Goal: Task Accomplishment & Management: Manage account settings

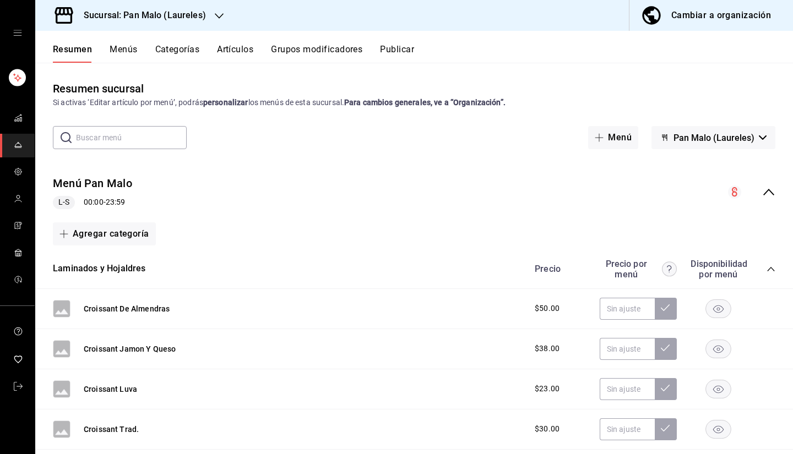
click at [19, 37] on icon "open drawer" at bounding box center [17, 33] width 9 height 9
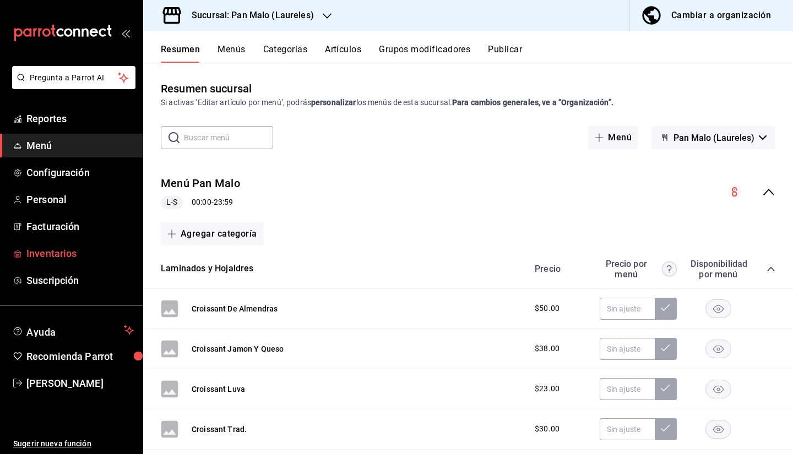
click at [61, 257] on span "Inventarios" at bounding box center [79, 253] width 107 height 15
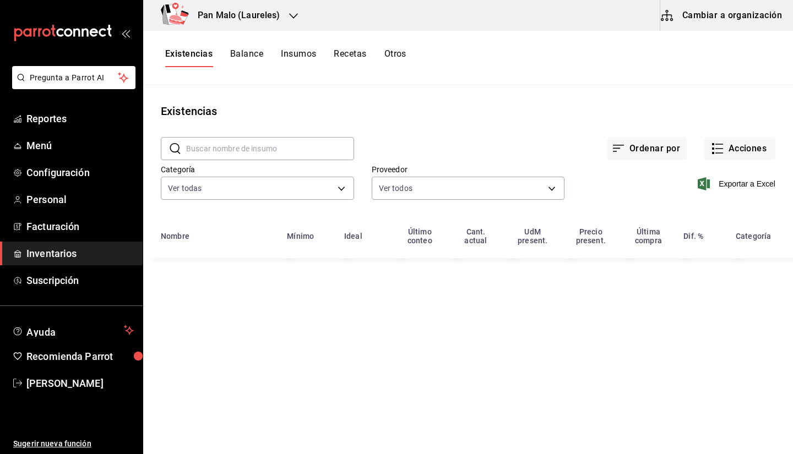
click at [731, 23] on button "Cambiar a organización" at bounding box center [722, 15] width 124 height 31
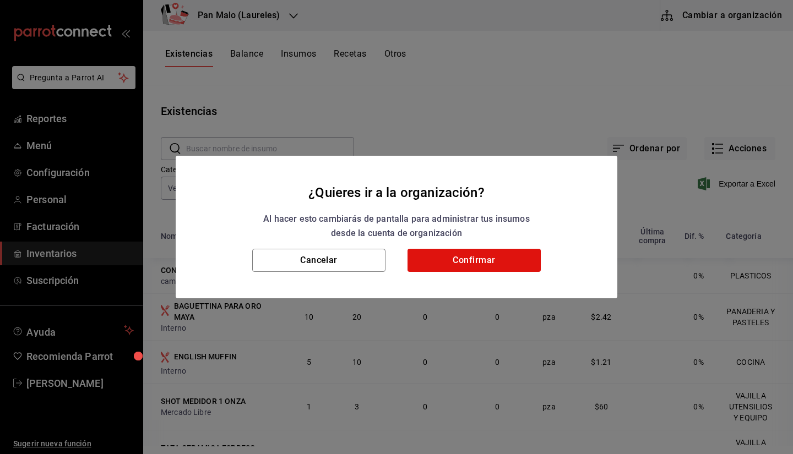
click at [448, 275] on div "Cancelar Confirmar" at bounding box center [397, 274] width 442 height 50
click at [453, 261] on button "Confirmar" at bounding box center [474, 260] width 133 height 23
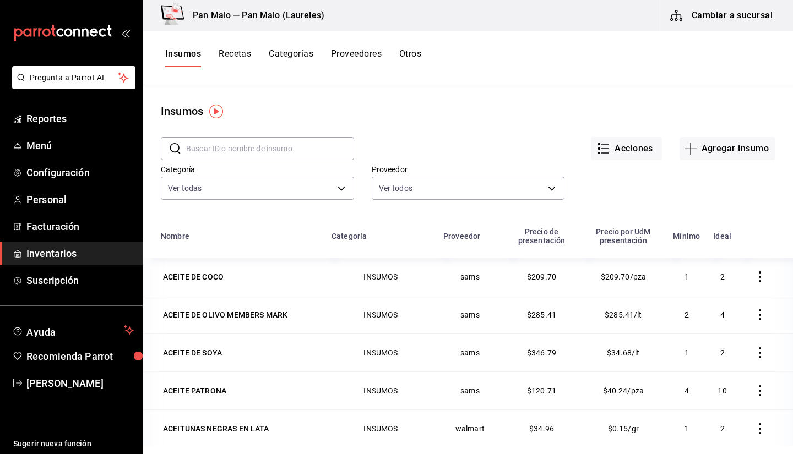
click at [404, 61] on button "Otros" at bounding box center [410, 57] width 22 height 19
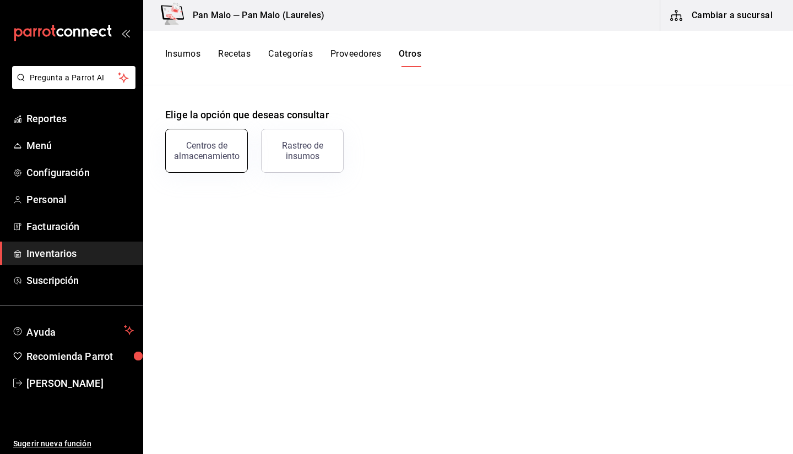
click at [217, 160] on button "Centros de almacenamiento" at bounding box center [206, 151] width 83 height 44
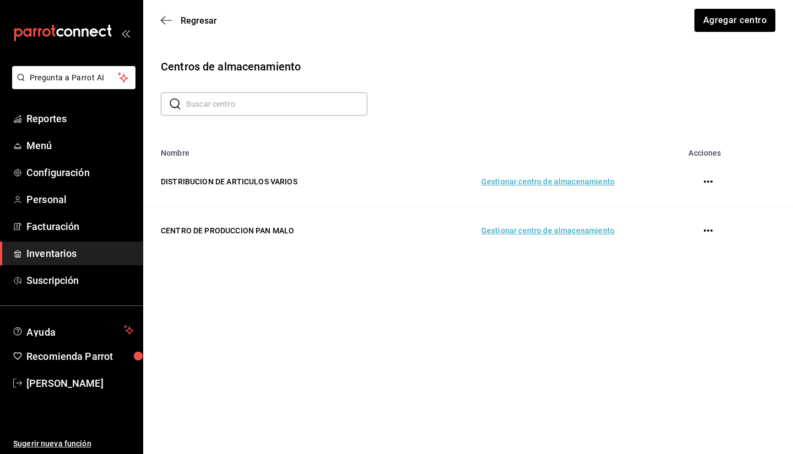
click at [575, 235] on td "Gestionar centro de almacenamiento" at bounding box center [509, 231] width 237 height 49
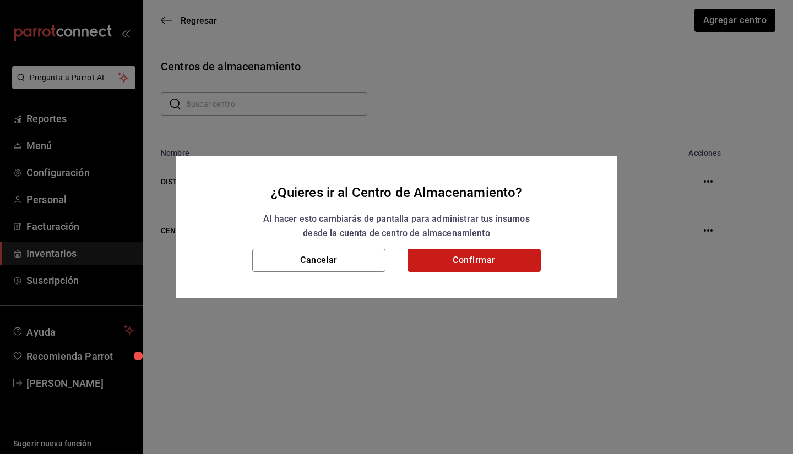
click at [496, 257] on button "Confirmar" at bounding box center [474, 260] width 133 height 23
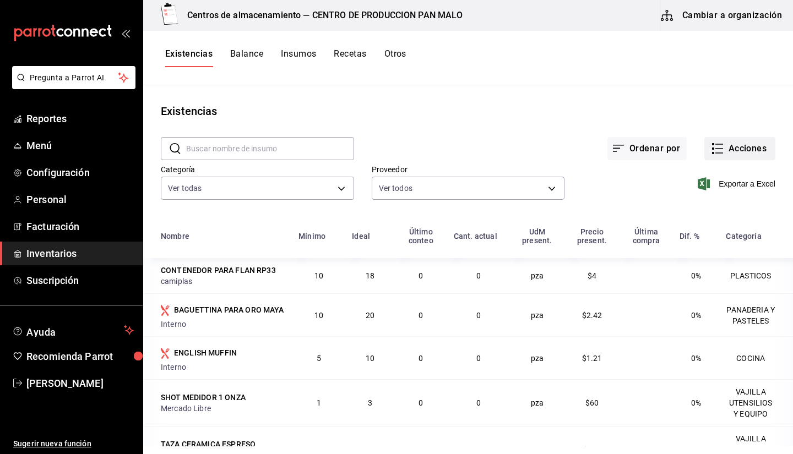
click at [712, 156] on button "Acciones" at bounding box center [739, 148] width 71 height 23
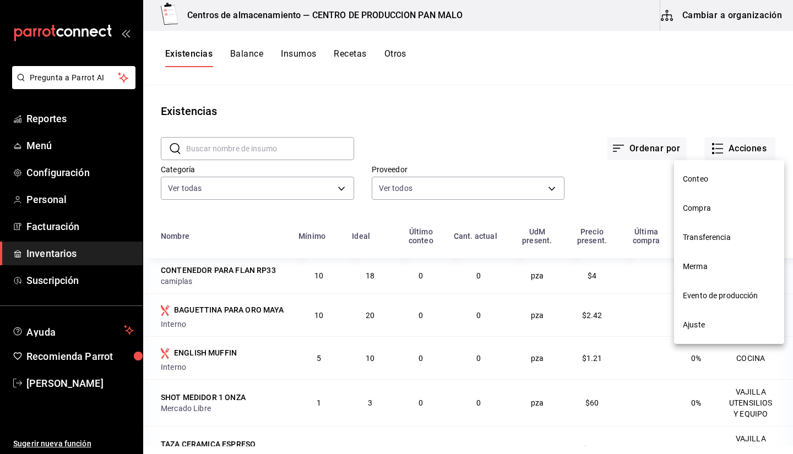
click at [486, 133] on div at bounding box center [396, 227] width 793 height 454
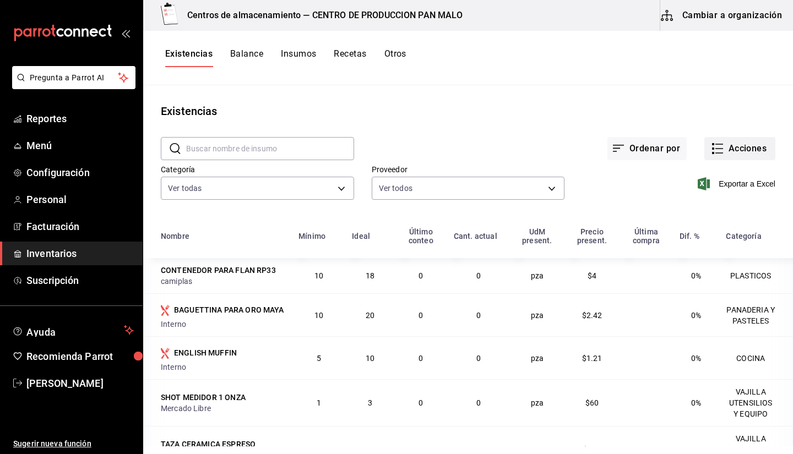
click at [721, 146] on button "Acciones" at bounding box center [739, 148] width 71 height 23
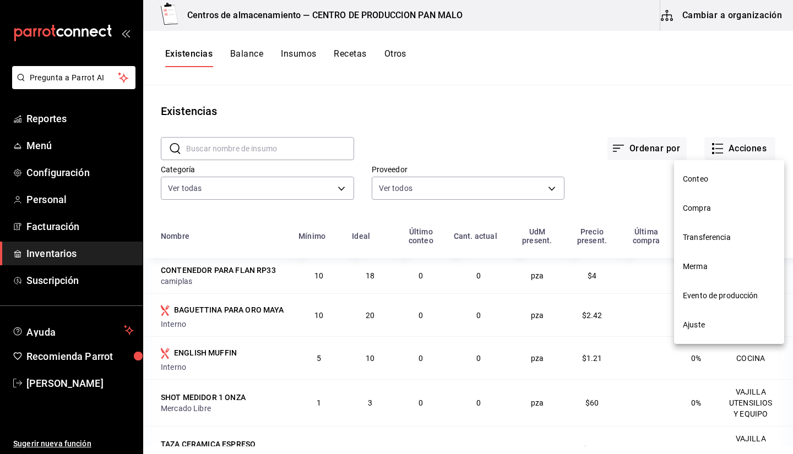
click at [437, 124] on div at bounding box center [396, 227] width 793 height 454
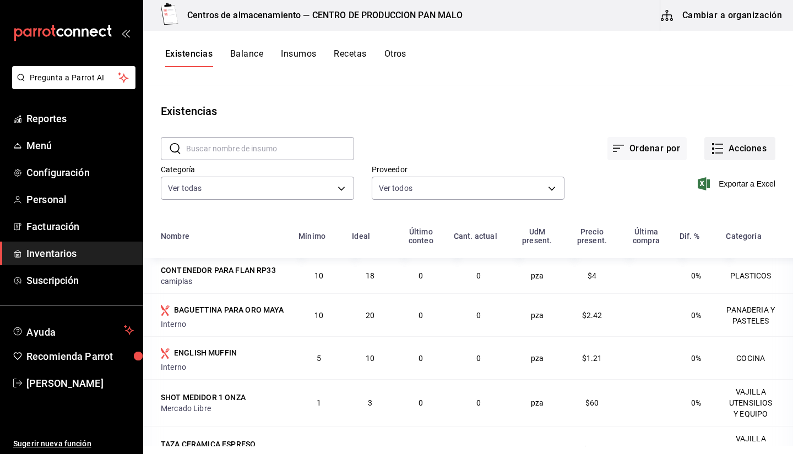
click at [723, 151] on button "Acciones" at bounding box center [739, 148] width 71 height 23
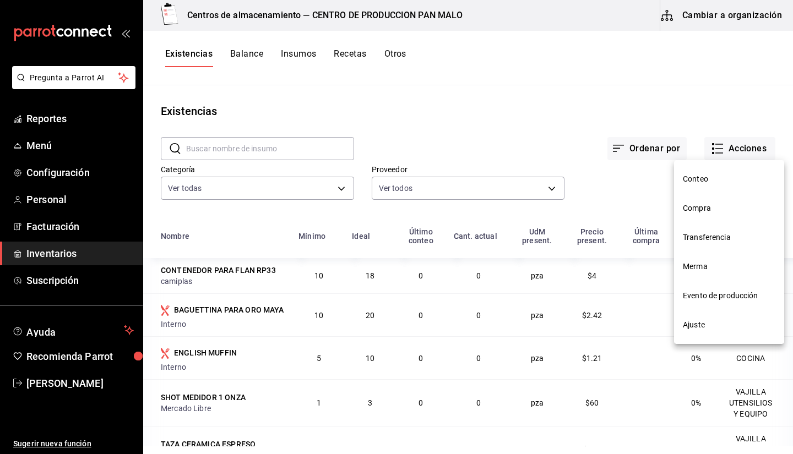
click at [715, 307] on li "Evento de producción" at bounding box center [729, 295] width 110 height 29
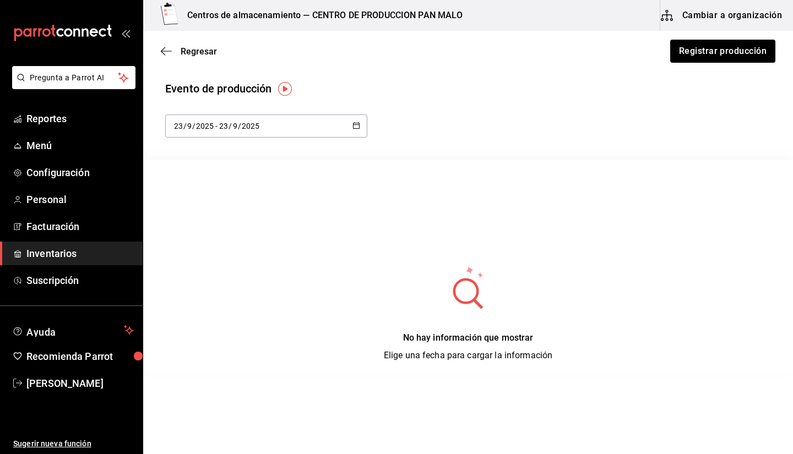
click at [428, 303] on icon at bounding box center [468, 287] width 96 height 44
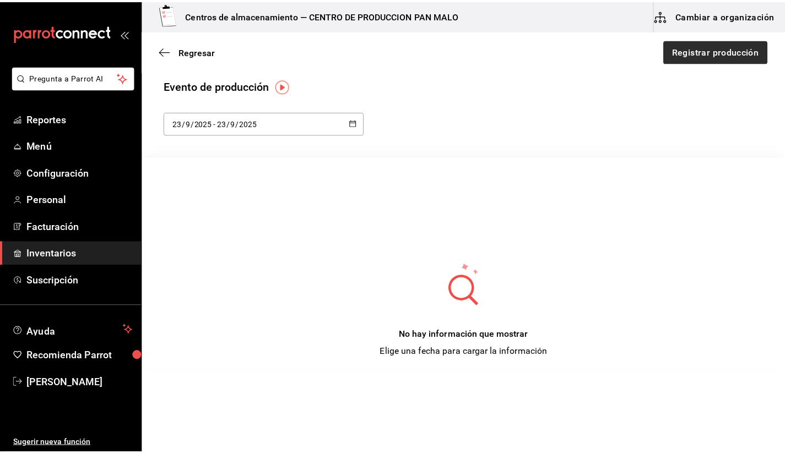
scroll to position [3, 0]
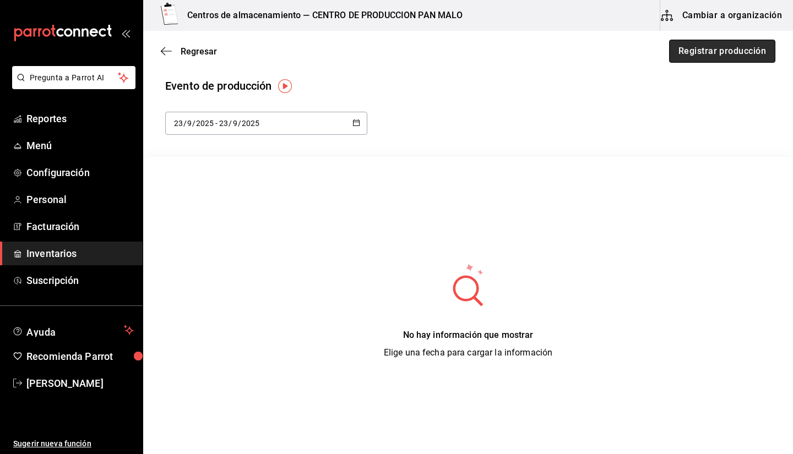
click at [675, 58] on button "Registrar producción" at bounding box center [722, 51] width 106 height 23
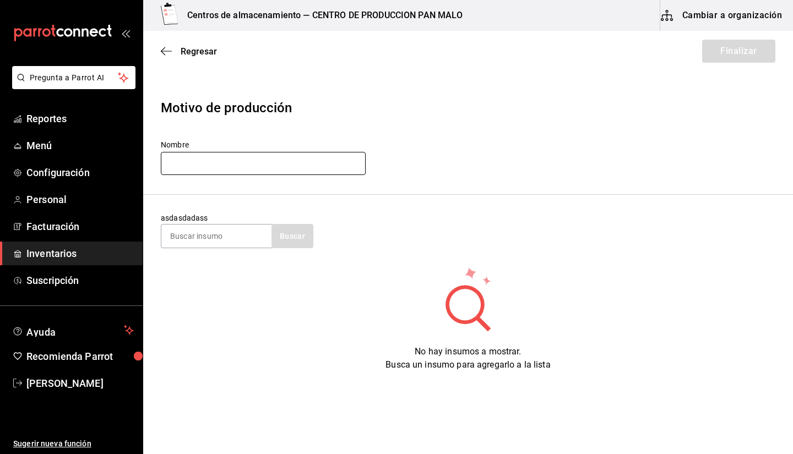
click at [252, 165] on input "text" at bounding box center [263, 163] width 205 height 23
type input "PRODUCCION MARTES"
click at [178, 234] on input at bounding box center [216, 236] width 110 height 23
click at [227, 235] on input at bounding box center [216, 236] width 110 height 23
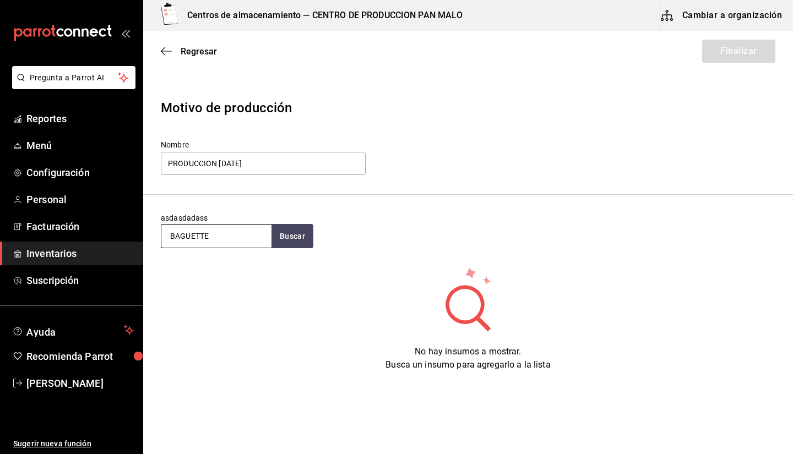
type input "BAGUETTE"
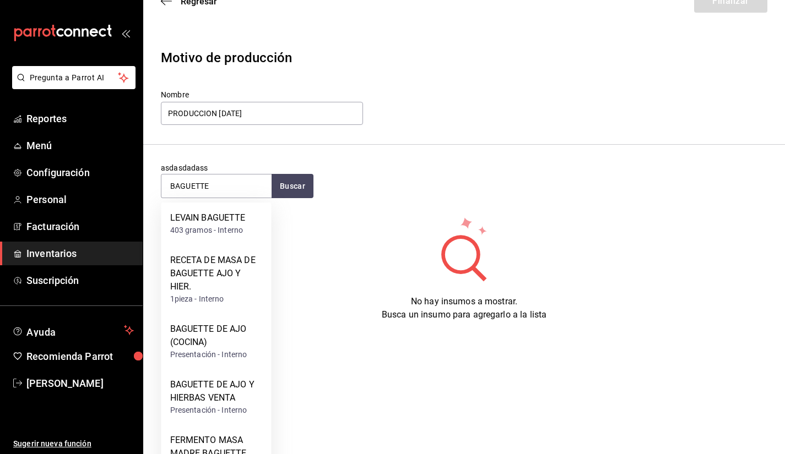
scroll to position [51, 0]
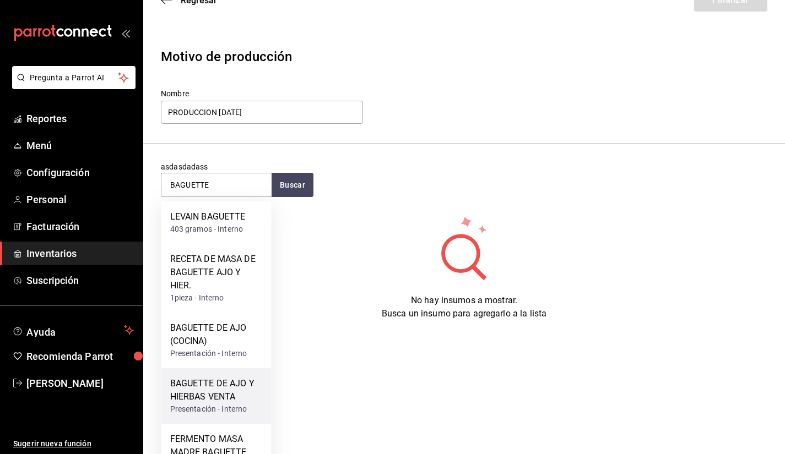
click at [201, 394] on div "BAGUETTE DE AJO Y HIERBAS VENTA" at bounding box center [216, 390] width 93 height 26
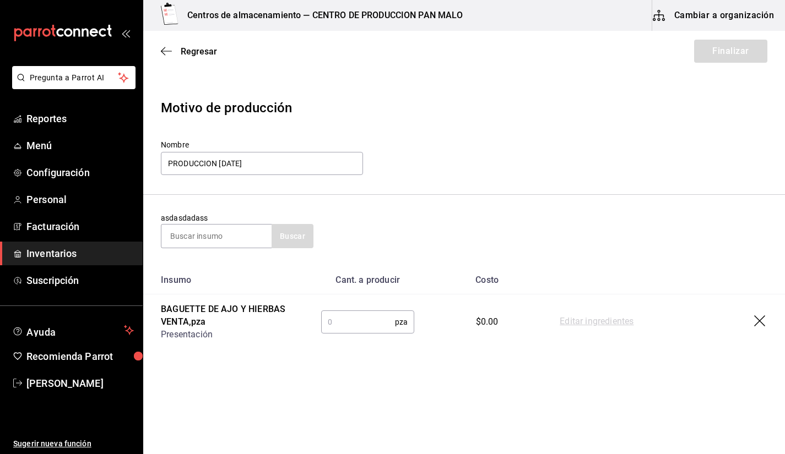
scroll to position [0, 0]
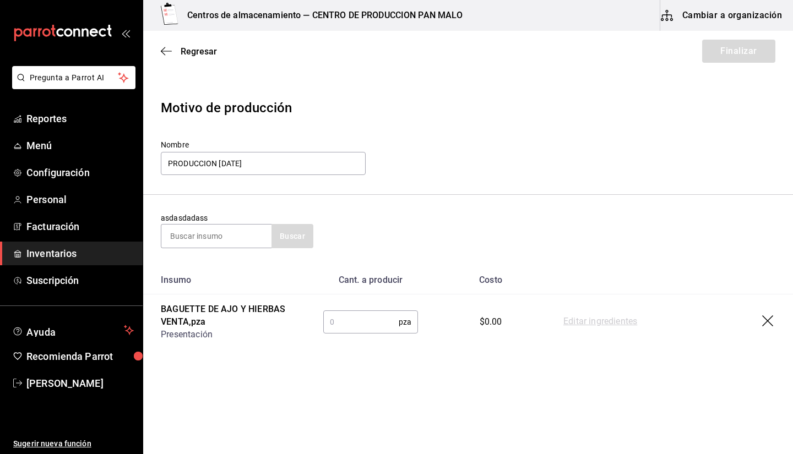
click at [362, 326] on input "text" at bounding box center [360, 322] width 75 height 22
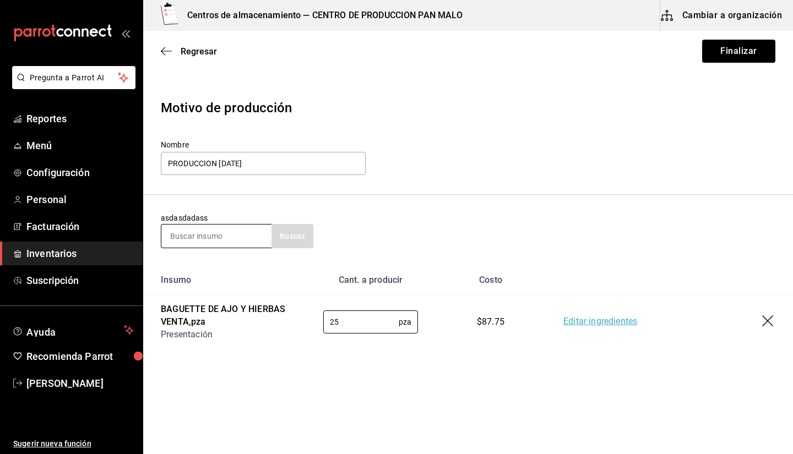
type input "25"
click at [225, 231] on input at bounding box center [216, 236] width 110 height 23
type input "B"
type input "BOLLO DE CARDA"
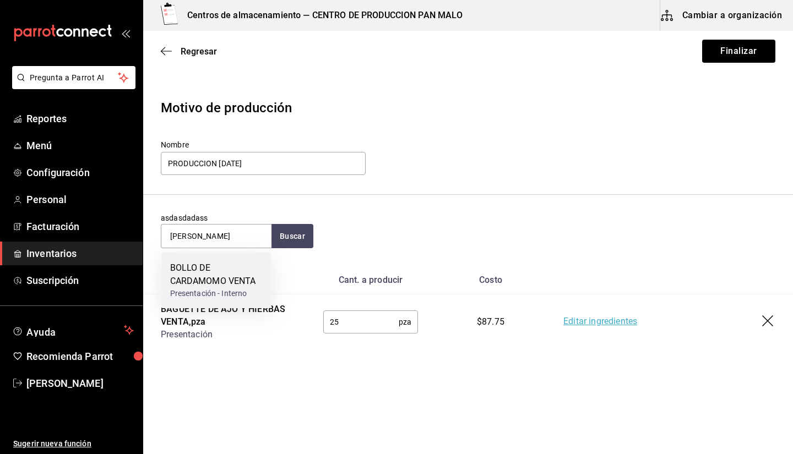
click at [235, 283] on div "BOLLO DE CARDAMOMO VENTA" at bounding box center [216, 275] width 93 height 26
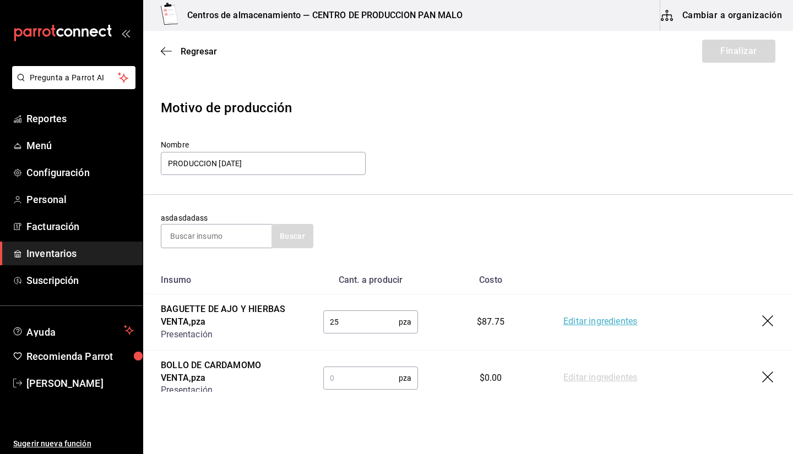
click at [355, 365] on td "pza ​" at bounding box center [371, 378] width 130 height 56
click at [349, 386] on input "text" at bounding box center [360, 378] width 75 height 22
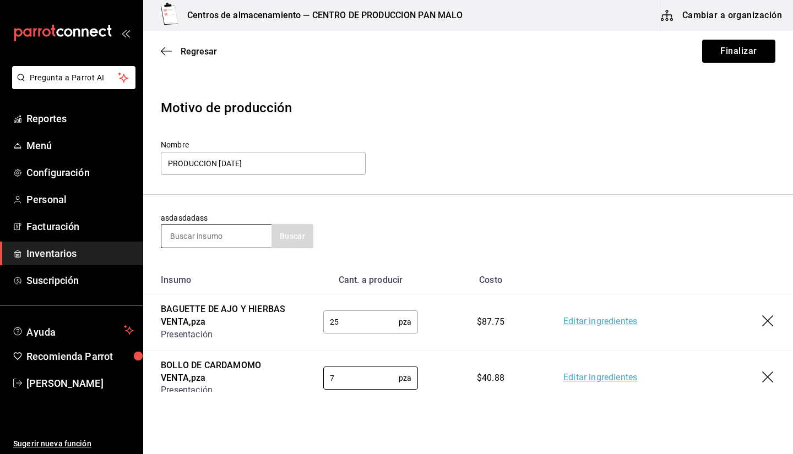
type input "7"
click at [214, 235] on input at bounding box center [216, 236] width 110 height 23
type input "NUDO"
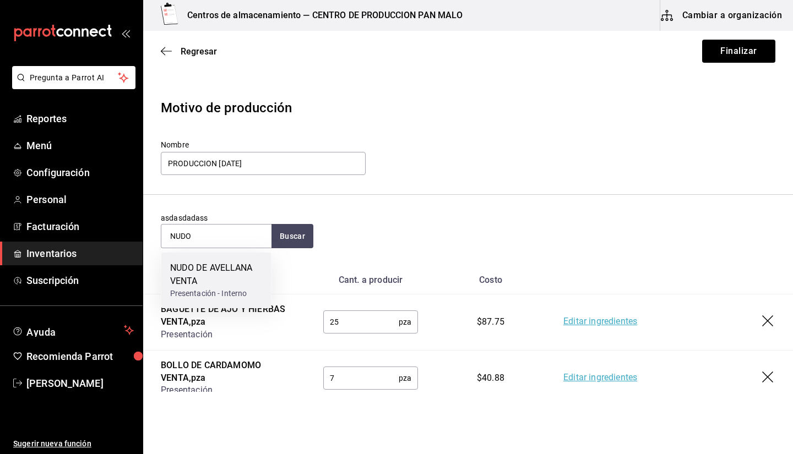
click at [224, 303] on div "NUDO DE AVELLANA VENTA Presentación - Interno" at bounding box center [216, 281] width 110 height 56
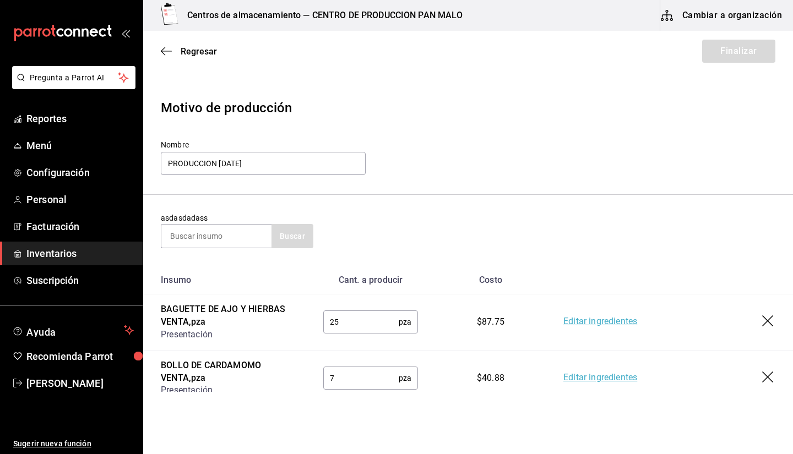
scroll to position [96, 0]
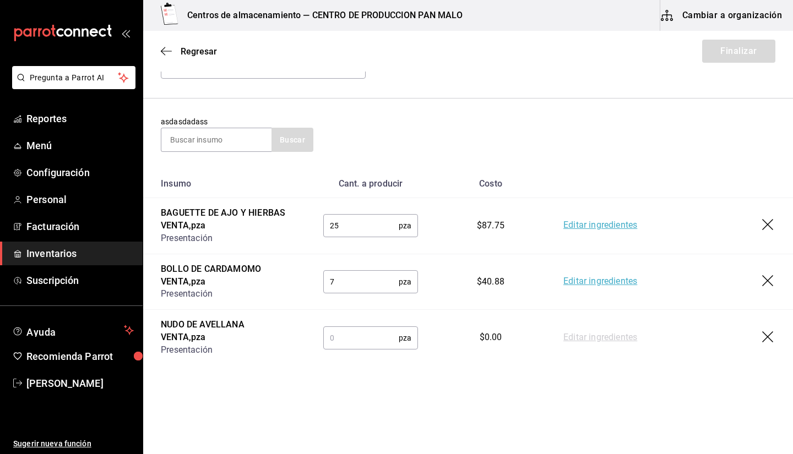
click at [334, 339] on input "text" at bounding box center [360, 338] width 75 height 22
click at [349, 333] on input "text" at bounding box center [360, 338] width 75 height 22
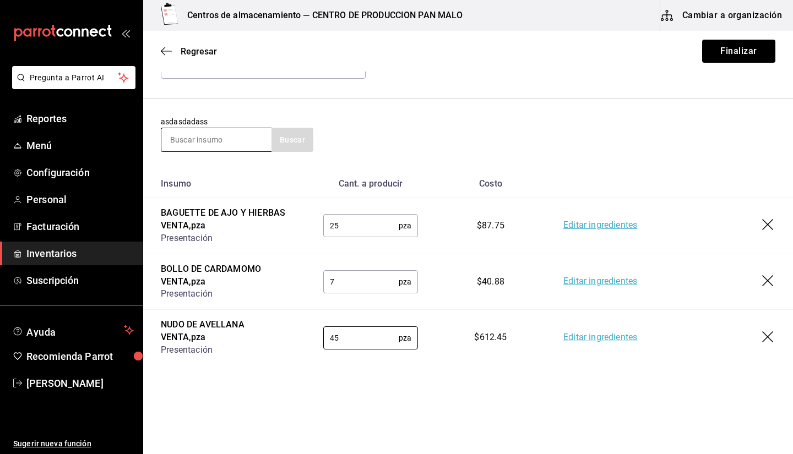
type input "45"
click at [245, 139] on input at bounding box center [216, 139] width 110 height 23
type input "CROISSANT"
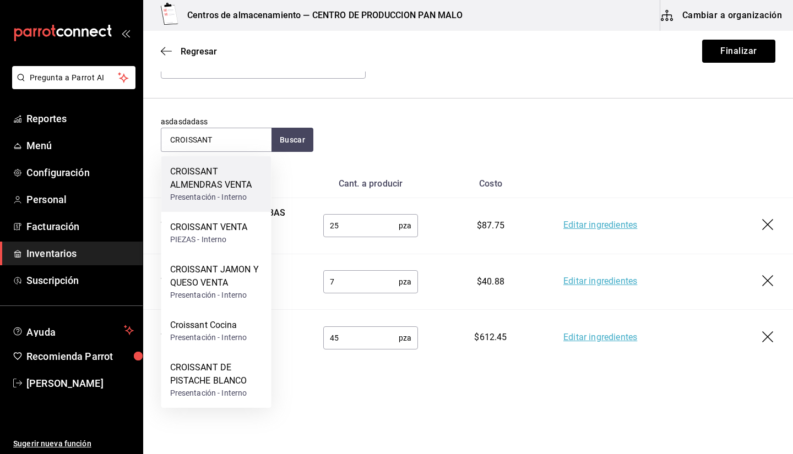
click at [240, 175] on div "CROISSANT ALMENDRAS VENTA" at bounding box center [216, 178] width 93 height 26
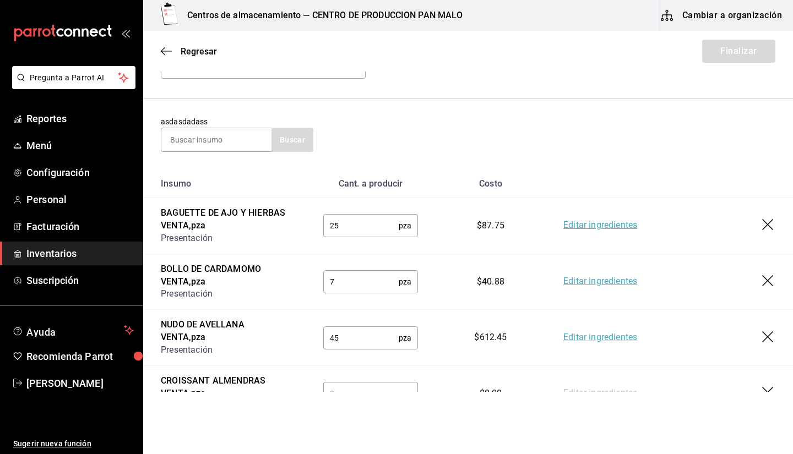
click at [373, 392] on html "Pregunta a Parrot AI Reportes Menú Configuración Personal Facturación Inventari…" at bounding box center [396, 196] width 793 height 392
click at [362, 388] on input "text" at bounding box center [360, 394] width 75 height 22
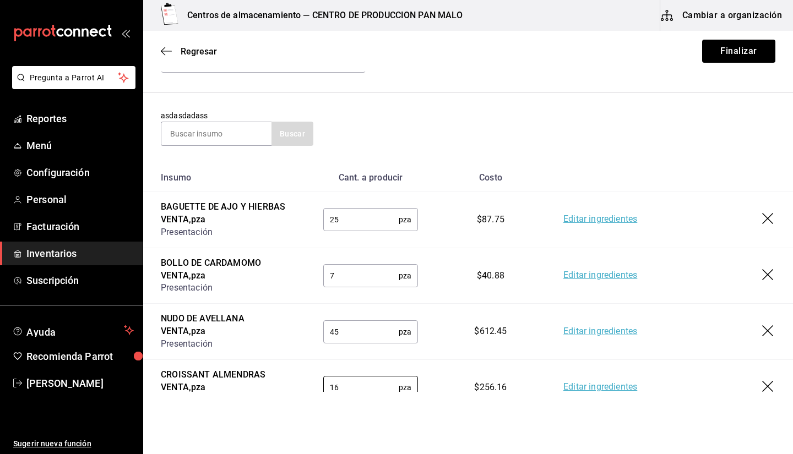
type input "16"
click at [252, 146] on section "asdasdadass Buscar" at bounding box center [468, 128] width 650 height 71
click at [235, 137] on input at bounding box center [216, 133] width 110 height 23
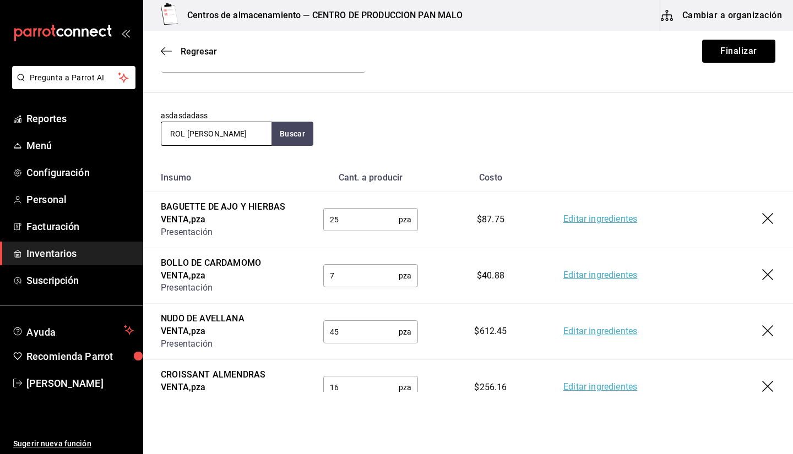
type input "ROL DE CANELA"
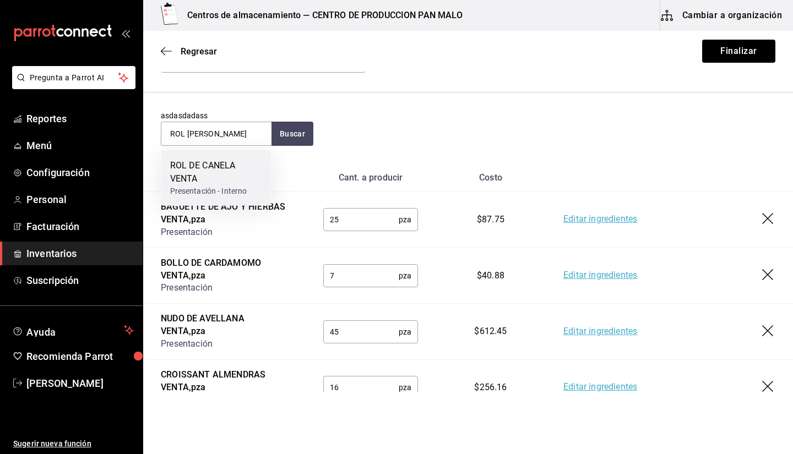
click at [209, 170] on div "ROL DE CANELA VENTA" at bounding box center [216, 172] width 93 height 26
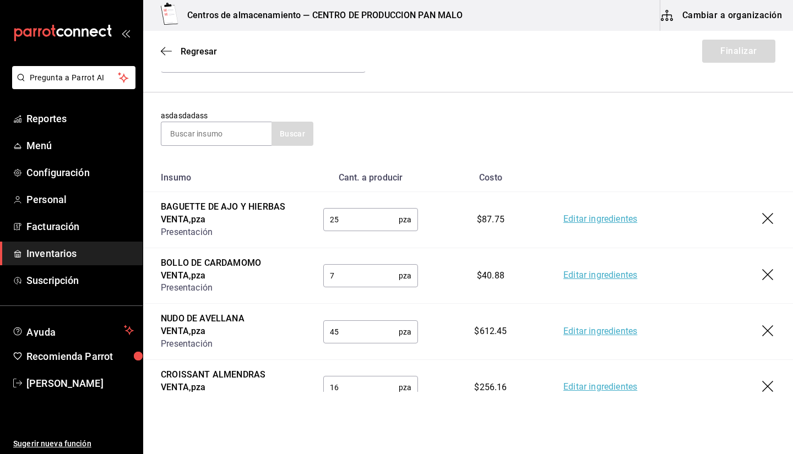
scroll to position [196, 0]
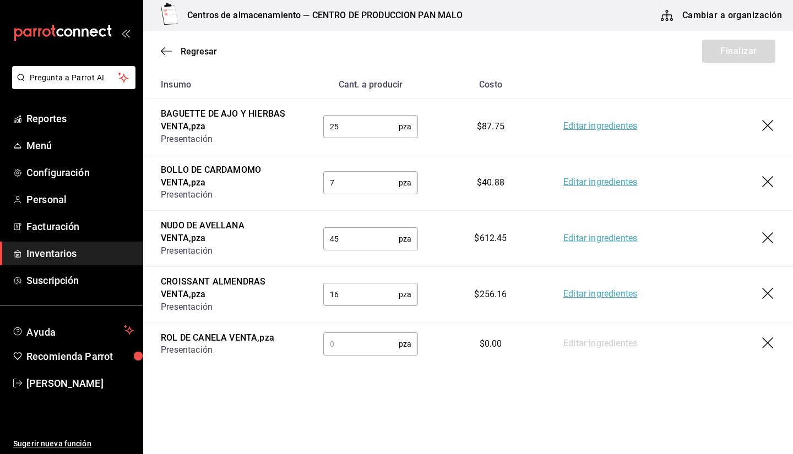
click at [354, 339] on input "text" at bounding box center [360, 344] width 75 height 22
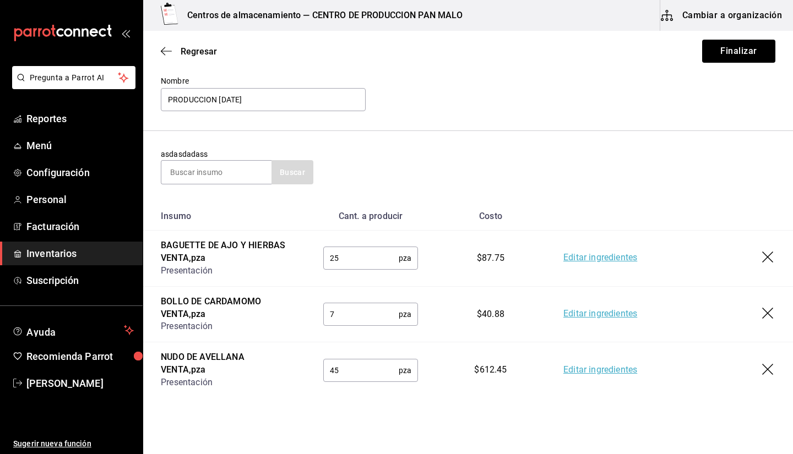
scroll to position [49, 0]
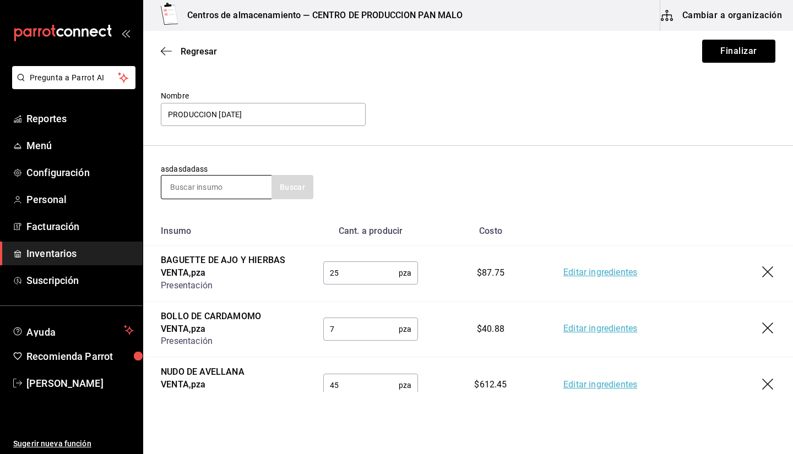
type input "29"
click at [231, 177] on input at bounding box center [216, 187] width 110 height 23
type input "POLVO"
click at [300, 177] on button "Buscar" at bounding box center [293, 187] width 42 height 24
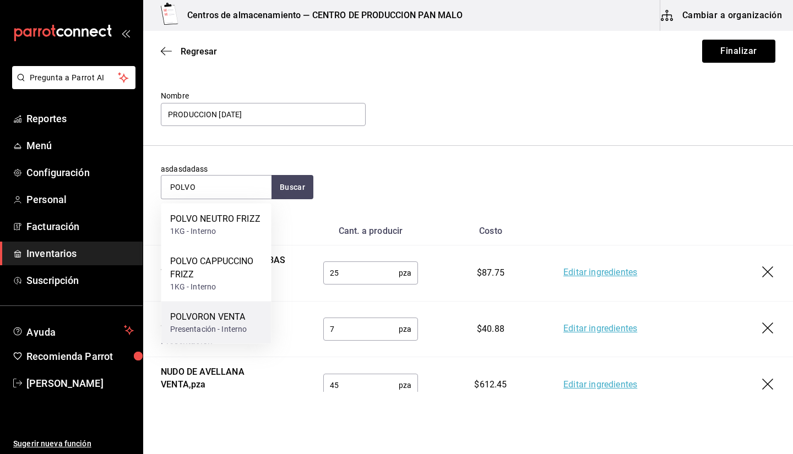
click at [222, 311] on div "POLVORON VENTA" at bounding box center [208, 317] width 77 height 13
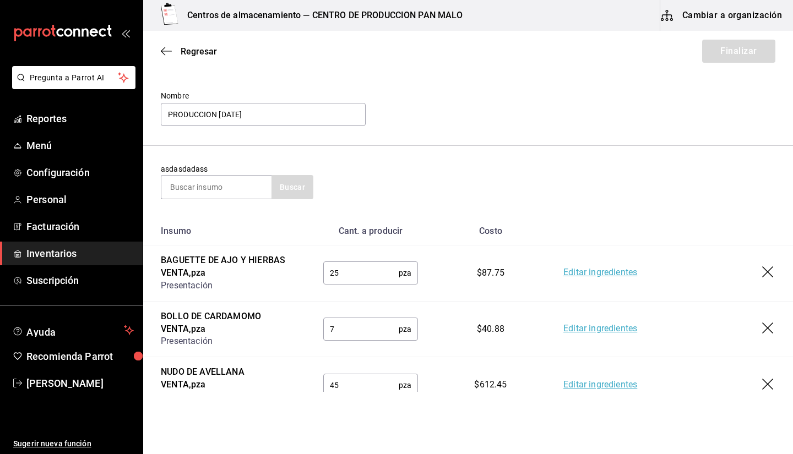
scroll to position [239, 0]
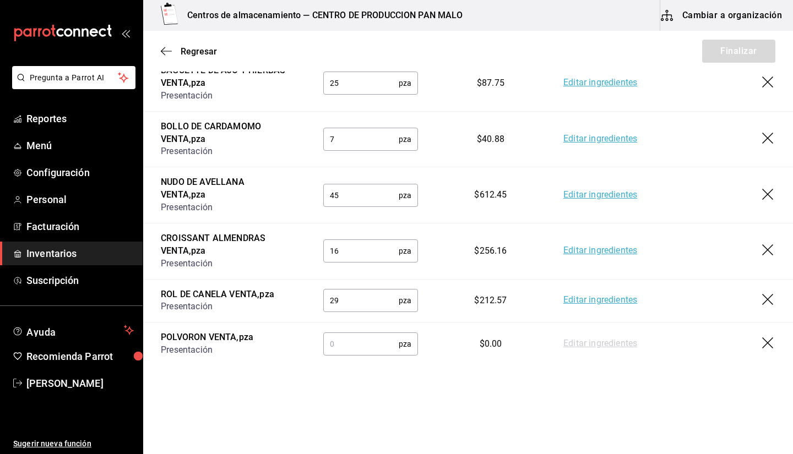
click at [366, 346] on input "text" at bounding box center [360, 344] width 75 height 22
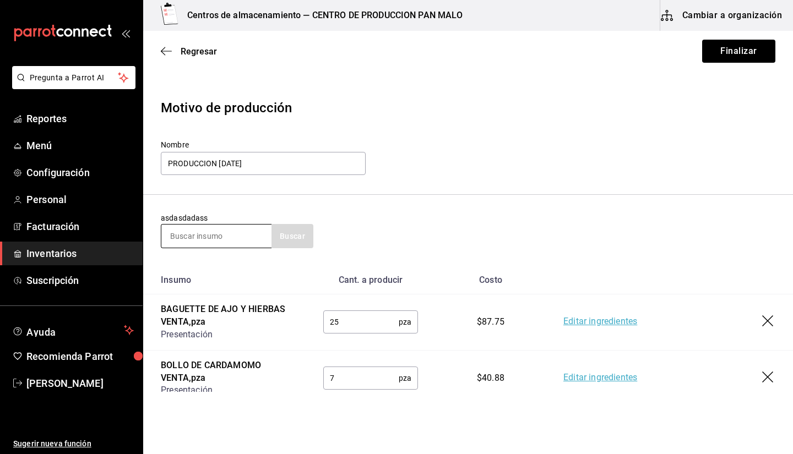
type input "16"
click at [200, 243] on input at bounding box center [216, 236] width 110 height 23
type input "concha"
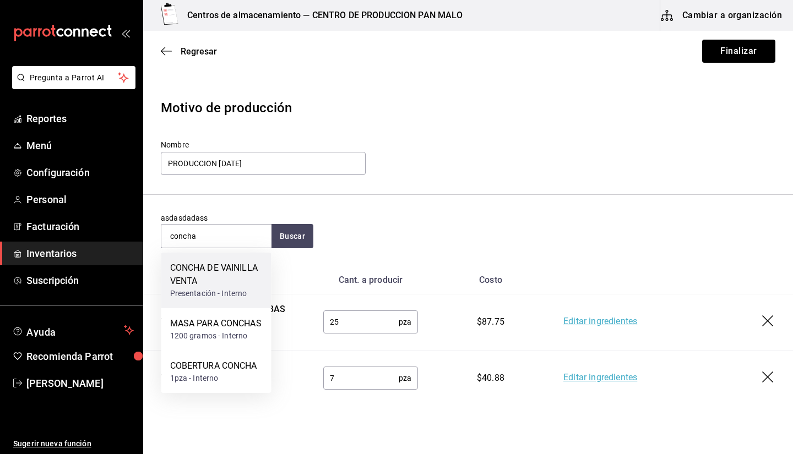
click at [224, 277] on div "CONCHA DE VAINILLA VENTA" at bounding box center [216, 275] width 93 height 26
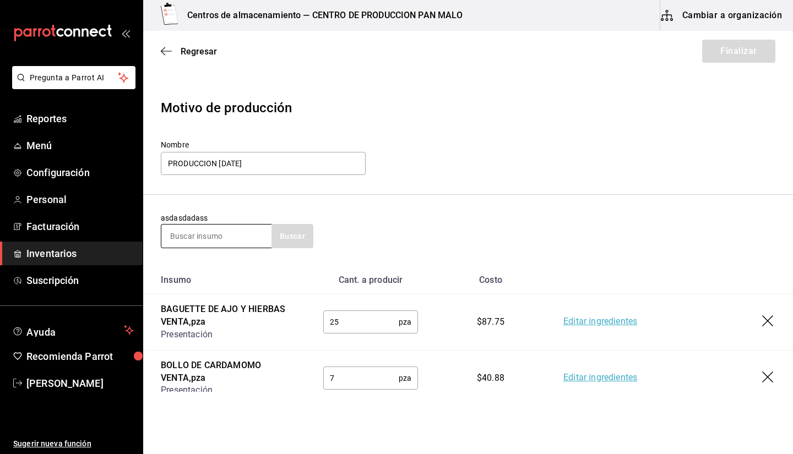
click at [253, 238] on input at bounding box center [216, 236] width 110 height 23
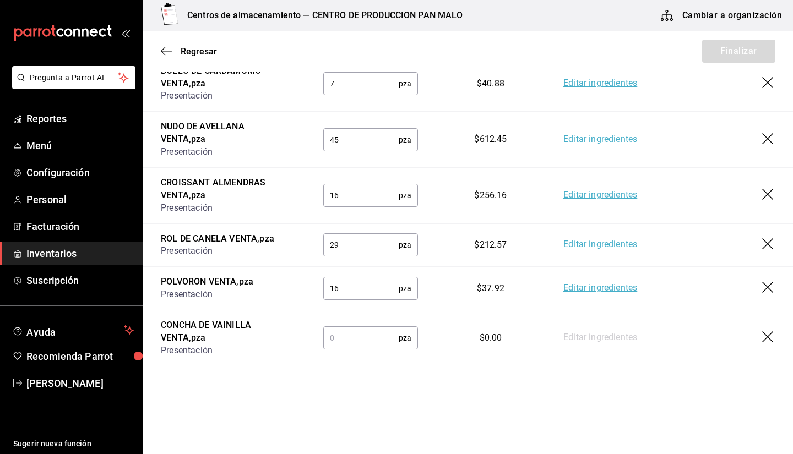
click at [373, 330] on input "text" at bounding box center [360, 338] width 75 height 22
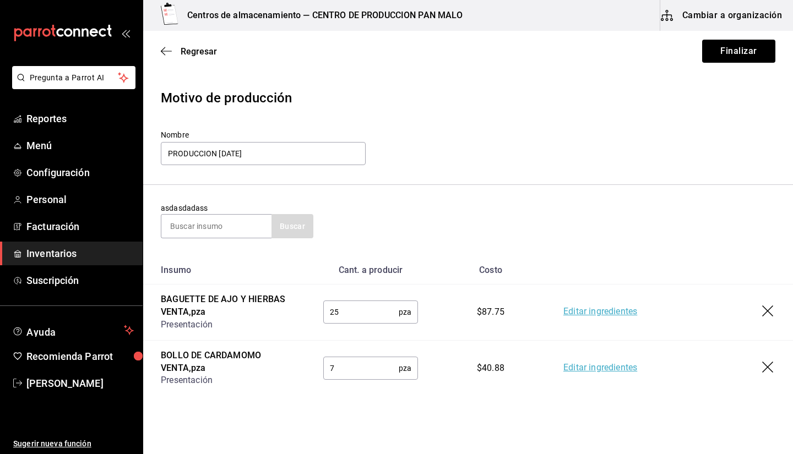
scroll to position [5, 0]
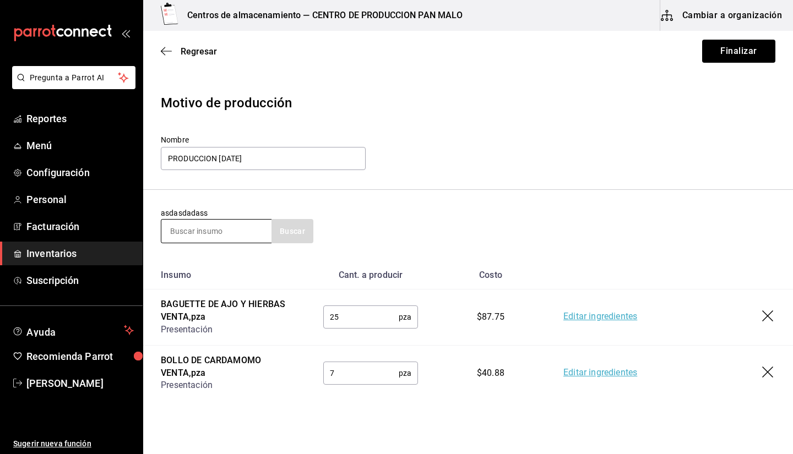
type input "33"
click at [218, 238] on input at bounding box center [216, 231] width 110 height 23
type input "pan de caja"
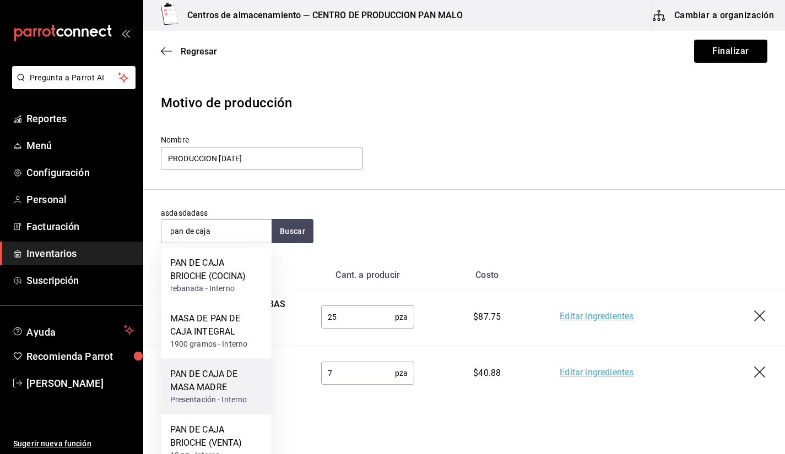
click at [235, 395] on div "Presentación - Interno" at bounding box center [216, 400] width 93 height 12
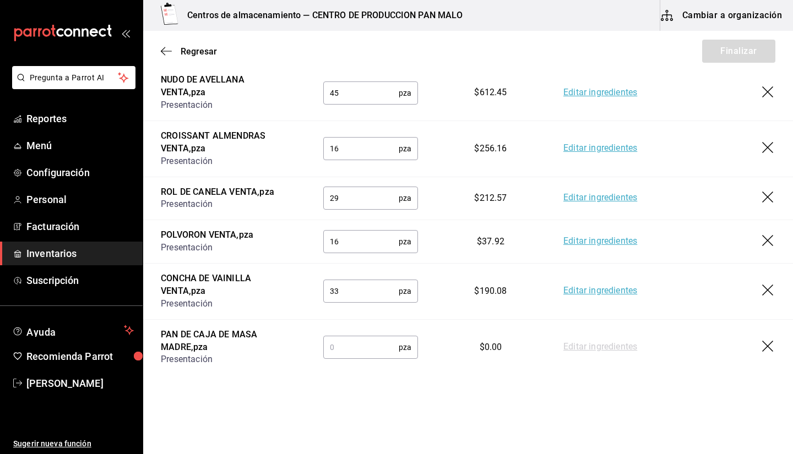
scroll to position [351, 0]
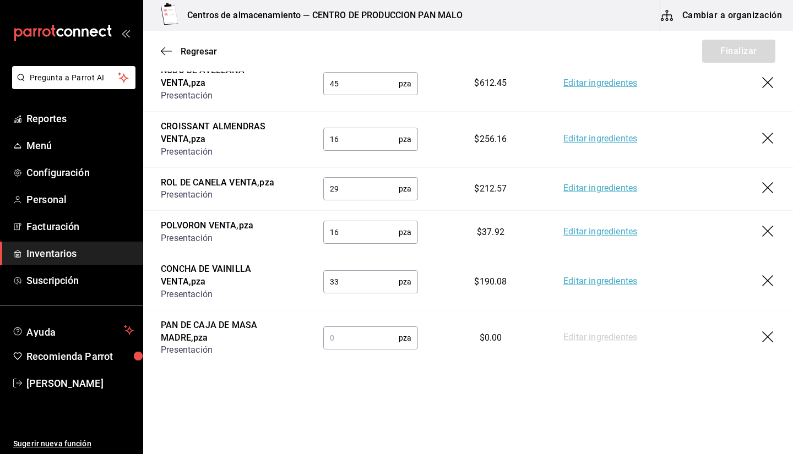
click at [378, 342] on input "text" at bounding box center [360, 338] width 75 height 22
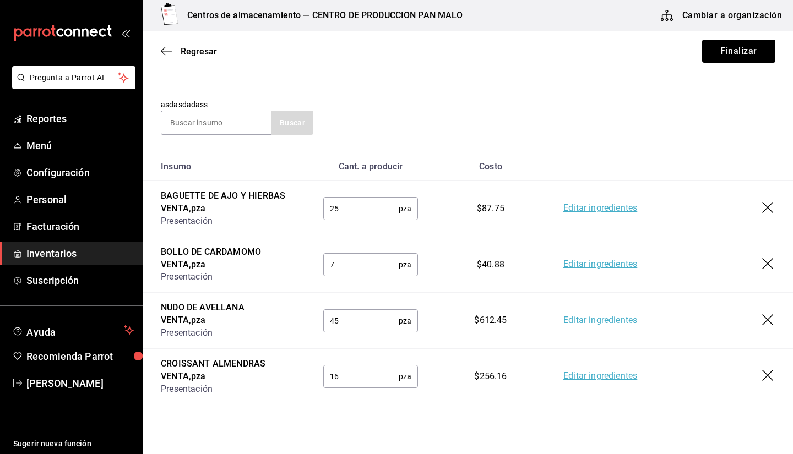
scroll to position [78, 0]
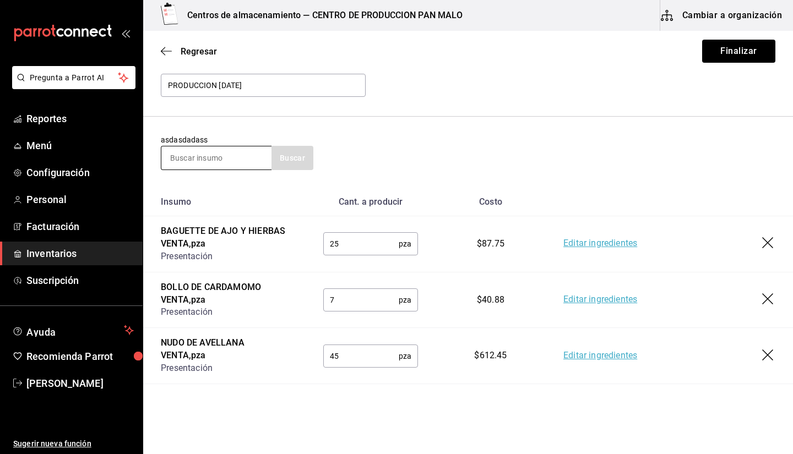
type input "12"
click at [197, 150] on input at bounding box center [216, 157] width 110 height 23
type input "hogaza"
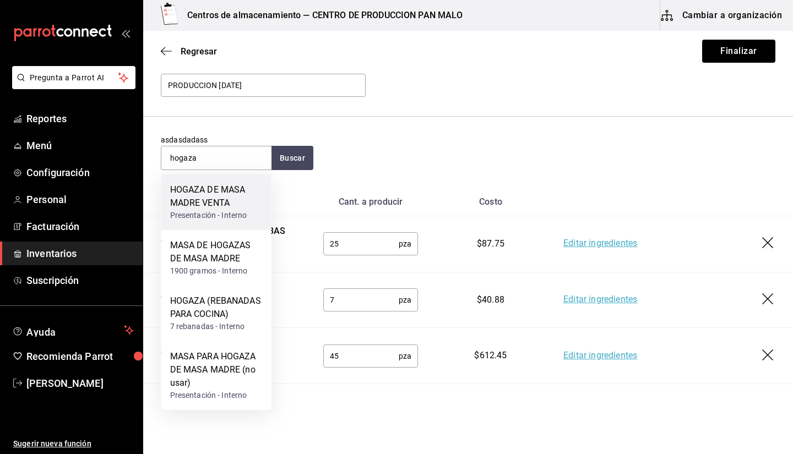
click at [193, 219] on div "Presentación - Interno" at bounding box center [216, 216] width 93 height 12
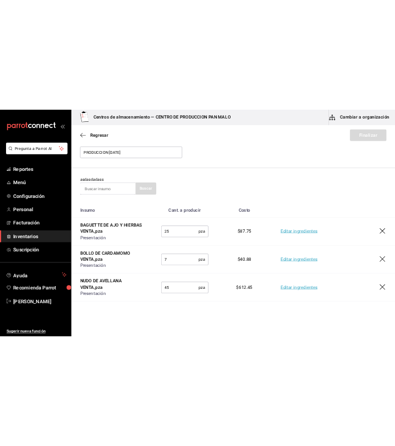
scroll to position [407, 0]
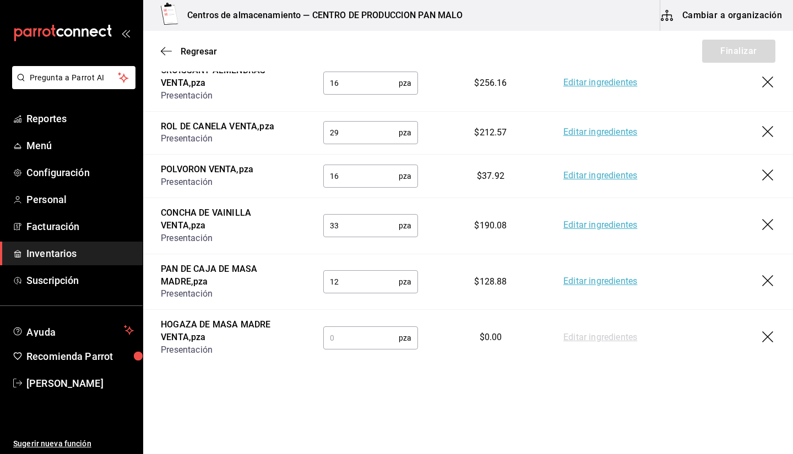
click at [353, 339] on input "text" at bounding box center [360, 338] width 75 height 22
type input "2"
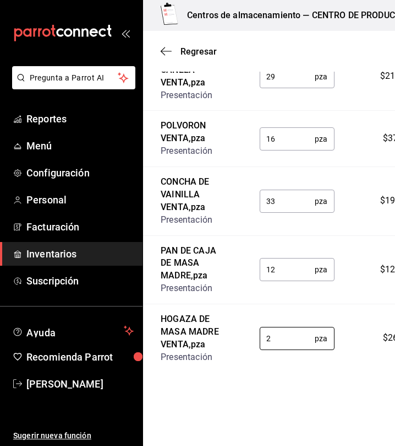
scroll to position [546, 0]
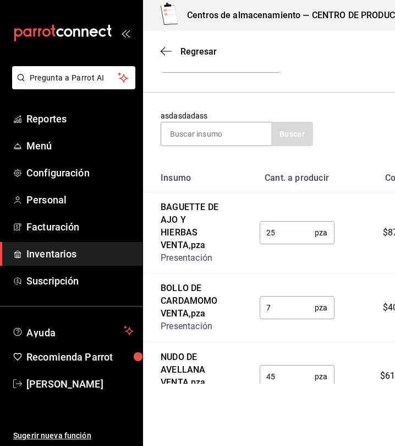
click at [225, 387] on td "NUDO DE AVELLANA VENTA , pza Presentación" at bounding box center [192, 375] width 99 height 69
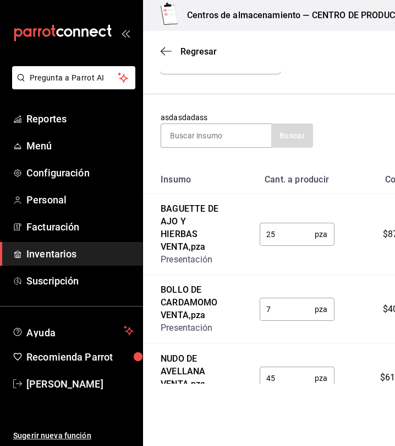
scroll to position [100, 0]
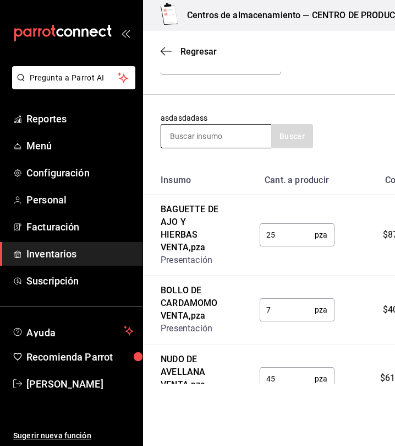
click at [226, 129] on input at bounding box center [216, 135] width 110 height 23
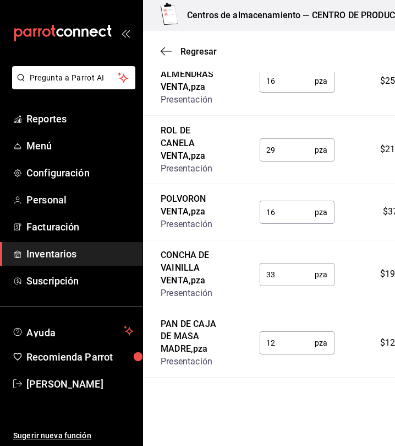
scroll to position [546, 0]
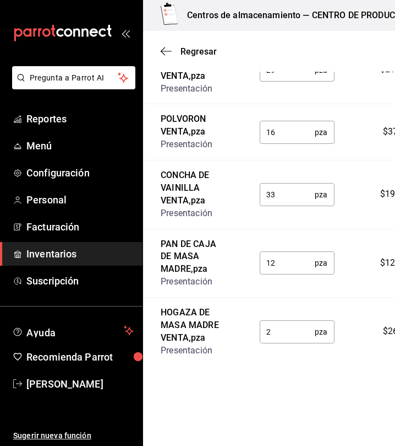
click at [282, 333] on input "2" at bounding box center [288, 332] width 56 height 22
click at [276, 252] on input "12" at bounding box center [288, 263] width 56 height 22
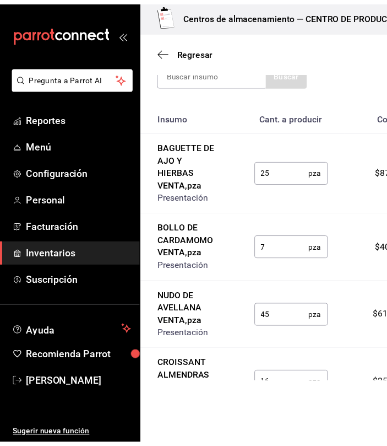
scroll to position [0, 0]
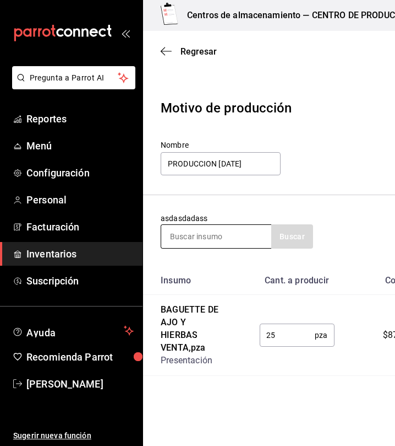
type input "13"
click at [225, 235] on input at bounding box center [216, 236] width 110 height 23
type input "tarta"
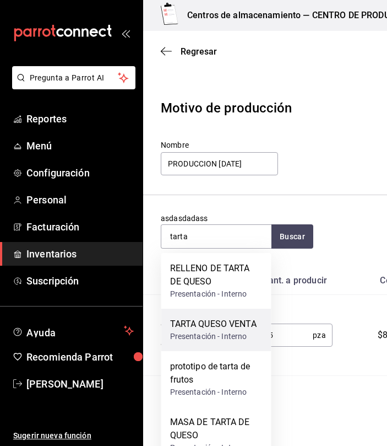
click at [229, 326] on div "TARTA QUESO VENTA" at bounding box center [213, 323] width 86 height 13
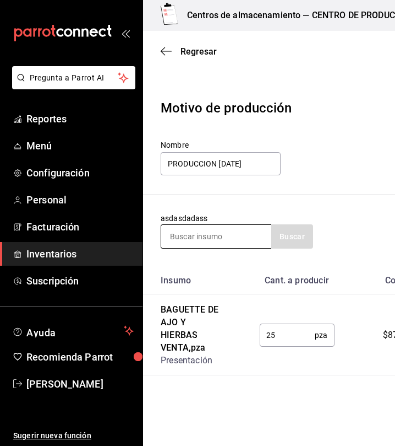
click at [229, 243] on input at bounding box center [216, 236] width 110 height 23
click at [253, 231] on input at bounding box center [216, 236] width 110 height 23
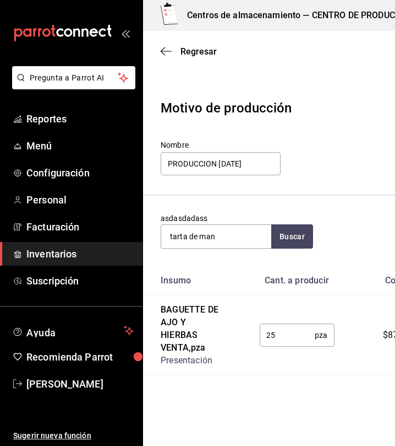
type input "tarta de man"
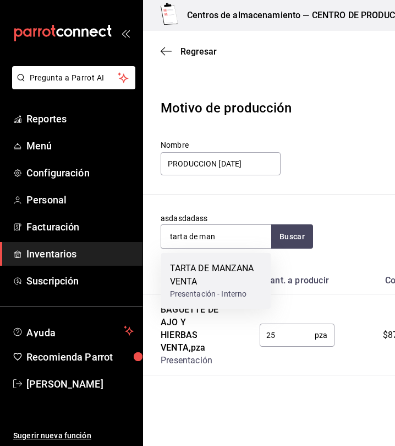
click at [240, 267] on div "TARTA DE MANZANA VENTA" at bounding box center [216, 275] width 93 height 26
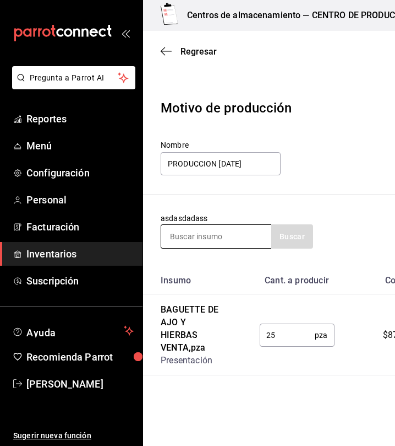
click at [213, 236] on input at bounding box center [216, 236] width 110 height 23
type input "tarta de piñ"
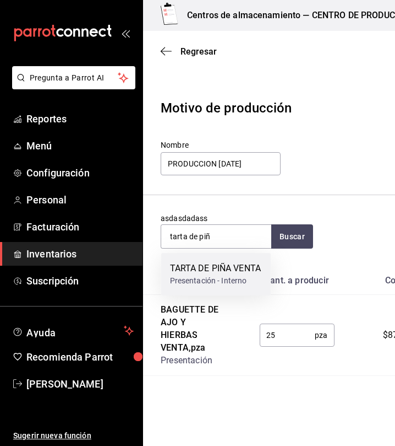
click at [219, 275] on div "TARTA DE PIÑA VENTA" at bounding box center [215, 268] width 91 height 13
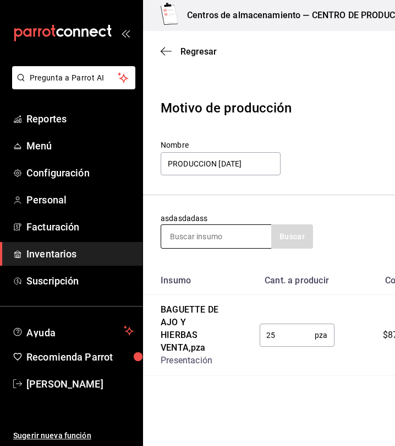
click at [226, 247] on input at bounding box center [216, 236] width 110 height 23
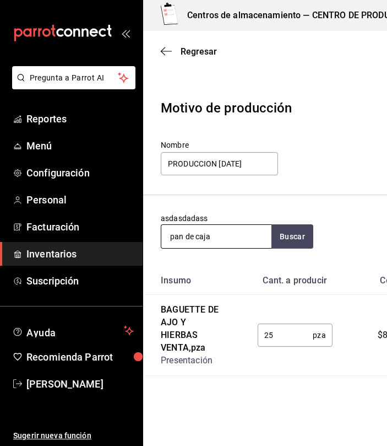
type input "pan de caja"
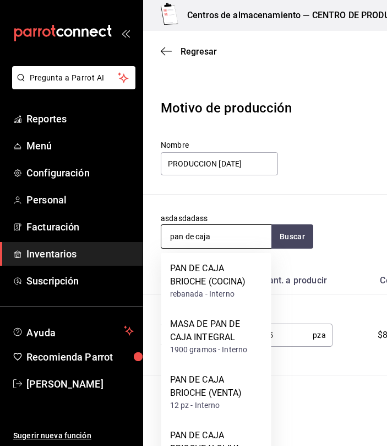
click at [229, 238] on input "pan de caja" at bounding box center [216, 236] width 110 height 23
click at [230, 234] on input "pan de caja" at bounding box center [216, 236] width 110 height 23
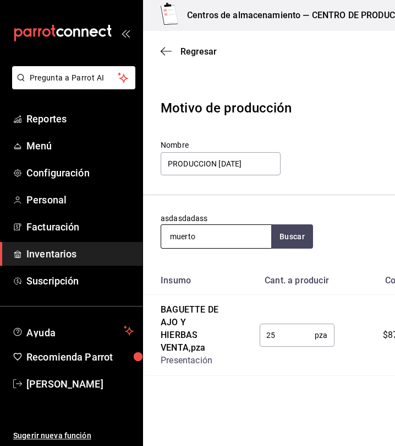
type input "muerto"
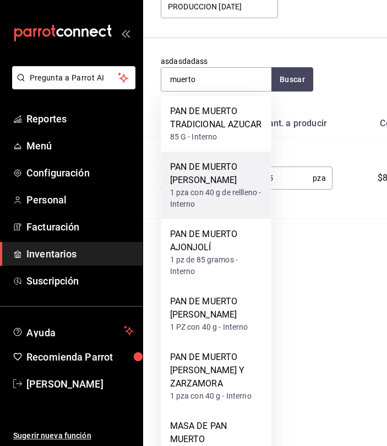
scroll to position [182, 0]
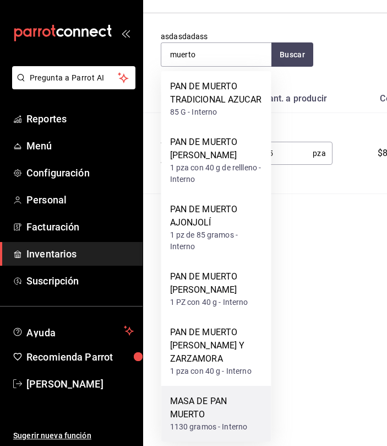
click at [242, 411] on div "MASA DE PAN MUERTO" at bounding box center [216, 407] width 93 height 26
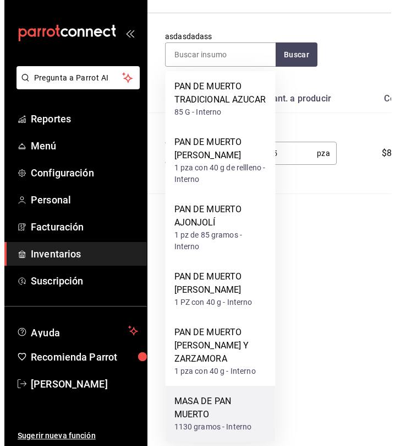
scroll to position [0, 0]
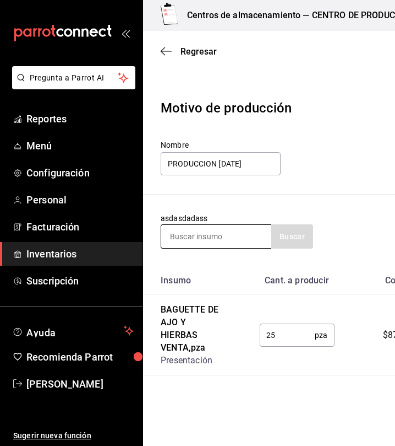
click at [260, 239] on input at bounding box center [216, 236] width 110 height 23
type input "chocolatin"
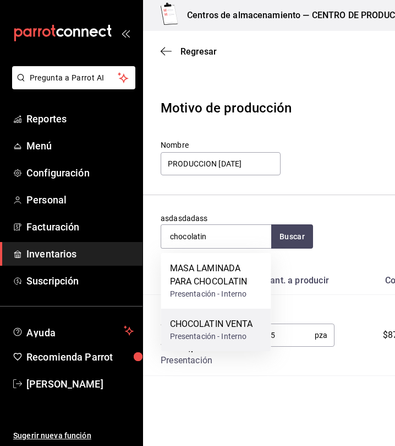
click at [238, 334] on div "Presentación - Interno" at bounding box center [211, 336] width 83 height 12
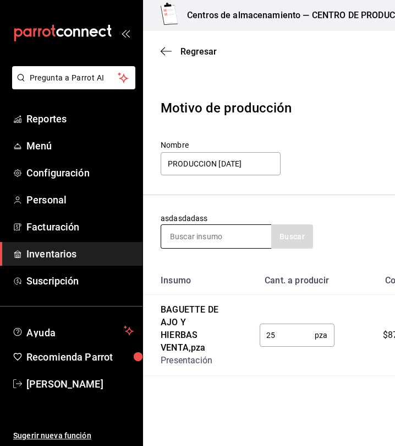
click at [237, 236] on input at bounding box center [216, 236] width 110 height 23
type input "croissant"
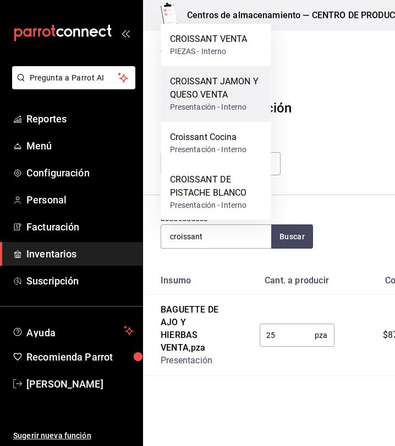
click at [207, 90] on div "CROISSANT JAMON Y QUESO VENTA" at bounding box center [216, 88] width 93 height 26
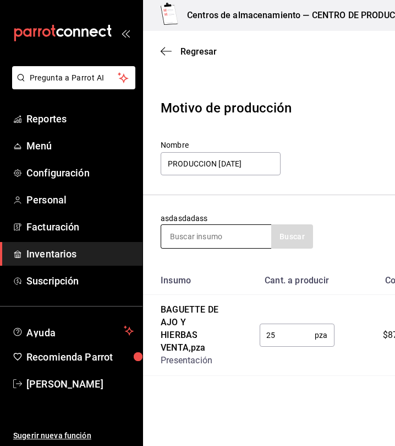
click at [210, 235] on input at bounding box center [216, 236] width 110 height 23
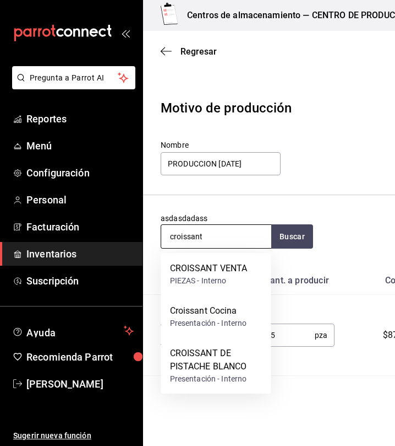
type input "croissant"
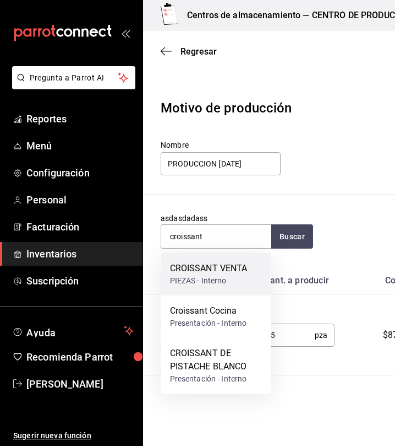
click at [226, 273] on div "CROISSANT VENTA" at bounding box center [209, 268] width 78 height 13
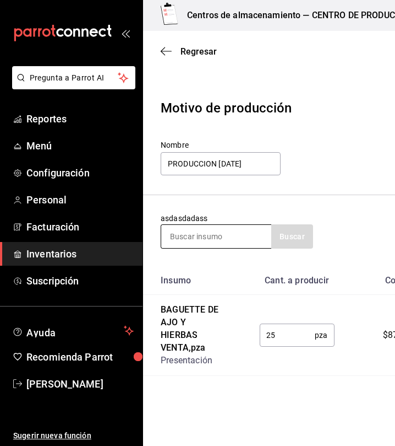
click at [243, 240] on input at bounding box center [216, 236] width 110 height 23
type input "caf"
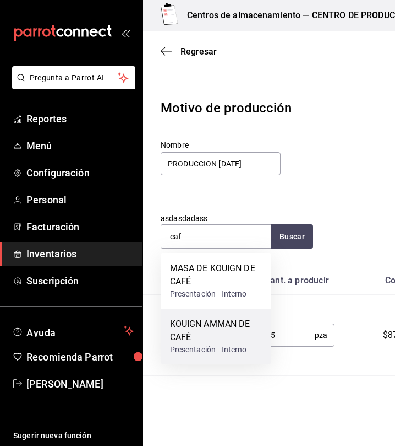
click at [233, 343] on div "KOUIGN AMMAN DE CAFÉ" at bounding box center [216, 330] width 93 height 26
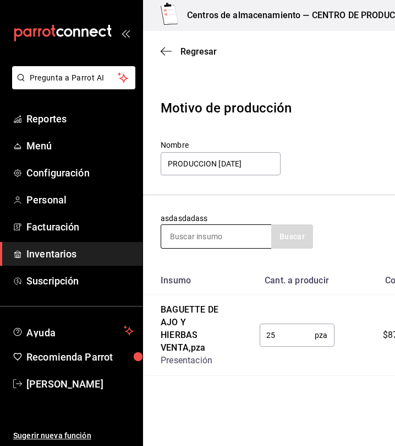
click at [234, 244] on input at bounding box center [216, 236] width 110 height 23
type input "nido"
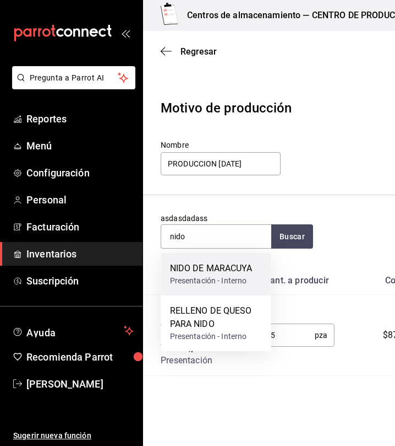
click at [224, 263] on div "NIDO DE MARACUYA" at bounding box center [211, 268] width 83 height 13
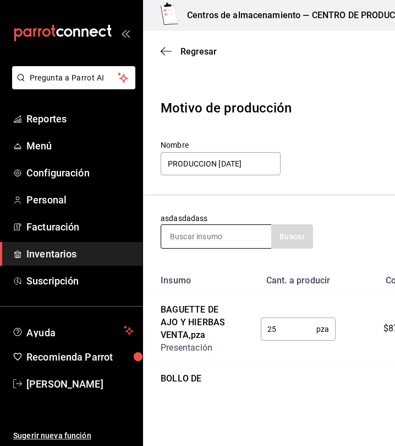
click at [246, 234] on input at bounding box center [216, 236] width 110 height 23
type input "suizo"
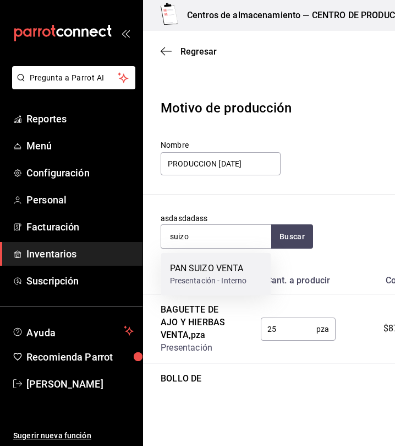
click at [221, 264] on div "PAN SUIZO VENTA" at bounding box center [208, 268] width 77 height 13
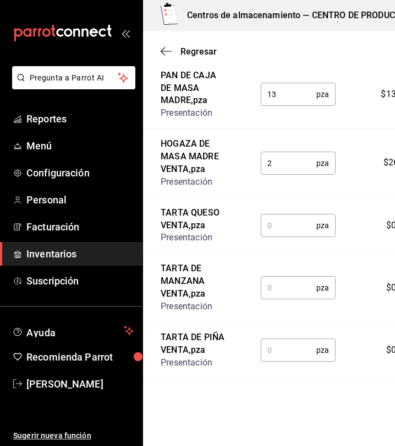
scroll to position [1181, 0]
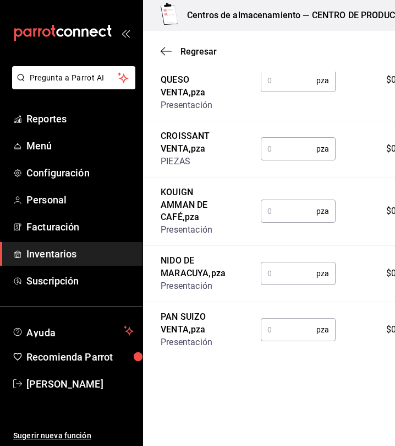
click at [283, 340] on input "text" at bounding box center [289, 329] width 56 height 22
type input "16"
click at [289, 278] on input "text" at bounding box center [289, 273] width 56 height 22
type input "1"
type input "16"
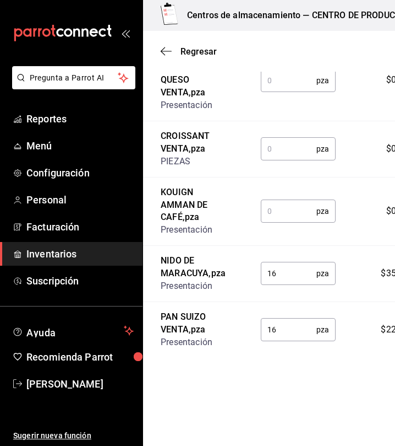
click at [295, 208] on input "text" at bounding box center [289, 211] width 56 height 22
click at [281, 202] on input "text" at bounding box center [289, 211] width 56 height 22
type input "12"
click at [280, 144] on input "text" at bounding box center [289, 149] width 56 height 22
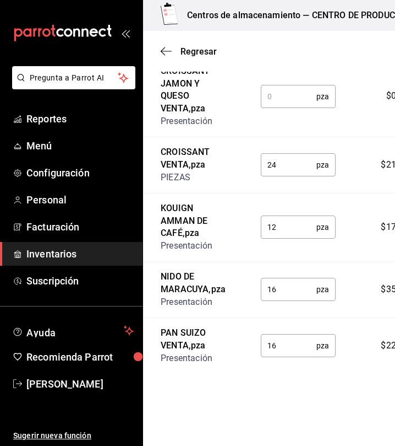
scroll to position [1117, 0]
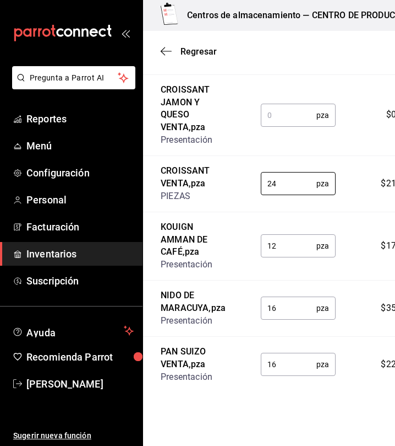
type input "24"
click at [291, 126] on input "text" at bounding box center [289, 115] width 56 height 22
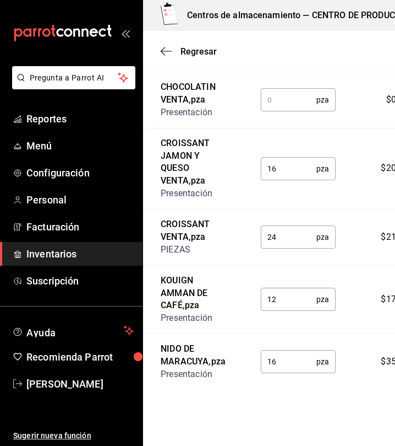
scroll to position [1040, 0]
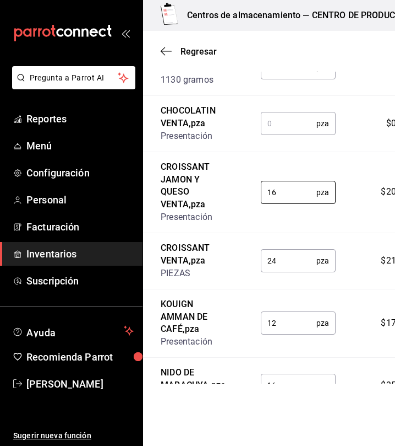
type input "16"
click at [281, 134] on input "text" at bounding box center [289, 123] width 56 height 22
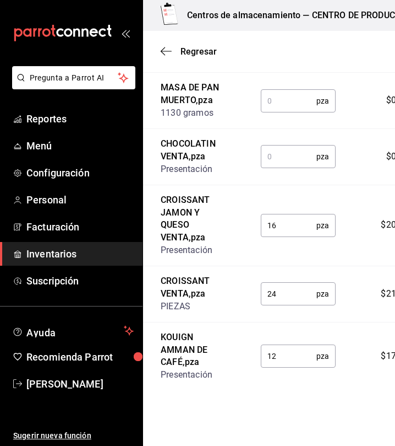
scroll to position [970, 0]
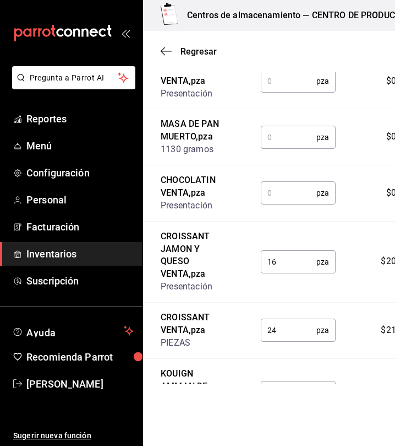
click at [264, 204] on input "text" at bounding box center [289, 193] width 56 height 22
click at [295, 204] on input "text" at bounding box center [289, 193] width 56 height 22
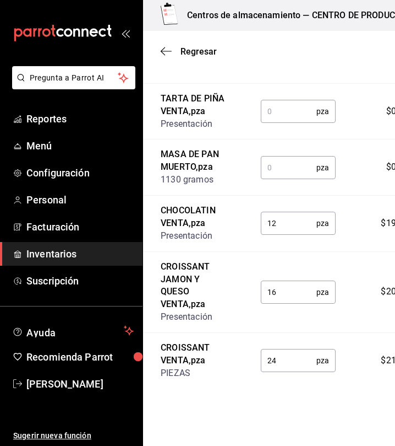
scroll to position [937, 0]
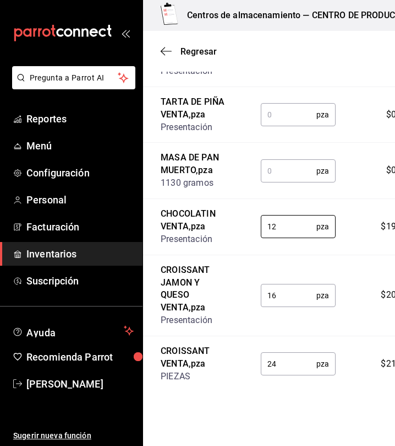
type input "12"
click at [261, 182] on div "pza ​" at bounding box center [298, 170] width 75 height 23
click at [283, 182] on input "text" at bounding box center [289, 171] width 56 height 22
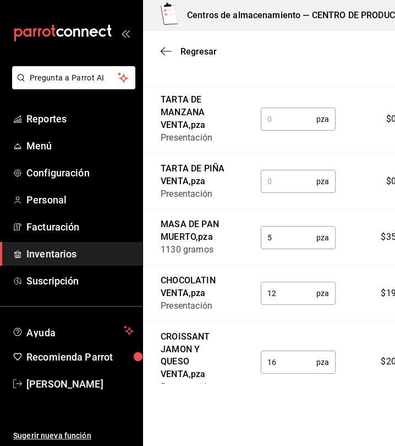
scroll to position [868, 0]
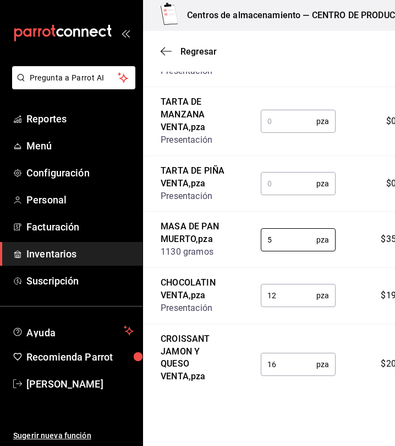
type input "5"
click at [276, 194] on input "text" at bounding box center [289, 183] width 56 height 22
type input "19"
click at [263, 132] on input "text" at bounding box center [289, 121] width 56 height 22
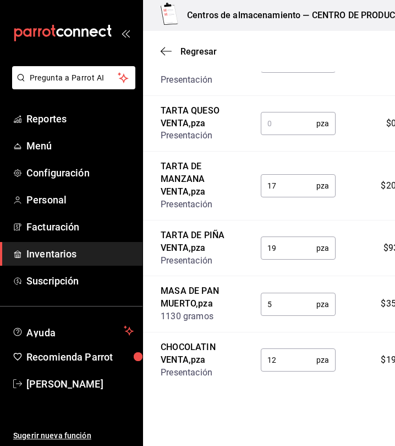
scroll to position [802, 0]
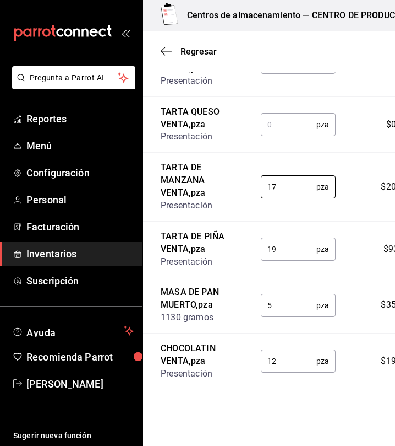
type input "17"
click at [305, 135] on input "text" at bounding box center [289, 124] width 56 height 22
type input "8"
click at [310, 260] on input "19" at bounding box center [289, 249] width 56 height 22
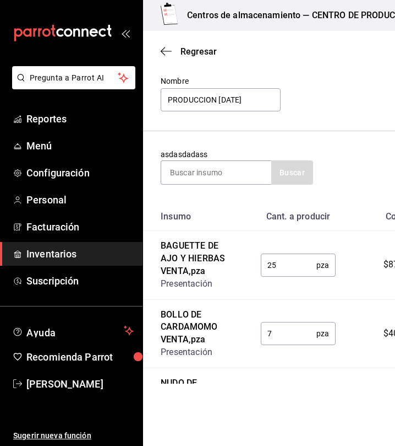
scroll to position [0, 0]
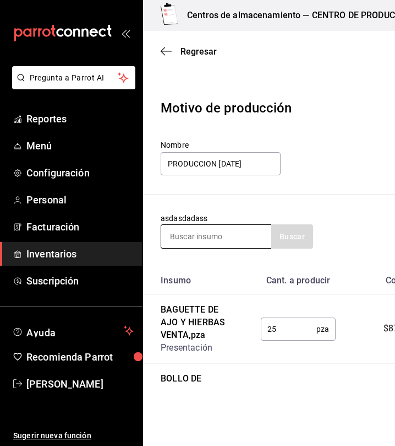
type input "15"
click at [227, 235] on input at bounding box center [216, 236] width 110 height 23
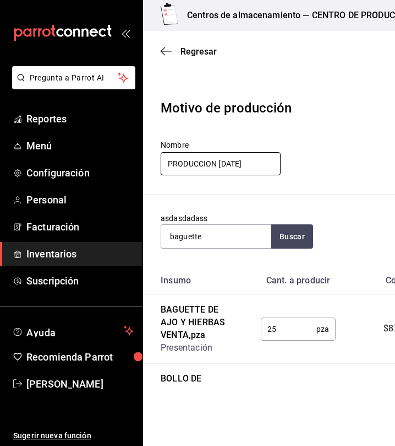
type input "baguette"
click at [254, 148] on header "Motivo de producción Nombre PRODUCCION MARTES" at bounding box center [340, 137] width 395 height 115
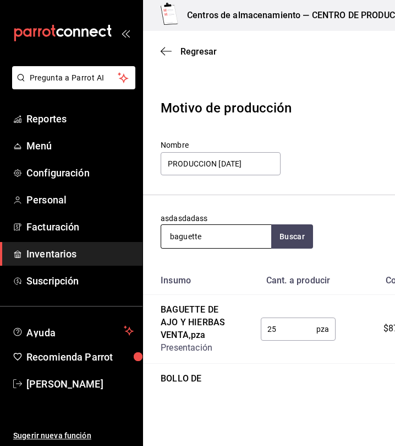
click at [214, 247] on input "baguette" at bounding box center [216, 236] width 110 height 23
type input "elote"
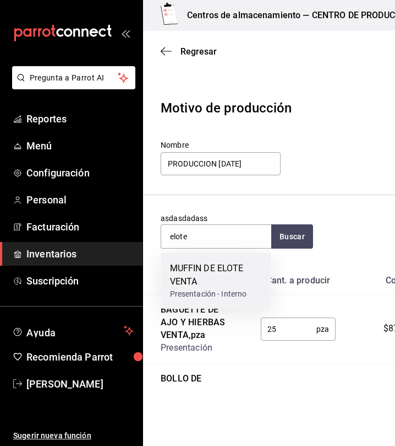
click at [207, 281] on div "MUFFIN DE ELOTE VENTA" at bounding box center [216, 275] width 93 height 26
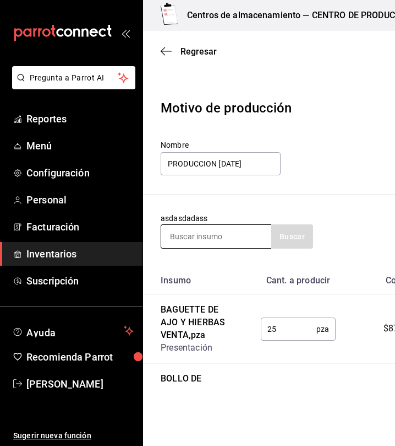
click at [240, 225] on input at bounding box center [216, 236] width 110 height 23
type input "naranja"
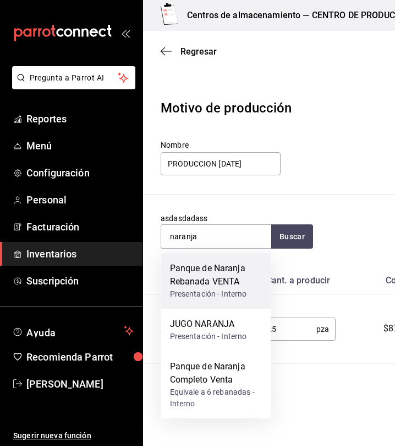
click at [236, 283] on div "Panque de Naranja Rebanada VENTA" at bounding box center [216, 275] width 93 height 26
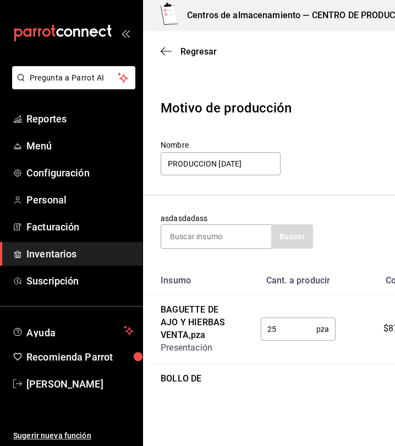
click at [237, 252] on section "asdasdadass Buscar" at bounding box center [340, 230] width 395 height 71
click at [235, 248] on section "asdasdadass Buscar" at bounding box center [340, 230] width 395 height 71
click at [229, 235] on input at bounding box center [216, 236] width 110 height 23
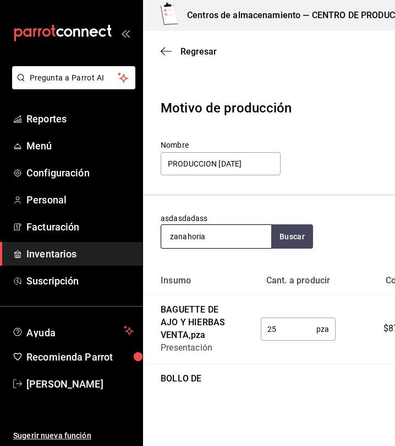
type input "zanahoria"
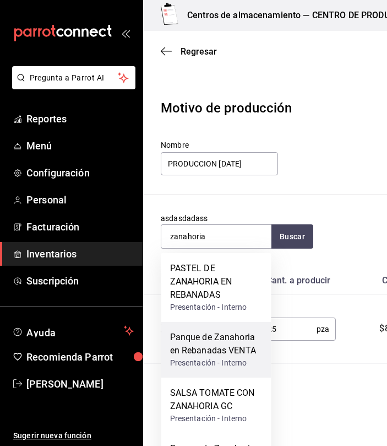
click at [232, 350] on div "Panque de Zanahoria en Rebanadas VENTA" at bounding box center [216, 343] width 93 height 26
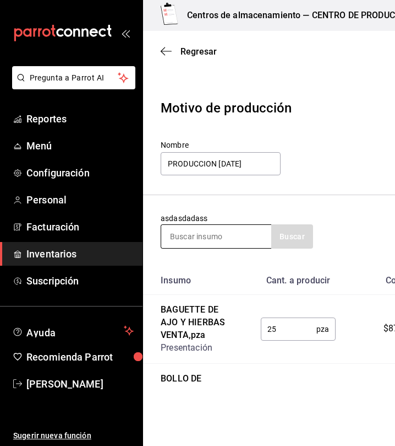
click at [220, 237] on input at bounding box center [216, 236] width 110 height 23
type input "platan"
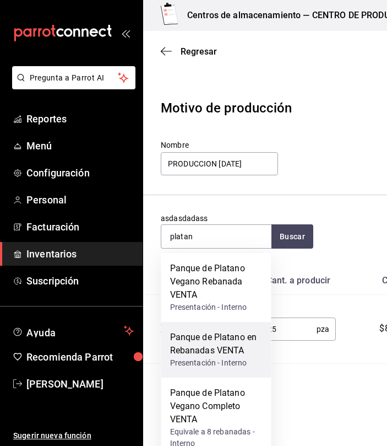
click at [238, 344] on div "Panque de Platano en Rebanadas VENTA" at bounding box center [216, 343] width 93 height 26
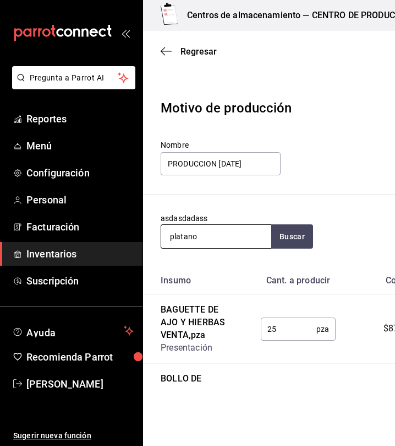
type input "platano"
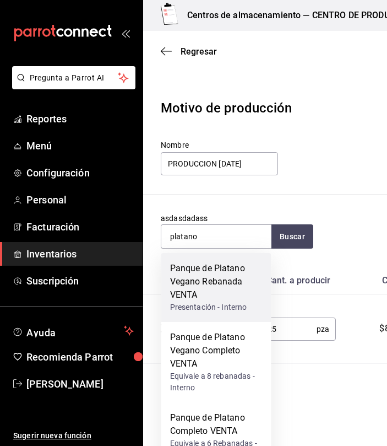
click at [202, 278] on div "Panque de Platano Vegano Rebanada VENTA" at bounding box center [216, 282] width 93 height 40
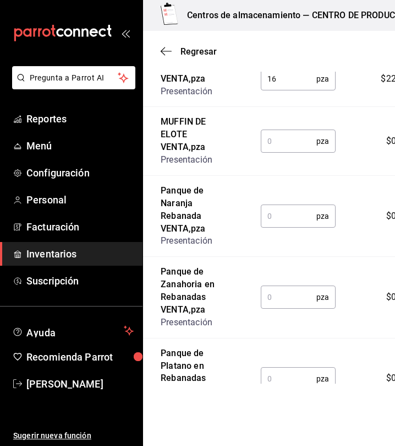
scroll to position [1403, 0]
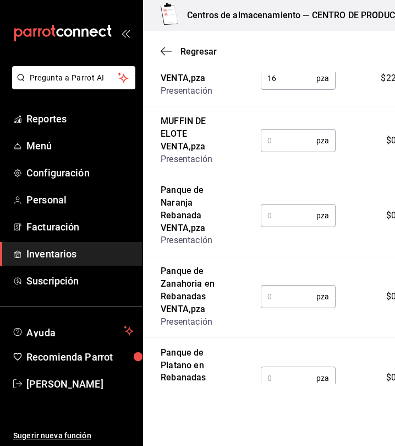
click at [296, 175] on td "pza ​" at bounding box center [298, 140] width 110 height 69
click at [274, 151] on input "text" at bounding box center [289, 140] width 56 height 22
type input "12"
click at [274, 226] on input "text" at bounding box center [289, 215] width 56 height 22
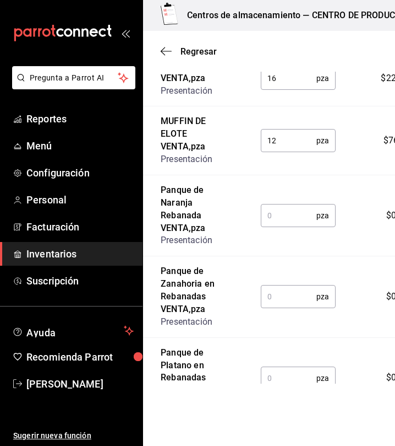
click at [272, 226] on input "text" at bounding box center [289, 215] width 56 height 22
type input "18"
click at [280, 307] on input "text" at bounding box center [289, 296] width 56 height 22
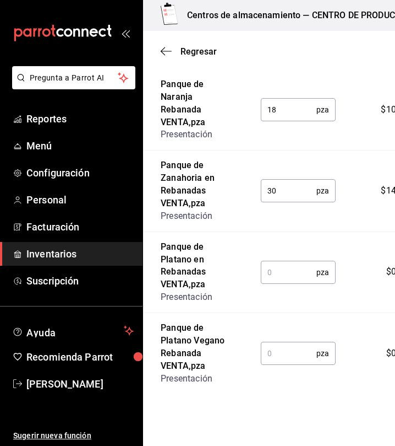
scroll to position [1510, 0]
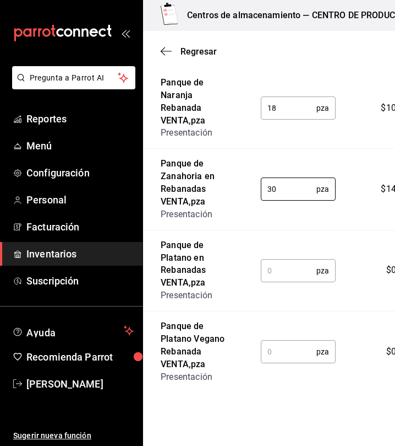
type input "30"
click at [273, 295] on td "pza ​" at bounding box center [298, 270] width 110 height 81
click at [270, 281] on input "text" at bounding box center [289, 270] width 56 height 22
click at [298, 281] on input "text" at bounding box center [289, 270] width 56 height 22
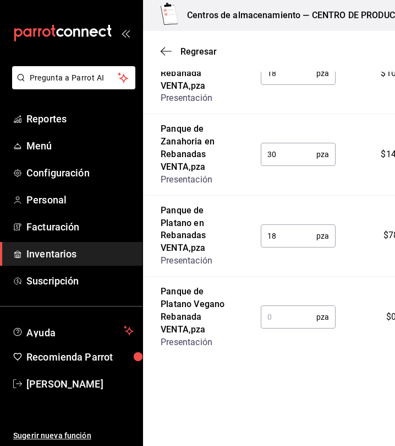
scroll to position [1587, 0]
type input "18"
click at [291, 309] on input "text" at bounding box center [289, 317] width 56 height 22
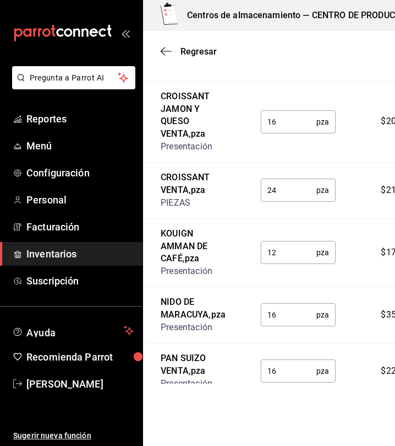
type input "8"
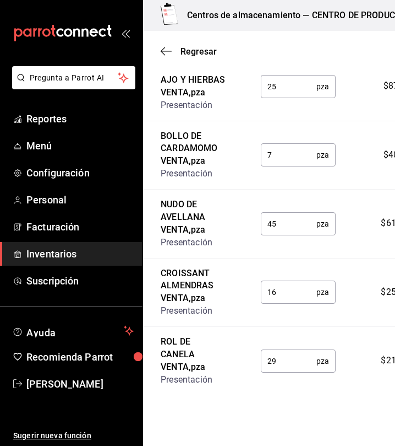
scroll to position [0, 0]
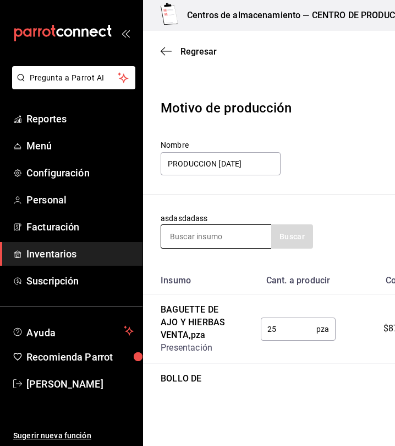
click at [183, 232] on input at bounding box center [216, 236] width 110 height 23
type input "torta"
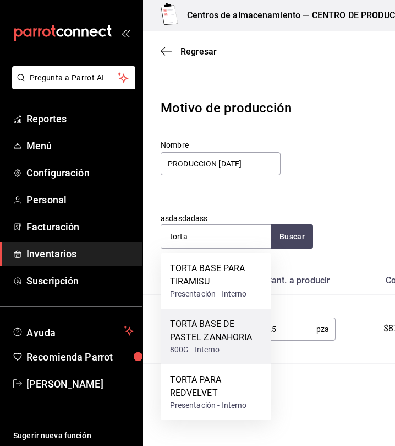
click at [195, 334] on div "TORTA BASE DE PASTEL ZANAHORIA" at bounding box center [216, 330] width 93 height 26
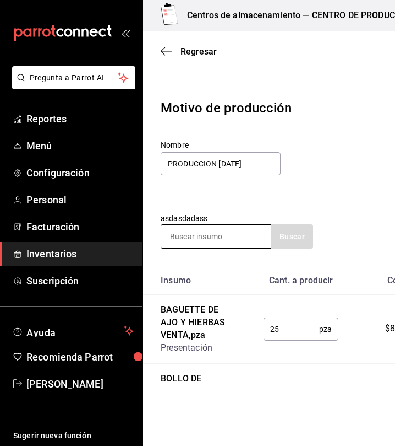
click at [240, 241] on input at bounding box center [216, 236] width 110 height 23
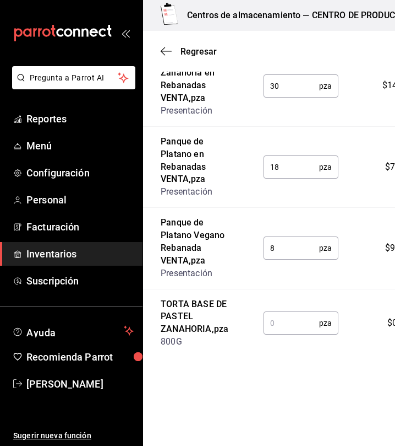
scroll to position [1668, 0]
click at [306, 338] on td "pza ​" at bounding box center [301, 323] width 110 height 68
click at [286, 327] on input "text" at bounding box center [292, 323] width 56 height 22
type input "3"
click at [184, 292] on td "TORTA BASE DE PASTEL ZANAHORIA , pza 800G" at bounding box center [194, 323] width 103 height 68
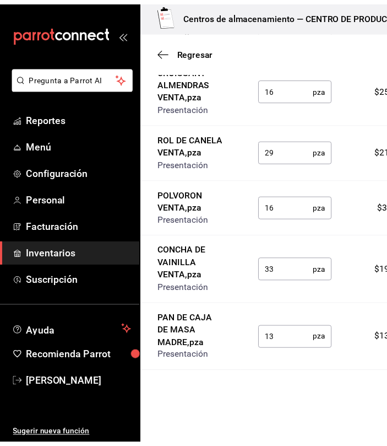
scroll to position [0, 0]
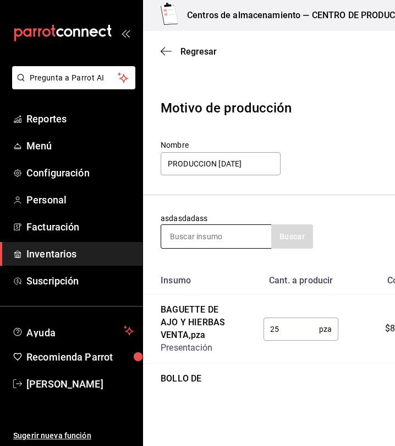
click at [204, 237] on input at bounding box center [216, 236] width 110 height 23
type input "d"
type input "a"
type input "pastel"
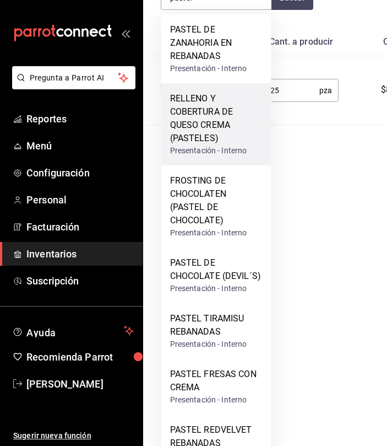
scroll to position [260, 0]
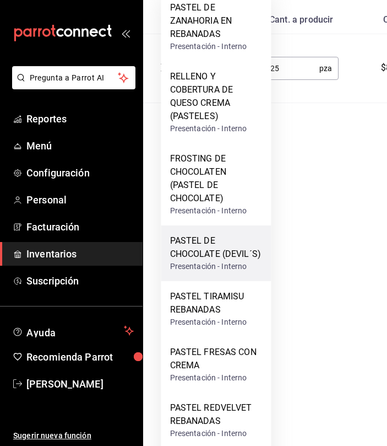
click at [184, 246] on div "PASTEL DE CHOCOLATE (DEVIL´S)" at bounding box center [216, 247] width 93 height 26
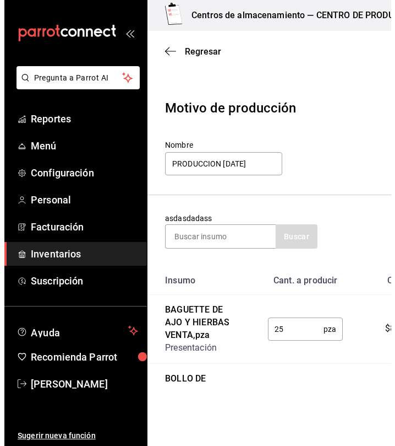
scroll to position [0, 0]
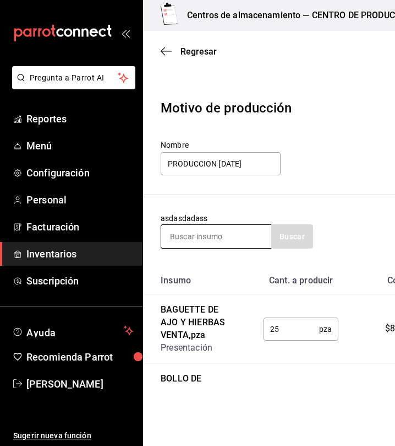
click at [200, 237] on input at bounding box center [216, 236] width 110 height 23
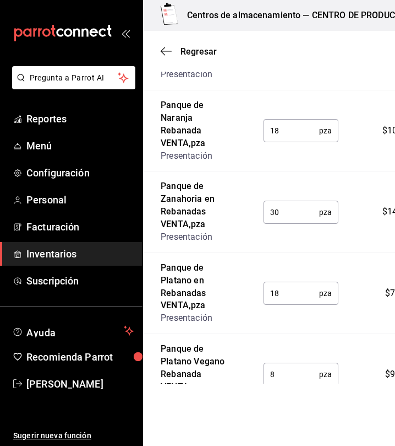
scroll to position [1737, 0]
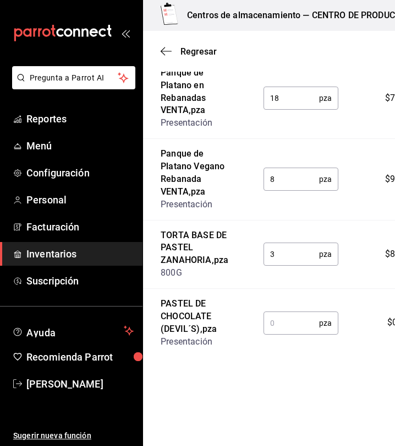
click at [295, 332] on input "text" at bounding box center [292, 323] width 56 height 22
type input "3"
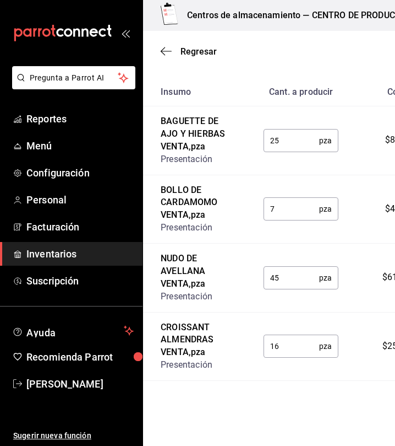
scroll to position [0, 0]
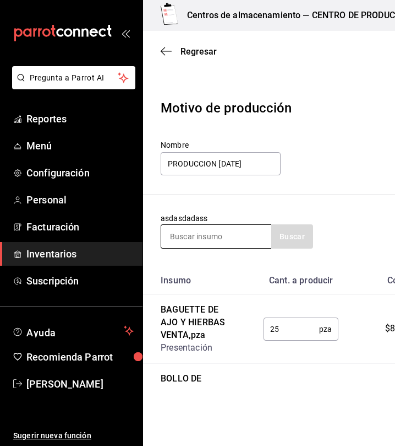
type input "2"
click at [196, 241] on input at bounding box center [216, 236] width 110 height 23
type input "baguetina"
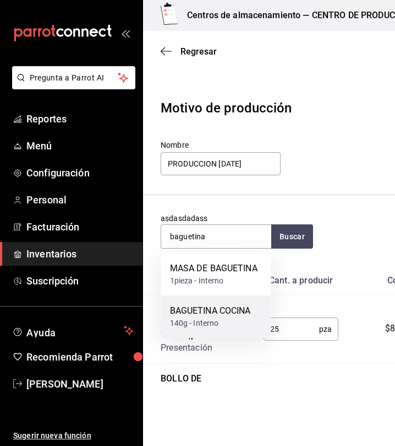
click at [214, 325] on div "140g - Interno" at bounding box center [210, 323] width 81 height 12
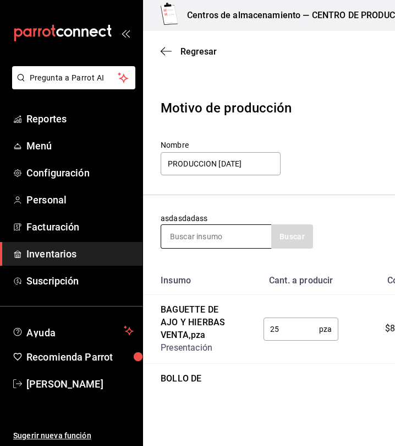
click at [241, 235] on input at bounding box center [216, 236] width 110 height 23
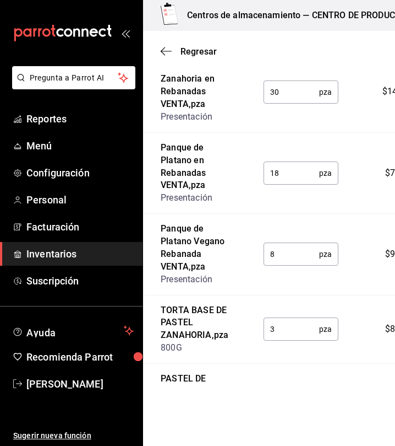
scroll to position [1793, 0]
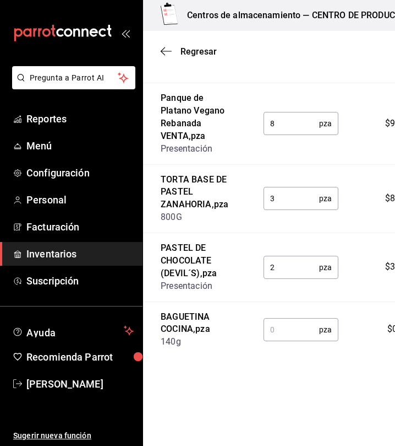
click at [297, 336] on input "text" at bounding box center [292, 329] width 56 height 22
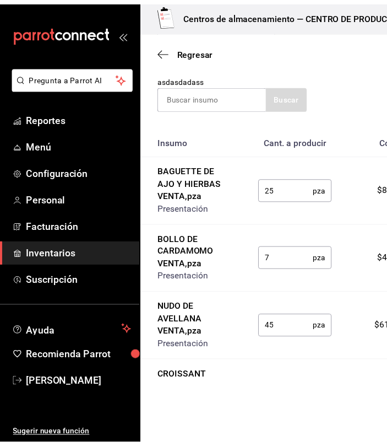
scroll to position [0, 0]
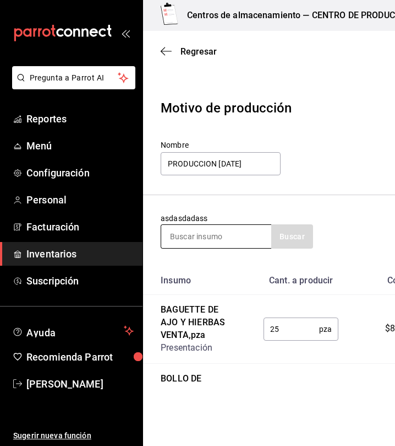
type input "45"
click at [241, 236] on input at bounding box center [216, 236] width 110 height 23
type input "brioche"
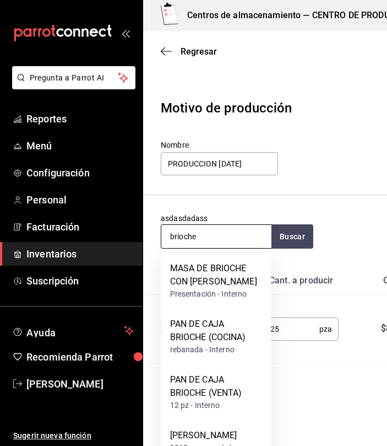
click at [224, 225] on input "brioche" at bounding box center [216, 236] width 110 height 23
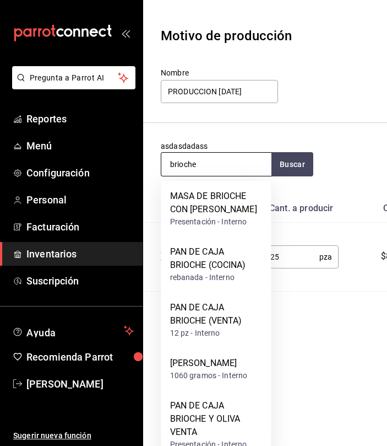
scroll to position [90, 0]
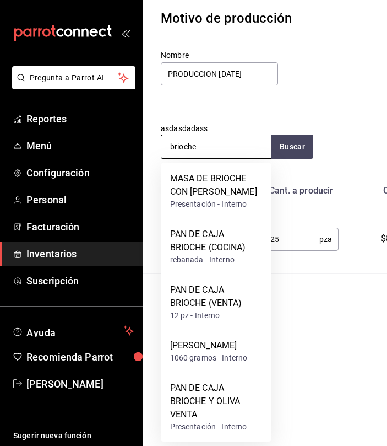
click at [229, 137] on input "brioche" at bounding box center [216, 146] width 110 height 23
click at [224, 141] on input "brioche" at bounding box center [216, 146] width 110 height 23
drag, startPoint x: 210, startPoint y: 245, endPoint x: 323, endPoint y: 301, distance: 125.4
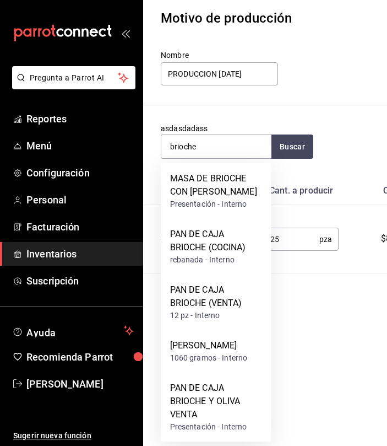
click at [323, 294] on body "Pregunta a Parrot AI Reportes Menú Configuración Personal Facturación Inventari…" at bounding box center [193, 101] width 387 height 383
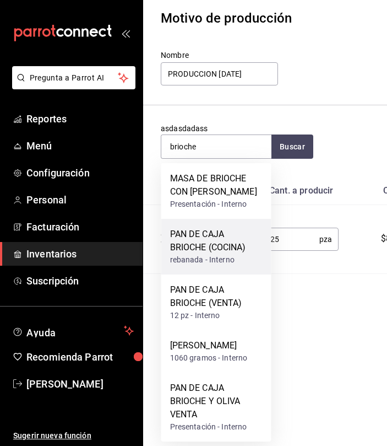
click at [225, 250] on div "PAN DE CAJA BRIOCHE (COCINA)" at bounding box center [216, 240] width 93 height 26
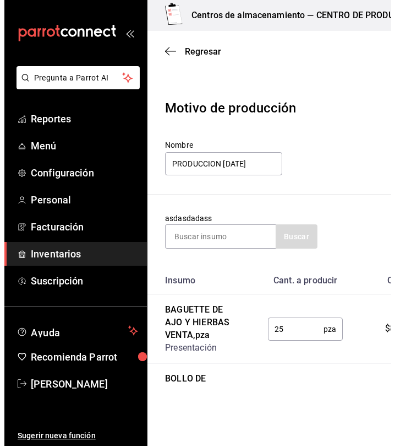
scroll to position [0, 0]
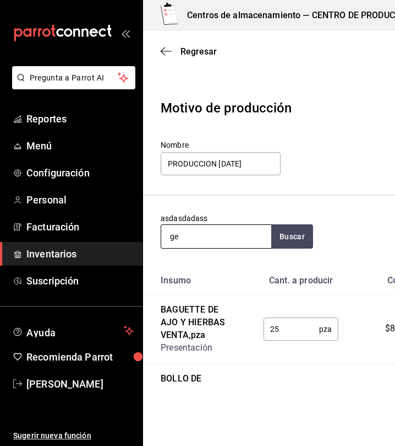
type input "g"
type input "fresas"
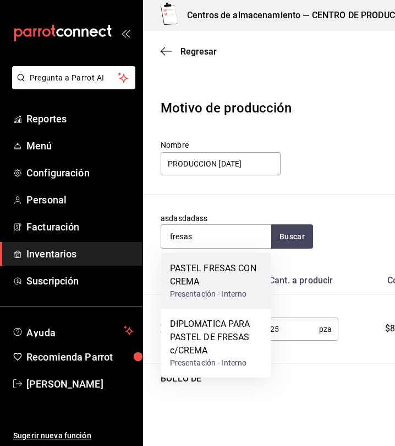
click at [211, 275] on div "PASTEL FRESAS CON CREMA" at bounding box center [216, 275] width 93 height 26
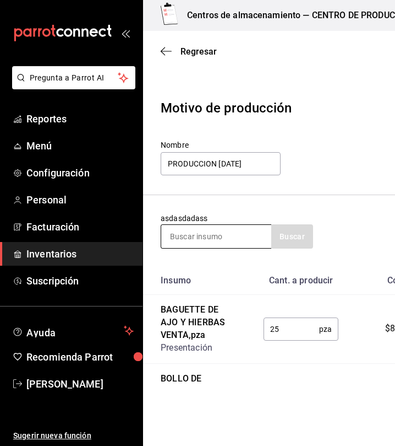
click at [225, 234] on input at bounding box center [216, 236] width 110 height 23
click at [221, 237] on input at bounding box center [216, 236] width 110 height 23
type input "zanaho"
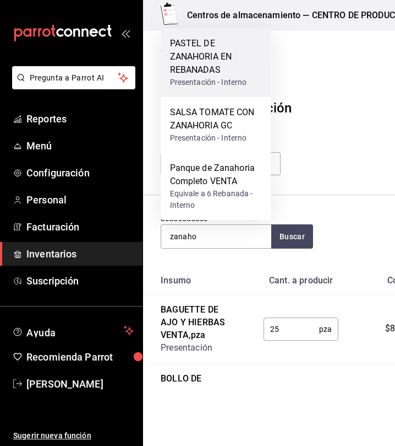
click at [219, 58] on div "PASTEL DE ZANAHORIA EN REBANADAS" at bounding box center [216, 57] width 93 height 40
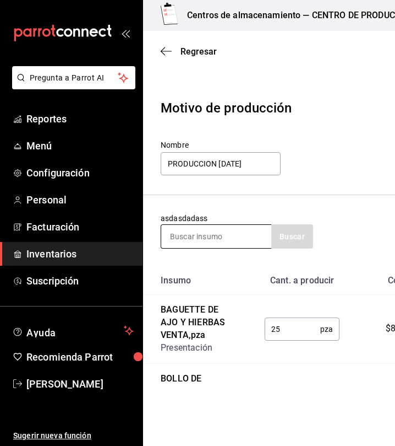
click at [205, 241] on input at bounding box center [216, 236] width 110 height 23
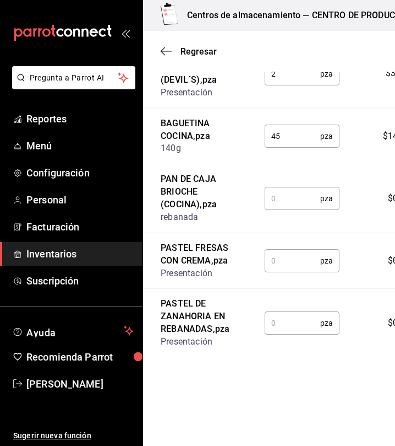
scroll to position [2023, 0]
click at [270, 249] on input "text" at bounding box center [293, 260] width 56 height 22
type input "10"
click at [283, 328] on input "text" at bounding box center [293, 323] width 56 height 22
type input "10"
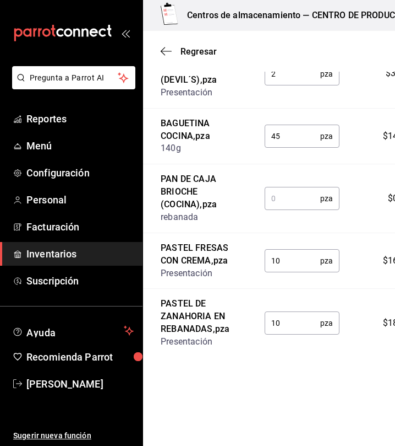
click at [287, 187] on input "text" at bounding box center [293, 198] width 56 height 22
click at [265, 249] on input "10" at bounding box center [293, 260] width 56 height 22
type input "20"
click at [267, 187] on input "text" at bounding box center [293, 198] width 56 height 22
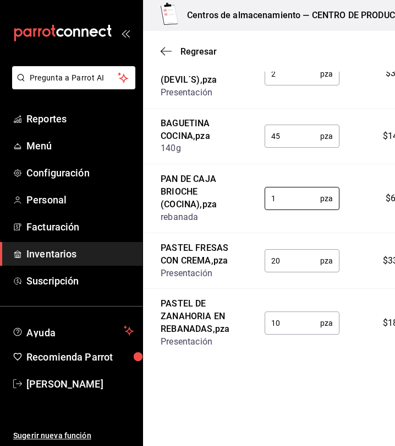
type input "1"
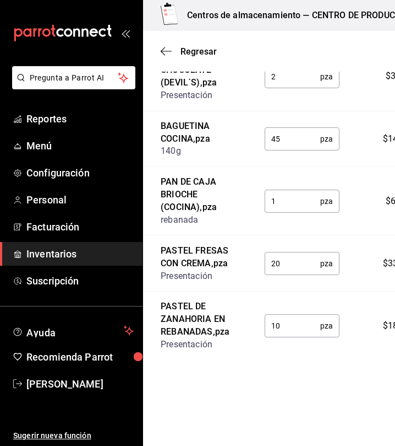
scroll to position [1903, 0]
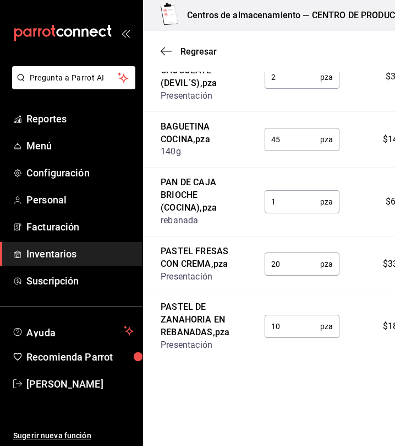
click at [278, 88] on input "2" at bounding box center [293, 77] width 56 height 22
type input "20"
click at [312, 150] on input "45" at bounding box center [293, 139] width 56 height 22
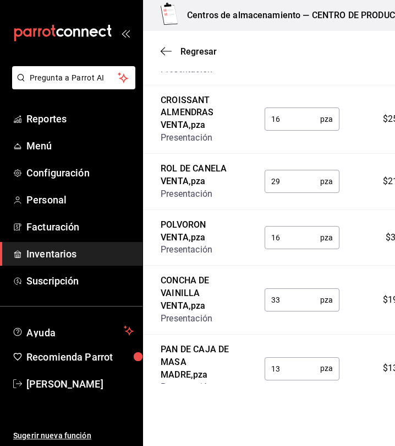
scroll to position [0, 0]
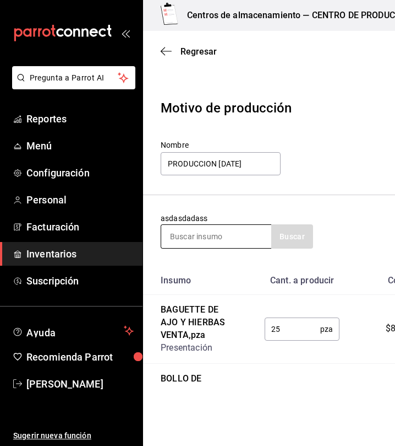
click at [212, 230] on input at bounding box center [216, 236] width 110 height 23
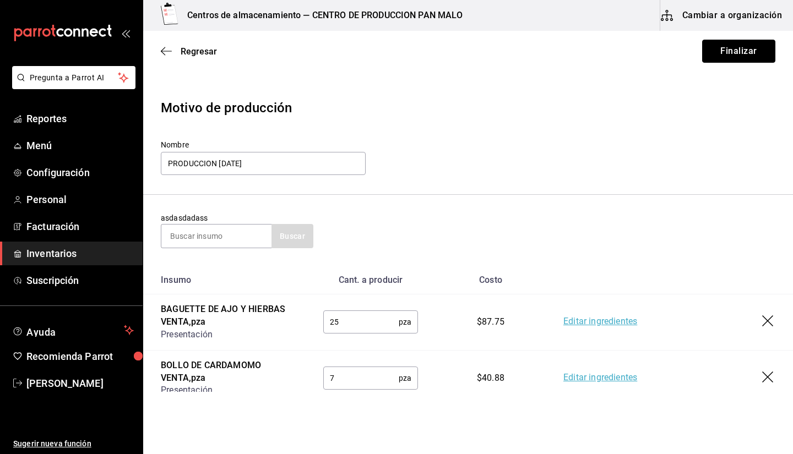
drag, startPoint x: 746, startPoint y: 56, endPoint x: 716, endPoint y: 119, distance: 69.2
click at [739, 67] on div "Regresar Finalizar" at bounding box center [468, 51] width 650 height 41
click at [725, 58] on button "Finalizar" at bounding box center [738, 51] width 73 height 23
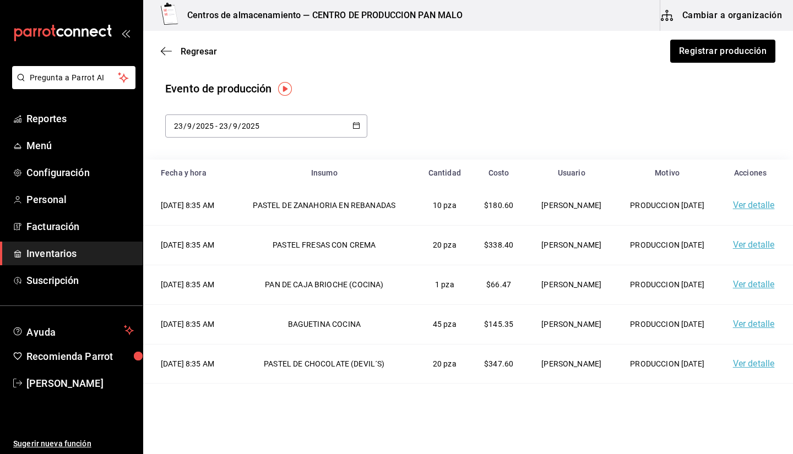
click at [597, 77] on main "Regresar Registrar producción Evento de producción 2025-09-23 23 / 9 / 2025 - 2…" at bounding box center [468, 296] width 650 height 530
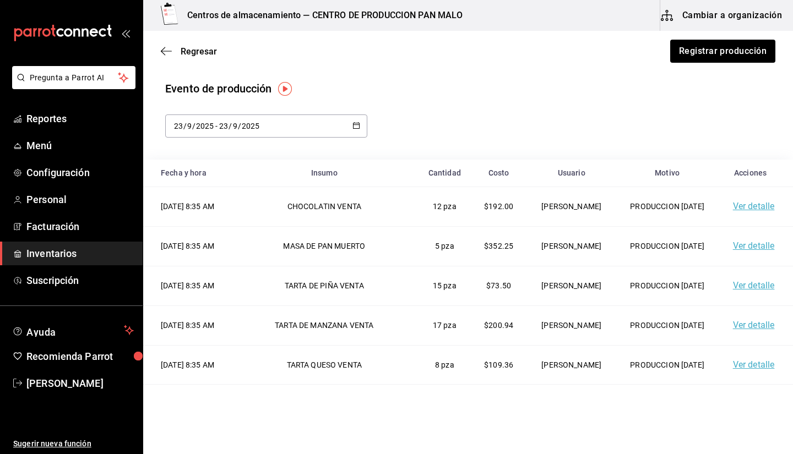
click at [345, 82] on div "Evento de producción" at bounding box center [468, 88] width 606 height 17
click at [176, 53] on span "Regresar" at bounding box center [189, 51] width 56 height 10
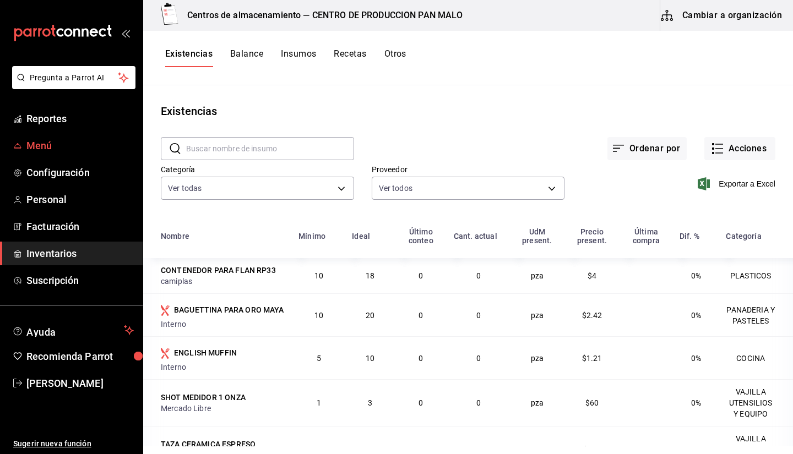
click at [48, 148] on span "Menú" at bounding box center [79, 145] width 107 height 15
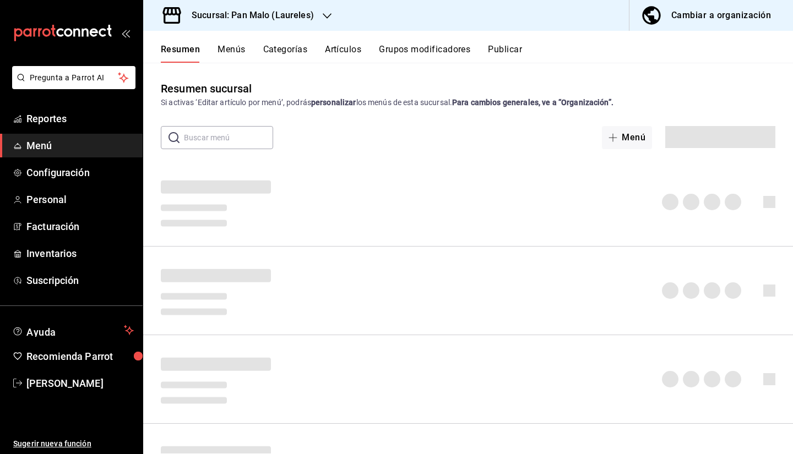
click at [276, 23] on div "Sucursal: Pan Malo (Laureles)" at bounding box center [244, 15] width 184 height 31
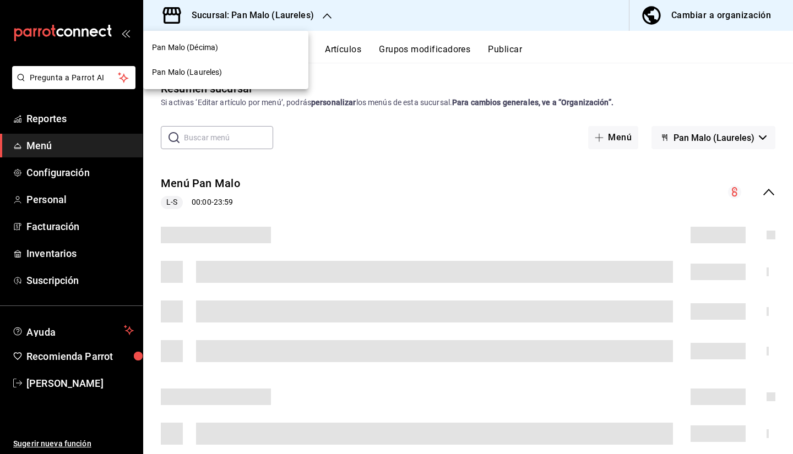
click at [247, 47] on div "Pan Malo (Décima)" at bounding box center [226, 48] width 148 height 12
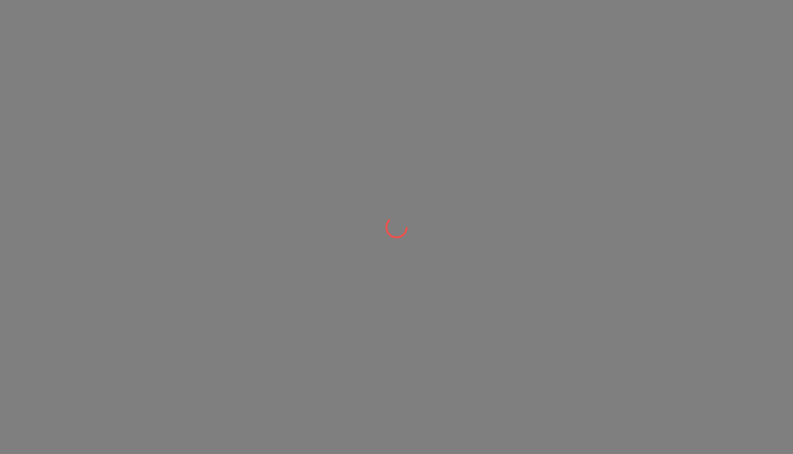
click at [678, 25] on div at bounding box center [396, 227] width 793 height 454
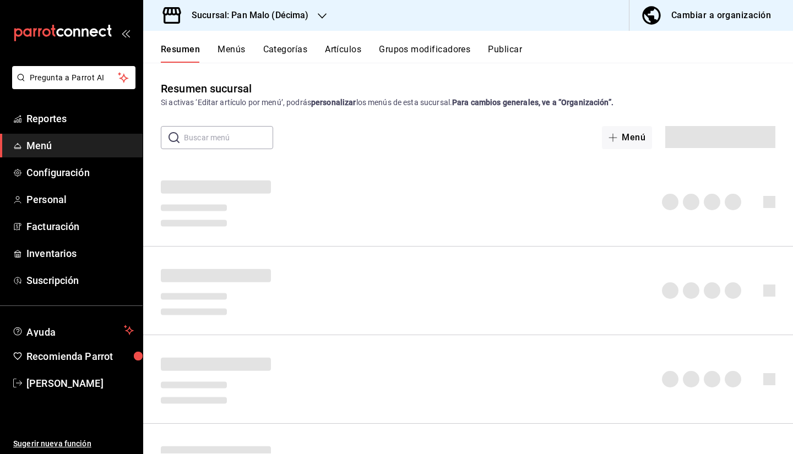
click at [270, 17] on h3 "Sucursal: Pan Malo (Décima)" at bounding box center [246, 15] width 126 height 13
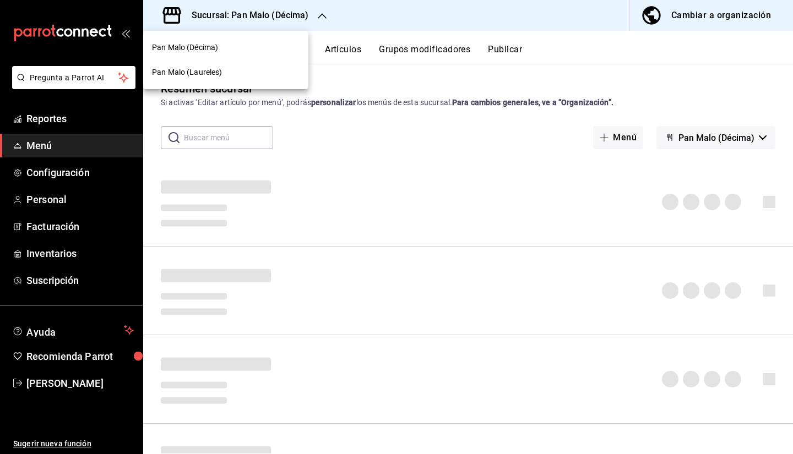
click at [491, 63] on div at bounding box center [396, 227] width 793 height 454
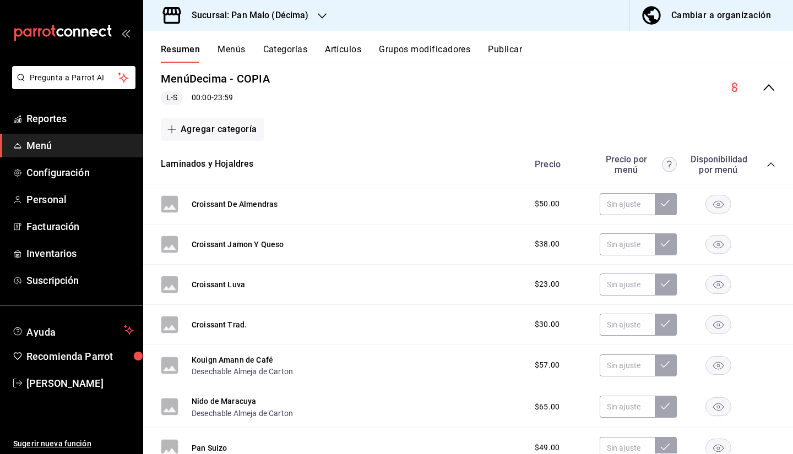
scroll to position [98, 0]
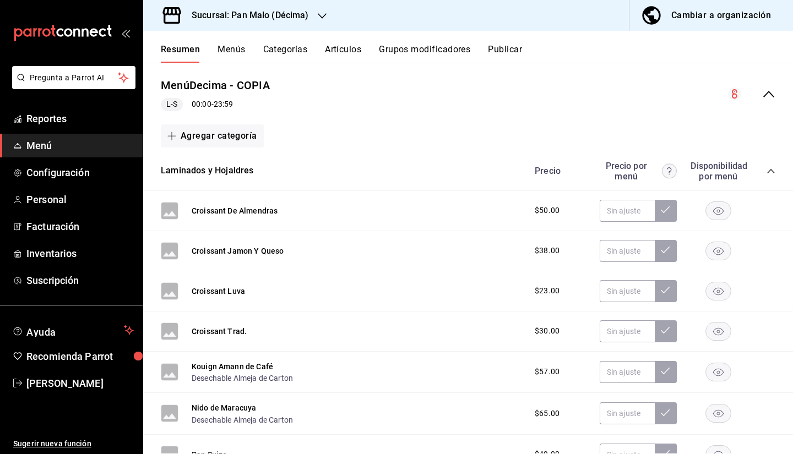
click at [762, 94] on icon "collapse-menu-row" at bounding box center [768, 94] width 13 height 13
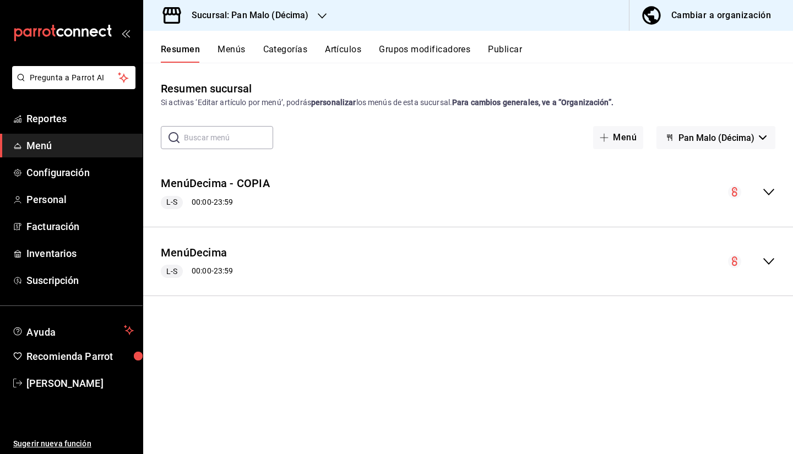
scroll to position [0, 0]
click at [740, 133] on span "Pan Malo (Décima)" at bounding box center [716, 138] width 76 height 10
click at [215, 57] on div at bounding box center [396, 227] width 793 height 454
click at [219, 53] on button "Menús" at bounding box center [232, 53] width 28 height 19
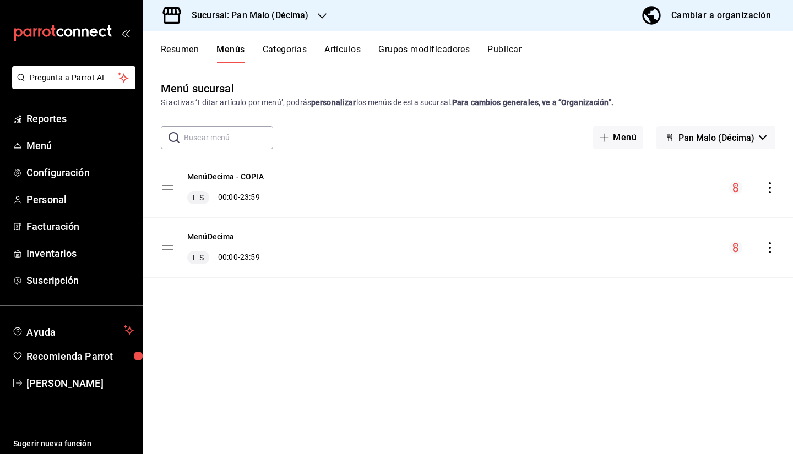
click at [770, 192] on icon "actions" at bounding box center [770, 187] width 2 height 11
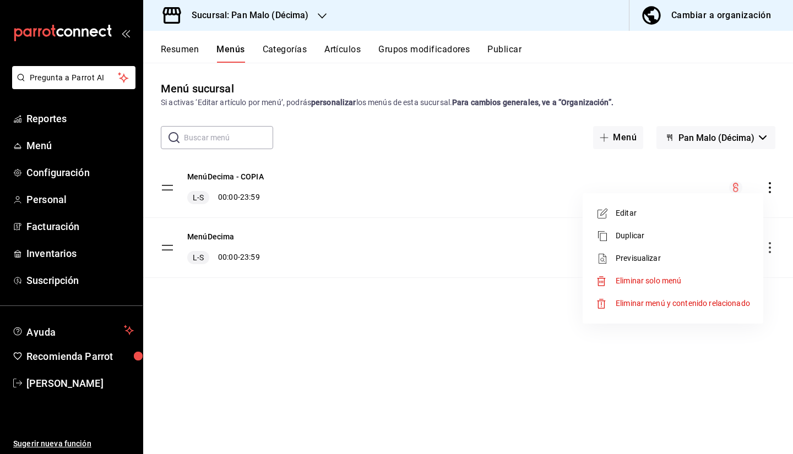
click at [680, 298] on span "Eliminar menú y contenido relacionado" at bounding box center [683, 304] width 134 height 12
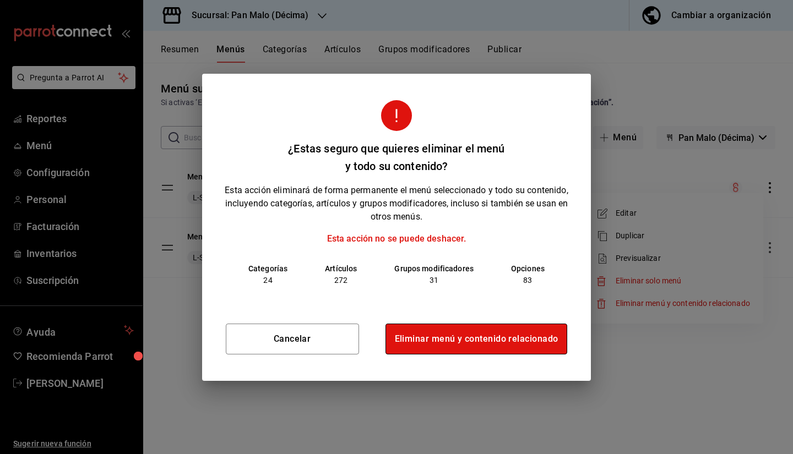
click at [497, 343] on button "Eliminar menú y contenido relacionado" at bounding box center [477, 339] width 182 height 31
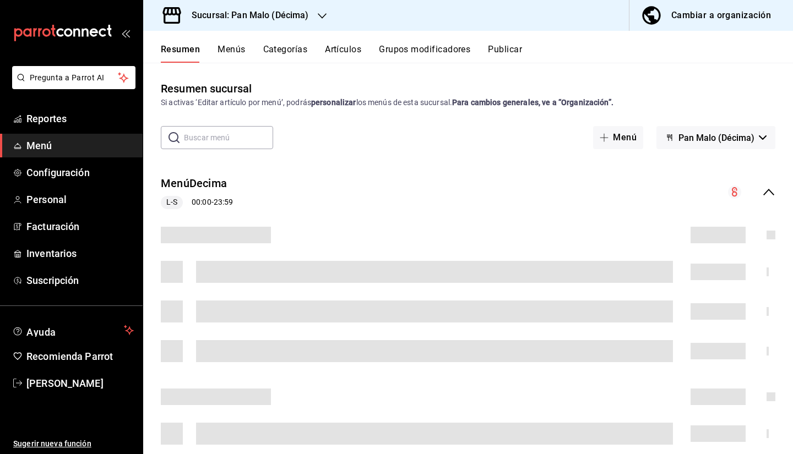
click at [226, 55] on button "Menús" at bounding box center [232, 53] width 28 height 19
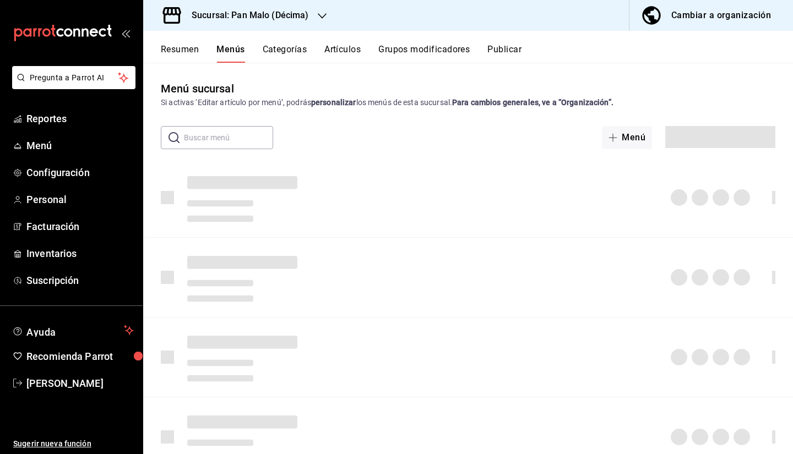
click at [238, 51] on button "Menús" at bounding box center [230, 53] width 28 height 19
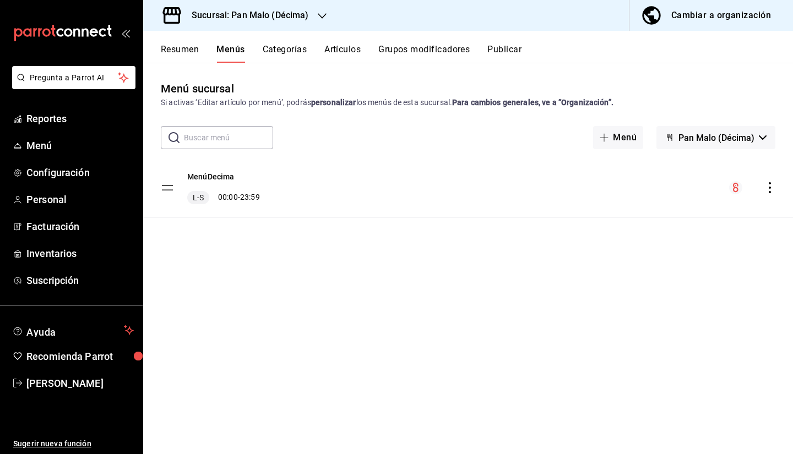
click at [190, 55] on button "Resumen" at bounding box center [180, 53] width 38 height 19
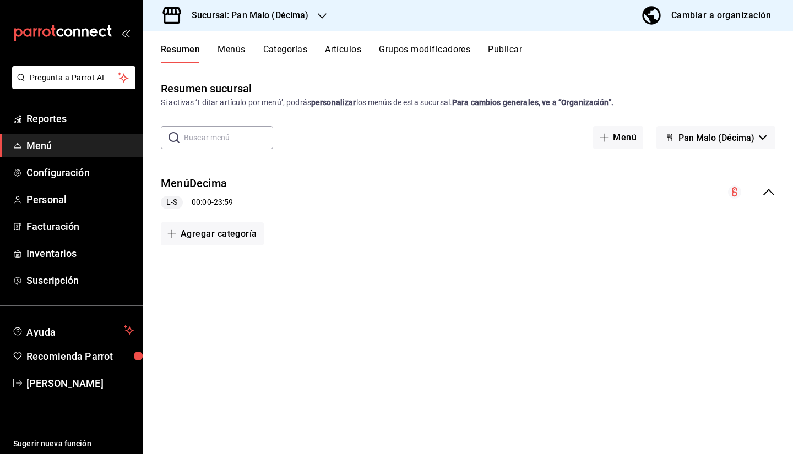
click at [634, 345] on div "Resumen sucursal Si activas ‘Editar artículo por menú’, podrás personalizar los…" at bounding box center [468, 266] width 650 height 373
click at [785, 193] on div "MenúDecima L-S 00:00 - 23:59" at bounding box center [468, 192] width 650 height 51
click at [778, 194] on div "MenúDecima L-S 00:00 - 23:59" at bounding box center [468, 192] width 650 height 51
click at [276, 21] on h3 "Sucursal: Pan Malo (Décima)" at bounding box center [246, 15] width 126 height 13
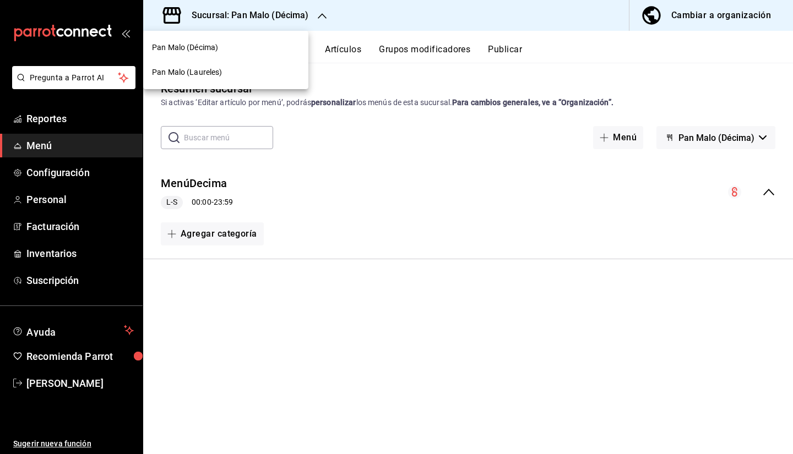
click at [268, 20] on div at bounding box center [396, 227] width 793 height 454
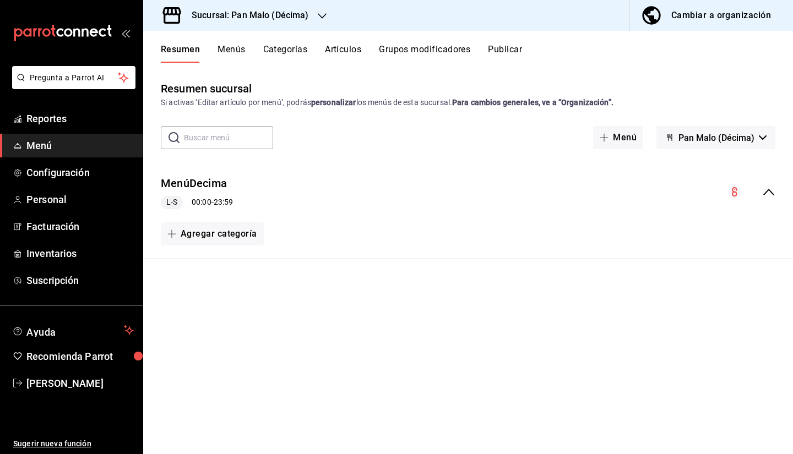
click at [260, 18] on h3 "Sucursal: Pan Malo (Décima)" at bounding box center [246, 15] width 126 height 13
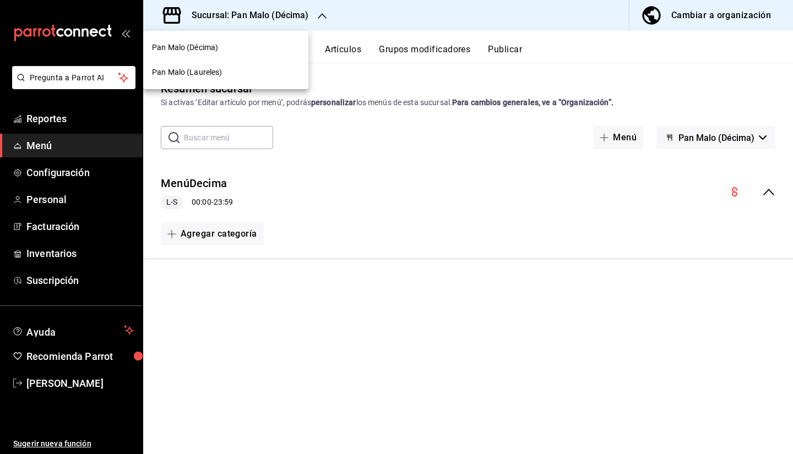
click at [209, 83] on div "Pan Malo (Laureles)" at bounding box center [225, 72] width 165 height 25
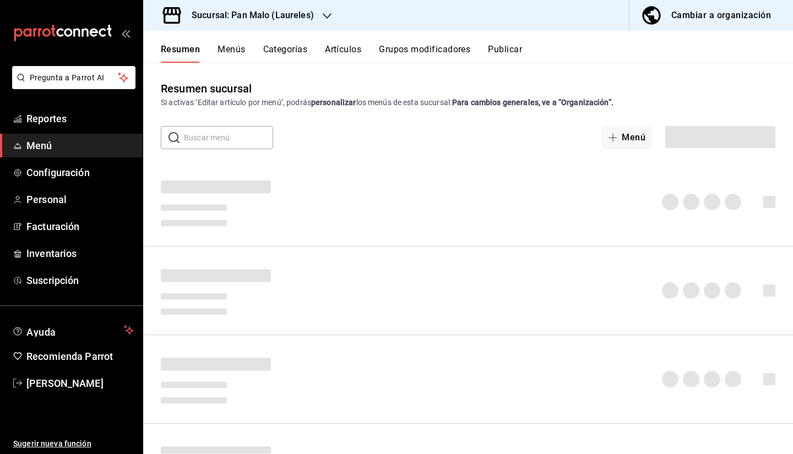
click at [694, 20] on div "Cambiar a organización" at bounding box center [721, 15] width 100 height 15
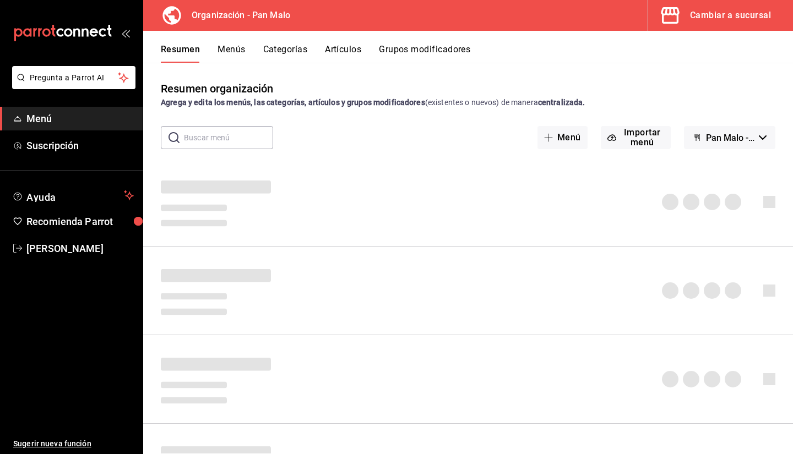
click at [233, 53] on button "Menús" at bounding box center [232, 53] width 28 height 19
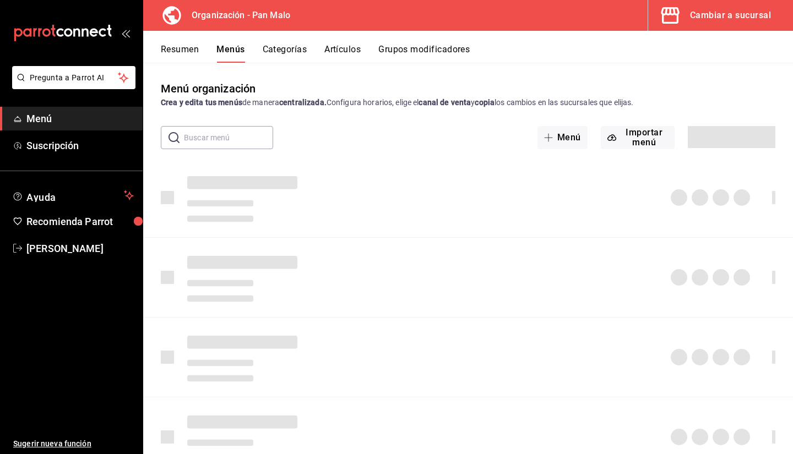
click at [149, 44] on div "Resumen Menús Categorías Artículos Grupos modificadores" at bounding box center [468, 47] width 650 height 32
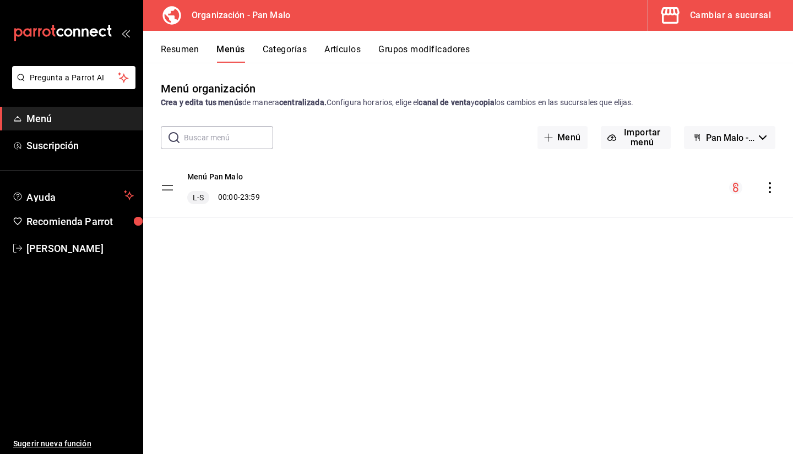
click at [766, 186] on icon "actions" at bounding box center [769, 187] width 11 height 11
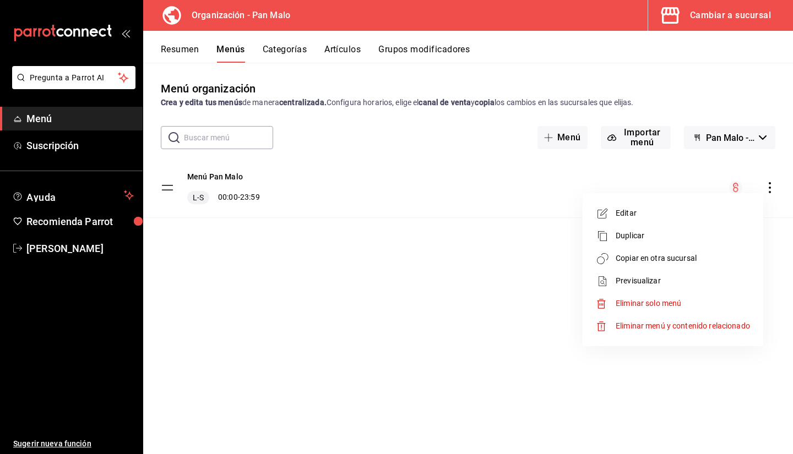
click at [647, 262] on span "Copiar en otra sucursal" at bounding box center [683, 259] width 134 height 12
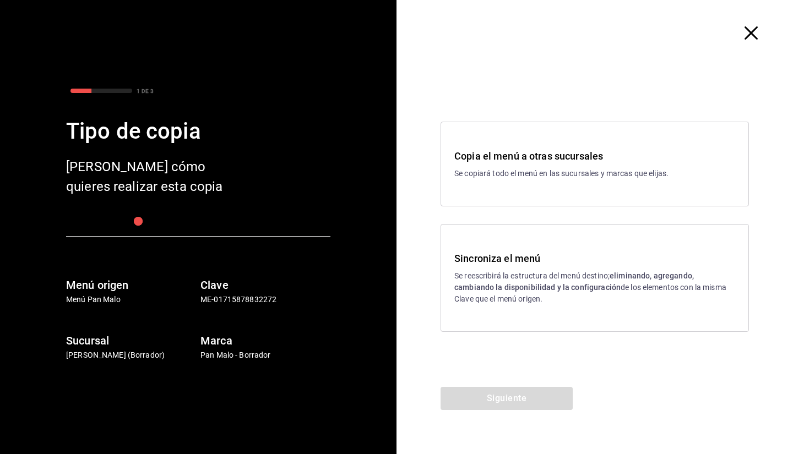
click at [542, 272] on p "Se reescribirá la estructura del menú destino; eliminando, agregando, cambiando…" at bounding box center [594, 287] width 281 height 35
click at [504, 395] on button "Siguiente" at bounding box center [507, 398] width 132 height 23
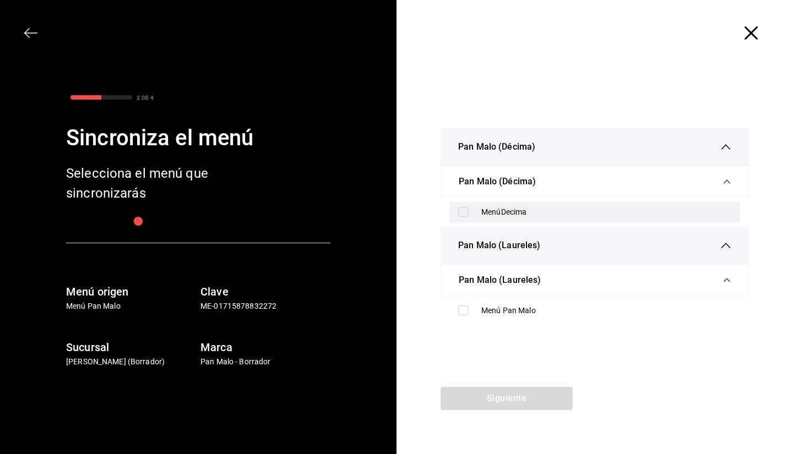
click at [547, 202] on div "MenúDecima" at bounding box center [594, 212] width 291 height 20
checkbox input "true"
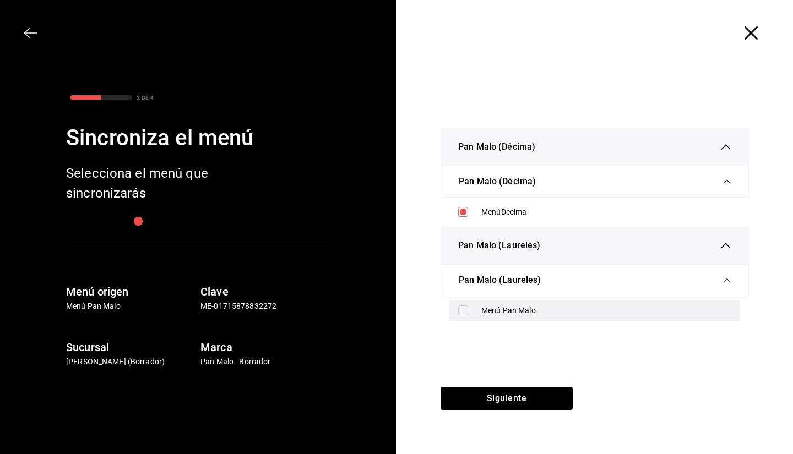
click at [541, 308] on div "Menú Pan Malo" at bounding box center [606, 311] width 250 height 12
checkbox input "true"
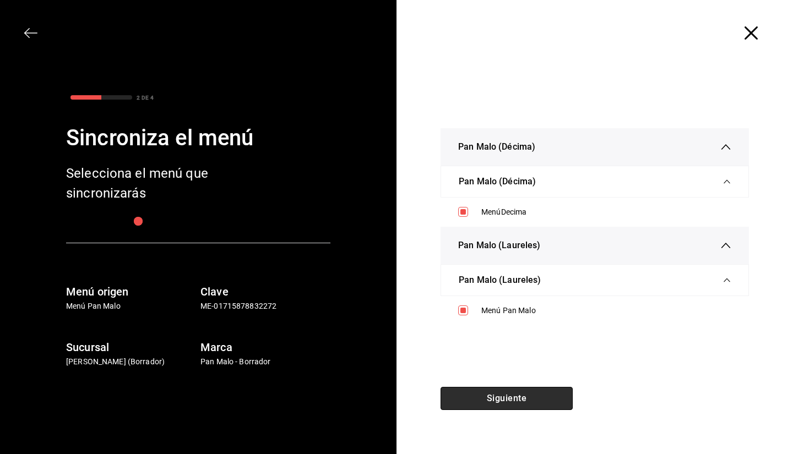
click at [528, 395] on button "Siguiente" at bounding box center [507, 398] width 132 height 23
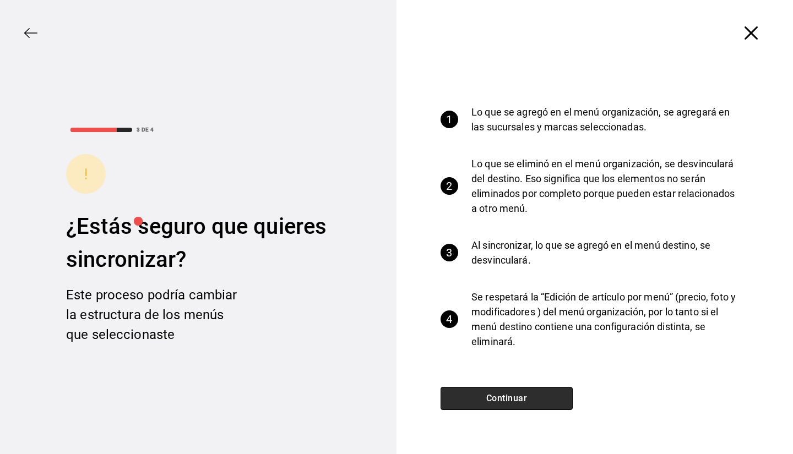
click at [522, 400] on button "Continuar" at bounding box center [507, 398] width 132 height 23
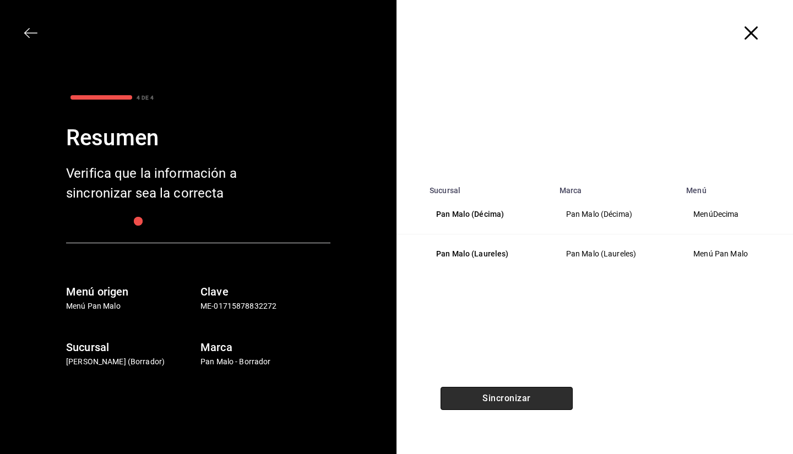
click at [522, 400] on button "Sincronizar" at bounding box center [507, 398] width 132 height 23
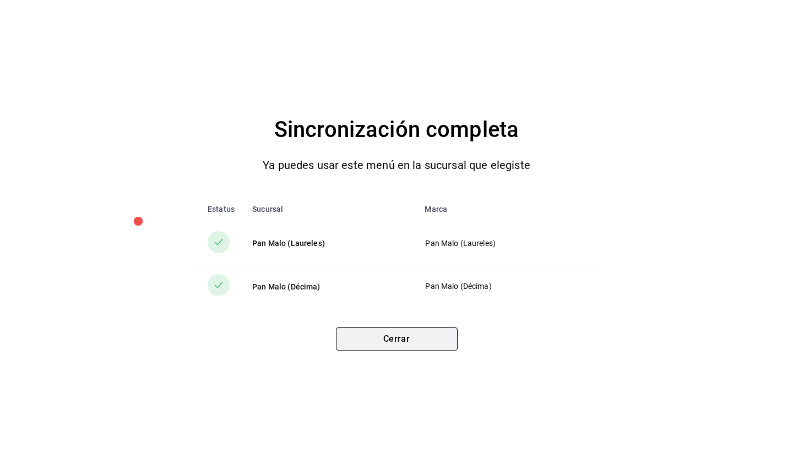
click at [381, 340] on button "Cerrar" at bounding box center [397, 339] width 122 height 23
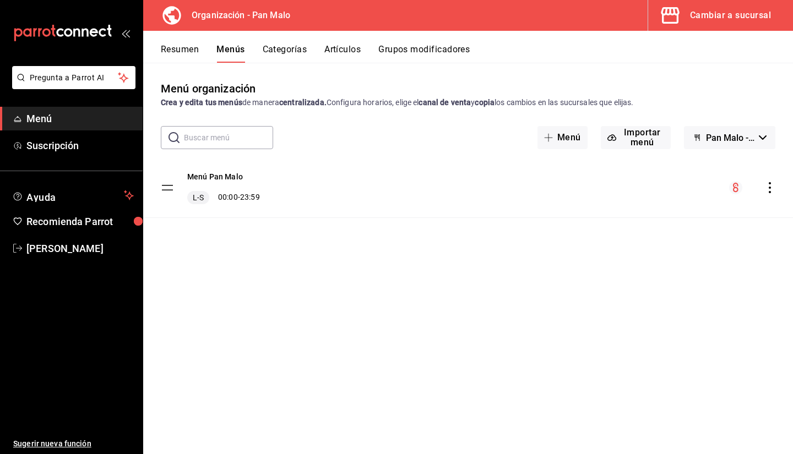
drag, startPoint x: 69, startPoint y: 123, endPoint x: 143, endPoint y: 62, distance: 95.4
click at [69, 123] on span "Menú" at bounding box center [79, 118] width 107 height 15
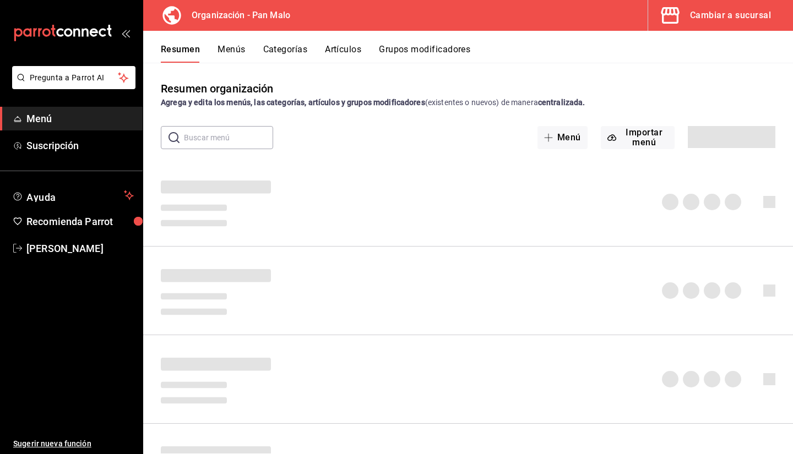
click at [742, 4] on button "Cambiar a sucursal" at bounding box center [716, 15] width 136 height 31
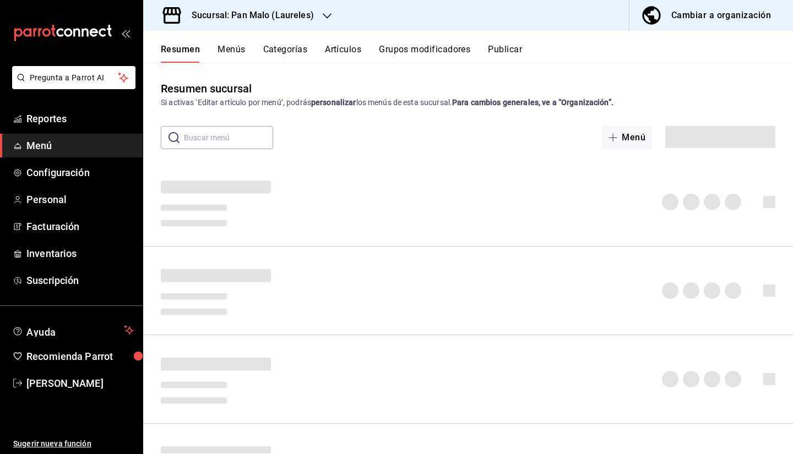
click at [305, 24] on div "Sucursal: Pan Malo (Laureles)" at bounding box center [244, 15] width 184 height 31
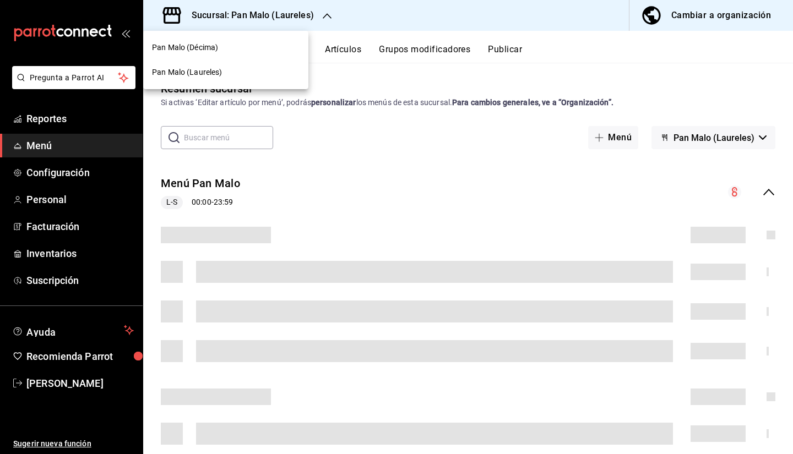
click at [245, 46] on div "Pan Malo (Décima)" at bounding box center [226, 48] width 148 height 12
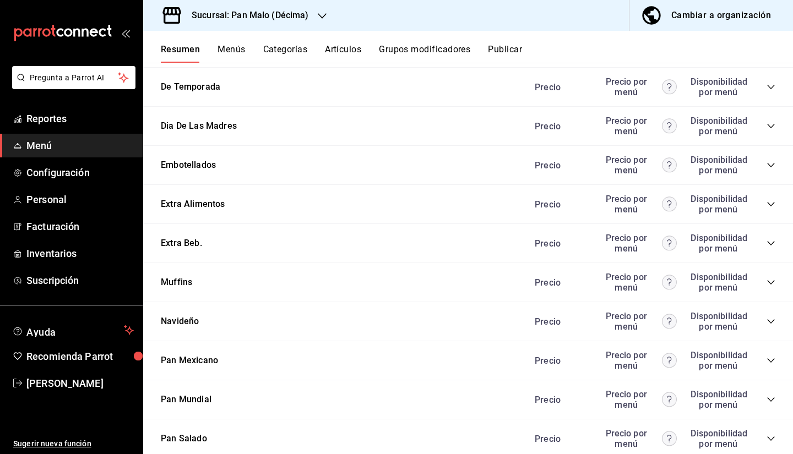
scroll to position [1190, 0]
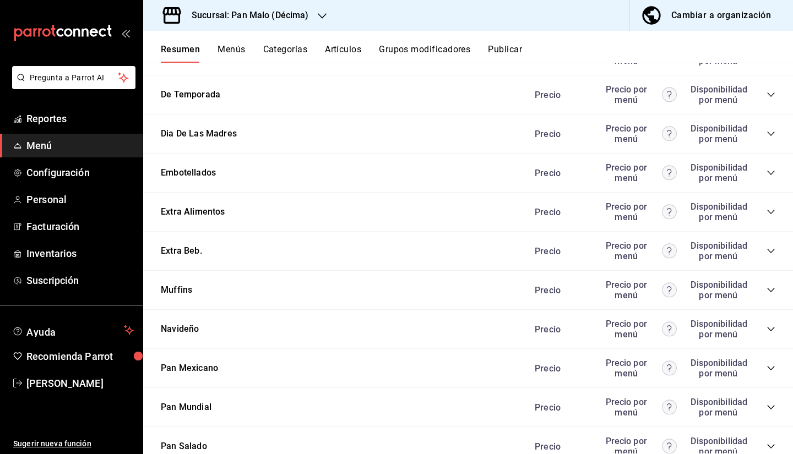
click at [767, 214] on icon "collapse-category-row" at bounding box center [771, 212] width 9 height 9
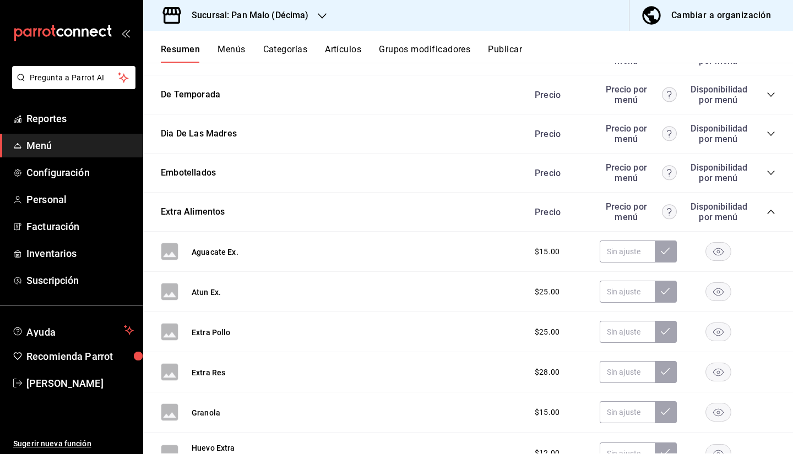
click at [767, 211] on icon "collapse-category-row" at bounding box center [771, 212] width 9 height 9
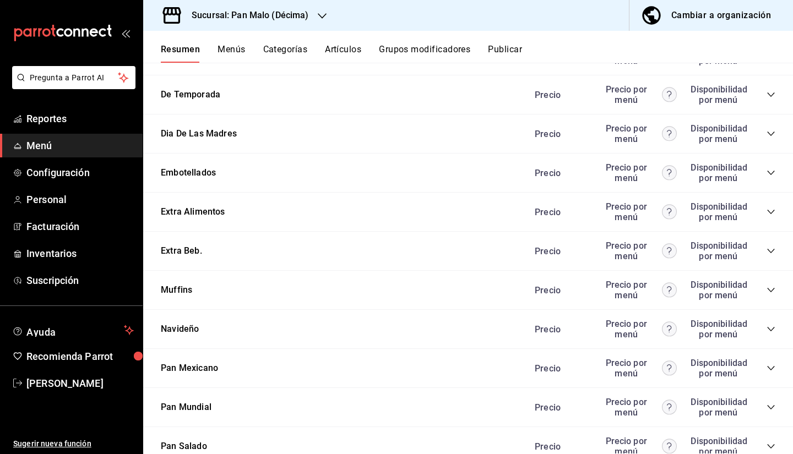
scroll to position [0, 0]
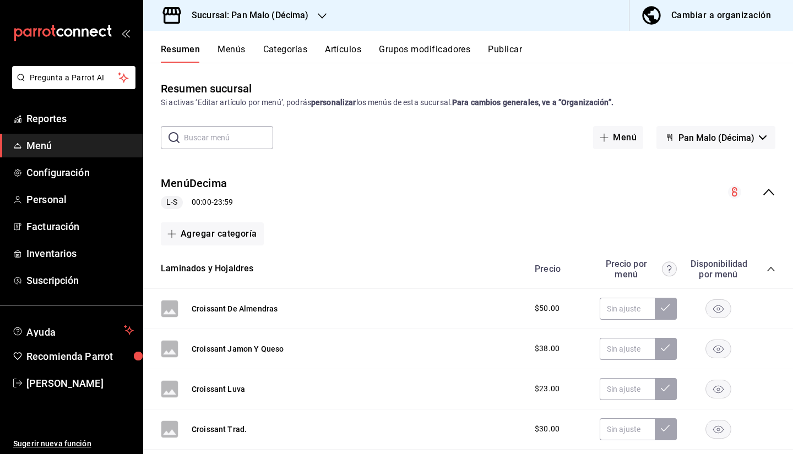
click at [230, 53] on button "Menús" at bounding box center [232, 53] width 28 height 19
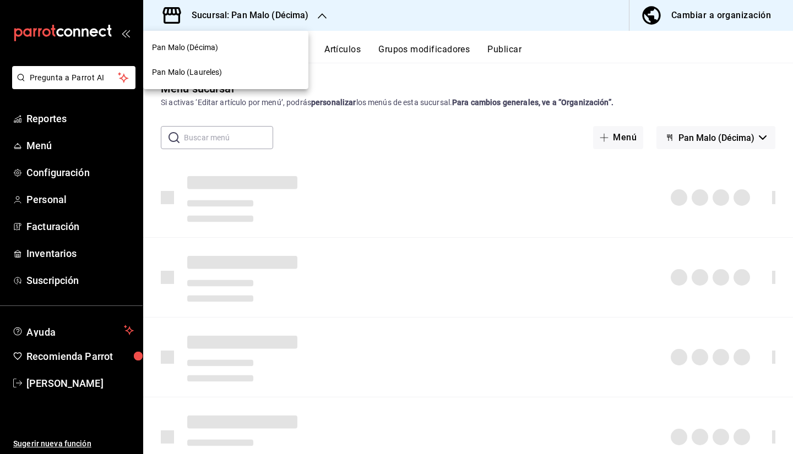
click at [217, 73] on span "Pan Malo (Laureles)" at bounding box center [187, 73] width 70 height 12
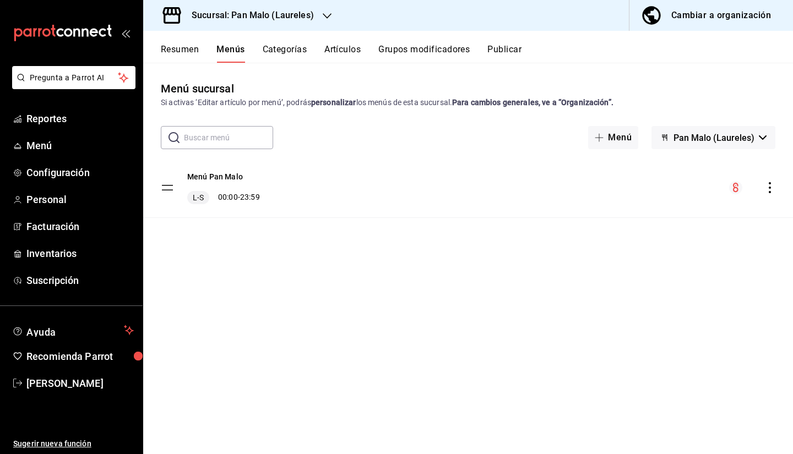
click at [291, 25] on div "Sucursal: Pan Malo (Laureles)" at bounding box center [244, 15] width 184 height 31
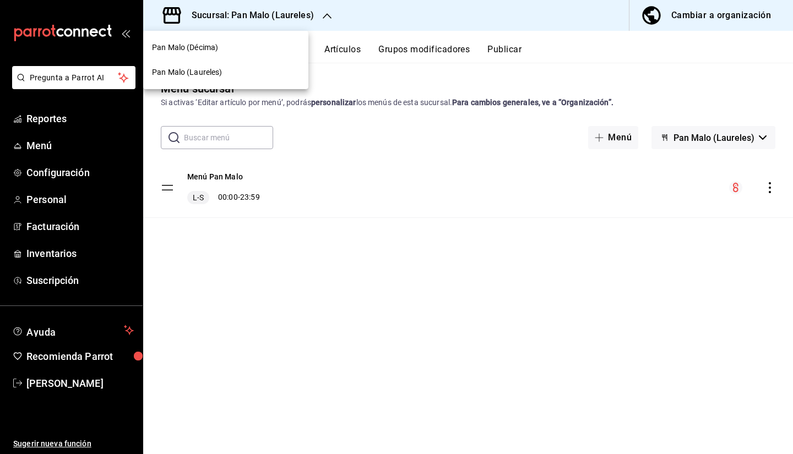
click at [260, 52] on div "Pan Malo (Décima)" at bounding box center [226, 48] width 148 height 12
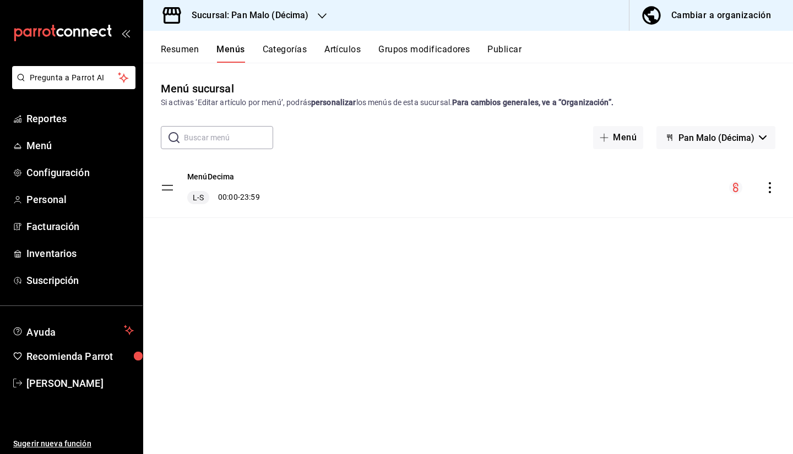
click at [423, 194] on div "MenúDecima L-S 00:00 - 23:59" at bounding box center [468, 187] width 650 height 59
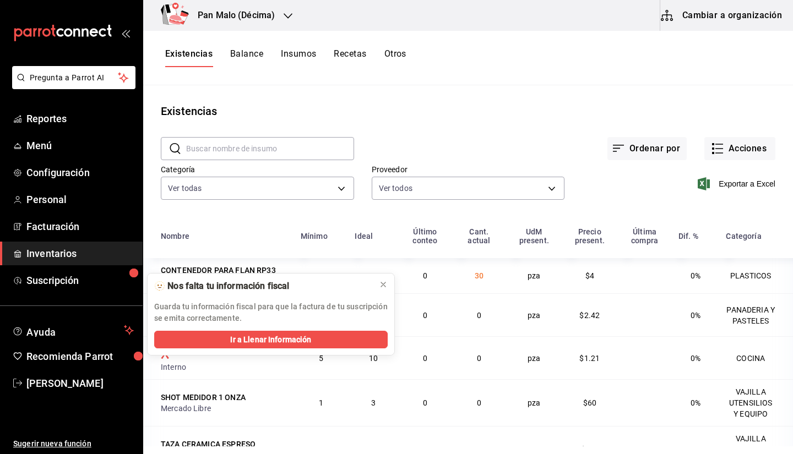
click at [396, 66] on button "Otros" at bounding box center [395, 57] width 22 height 19
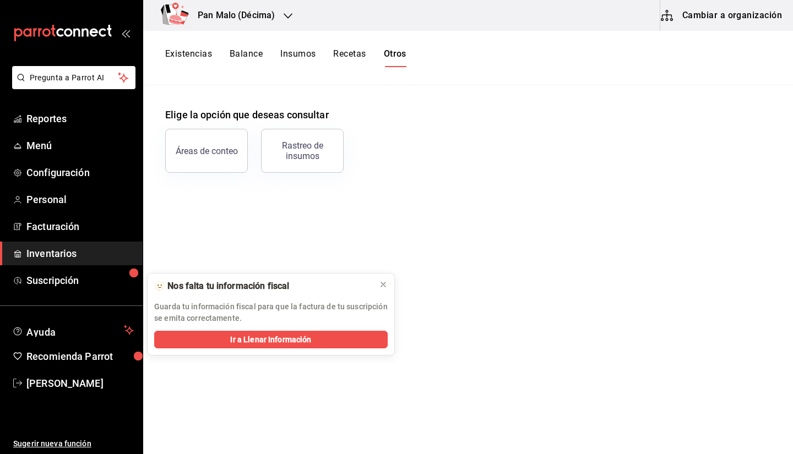
click at [250, 52] on button "Balance" at bounding box center [246, 57] width 33 height 19
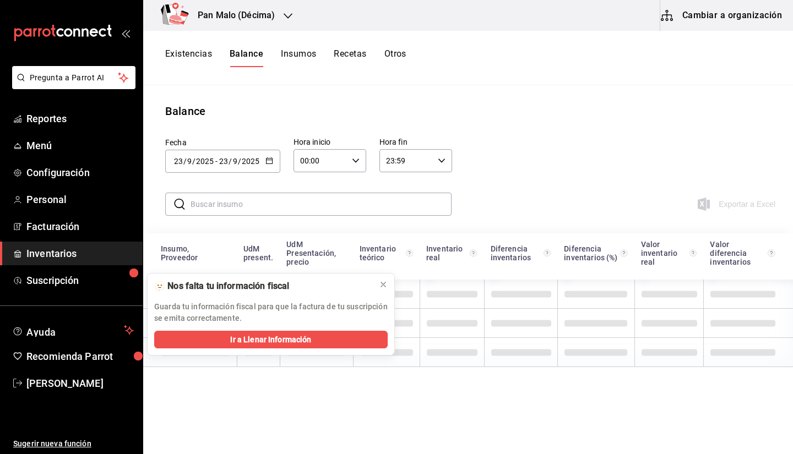
click at [182, 58] on button "Existencias" at bounding box center [188, 57] width 47 height 19
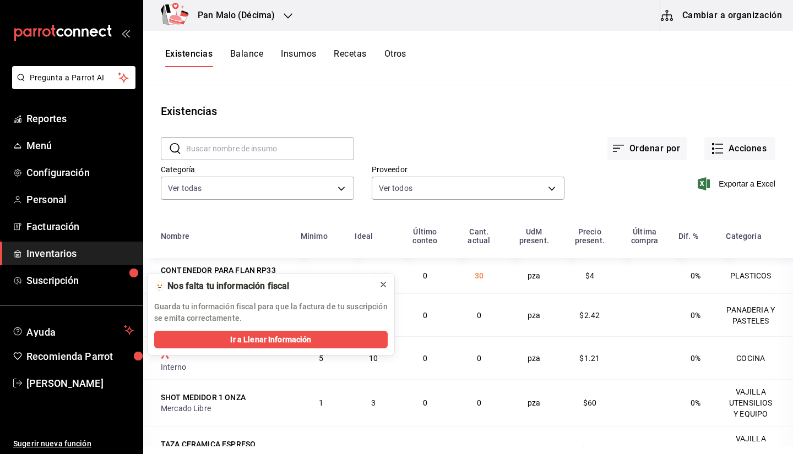
click at [382, 286] on icon at bounding box center [383, 285] width 4 height 4
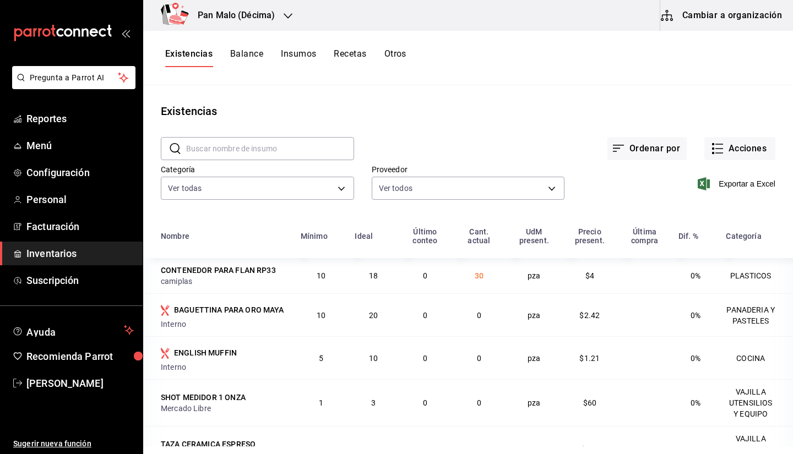
click at [100, 253] on span "Inventarios" at bounding box center [79, 253] width 107 height 15
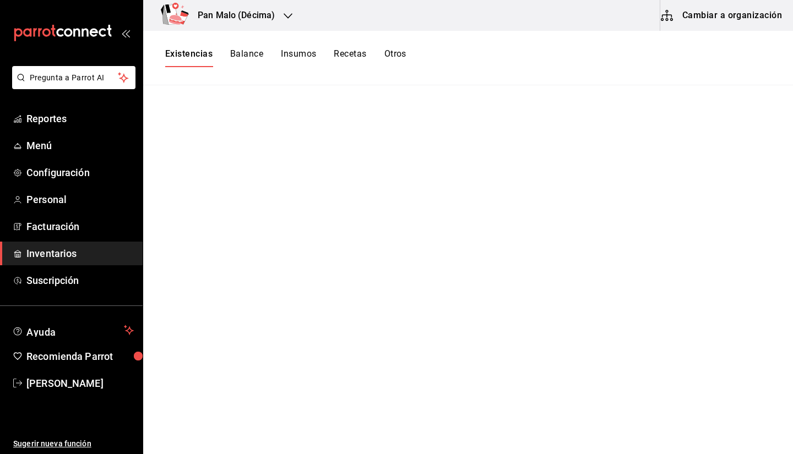
click at [243, 51] on button "Balance" at bounding box center [246, 57] width 33 height 19
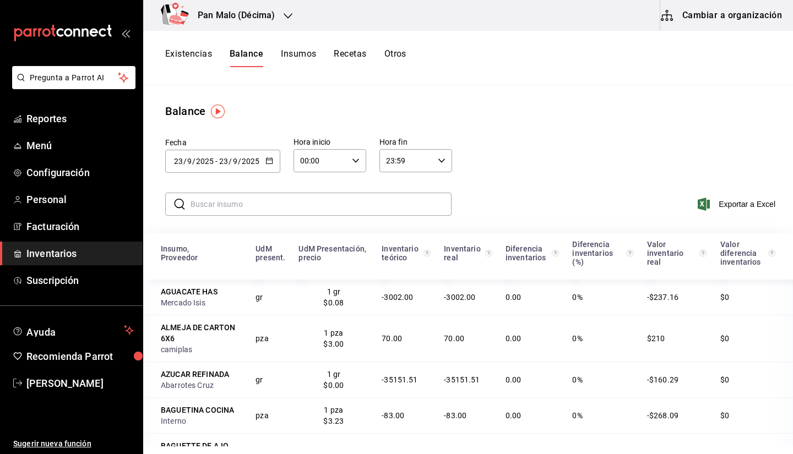
click at [301, 58] on button "Insumos" at bounding box center [298, 57] width 35 height 19
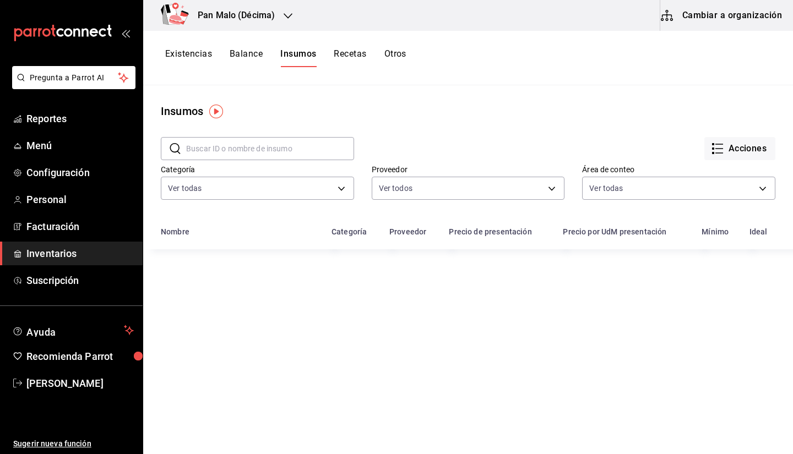
click at [218, 55] on div "Existencias Balance Insumos Recetas Otros" at bounding box center [285, 57] width 241 height 19
click at [184, 58] on button "Existencias" at bounding box center [188, 57] width 47 height 19
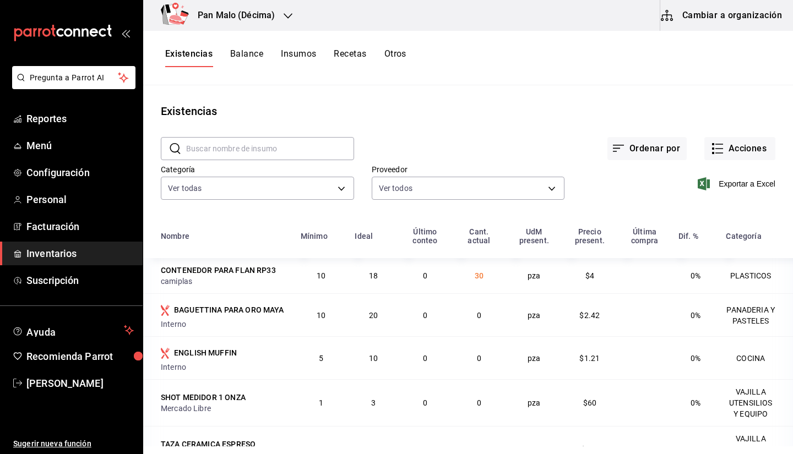
click at [681, 26] on button "Cambiar a organización" at bounding box center [722, 15] width 124 height 31
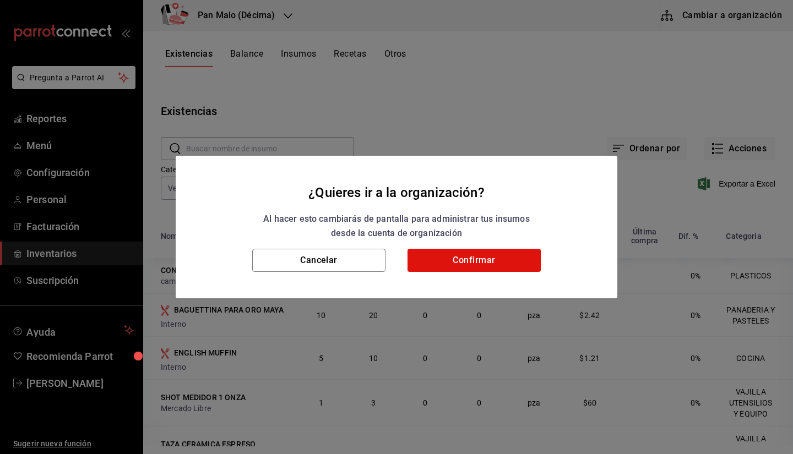
click at [288, 61] on div "¿Quieres ir a la organización? Al hacer esto cambiarás de pantalla para adminis…" at bounding box center [396, 227] width 793 height 454
click at [354, 264] on button "Cancelar" at bounding box center [318, 260] width 133 height 23
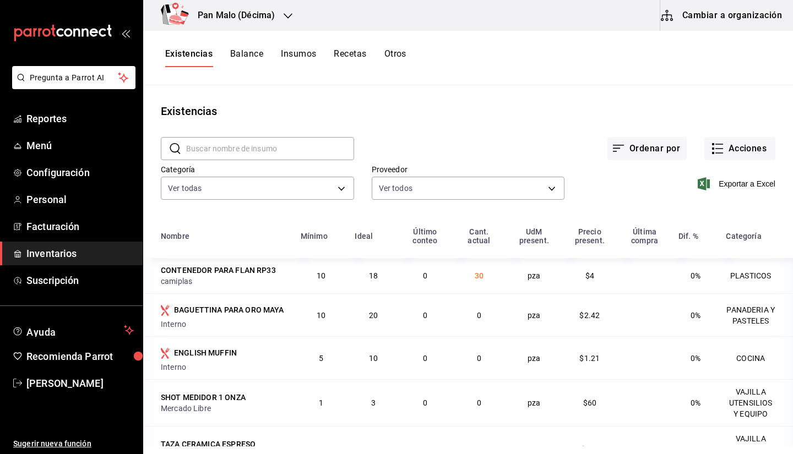
click at [708, 14] on button "Cambiar a organización" at bounding box center [722, 15] width 124 height 31
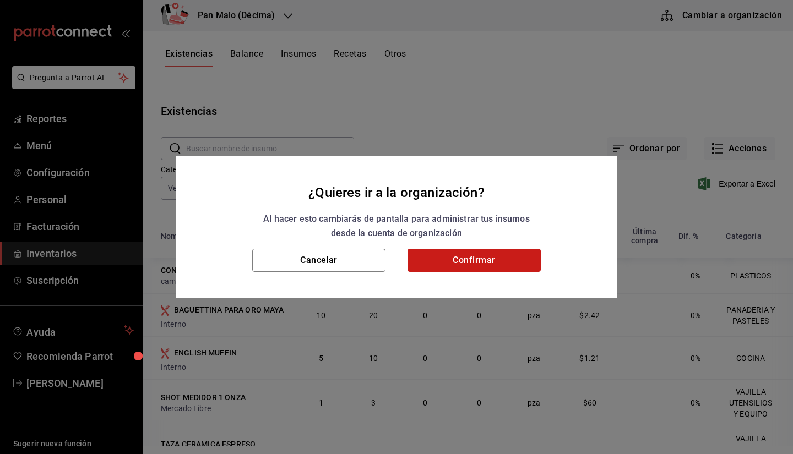
click at [514, 256] on button "Confirmar" at bounding box center [474, 260] width 133 height 23
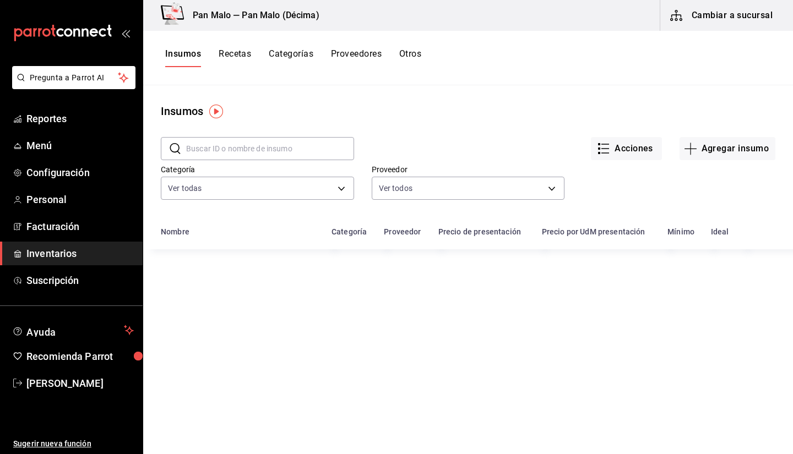
click at [411, 49] on button "Otros" at bounding box center [410, 57] width 22 height 19
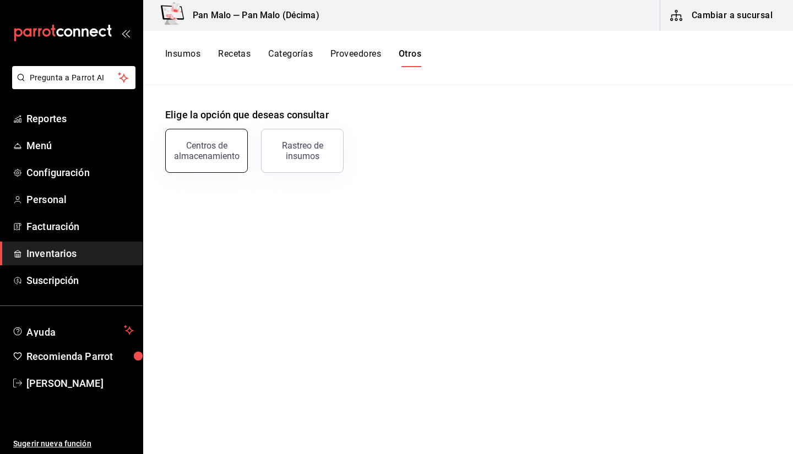
click at [224, 149] on div "Centros de almacenamiento" at bounding box center [206, 150] width 68 height 21
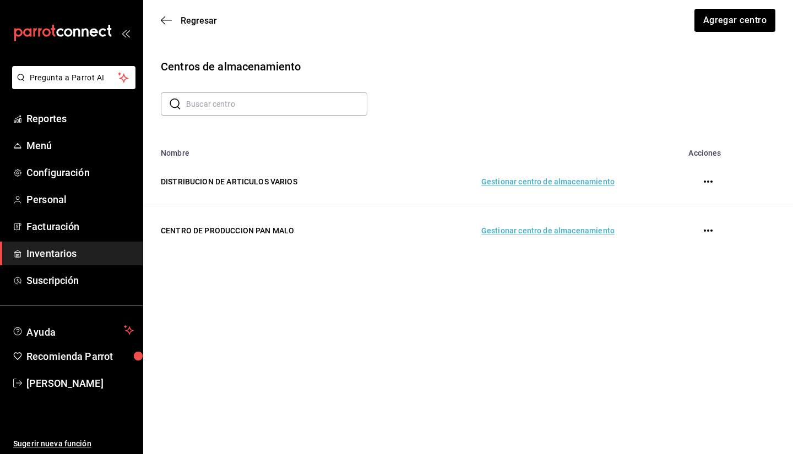
click at [569, 230] on td "Gestionar centro de almacenamiento" at bounding box center [509, 231] width 237 height 49
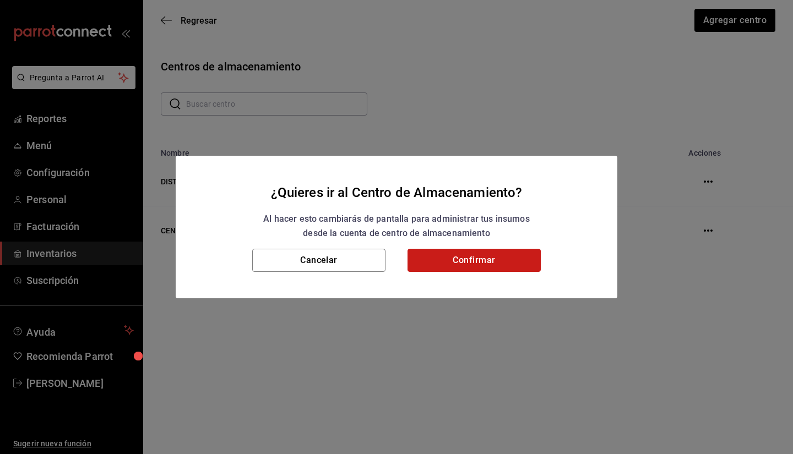
click at [452, 260] on button "Confirmar" at bounding box center [474, 260] width 133 height 23
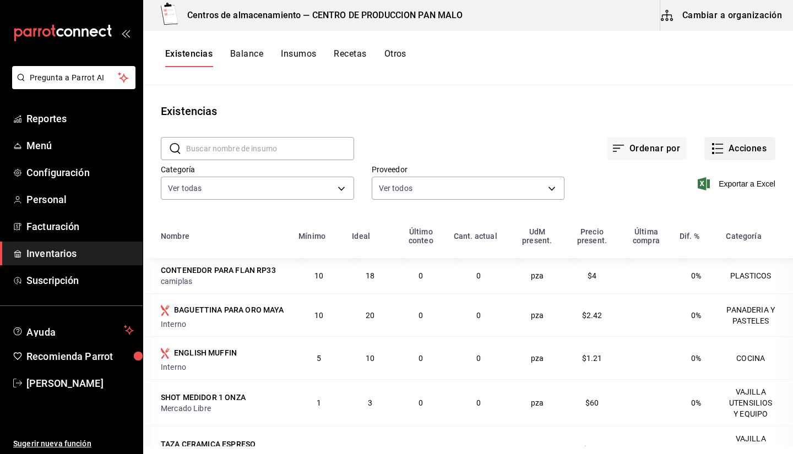
click at [747, 153] on button "Acciones" at bounding box center [739, 148] width 71 height 23
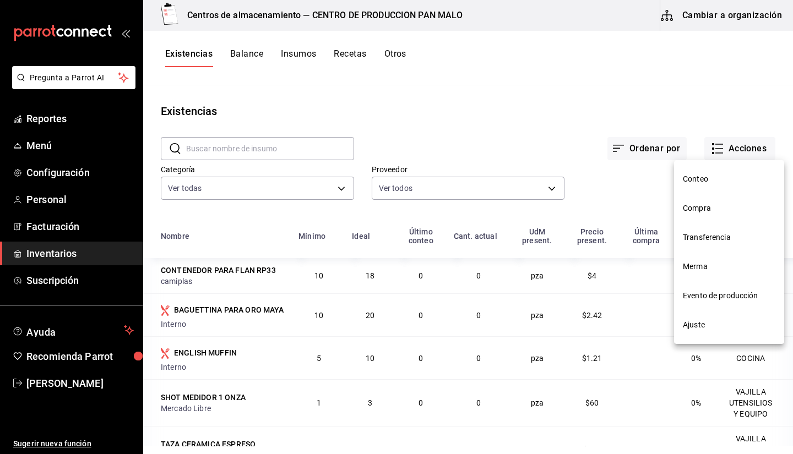
click at [704, 248] on li "Transferencia" at bounding box center [729, 237] width 110 height 29
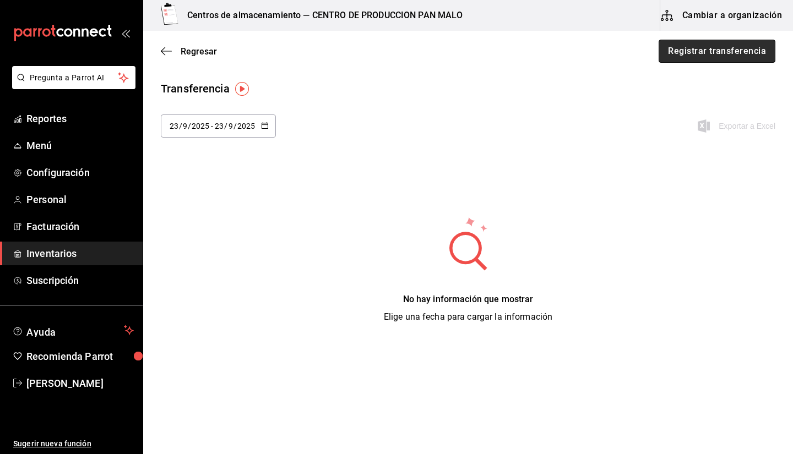
click at [708, 62] on button "Registrar transferencia" at bounding box center [717, 51] width 117 height 23
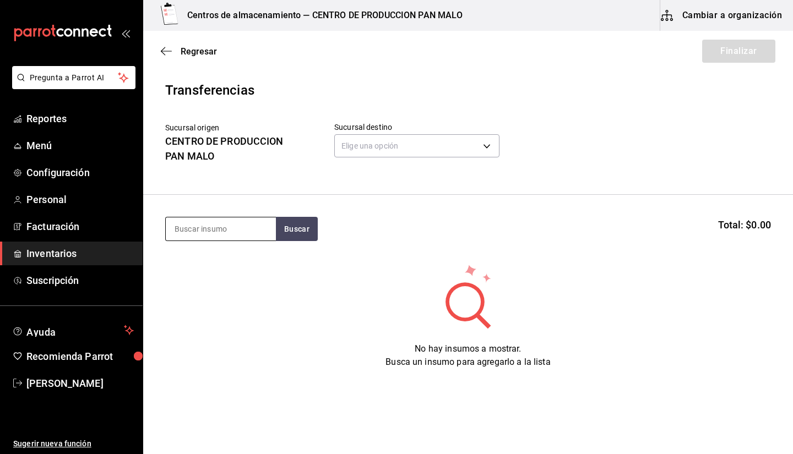
click at [203, 236] on input at bounding box center [221, 229] width 110 height 23
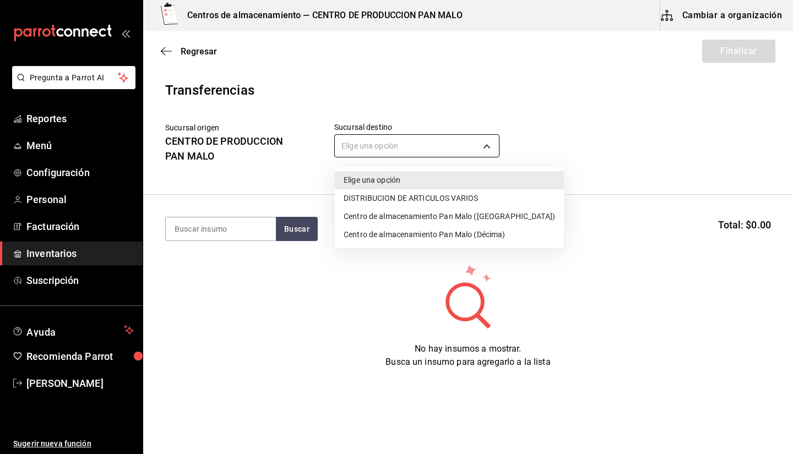
click at [366, 151] on body "Pregunta a Parrot AI Reportes Menú Configuración Personal Facturación Inventari…" at bounding box center [396, 196] width 793 height 392
click at [415, 216] on li "Centro de almacenamiento Pan Malo ([GEOGRAPHIC_DATA])" at bounding box center [449, 217] width 229 height 18
type input "43bf6f0e-6c17-4396-b3d5-f44a28c2c87c"
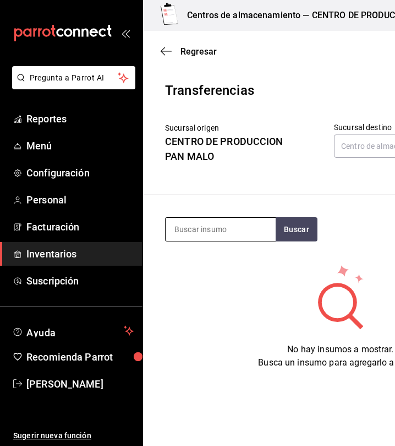
click at [206, 219] on input at bounding box center [221, 229] width 110 height 23
type input "Baguette"
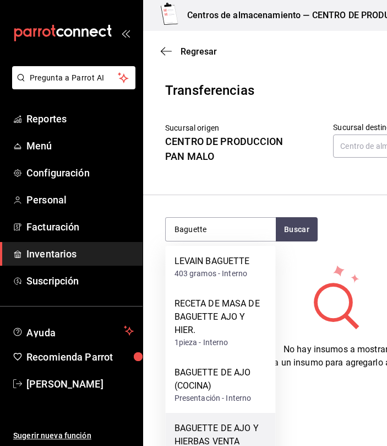
click at [249, 433] on div "BAGUETTE DE AJO Y HIERBAS VENTA" at bounding box center [221, 434] width 93 height 26
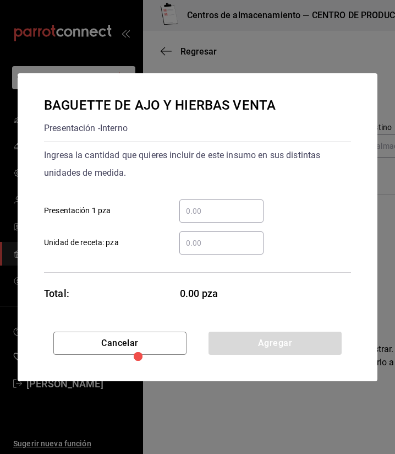
click at [191, 206] on input "​ Presentación 1 pza" at bounding box center [222, 210] width 84 height 13
type input "1"
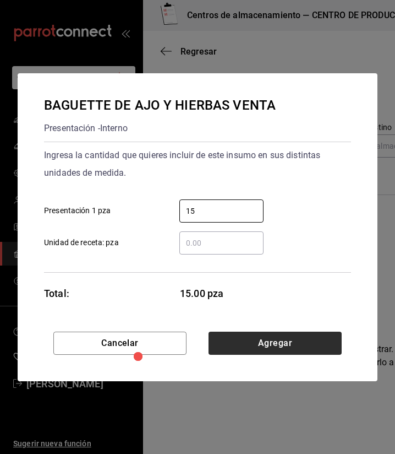
type input "15"
click at [259, 346] on button "Agregar" at bounding box center [275, 343] width 133 height 23
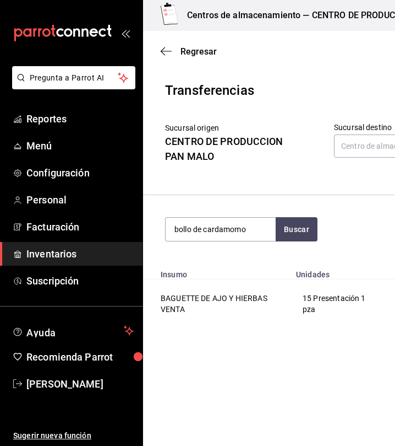
type input "bollo de cardamomo"
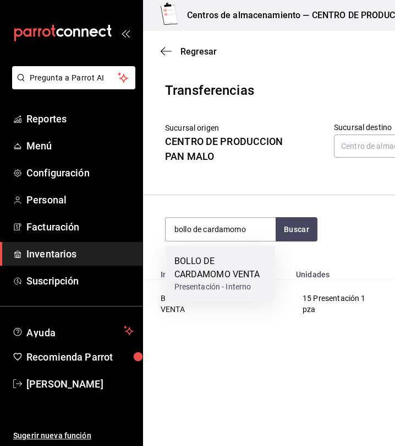
click at [210, 276] on div "BOLLO DE CARDAMOMO VENTA" at bounding box center [221, 267] width 93 height 26
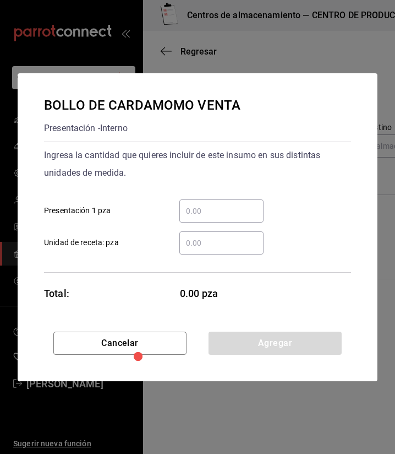
click at [234, 206] on input "​ Presentación 1 pza" at bounding box center [222, 210] width 84 height 13
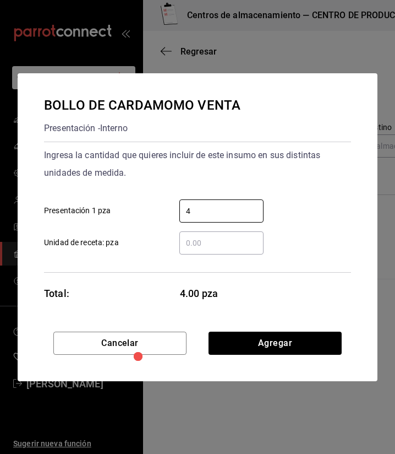
type input "4"
click at [275, 325] on div "BOLLO DE CARDAMOMO VENTA Presentación - Interno Ingresa la cantidad que quieres…" at bounding box center [198, 202] width 360 height 258
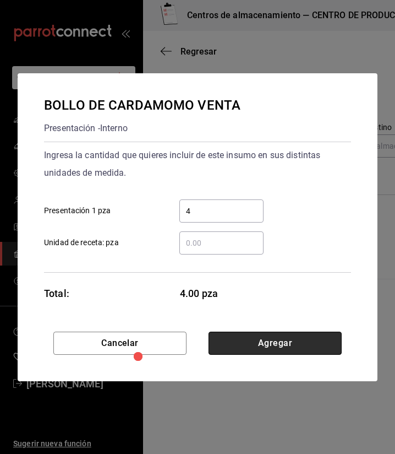
click at [275, 338] on button "Agregar" at bounding box center [275, 343] width 133 height 23
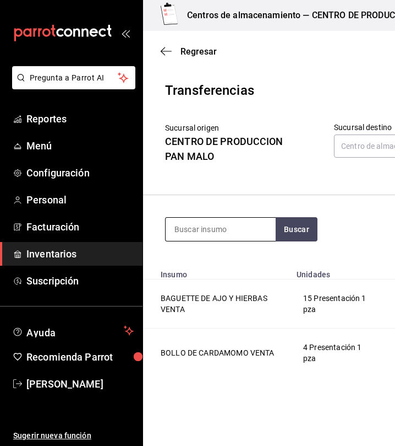
click at [238, 240] on input at bounding box center [221, 229] width 110 height 23
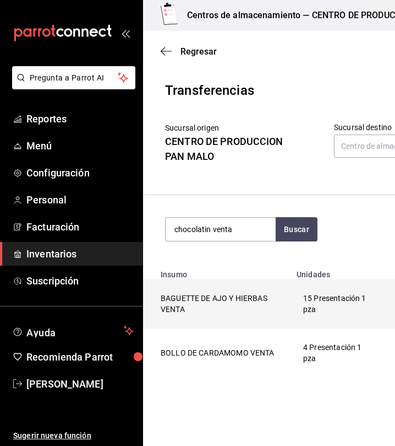
type input "chocolatin venta"
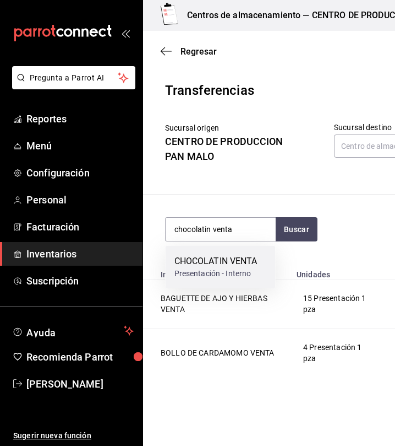
click at [211, 270] on div "Presentación - Interno" at bounding box center [216, 274] width 83 height 12
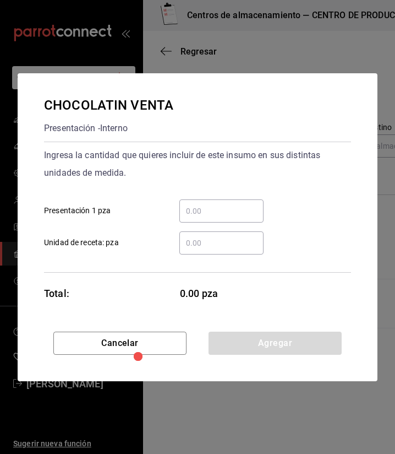
click at [227, 218] on div "​" at bounding box center [222, 210] width 84 height 23
click at [227, 218] on input "​ Presentación 1 pza" at bounding box center [222, 210] width 84 height 13
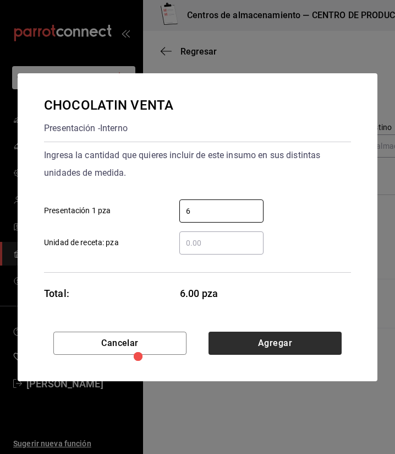
type input "6"
click at [264, 342] on button "Agregar" at bounding box center [275, 343] width 133 height 23
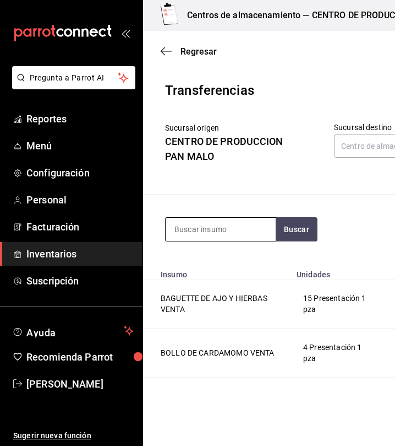
click at [239, 228] on input at bounding box center [221, 229] width 110 height 23
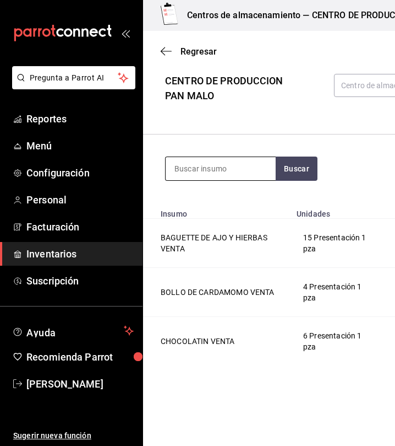
scroll to position [70, 0]
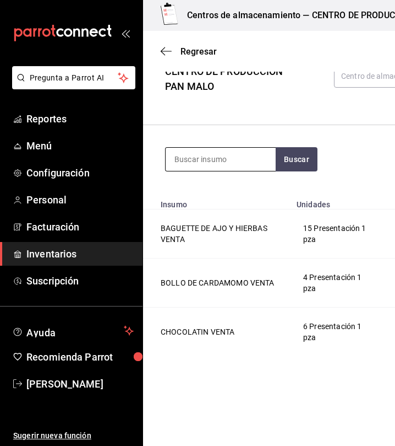
click at [231, 159] on input at bounding box center [221, 159] width 110 height 23
type input "concha"
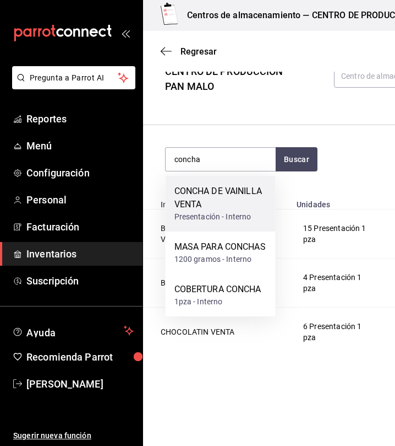
click at [233, 195] on div "CONCHA DE VAINILLA VENTA" at bounding box center [221, 197] width 93 height 26
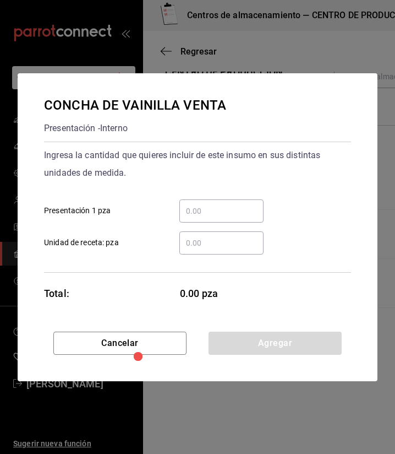
click at [244, 202] on div "​" at bounding box center [222, 210] width 84 height 23
click at [244, 204] on input "​ Presentación 1 pza" at bounding box center [222, 210] width 84 height 13
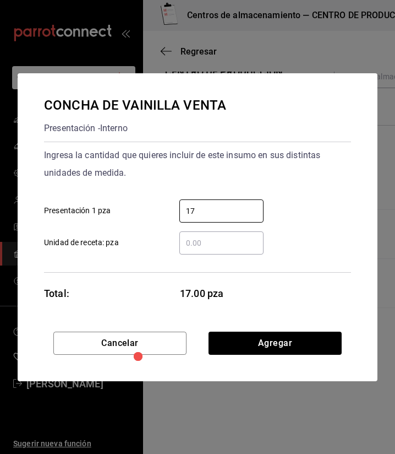
type input "17"
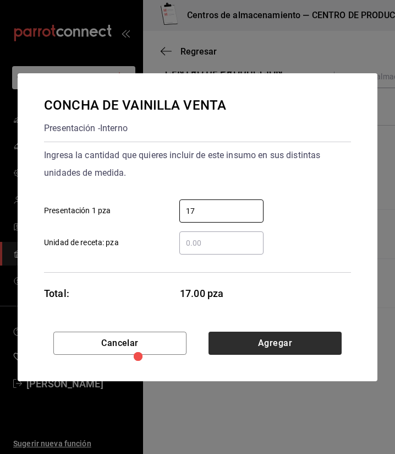
drag, startPoint x: 243, startPoint y: 321, endPoint x: 243, endPoint y: 336, distance: 14.9
click at [241, 330] on div "CONCHA DE VAINILLA VENTA Presentación - Interno Ingresa la cantidad que quieres…" at bounding box center [198, 202] width 360 height 258
click at [246, 338] on button "Agregar" at bounding box center [275, 343] width 133 height 23
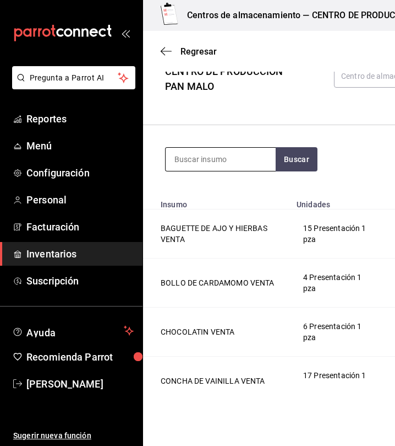
click at [196, 154] on input at bounding box center [221, 159] width 110 height 23
type input "c"
type input "flan napolit"
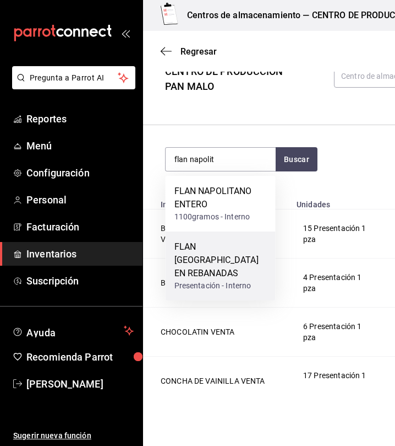
click at [210, 248] on div "FLAN [GEOGRAPHIC_DATA] EN REBANADAS" at bounding box center [221, 260] width 93 height 40
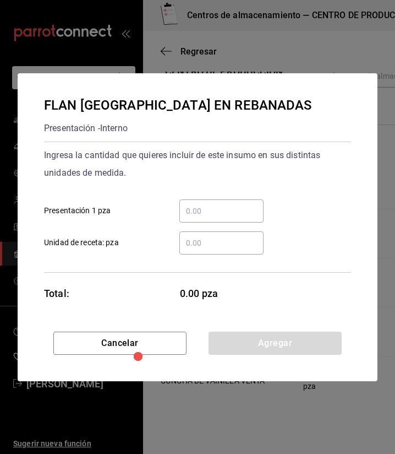
click at [235, 210] on input "​ Presentación 1 pza" at bounding box center [222, 210] width 84 height 13
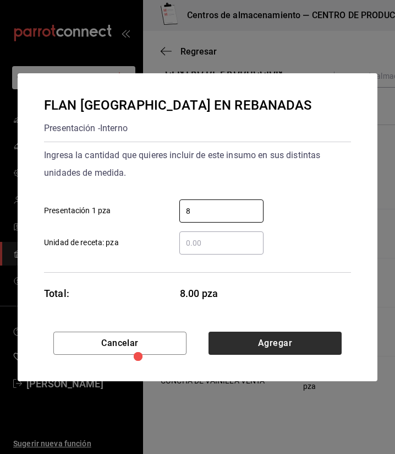
type input "8"
click at [324, 344] on button "Agregar" at bounding box center [275, 343] width 133 height 23
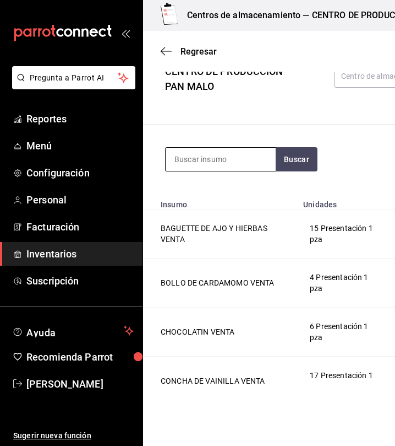
click at [254, 156] on input at bounding box center [221, 159] width 110 height 23
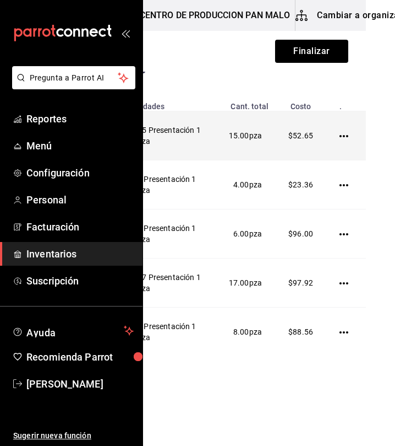
scroll to position [0, 196]
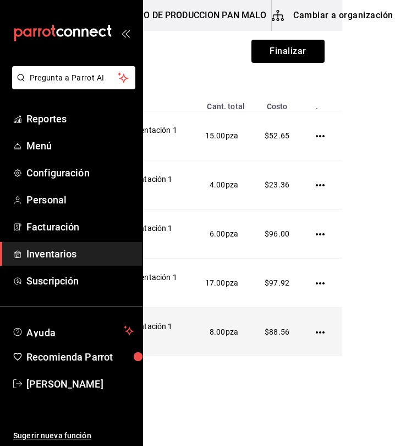
click at [316, 335] on icon "button" at bounding box center [320, 332] width 9 height 9
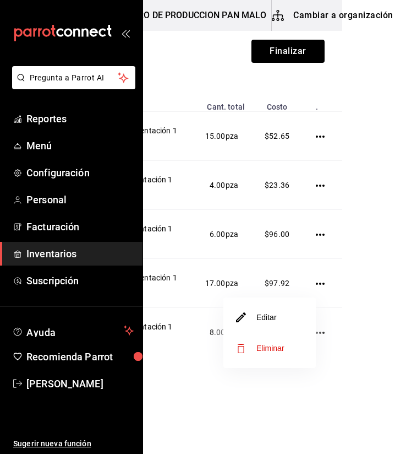
click at [285, 351] on li "Eliminar" at bounding box center [270, 348] width 93 height 31
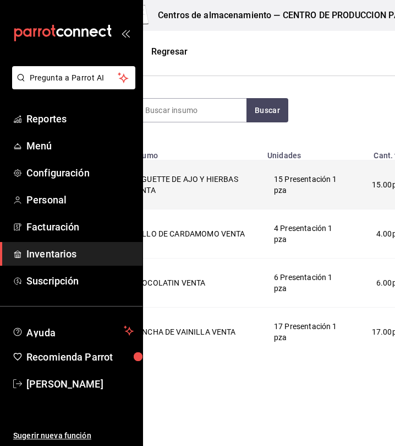
scroll to position [0, 0]
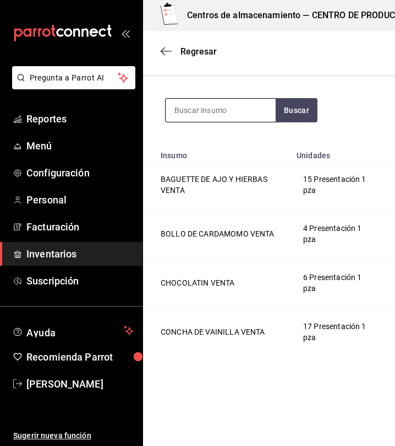
click at [213, 115] on input at bounding box center [221, 110] width 110 height 23
type input "croissant"
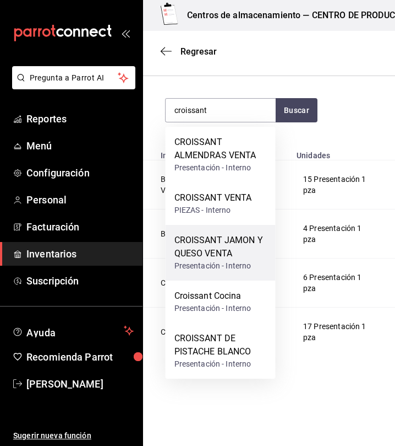
click at [227, 256] on div "CROISSANT JAMON Y QUESO VENTA" at bounding box center [221, 247] width 93 height 26
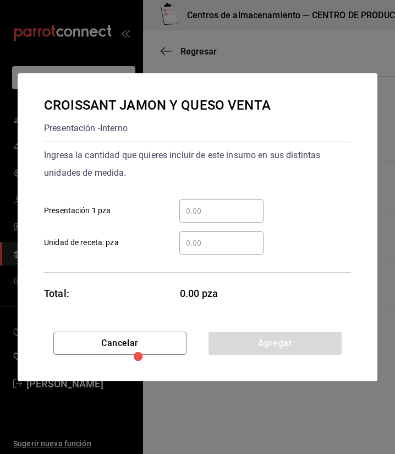
click at [216, 218] on div "​" at bounding box center [222, 210] width 84 height 23
click at [216, 218] on input "​ Presentación 1 pza" at bounding box center [222, 210] width 84 height 13
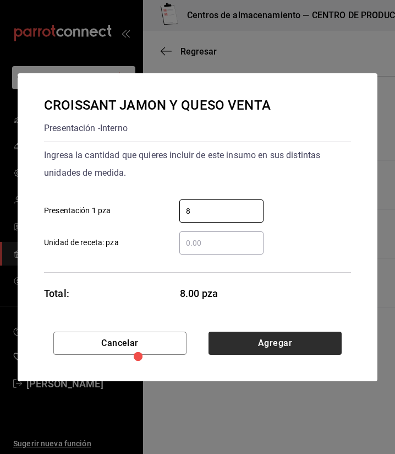
type input "8"
click at [266, 352] on button "Agregar" at bounding box center [275, 343] width 133 height 23
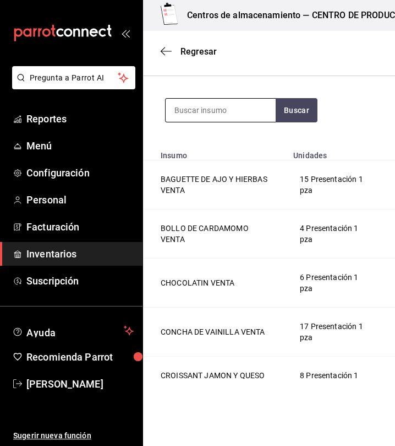
click at [199, 110] on input at bounding box center [221, 110] width 110 height 23
type input "almendra"
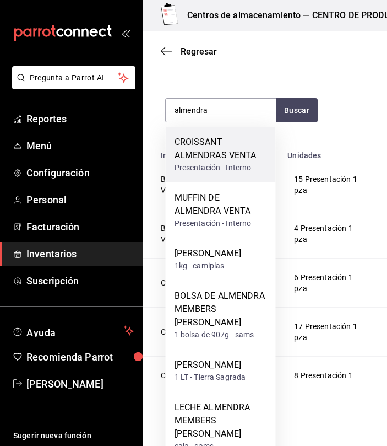
click at [210, 161] on div "CROISSANT ALMENDRAS VENTA" at bounding box center [221, 148] width 93 height 26
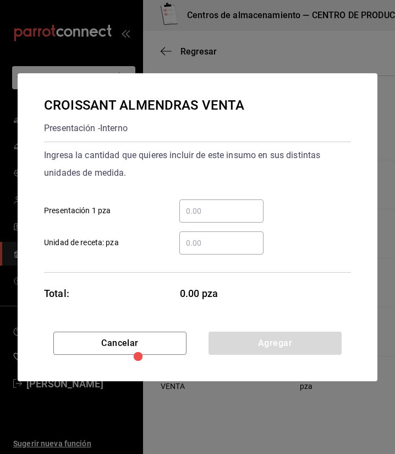
click at [237, 213] on input "​ Presentación 1 pza" at bounding box center [222, 210] width 84 height 13
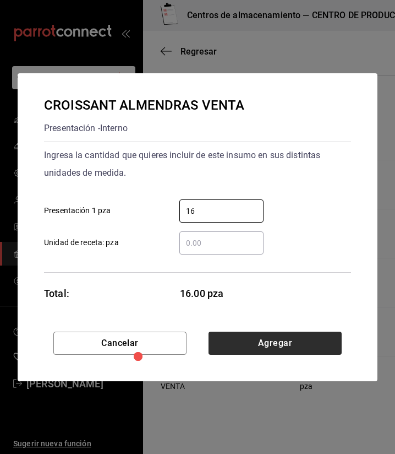
type input "16"
click at [276, 349] on button "Agregar" at bounding box center [275, 343] width 133 height 23
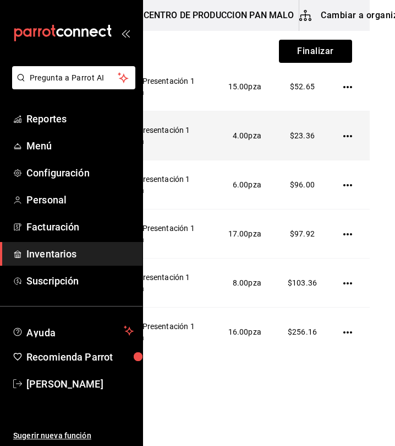
scroll to position [0, 196]
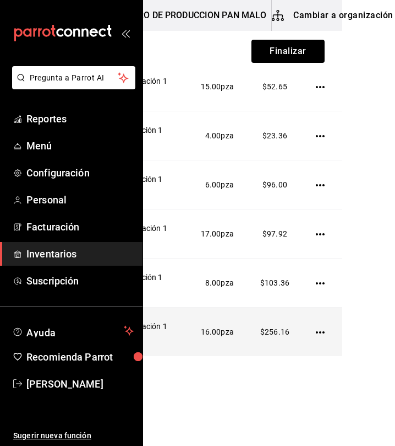
click at [305, 332] on td at bounding box center [323, 331] width 40 height 49
click at [316, 335] on icon "button" at bounding box center [320, 332] width 9 height 9
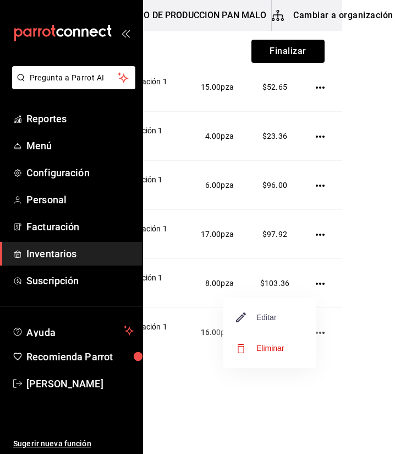
click at [275, 323] on span "Editar" at bounding box center [257, 317] width 40 height 13
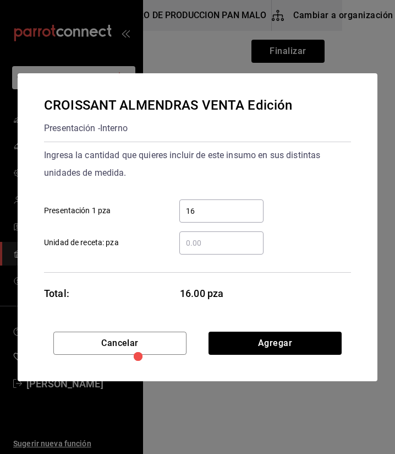
click at [216, 221] on div "16 ​" at bounding box center [222, 210] width 84 height 23
click at [216, 218] on input "16" at bounding box center [222, 210] width 84 height 13
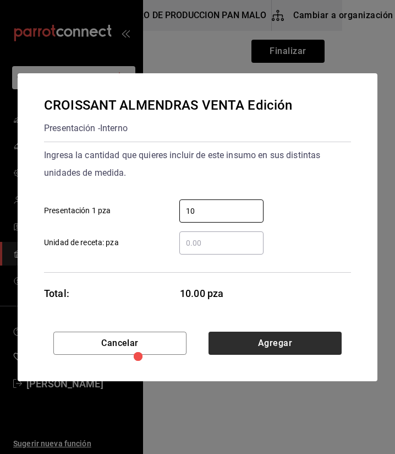
type input "10"
click at [249, 334] on button "Agregar" at bounding box center [275, 343] width 133 height 23
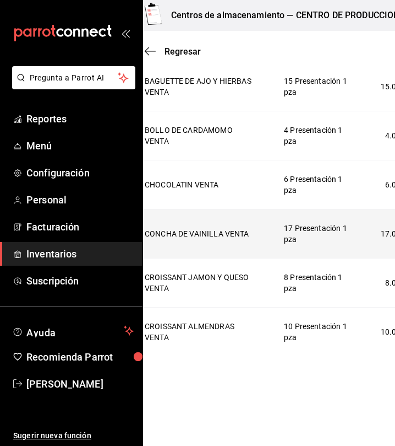
scroll to position [0, 0]
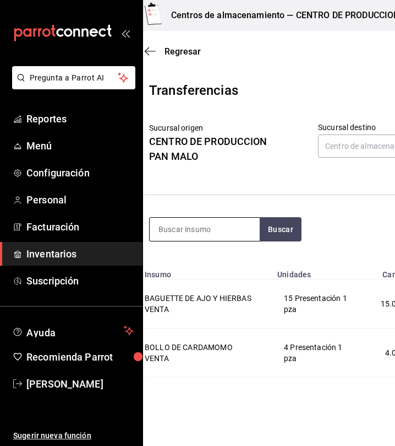
click at [222, 225] on input at bounding box center [205, 229] width 110 height 23
type input "k"
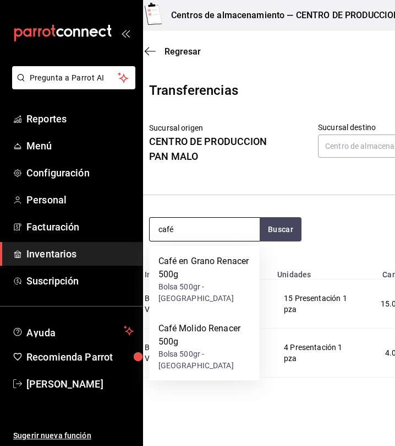
click at [215, 227] on input "café" at bounding box center [205, 229] width 110 height 23
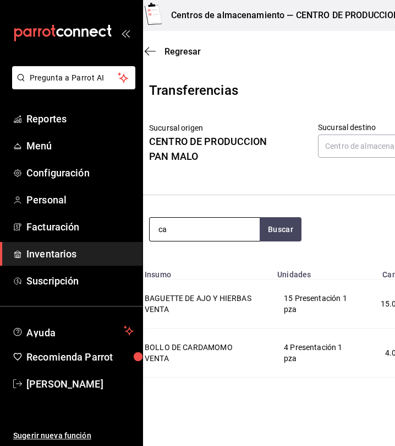
type input "c"
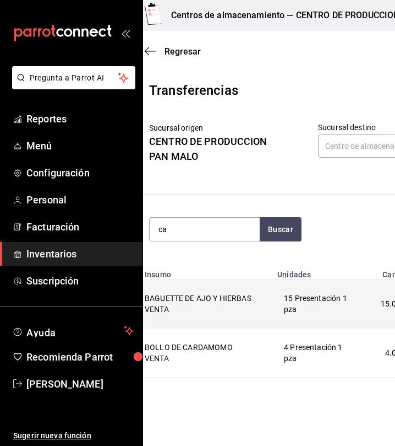
type input "c"
type input "kouign"
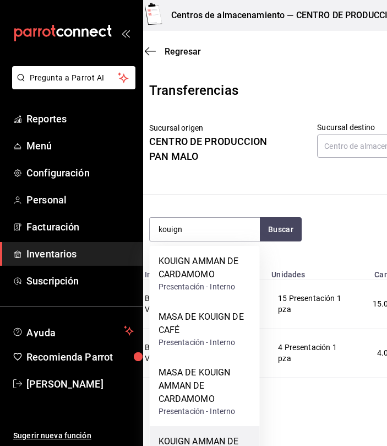
click at [226, 439] on div "KOUIGN AMMAN DE CAFÉ" at bounding box center [205, 448] width 93 height 26
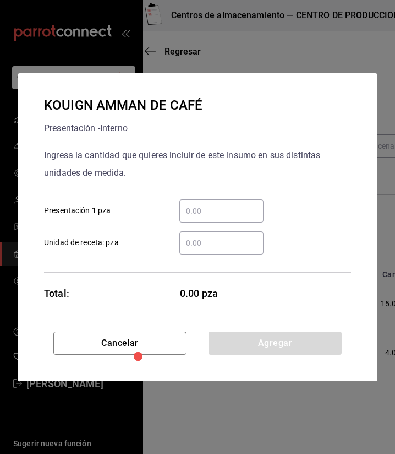
click at [198, 216] on input "​ Presentación 1 pza" at bounding box center [222, 210] width 84 height 13
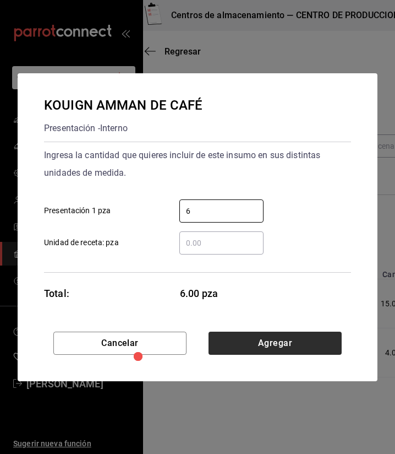
type input "6"
click at [269, 343] on button "Agregar" at bounding box center [275, 343] width 133 height 23
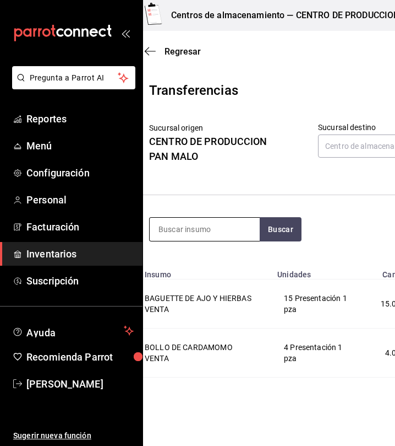
click at [221, 225] on input at bounding box center [205, 229] width 110 height 23
click at [220, 221] on input at bounding box center [205, 229] width 110 height 23
type input "muffin de"
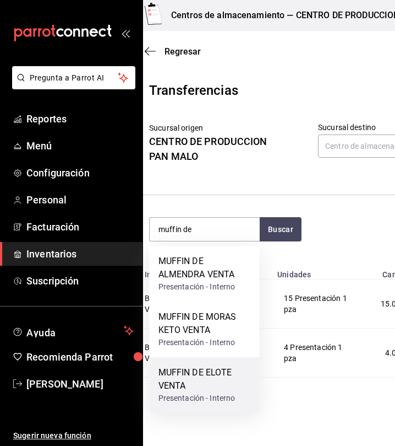
click at [210, 388] on div "MUFFIN DE ELOTE VENTA" at bounding box center [205, 379] width 93 height 26
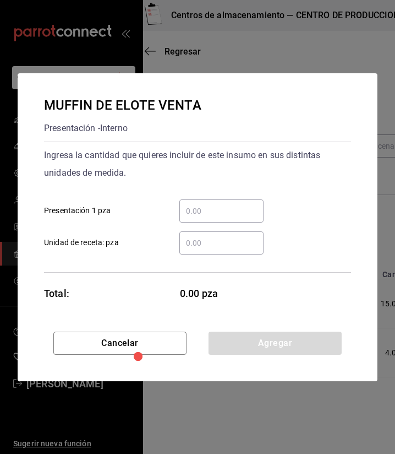
click at [245, 195] on div "​ Presentación 1 pza" at bounding box center [193, 207] width 316 height 32
click at [225, 210] on input "​ Presentación 1 pza" at bounding box center [222, 210] width 84 height 13
type input "6"
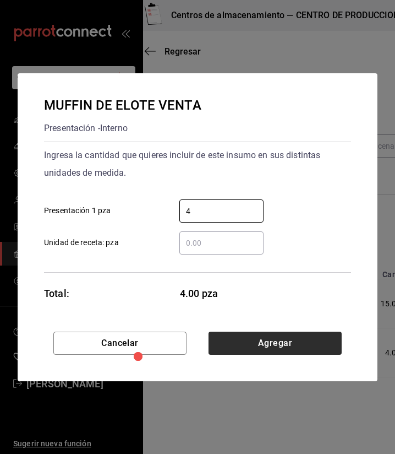
type input "4"
click at [263, 346] on button "Agregar" at bounding box center [275, 343] width 133 height 23
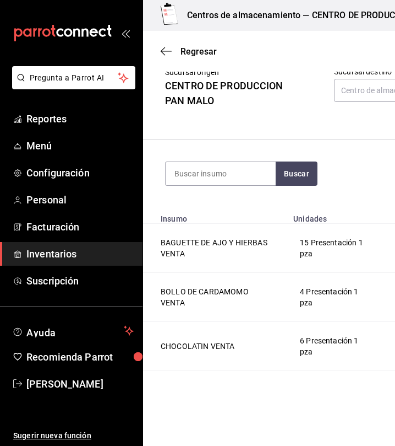
scroll to position [52, 0]
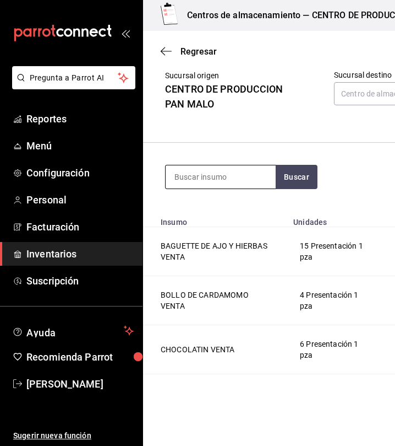
click at [246, 166] on input at bounding box center [221, 176] width 110 height 23
type input "nido"
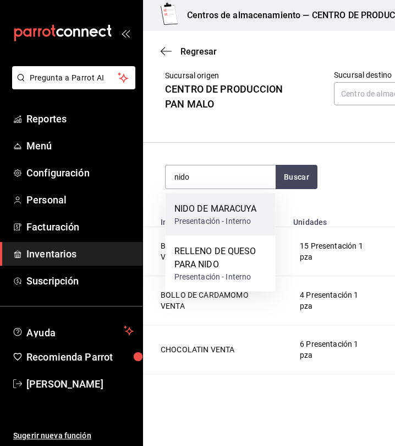
click at [230, 221] on div "Presentación - Interno" at bounding box center [216, 221] width 83 height 12
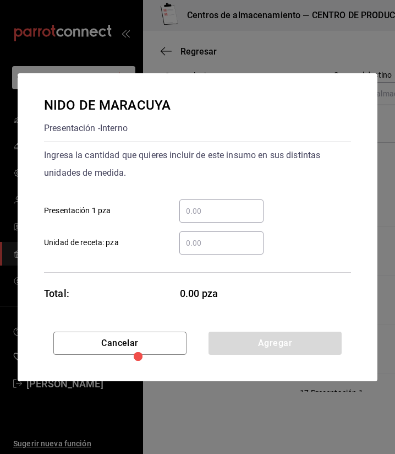
click at [218, 202] on div "​" at bounding box center [222, 210] width 84 height 23
click at [218, 204] on input "​ Presentación 1 pza" at bounding box center [222, 210] width 84 height 13
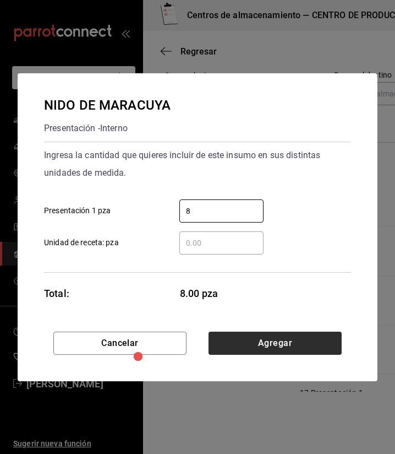
type input "8"
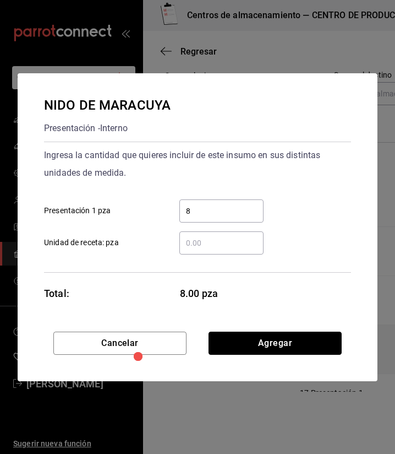
drag, startPoint x: 254, startPoint y: 339, endPoint x: 241, endPoint y: 337, distance: 13.3
click at [241, 337] on button "Agregar" at bounding box center [275, 343] width 133 height 23
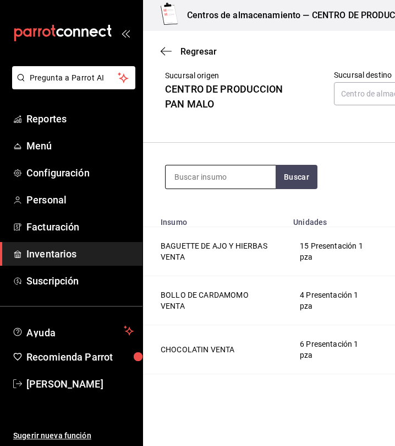
click at [200, 183] on input at bounding box center [221, 176] width 110 height 23
type input "j"
type input "nudo"
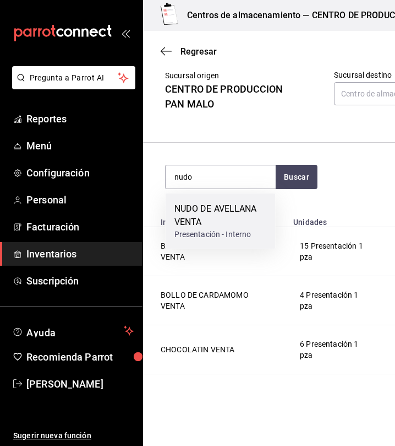
click at [219, 229] on div "Presentación - Interno" at bounding box center [221, 235] width 93 height 12
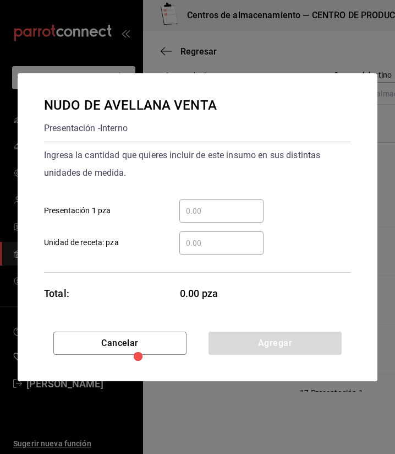
click at [219, 219] on div "​" at bounding box center [222, 210] width 84 height 23
click at [219, 218] on input "​ Presentación 1 pza" at bounding box center [222, 210] width 84 height 13
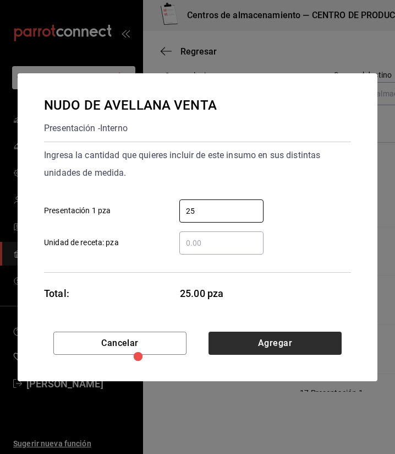
type input "25"
click at [264, 335] on button "Agregar" at bounding box center [275, 343] width 133 height 23
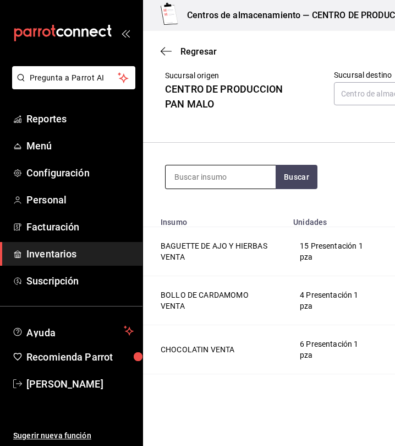
click at [178, 178] on input at bounding box center [221, 176] width 110 height 23
type input "suizo"
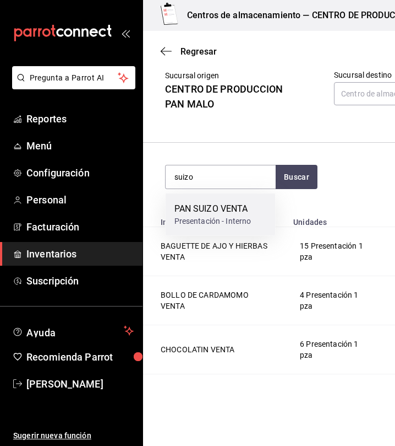
click at [203, 227] on div "PAN SUIZO VENTA Presentación - Interno" at bounding box center [221, 214] width 110 height 42
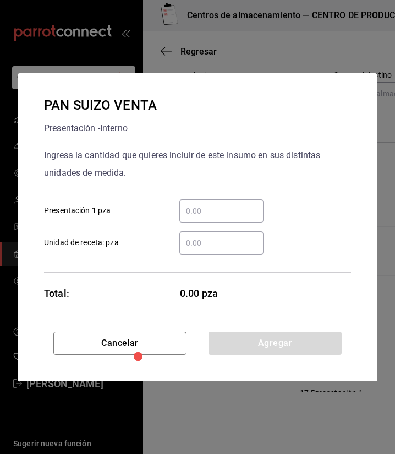
click at [211, 215] on input "​ Presentación 1 pza" at bounding box center [222, 210] width 84 height 13
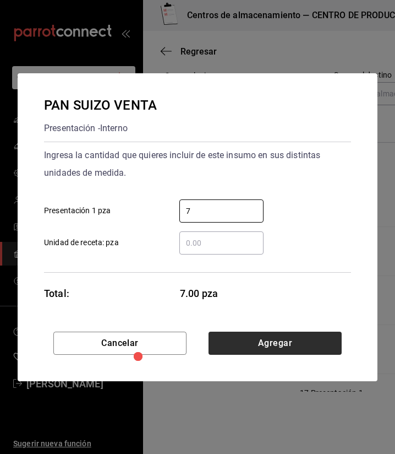
type input "7"
click at [262, 344] on button "Agregar" at bounding box center [275, 343] width 133 height 23
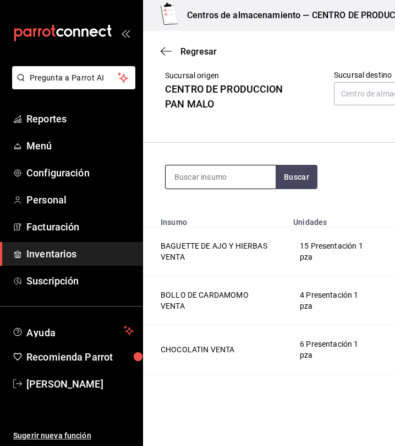
click at [209, 173] on input at bounding box center [221, 176] width 110 height 23
click at [262, 176] on input at bounding box center [221, 176] width 110 height 23
click at [228, 180] on input at bounding box center [221, 176] width 110 height 23
click at [302, 124] on header "Transferencias Sucursal origen CENTRO DE PRODUCCION PAN MALO Sucursal destino C…" at bounding box center [340, 85] width 395 height 115
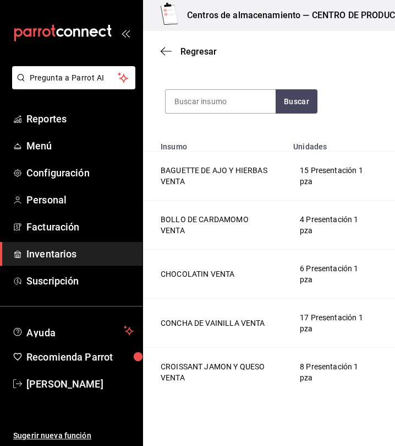
scroll to position [127, 0]
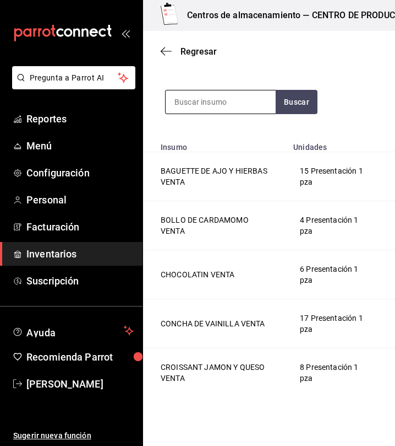
click at [254, 113] on div at bounding box center [220, 102] width 111 height 24
click at [249, 110] on input at bounding box center [221, 101] width 110 height 23
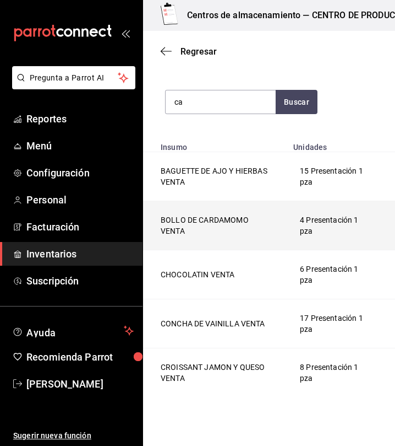
type input "c"
type input "pan caja"
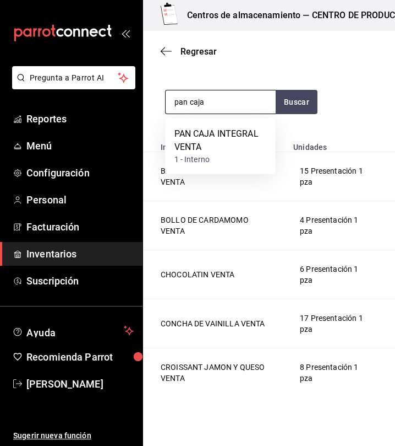
click at [244, 107] on input "pan caja" at bounding box center [221, 101] width 110 height 23
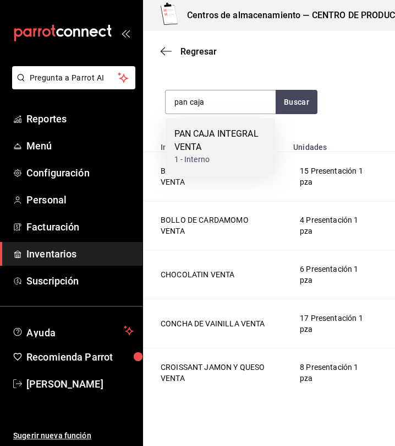
click at [210, 134] on div "PAN CAJA INTEGRAL VENTA" at bounding box center [221, 140] width 93 height 26
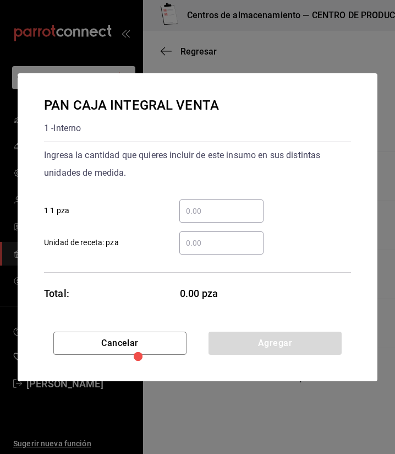
click at [203, 220] on div "​" at bounding box center [222, 210] width 84 height 23
click at [203, 218] on input "​ 1 1 pza" at bounding box center [222, 210] width 84 height 13
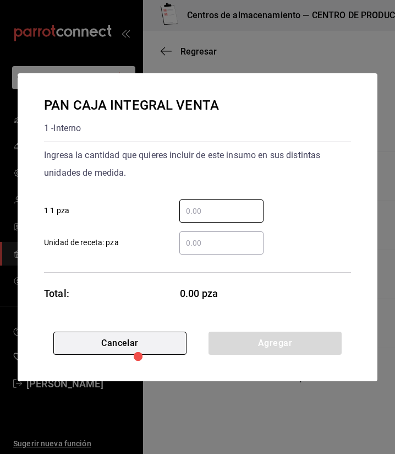
click at [172, 334] on button "Cancelar" at bounding box center [119, 343] width 133 height 23
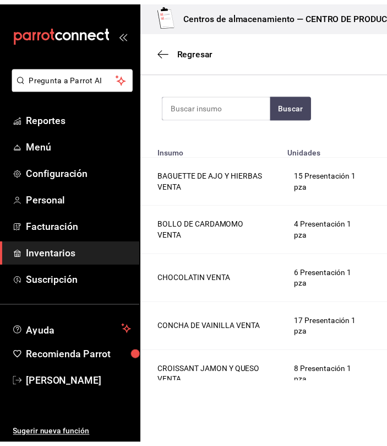
scroll to position [0, 0]
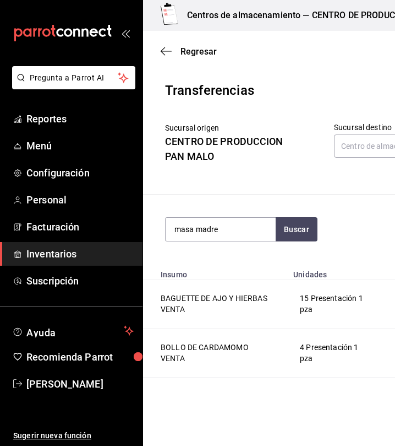
type input "masa madre"
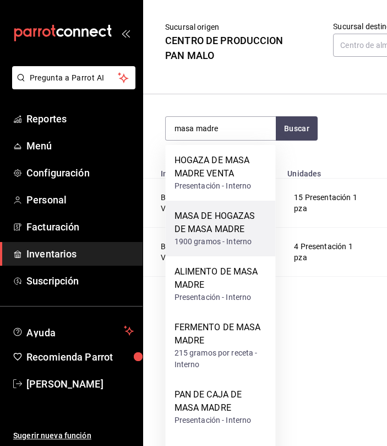
scroll to position [146, 0]
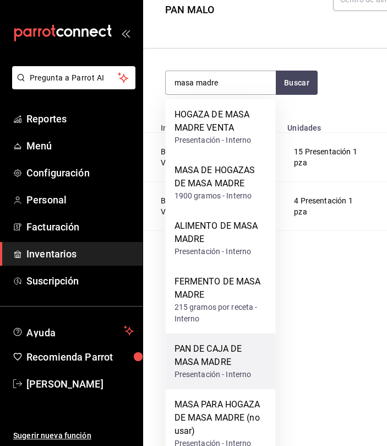
click at [219, 364] on div "PAN DE CAJA DE MASA MADRE" at bounding box center [221, 355] width 93 height 26
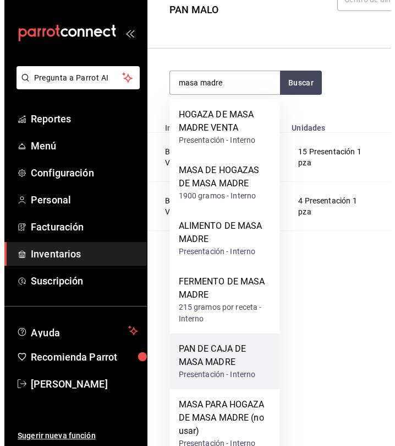
scroll to position [0, 0]
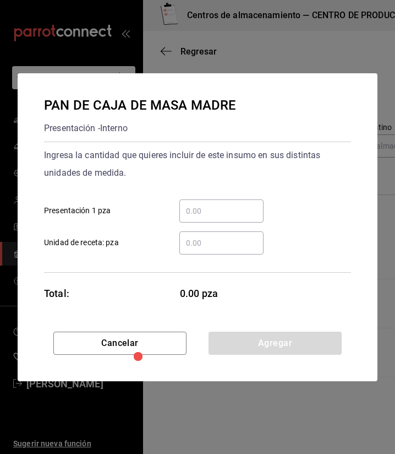
click at [209, 214] on input "​ Presentación 1 pza" at bounding box center [222, 210] width 84 height 13
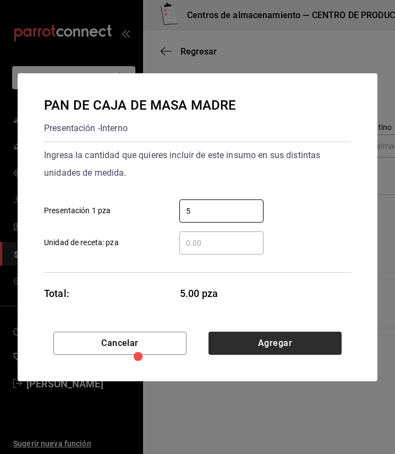
type input "5"
click at [308, 340] on button "Agregar" at bounding box center [275, 343] width 133 height 23
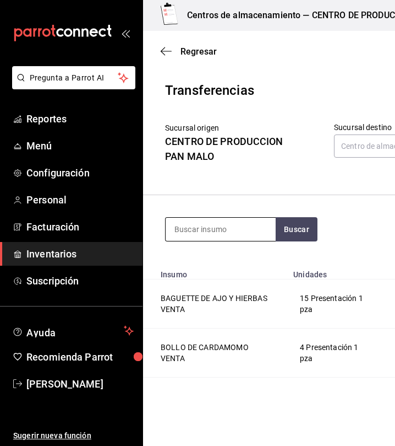
click at [200, 231] on input at bounding box center [221, 229] width 110 height 23
type input "naranja"
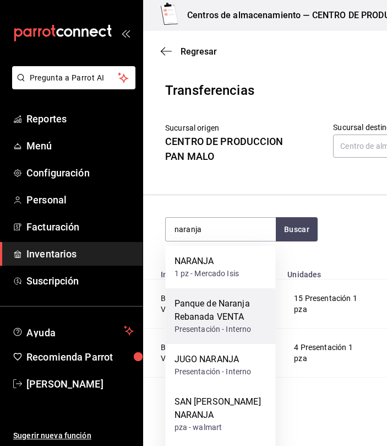
click at [236, 323] on div "Panque de Naranja Rebanada VENTA" at bounding box center [221, 310] width 93 height 26
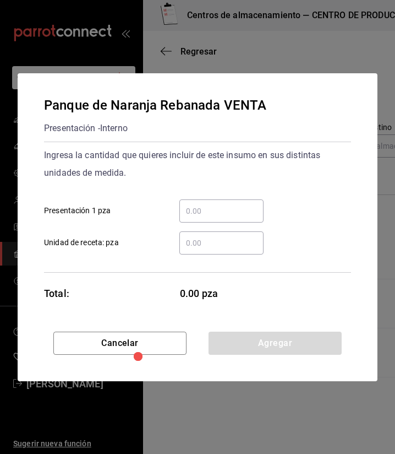
click at [230, 196] on div "​ Presentación 1 pza" at bounding box center [193, 207] width 316 height 32
click at [208, 205] on input "​ Presentación 1 pza" at bounding box center [222, 210] width 84 height 13
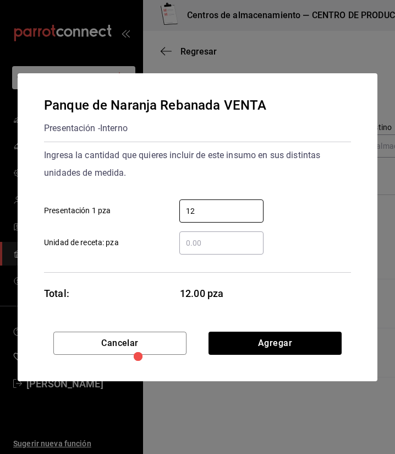
type input "12"
click at [284, 354] on div "Cancelar Agregar" at bounding box center [198, 357] width 360 height 50
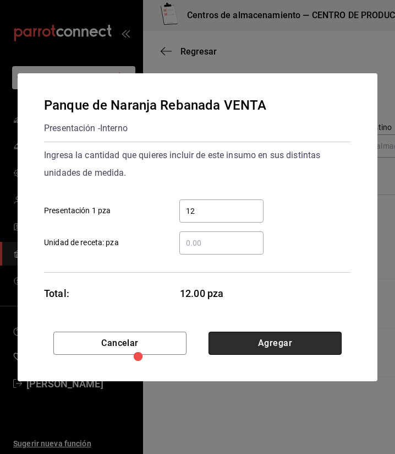
click at [281, 352] on button "Agregar" at bounding box center [275, 343] width 133 height 23
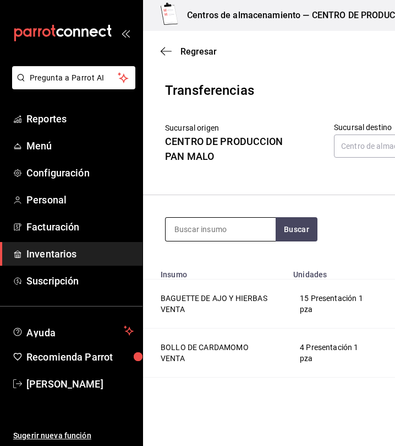
click at [214, 232] on input at bounding box center [221, 229] width 110 height 23
type input "platano"
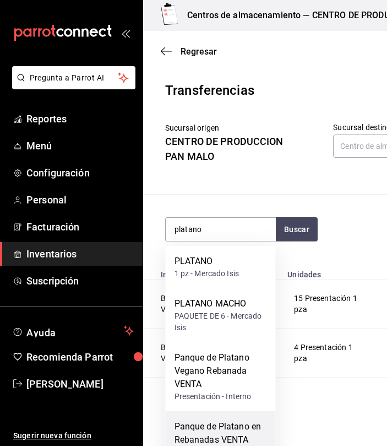
click at [237, 422] on div "Panque de Platano en Rebanadas VENTA" at bounding box center [221, 433] width 93 height 26
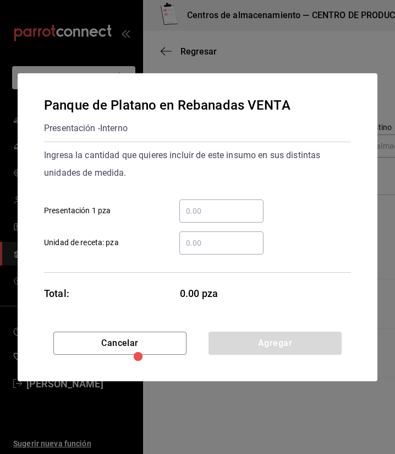
click at [204, 207] on input "​ Presentación 1 pza" at bounding box center [222, 210] width 84 height 13
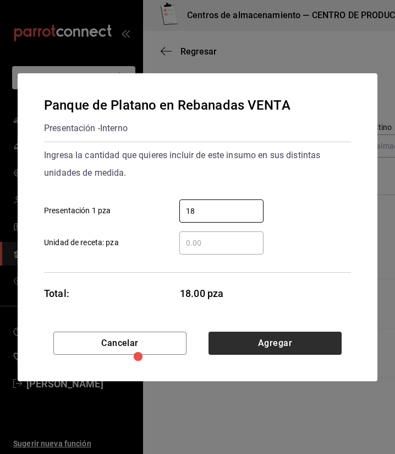
type input "18"
click at [316, 334] on button "Agregar" at bounding box center [275, 343] width 133 height 23
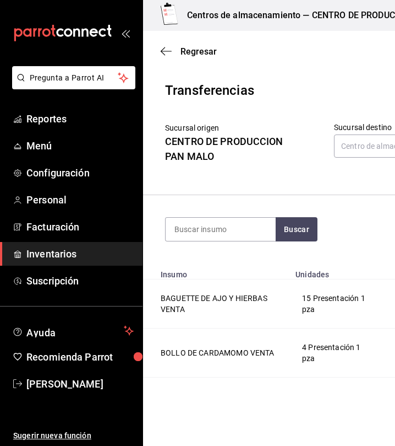
click at [212, 215] on section "Buscar Total: $1,468.17" at bounding box center [340, 229] width 395 height 68
drag, startPoint x: 212, startPoint y: 215, endPoint x: 203, endPoint y: 231, distance: 18.0
click at [203, 231] on input at bounding box center [221, 229] width 110 height 23
type input "zanahoria"
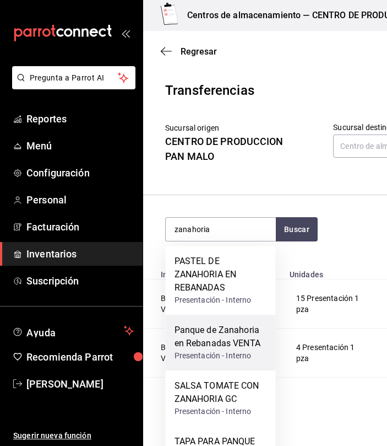
click at [230, 355] on div "Presentación - Interno" at bounding box center [221, 356] width 93 height 12
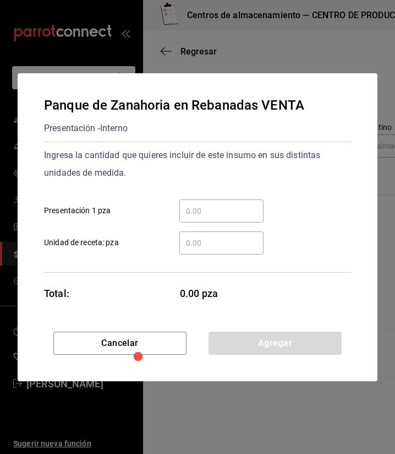
click at [243, 209] on input "​ Presentación 1 pza" at bounding box center [222, 210] width 84 height 13
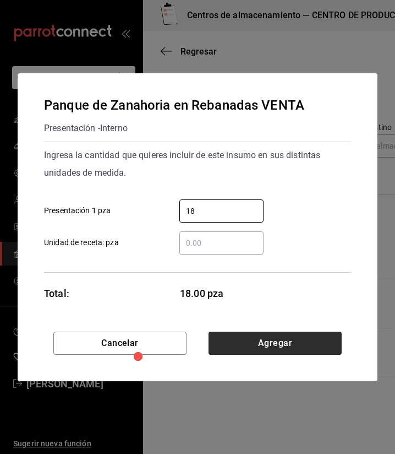
type input "18"
click at [249, 351] on button "Agregar" at bounding box center [275, 343] width 133 height 23
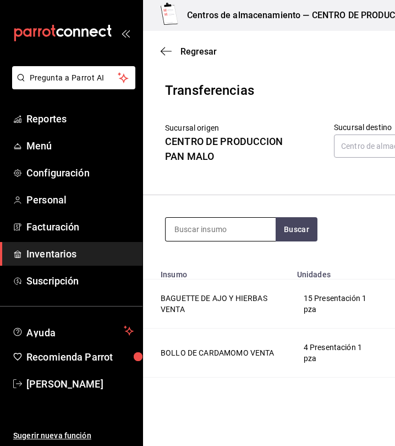
click at [216, 230] on input at bounding box center [221, 229] width 110 height 23
click at [237, 231] on input "intregal" at bounding box center [221, 229] width 110 height 23
type input "i"
type input "o"
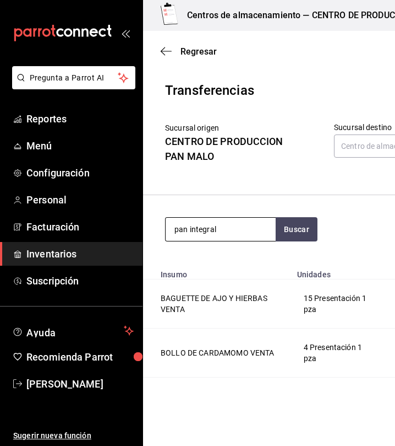
type input "pan integral"
click at [317, 249] on section "pan integral Buscar Total: $1,553.31" at bounding box center [340, 229] width 395 height 68
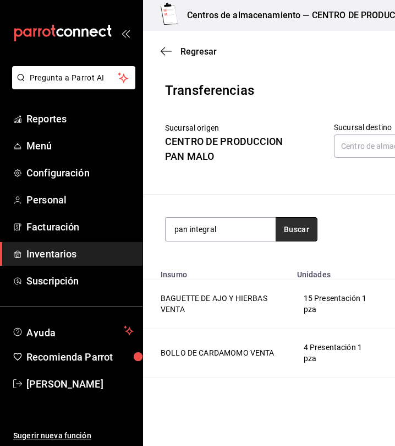
click at [297, 234] on button "Buscar" at bounding box center [297, 229] width 42 height 24
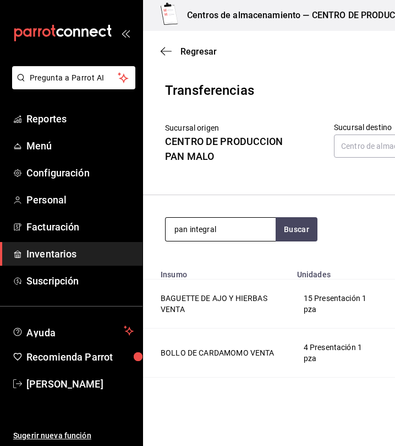
click at [252, 227] on input "pan integral" at bounding box center [221, 229] width 110 height 23
type input "i"
type input "integral"
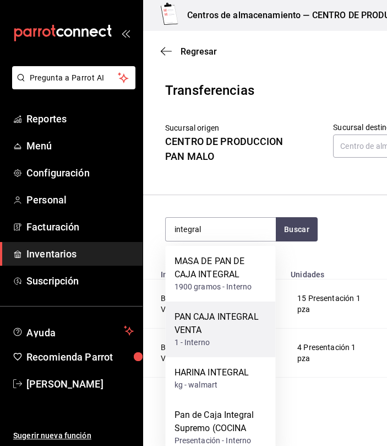
click at [221, 319] on div "PAN CAJA INTEGRAL VENTA" at bounding box center [221, 323] width 93 height 26
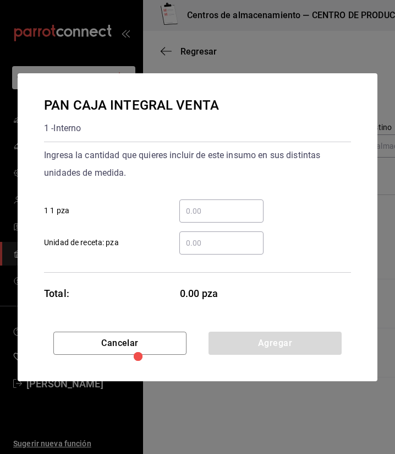
click at [200, 203] on div "​" at bounding box center [222, 210] width 84 height 23
click at [200, 204] on input "​ 1 1 pza" at bounding box center [222, 210] width 84 height 13
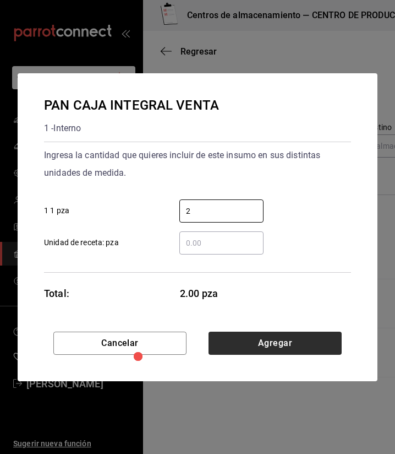
type input "2"
click at [319, 342] on button "Agregar" at bounding box center [275, 343] width 133 height 23
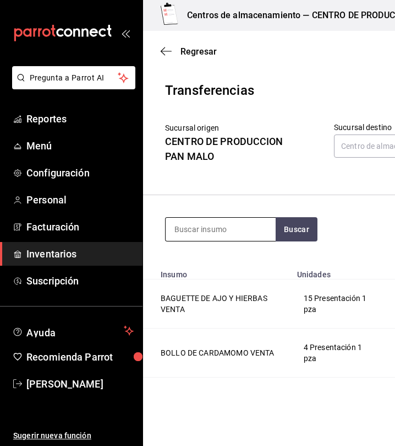
click at [224, 230] on input at bounding box center [221, 229] width 110 height 23
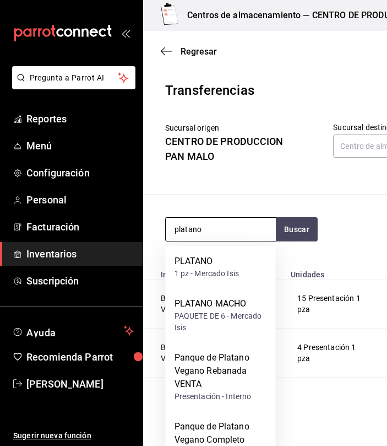
type input "platano"
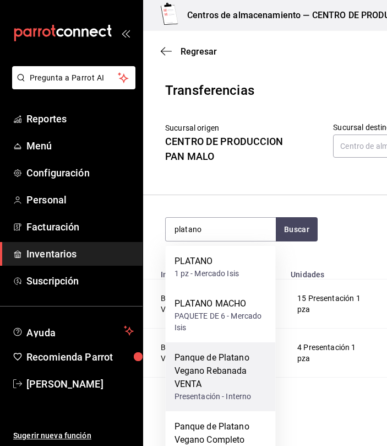
click at [210, 383] on div "Panque de Platano Vegano Rebanada VENTA" at bounding box center [221, 371] width 93 height 40
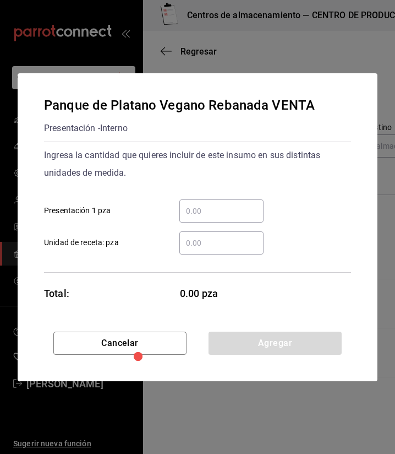
click at [230, 224] on div "​ Unidad de receta: pza" at bounding box center [193, 238] width 316 height 32
click at [229, 224] on div "​ Unidad de receta: pza" at bounding box center [193, 238] width 316 height 32
click at [204, 207] on input "​ Presentación 1 pza" at bounding box center [222, 210] width 84 height 13
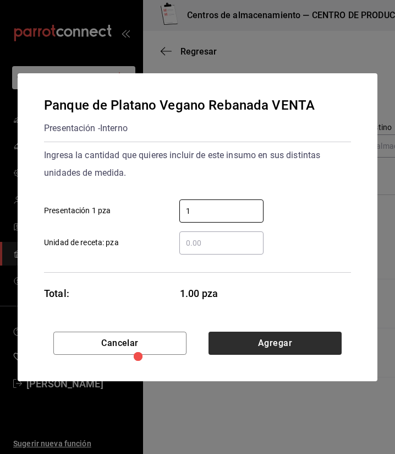
type input "1"
click at [312, 351] on button "Agregar" at bounding box center [275, 343] width 133 height 23
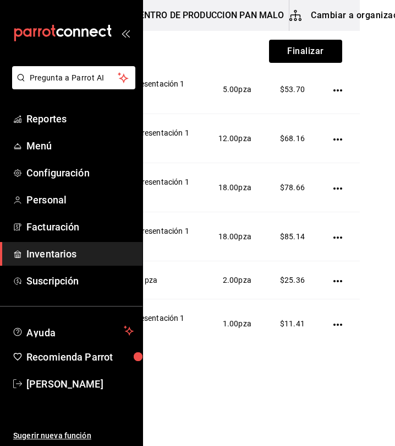
scroll to position [0, 181]
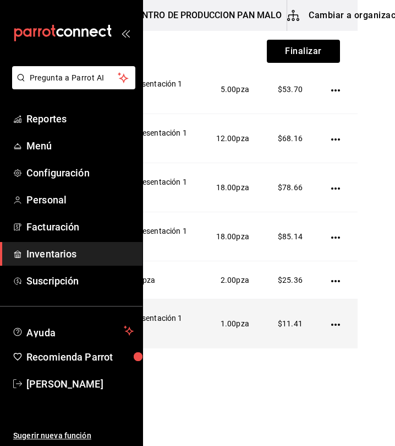
click at [322, 337] on td at bounding box center [338, 323] width 40 height 49
click at [332, 329] on icon "button" at bounding box center [336, 324] width 9 height 9
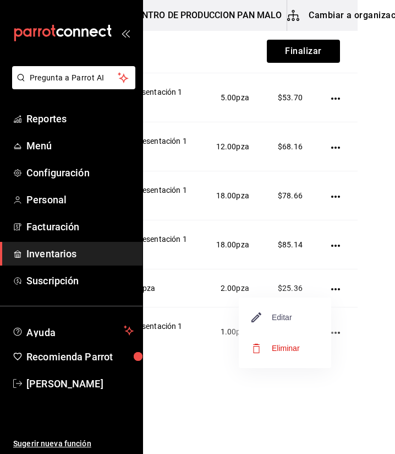
click at [289, 315] on span "Editar" at bounding box center [272, 317] width 40 height 13
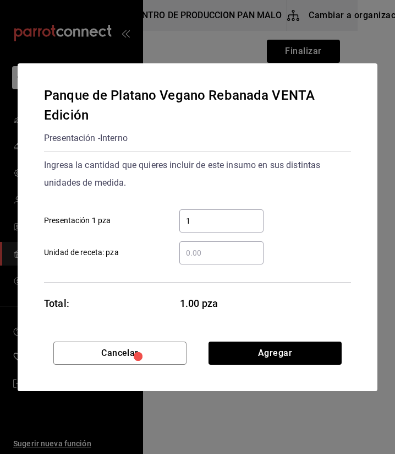
click at [219, 216] on input "1" at bounding box center [222, 220] width 84 height 13
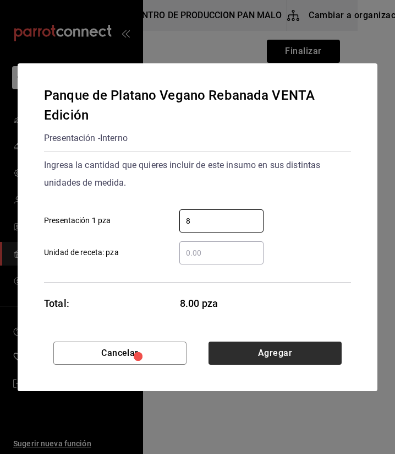
type input "8"
click at [301, 357] on button "Agregar" at bounding box center [275, 352] width 133 height 23
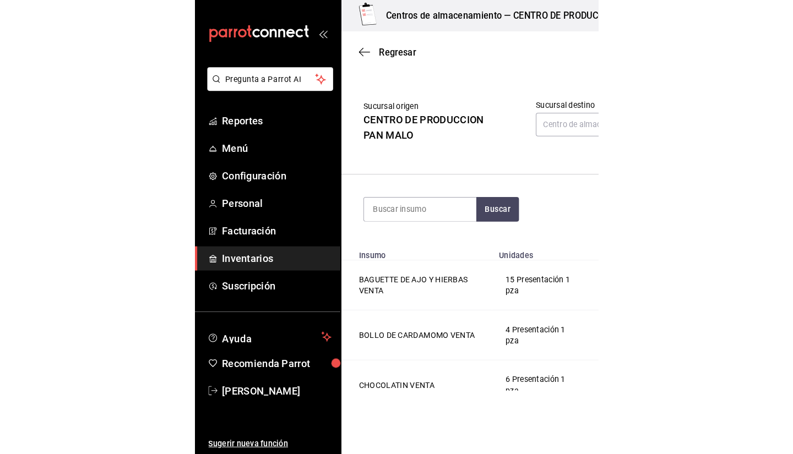
scroll to position [1, 0]
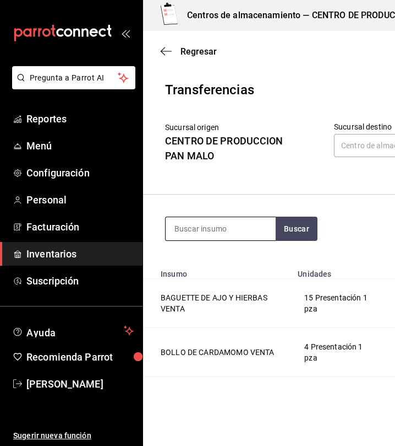
click at [236, 221] on input at bounding box center [221, 228] width 110 height 23
click at [242, 220] on input "pastel chocolate" at bounding box center [221, 228] width 110 height 23
type input "pastel de choco"
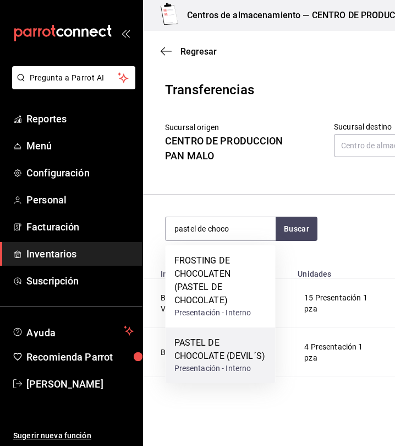
click at [232, 367] on div "Presentación - Interno" at bounding box center [221, 368] width 93 height 12
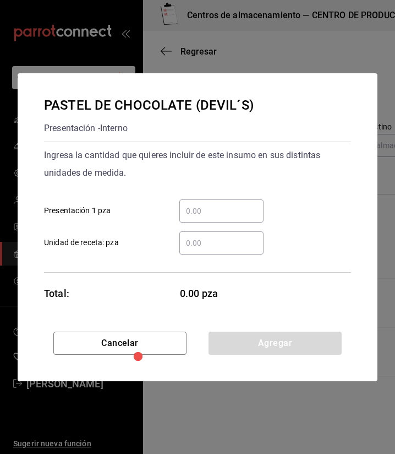
click at [218, 210] on input "​ Presentación 1 pza" at bounding box center [222, 210] width 84 height 13
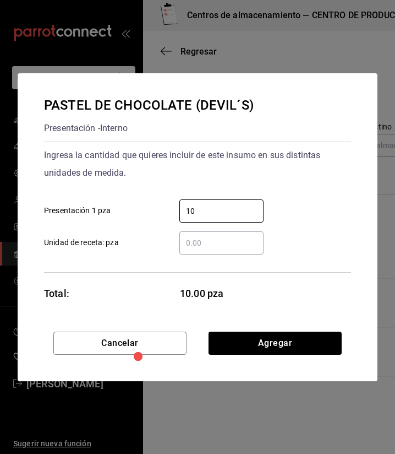
type input "10"
click at [313, 355] on div "Cancelar Agregar" at bounding box center [198, 357] width 360 height 50
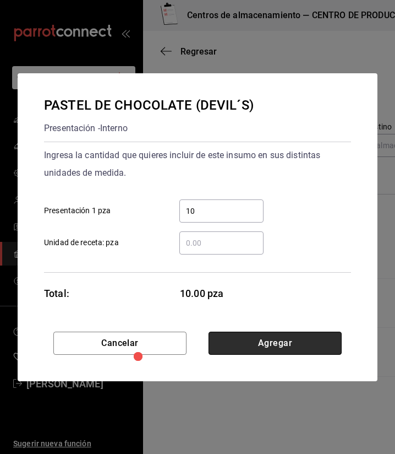
click at [313, 352] on button "Agregar" at bounding box center [275, 343] width 133 height 23
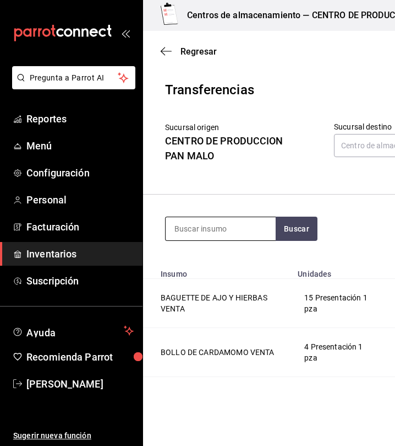
click at [224, 228] on input at bounding box center [221, 228] width 110 height 23
type input "pastel de fresa"
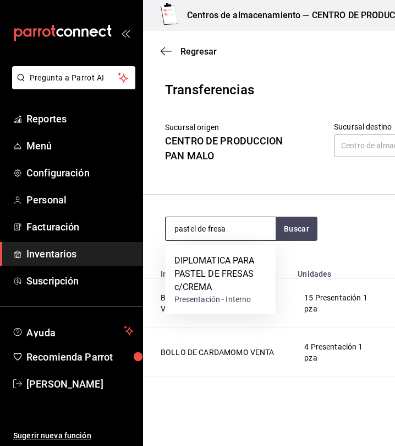
click at [237, 232] on input "pastel de fresa" at bounding box center [221, 228] width 110 height 23
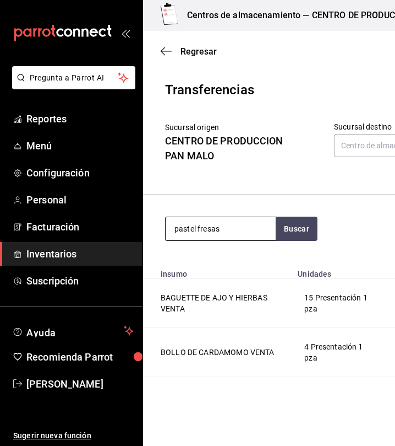
type input "pastel fresas"
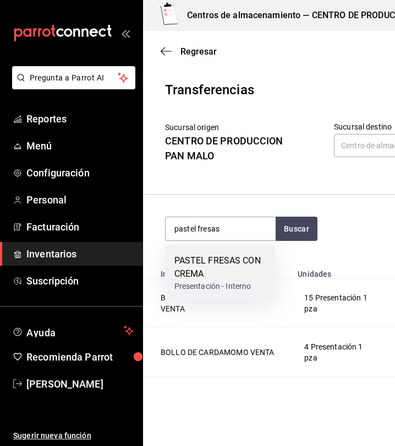
click at [215, 274] on div "PASTEL FRESAS CON CREMA" at bounding box center [221, 267] width 93 height 26
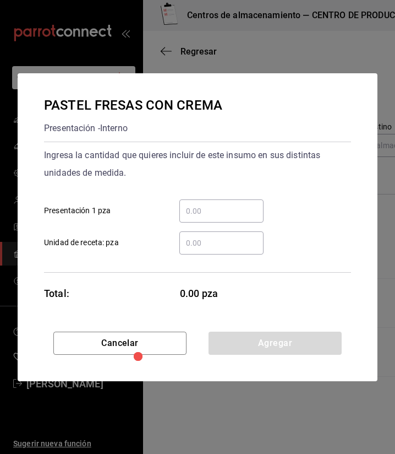
click at [234, 204] on input "​ Presentación 1 pza" at bounding box center [222, 210] width 84 height 13
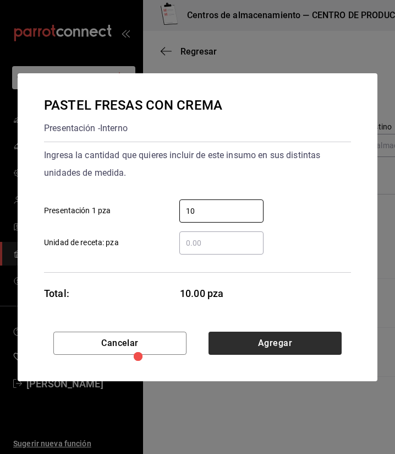
type input "10"
click at [277, 345] on button "Agregar" at bounding box center [275, 343] width 133 height 23
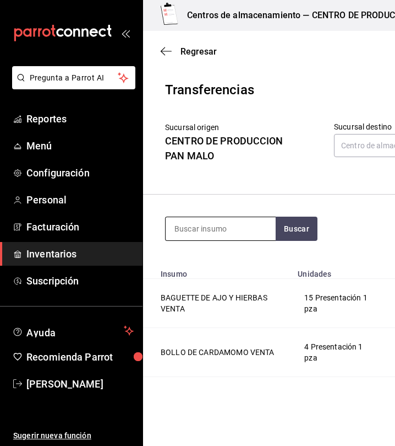
click at [208, 237] on input at bounding box center [221, 228] width 110 height 23
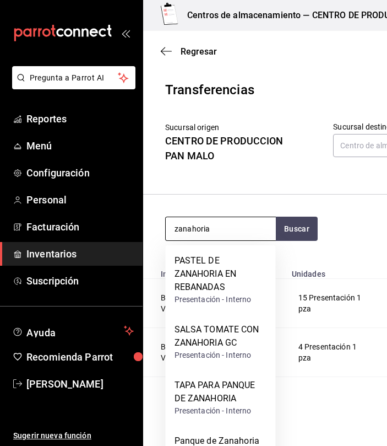
type input "zanahoria"
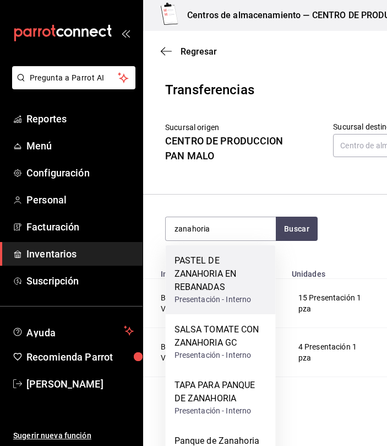
click at [237, 286] on div "PASTEL DE ZANAHORIA EN REBANADAS" at bounding box center [221, 274] width 93 height 40
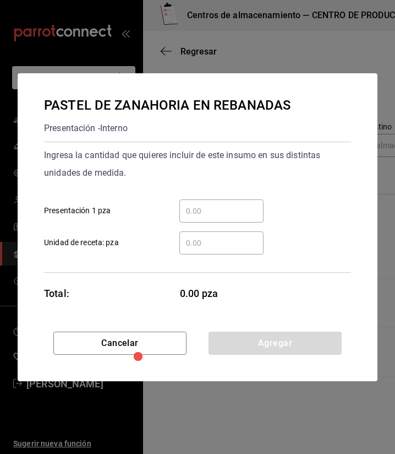
click at [220, 206] on input "​ Presentación 1 pza" at bounding box center [222, 210] width 84 height 13
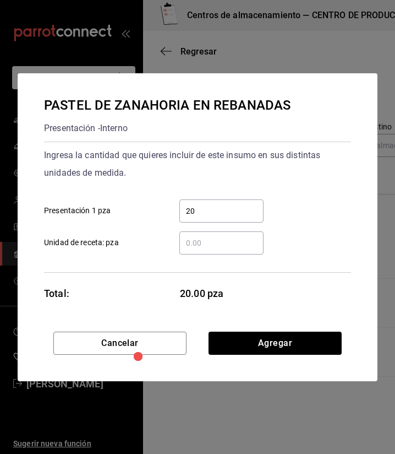
type input "2"
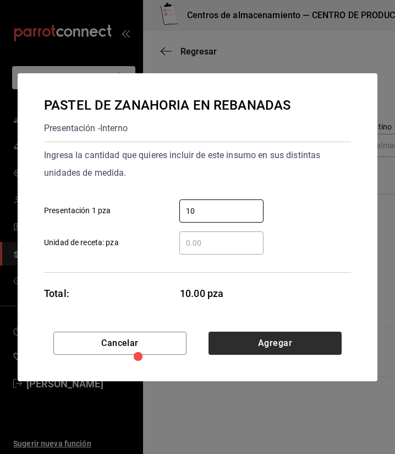
type input "10"
click at [334, 344] on button "Agregar" at bounding box center [275, 343] width 133 height 23
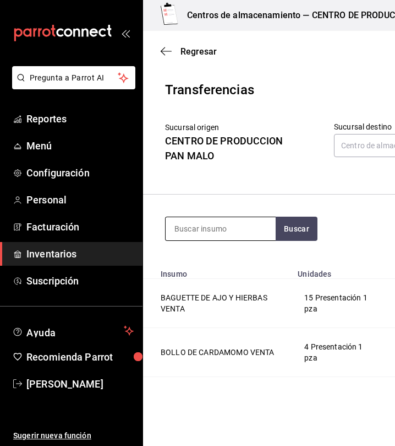
click at [199, 235] on input at bounding box center [221, 228] width 110 height 23
type input "polvoron"
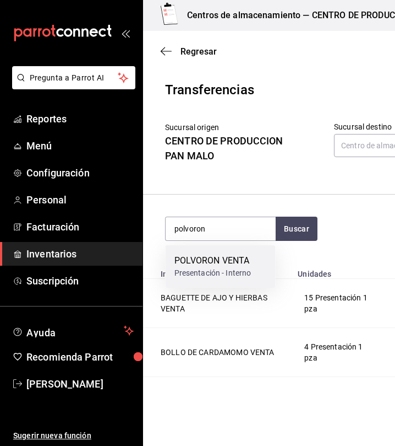
click at [214, 261] on div "POLVORON VENTA" at bounding box center [213, 260] width 77 height 13
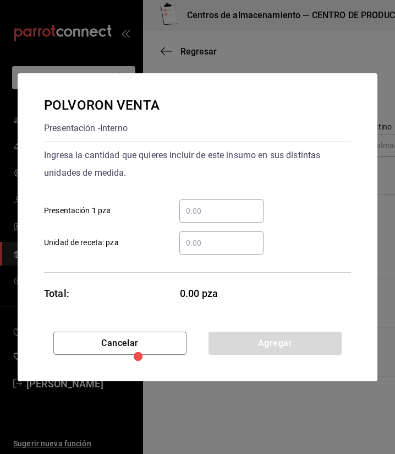
click at [221, 207] on input "​ Presentación 1 pza" at bounding box center [222, 210] width 84 height 13
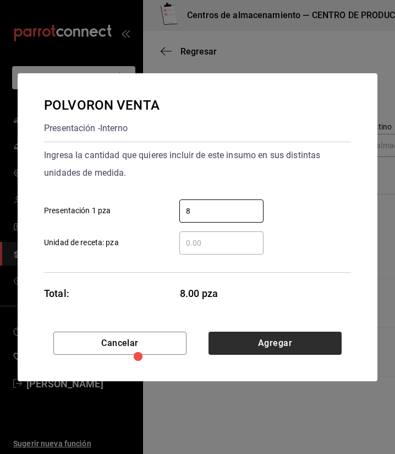
type input "8"
click at [273, 348] on button "Agregar" at bounding box center [275, 343] width 133 height 23
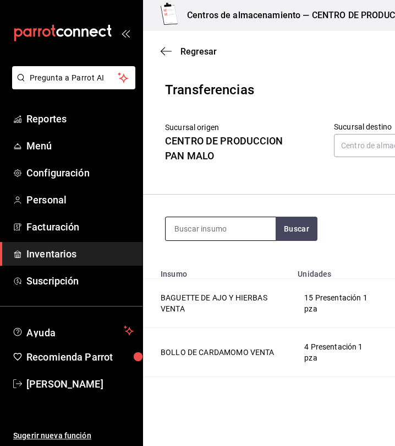
click at [218, 227] on input at bounding box center [221, 228] width 110 height 23
type input "rol de canela"
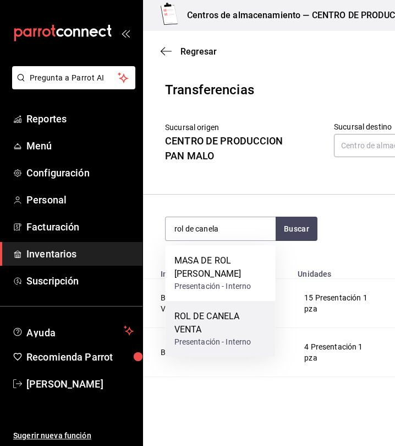
click at [221, 324] on div "ROL DE CANELA VENTA" at bounding box center [221, 323] width 93 height 26
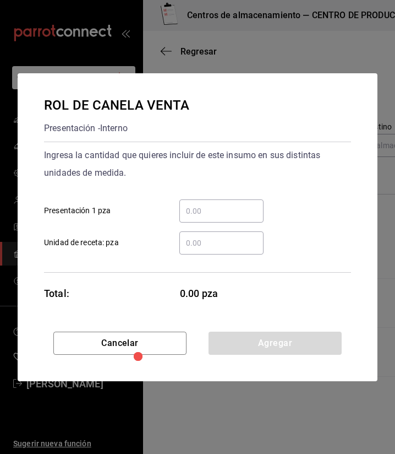
click at [231, 218] on div "​" at bounding box center [222, 210] width 84 height 23
click at [231, 218] on input "​ Presentación 1 pza" at bounding box center [222, 210] width 84 height 13
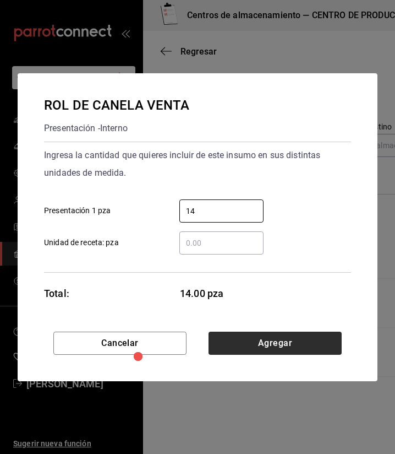
type input "14"
click at [254, 339] on button "Agregar" at bounding box center [275, 343] width 133 height 23
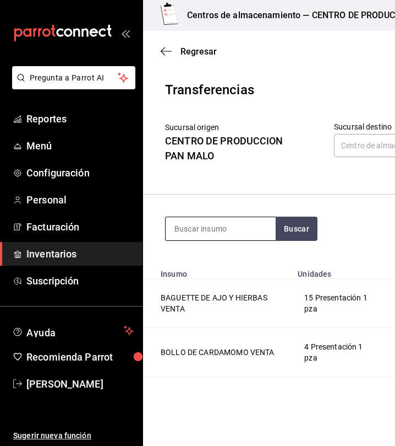
click at [219, 230] on input at bounding box center [221, 228] width 110 height 23
type input "tarta"
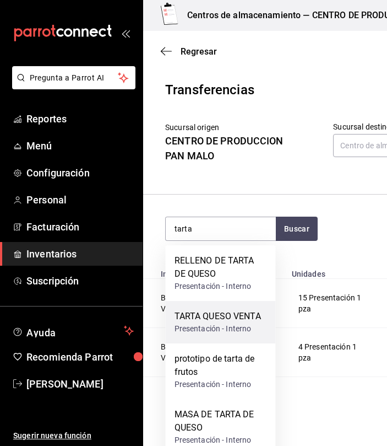
click at [227, 332] on div "Presentación - Interno" at bounding box center [218, 329] width 86 height 12
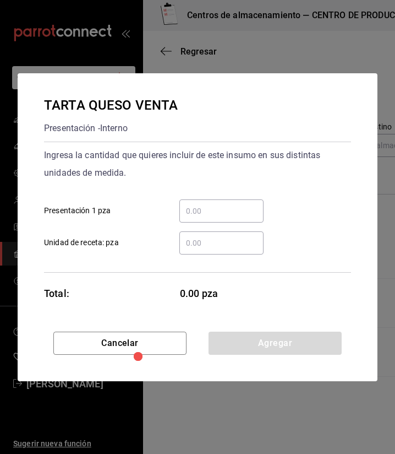
click at [221, 215] on input "​ Presentación 1 pza" at bounding box center [222, 210] width 84 height 13
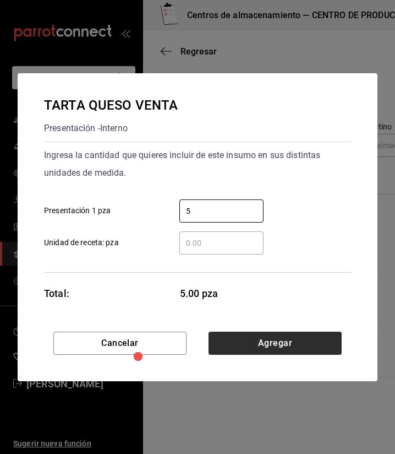
type input "5"
click at [333, 345] on button "Agregar" at bounding box center [275, 343] width 133 height 23
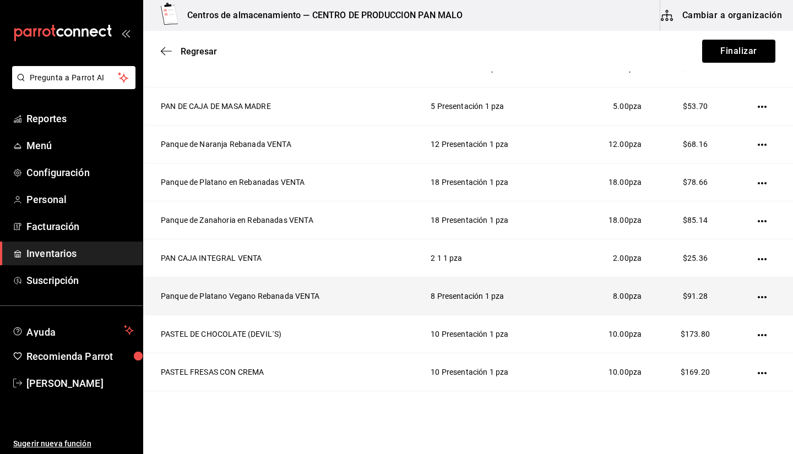
scroll to position [610, 0]
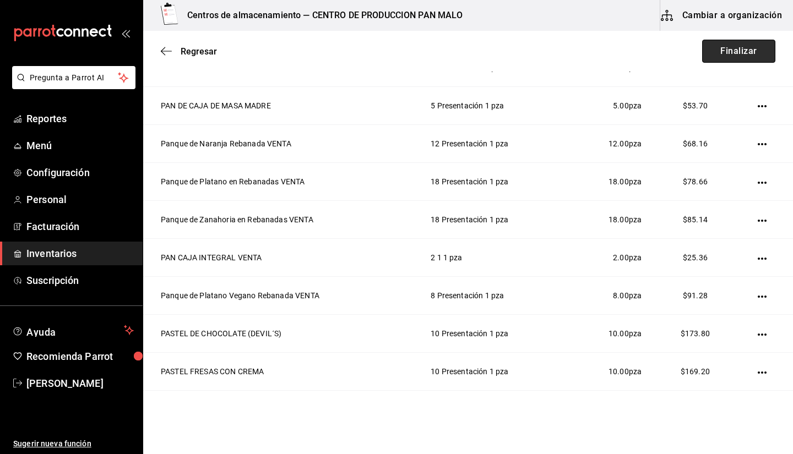
click at [704, 53] on button "Finalizar" at bounding box center [738, 51] width 73 height 23
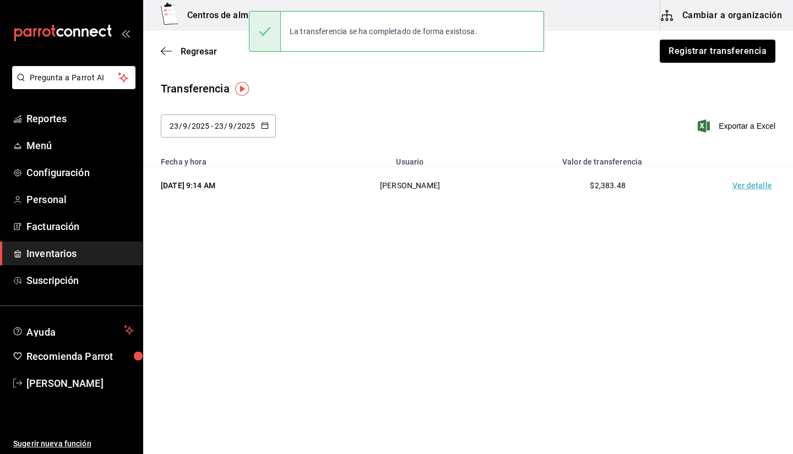
click at [729, 192] on td "Ver detalle" at bounding box center [754, 186] width 77 height 38
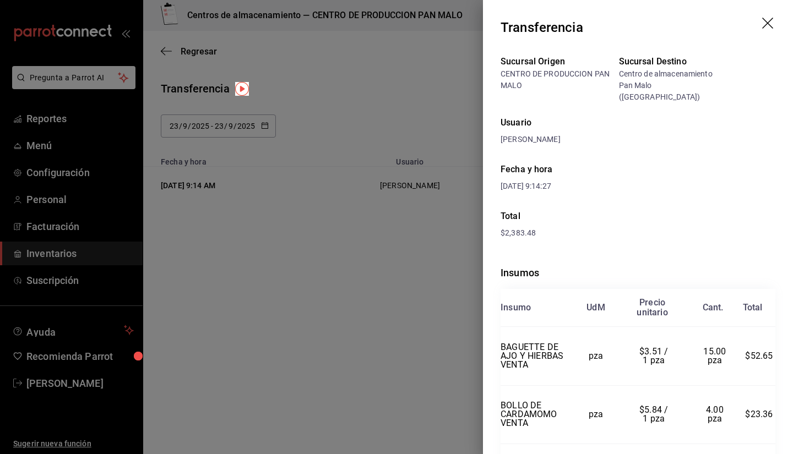
click at [763, 24] on icon "drag" at bounding box center [768, 24] width 13 height 13
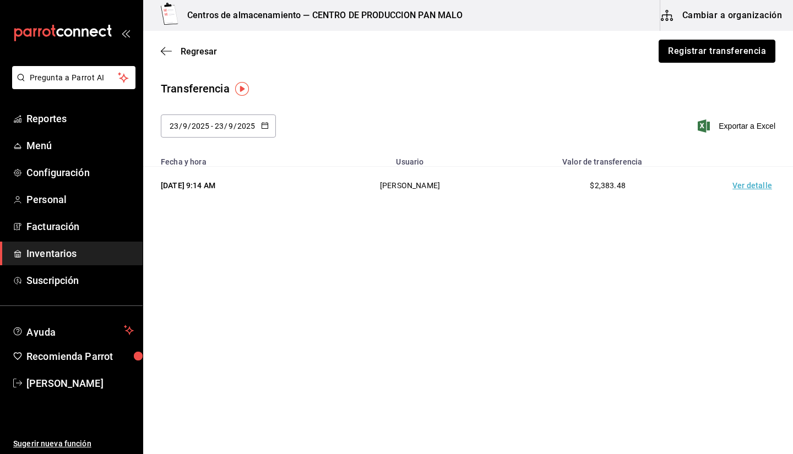
drag, startPoint x: 678, startPoint y: 54, endPoint x: 614, endPoint y: 61, distance: 65.4
click at [614, 61] on div "Regresar Registrar transferencia" at bounding box center [468, 51] width 650 height 41
click at [670, 59] on button "Registrar transferencia" at bounding box center [717, 51] width 117 height 23
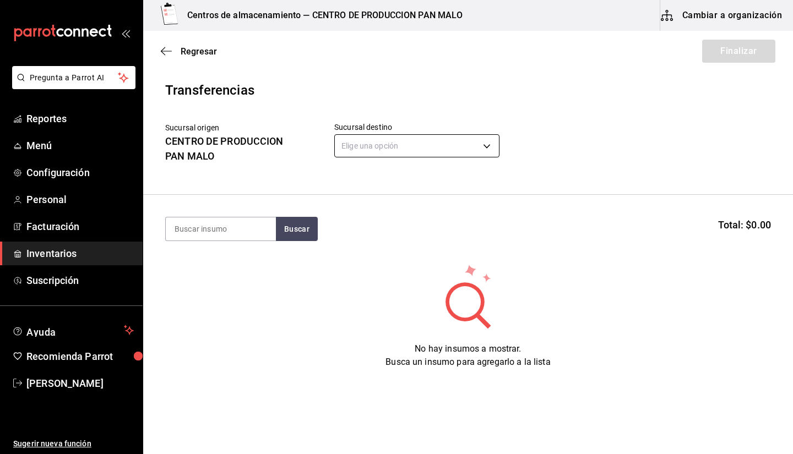
click at [402, 142] on body "Pregunta a Parrot AI Reportes Menú Configuración Personal Facturación Inventari…" at bounding box center [396, 196] width 793 height 392
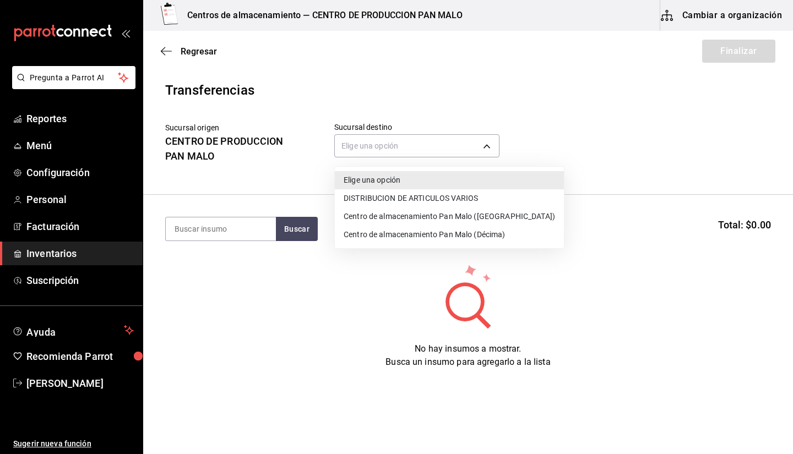
click at [372, 232] on li "Centro de almacenamiento Pan Malo (Décima)" at bounding box center [449, 235] width 229 height 18
type input "9abab4d3-b7ec-41e7-98de-9fea929b679c"
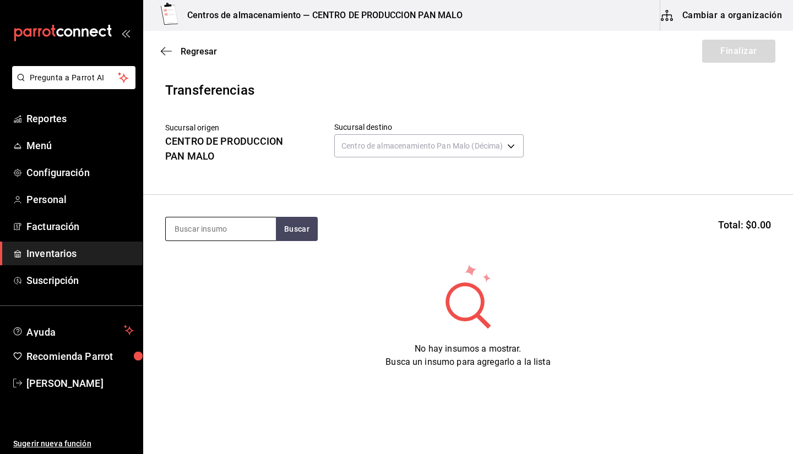
click at [218, 219] on input at bounding box center [221, 229] width 110 height 23
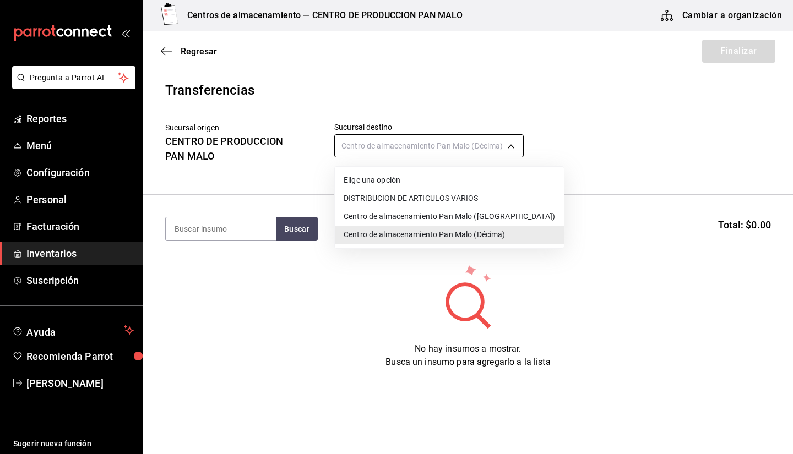
click at [428, 143] on body "Pregunta a Parrot AI Reportes Menú Configuración Personal Facturación Inventari…" at bounding box center [396, 196] width 793 height 392
click at [378, 146] on div at bounding box center [396, 227] width 793 height 454
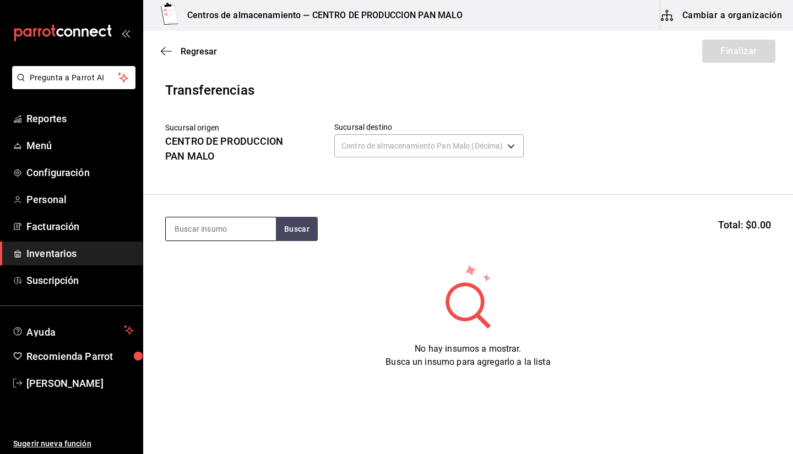
click at [189, 223] on input at bounding box center [221, 229] width 110 height 23
click at [629, 164] on div "Sucursal origen CENTRO DE PRODUCCION PAN MALO Sucursal destino Centro de almace…" at bounding box center [468, 147] width 606 height 50
click at [557, 219] on div "Buscar Total: $0.00" at bounding box center [468, 229] width 606 height 24
click at [533, 131] on div "Sucursal origen CENTRO DE PRODUCCION PAN MALO Sucursal destino Centro de almace…" at bounding box center [468, 147] width 606 height 50
click at [557, 392] on html "Pregunta a Parrot AI Reportes Menú Configuración Personal Facturación Inventari…" at bounding box center [396, 196] width 793 height 392
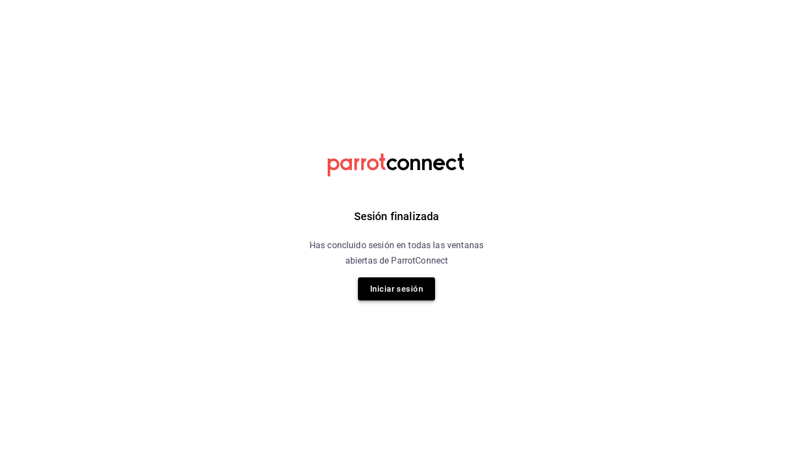
click at [384, 298] on button "Iniciar sesión" at bounding box center [396, 289] width 77 height 23
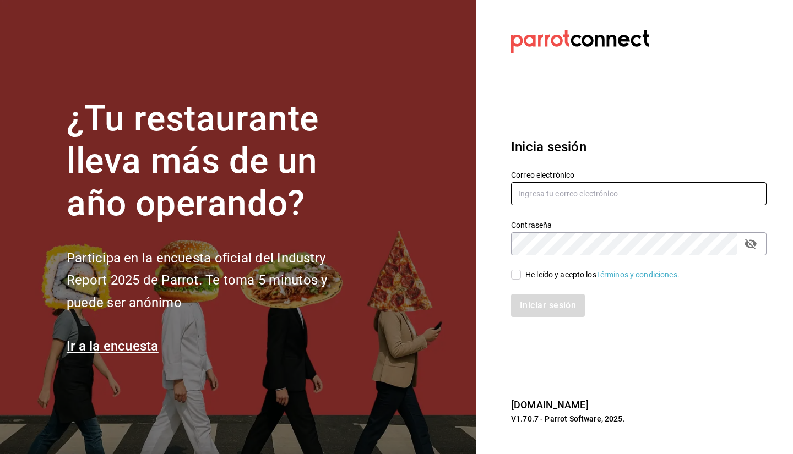
drag, startPoint x: 550, startPoint y: 187, endPoint x: 521, endPoint y: 201, distance: 32.0
click at [521, 201] on input "text" at bounding box center [639, 193] width 256 height 23
type input "sebaxvp.svp@gmail.com"
click at [563, 272] on div "He leído y acepto los Términos y condiciones." at bounding box center [602, 275] width 154 height 12
click at [521, 272] on input "He leído y acepto los Términos y condiciones." at bounding box center [516, 275] width 10 height 10
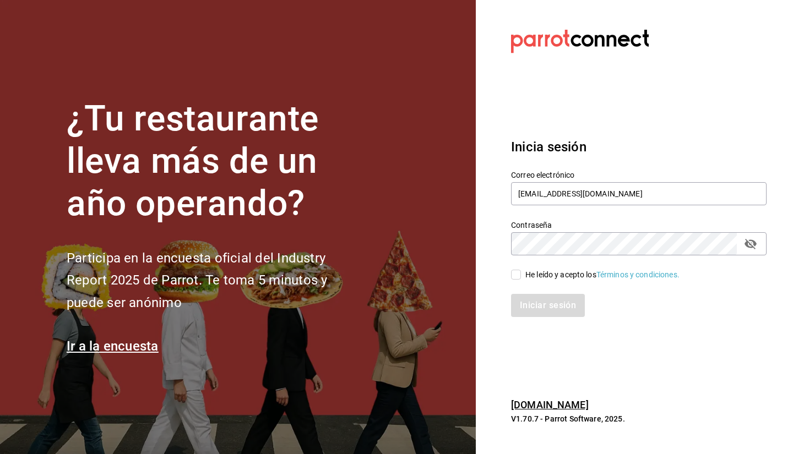
checkbox input "true"
click at [539, 302] on button "Iniciar sesión" at bounding box center [548, 305] width 75 height 23
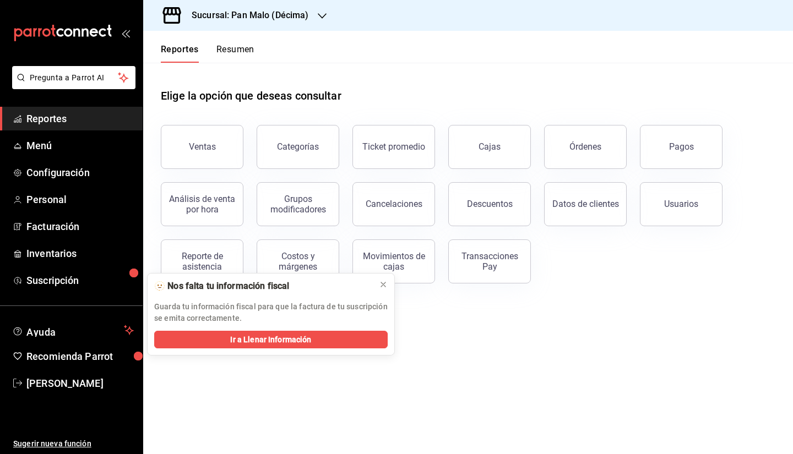
click at [241, 58] on button "Resumen" at bounding box center [235, 53] width 38 height 19
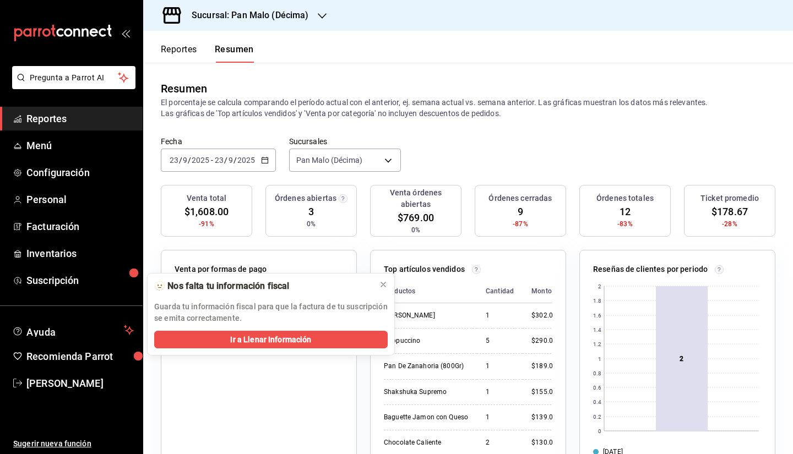
click at [181, 52] on button "Reportes" at bounding box center [179, 53] width 36 height 19
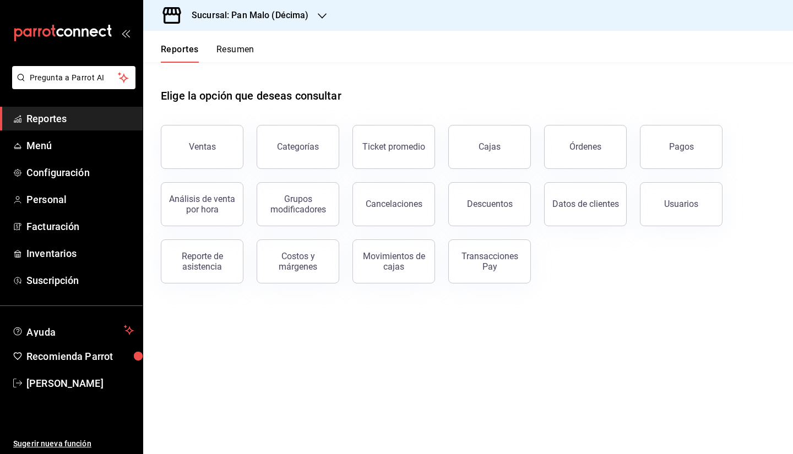
click at [238, 55] on button "Resumen" at bounding box center [235, 53] width 38 height 19
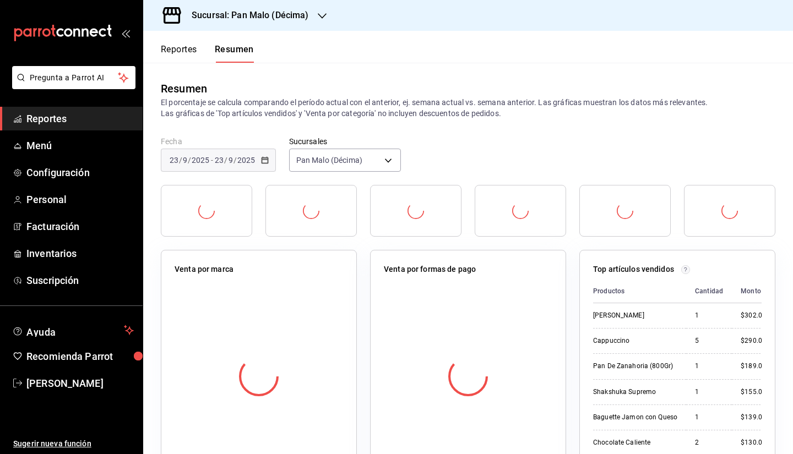
click at [180, 51] on button "Reportes" at bounding box center [179, 53] width 36 height 19
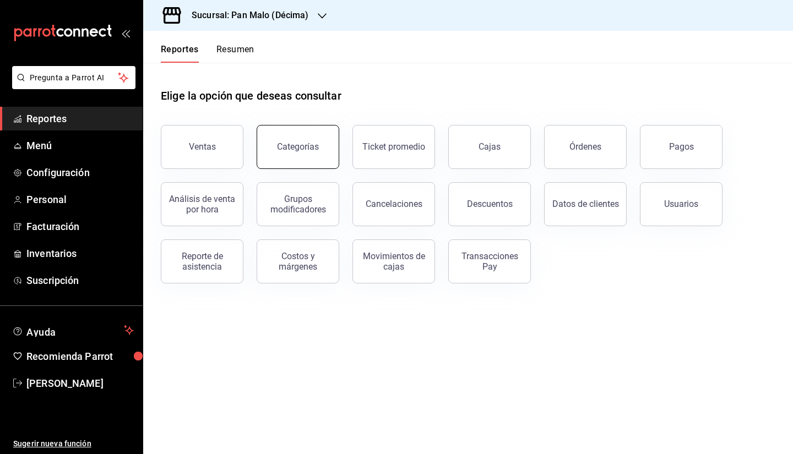
click at [327, 152] on button "Categorías" at bounding box center [298, 147] width 83 height 44
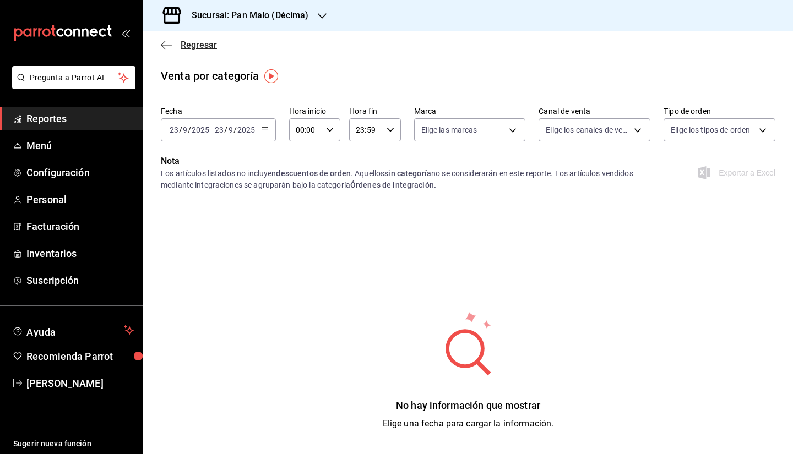
click at [191, 48] on span "Regresar" at bounding box center [199, 45] width 36 height 10
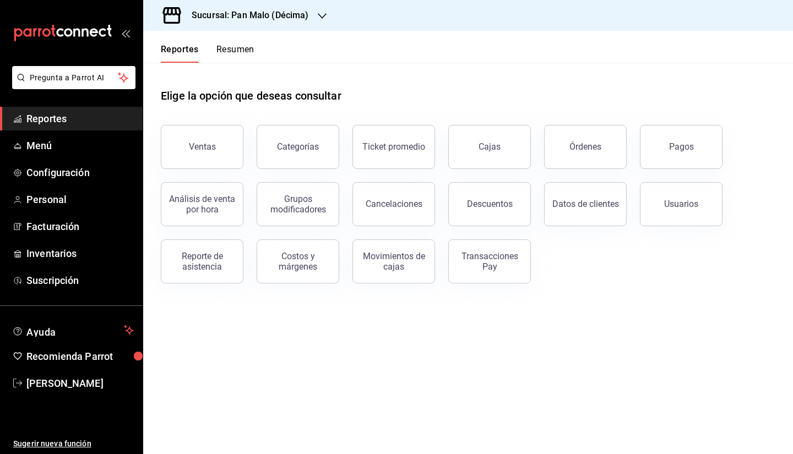
click at [224, 57] on button "Resumen" at bounding box center [235, 53] width 38 height 19
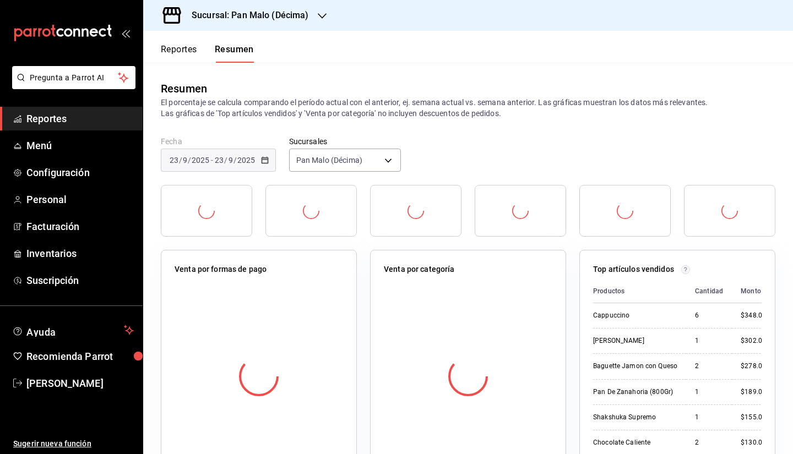
click at [185, 62] on button "Reportes" at bounding box center [179, 53] width 36 height 19
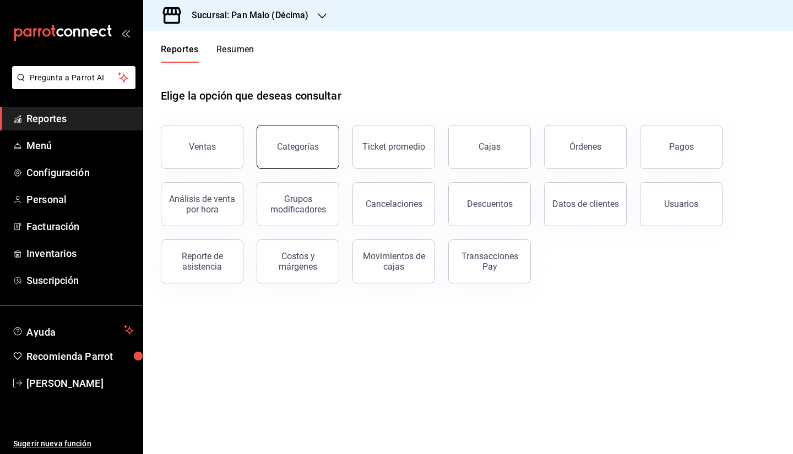
click at [284, 151] on div "Categorías" at bounding box center [298, 147] width 42 height 10
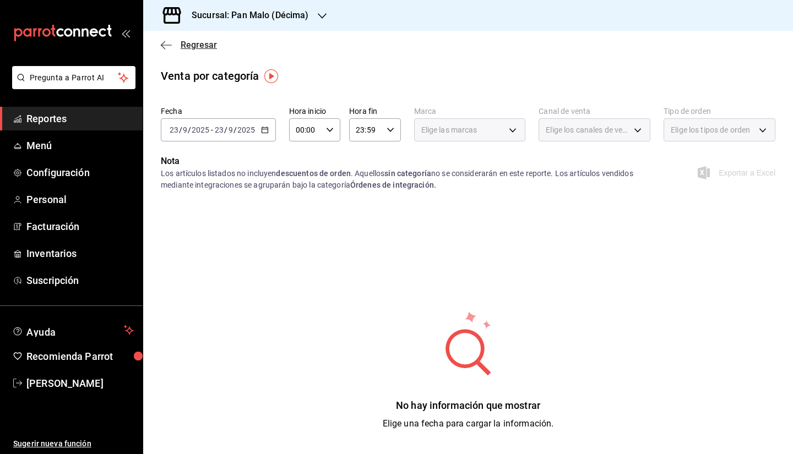
click at [167, 45] on icon "button" at bounding box center [166, 45] width 11 height 1
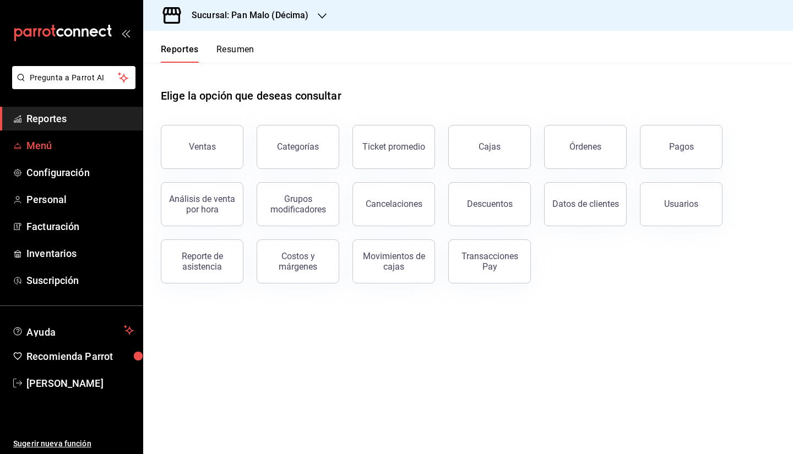
click at [89, 145] on span "Menú" at bounding box center [79, 145] width 107 height 15
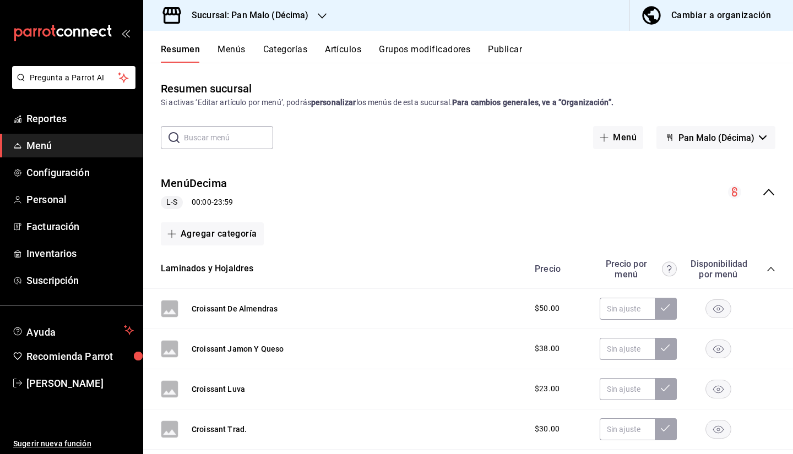
click at [280, 55] on button "Categorías" at bounding box center [285, 53] width 45 height 19
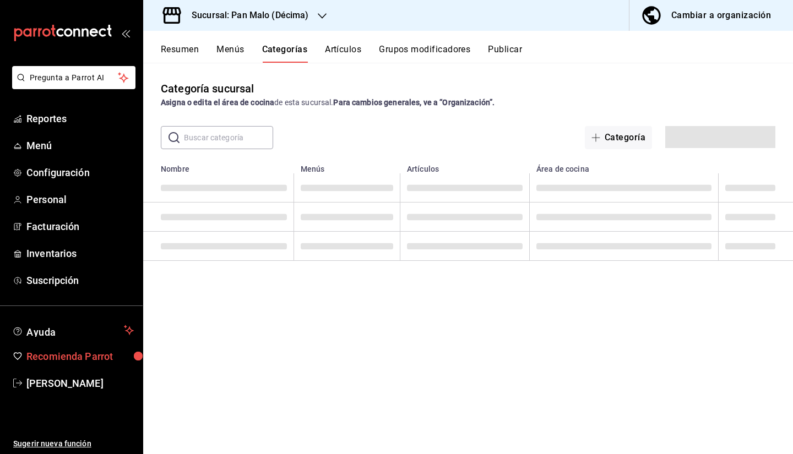
click at [24, 349] on link "Recomienda Parrot" at bounding box center [71, 357] width 143 height 24
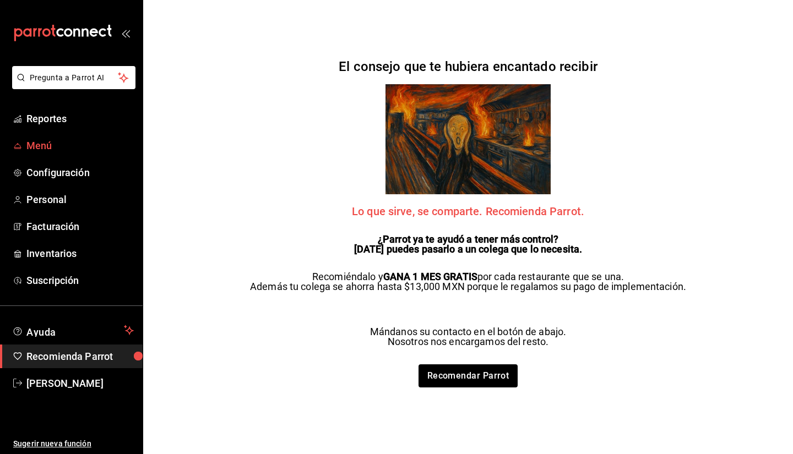
click at [37, 139] on span "Menú" at bounding box center [79, 145] width 107 height 15
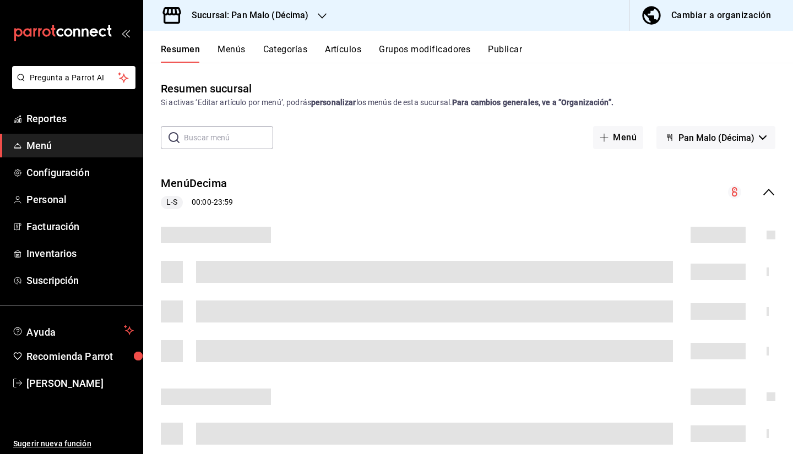
click at [285, 52] on button "Categorías" at bounding box center [285, 53] width 45 height 19
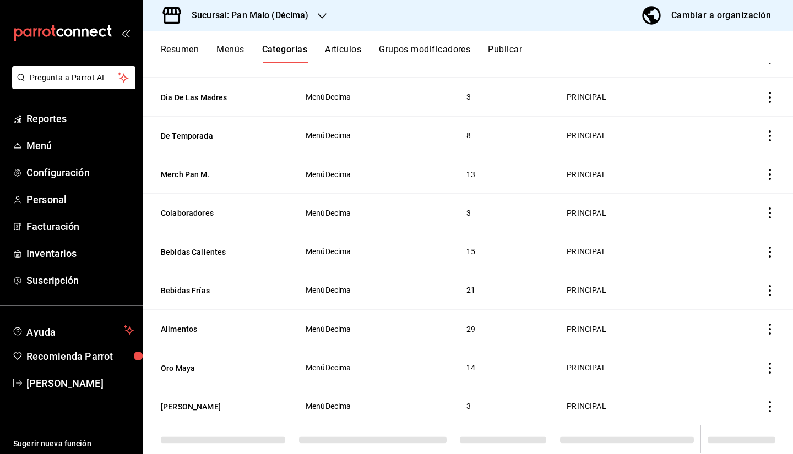
scroll to position [563, 0]
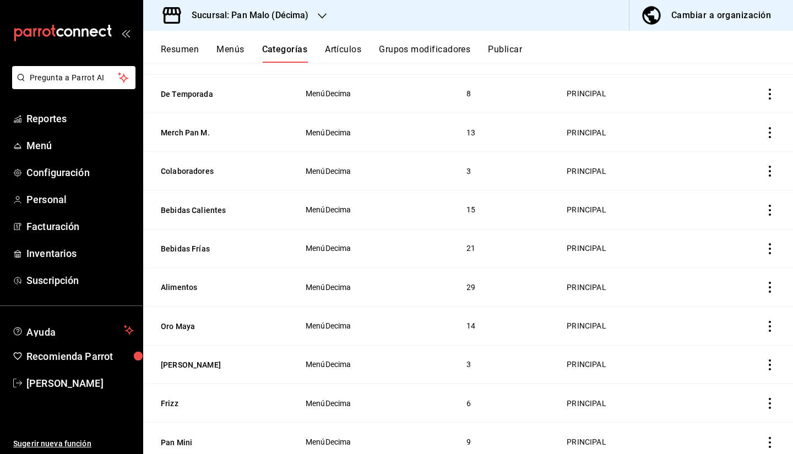
click at [767, 291] on icon "actions" at bounding box center [769, 287] width 11 height 11
click at [726, 314] on span "Editar" at bounding box center [728, 314] width 29 height 12
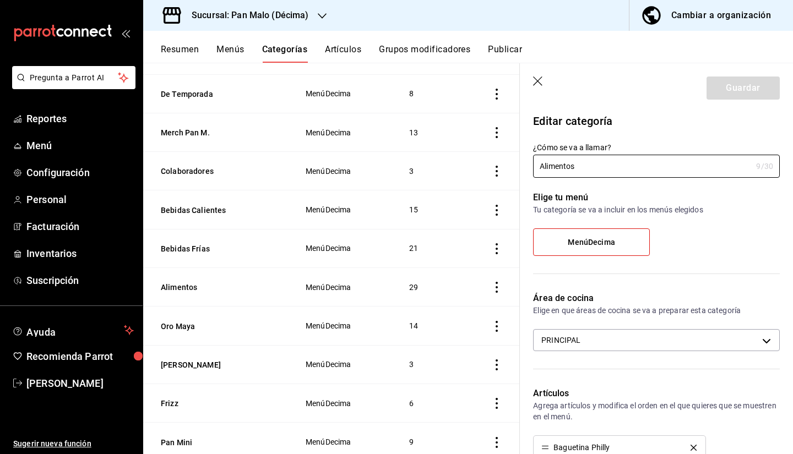
click at [359, 55] on button "Artículos" at bounding box center [343, 53] width 36 height 19
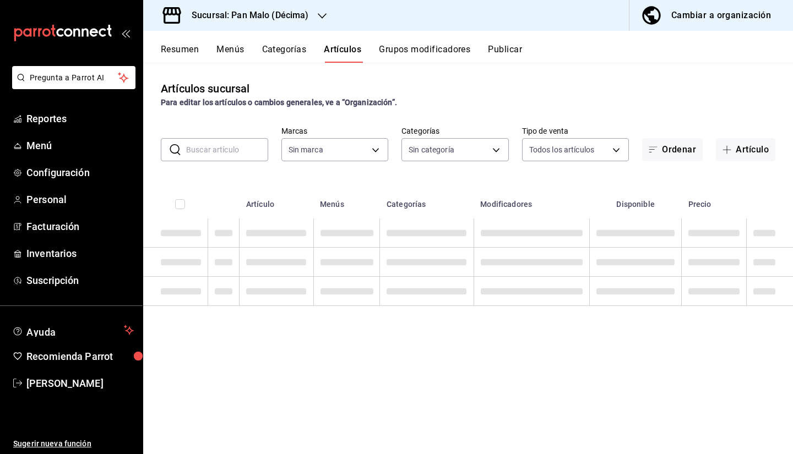
click at [222, 148] on input "text" at bounding box center [227, 150] width 82 height 22
type input "466bce2b-5cc3-4329-804f-08308640c70a"
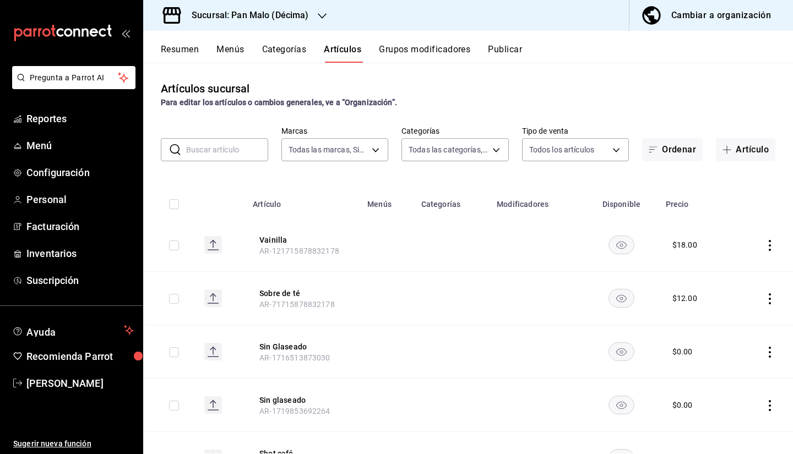
type input "bf44f180-d96c-444e-bed3-9f3cd05cffd0,279cc072-9810-43a6-bad4-6d6e71717a0f,dfcce…"
click at [93, 177] on span "Configuración" at bounding box center [79, 172] width 107 height 15
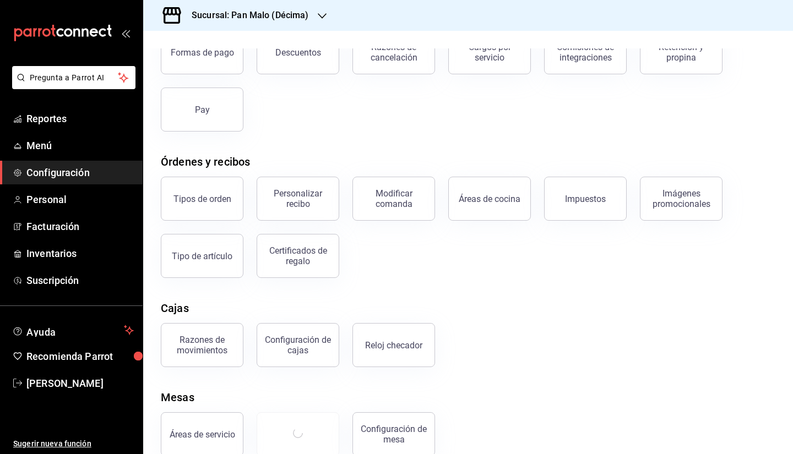
scroll to position [104, 0]
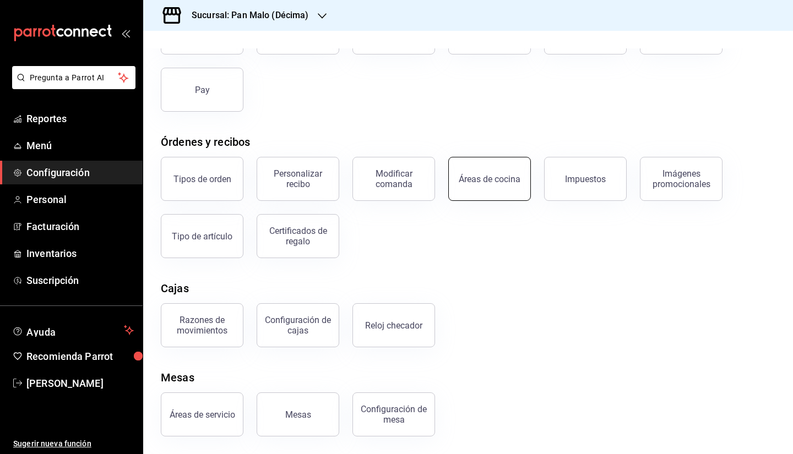
click at [491, 198] on button "Áreas de cocina" at bounding box center [489, 179] width 83 height 44
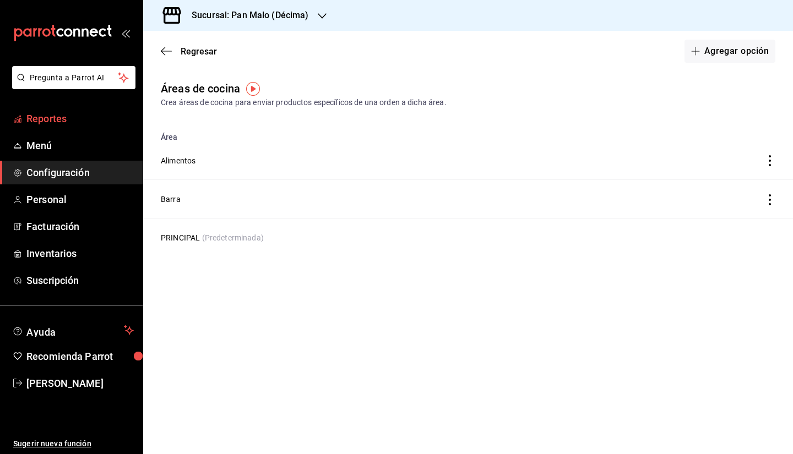
click at [77, 124] on span "Reportes" at bounding box center [79, 118] width 107 height 15
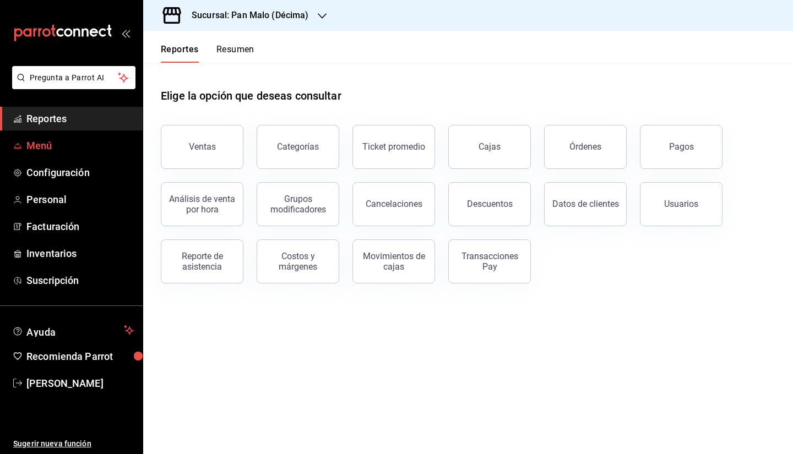
click at [56, 140] on span "Menú" at bounding box center [79, 145] width 107 height 15
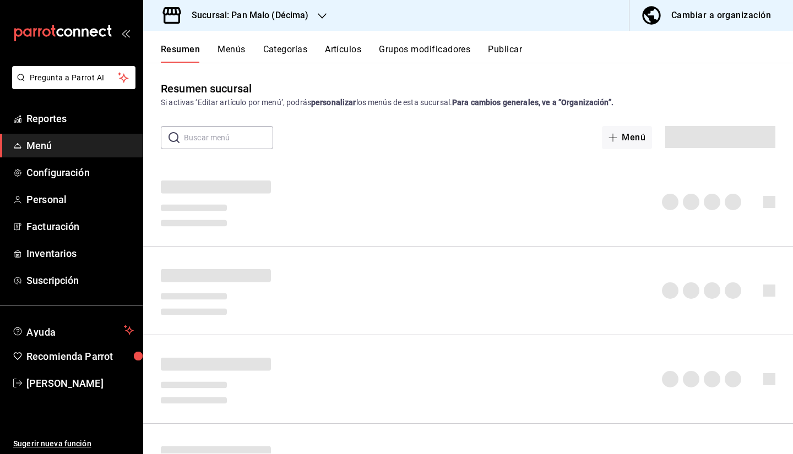
click at [335, 53] on button "Artículos" at bounding box center [343, 53] width 36 height 19
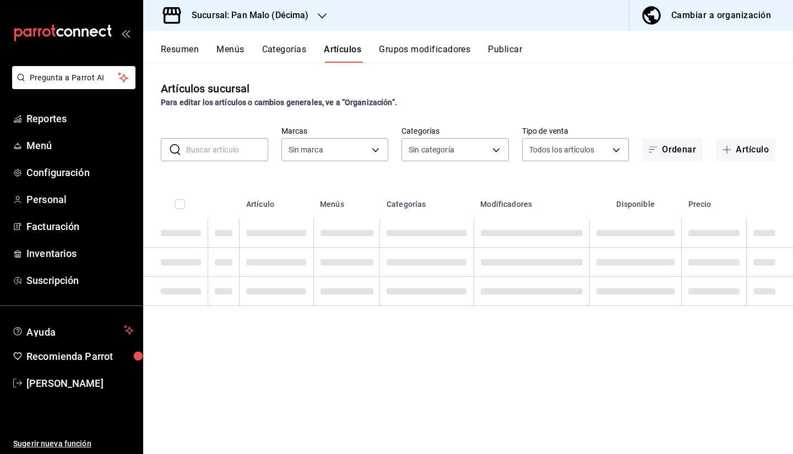
click at [186, 55] on button "Resumen" at bounding box center [180, 53] width 38 height 19
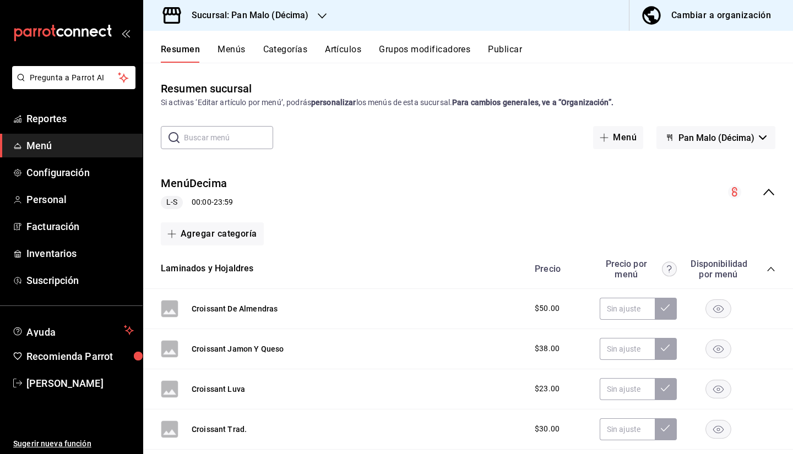
drag, startPoint x: 793, startPoint y: 108, endPoint x: 774, endPoint y: 173, distance: 67.5
click at [774, 173] on div "Resumen sucursal Si activas ‘Editar artículo por menú’, podrás personalizar los…" at bounding box center [468, 258] width 650 height 391
click at [764, 189] on icon "collapse-menu-row" at bounding box center [768, 192] width 13 height 13
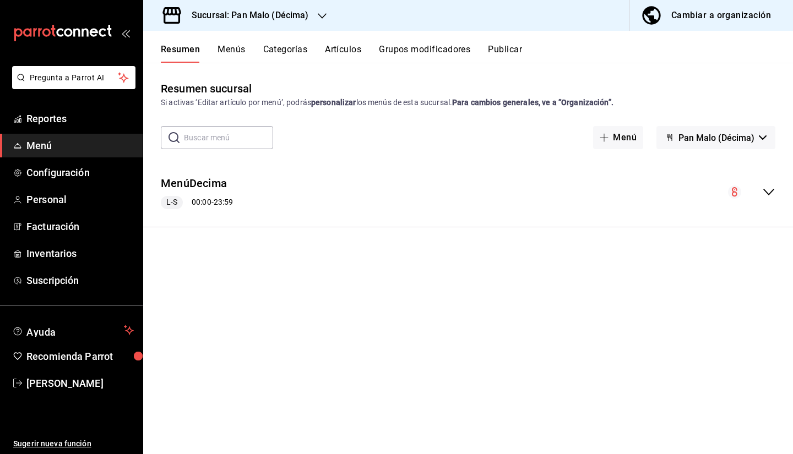
click at [766, 192] on icon "collapse-menu-row" at bounding box center [768, 192] width 11 height 7
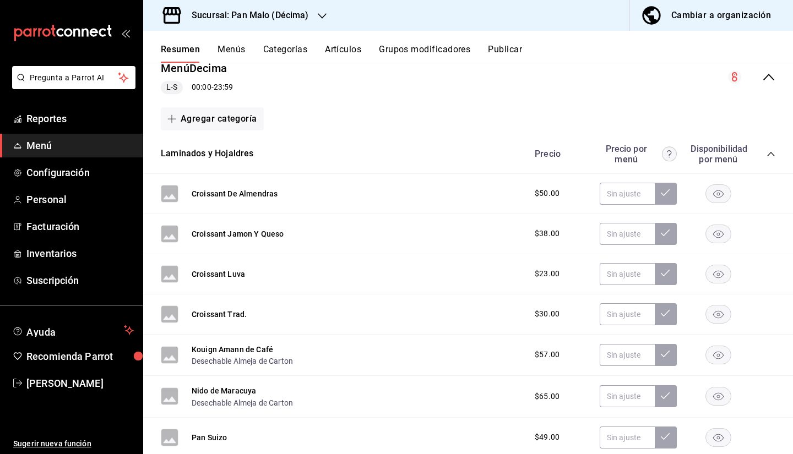
scroll to position [104, 0]
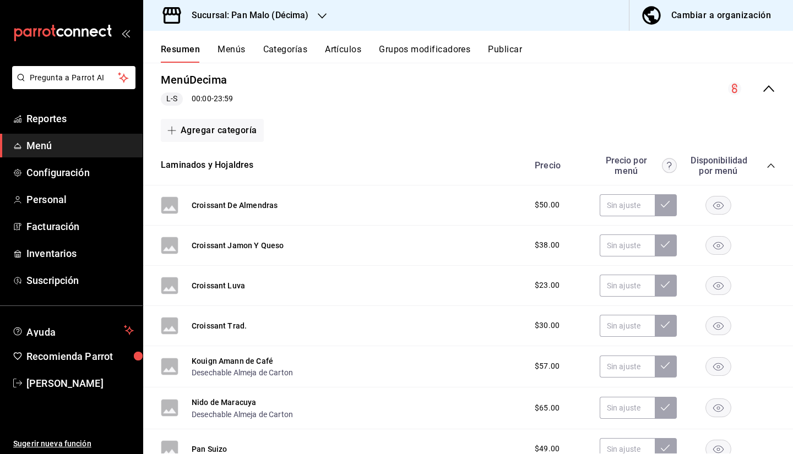
click at [757, 168] on div "Precio Precio por menú Disponibilidad por menú" at bounding box center [650, 165] width 252 height 21
click at [767, 165] on icon "collapse-category-row" at bounding box center [770, 166] width 7 height 4
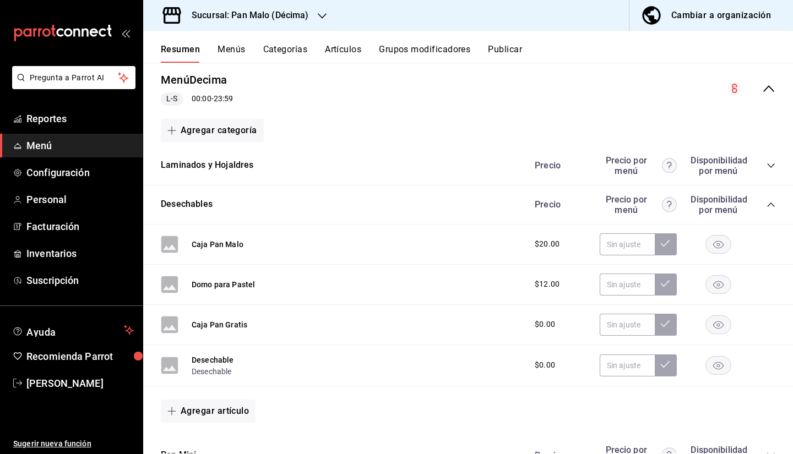
click at [769, 205] on div "Desechables Precio Precio por menú Disponibilidad por menú" at bounding box center [468, 205] width 650 height 39
click at [767, 208] on icon "collapse-category-row" at bounding box center [771, 204] width 9 height 9
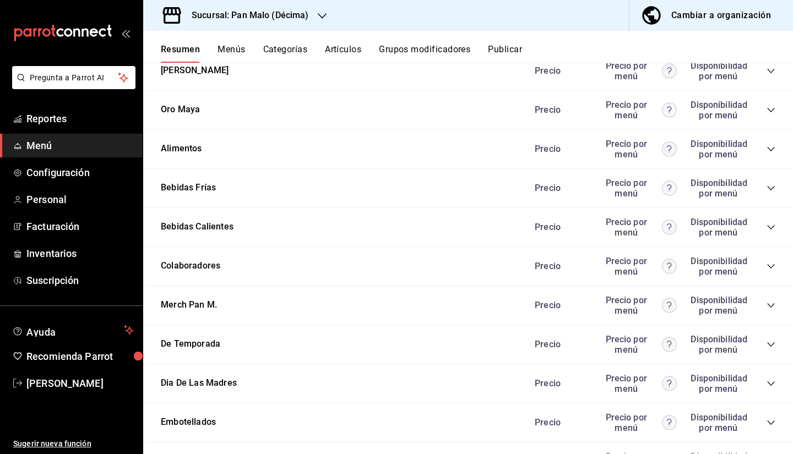
scroll to position [351, 0]
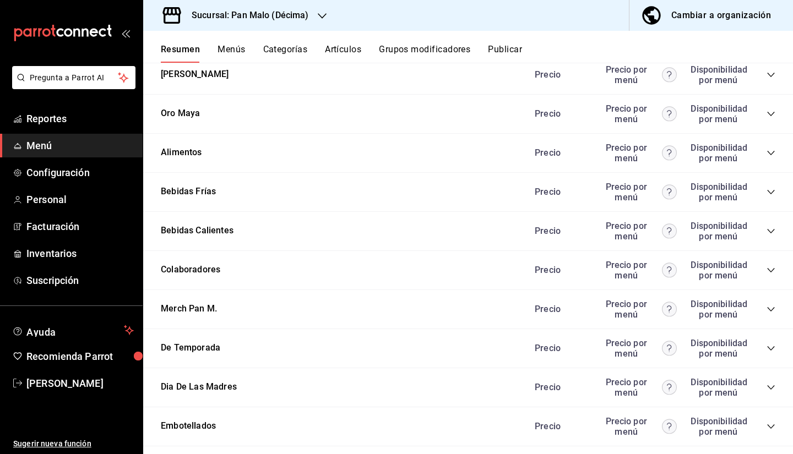
click at [758, 159] on div "Precio Precio por menú Disponibilidad por menú" at bounding box center [650, 153] width 252 height 21
click at [767, 151] on icon "collapse-category-row" at bounding box center [771, 153] width 9 height 9
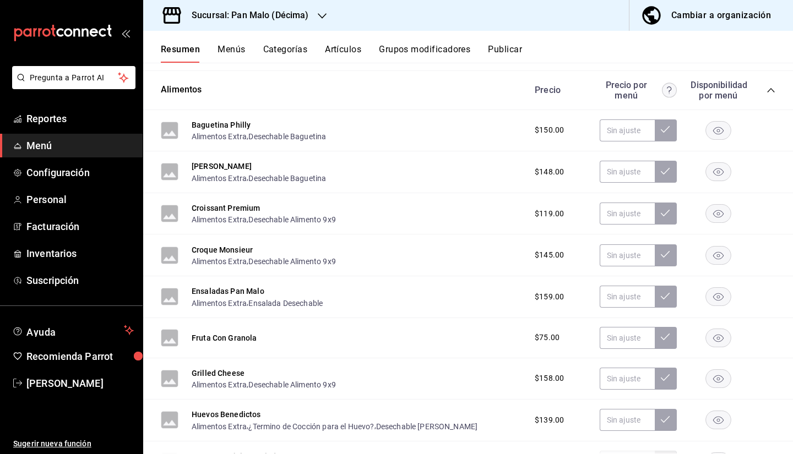
scroll to position [401, 0]
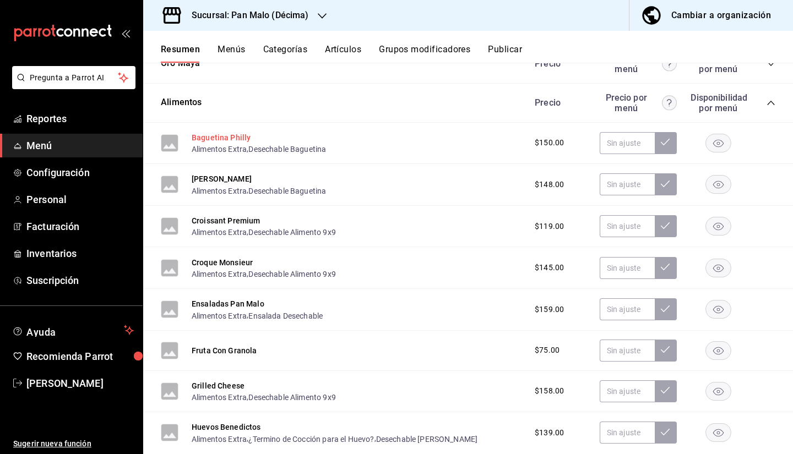
click at [213, 137] on button "Baguetina Philly" at bounding box center [221, 137] width 59 height 11
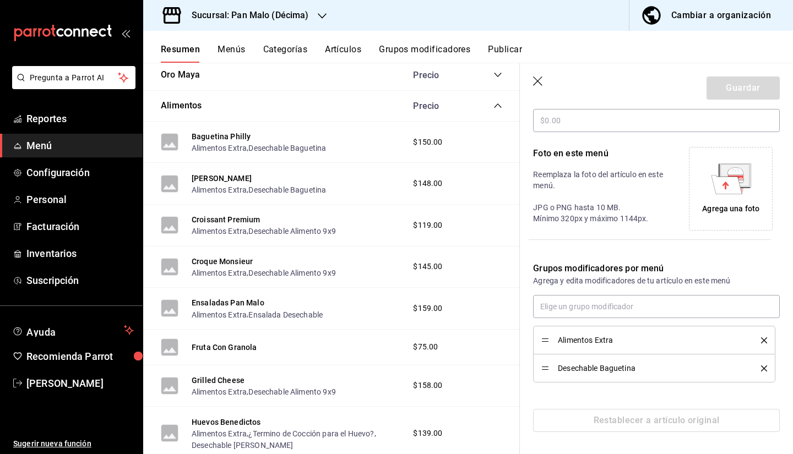
scroll to position [72, 0]
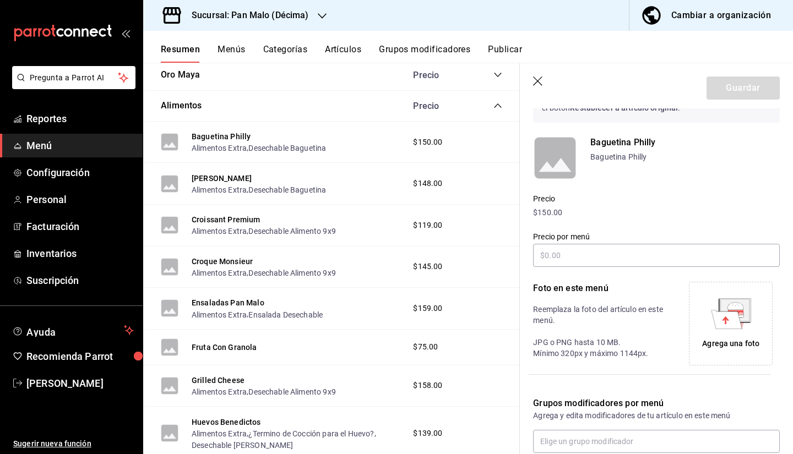
click at [340, 39] on div "Resumen Menús Categorías Artículos Grupos modificadores Publicar" at bounding box center [468, 47] width 650 height 32
click at [343, 50] on button "Artículos" at bounding box center [343, 53] width 36 height 19
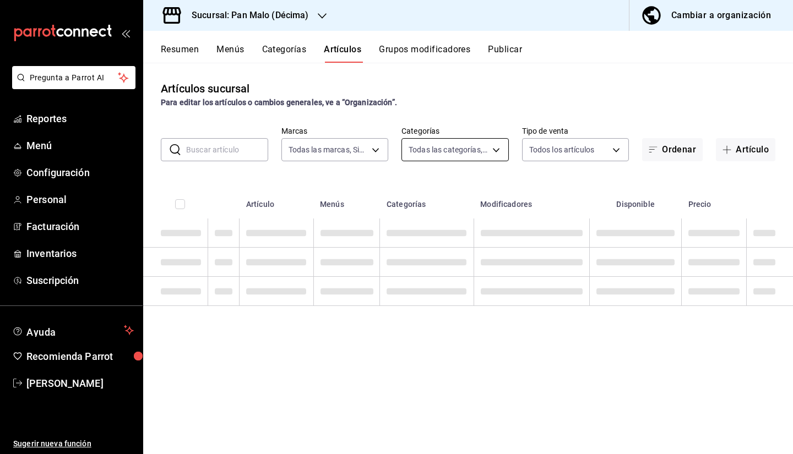
type input "466bce2b-5cc3-4329-804f-08308640c70a"
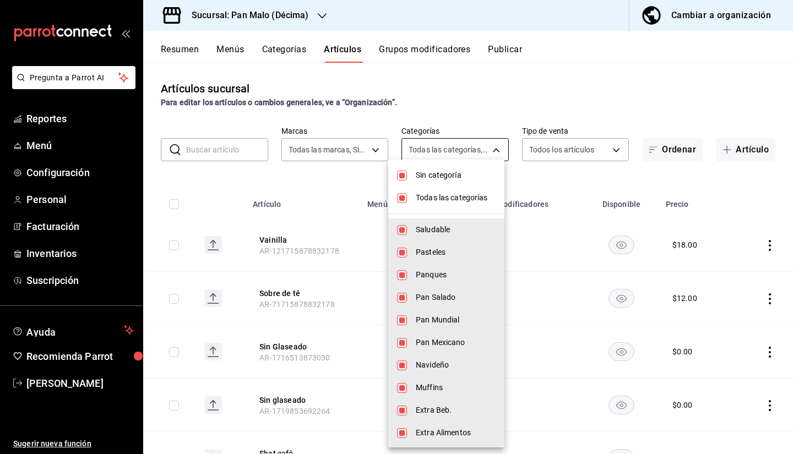
click at [465, 154] on body "Pregunta a Parrot AI Reportes Menú Configuración Personal Facturación Inventari…" at bounding box center [396, 227] width 793 height 454
click at [432, 177] on span "Sin categoría" at bounding box center [456, 176] width 80 height 12
checkbox input "false"
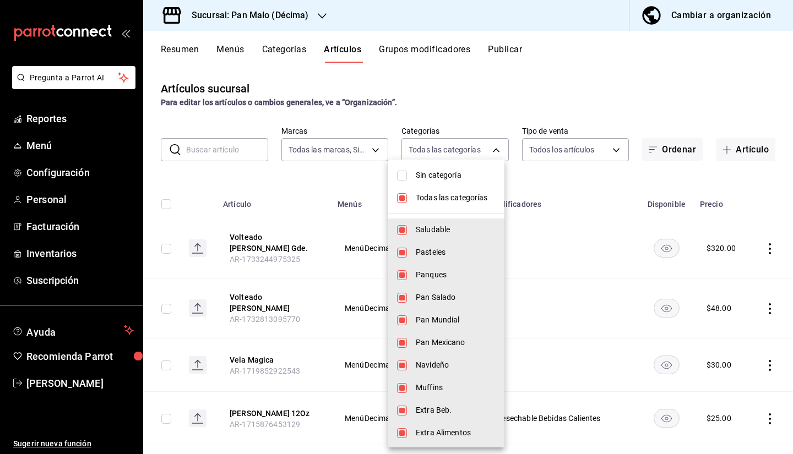
click at [443, 205] on li "Todas las categorías" at bounding box center [446, 198] width 116 height 23
checkbox input "false"
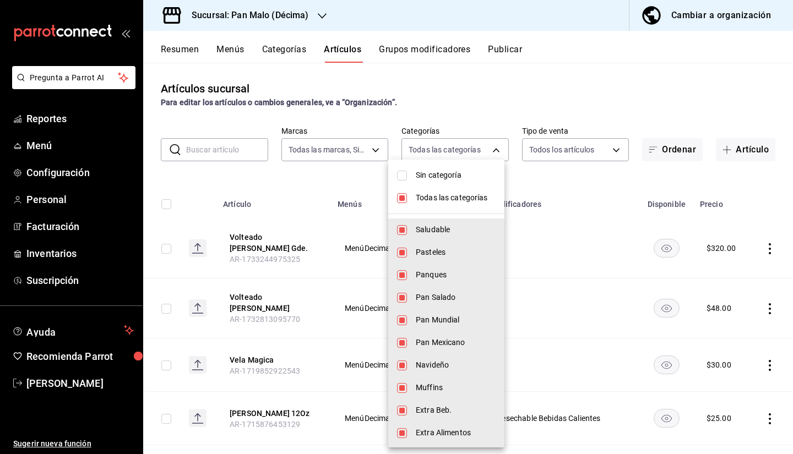
checkbox input "false"
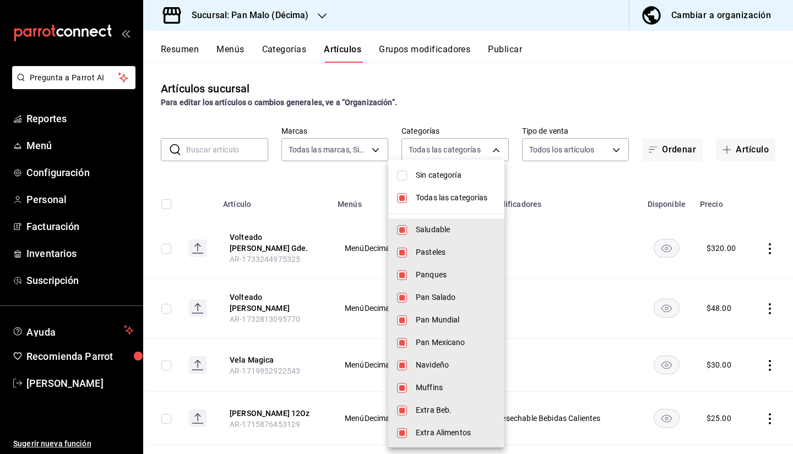
checkbox input "false"
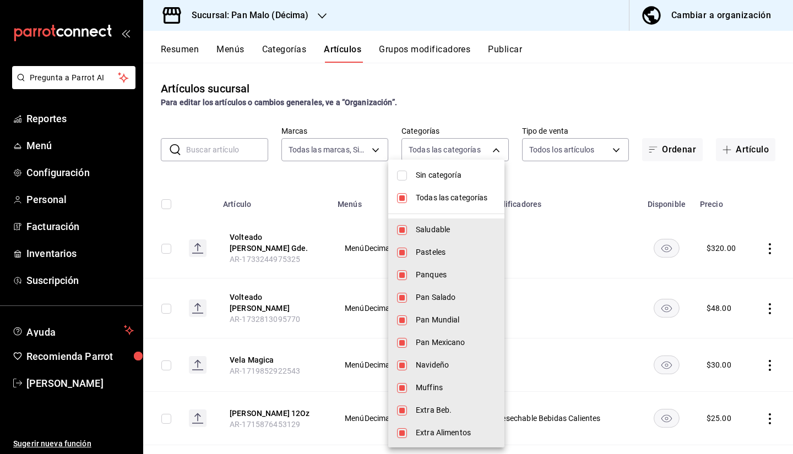
checkbox input "false"
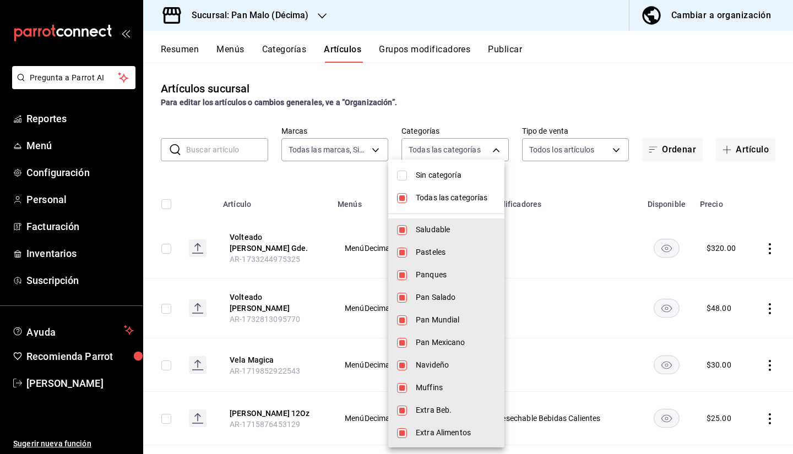
checkbox input "false"
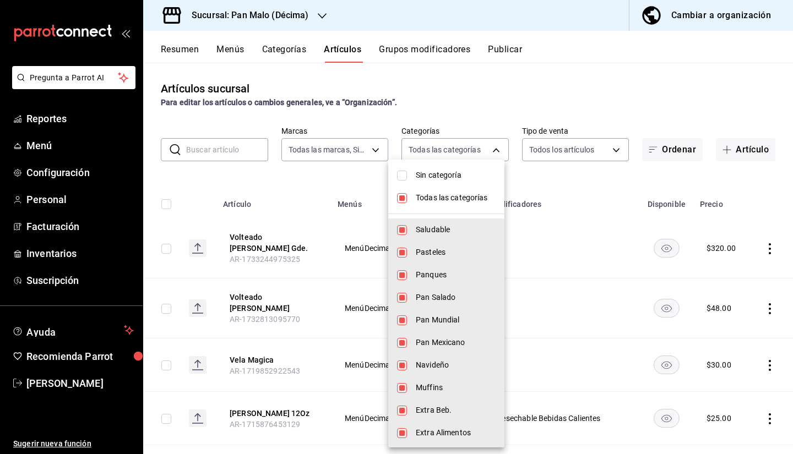
checkbox input "false"
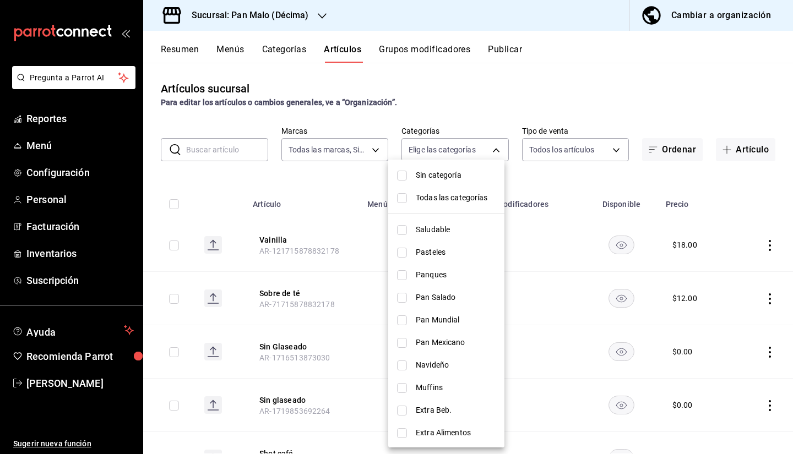
drag, startPoint x: 513, startPoint y: 214, endPoint x: 498, endPoint y: 370, distance: 156.6
click at [498, 370] on div "Sin categoría Todas las categorías Saludable Pasteles Panques Pan Salado Pan Mu…" at bounding box center [446, 304] width 116 height 288
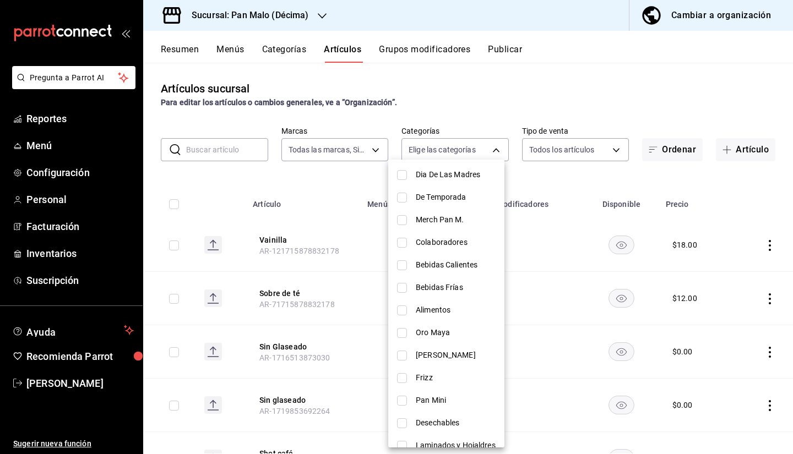
scroll to position [340, 0]
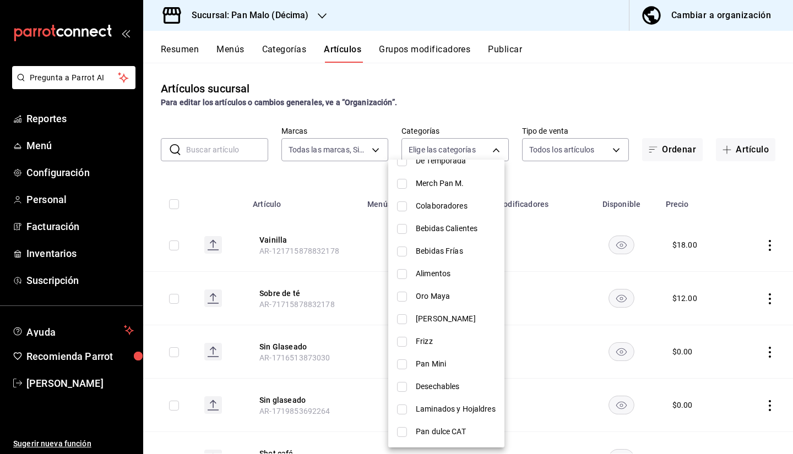
click at [420, 278] on span "Alimentos" at bounding box center [456, 274] width 80 height 12
type input "d9cd9c74-cf63-4e47-b7d9-7bb3d3172609"
checkbox input "true"
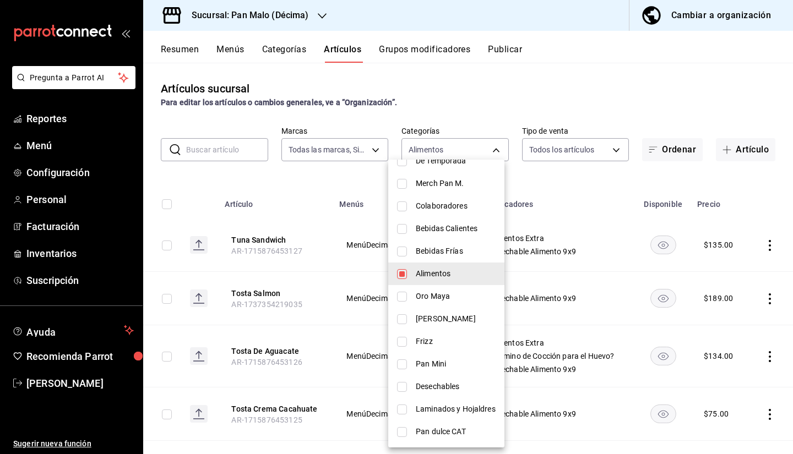
drag, startPoint x: 789, startPoint y: 94, endPoint x: 789, endPoint y: 108, distance: 14.9
click at [789, 108] on div at bounding box center [396, 227] width 793 height 454
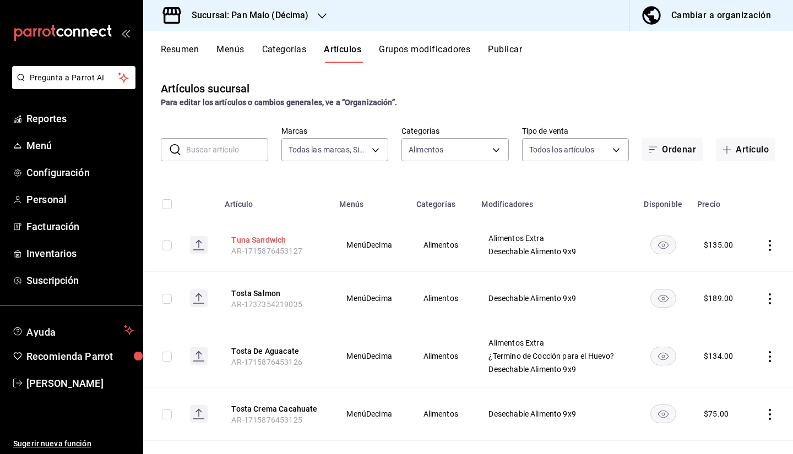
click at [253, 238] on button "Tuna Sandwich" at bounding box center [275, 240] width 88 height 11
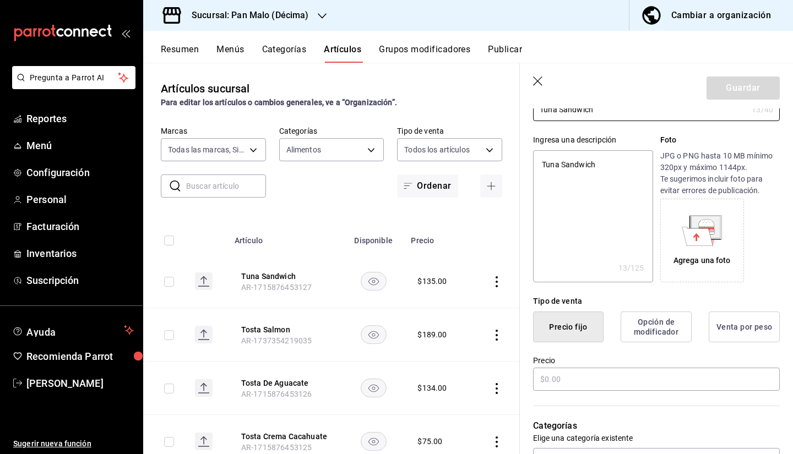
type textarea "x"
type input "$135.00"
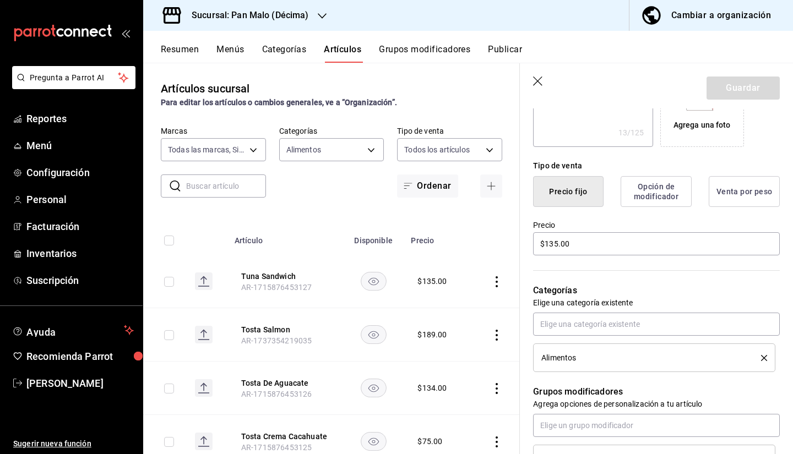
scroll to position [223, 0]
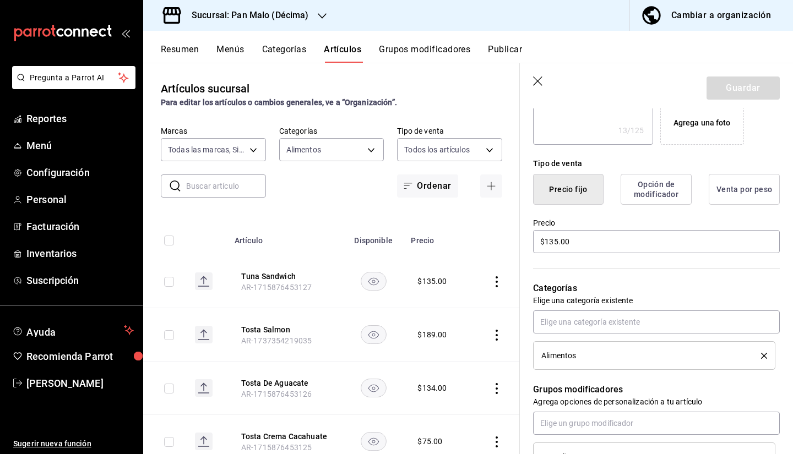
click at [650, 182] on button "Opción de modificador" at bounding box center [656, 189] width 71 height 31
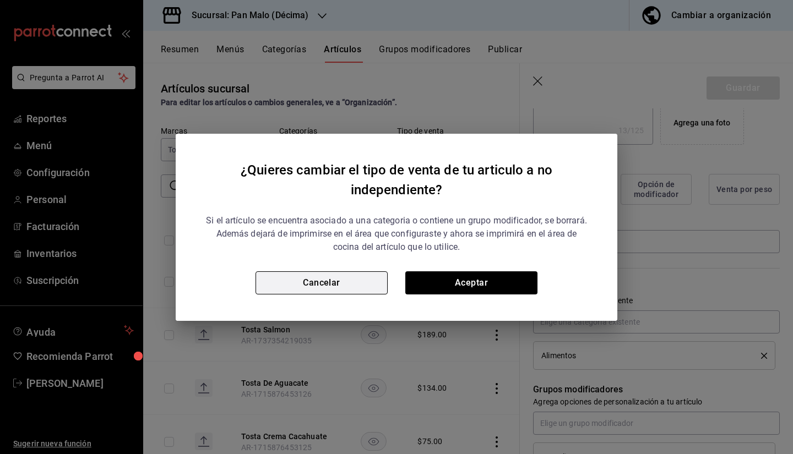
click at [339, 279] on button "Cancelar" at bounding box center [322, 283] width 132 height 23
type textarea "x"
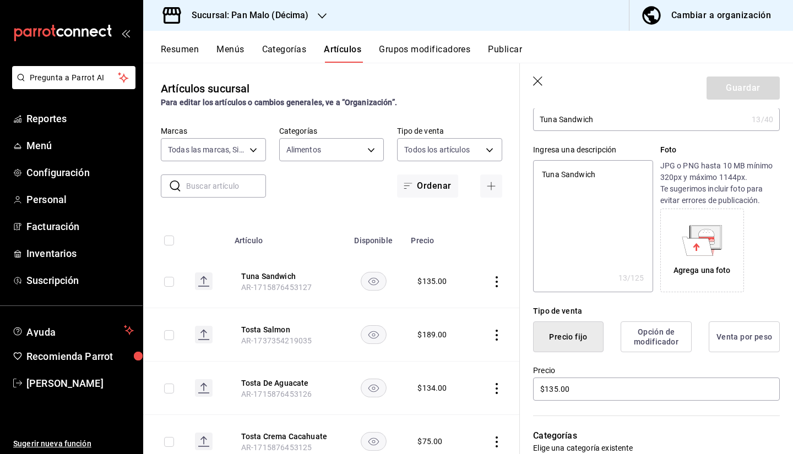
scroll to position [0, 0]
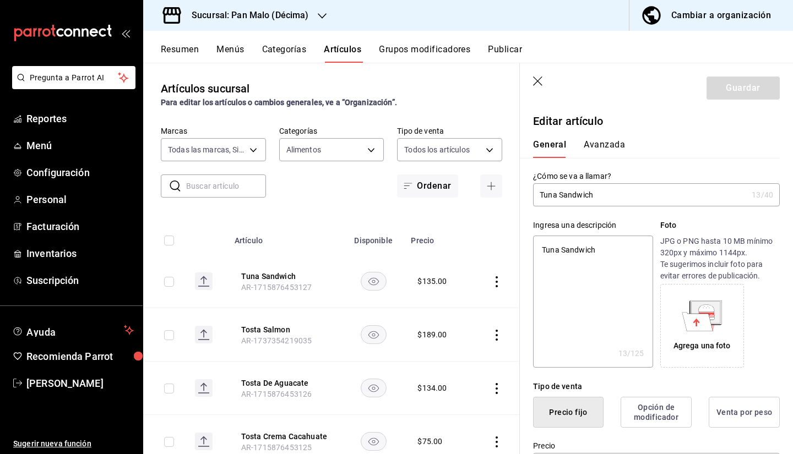
click at [591, 145] on button "Avanzada" at bounding box center [604, 148] width 41 height 19
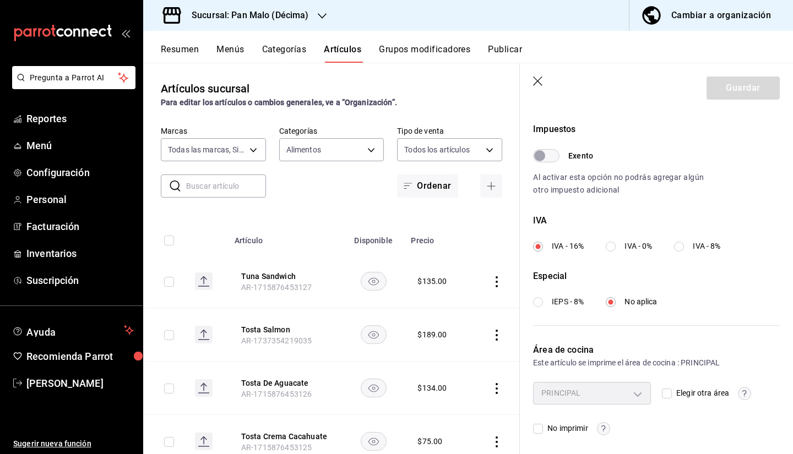
scroll to position [323, 0]
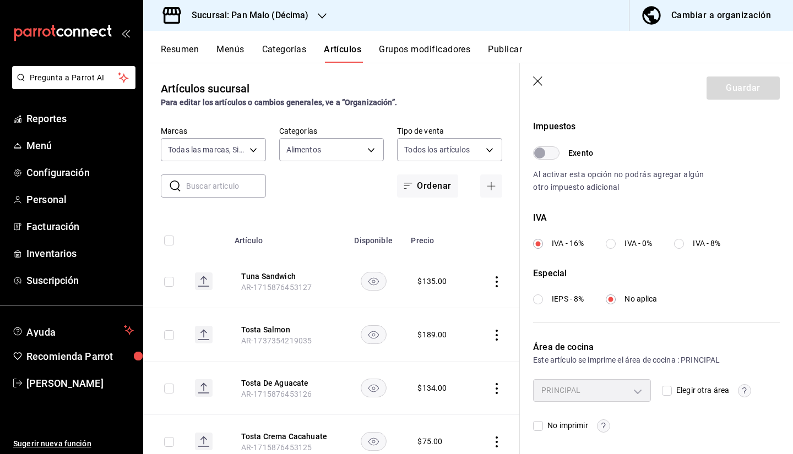
click at [628, 398] on div "PRINCIPAL" at bounding box center [592, 390] width 118 height 22
click at [628, 394] on div "PRINCIPAL" at bounding box center [592, 390] width 118 height 22
click at [664, 391] on input "Elegir otra área" at bounding box center [667, 391] width 10 height 10
checkbox input "true"
click at [622, 387] on body "Pregunta a Parrot AI Reportes Menú Configuración Personal Facturación Inventari…" at bounding box center [396, 227] width 793 height 454
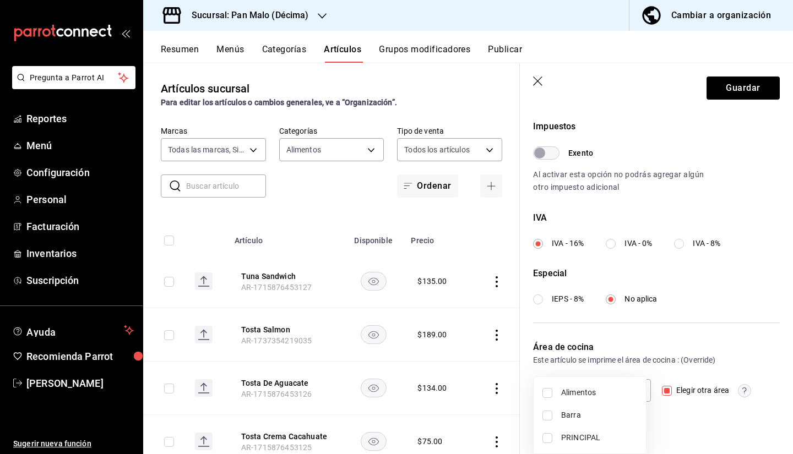
click at [600, 399] on li "Alimentos" at bounding box center [590, 393] width 112 height 23
type input "824722f8-350e-413f-9a4c-a7371130ada9"
checkbox input "true"
click at [719, 88] on div at bounding box center [396, 227] width 793 height 454
click at [721, 91] on button "Guardar" at bounding box center [743, 88] width 73 height 23
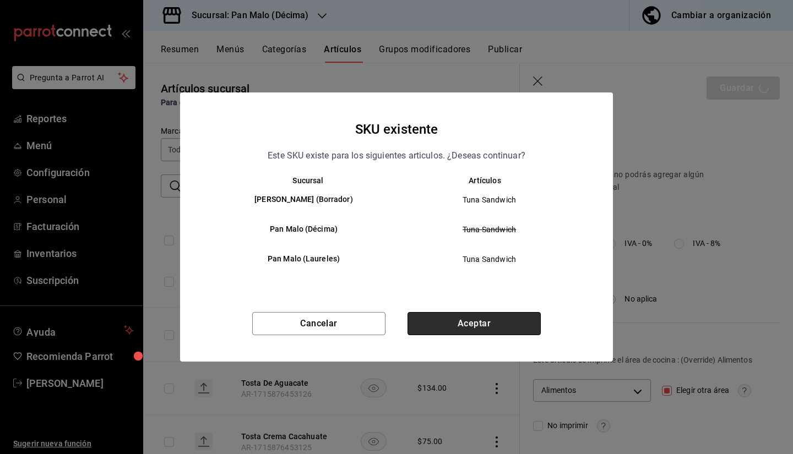
click at [499, 327] on button "Aceptar" at bounding box center [474, 323] width 133 height 23
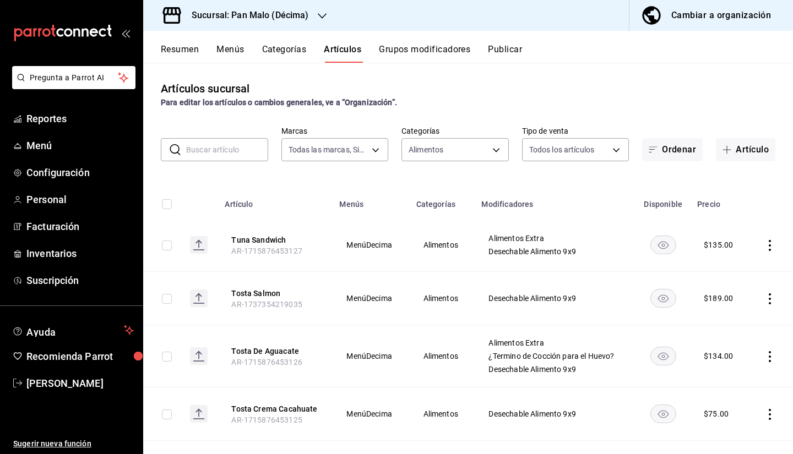
click at [764, 296] on icon "actions" at bounding box center [769, 299] width 11 height 11
click at [719, 329] on span "Editar" at bounding box center [728, 325] width 29 height 12
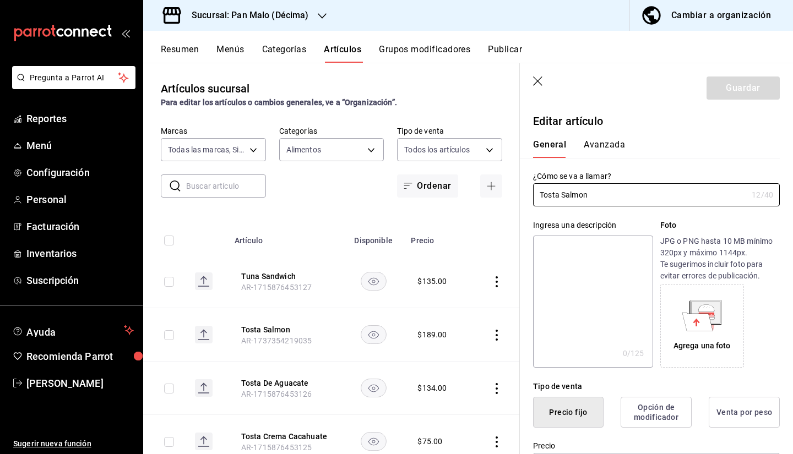
type input "$189.00"
radio input "false"
radio input "true"
click at [616, 146] on button "Avanzada" at bounding box center [604, 148] width 41 height 19
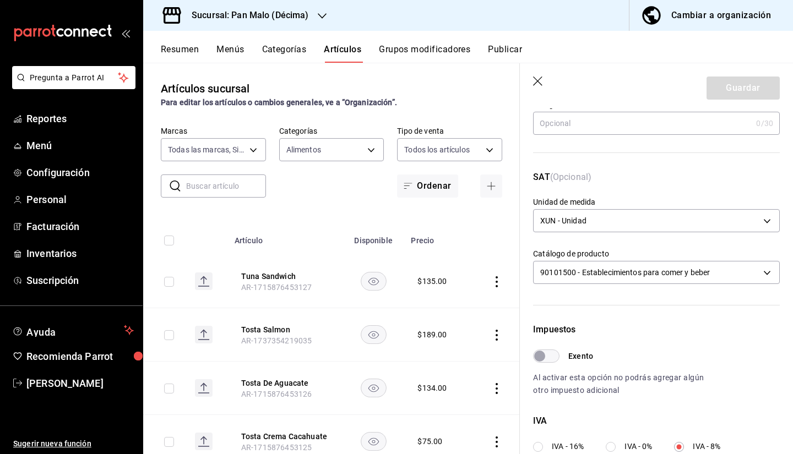
scroll to position [323, 0]
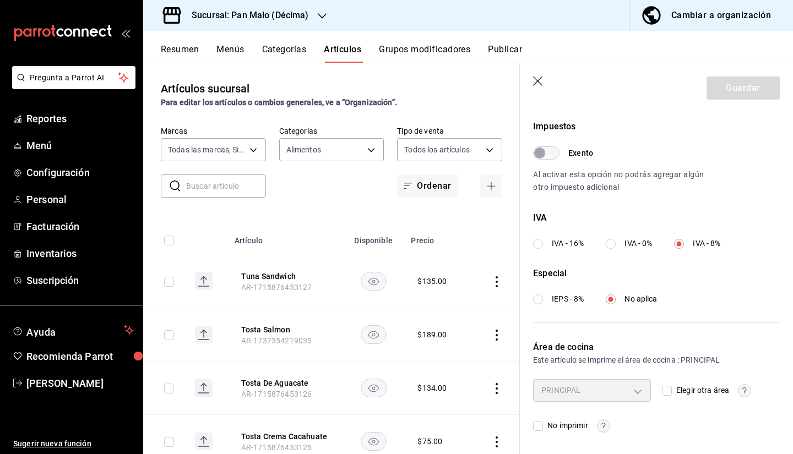
click at [662, 389] on input "Elegir otra área" at bounding box center [667, 391] width 10 height 10
checkbox input "true"
click at [630, 396] on body "Pregunta a Parrot AI Reportes Menú Configuración Personal Facturación Inventari…" at bounding box center [396, 227] width 793 height 454
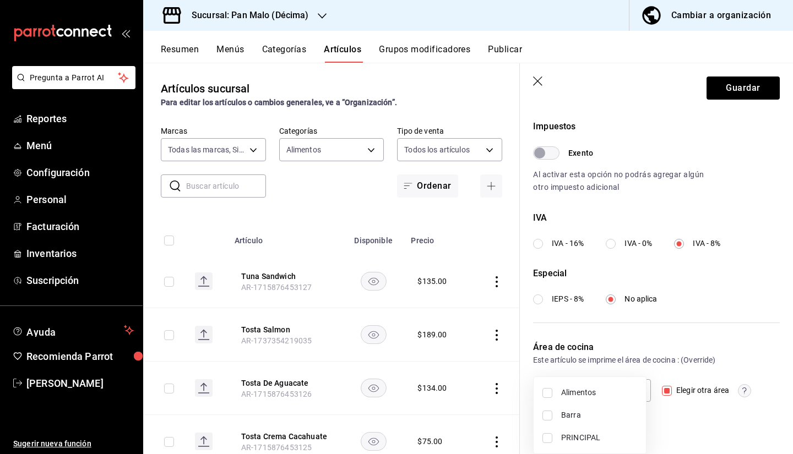
click at [596, 399] on li "Alimentos" at bounding box center [590, 393] width 112 height 23
type input "824722f8-350e-413f-9a4c-a7371130ada9"
checkbox input "true"
click at [717, 93] on div at bounding box center [396, 227] width 793 height 454
click at [723, 92] on button "Guardar" at bounding box center [743, 88] width 73 height 23
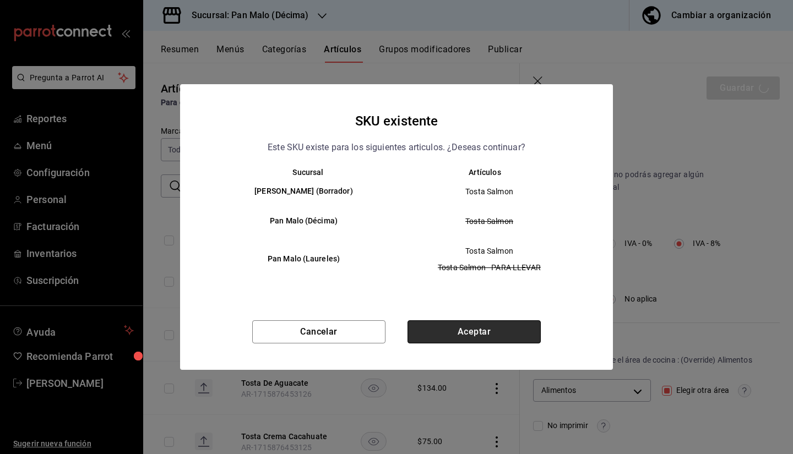
click at [480, 338] on button "Aceptar" at bounding box center [474, 332] width 133 height 23
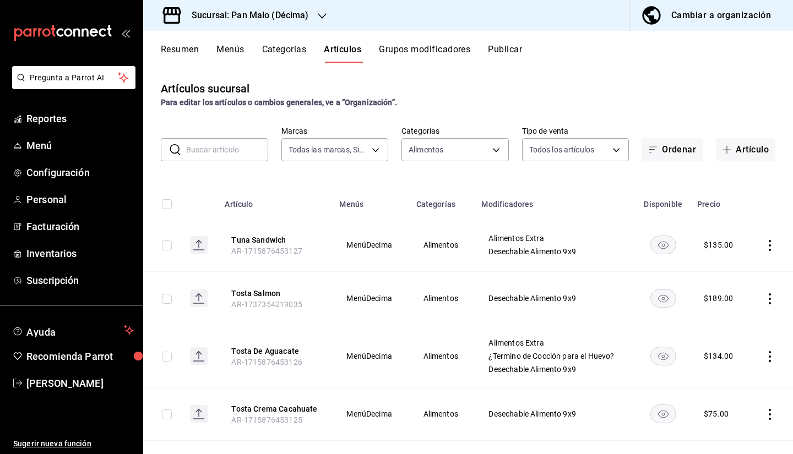
click at [764, 362] on td at bounding box center [771, 356] width 44 height 62
click at [764, 358] on icon "actions" at bounding box center [769, 356] width 11 height 11
click at [720, 376] on span "Editar" at bounding box center [728, 380] width 29 height 12
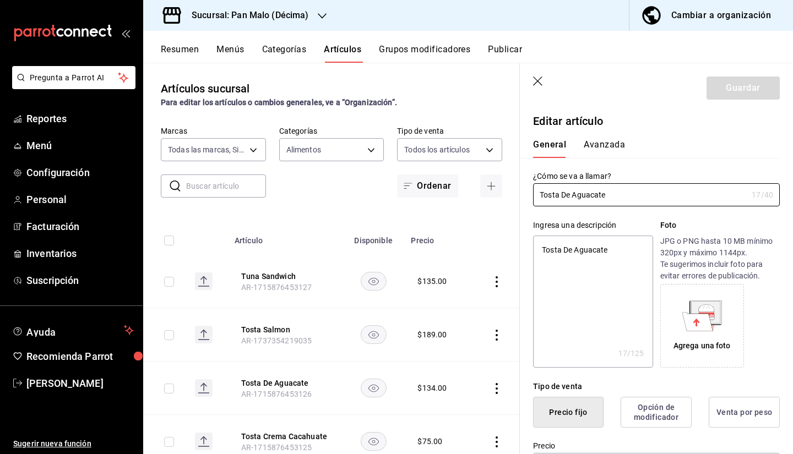
click at [606, 147] on button "Avanzada" at bounding box center [604, 148] width 41 height 19
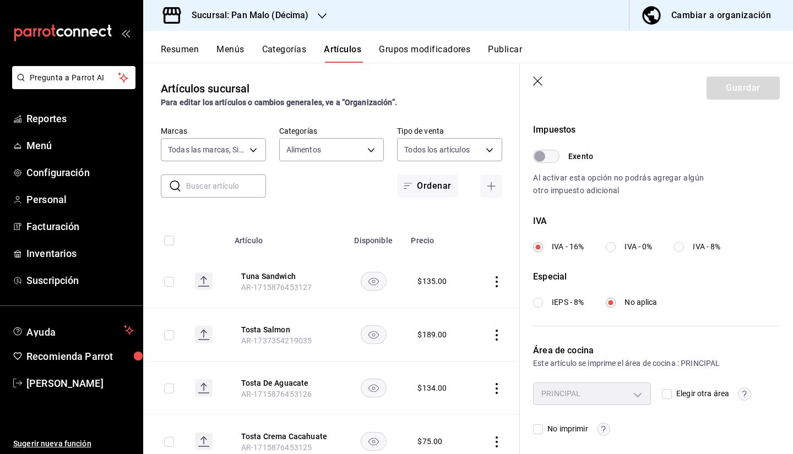
scroll to position [323, 0]
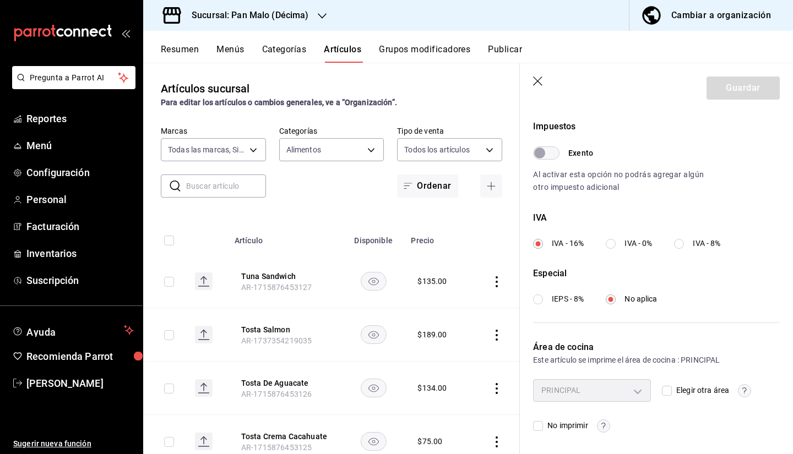
click at [664, 390] on input "Elegir otra área" at bounding box center [667, 391] width 10 height 10
checkbox input "true"
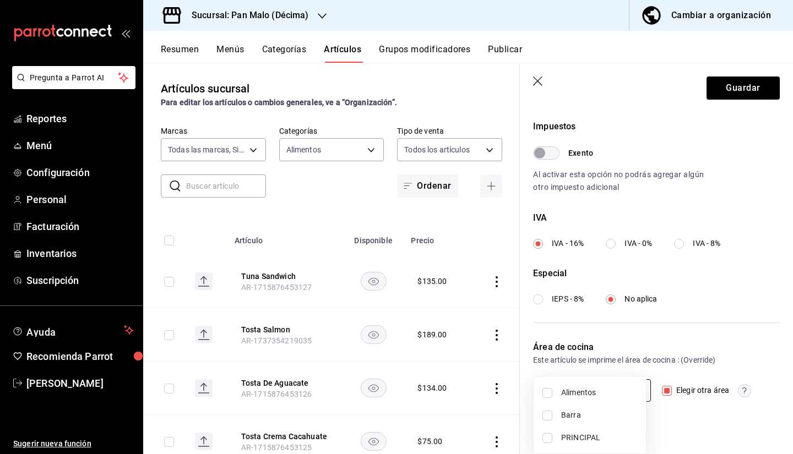
click at [623, 388] on body "Pregunta a Parrot AI Reportes Menú Configuración Personal Facturación Inventari…" at bounding box center [396, 227] width 793 height 454
click at [591, 395] on span "Alimentos" at bounding box center [599, 393] width 76 height 12
type input "824722f8-350e-413f-9a4c-a7371130ada9"
checkbox input "true"
click at [712, 95] on div at bounding box center [396, 227] width 793 height 454
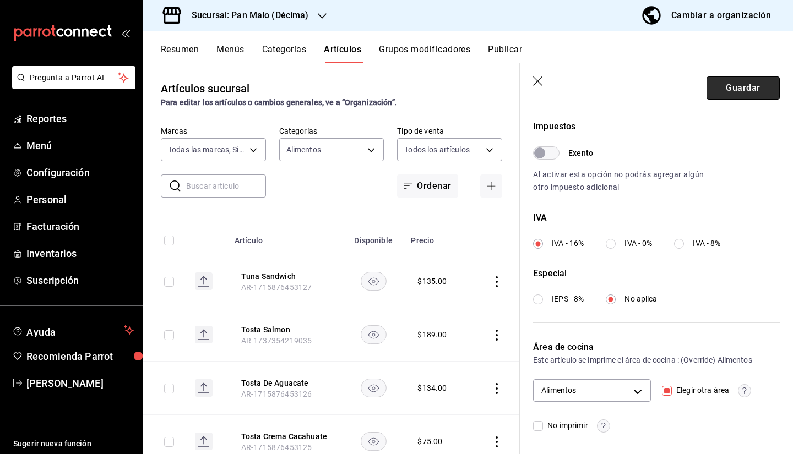
click at [716, 90] on button "Guardar" at bounding box center [743, 88] width 73 height 23
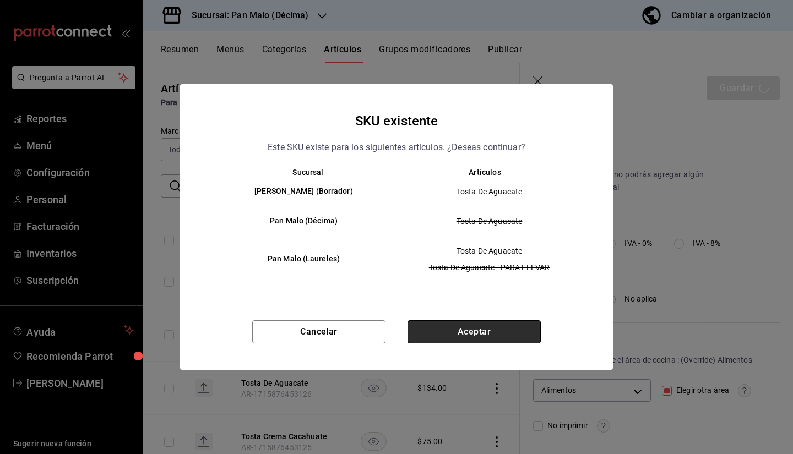
click at [460, 330] on button "Aceptar" at bounding box center [474, 332] width 133 height 23
checkbox input "false"
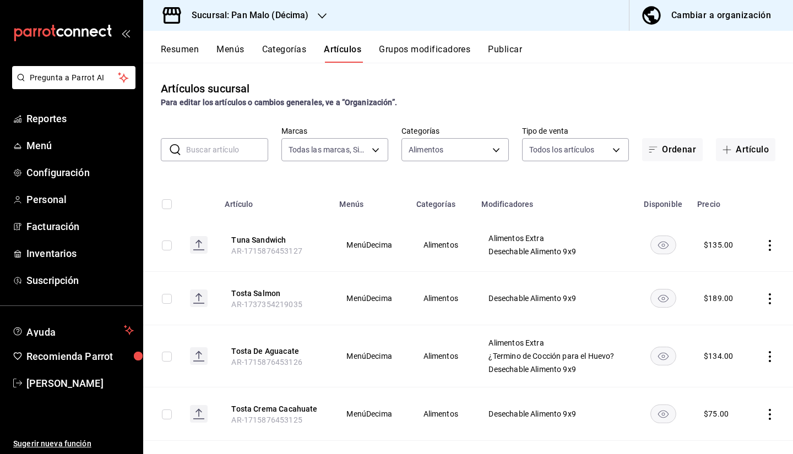
scroll to position [84, 0]
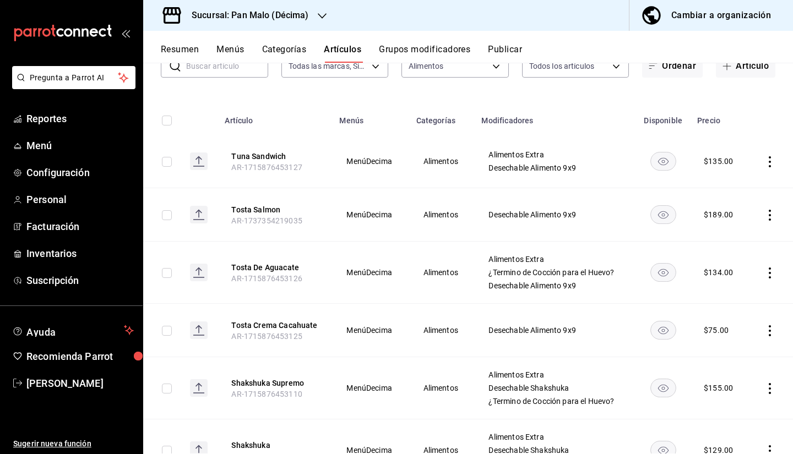
click at [764, 331] on icon "actions" at bounding box center [769, 330] width 11 height 11
click at [714, 354] on div at bounding box center [704, 356] width 20 height 13
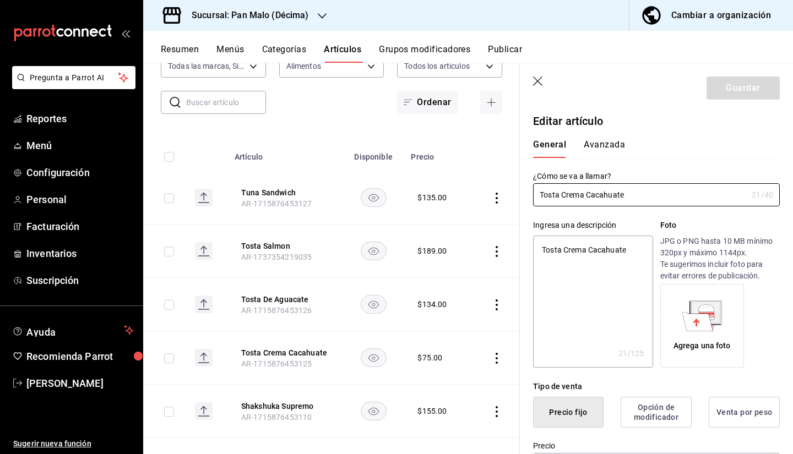
type textarea "x"
type input "$75.00"
type input "E48"
type input "90101500"
radio input "true"
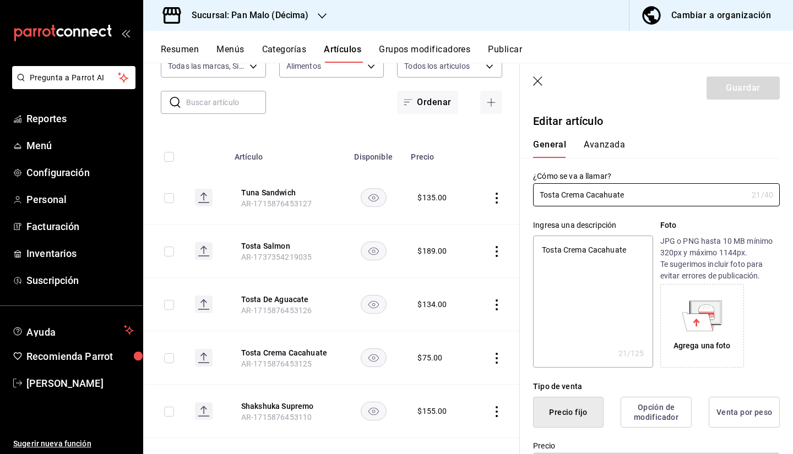
radio input "true"
type input "acaba004-e6d9-47b0-95aa-b4e438291bd1"
click at [601, 149] on button "Avanzada" at bounding box center [604, 148] width 41 height 19
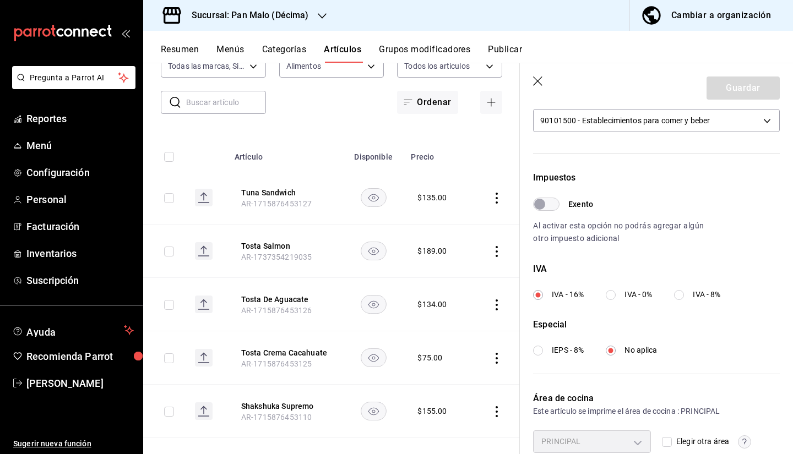
scroll to position [323, 0]
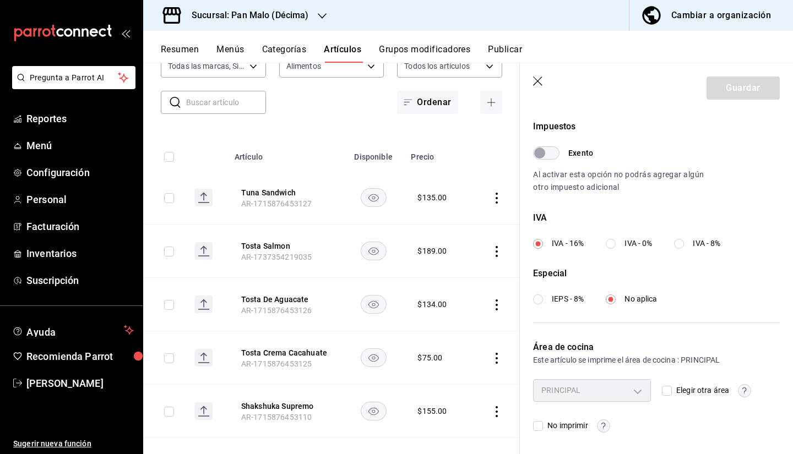
click at [665, 384] on div "Elegir otra área" at bounding box center [721, 390] width 118 height 22
click at [663, 389] on input "Elegir otra área" at bounding box center [667, 391] width 10 height 10
checkbox input "true"
click at [621, 390] on body "Pregunta a Parrot AI Reportes Menú Configuración Personal Facturación Inventari…" at bounding box center [396, 227] width 793 height 454
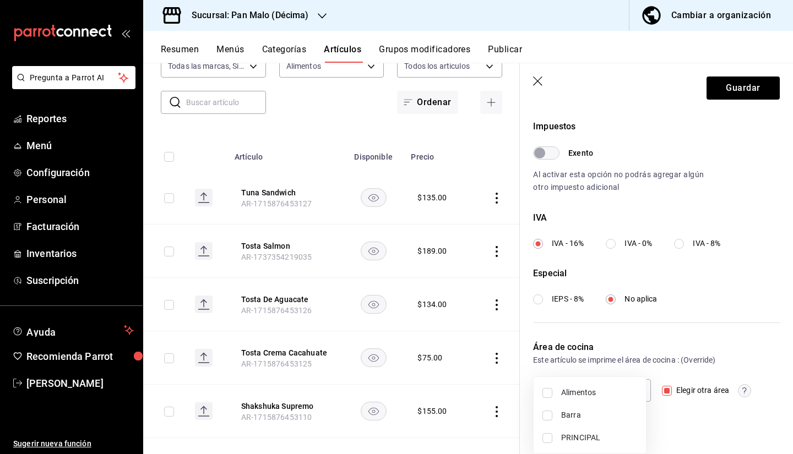
click at [593, 392] on span "Alimentos" at bounding box center [599, 393] width 76 height 12
type input "824722f8-350e-413f-9a4c-a7371130ada9"
checkbox input "true"
click at [713, 90] on div at bounding box center [396, 227] width 793 height 454
click at [738, 93] on button "Guardar" at bounding box center [743, 88] width 73 height 23
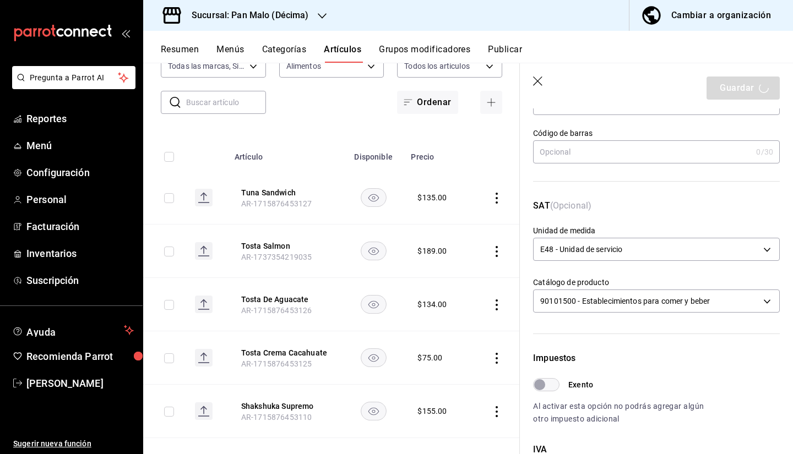
scroll to position [263, 0]
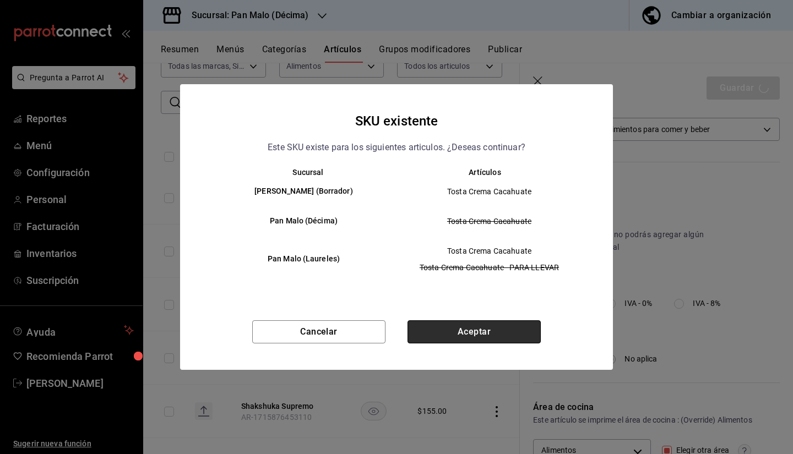
click at [459, 337] on button "Aceptar" at bounding box center [474, 332] width 133 height 23
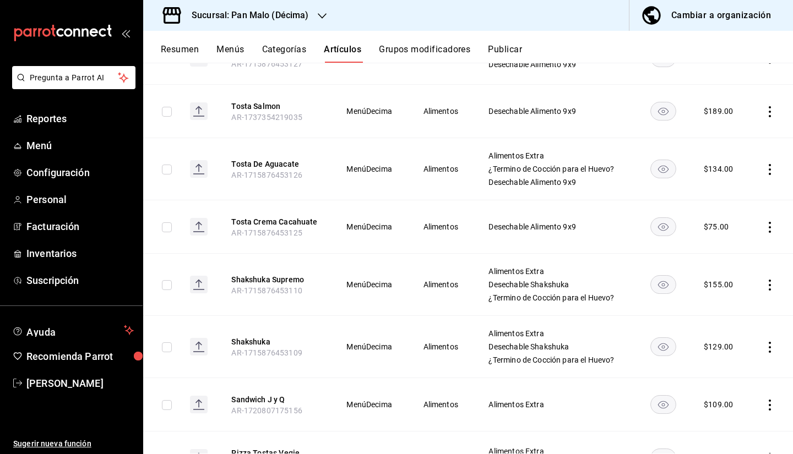
scroll to position [185, 0]
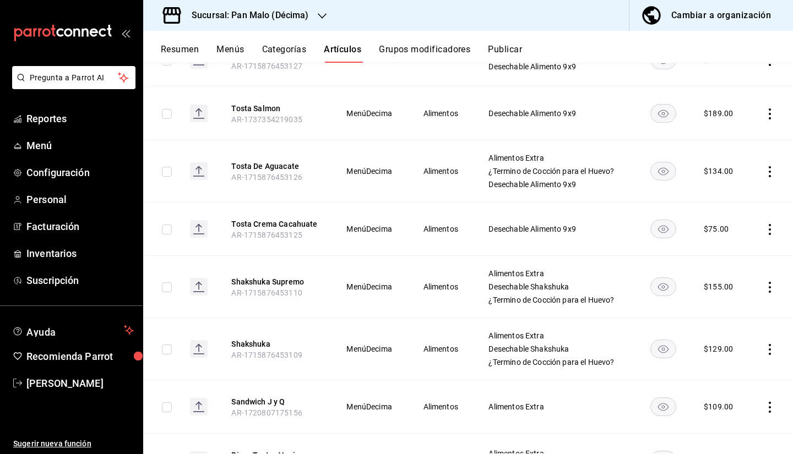
click at [761, 294] on td at bounding box center [771, 287] width 44 height 62
click at [764, 287] on icon "actions" at bounding box center [769, 287] width 11 height 11
click at [721, 313] on span "Editar" at bounding box center [728, 313] width 29 height 12
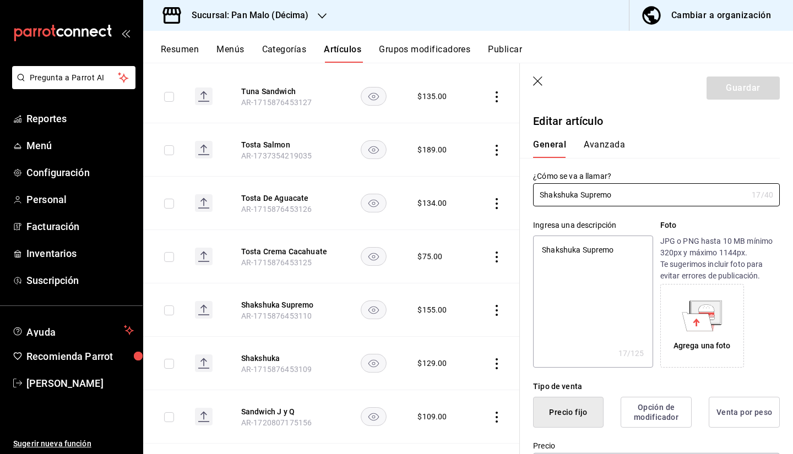
type textarea "x"
type input "$155.00"
click at [603, 144] on button "Avanzada" at bounding box center [604, 148] width 41 height 19
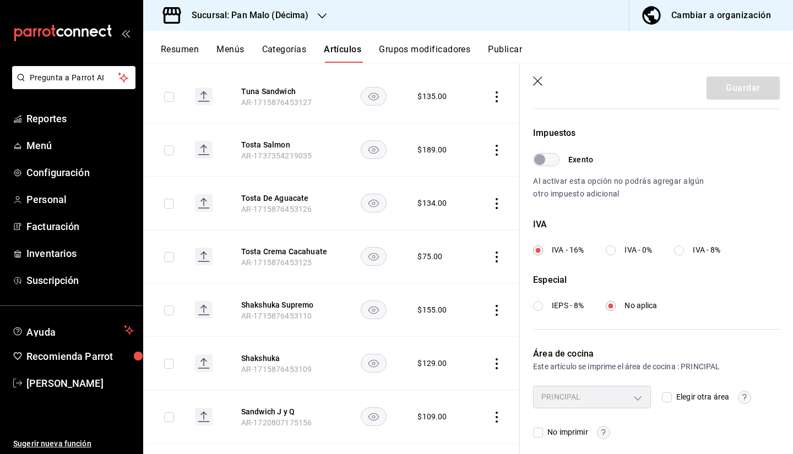
scroll to position [323, 0]
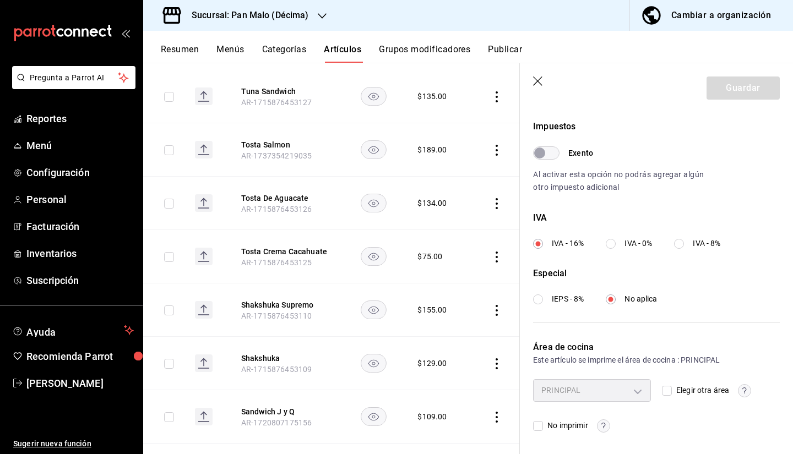
click at [658, 386] on div "PRINCIPAL acaba004-e6d9-47b0-95aa-b4e438291bd1 Elegir otra área No imprimir" at bounding box center [656, 405] width 247 height 53
click at [662, 388] on input "Elegir otra área" at bounding box center [667, 391] width 10 height 10
checkbox input "true"
click at [628, 388] on body "Pregunta a Parrot AI Reportes Menú Configuración Personal Facturación Inventari…" at bounding box center [396, 227] width 793 height 454
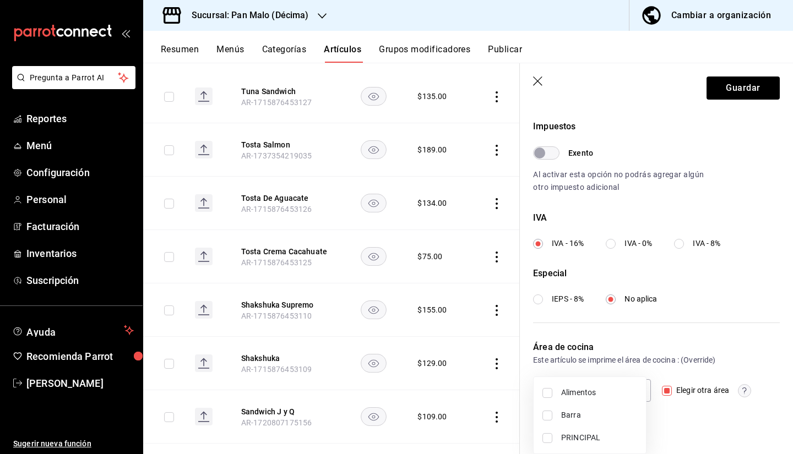
click at [593, 399] on li "Alimentos" at bounding box center [590, 393] width 112 height 23
type input "824722f8-350e-413f-9a4c-a7371130ada9"
checkbox input "true"
click at [725, 86] on div at bounding box center [396, 227] width 793 height 454
click at [725, 86] on button "Guardar" at bounding box center [743, 88] width 73 height 23
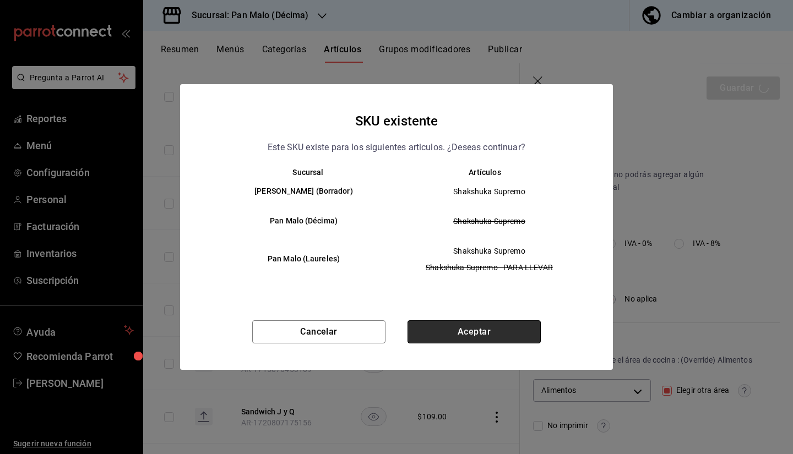
click at [507, 333] on button "Aceptar" at bounding box center [474, 332] width 133 height 23
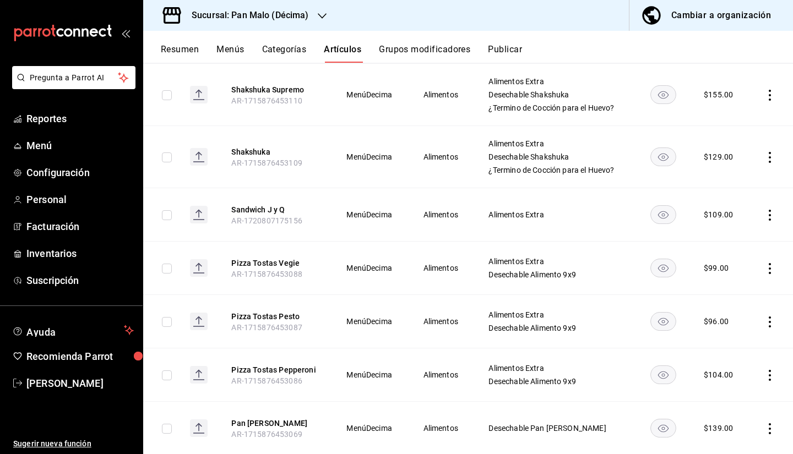
scroll to position [362, 0]
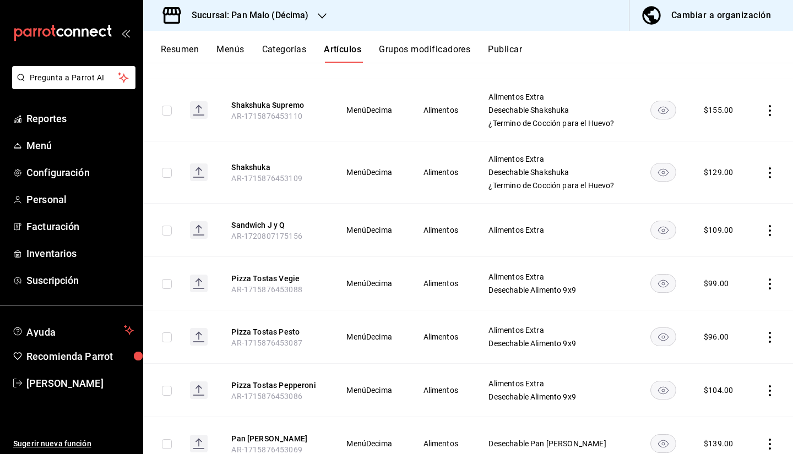
click at [764, 177] on icon "actions" at bounding box center [769, 172] width 11 height 11
click at [730, 193] on span "Editar" at bounding box center [728, 199] width 29 height 12
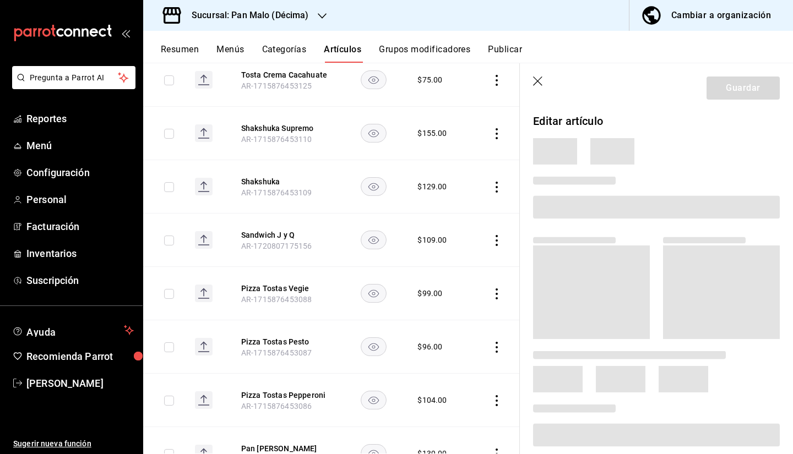
scroll to position [353, 0]
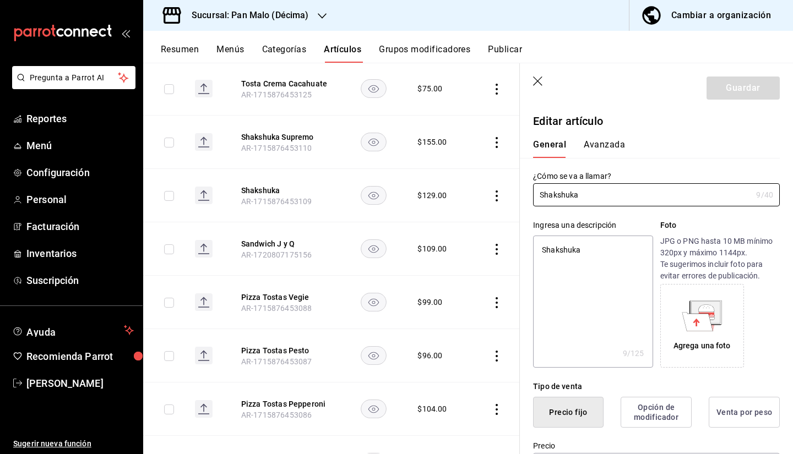
type textarea "x"
type input "$129.00"
type input "E48"
type input "90101500"
radio input "true"
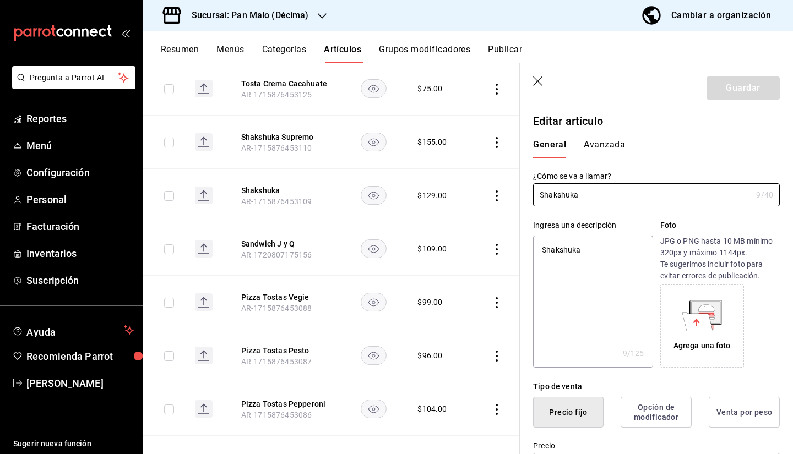
radio input "true"
type input "acaba004-e6d9-47b0-95aa-b4e438291bd1"
click at [600, 155] on button "Avanzada" at bounding box center [604, 148] width 41 height 19
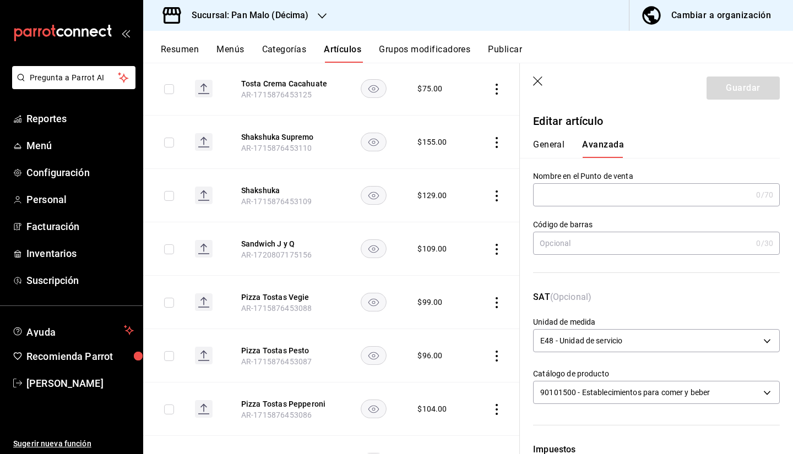
scroll to position [323, 0]
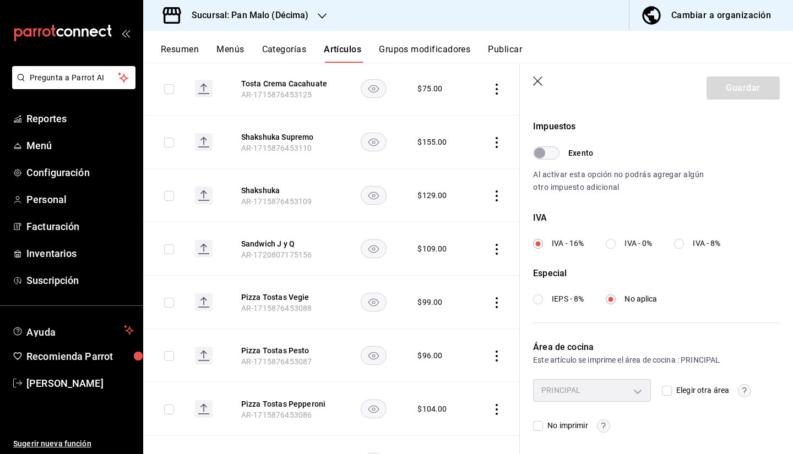
click at [662, 388] on input "Elegir otra área" at bounding box center [667, 391] width 10 height 10
checkbox input "true"
click at [595, 394] on body "Pregunta a Parrot AI Reportes Menú Configuración Personal Facturación Inventari…" at bounding box center [396, 227] width 793 height 454
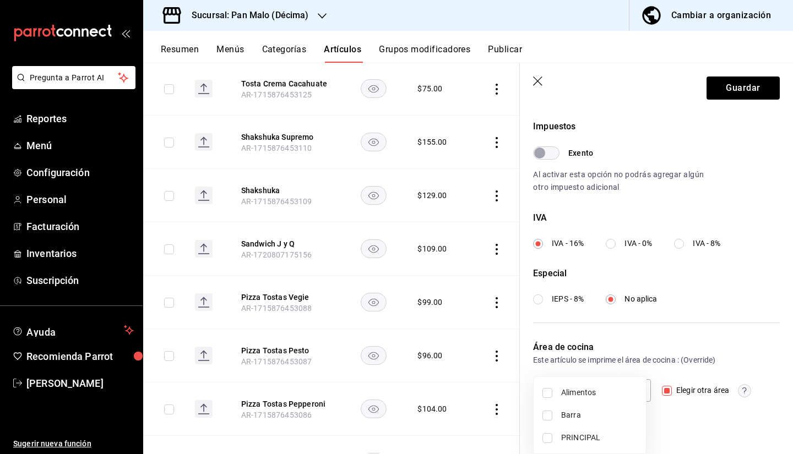
click at [571, 395] on span "Alimentos" at bounding box center [599, 393] width 76 height 12
type input "824722f8-350e-413f-9a4c-a7371130ada9"
checkbox input "true"
click at [751, 93] on div at bounding box center [396, 227] width 793 height 454
click at [748, 91] on button "Guardar" at bounding box center [743, 88] width 73 height 23
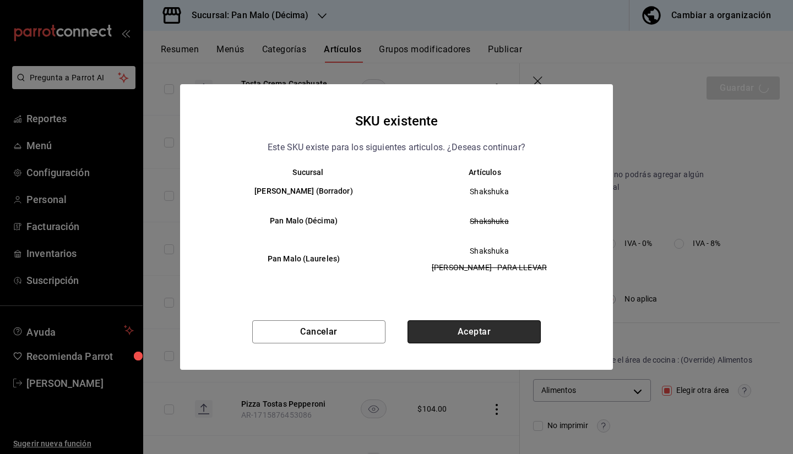
click at [506, 337] on button "Aceptar" at bounding box center [474, 332] width 133 height 23
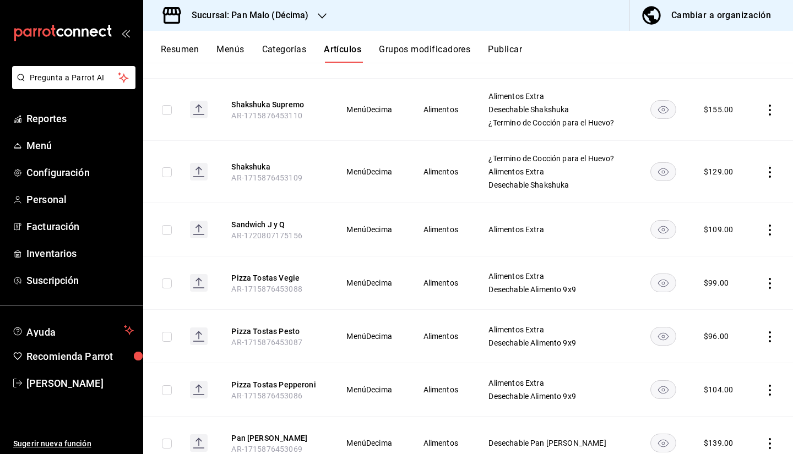
scroll to position [371, 0]
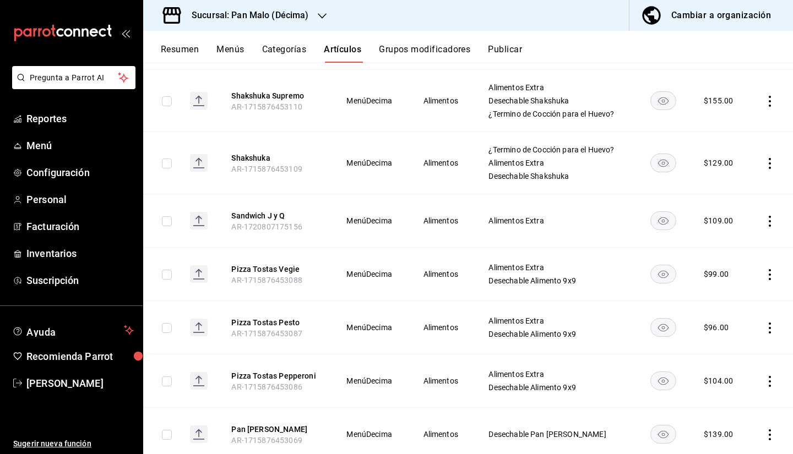
click at [764, 223] on icon "actions" at bounding box center [769, 221] width 11 height 11
click at [714, 245] on div at bounding box center [704, 246] width 20 height 13
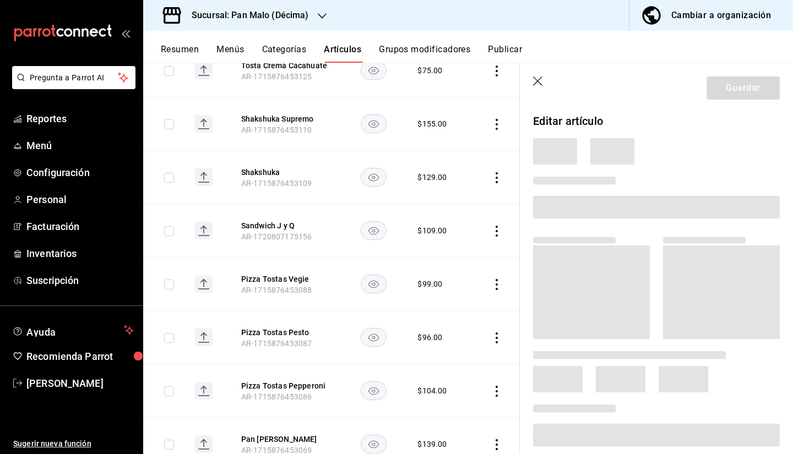
scroll to position [362, 0]
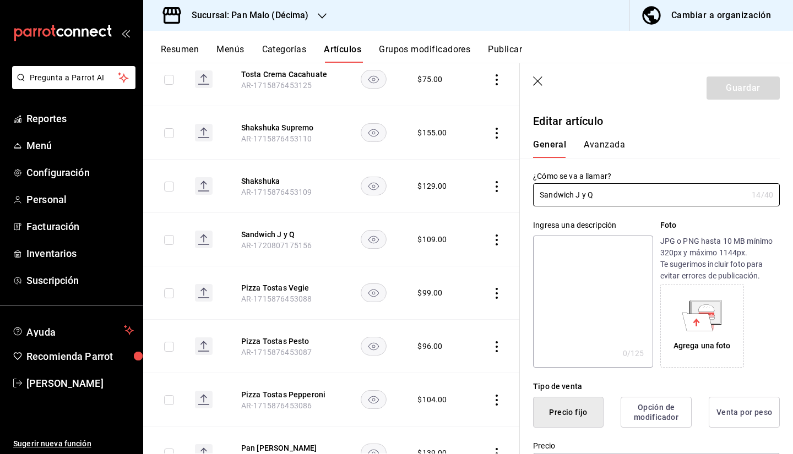
type input "$109.00"
radio input "false"
radio input "true"
type input "XUN"
type input "90101500"
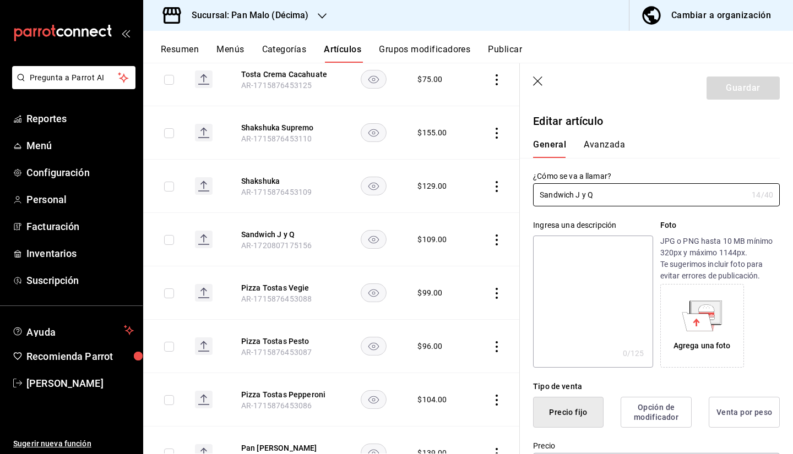
radio input "true"
type input "acaba004-e6d9-47b0-95aa-b4e438291bd1"
click at [604, 139] on button "Avanzada" at bounding box center [604, 148] width 41 height 19
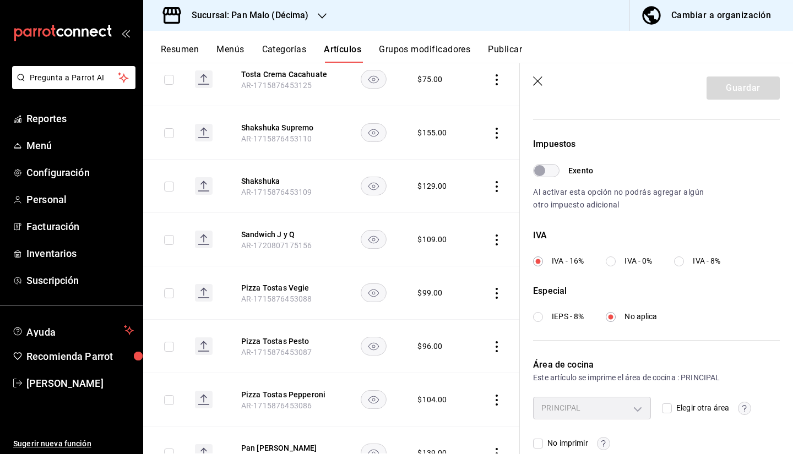
scroll to position [323, 0]
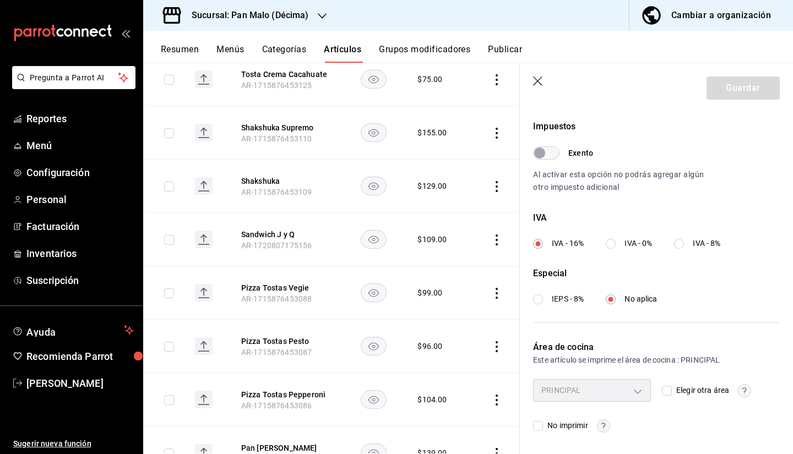
click at [657, 384] on div "PRINCIPAL acaba004-e6d9-47b0-95aa-b4e438291bd1 Elegir otra área No imprimir" at bounding box center [656, 405] width 247 height 53
click at [665, 390] on input "Elegir otra área" at bounding box center [667, 391] width 10 height 10
checkbox input "true"
click at [634, 387] on body "Pregunta a Parrot AI Reportes Menú Configuración Personal Facturación Inventari…" at bounding box center [396, 227] width 793 height 454
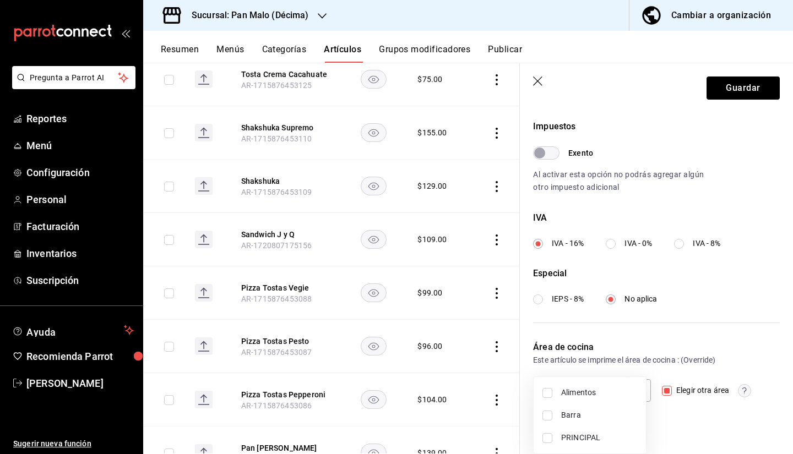
click at [609, 393] on span "Alimentos" at bounding box center [599, 393] width 76 height 12
type input "824722f8-350e-413f-9a4c-a7371130ada9"
checkbox input "true"
click at [717, 99] on div at bounding box center [396, 227] width 793 height 454
click at [717, 99] on button "Guardar" at bounding box center [743, 88] width 73 height 23
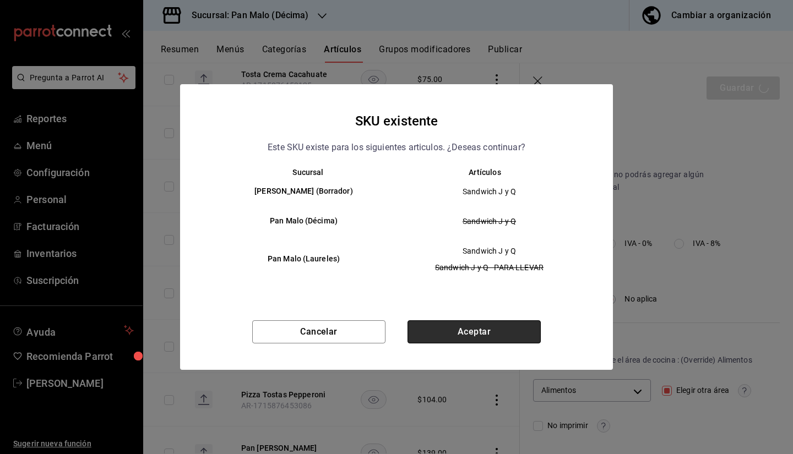
click at [507, 331] on button "Aceptar" at bounding box center [474, 332] width 133 height 23
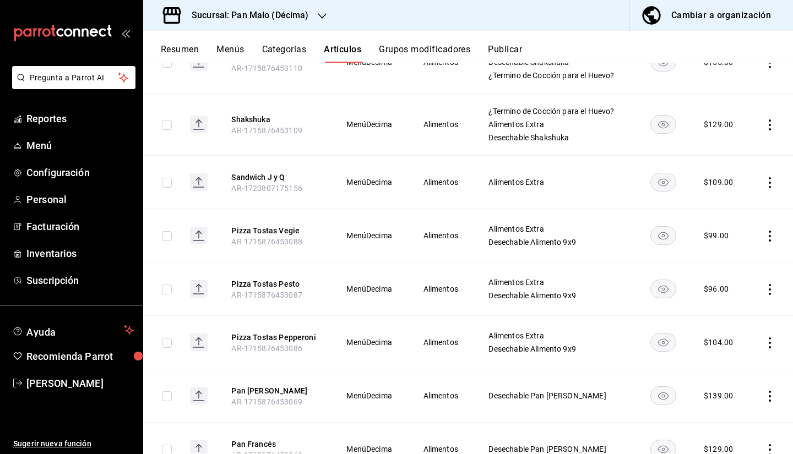
scroll to position [421, 0]
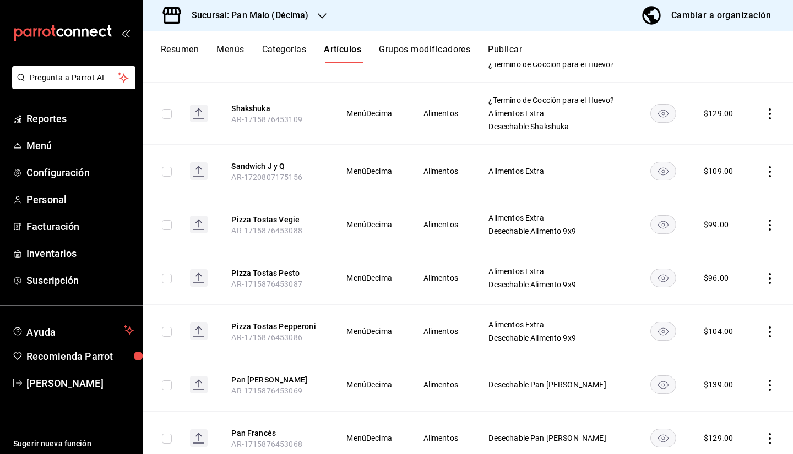
click at [769, 225] on icon "actions" at bounding box center [770, 225] width 2 height 11
click at [725, 250] on span "Editar" at bounding box center [728, 251] width 29 height 12
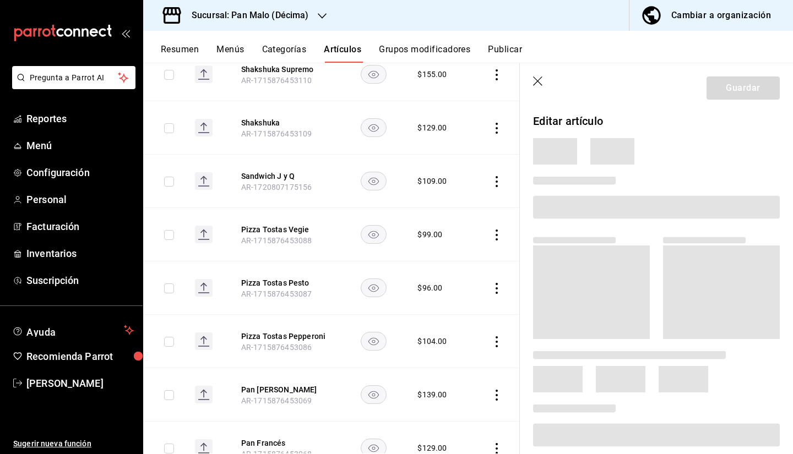
scroll to position [412, 0]
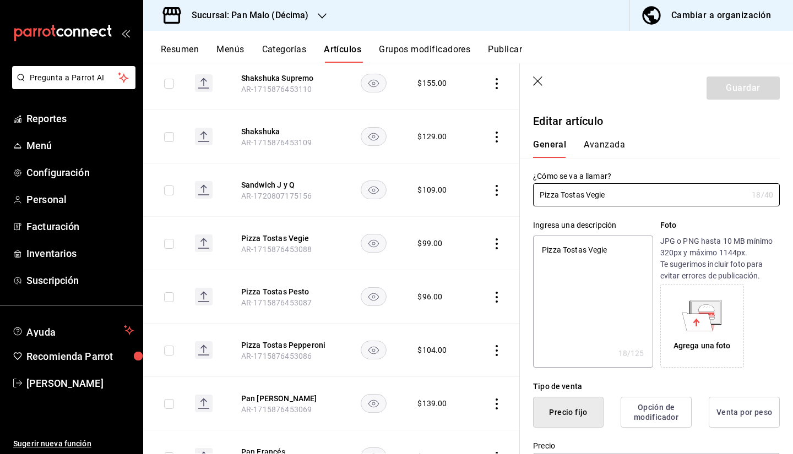
type textarea "x"
type input "$99.00"
type input "E48"
type input "90101500"
radio input "true"
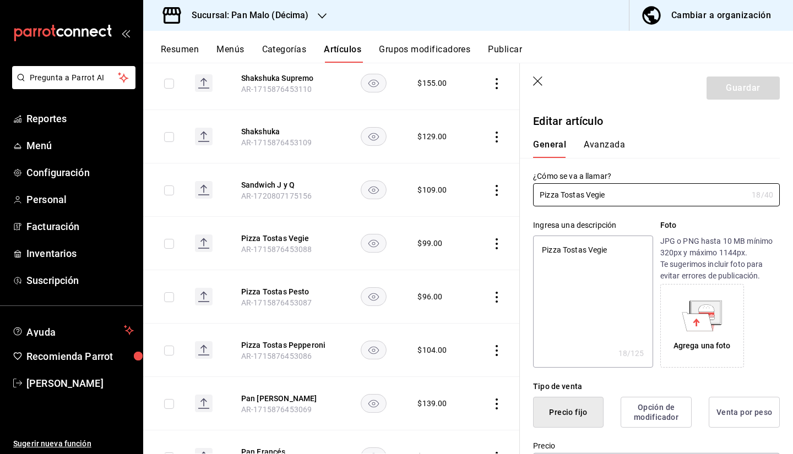
radio input "true"
type input "acaba004-e6d9-47b0-95aa-b4e438291bd1"
click at [611, 143] on button "Avanzada" at bounding box center [604, 148] width 41 height 19
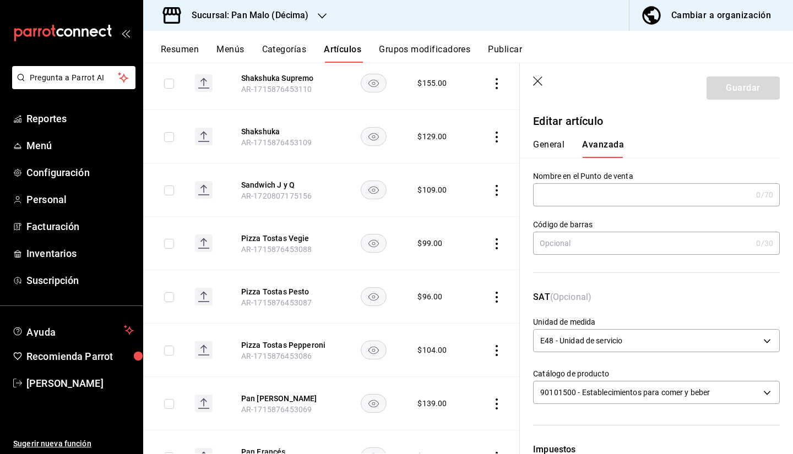
scroll to position [323, 0]
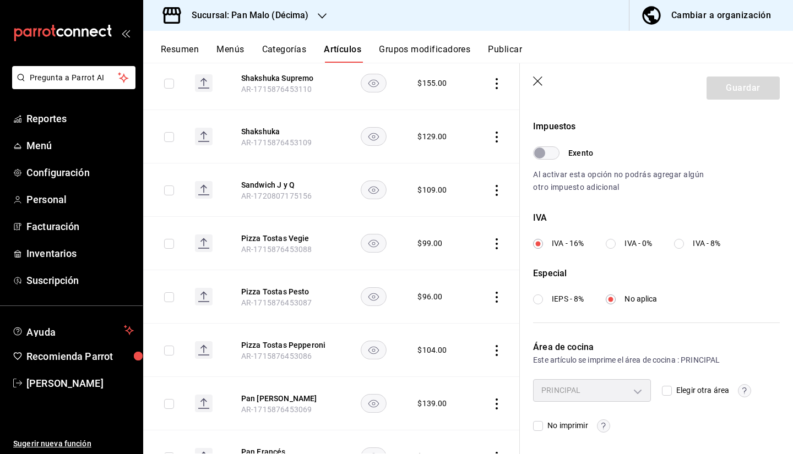
click at [656, 391] on div "PRINCIPAL acaba004-e6d9-47b0-95aa-b4e438291bd1 Elegir otra área No imprimir" at bounding box center [656, 405] width 247 height 53
click at [663, 391] on input "Elegir otra área" at bounding box center [667, 391] width 10 height 10
checkbox input "true"
click at [634, 392] on body "Pregunta a Parrot AI Reportes Menú Configuración Personal Facturación Inventari…" at bounding box center [396, 227] width 793 height 454
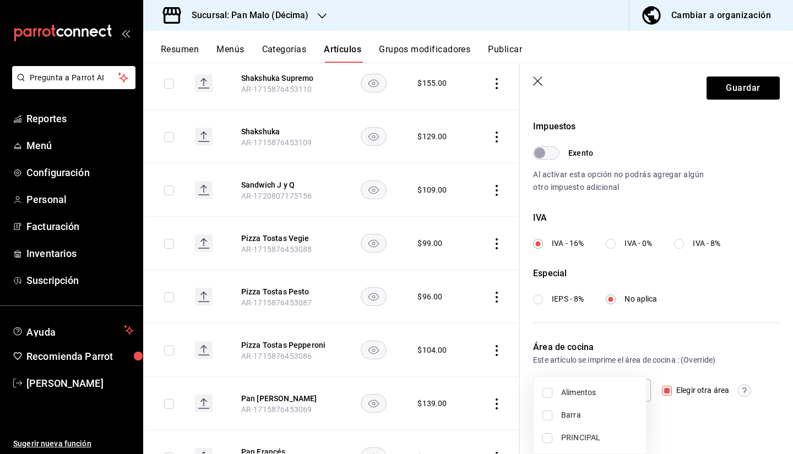
click at [592, 395] on span "Alimentos" at bounding box center [599, 393] width 76 height 12
type input "824722f8-350e-413f-9a4c-a7371130ada9"
checkbox input "true"
click at [722, 87] on div at bounding box center [396, 227] width 793 height 454
click at [734, 88] on button "Guardar" at bounding box center [743, 88] width 73 height 23
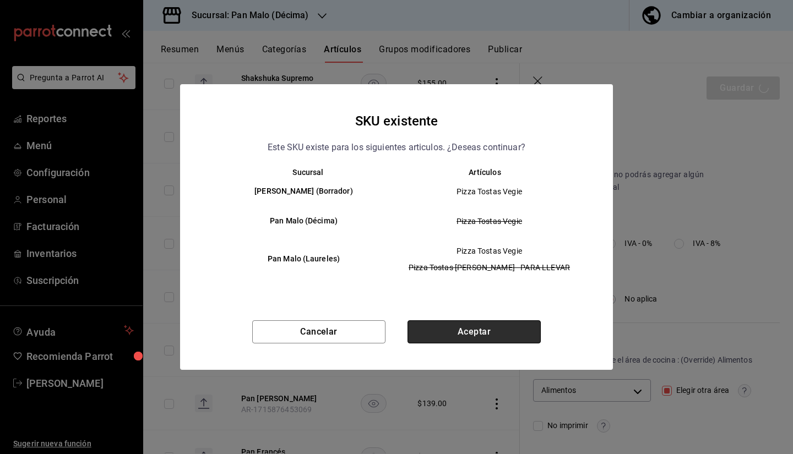
click at [477, 329] on button "Aceptar" at bounding box center [474, 332] width 133 height 23
checkbox input "false"
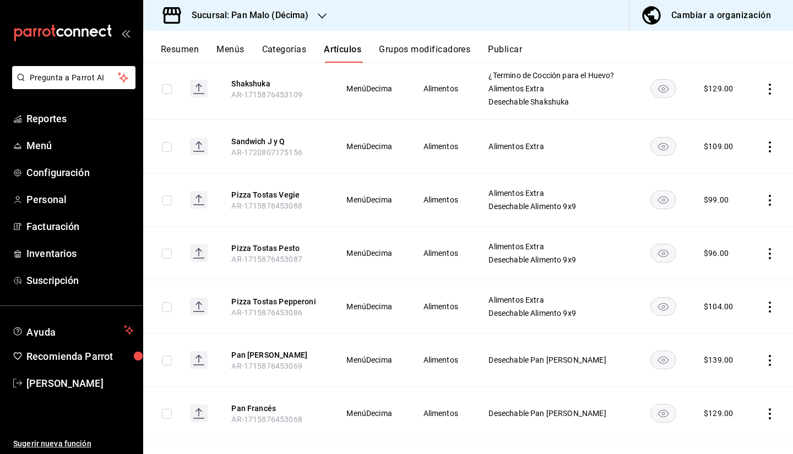
scroll to position [444, 0]
click at [764, 310] on icon "actions" at bounding box center [769, 308] width 11 height 11
click at [763, 253] on div at bounding box center [396, 227] width 793 height 454
click at [764, 253] on icon "actions" at bounding box center [769, 254] width 11 height 11
click at [731, 288] on li "Editar" at bounding box center [719, 280] width 66 height 23
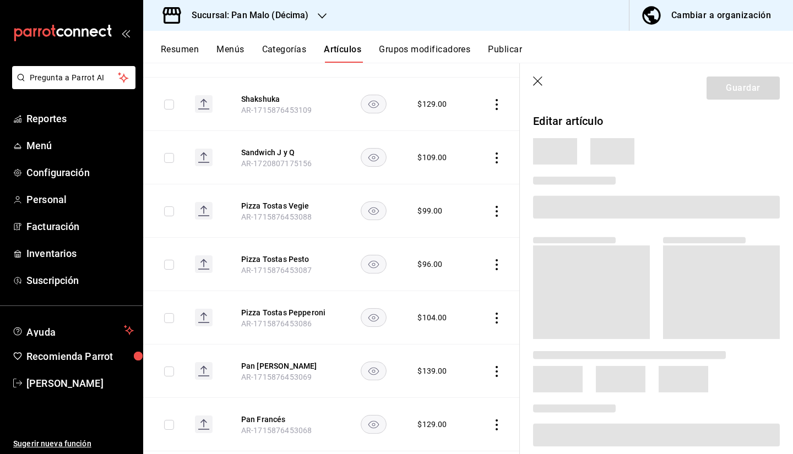
scroll to position [422, 0]
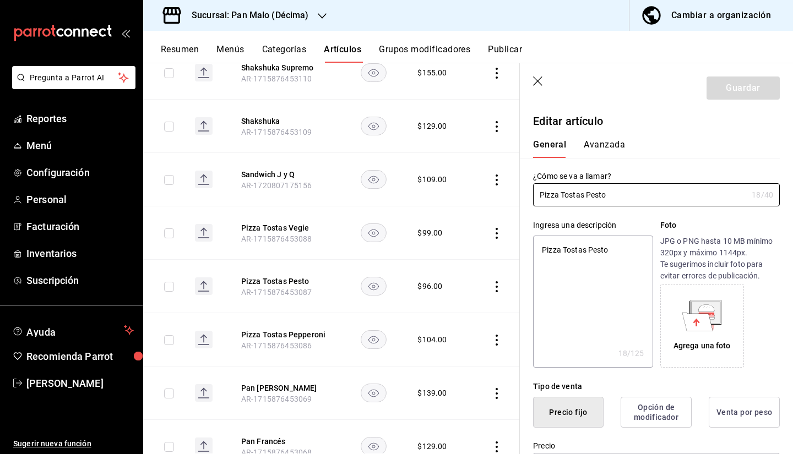
type textarea "x"
type input "$96.00"
click at [596, 147] on button "Avanzada" at bounding box center [604, 148] width 41 height 19
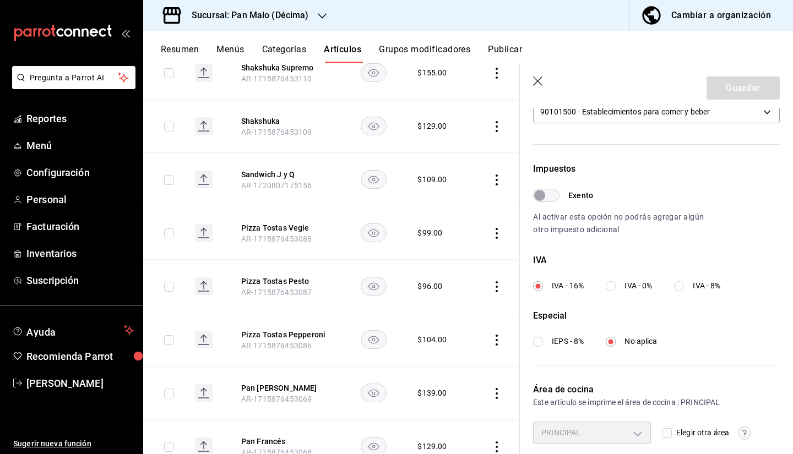
scroll to position [323, 0]
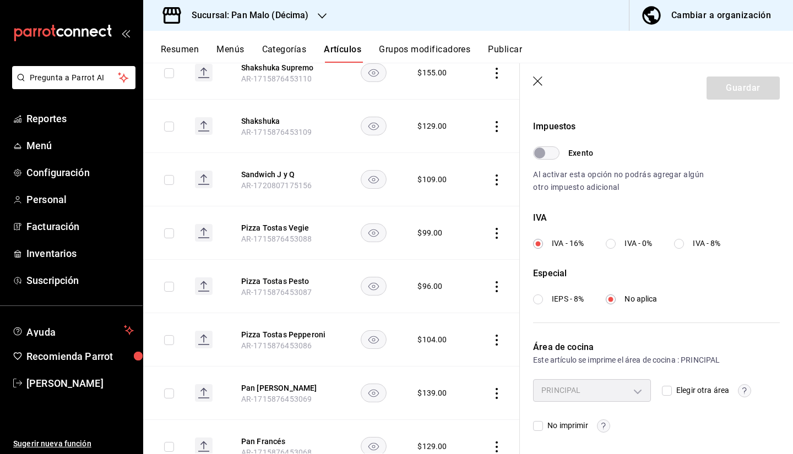
click at [639, 392] on div "PRINCIPAL" at bounding box center [592, 390] width 118 height 22
click at [672, 387] on span "Elegir otra área" at bounding box center [700, 391] width 57 height 12
click at [669, 387] on input "Elegir otra área" at bounding box center [667, 391] width 10 height 10
checkbox input "true"
click at [629, 390] on body "Pregunta a Parrot AI Reportes Menú Configuración Personal Facturación Inventari…" at bounding box center [396, 227] width 793 height 454
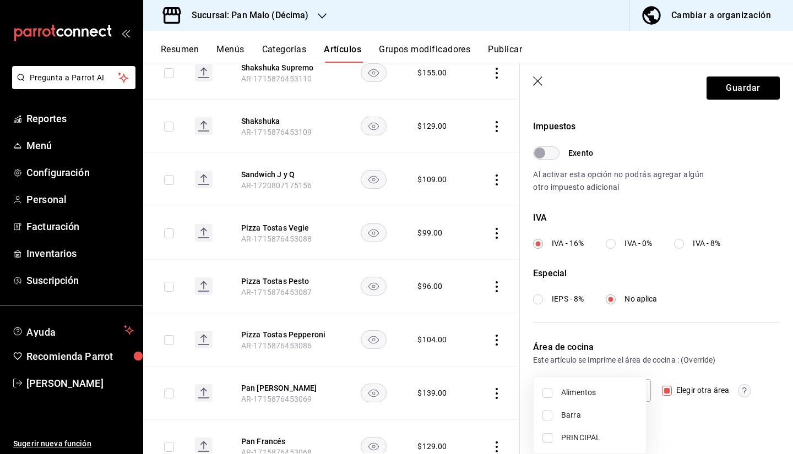
click at [602, 393] on span "Alimentos" at bounding box center [599, 393] width 76 height 12
type input "824722f8-350e-413f-9a4c-a7371130ada9"
checkbox input "true"
click at [712, 97] on div at bounding box center [396, 227] width 793 height 454
click at [712, 94] on button "Guardar" at bounding box center [743, 88] width 73 height 23
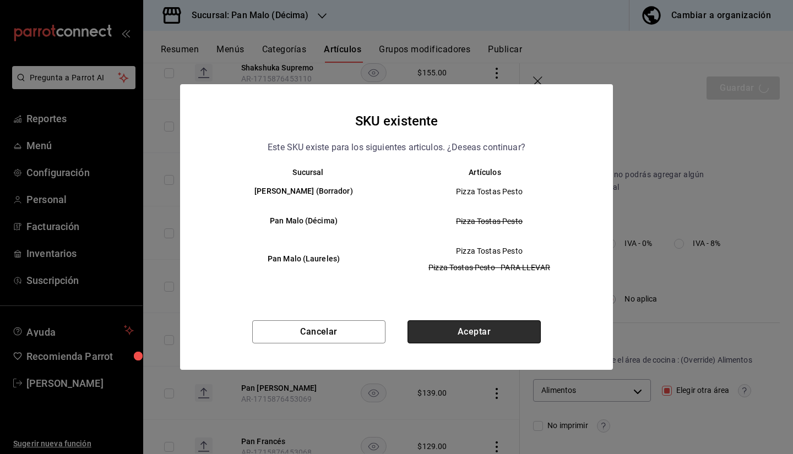
click at [514, 331] on button "Aceptar" at bounding box center [474, 332] width 133 height 23
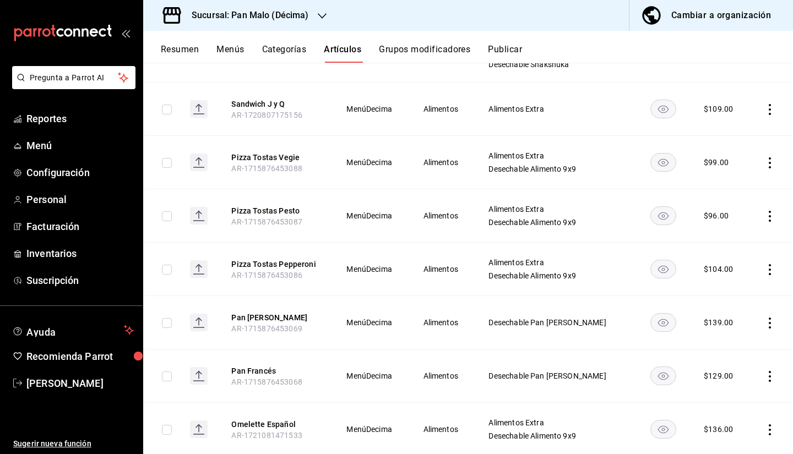
scroll to position [475, 0]
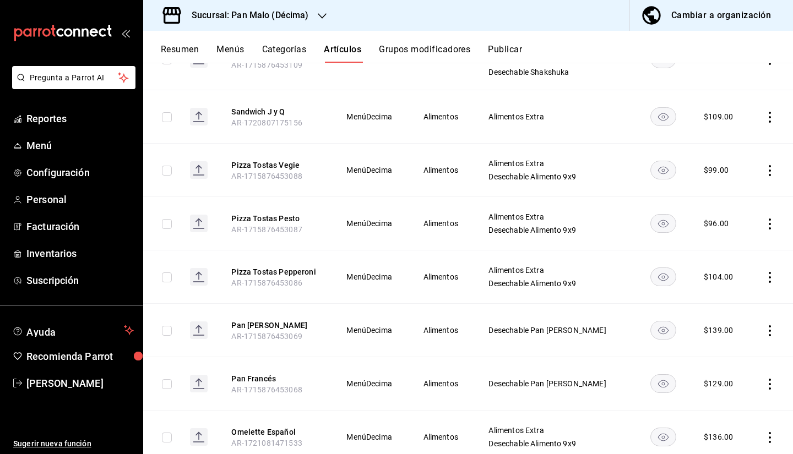
click at [764, 220] on icon "actions" at bounding box center [769, 224] width 11 height 11
click at [716, 253] on span "Editar" at bounding box center [728, 249] width 29 height 12
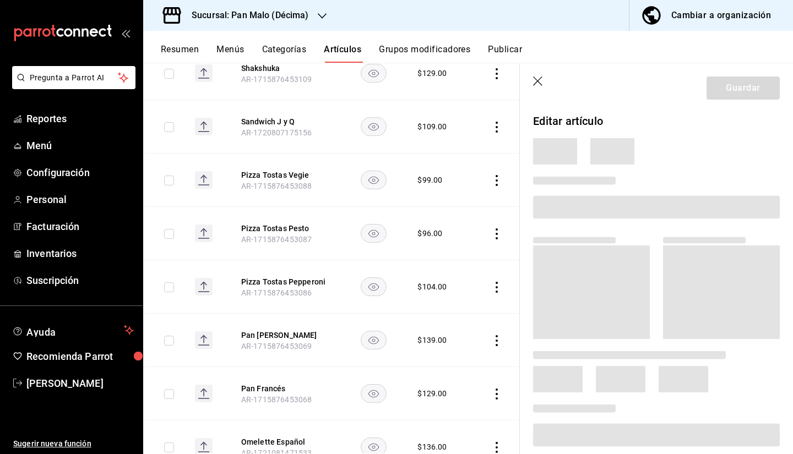
scroll to position [453, 0]
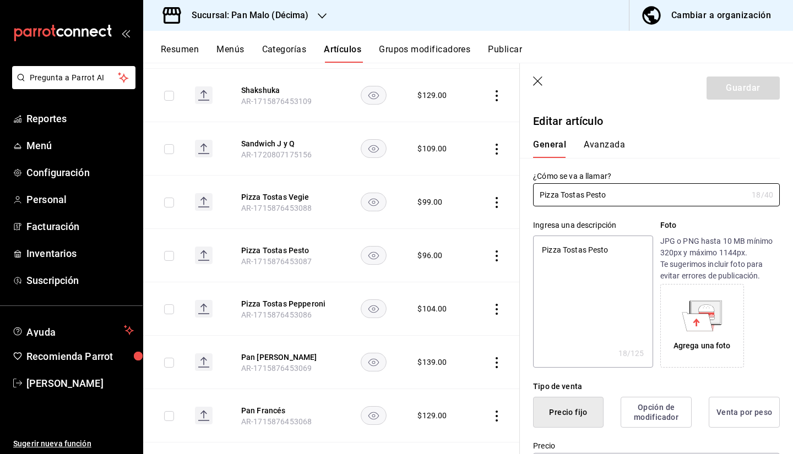
type textarea "x"
type input "$96.00"
type input "E48"
type input "90101500"
radio input "true"
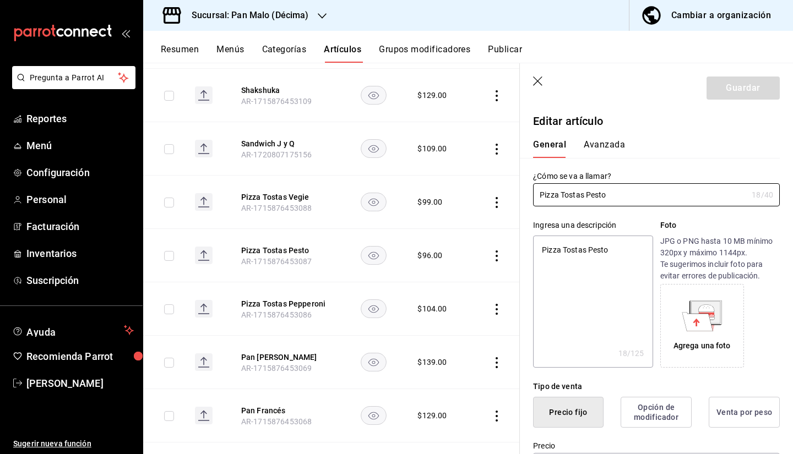
radio input "true"
type input "824722f8-350e-413f-9a4c-a7371130ada9"
click at [609, 142] on button "Avanzada" at bounding box center [604, 148] width 41 height 19
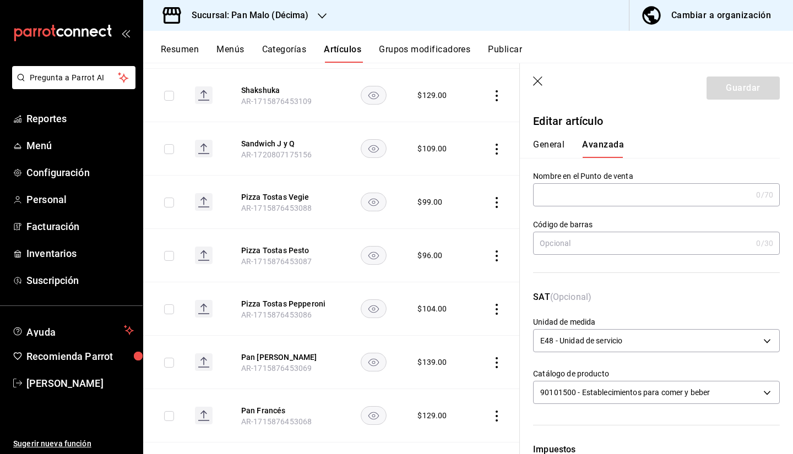
scroll to position [323, 0]
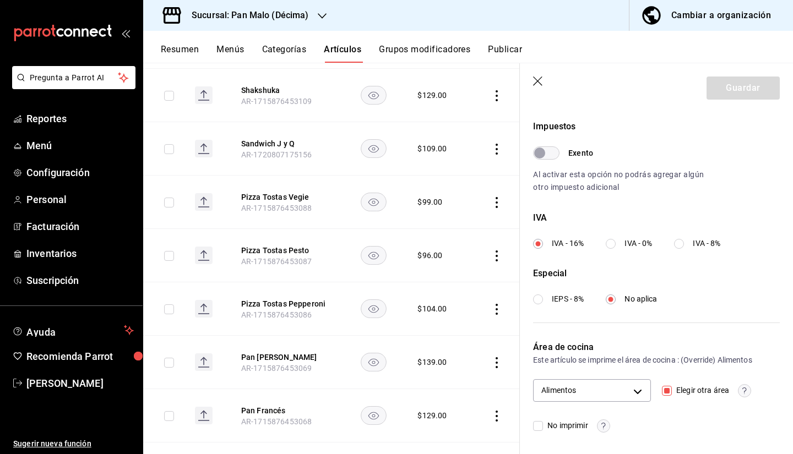
click at [258, 257] on span "AR-1715876453087" at bounding box center [276, 261] width 70 height 9
click at [251, 253] on button "Pizza Tostas Pesto" at bounding box center [285, 250] width 88 height 11
click at [272, 308] on button "Pizza Tostas Pepperoni" at bounding box center [285, 303] width 88 height 11
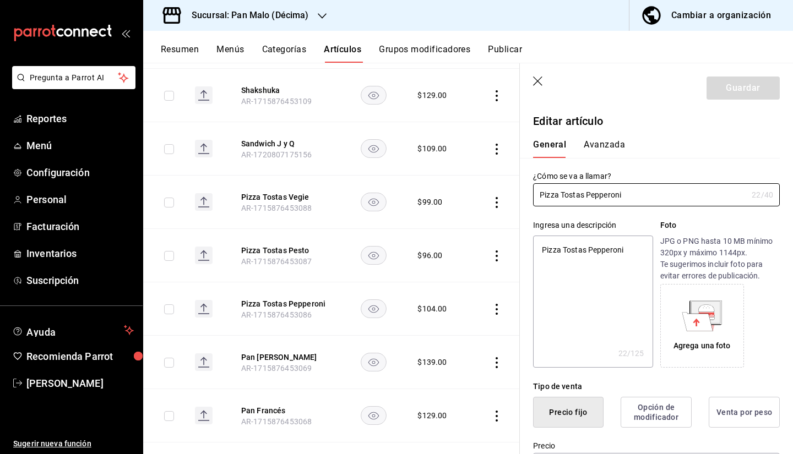
type textarea "x"
type input "$104.00"
type input "E48"
type input "90101500"
radio input "true"
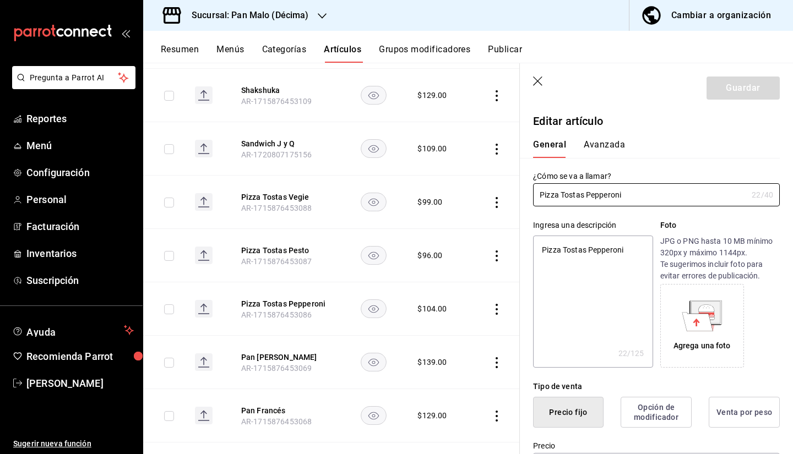
radio input "true"
type input "acaba004-e6d9-47b0-95aa-b4e438291bd1"
click at [602, 144] on button "Avanzada" at bounding box center [604, 148] width 41 height 19
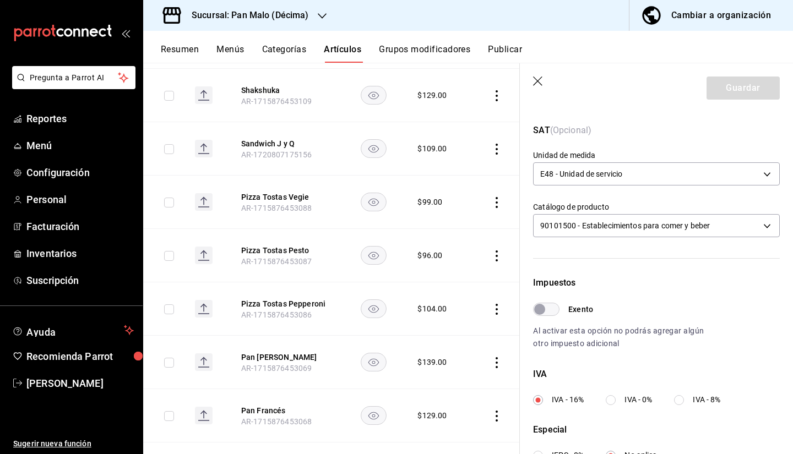
scroll to position [323, 0]
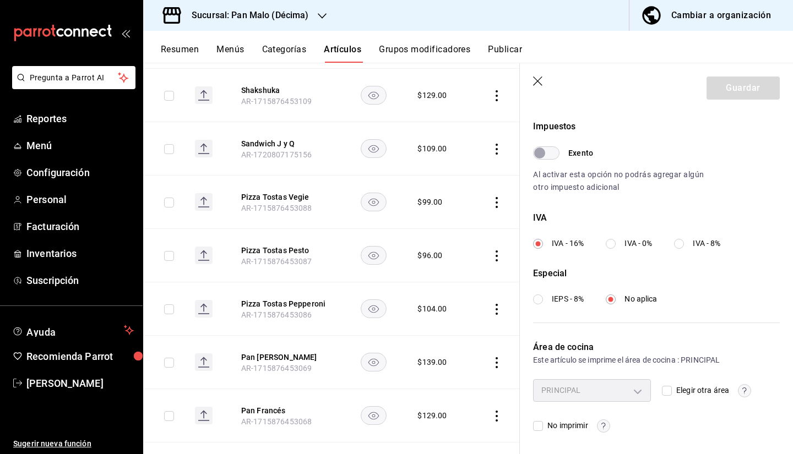
click at [625, 388] on div "PRINCIPAL" at bounding box center [592, 390] width 118 height 22
click at [676, 392] on span "Elegir otra área" at bounding box center [700, 391] width 57 height 12
click at [672, 392] on input "Elegir otra área" at bounding box center [667, 391] width 10 height 10
checkbox input "true"
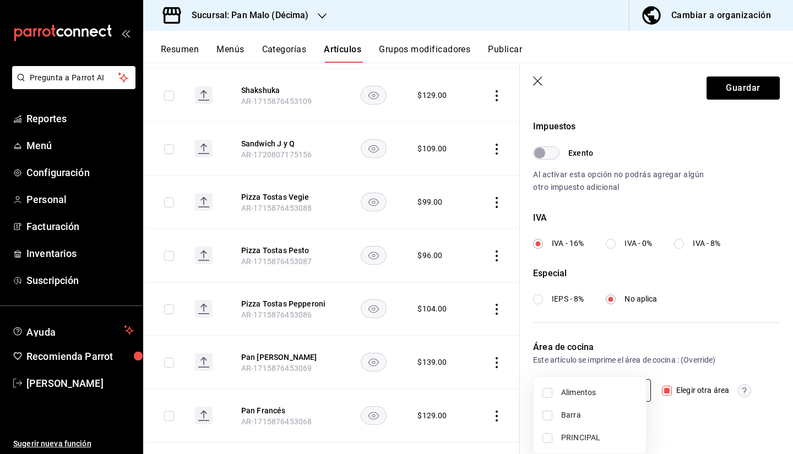
click at [620, 387] on body "Pregunta a Parrot AI Reportes Menú Configuración Personal Facturación Inventari…" at bounding box center [396, 227] width 793 height 454
click at [594, 393] on span "Alimentos" at bounding box center [599, 393] width 76 height 12
type input "824722f8-350e-413f-9a4c-a7371130ada9"
checkbox input "true"
click at [724, 98] on div at bounding box center [396, 227] width 793 height 454
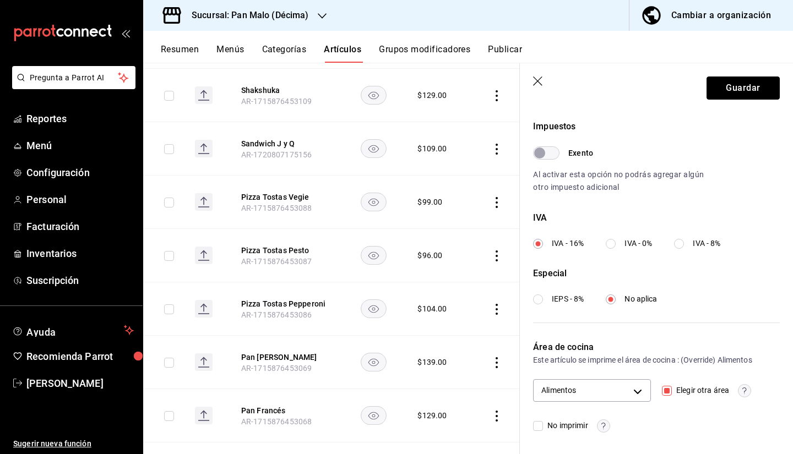
click at [715, 88] on button "Guardar" at bounding box center [743, 88] width 73 height 23
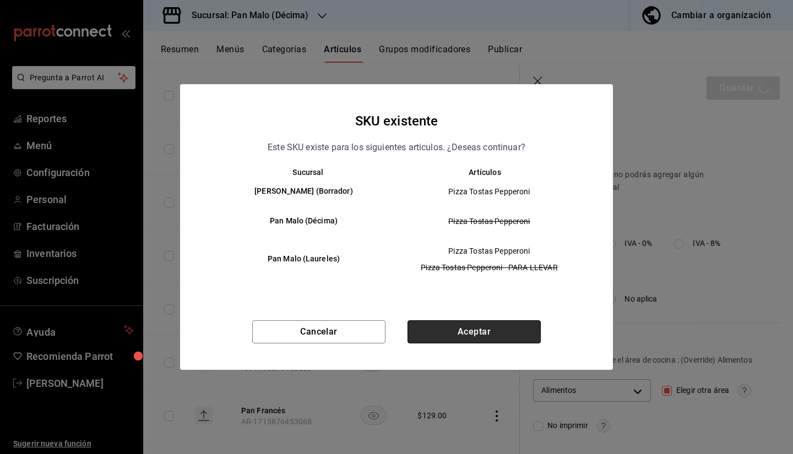
click at [496, 340] on button "Aceptar" at bounding box center [474, 332] width 133 height 23
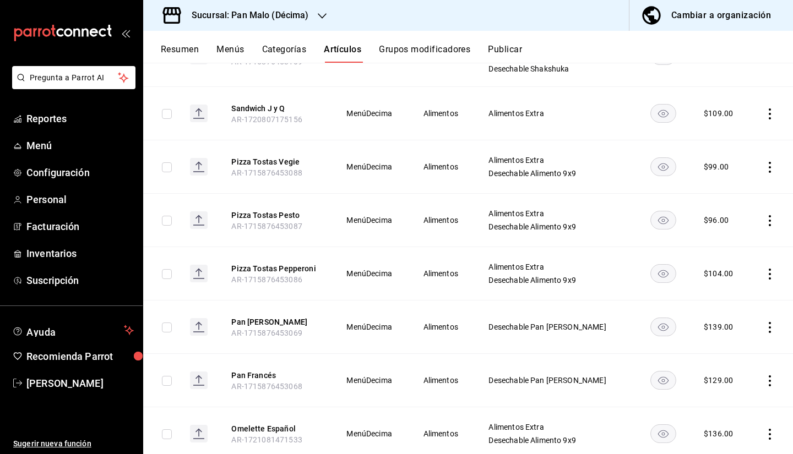
scroll to position [502, 0]
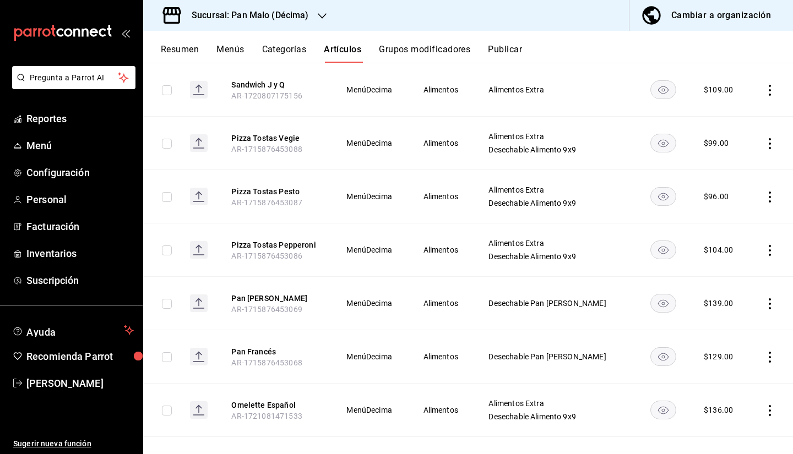
click at [287, 295] on button "Pan [PERSON_NAME]" at bounding box center [275, 298] width 88 height 11
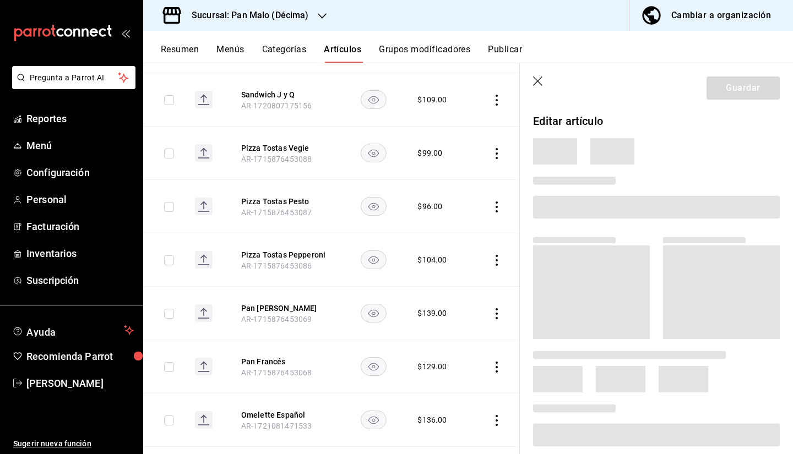
scroll to position [476, 0]
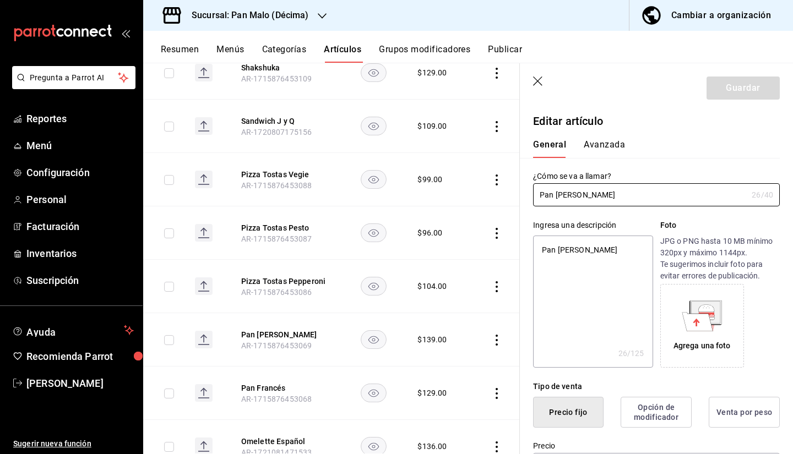
type textarea "x"
type input "$139.00"
type input "E48"
type input "90101500"
radio input "true"
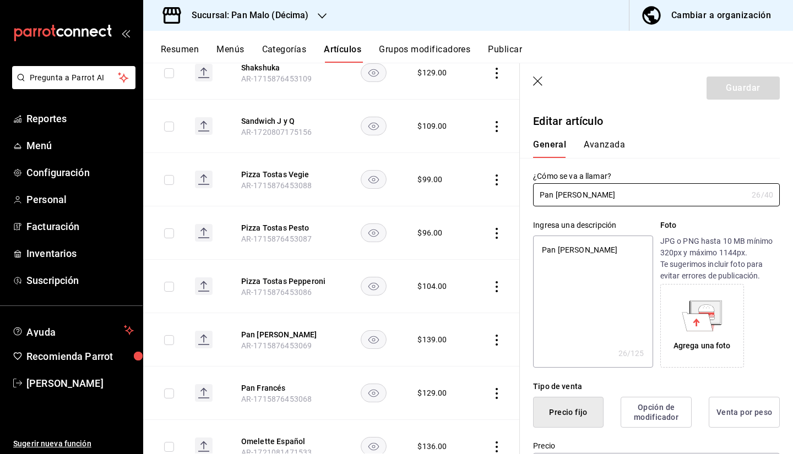
radio input "true"
type input "acaba004-e6d9-47b0-95aa-b4e438291bd1"
click at [605, 149] on button "Avanzada" at bounding box center [604, 148] width 41 height 19
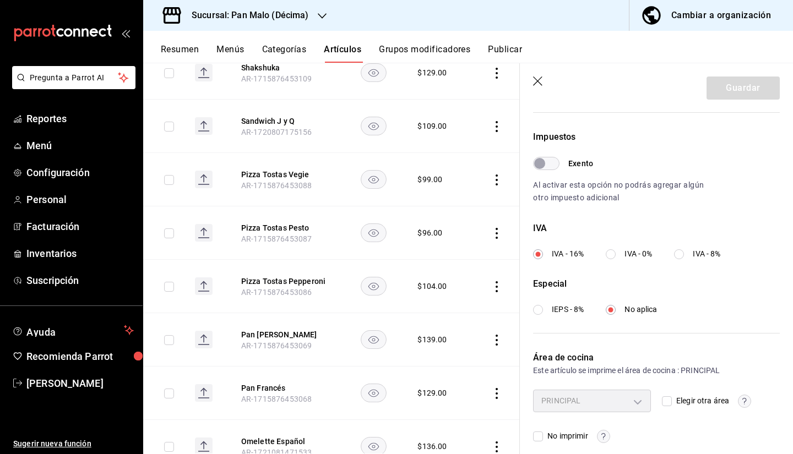
scroll to position [314, 0]
click at [666, 398] on input "Elegir otra área" at bounding box center [667, 400] width 10 height 10
checkbox input "true"
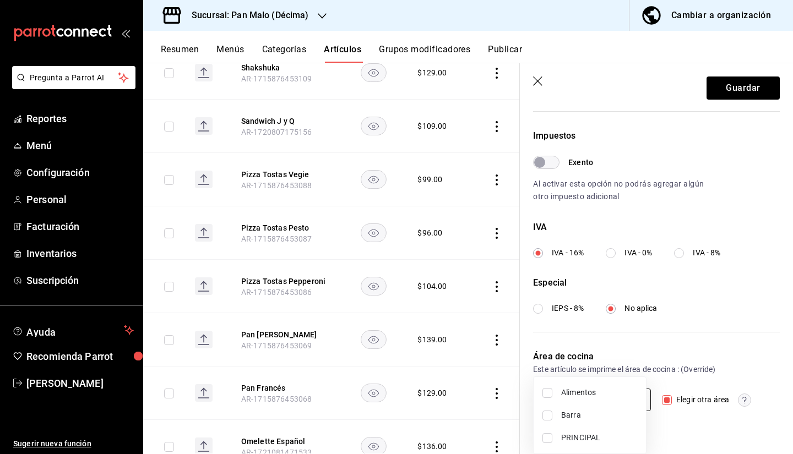
click at [634, 397] on body "Pregunta a Parrot AI Reportes Menú Configuración Personal Facturación Inventari…" at bounding box center [396, 227] width 793 height 454
click at [567, 395] on span "Alimentos" at bounding box center [599, 393] width 76 height 12
type input "824722f8-350e-413f-9a4c-a7371130ada9"
checkbox input "true"
click at [736, 95] on div at bounding box center [396, 227] width 793 height 454
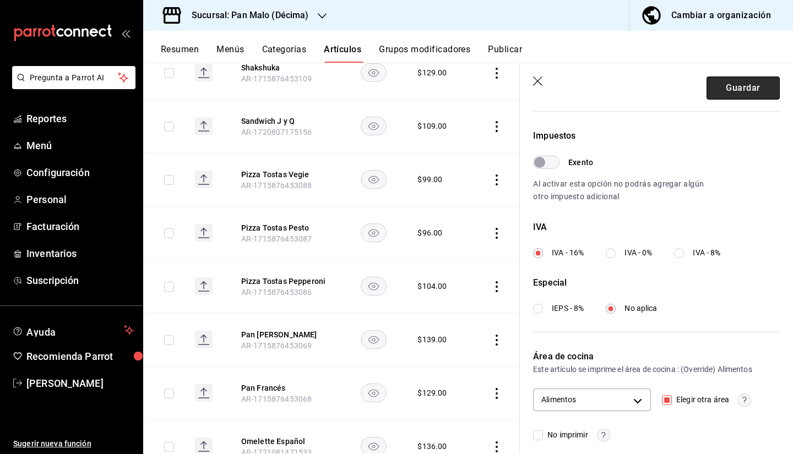
click at [725, 91] on button "Guardar" at bounding box center [743, 88] width 73 height 23
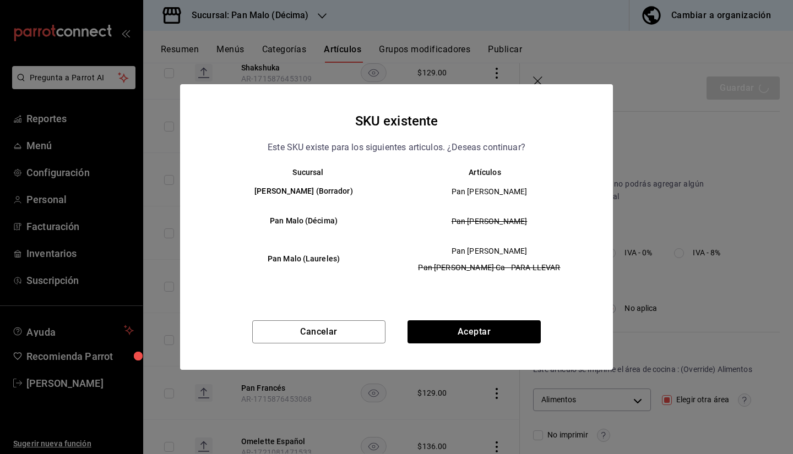
click at [482, 348] on div "Cancelar Aceptar" at bounding box center [396, 346] width 433 height 50
click at [482, 336] on button "Aceptar" at bounding box center [474, 332] width 133 height 23
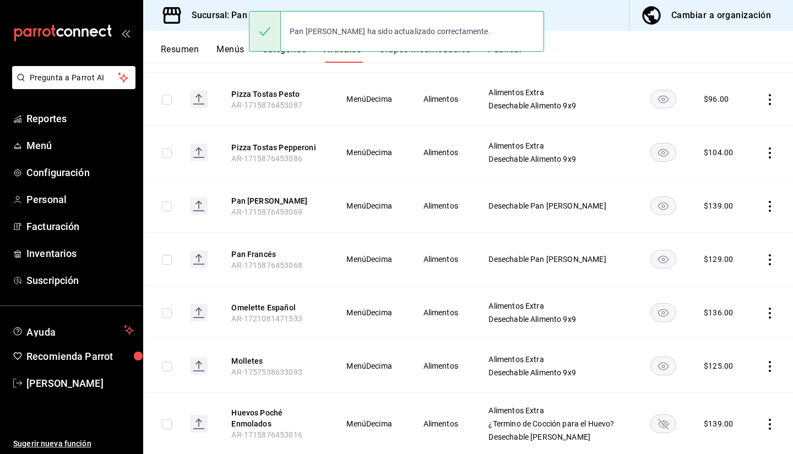
scroll to position [603, 0]
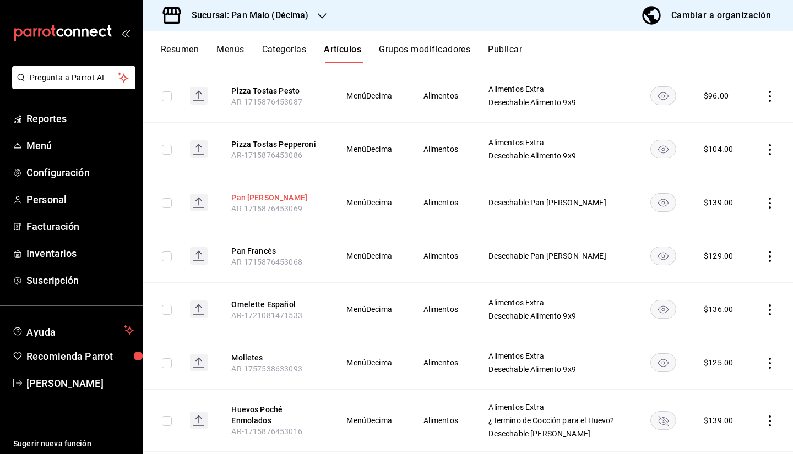
click at [263, 203] on button "Pan [PERSON_NAME]" at bounding box center [275, 197] width 88 height 11
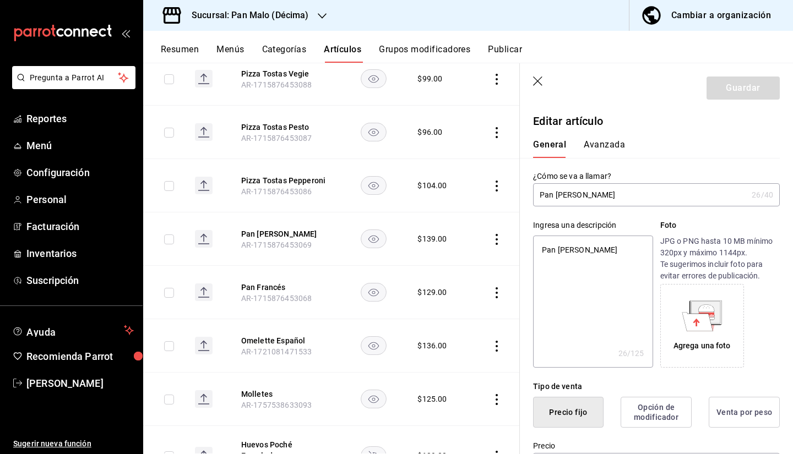
click at [596, 151] on button "Avanzada" at bounding box center [604, 148] width 41 height 19
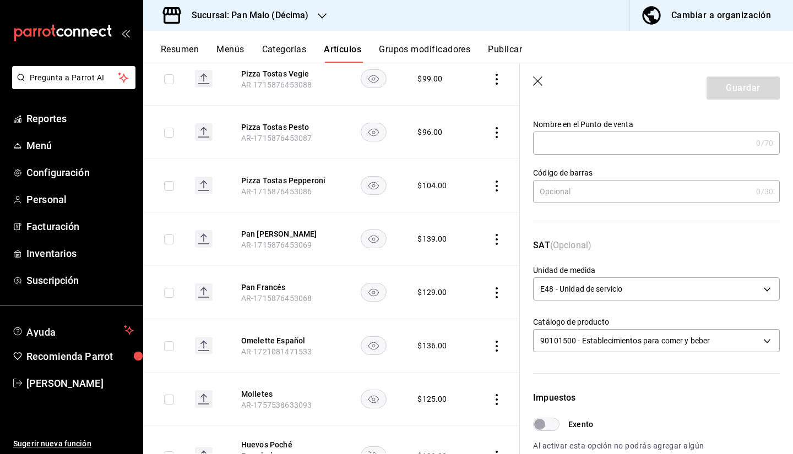
scroll to position [39, 0]
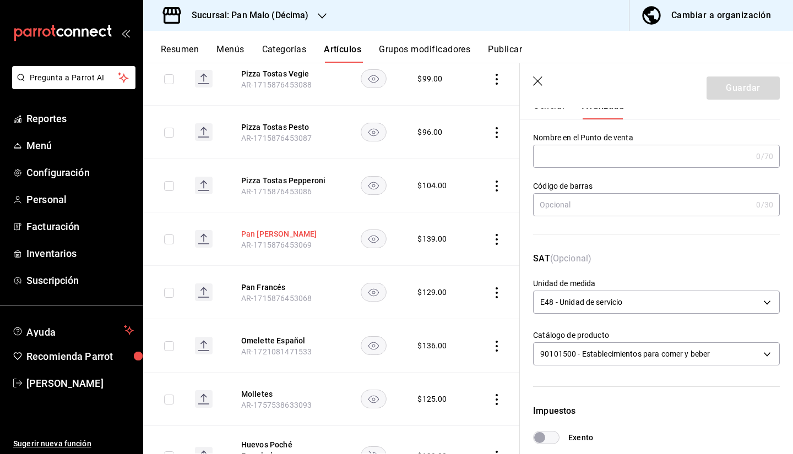
click at [294, 230] on button "Pan [PERSON_NAME]" at bounding box center [285, 234] width 88 height 11
click at [260, 301] on span "AR-1715876453068" at bounding box center [276, 298] width 70 height 9
click at [257, 293] on button "Pan Francés" at bounding box center [285, 287] width 88 height 11
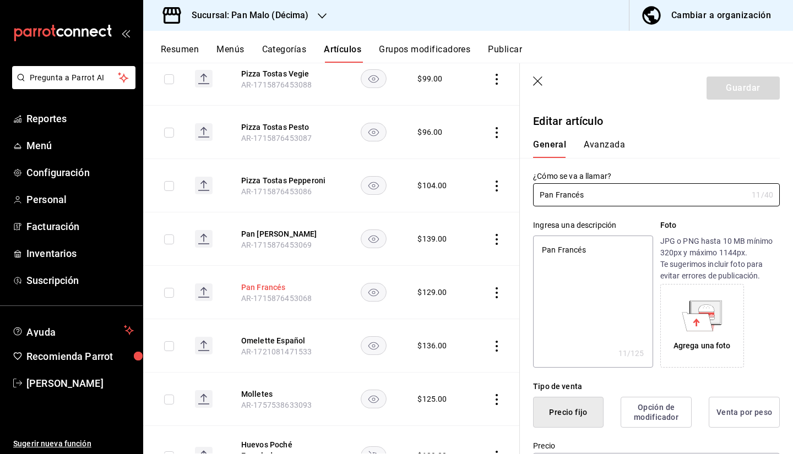
type textarea "x"
type input "$129.00"
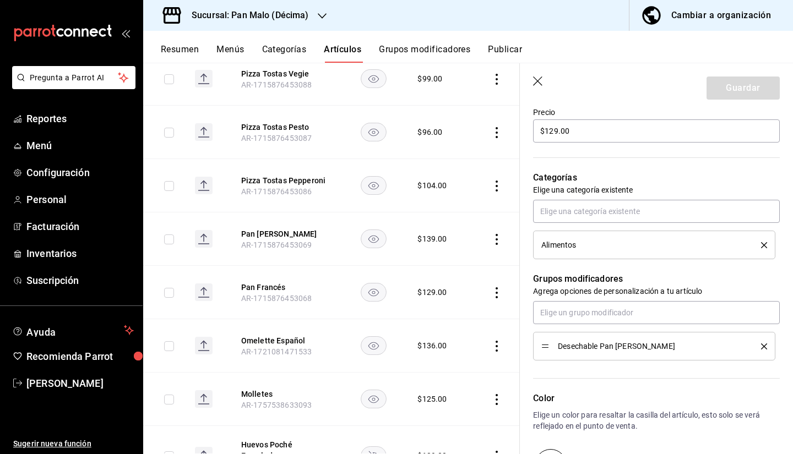
scroll to position [14, 0]
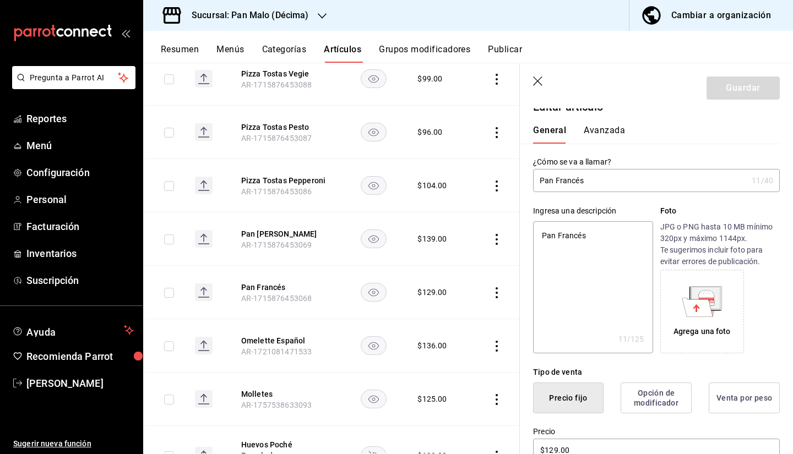
click at [590, 125] on button "Avanzada" at bounding box center [604, 134] width 41 height 19
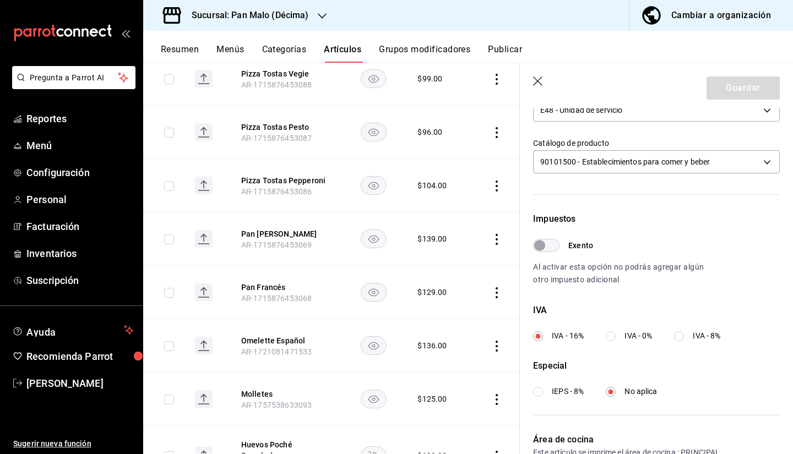
scroll to position [323, 0]
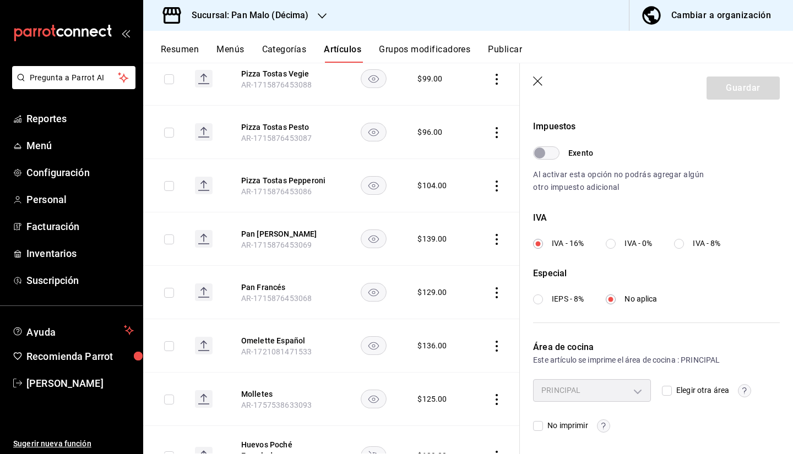
click at [664, 397] on div "Elegir otra área" at bounding box center [721, 390] width 118 height 22
click at [664, 395] on label "Elegir otra área" at bounding box center [695, 391] width 67 height 12
click at [664, 395] on input "Elegir otra área" at bounding box center [667, 391] width 10 height 10
checkbox input "true"
click at [634, 389] on body "Pregunta a Parrot AI Reportes Menú Configuración Personal Facturación Inventari…" at bounding box center [396, 227] width 793 height 454
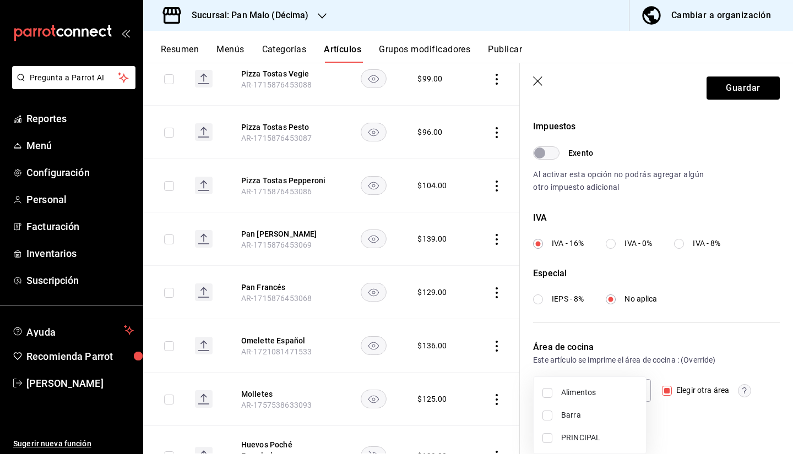
drag, startPoint x: 600, startPoint y: 407, endPoint x: 598, endPoint y: 390, distance: 16.7
click at [598, 390] on ul "Alimentos Barra PRINCIPAL" at bounding box center [590, 415] width 112 height 77
click at [598, 390] on span "Alimentos" at bounding box center [599, 393] width 76 height 12
type input "824722f8-350e-413f-9a4c-a7371130ada9"
checkbox input "true"
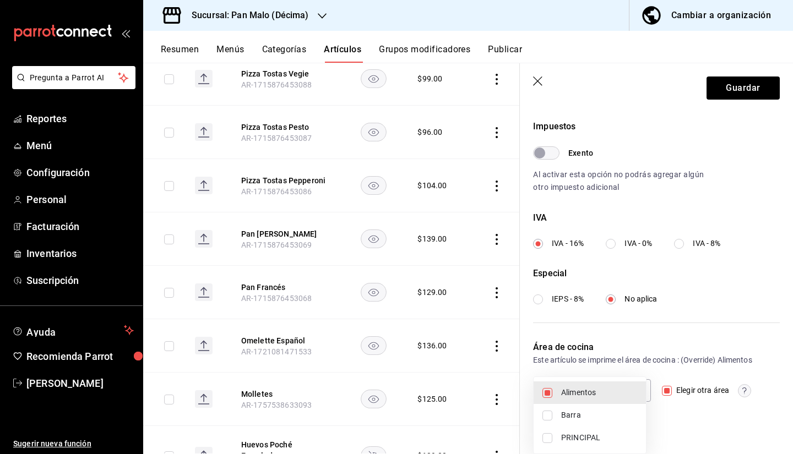
click at [751, 99] on div at bounding box center [396, 227] width 793 height 454
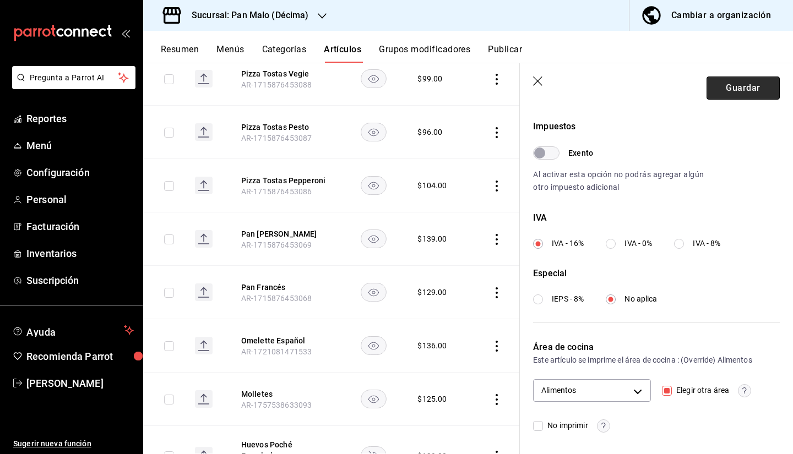
click at [739, 91] on button "Guardar" at bounding box center [743, 88] width 73 height 23
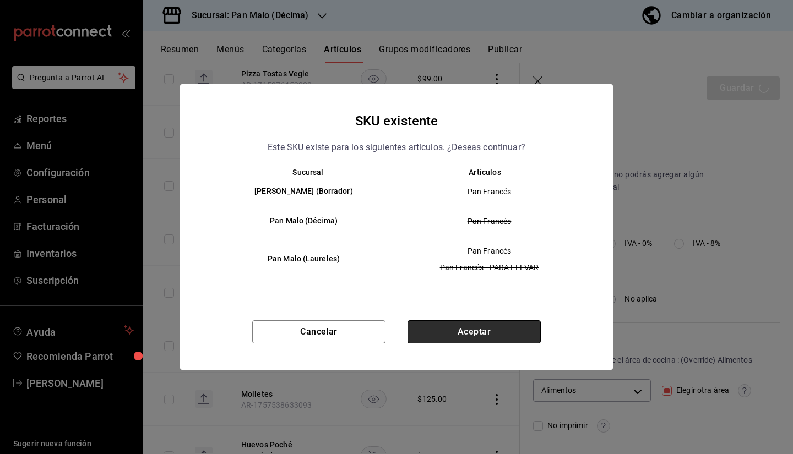
click at [512, 335] on button "Aceptar" at bounding box center [474, 332] width 133 height 23
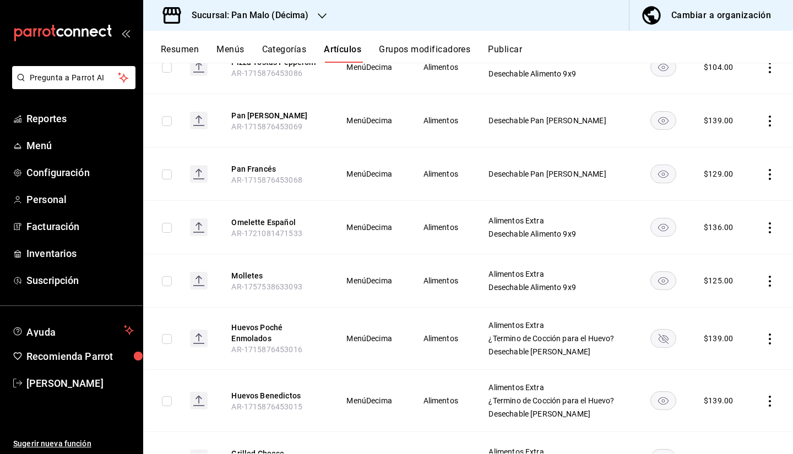
scroll to position [668, 0]
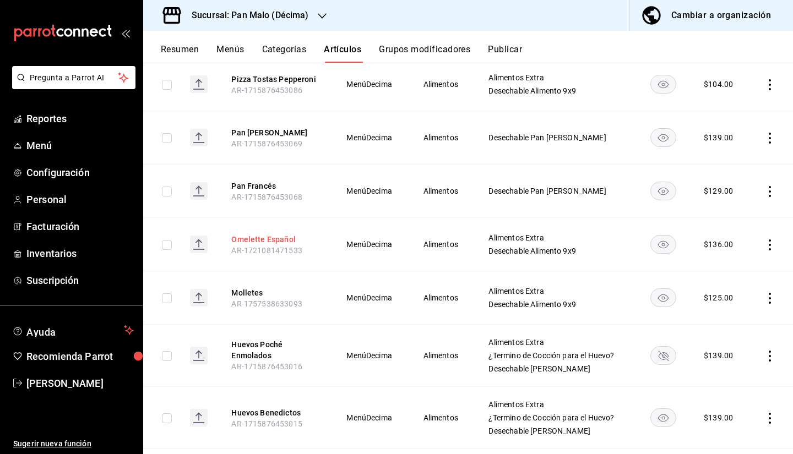
click at [240, 245] on button "Omelette Español" at bounding box center [275, 239] width 88 height 11
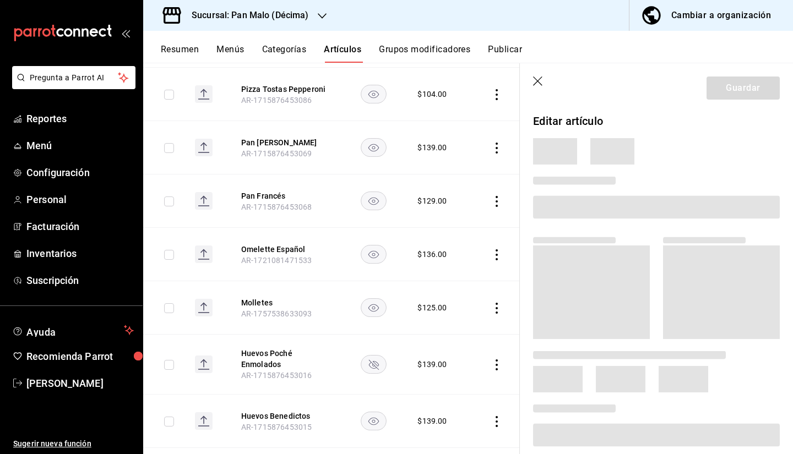
scroll to position [642, 0]
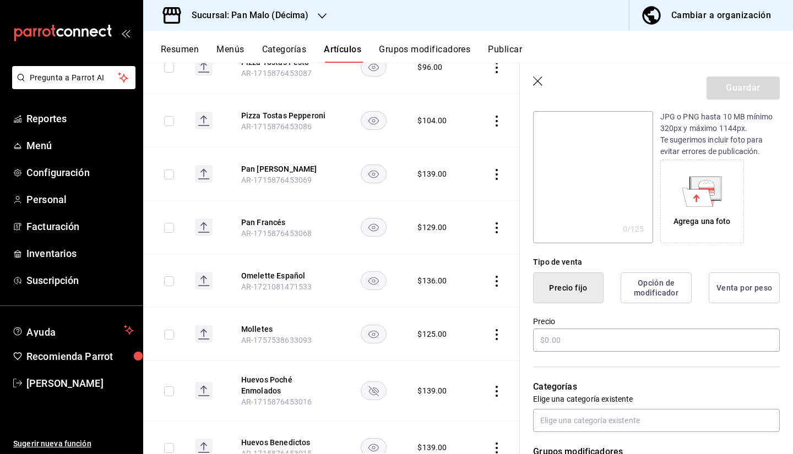
type input "$136.00"
radio input "false"
radio input "true"
type input "XUN"
type input "90101500"
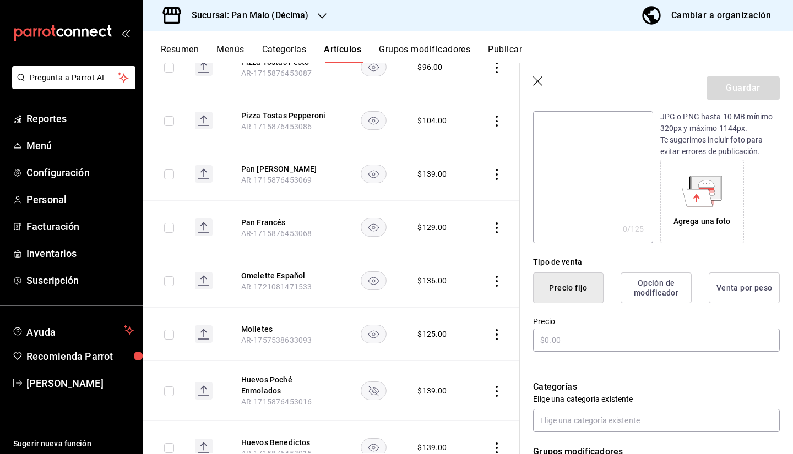
radio input "true"
type input "acaba004-e6d9-47b0-95aa-b4e438291bd1"
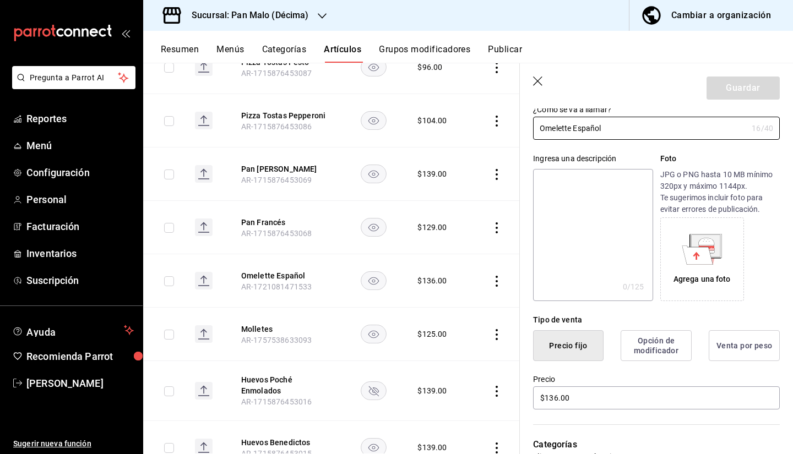
scroll to position [0, 0]
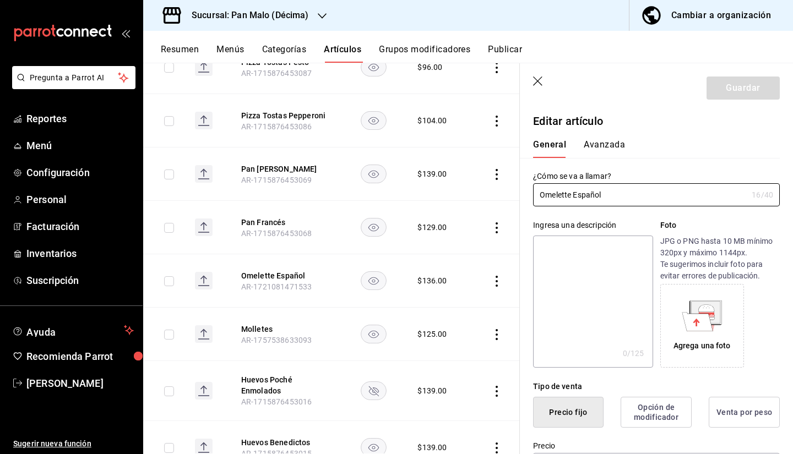
click at [597, 158] on div "¿Cómo se va a llamar? Omelette Español 16 /40 ¿Cómo se va a llamar?" at bounding box center [650, 182] width 260 height 48
click at [590, 146] on button "Avanzada" at bounding box center [604, 148] width 41 height 19
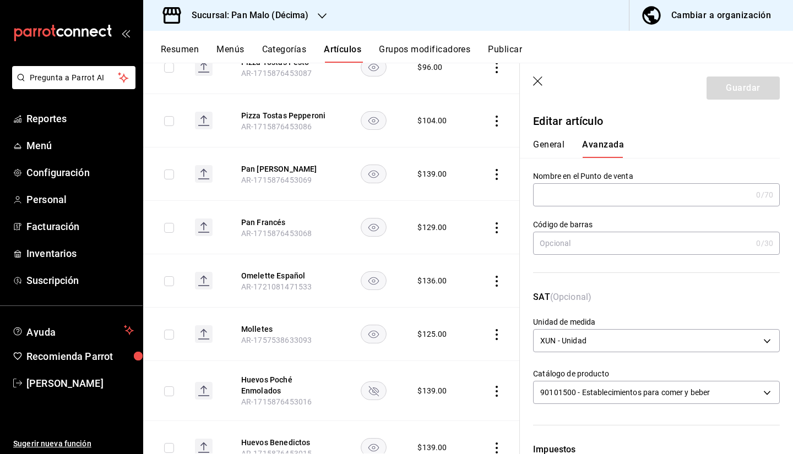
scroll to position [323, 0]
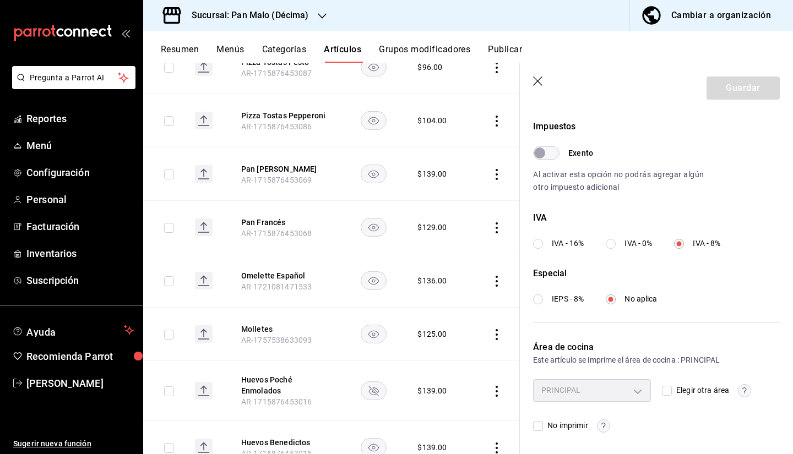
click at [679, 384] on div "Elegir otra área" at bounding box center [721, 390] width 118 height 22
click at [666, 390] on input "Elegir otra área" at bounding box center [667, 391] width 10 height 10
checkbox input "true"
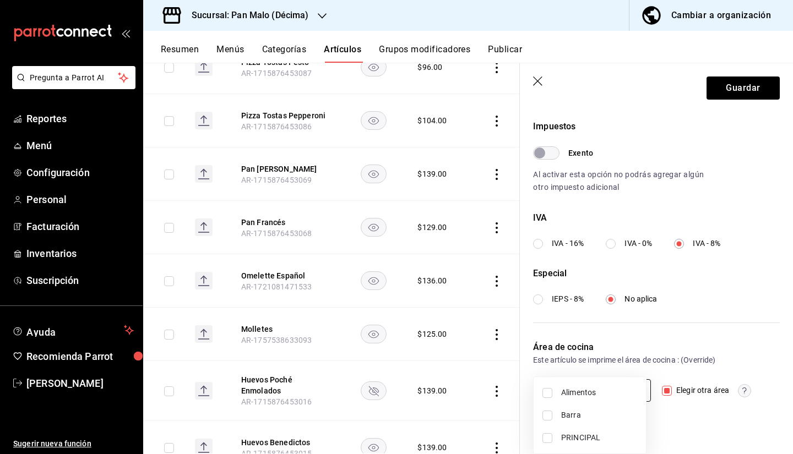
click at [616, 390] on body "Pregunta a Parrot AI Reportes Menú Configuración Personal Facturación Inventari…" at bounding box center [396, 227] width 793 height 454
click at [583, 398] on span "Alimentos" at bounding box center [599, 393] width 76 height 12
type input "824722f8-350e-413f-9a4c-a7371130ada9"
checkbox input "true"
click at [731, 99] on div at bounding box center [396, 227] width 793 height 454
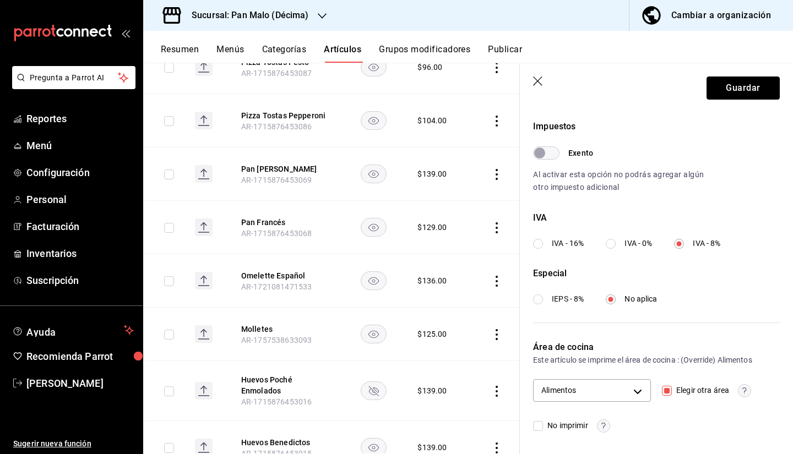
click at [723, 86] on button "Guardar" at bounding box center [743, 88] width 73 height 23
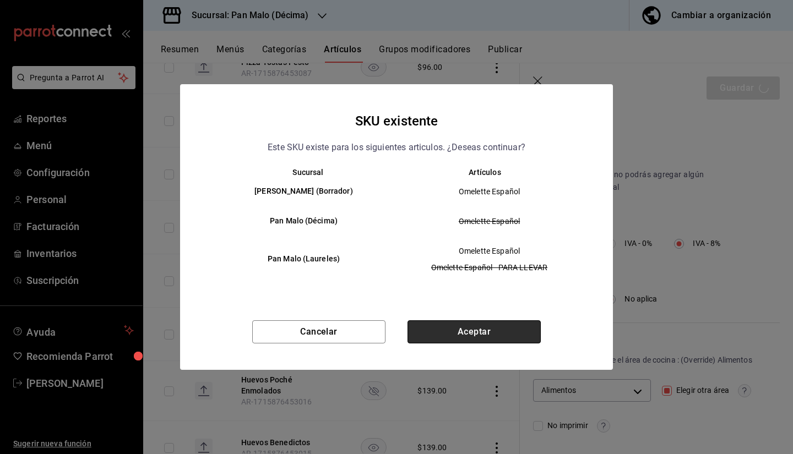
click at [466, 324] on button "Aceptar" at bounding box center [474, 332] width 133 height 23
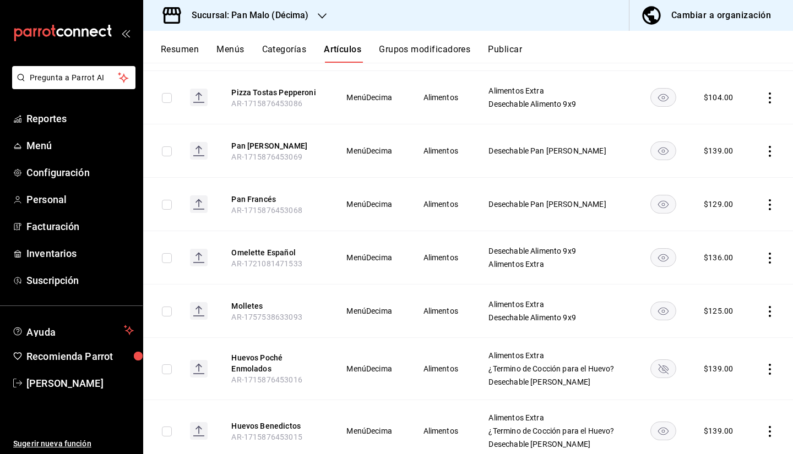
scroll to position [649, 0]
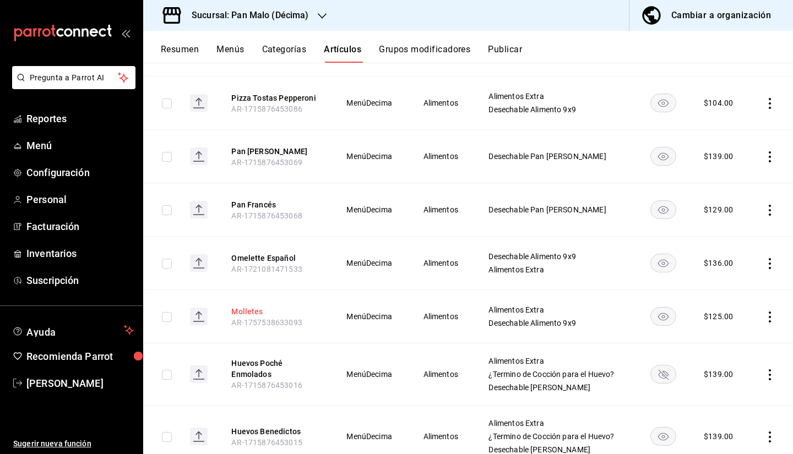
click at [247, 317] on button "Molletes" at bounding box center [275, 311] width 88 height 11
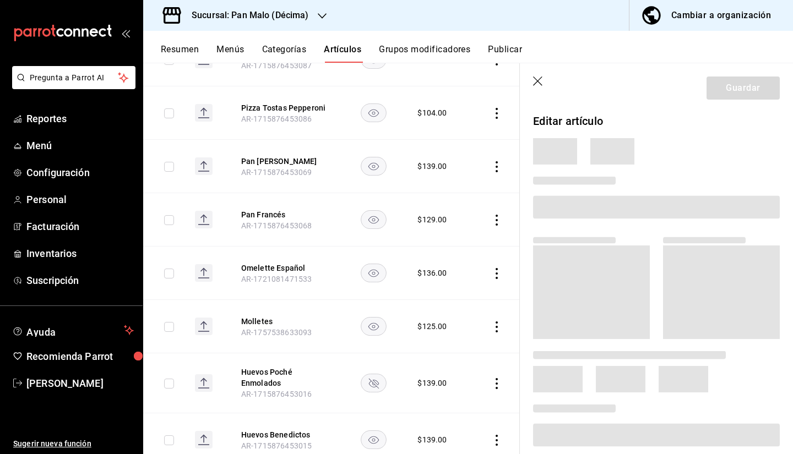
scroll to position [623, 0]
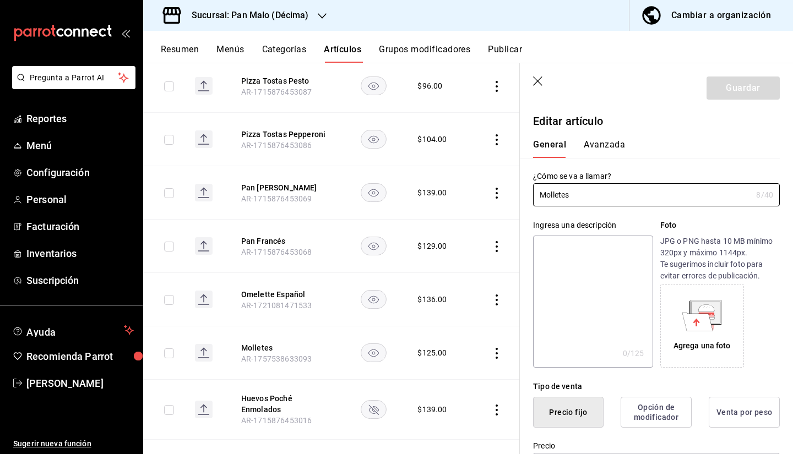
type input "$125.00"
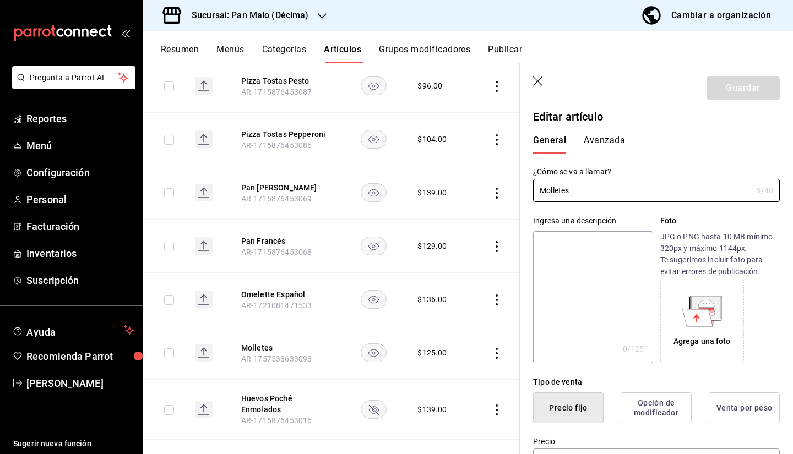
scroll to position [0, 0]
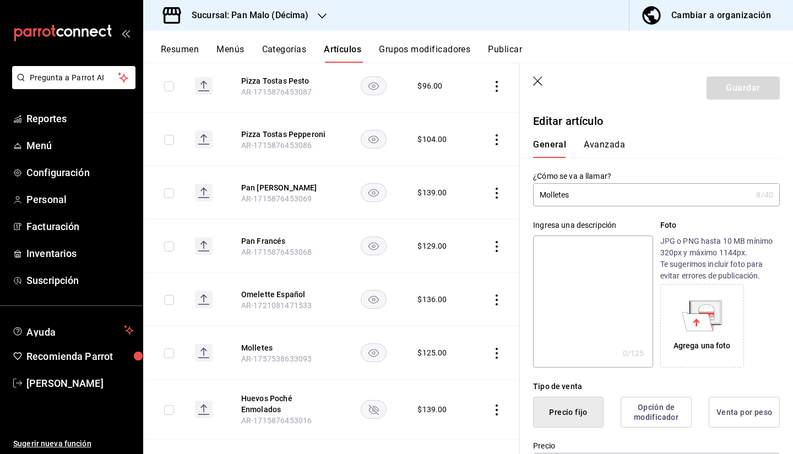
click at [607, 147] on button "Avanzada" at bounding box center [604, 148] width 41 height 19
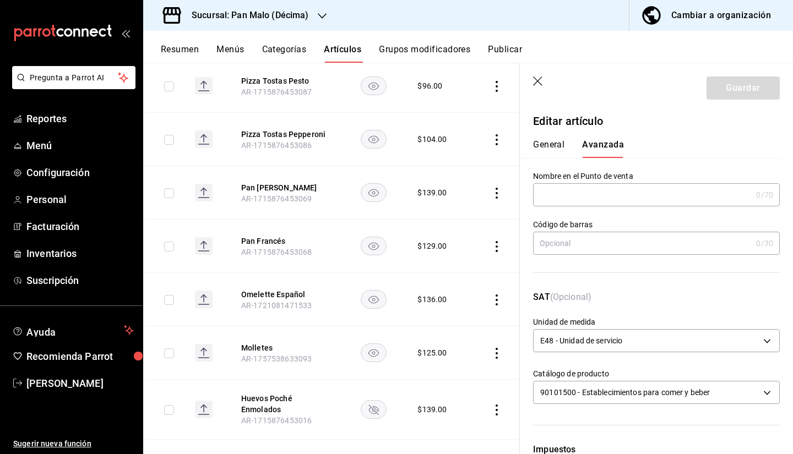
scroll to position [323, 0]
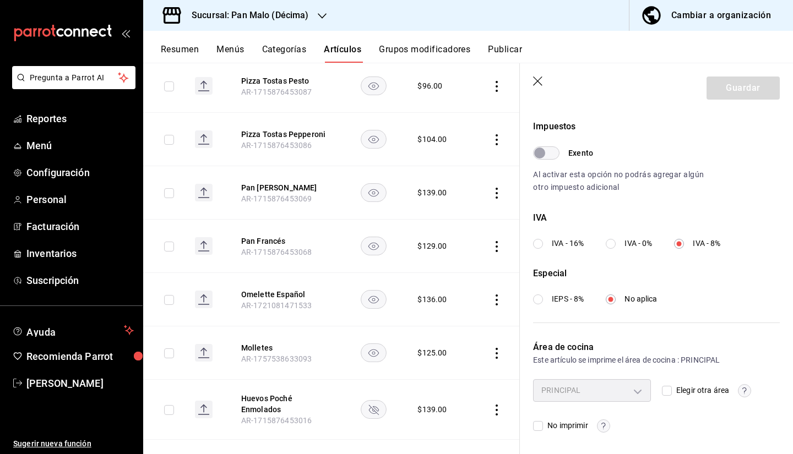
click at [662, 394] on input "Elegir otra área" at bounding box center [667, 391] width 10 height 10
checkbox input "true"
click at [637, 395] on body "Pregunta a Parrot AI Reportes Menú Configuración Personal Facturación Inventari…" at bounding box center [396, 227] width 793 height 454
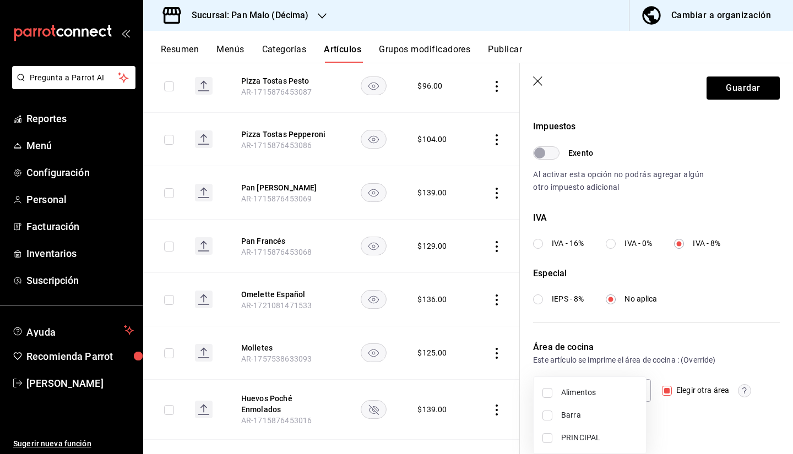
click at [566, 397] on span "Alimentos" at bounding box center [599, 393] width 76 height 12
type input "824722f8-350e-413f-9a4c-a7371130ada9"
checkbox input "true"
click at [747, 95] on div at bounding box center [396, 227] width 793 height 454
click at [725, 89] on button "Guardar" at bounding box center [743, 88] width 73 height 23
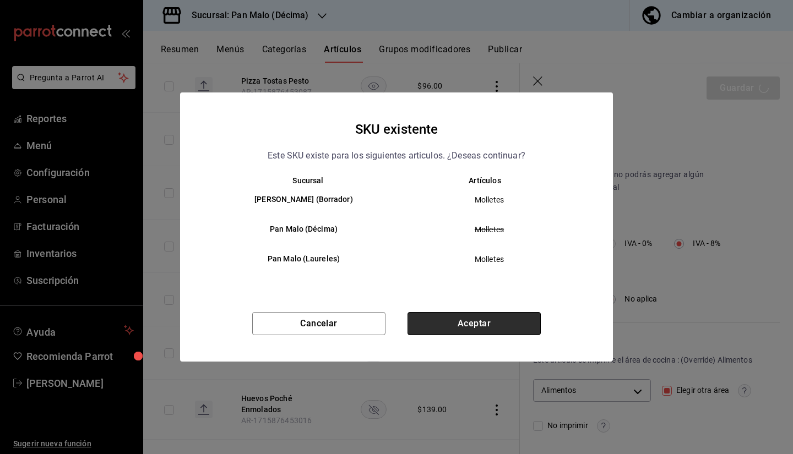
click at [469, 321] on button "Aceptar" at bounding box center [474, 323] width 133 height 23
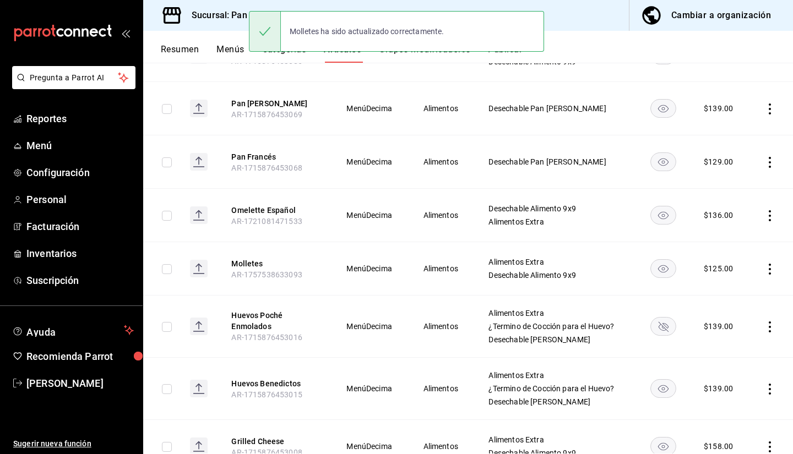
scroll to position [709, 0]
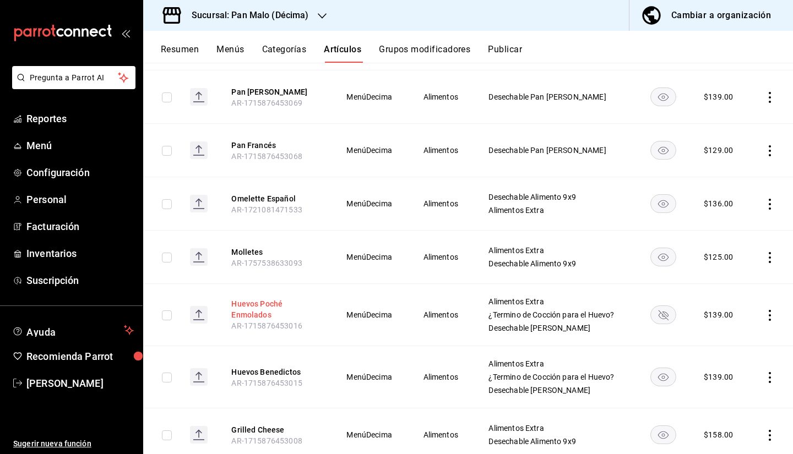
drag, startPoint x: 249, startPoint y: 318, endPoint x: 258, endPoint y: 318, distance: 8.3
click at [258, 318] on button "Huevos Poché Enmolados" at bounding box center [275, 309] width 88 height 22
click at [258, 318] on tbody "Tuna Sandwich AR-1715876453127 MenúDecima Alimentos Alimentos Extra Desechable …" at bounding box center [468, 66] width 650 height 1112
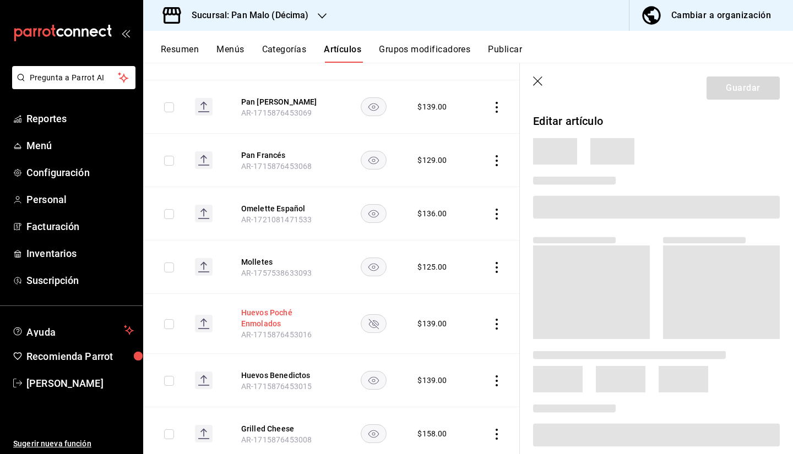
scroll to position [682, 0]
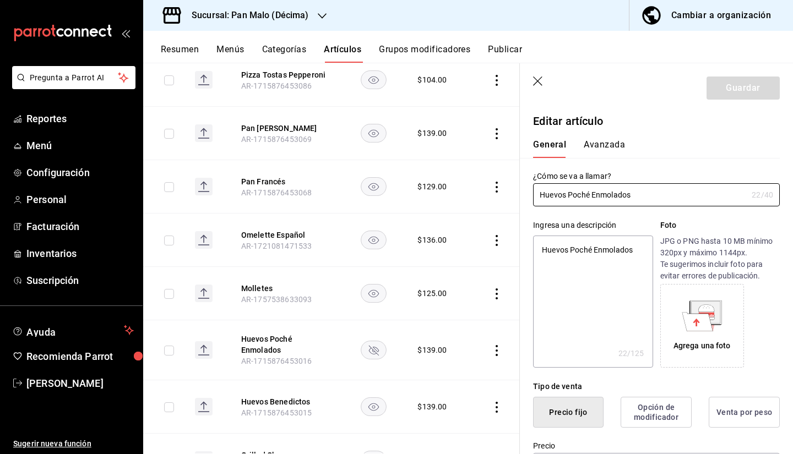
type textarea "x"
type input "$139.00"
type input "E48"
type input "90101500"
radio input "true"
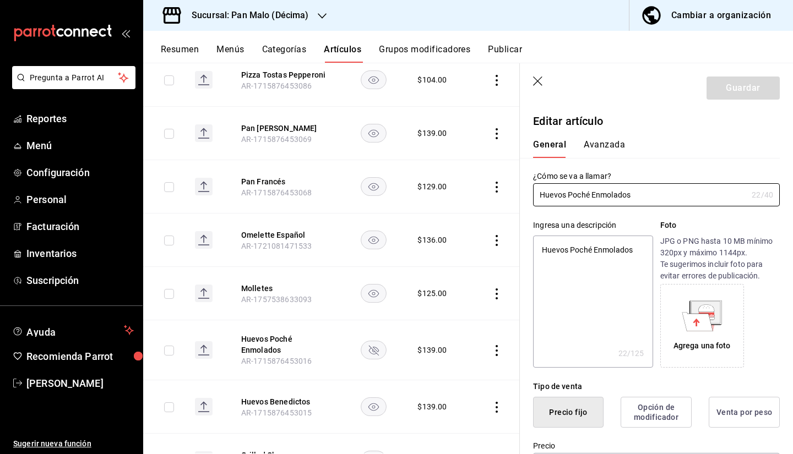
radio input "true"
type input "acaba004-e6d9-47b0-95aa-b4e438291bd1"
click at [602, 146] on button "Avanzada" at bounding box center [604, 148] width 41 height 19
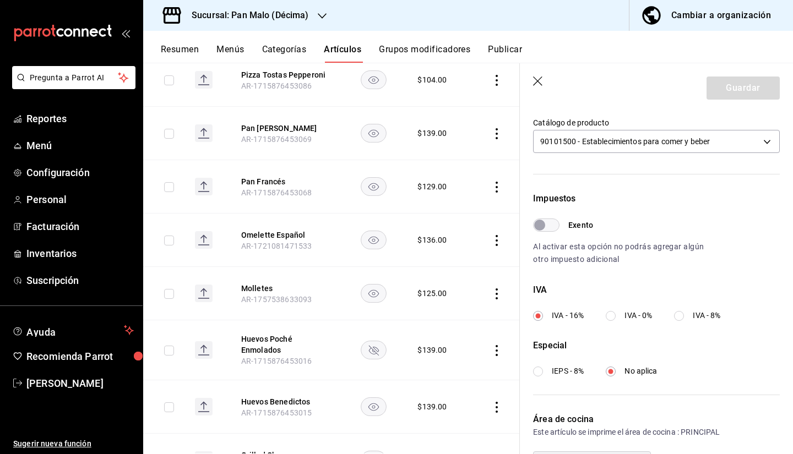
scroll to position [323, 0]
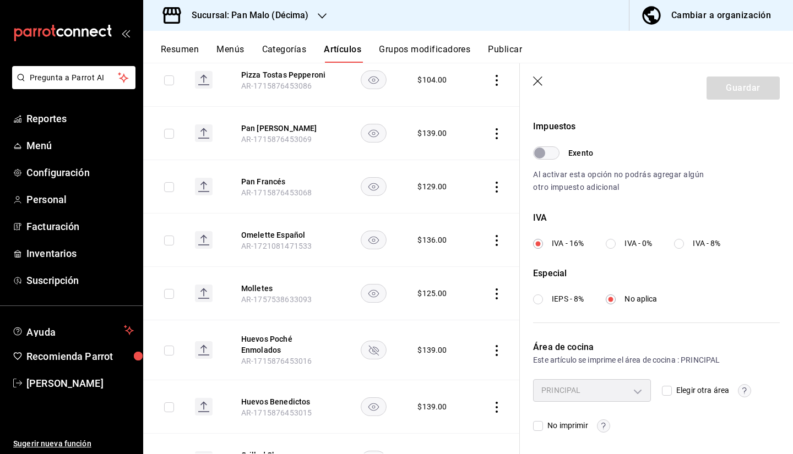
click at [663, 396] on label "Elegir otra área" at bounding box center [695, 391] width 67 height 12
click at [663, 396] on input "Elegir otra área" at bounding box center [667, 391] width 10 height 10
checkbox input "true"
click at [650, 388] on div "Sin área asignada Elegir otra área No imprimir" at bounding box center [656, 405] width 247 height 53
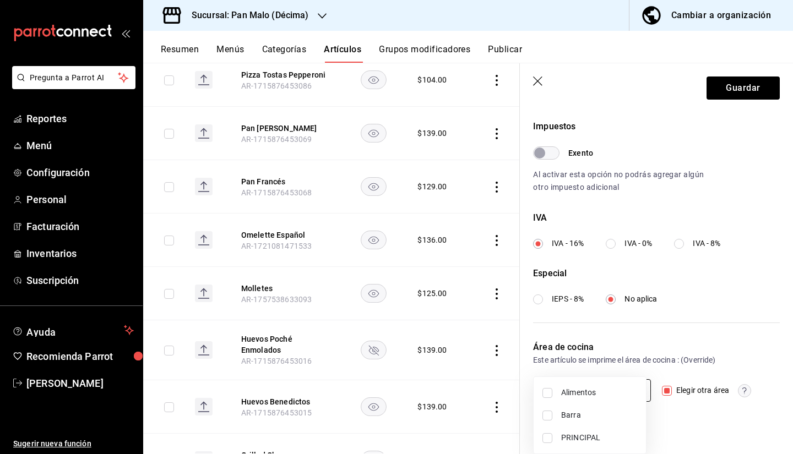
click at [628, 391] on body "Pregunta a Parrot AI Reportes Menú Configuración Personal Facturación Inventari…" at bounding box center [396, 227] width 793 height 454
click at [564, 396] on span "Alimentos" at bounding box center [599, 393] width 76 height 12
type input "824722f8-350e-413f-9a4c-a7371130ada9"
checkbox input "true"
click at [717, 88] on div at bounding box center [396, 227] width 793 height 454
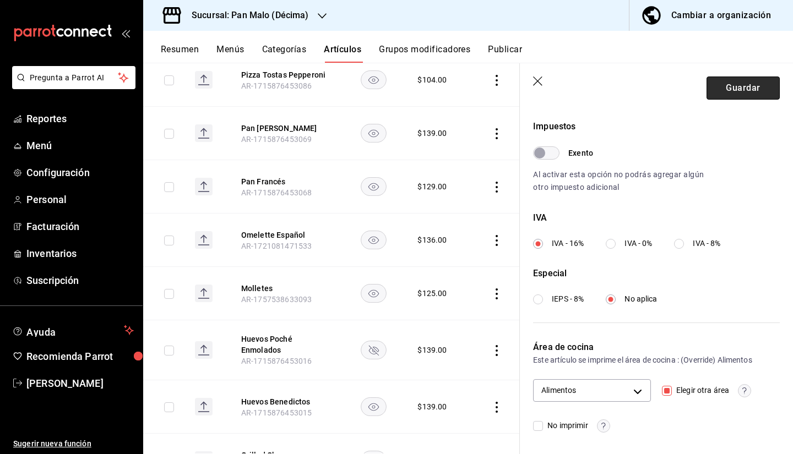
click at [732, 88] on button "Guardar" at bounding box center [743, 88] width 73 height 23
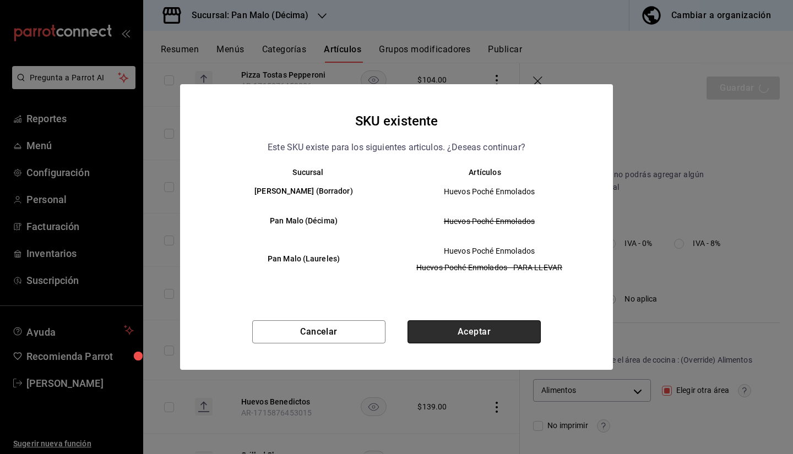
click at [478, 330] on button "Aceptar" at bounding box center [474, 332] width 133 height 23
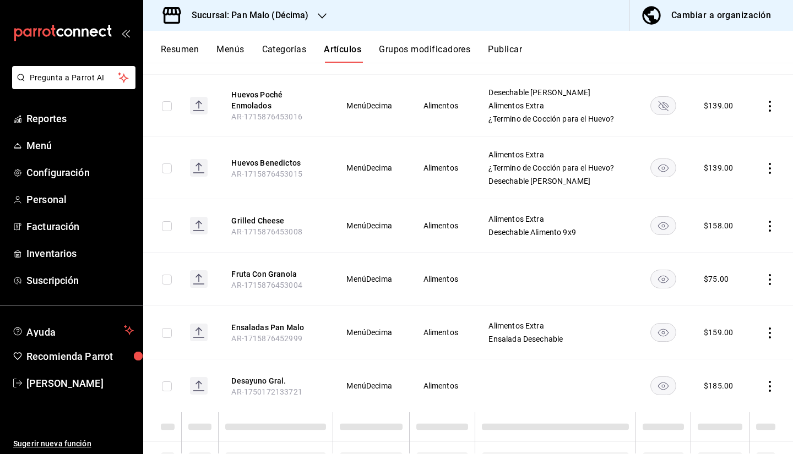
scroll to position [940, 0]
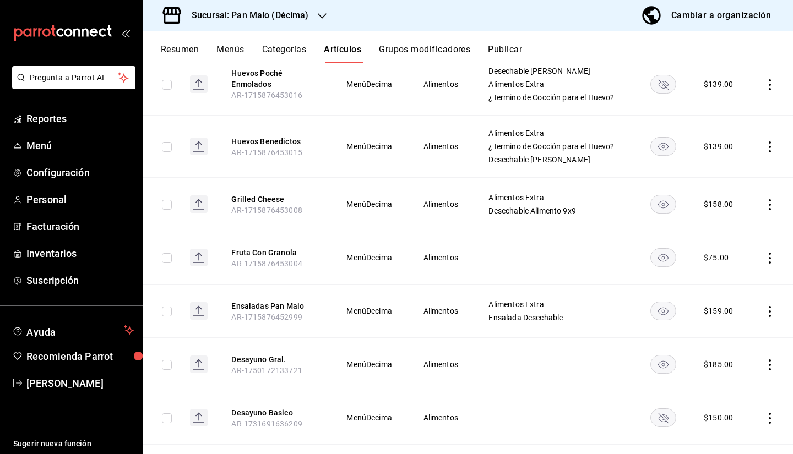
click at [245, 197] on th "Grilled Cheese AR-1715876453008" at bounding box center [275, 204] width 115 height 53
click at [253, 204] on button "Grilled Cheese" at bounding box center [275, 199] width 88 height 11
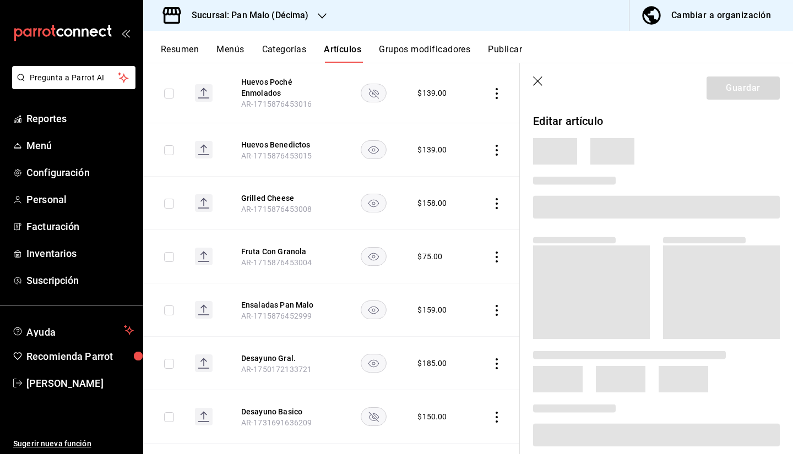
scroll to position [912, 0]
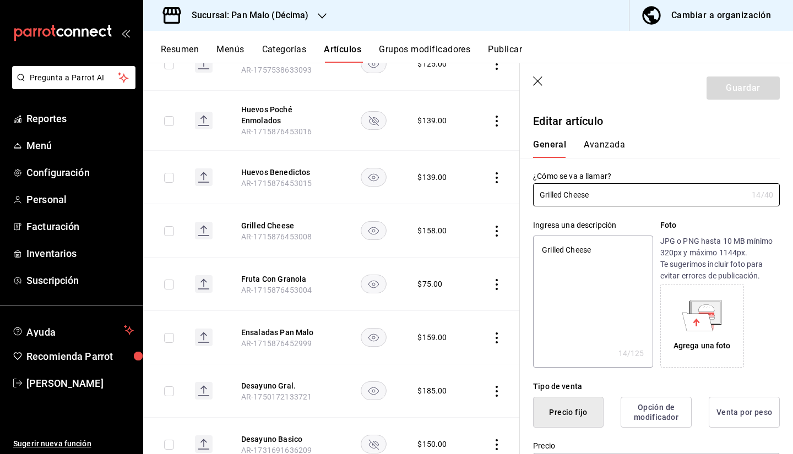
type textarea "x"
type input "$158.00"
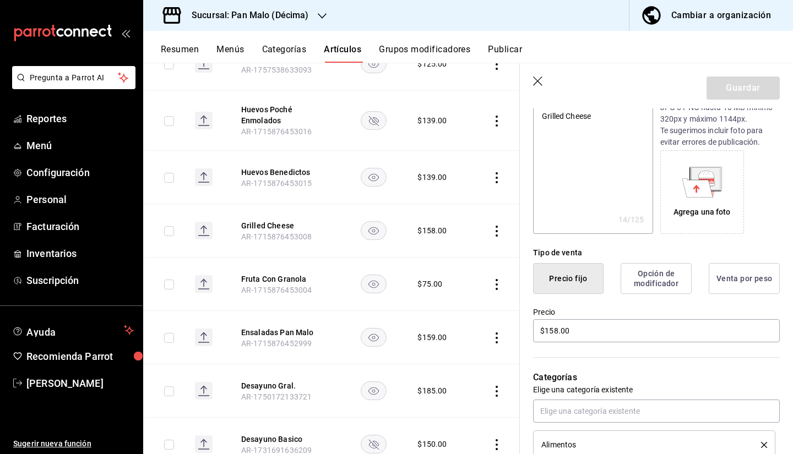
scroll to position [476, 0]
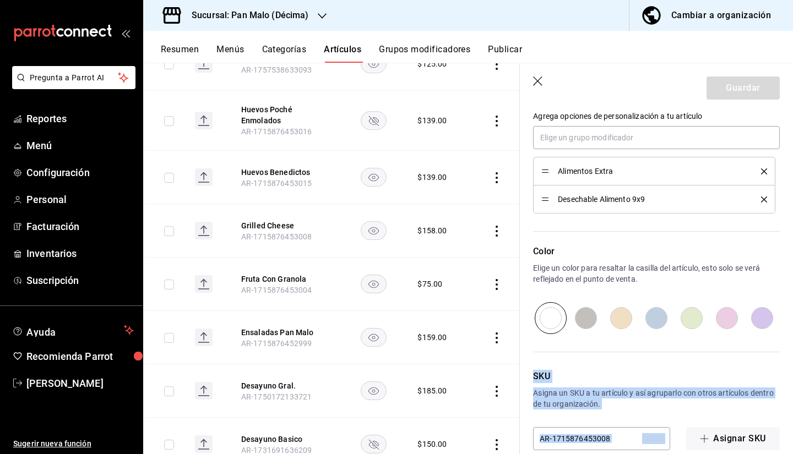
drag, startPoint x: 784, startPoint y: 366, endPoint x: 793, endPoint y: 454, distance: 88.5
click at [793, 454] on section "Guardar Editar artículo General Avanzada ¿Cómo se va a llamar? Grilled Cheese 1…" at bounding box center [656, 258] width 273 height 391
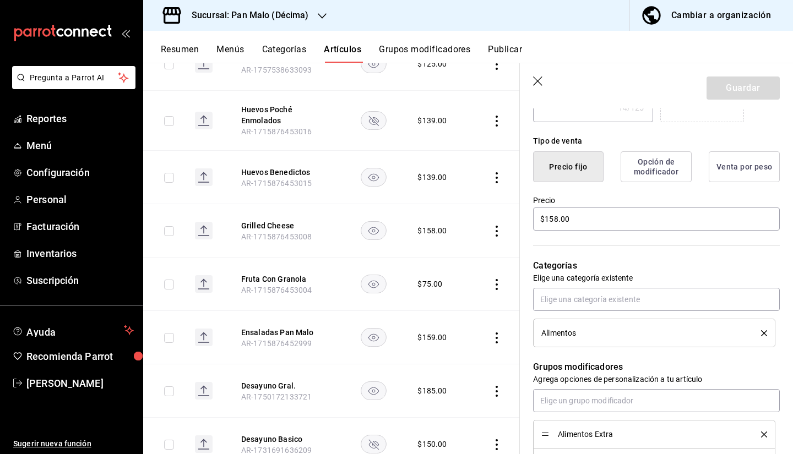
scroll to position [0, 0]
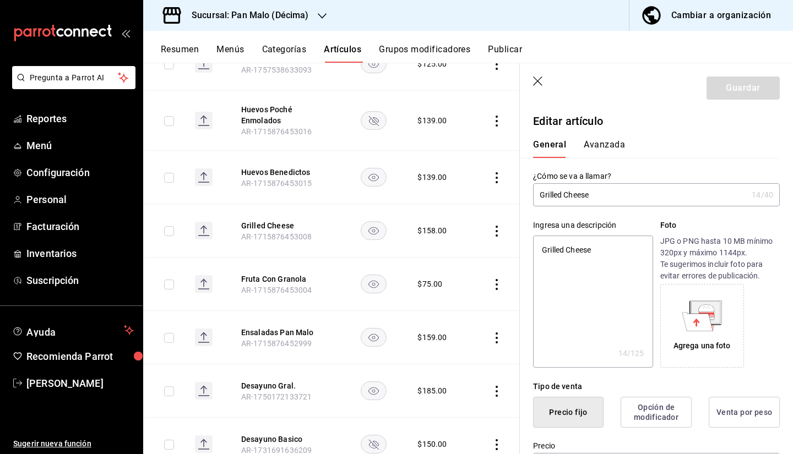
click at [594, 145] on button "Avanzada" at bounding box center [604, 148] width 41 height 19
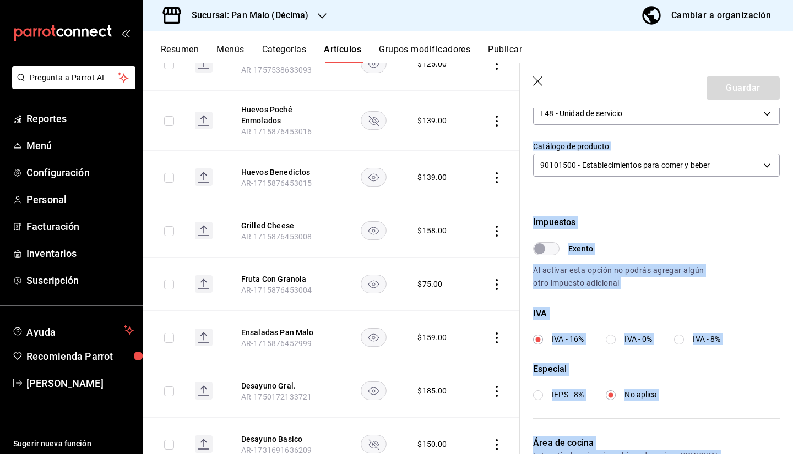
scroll to position [323, 0]
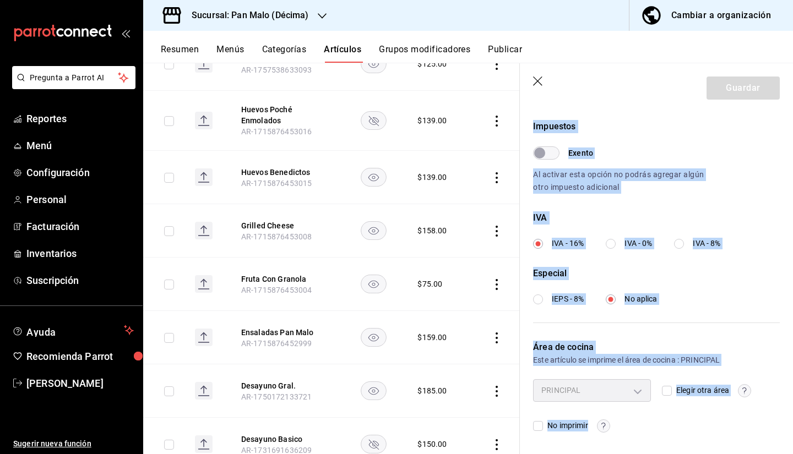
click at [682, 324] on div "Área de cocina Este artículo se imprime el área de cocina : PRINCIPAL PRINCIPAL…" at bounding box center [650, 377] width 260 height 109
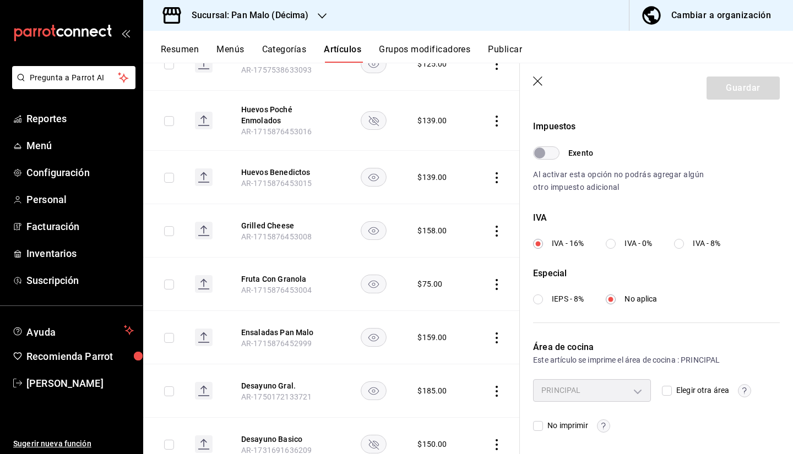
click at [672, 388] on span "Elegir otra área" at bounding box center [700, 391] width 57 height 12
click at [669, 388] on input "Elegir otra área" at bounding box center [667, 391] width 10 height 10
checkbox input "true"
click at [619, 389] on body "Pregunta a Parrot AI Reportes Menú Configuración Personal Facturación Inventari…" at bounding box center [396, 227] width 793 height 454
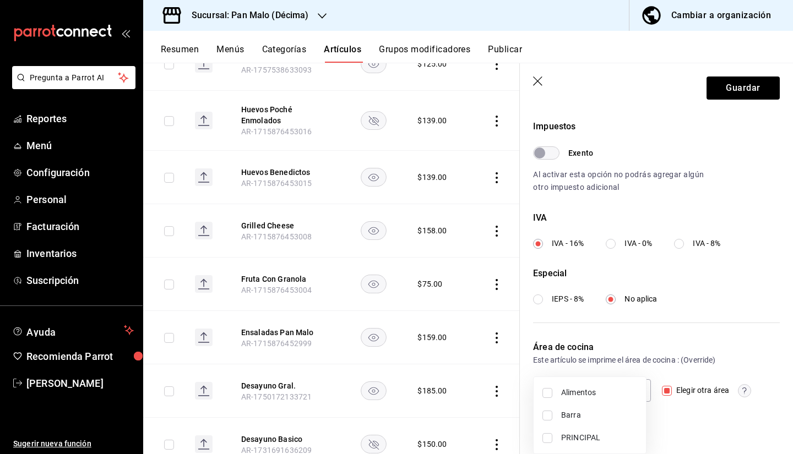
click at [589, 392] on span "Alimentos" at bounding box center [599, 393] width 76 height 12
type input "824722f8-350e-413f-9a4c-a7371130ada9"
checkbox input "true"
drag, startPoint x: 704, startPoint y: 104, endPoint x: 721, endPoint y: 91, distance: 21.6
click at [721, 91] on div at bounding box center [396, 227] width 793 height 454
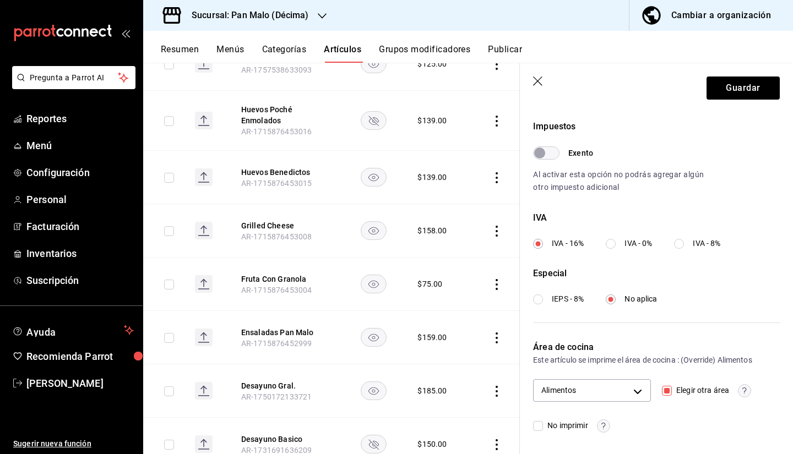
click at [721, 91] on div "Alimentos Barra PRINCIPAL" at bounding box center [396, 227] width 793 height 454
click at [721, 91] on button "Guardar" at bounding box center [743, 88] width 73 height 23
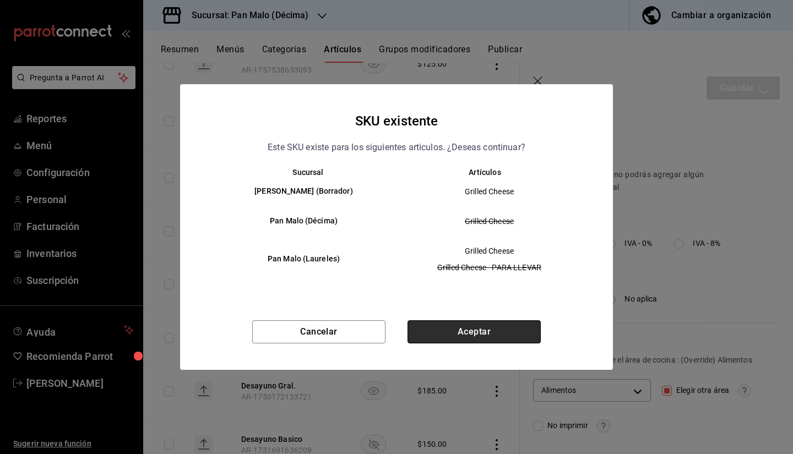
click at [497, 343] on button "Aceptar" at bounding box center [474, 332] width 133 height 23
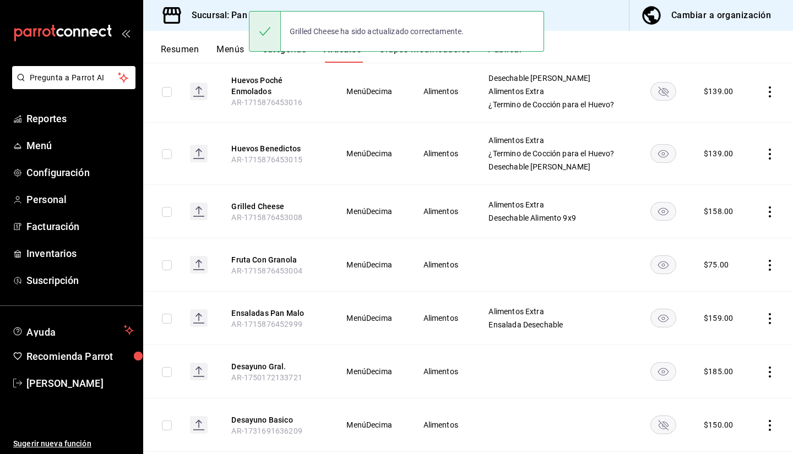
scroll to position [926, 0]
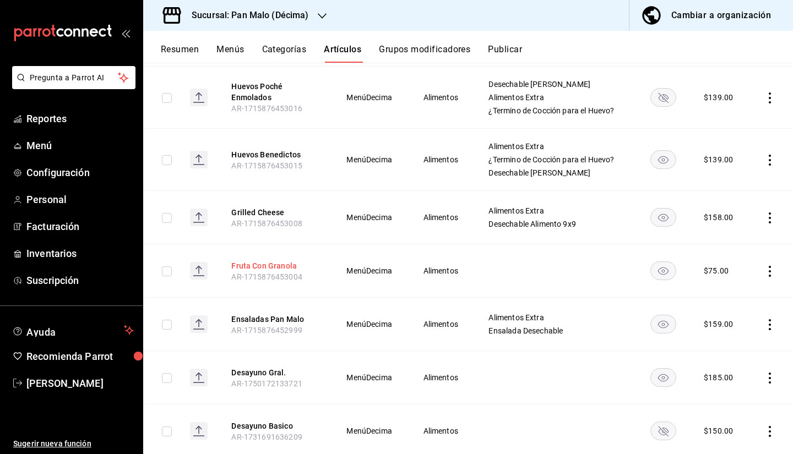
click at [252, 272] on button "Fruta Con Granola" at bounding box center [275, 265] width 88 height 11
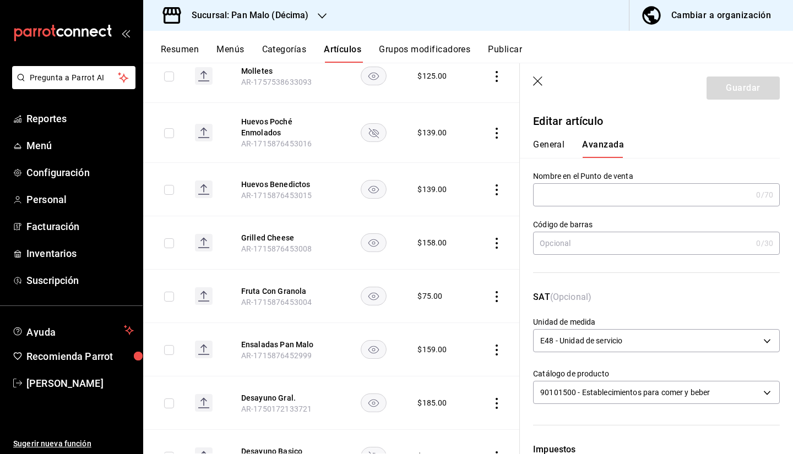
scroll to position [323, 0]
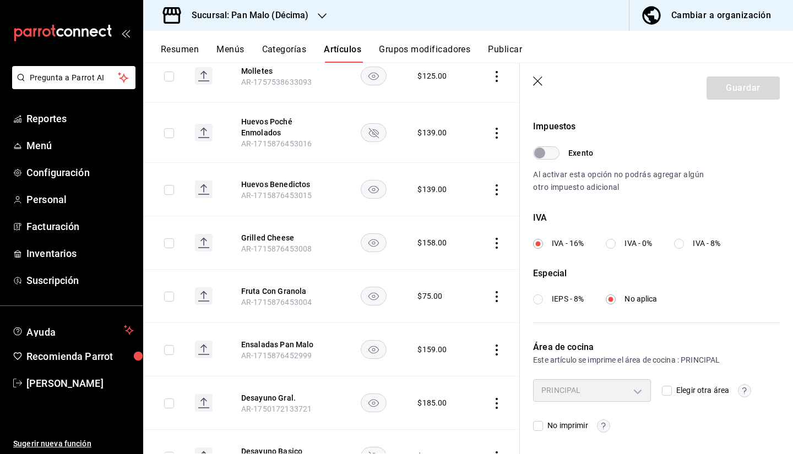
click at [656, 393] on div "PRINCIPAL acaba004-e6d9-47b0-95aa-b4e438291bd1 Elegir otra área No imprimir" at bounding box center [656, 405] width 247 height 53
click at [662, 390] on input "Elegir otra área" at bounding box center [667, 391] width 10 height 10
checkbox input "true"
click at [648, 388] on div "Sin área asignada Elegir otra área No imprimir" at bounding box center [656, 405] width 247 height 53
click at [628, 393] on body "Pregunta a Parrot AI Reportes Menú Configuración Personal Facturación Inventari…" at bounding box center [396, 227] width 793 height 454
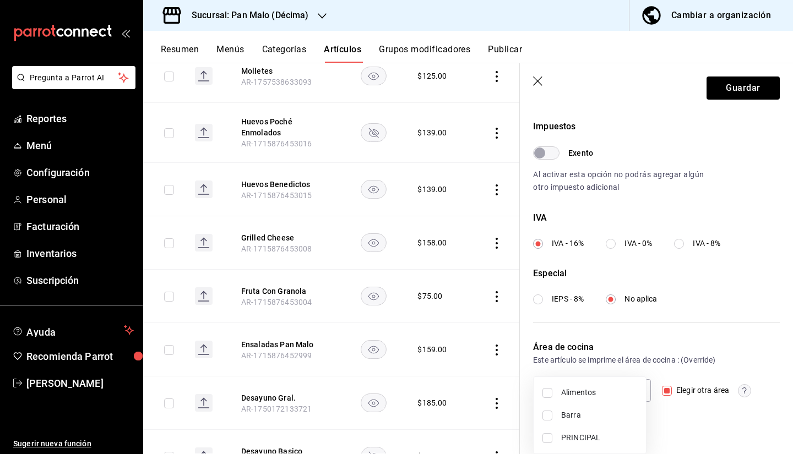
click at [587, 396] on span "Alimentos" at bounding box center [599, 393] width 76 height 12
type input "824722f8-350e-413f-9a4c-a7371130ada9"
checkbox input "true"
click at [721, 85] on div at bounding box center [396, 227] width 793 height 454
click at [721, 85] on button "Guardar" at bounding box center [743, 88] width 73 height 23
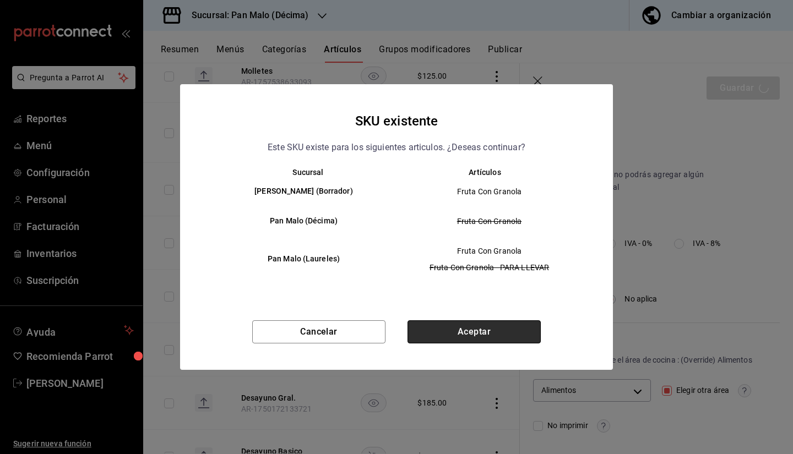
click at [484, 327] on button "Aceptar" at bounding box center [474, 332] width 133 height 23
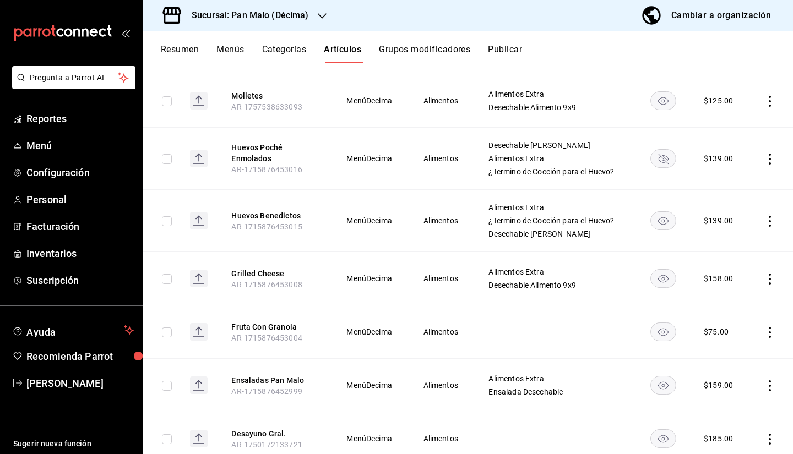
scroll to position [902, 0]
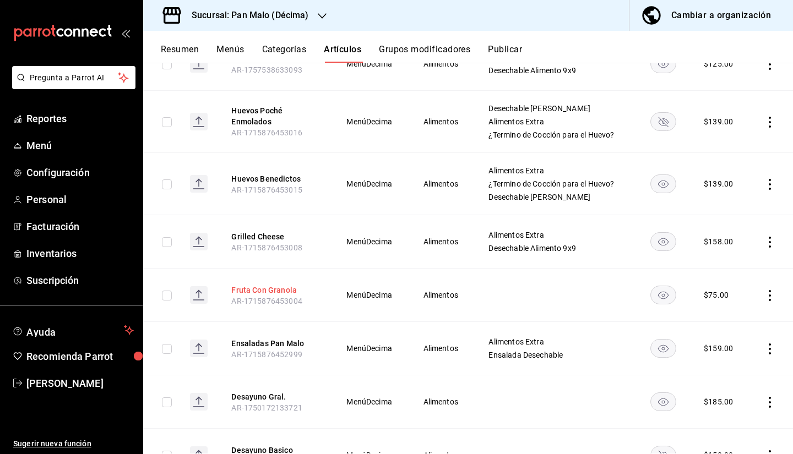
click at [273, 296] on button "Fruta Con Granola" at bounding box center [275, 290] width 88 height 11
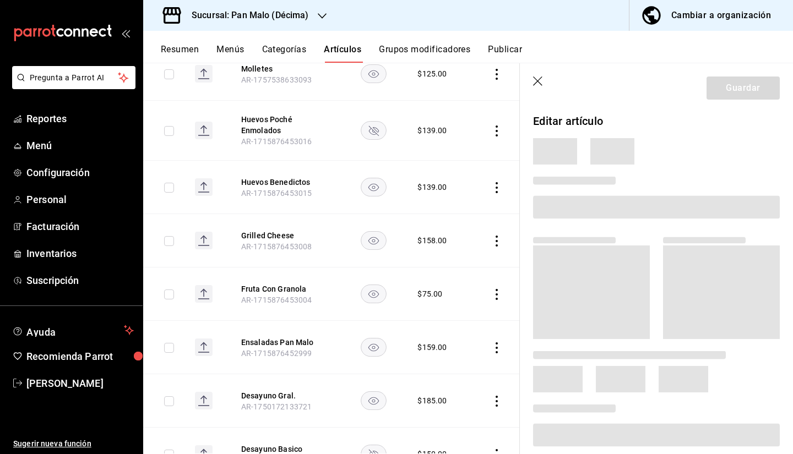
scroll to position [876, 0]
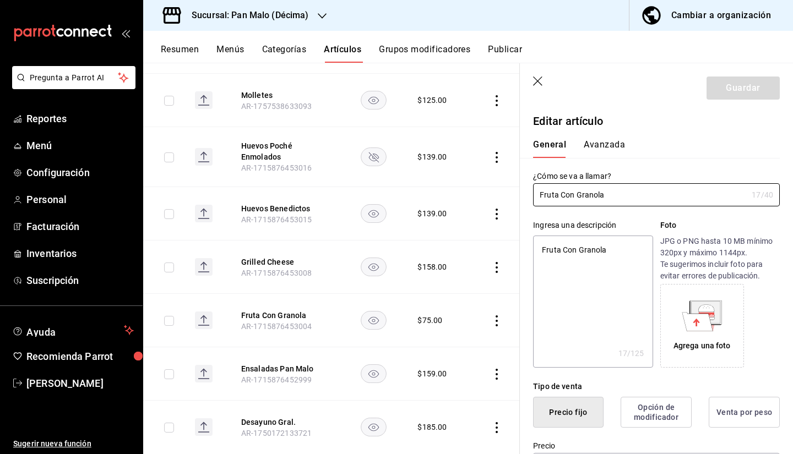
type textarea "x"
type input "$75.00"
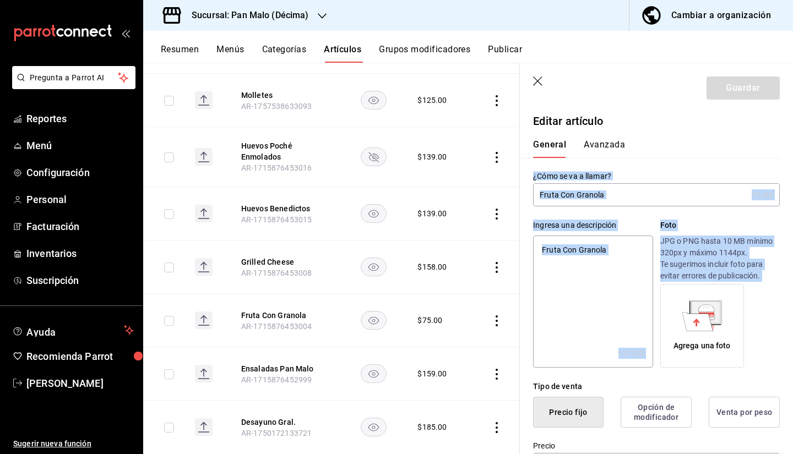
drag, startPoint x: 781, startPoint y: 123, endPoint x: 793, endPoint y: 296, distance: 173.3
click at [793, 296] on section "Guardar Editar artículo General Avanzada ¿Cómo se va a llamar? Fruta Con Granol…" at bounding box center [656, 258] width 273 height 391
click at [755, 153] on div "General [PERSON_NAME]" at bounding box center [650, 148] width 234 height 19
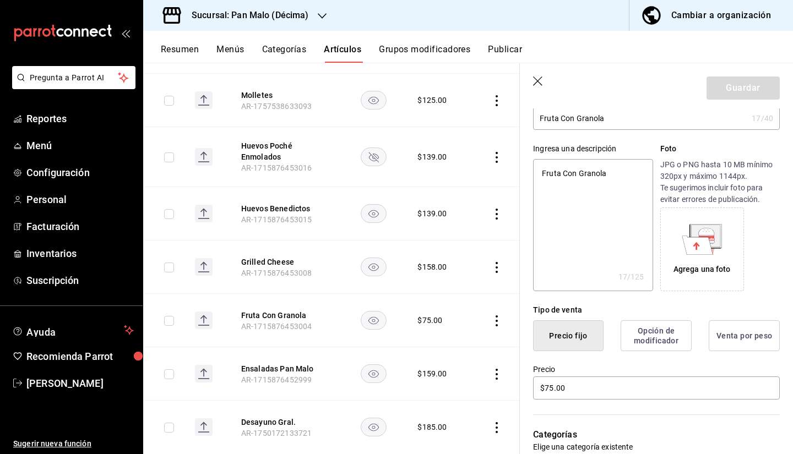
scroll to position [0, 0]
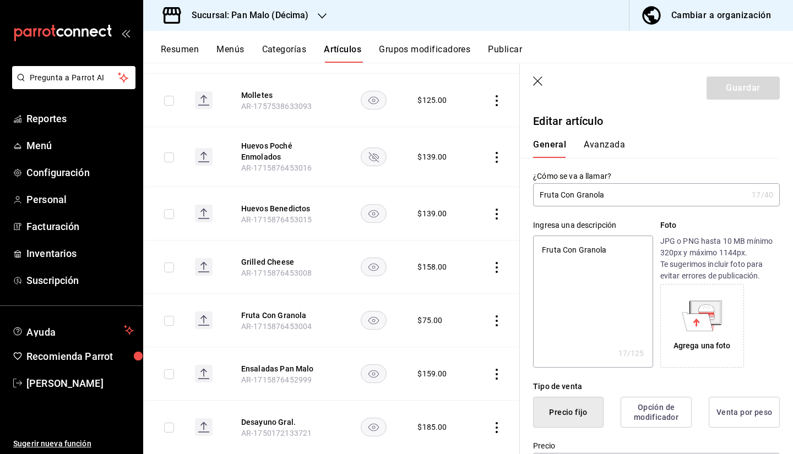
click at [601, 138] on div "General [PERSON_NAME]" at bounding box center [650, 143] width 260 height 29
click at [606, 143] on button "Avanzada" at bounding box center [604, 148] width 41 height 19
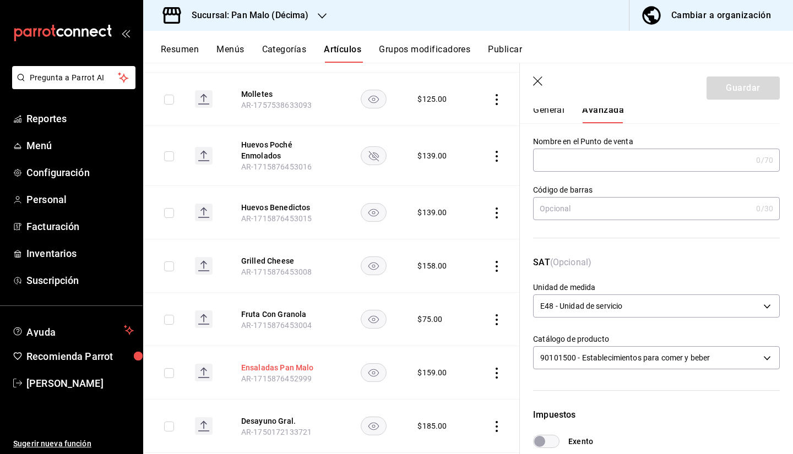
scroll to position [877, 0]
click at [273, 373] on button "Ensaladas Pan Malo" at bounding box center [285, 367] width 88 height 11
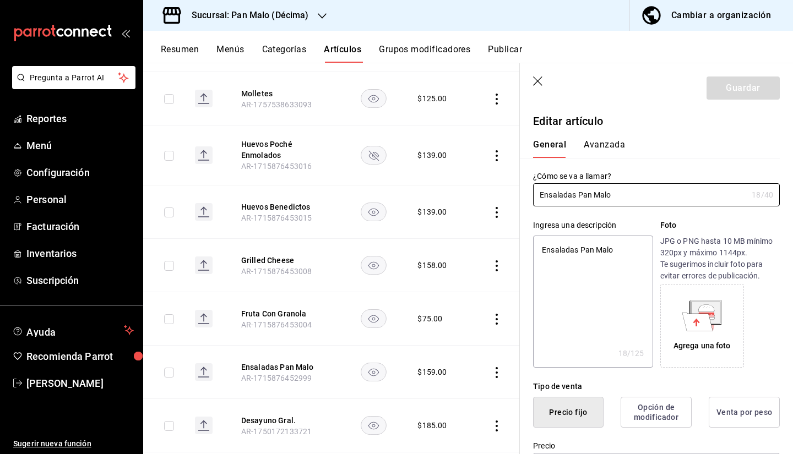
type textarea "x"
type input "$159.00"
click at [595, 155] on button "Avanzada" at bounding box center [604, 148] width 41 height 19
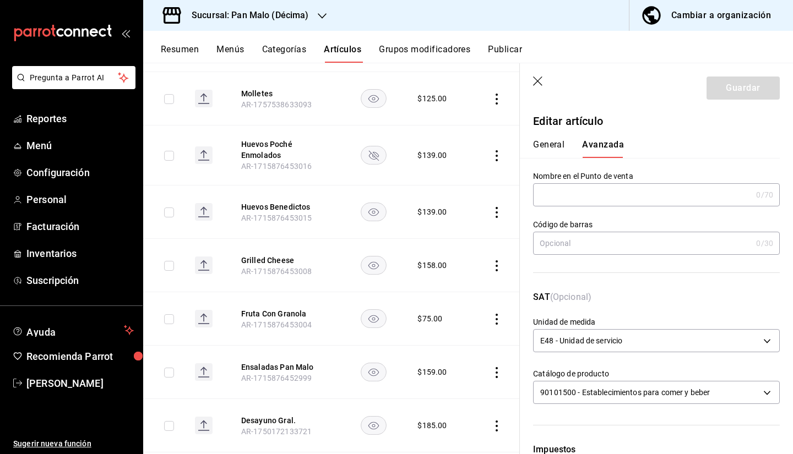
scroll to position [323, 0]
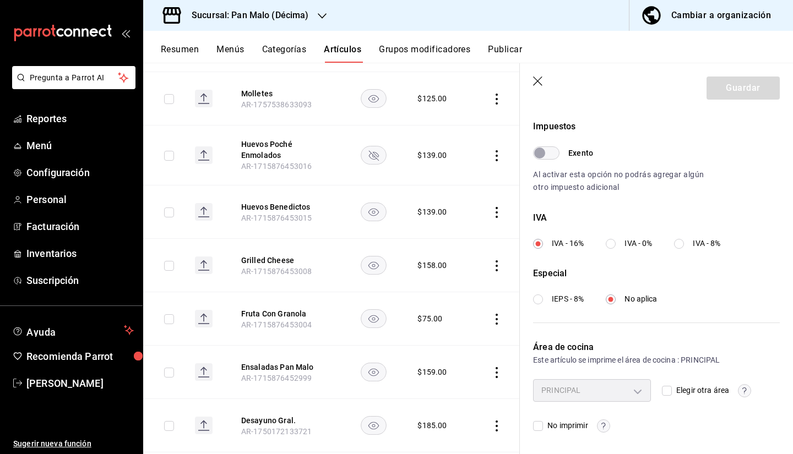
click at [662, 381] on div "Elegir otra área" at bounding box center [721, 390] width 118 height 22
click at [667, 398] on div "Elegir otra área" at bounding box center [721, 390] width 118 height 22
click at [667, 392] on input "Elegir otra área" at bounding box center [667, 391] width 10 height 10
checkbox input "true"
click at [628, 389] on body "Pregunta a Parrot AI Reportes Menú Configuración Personal Facturación Inventari…" at bounding box center [396, 227] width 793 height 454
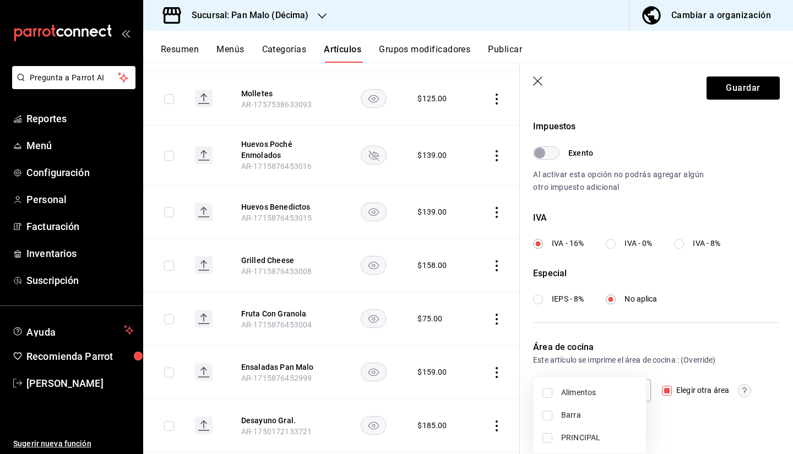
drag, startPoint x: 574, startPoint y: 407, endPoint x: 561, endPoint y: 390, distance: 21.2
click at [561, 390] on ul "Alimentos Barra PRINCIPAL" at bounding box center [590, 415] width 112 height 77
click at [561, 390] on li "Alimentos" at bounding box center [590, 393] width 112 height 23
type input "824722f8-350e-413f-9a4c-a7371130ada9"
checkbox input "true"
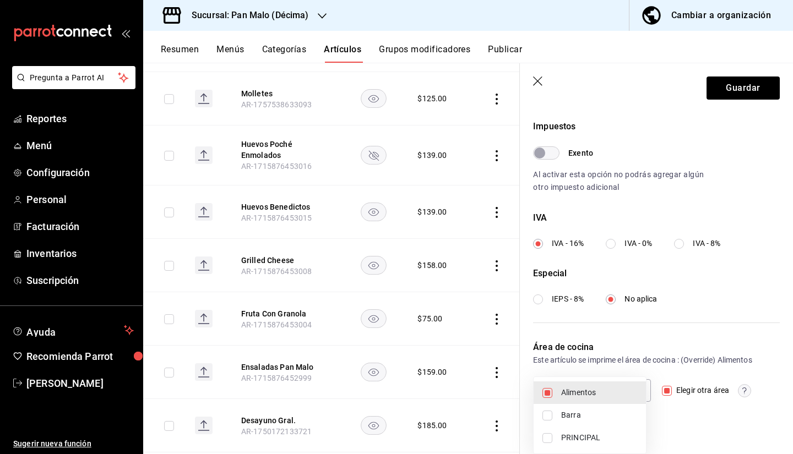
click at [713, 106] on div at bounding box center [396, 227] width 793 height 454
click at [712, 99] on button "Guardar" at bounding box center [743, 88] width 73 height 23
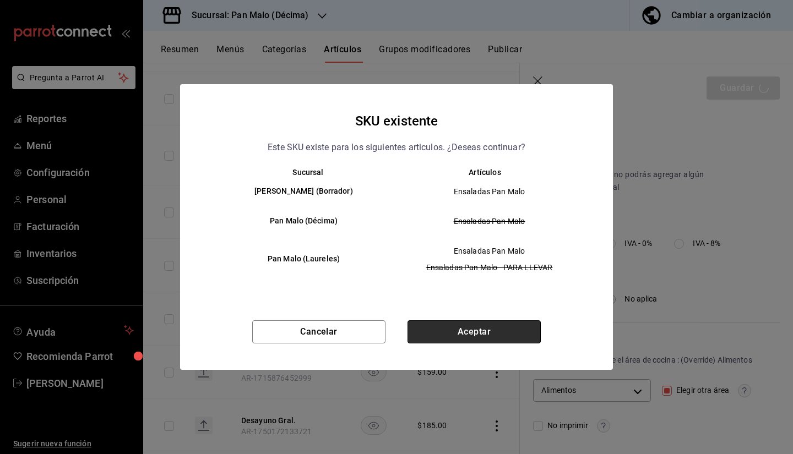
click at [479, 330] on button "Aceptar" at bounding box center [474, 332] width 133 height 23
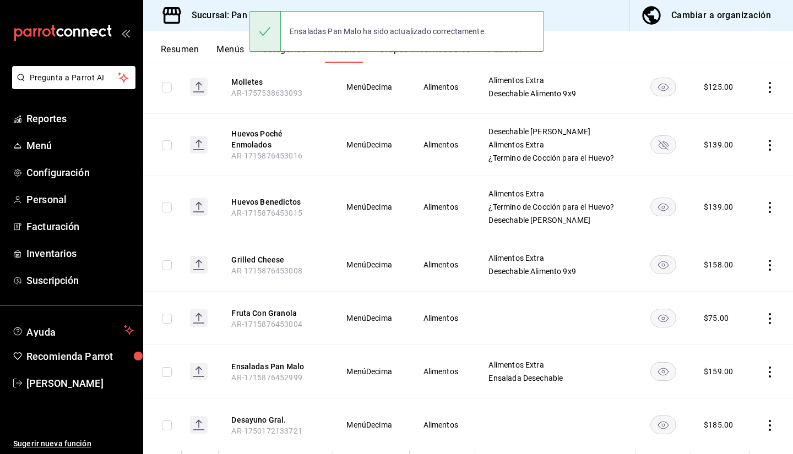
scroll to position [918, 0]
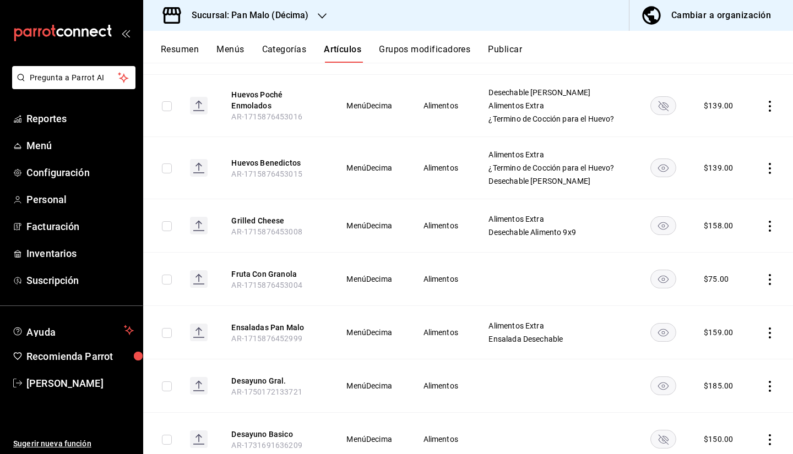
click at [256, 395] on span "AR-1750172133721" at bounding box center [266, 392] width 70 height 9
click at [254, 382] on button "Desayuno Gral." at bounding box center [275, 381] width 88 height 11
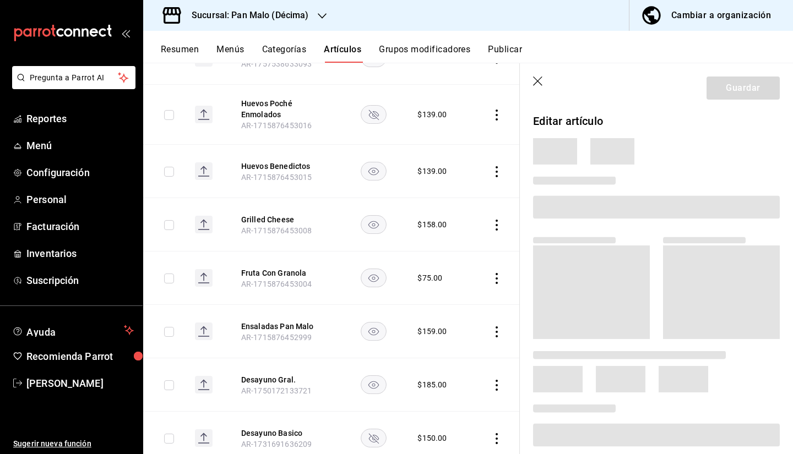
scroll to position [892, 0]
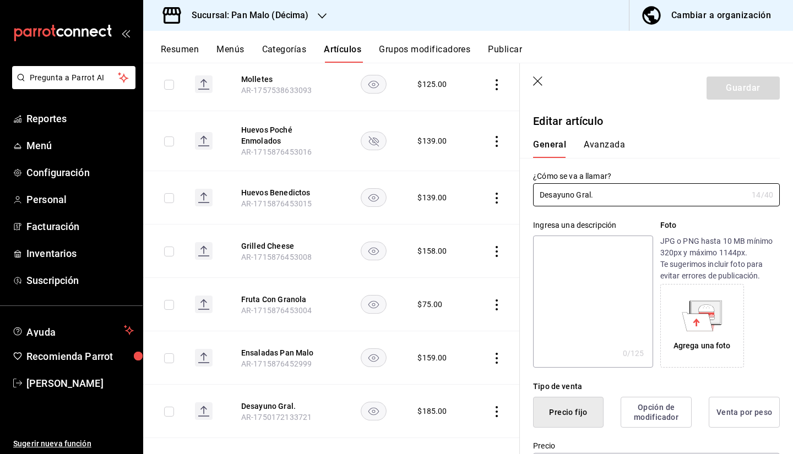
type input "$185.00"
radio input "false"
radio input "true"
click at [602, 143] on button "Avanzada" at bounding box center [604, 148] width 41 height 19
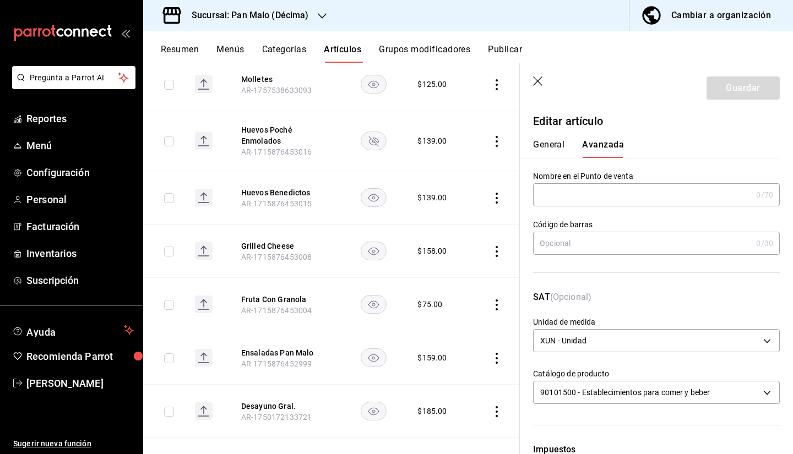
scroll to position [323, 0]
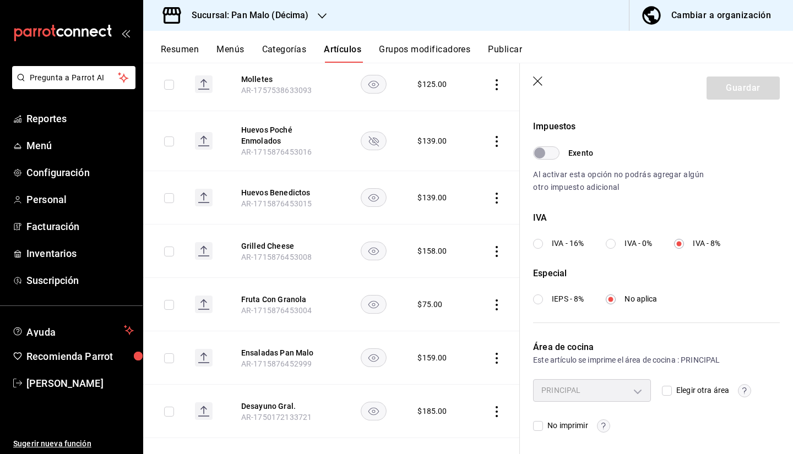
click at [663, 393] on input "Elegir otra área" at bounding box center [667, 391] width 10 height 10
checkbox input "true"
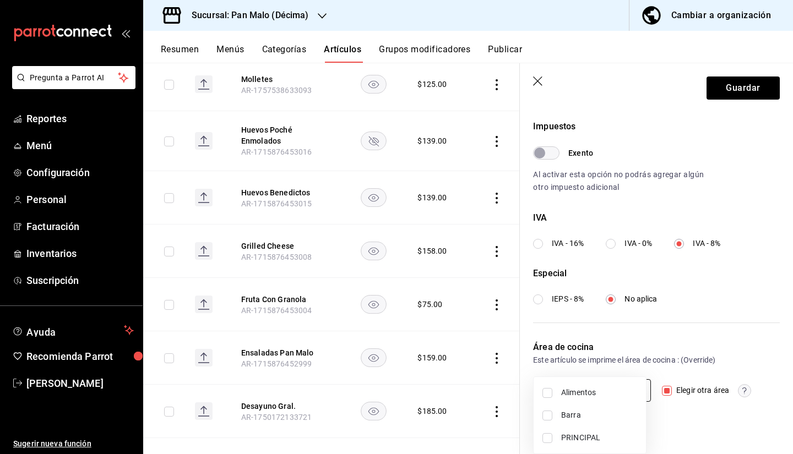
click at [617, 386] on body "Pregunta a Parrot AI Reportes Menú Configuración Personal Facturación Inventari…" at bounding box center [396, 227] width 793 height 454
click at [568, 397] on span "Alimentos" at bounding box center [599, 393] width 76 height 12
type input "824722f8-350e-413f-9a4c-a7371130ada9"
checkbox input "true"
click at [755, 84] on div at bounding box center [396, 227] width 793 height 454
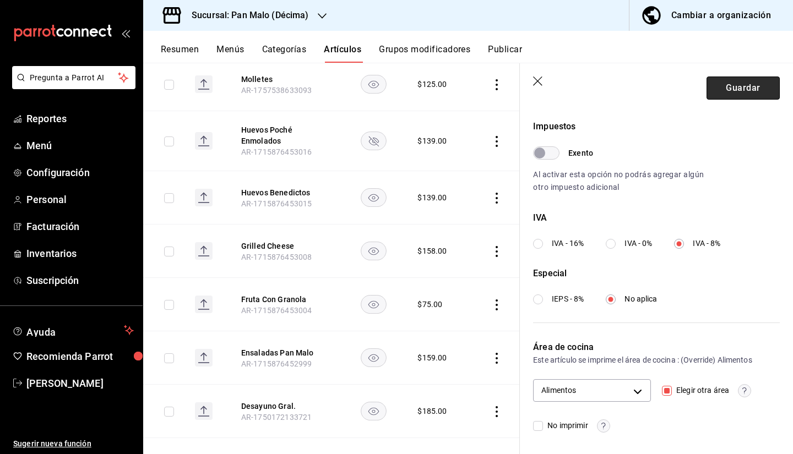
click at [712, 95] on button "Guardar" at bounding box center [743, 88] width 73 height 23
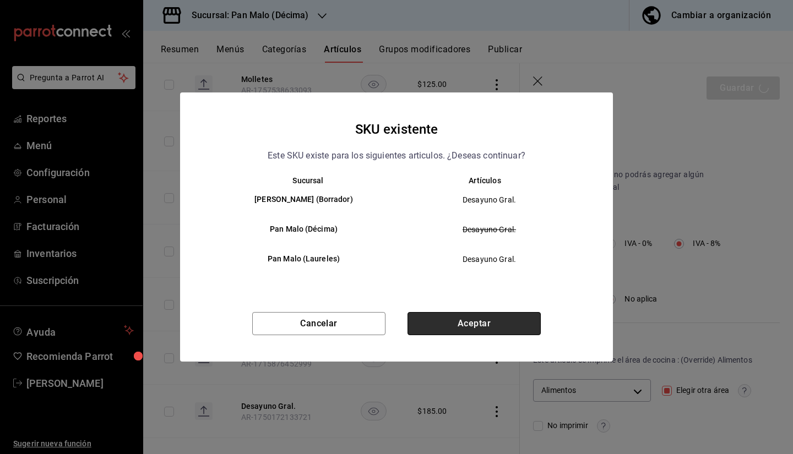
click at [479, 318] on button "Aceptar" at bounding box center [474, 323] width 133 height 23
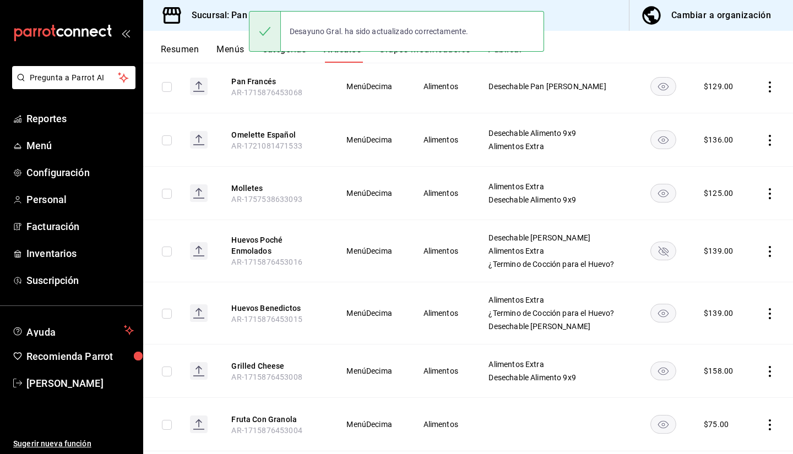
scroll to position [931, 0]
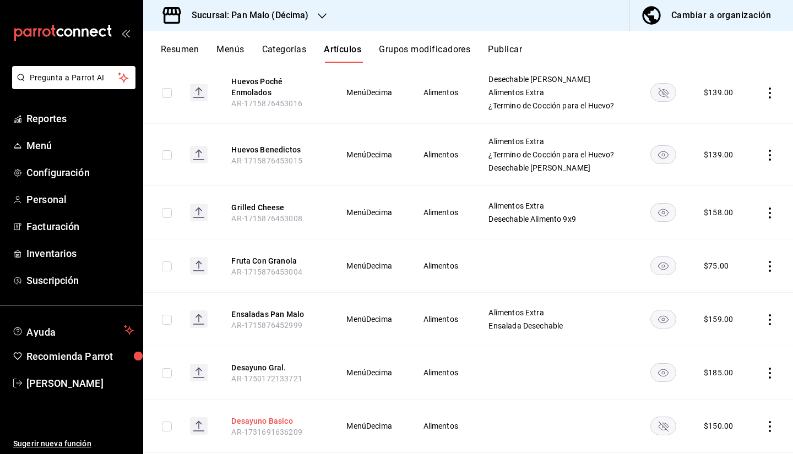
click at [277, 423] on button "Desayuno Basico" at bounding box center [275, 421] width 88 height 11
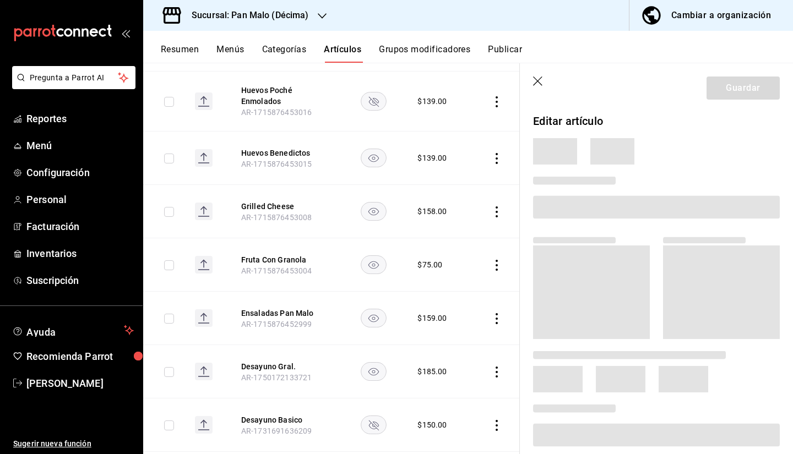
scroll to position [905, 0]
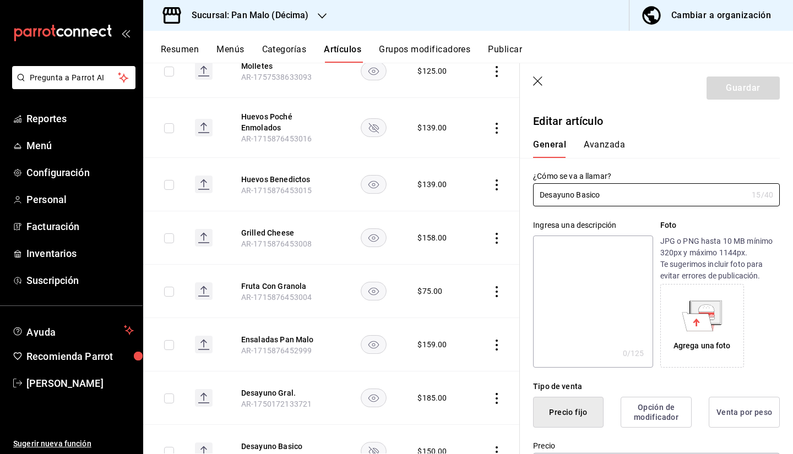
click at [606, 149] on button "Avanzada" at bounding box center [604, 148] width 41 height 19
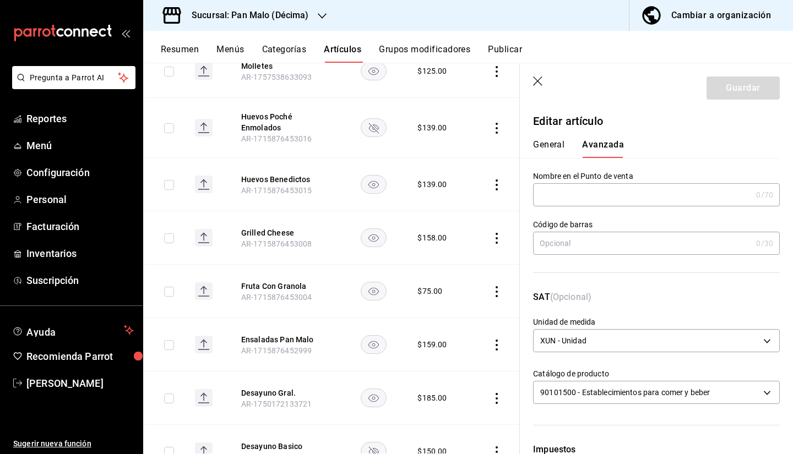
scroll to position [323, 0]
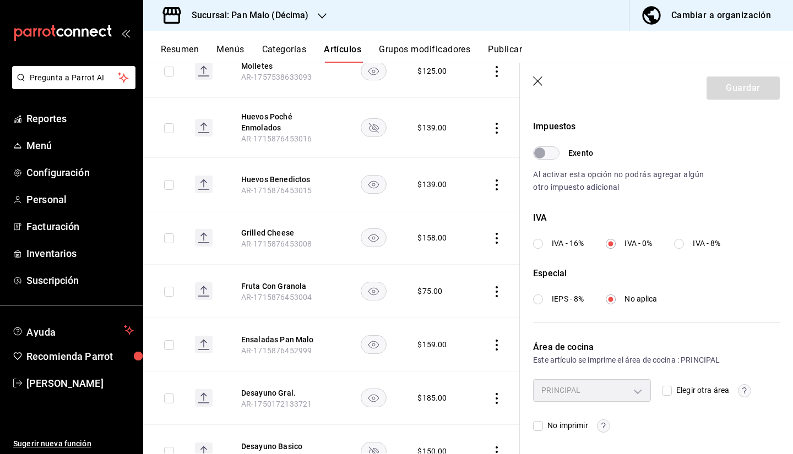
click at [633, 387] on div "PRINCIPAL" at bounding box center [592, 390] width 118 height 22
click at [655, 387] on div "PRINCIPAL acaba004-e6d9-47b0-95aa-b4e438291bd1 Elegir otra área No imprimir" at bounding box center [656, 405] width 247 height 53
click at [663, 387] on input "Elegir otra área" at bounding box center [667, 391] width 10 height 10
checkbox input "true"
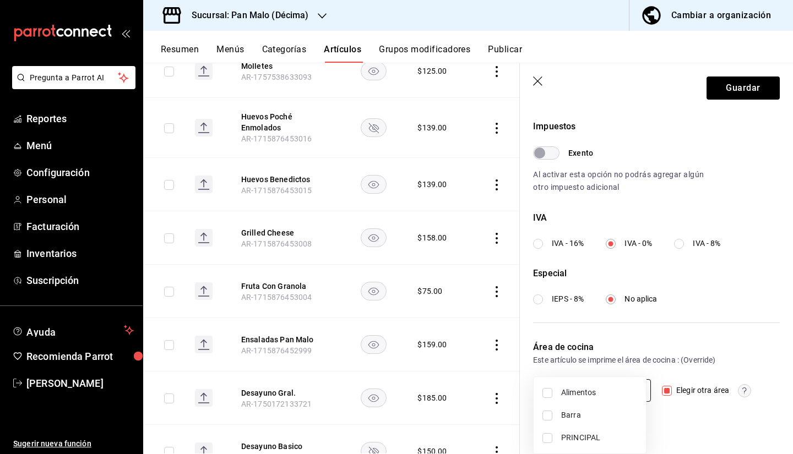
click at [637, 387] on body "Pregunta a Parrot AI Reportes Menú Configuración Personal Facturación Inventari…" at bounding box center [396, 227] width 793 height 454
click at [611, 398] on span "Alimentos" at bounding box center [599, 393] width 76 height 12
type input "824722f8-350e-413f-9a4c-a7371130ada9"
checkbox input "true"
click at [712, 78] on div at bounding box center [396, 227] width 793 height 454
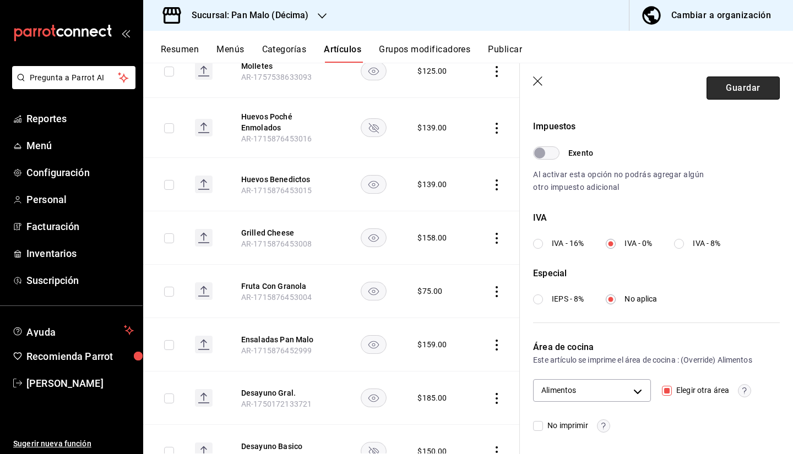
click at [709, 98] on button "Guardar" at bounding box center [743, 88] width 73 height 23
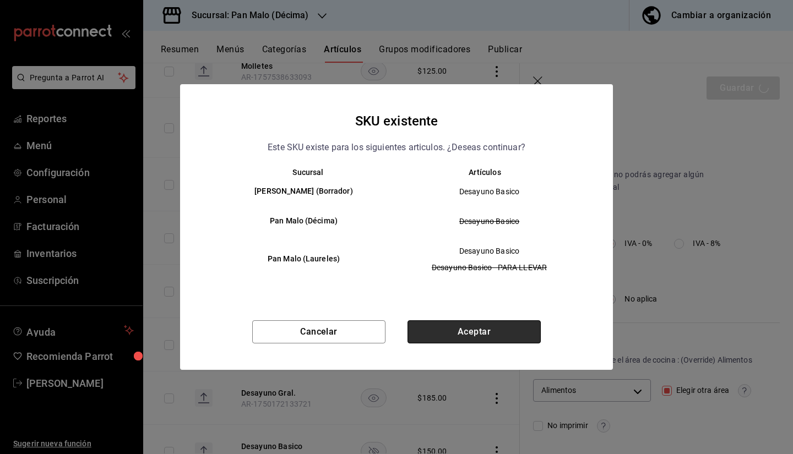
click at [453, 329] on button "Aceptar" at bounding box center [474, 332] width 133 height 23
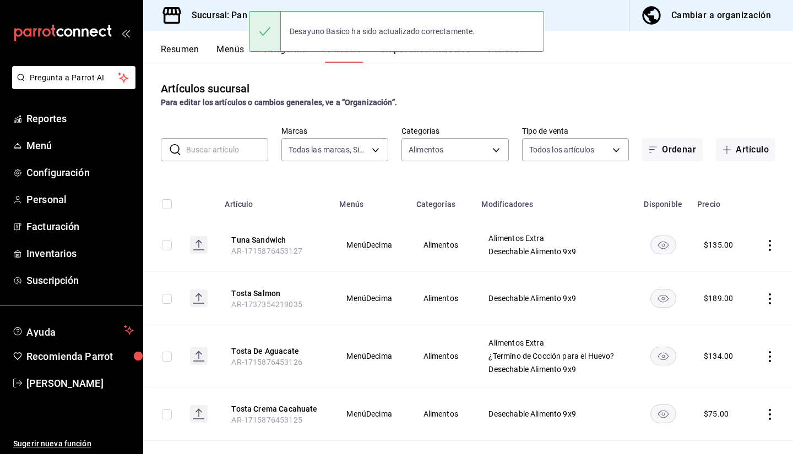
click at [292, 53] on div "Desayuno Basico ha sido actualizado correctamente." at bounding box center [396, 31] width 295 height 47
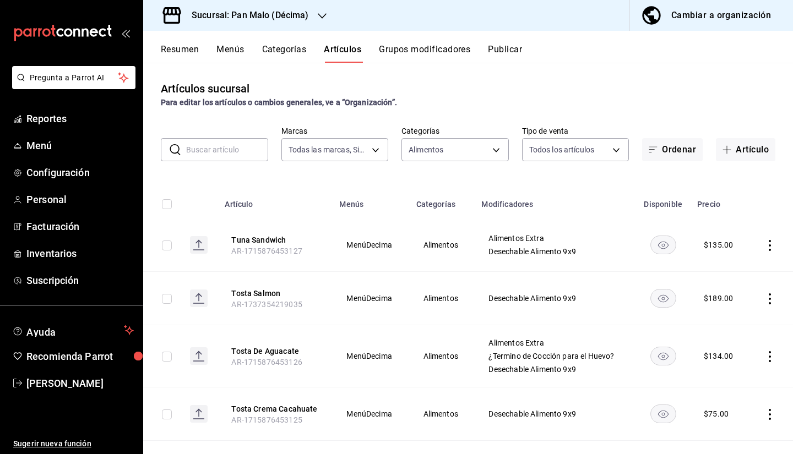
click at [274, 52] on div "Desayuno Basico ha sido actualizado correctamente." at bounding box center [396, 31] width 295 height 47
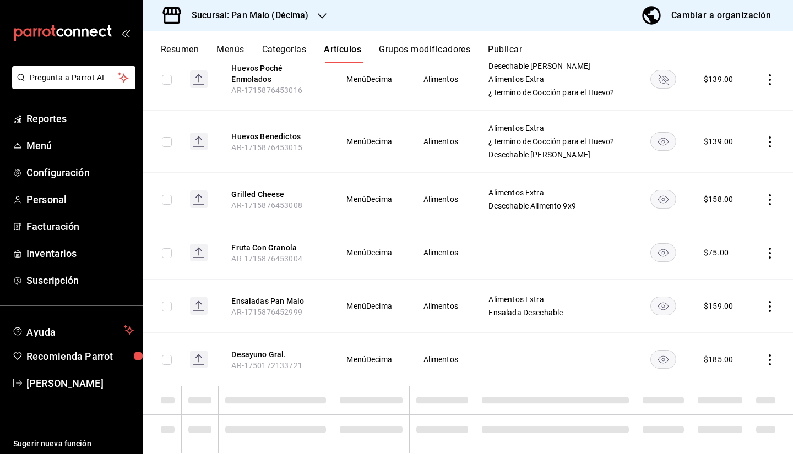
scroll to position [997, 0]
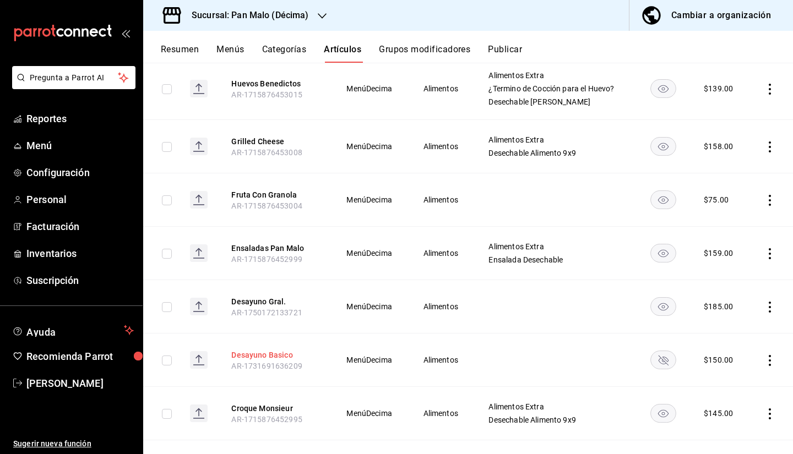
click at [264, 361] on button "Desayuno Basico" at bounding box center [275, 355] width 88 height 11
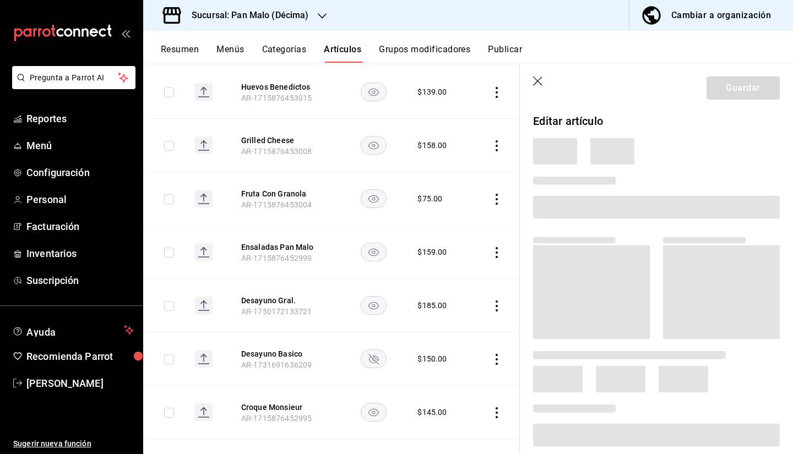
scroll to position [971, 0]
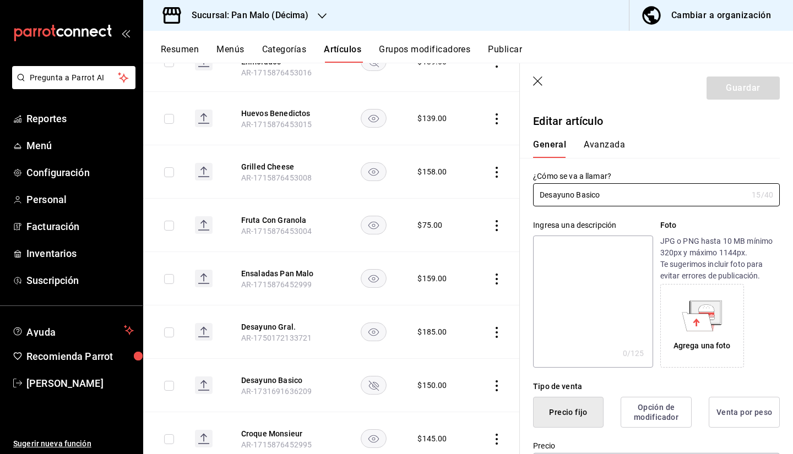
type input "$150.00"
radio input "false"
radio input "true"
type input "XUN"
type input "90101500"
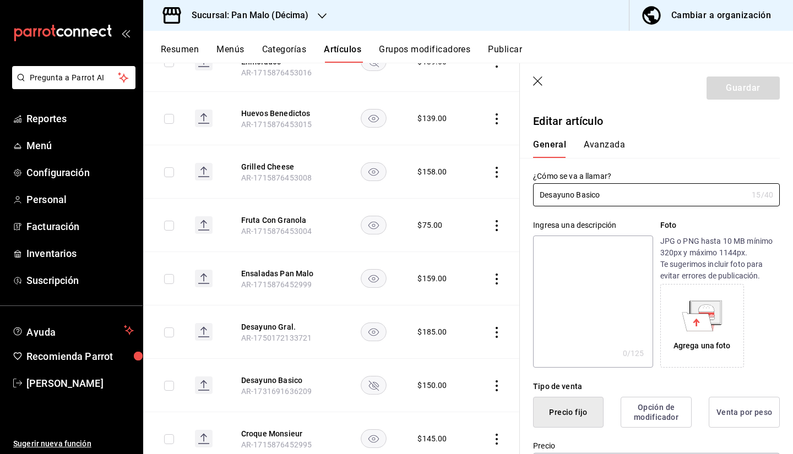
radio input "true"
type input "824722f8-350e-413f-9a4c-a7371130ada9"
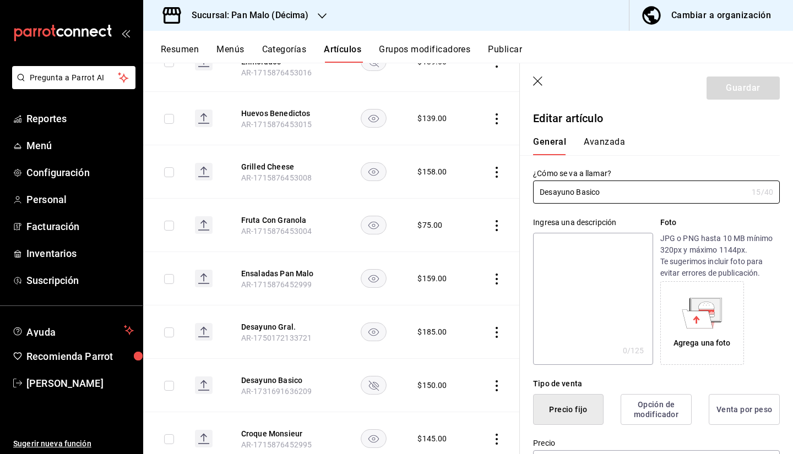
scroll to position [0, 0]
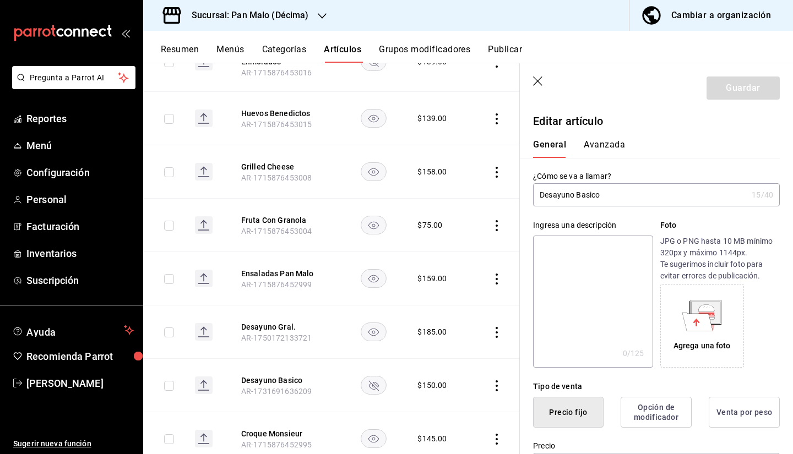
click at [604, 146] on button "Avanzada" at bounding box center [604, 148] width 41 height 19
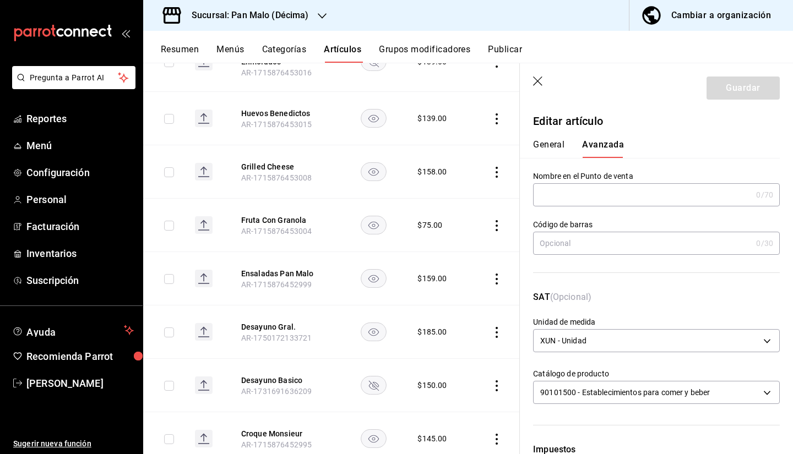
scroll to position [323, 0]
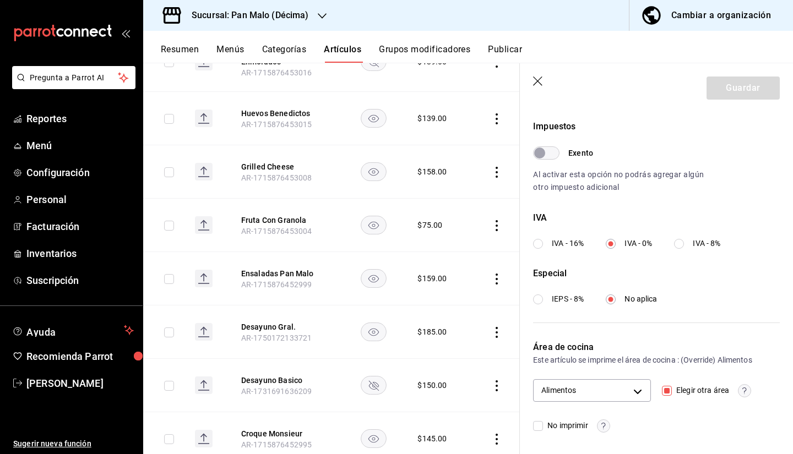
click at [249, 428] on th "Croque Monsieur AR-1715876452995" at bounding box center [285, 438] width 115 height 53
click at [257, 439] on button "Croque Monsieur" at bounding box center [285, 433] width 88 height 11
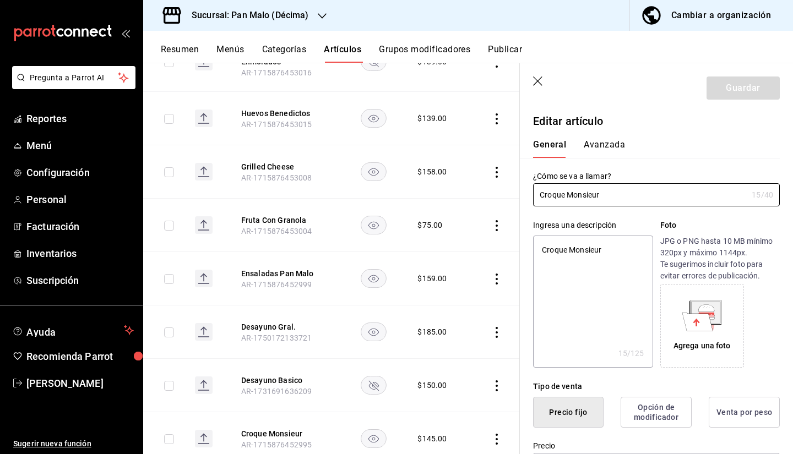
click at [593, 148] on button "Avanzada" at bounding box center [604, 148] width 41 height 19
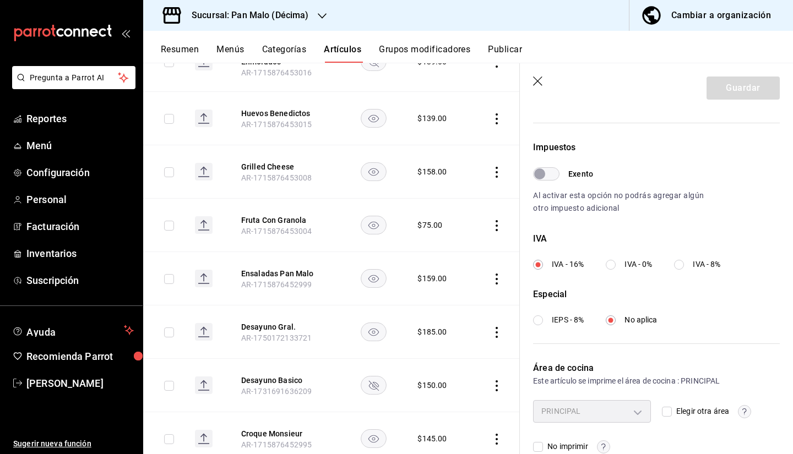
scroll to position [323, 0]
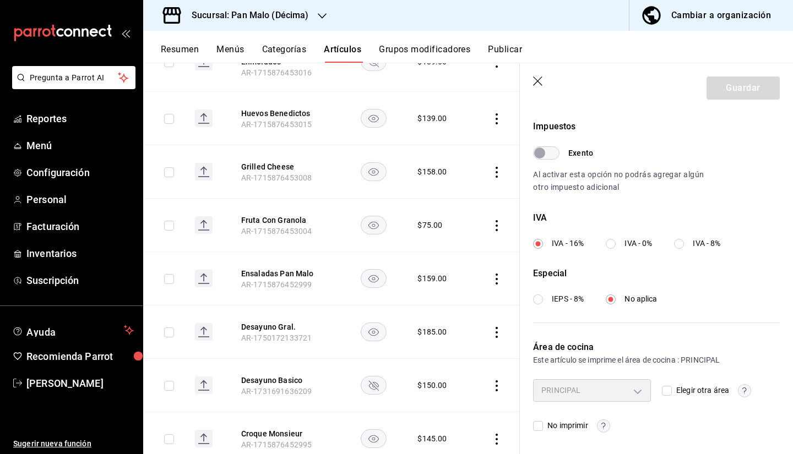
click at [667, 390] on input "Elegir otra área" at bounding box center [667, 391] width 10 height 10
checkbox input "true"
click at [632, 384] on body "Pregunta a Parrot AI Reportes Menú Configuración Personal Facturación Inventari…" at bounding box center [396, 227] width 793 height 454
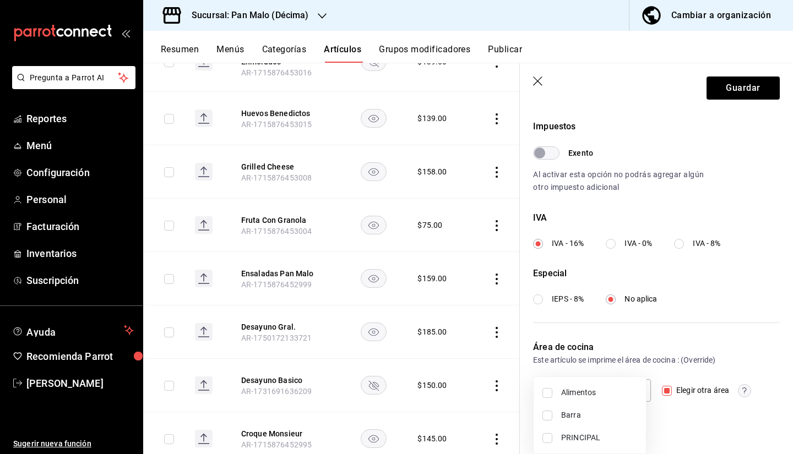
click at [598, 391] on span "Alimentos" at bounding box center [599, 393] width 76 height 12
type input "824722f8-350e-413f-9a4c-a7371130ada9"
checkbox input "true"
click at [736, 92] on div at bounding box center [396, 227] width 793 height 454
click at [721, 83] on button "Guardar" at bounding box center [743, 88] width 73 height 23
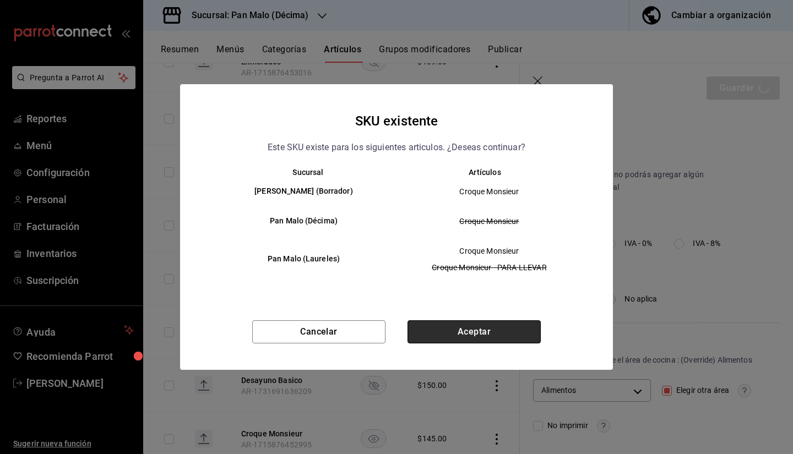
click at [488, 334] on button "Aceptar" at bounding box center [474, 332] width 133 height 23
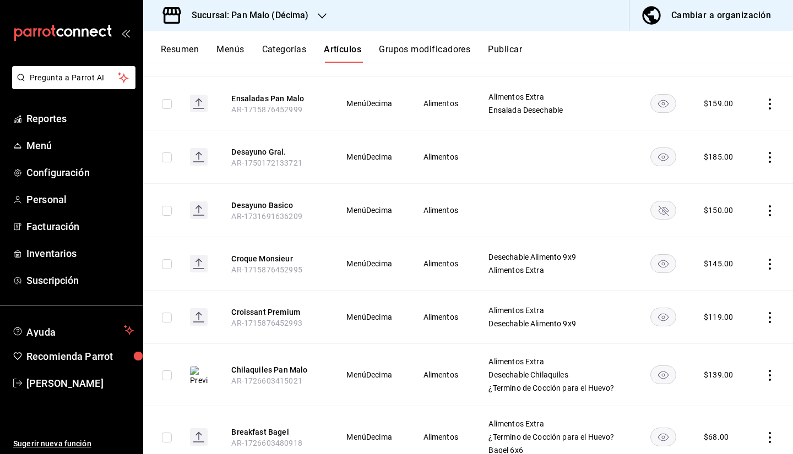
scroll to position [1159, 0]
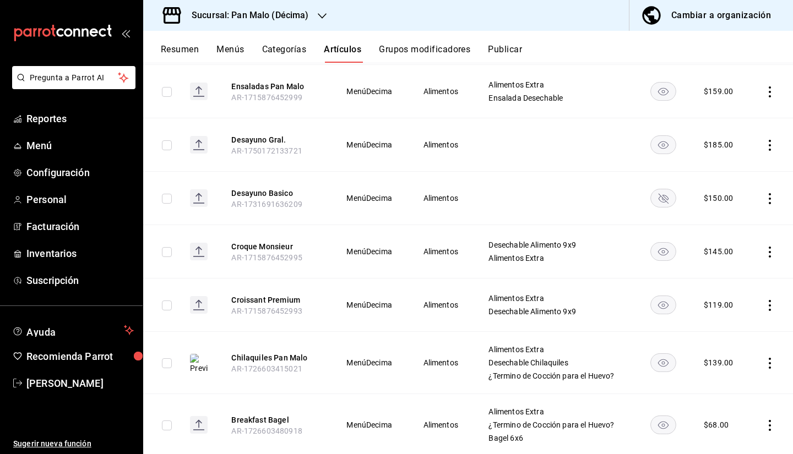
click at [291, 316] on span "AR-1715876452993" at bounding box center [266, 311] width 70 height 9
click at [282, 306] on button "Croissant Premium" at bounding box center [275, 300] width 88 height 11
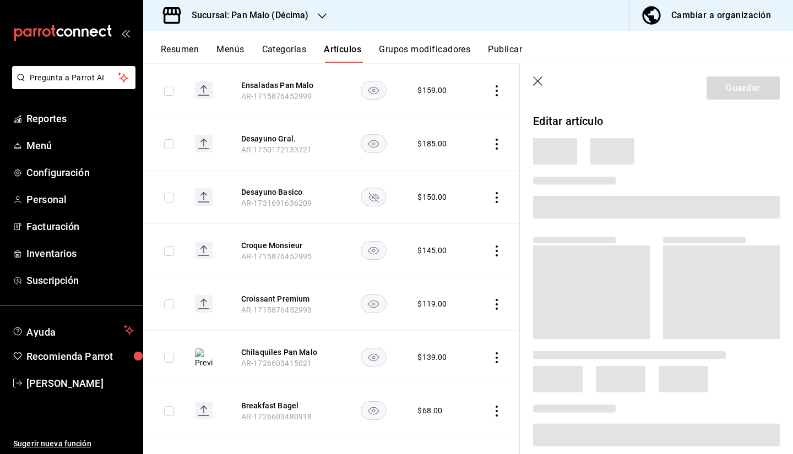
scroll to position [1122, 0]
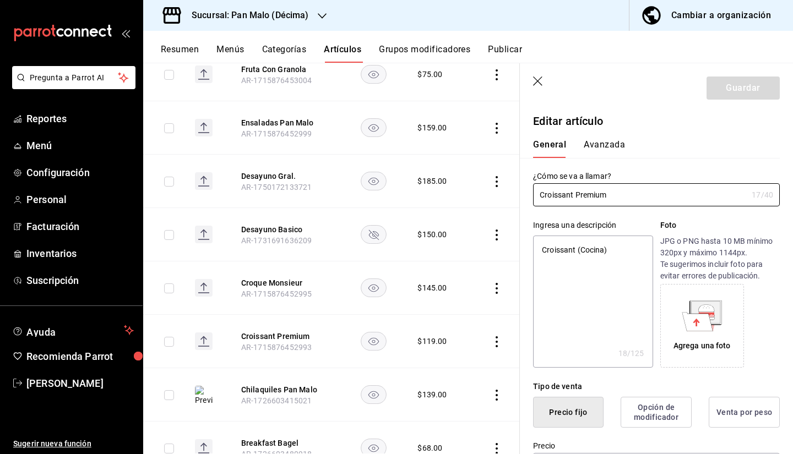
type textarea "x"
type input "$119.00"
type input "E48"
type input "90101500"
radio input "true"
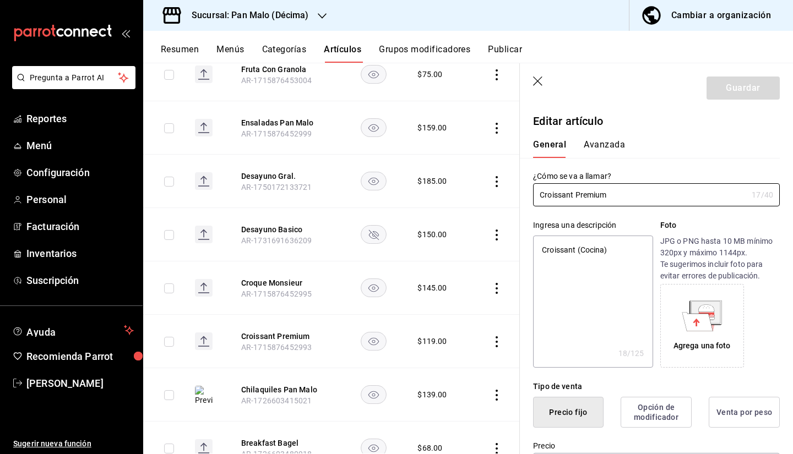
radio input "true"
type input "acaba004-e6d9-47b0-95aa-b4e438291bd1"
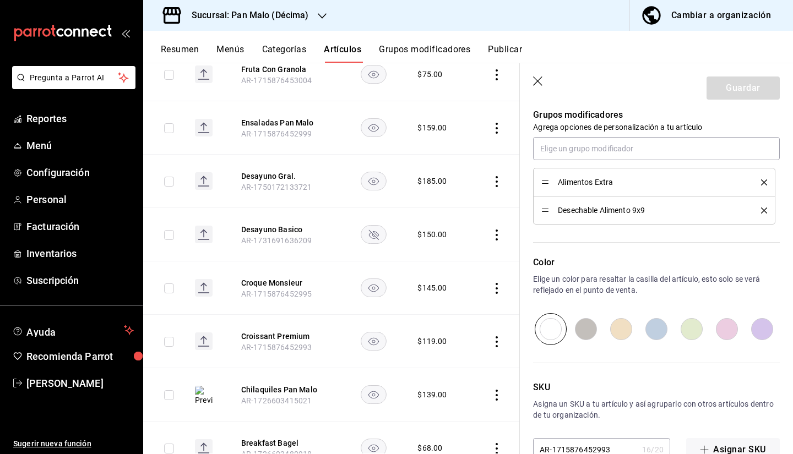
scroll to position [0, 0]
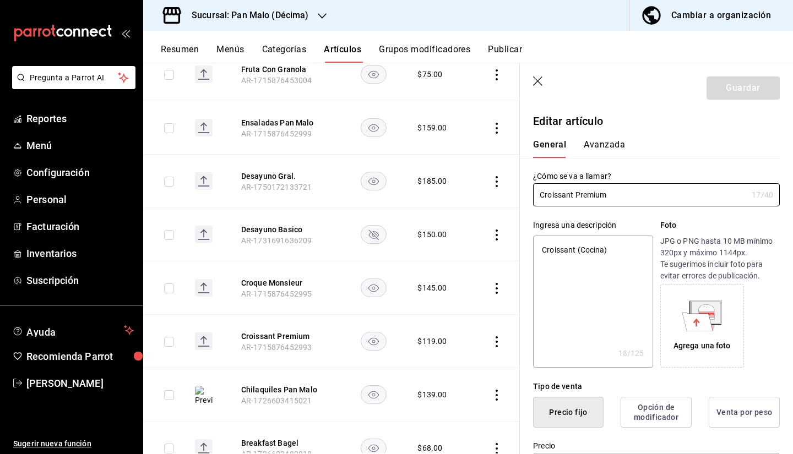
click at [591, 147] on button "Avanzada" at bounding box center [604, 148] width 41 height 19
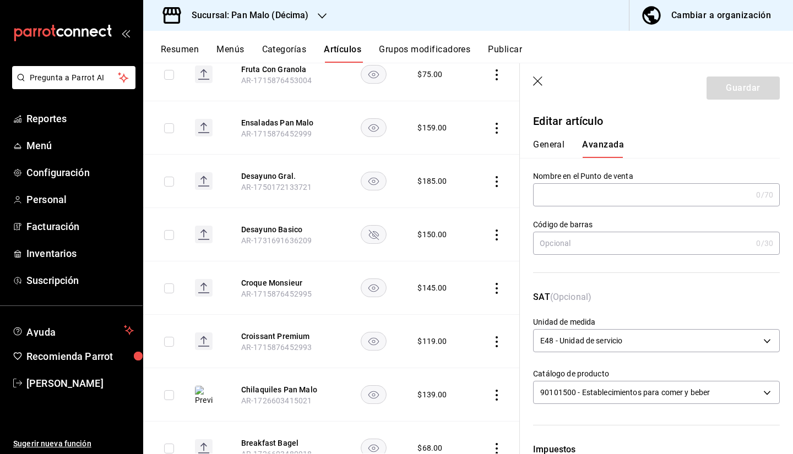
scroll to position [323, 0]
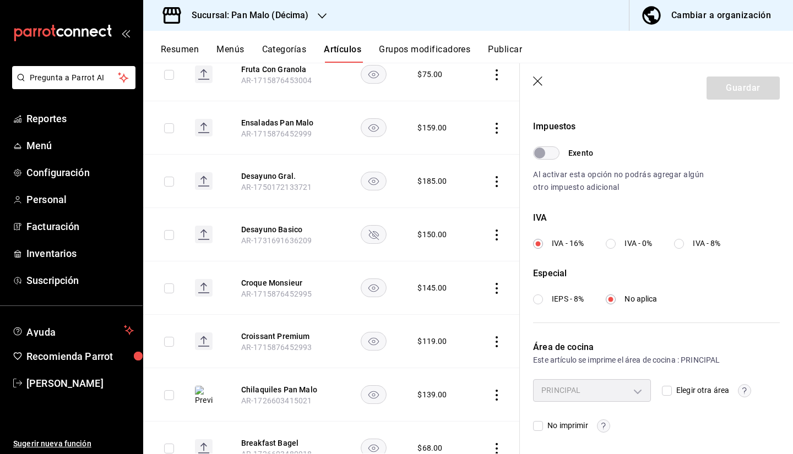
click at [673, 384] on div "Elegir otra área" at bounding box center [721, 390] width 118 height 22
click at [662, 395] on input "Elegir otra área" at bounding box center [667, 391] width 10 height 10
checkbox input "true"
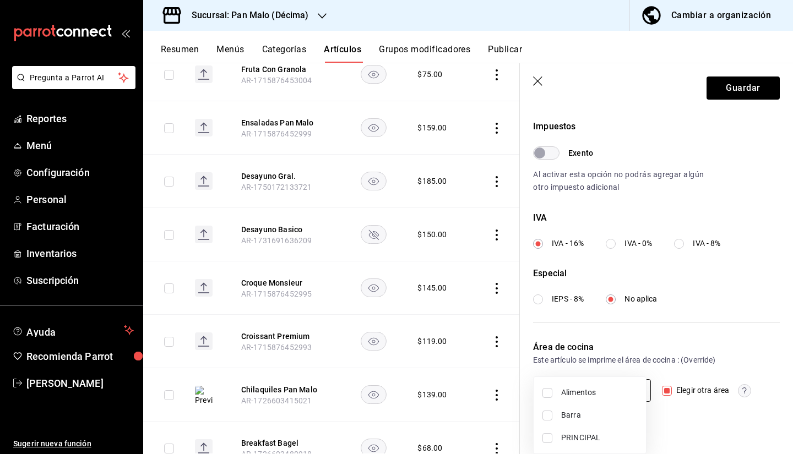
click at [602, 387] on body "Pregunta a Parrot AI Reportes Menú Configuración Personal Facturación Inventari…" at bounding box center [396, 227] width 793 height 454
click at [577, 397] on span "Alimentos" at bounding box center [599, 393] width 76 height 12
type input "824722f8-350e-413f-9a4c-a7371130ada9"
checkbox input "true"
click at [727, 88] on div at bounding box center [396, 227] width 793 height 454
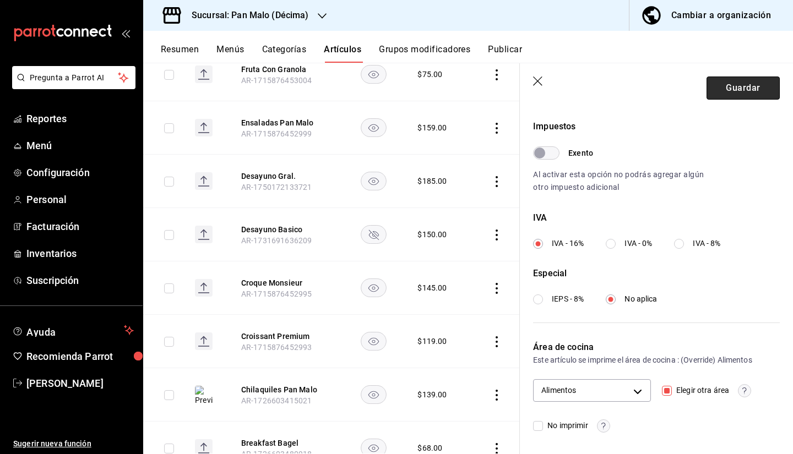
click at [729, 92] on button "Guardar" at bounding box center [743, 88] width 73 height 23
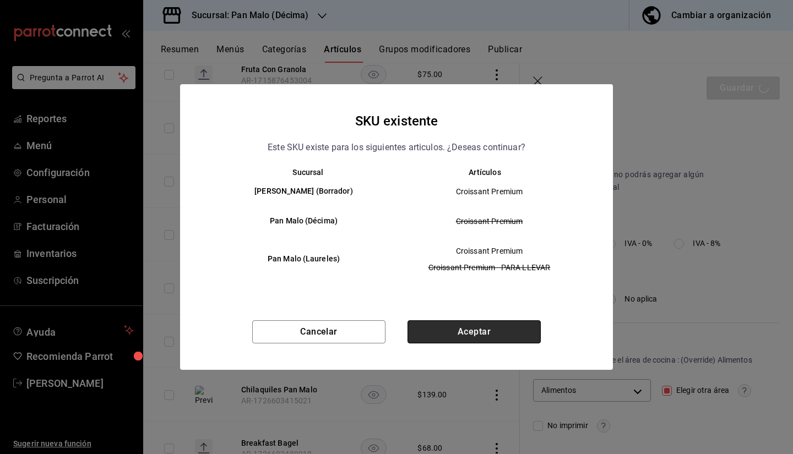
click at [526, 325] on button "Aceptar" at bounding box center [474, 332] width 133 height 23
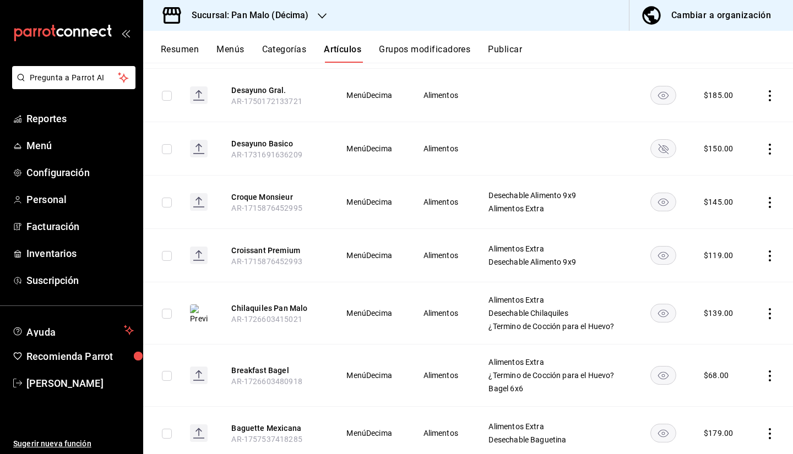
scroll to position [1206, 0]
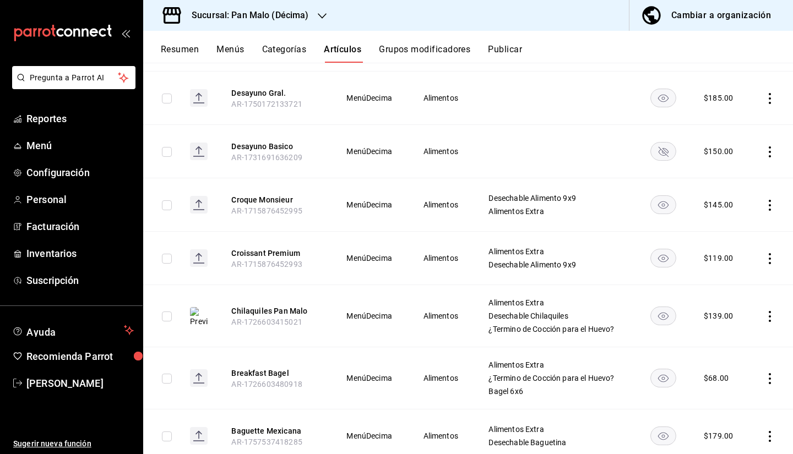
click at [259, 308] on th "Chilaquiles Pan Malo AR-1726603415021" at bounding box center [275, 316] width 115 height 62
click at [257, 324] on span "AR-1726603415021" at bounding box center [266, 322] width 70 height 9
click at [256, 317] on button "Chilaquiles Pan Malo" at bounding box center [275, 311] width 88 height 11
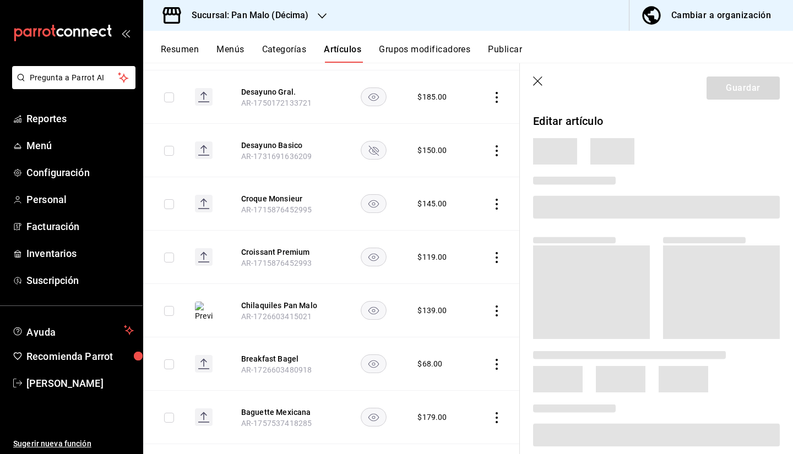
scroll to position [1169, 0]
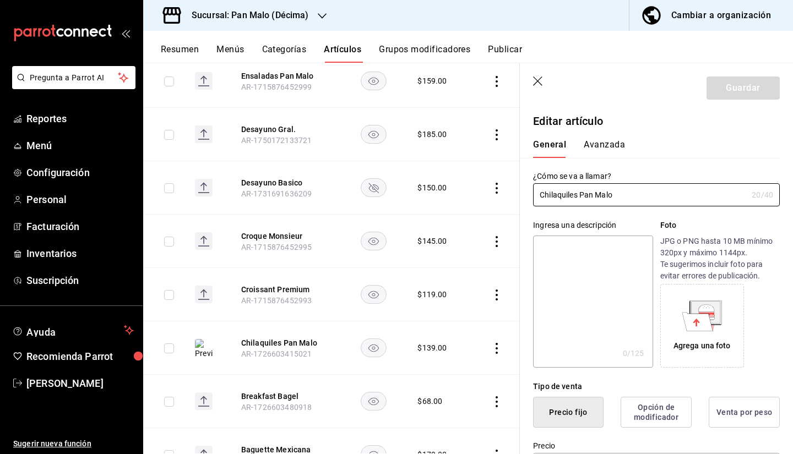
type input "$139.00"
radio input "false"
radio input "true"
type input "XUN"
type input "90101500"
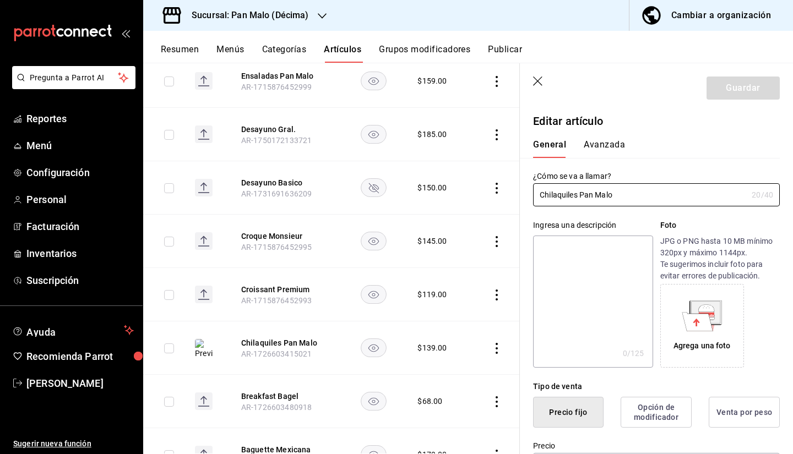
radio input "true"
type input "acaba004-e6d9-47b0-95aa-b4e438291bd1"
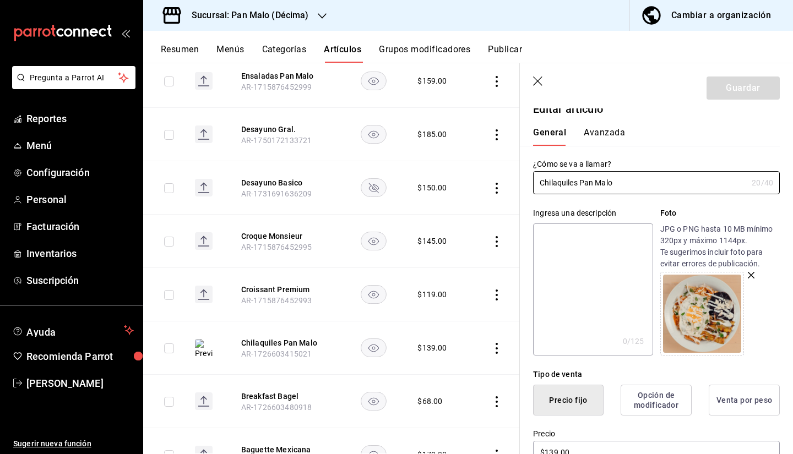
scroll to position [0, 0]
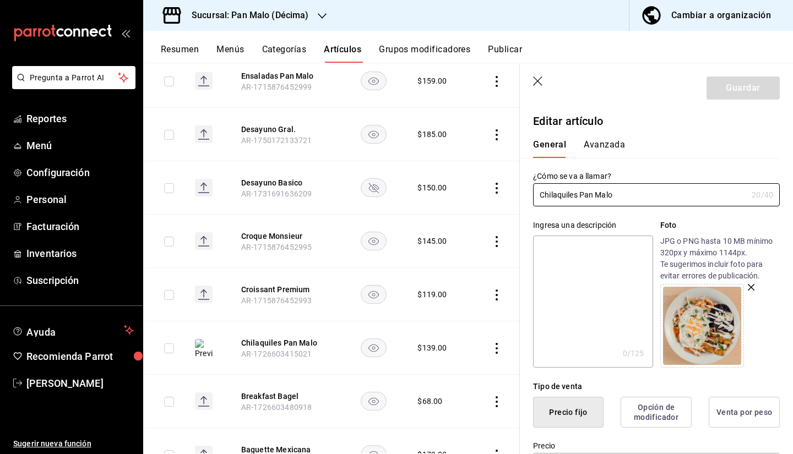
click at [595, 144] on button "Avanzada" at bounding box center [604, 148] width 41 height 19
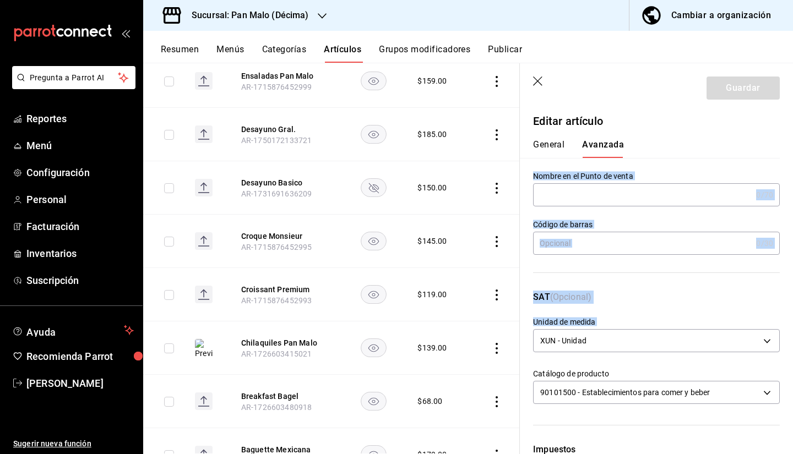
drag, startPoint x: 784, startPoint y: 160, endPoint x: 793, endPoint y: 338, distance: 178.7
click at [793, 338] on section "Guardar Editar artículo General Avanzada ¿Cómo se va a llamar? Chilaquiles Pan …" at bounding box center [656, 258] width 273 height 391
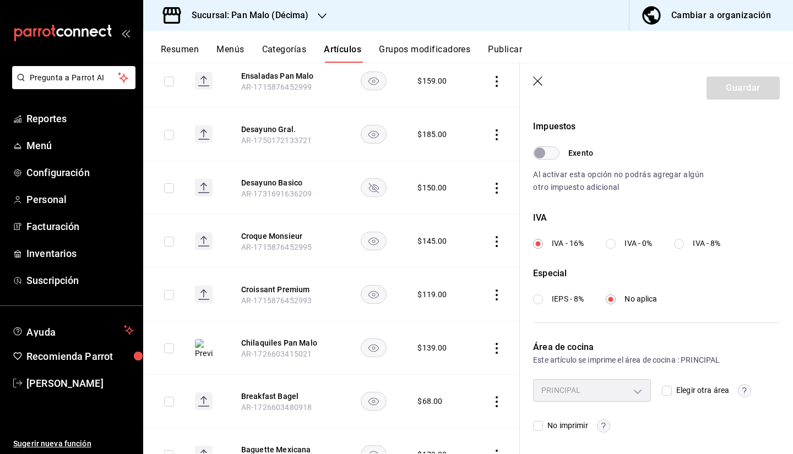
drag, startPoint x: 793, startPoint y: 313, endPoint x: 677, endPoint y: 386, distance: 136.6
click at [677, 386] on span "Elegir otra área" at bounding box center [700, 391] width 57 height 12
click at [672, 386] on input "Elegir otra área" at bounding box center [667, 391] width 10 height 10
checkbox input "true"
click at [594, 388] on body "Pregunta a Parrot AI Reportes Menú Configuración Personal Facturación Inventari…" at bounding box center [396, 227] width 793 height 454
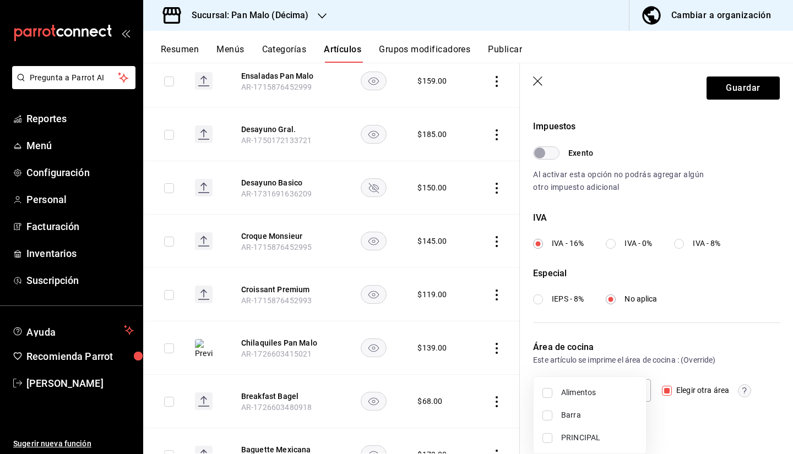
click at [561, 385] on li "Alimentos" at bounding box center [590, 393] width 112 height 23
type input "824722f8-350e-413f-9a4c-a7371130ada9"
checkbox input "true"
click at [709, 92] on div at bounding box center [396, 227] width 793 height 454
click at [734, 88] on button "Guardar" at bounding box center [743, 88] width 73 height 23
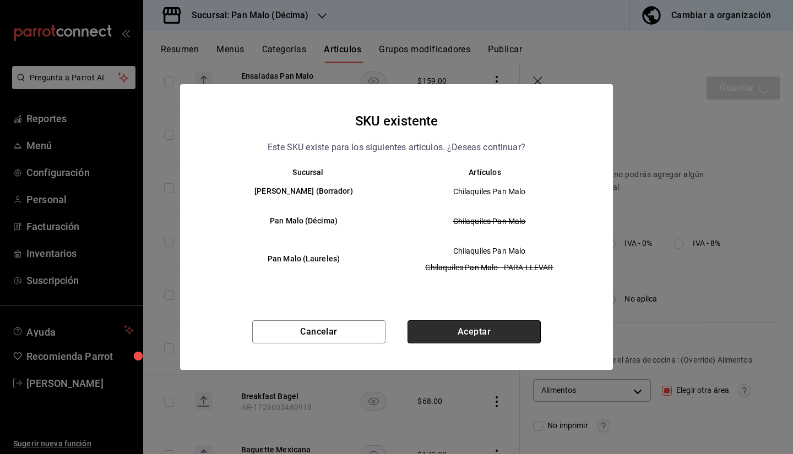
click at [449, 331] on button "Aceptar" at bounding box center [474, 332] width 133 height 23
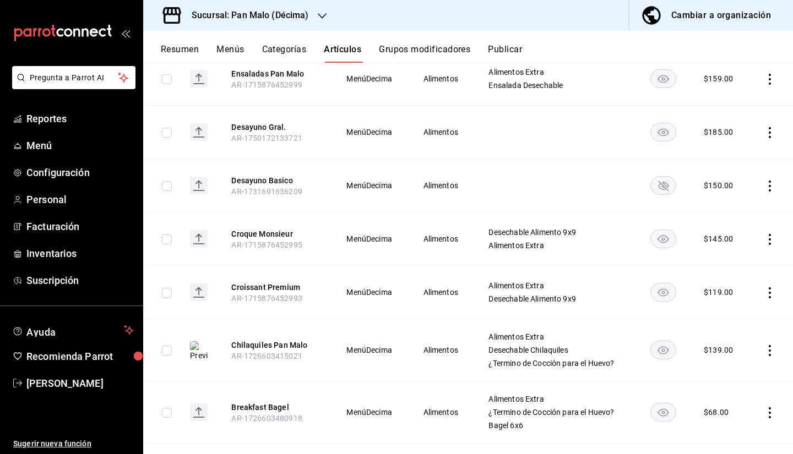
scroll to position [1323, 0]
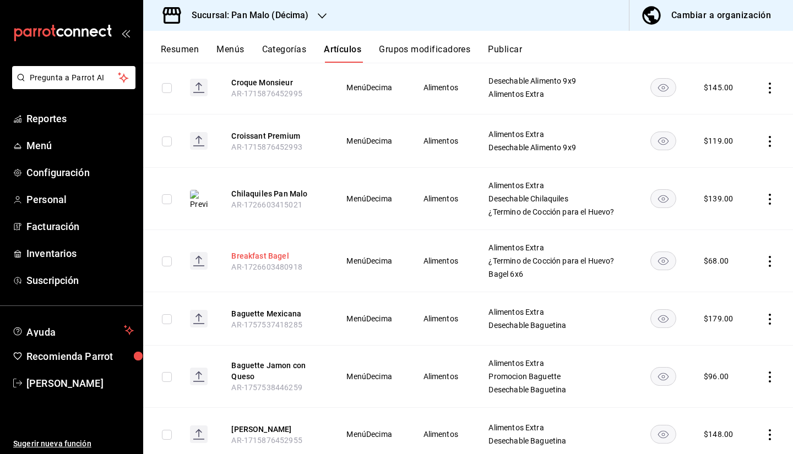
click at [263, 259] on button "Breakfast Bagel" at bounding box center [275, 256] width 88 height 11
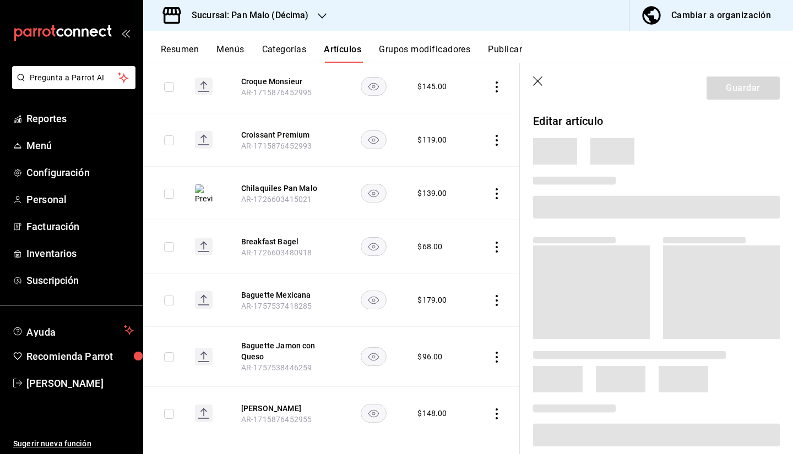
scroll to position [1286, 0]
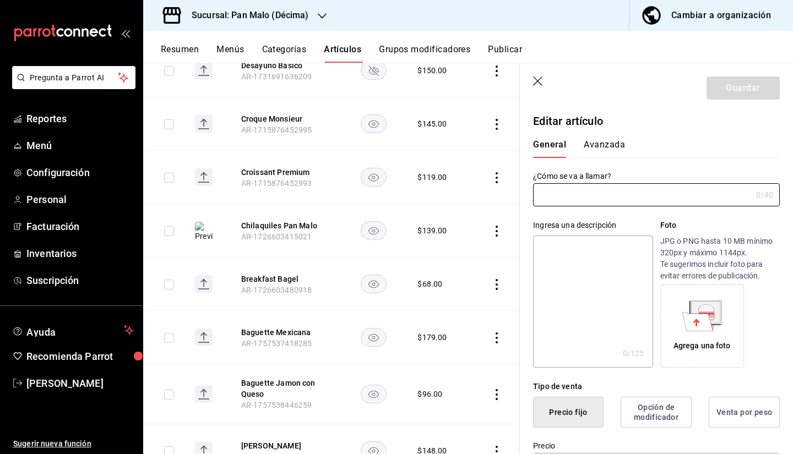
type input "Breakfast Bagel"
type input "AR-1726603480918"
type input "$68.00"
radio input "false"
radio input "true"
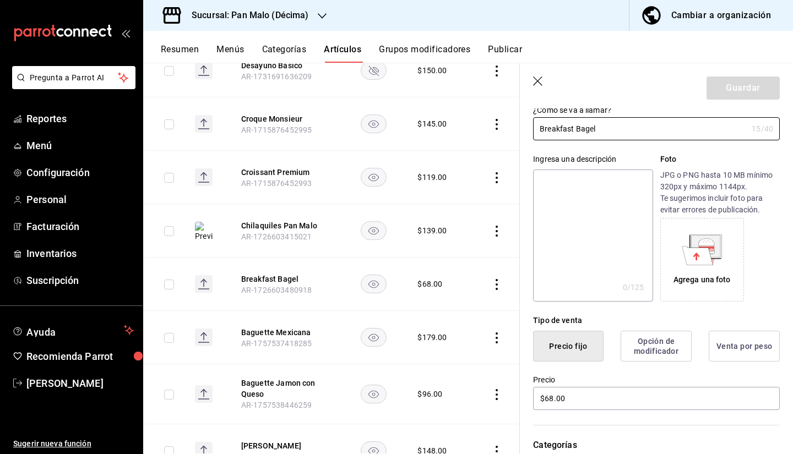
scroll to position [0, 0]
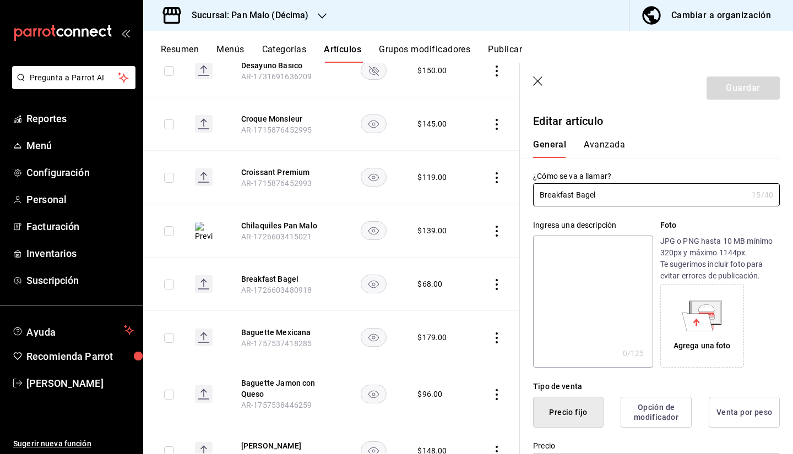
click at [600, 149] on button "Avanzada" at bounding box center [604, 148] width 41 height 19
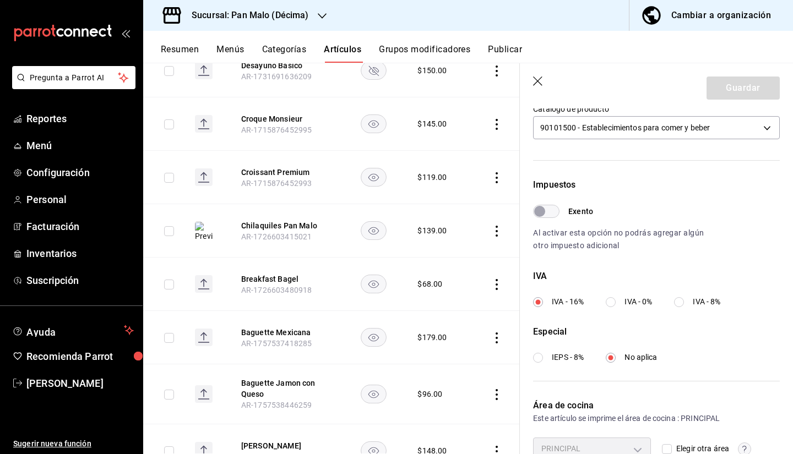
scroll to position [323, 0]
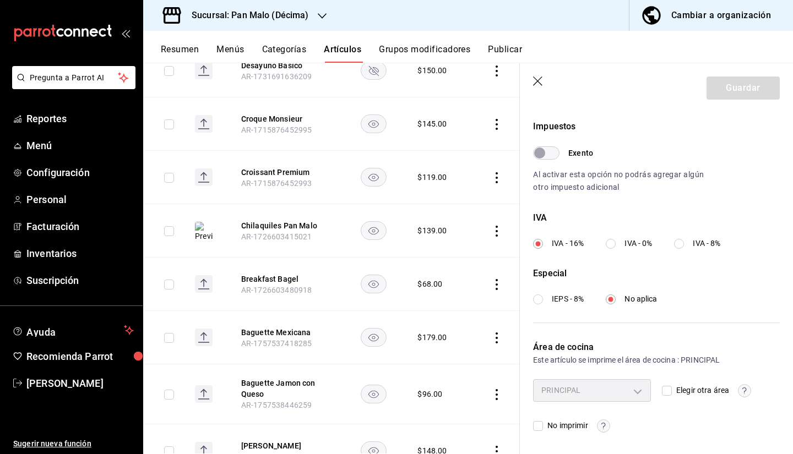
click at [652, 387] on div "PRINCIPAL acaba004-e6d9-47b0-95aa-b4e438291bd1 Elegir otra área No imprimir" at bounding box center [656, 405] width 247 height 53
click at [663, 390] on input "Elegir otra área" at bounding box center [667, 391] width 10 height 10
checkbox input "true"
click at [633, 390] on body "Pregunta a Parrot AI Reportes Menú Configuración Personal Facturación Inventari…" at bounding box center [396, 227] width 793 height 454
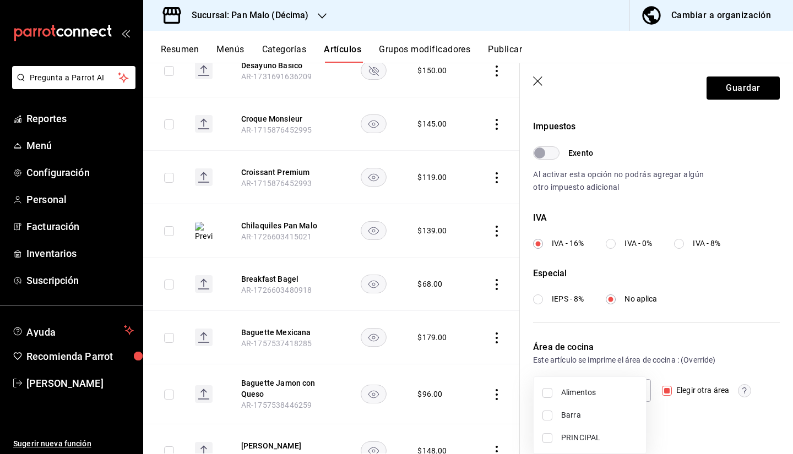
click at [582, 388] on span "Alimentos" at bounding box center [599, 393] width 76 height 12
type input "824722f8-350e-413f-9a4c-a7371130ada9"
checkbox input "true"
click at [733, 87] on div at bounding box center [396, 227] width 793 height 454
click at [733, 86] on button "Guardar" at bounding box center [743, 88] width 73 height 23
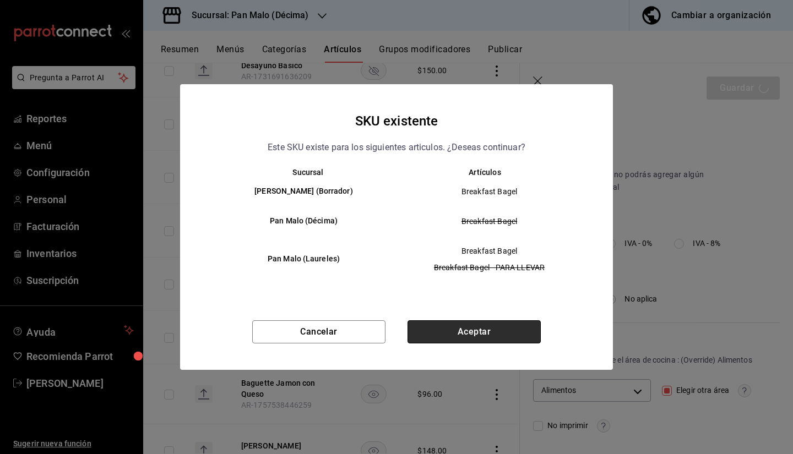
click at [495, 343] on button "Aceptar" at bounding box center [474, 332] width 133 height 23
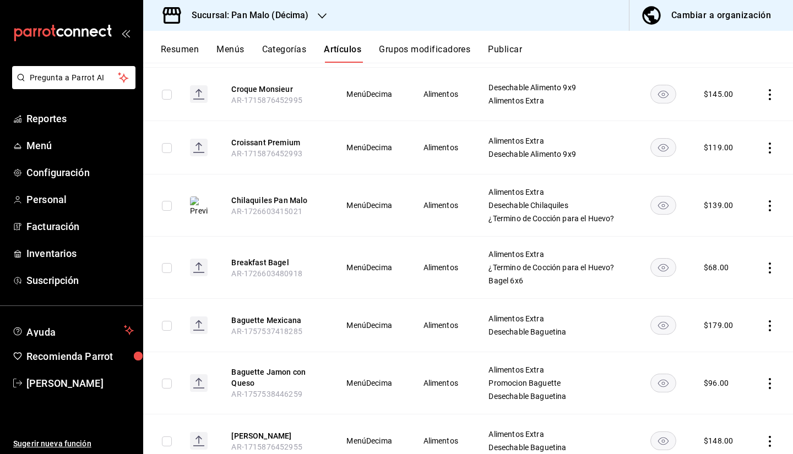
scroll to position [1338, 0]
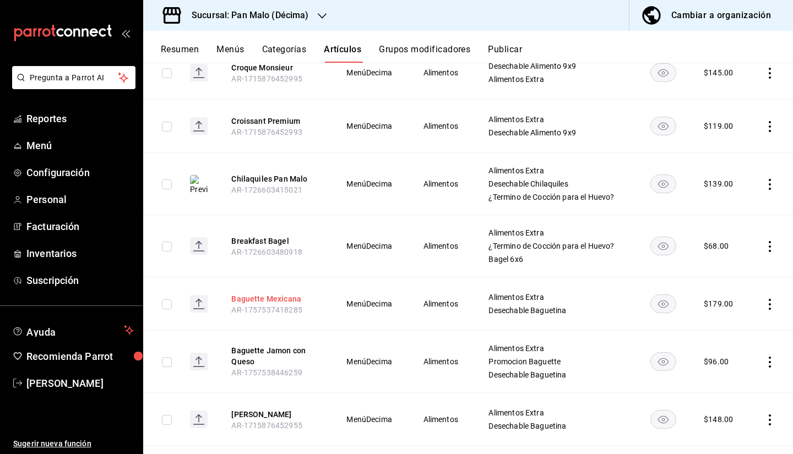
click at [254, 303] on button "Baguette Mexicana" at bounding box center [275, 299] width 88 height 11
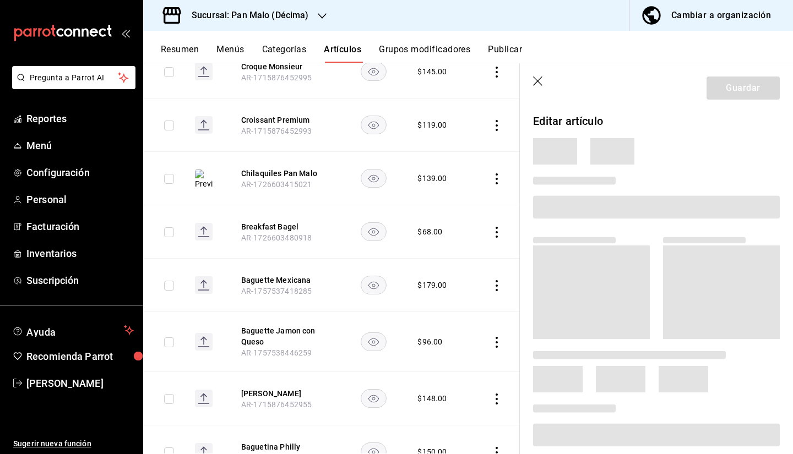
scroll to position [1301, 0]
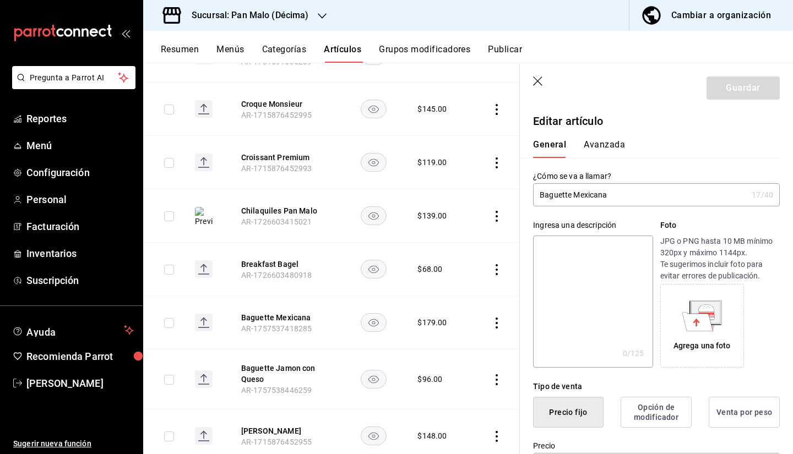
click at [614, 141] on button "Avanzada" at bounding box center [604, 148] width 41 height 19
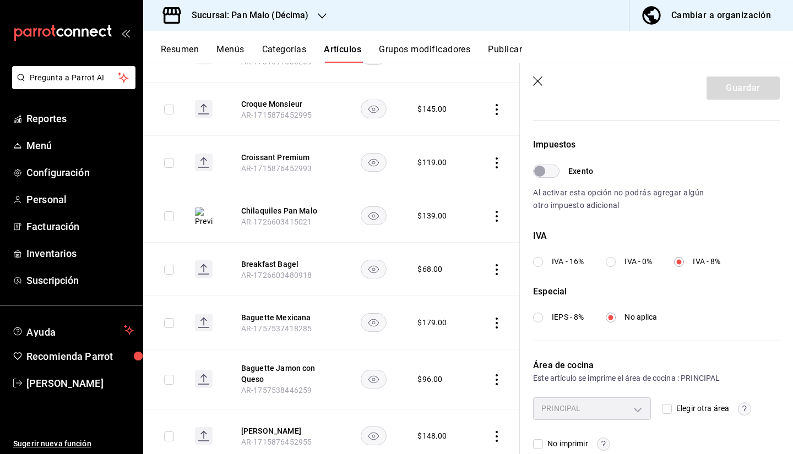
scroll to position [323, 0]
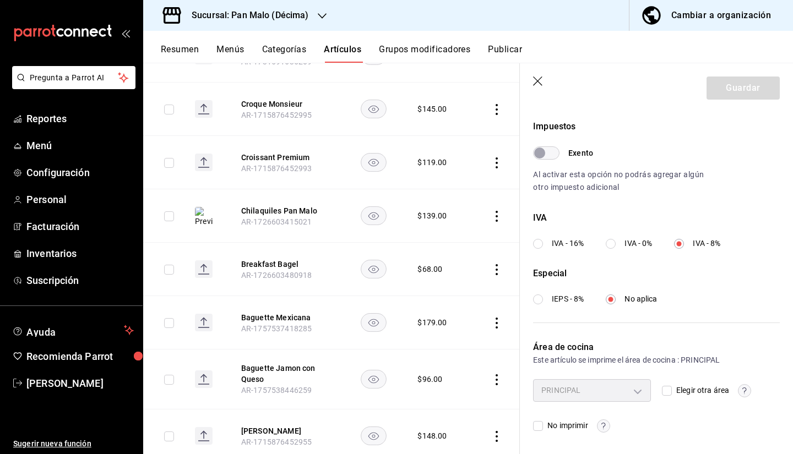
click at [667, 393] on input "Elegir otra área" at bounding box center [667, 391] width 10 height 10
checkbox input "true"
click at [634, 391] on body "Pregunta a Parrot AI Reportes Menú Configuración Personal Facturación Inventari…" at bounding box center [396, 227] width 793 height 454
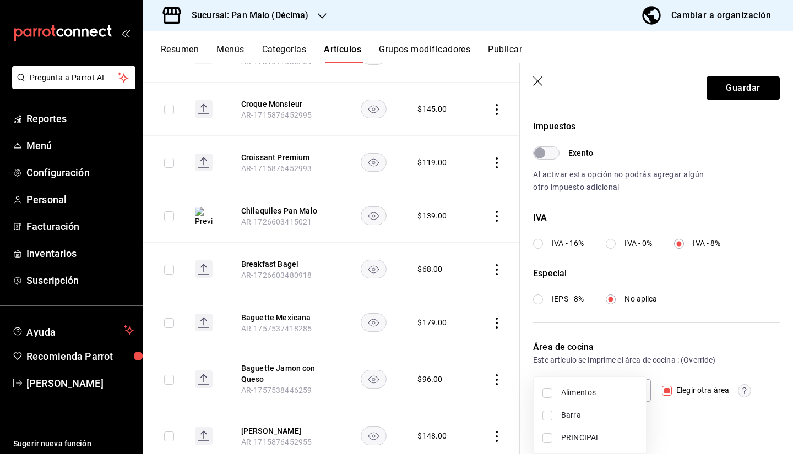
click at [580, 392] on span "Alimentos" at bounding box center [599, 393] width 76 height 12
type input "824722f8-350e-413f-9a4c-a7371130ada9"
checkbox input "true"
click at [730, 88] on div at bounding box center [396, 227] width 793 height 454
drag, startPoint x: 730, startPoint y: 88, endPoint x: 741, endPoint y: 88, distance: 10.5
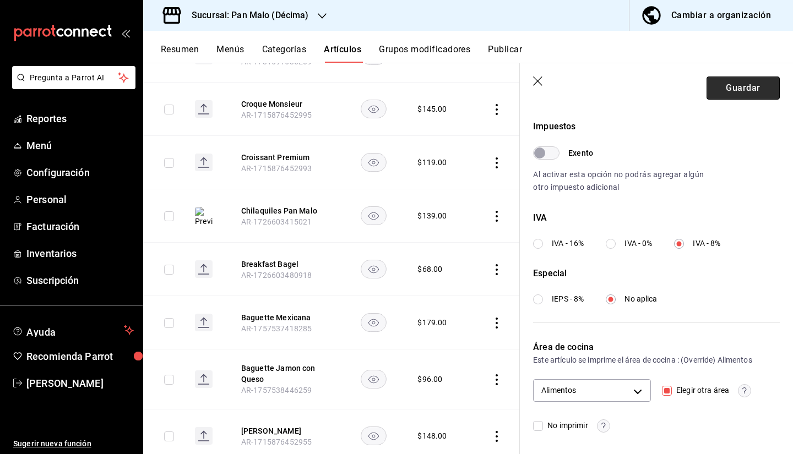
click at [741, 88] on button "Guardar" at bounding box center [743, 88] width 73 height 23
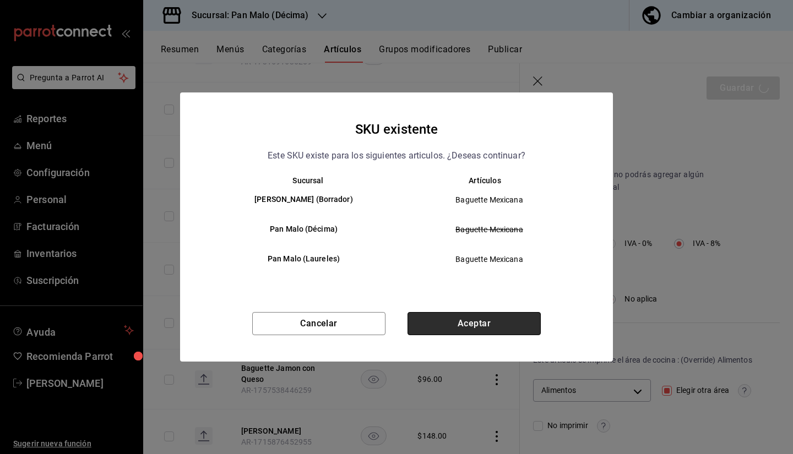
click at [470, 324] on button "Aceptar" at bounding box center [474, 323] width 133 height 23
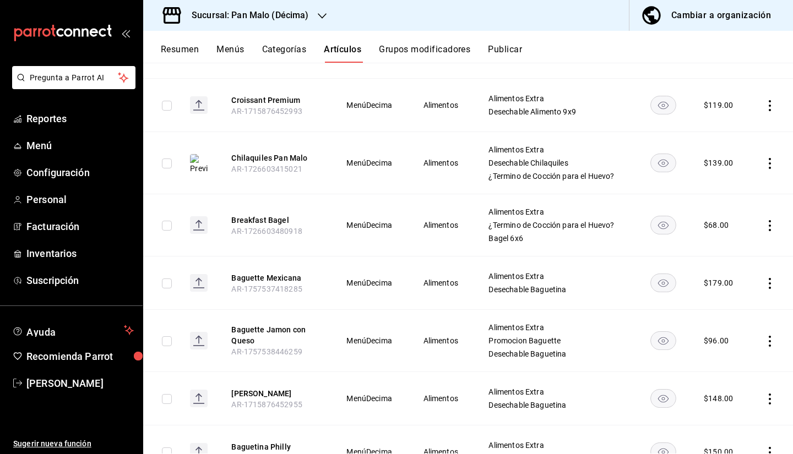
scroll to position [1417, 0]
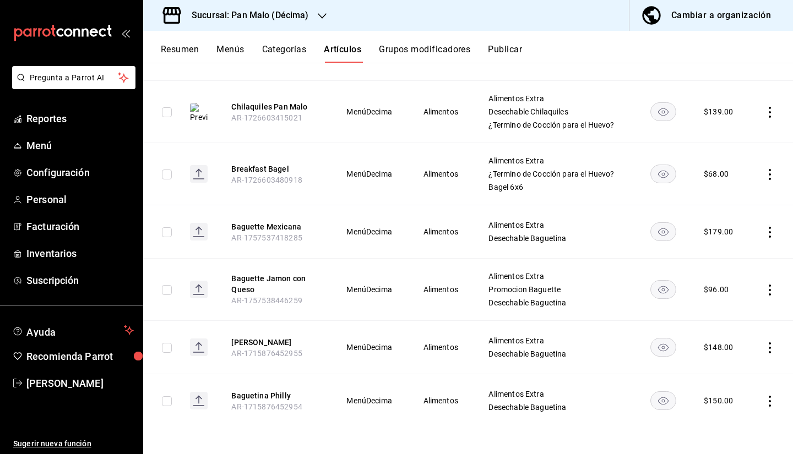
click at [270, 403] on span "AR-1715876452954" at bounding box center [266, 407] width 70 height 9
click at [262, 393] on button "Baguetina Philly" at bounding box center [275, 395] width 88 height 11
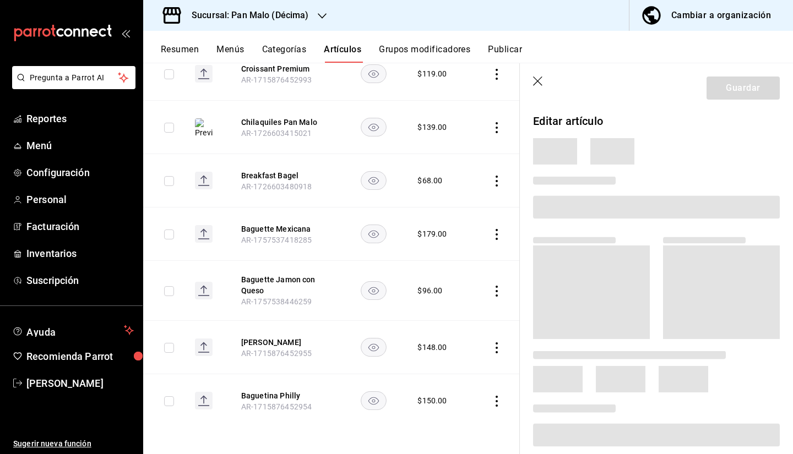
scroll to position [1360, 0]
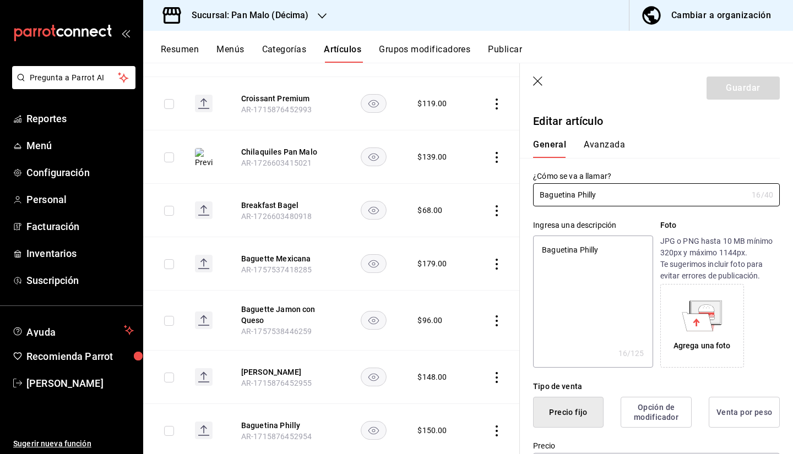
type textarea "x"
type input "$150.00"
type input "E48"
type input "90101500"
radio input "true"
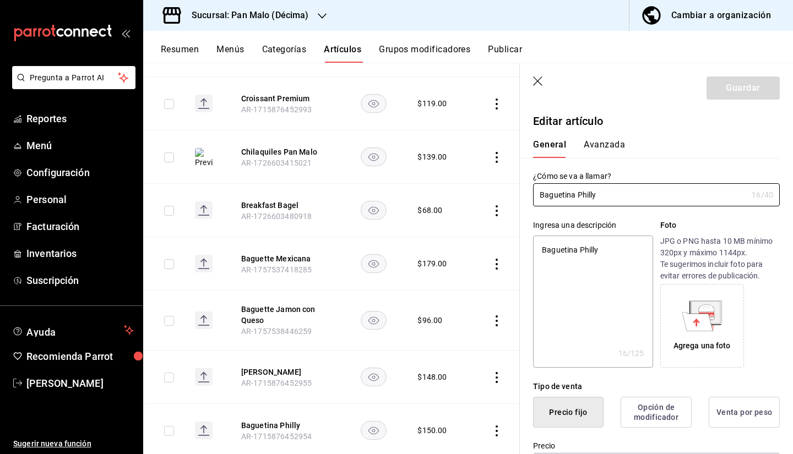
radio input "true"
type input "acaba004-e6d9-47b0-95aa-b4e438291bd1"
click at [604, 151] on button "Avanzada" at bounding box center [604, 148] width 41 height 19
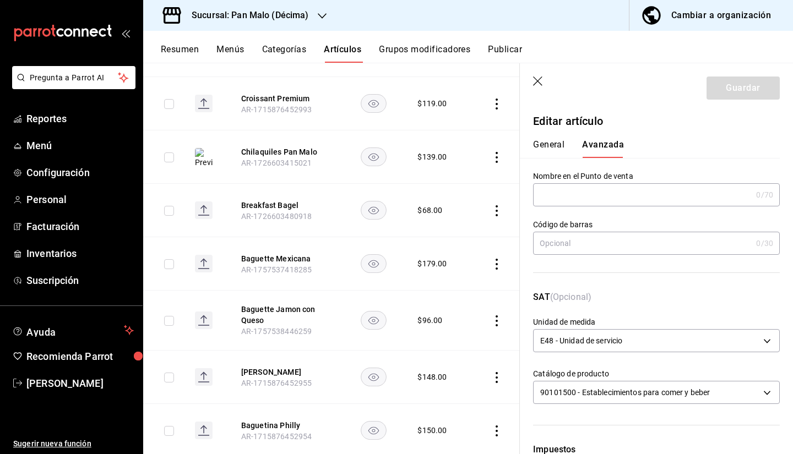
scroll to position [323, 0]
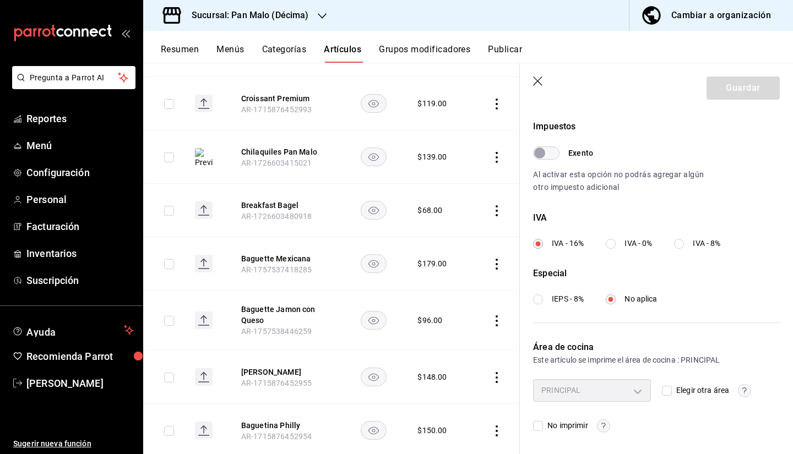
click at [666, 390] on input "Elegir otra área" at bounding box center [667, 391] width 10 height 10
checkbox input "true"
click at [627, 390] on body "Pregunta a Parrot AI Reportes Menú Configuración Personal Facturación Inventari…" at bounding box center [396, 227] width 793 height 454
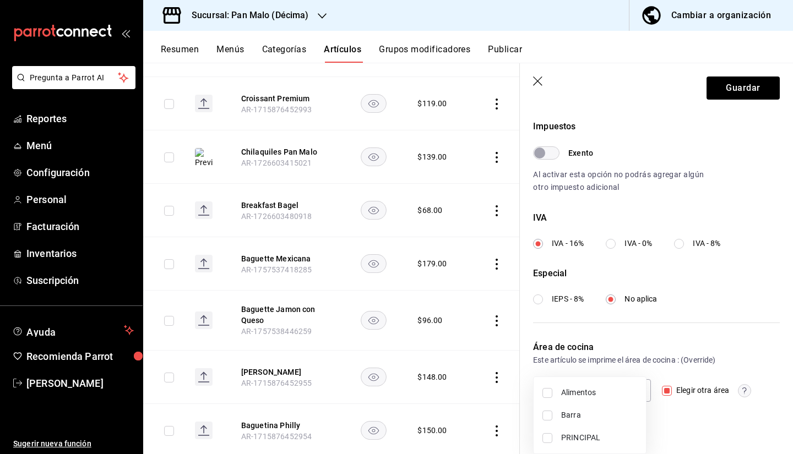
click at [596, 399] on li "Alimentos" at bounding box center [590, 393] width 112 height 23
type input "824722f8-350e-413f-9a4c-a7371130ada9"
checkbox input "true"
click at [744, 97] on div at bounding box center [396, 227] width 793 height 454
click at [732, 88] on button "Guardar" at bounding box center [743, 88] width 73 height 23
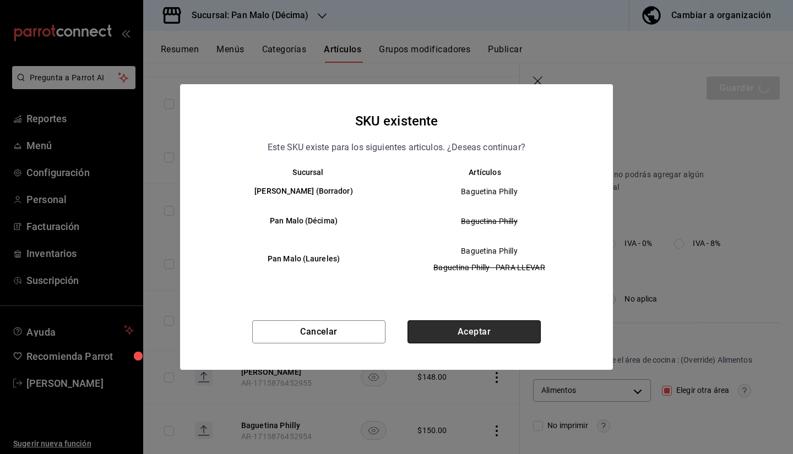
click at [445, 332] on button "Aceptar" at bounding box center [474, 332] width 133 height 23
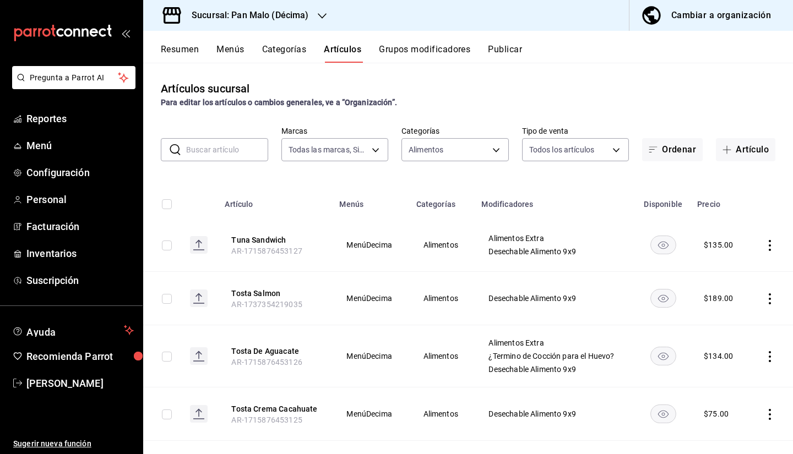
click at [56, 395] on ul "Sugerir nueva función" at bounding box center [71, 424] width 143 height 59
click at [62, 387] on span "[PERSON_NAME]" at bounding box center [79, 383] width 107 height 15
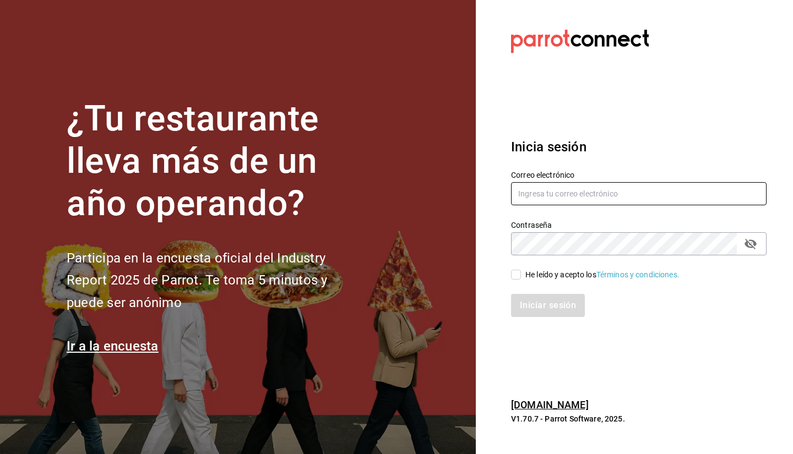
click at [626, 189] on input "text" at bounding box center [639, 193] width 256 height 23
type input "sebaxvp.svp@gmail.com"
click at [534, 270] on div "He leído y acepto los Términos y condiciones." at bounding box center [602, 275] width 154 height 12
click at [521, 270] on input "He leído y acepto los Términos y condiciones." at bounding box center [516, 275] width 10 height 10
checkbox input "true"
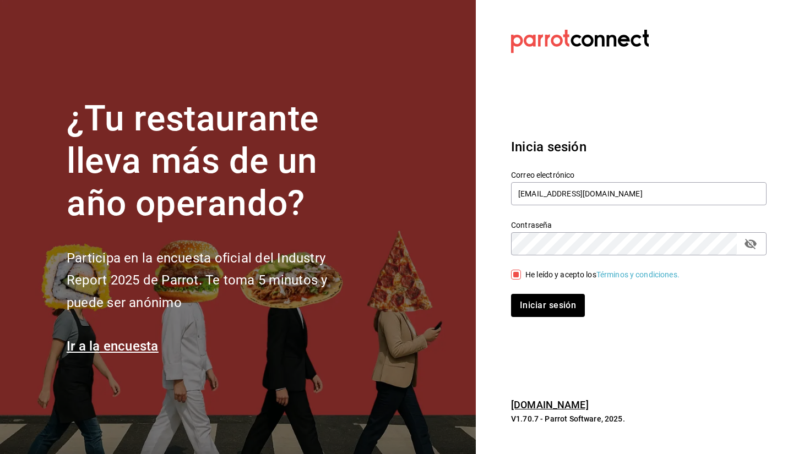
click at [525, 284] on div "Iniciar sesión" at bounding box center [632, 299] width 269 height 36
click at [520, 300] on button "Iniciar sesión" at bounding box center [548, 305] width 75 height 23
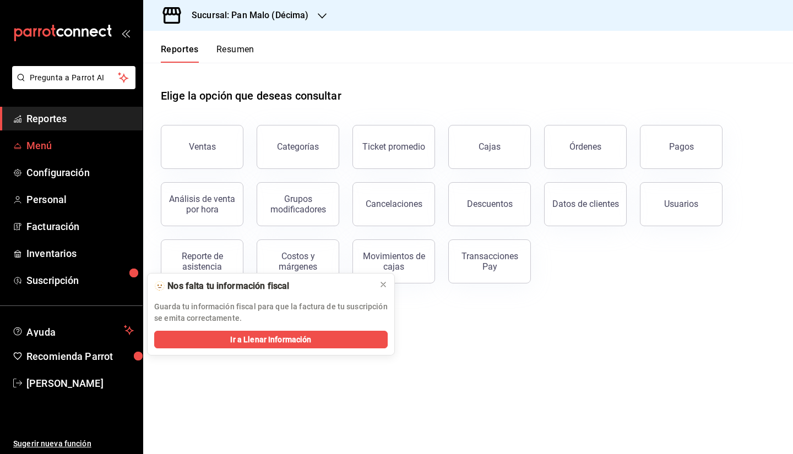
click at [77, 143] on span "Menú" at bounding box center [79, 145] width 107 height 15
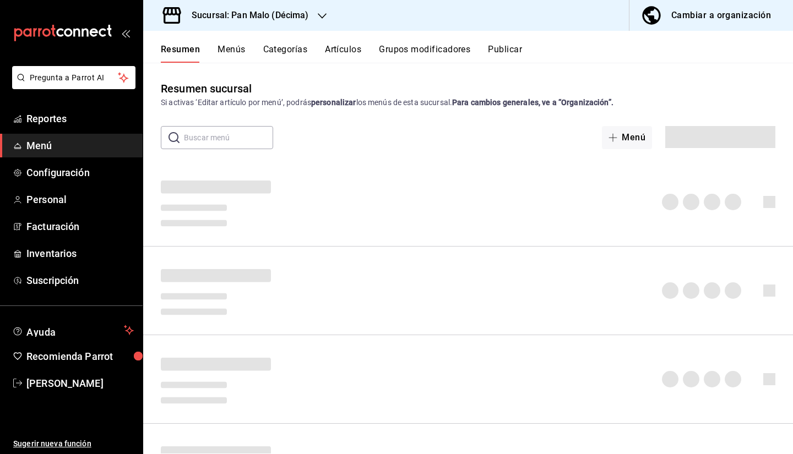
click at [341, 53] on button "Artículos" at bounding box center [343, 53] width 36 height 19
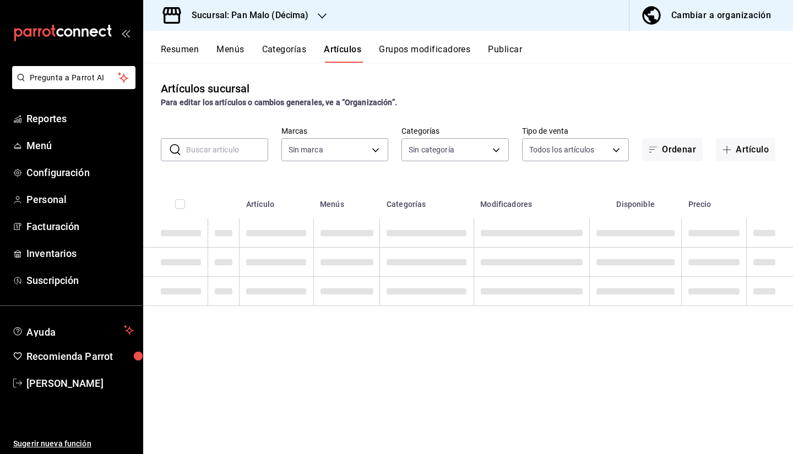
type input "466bce2b-5cc3-4329-804f-08308640c70a"
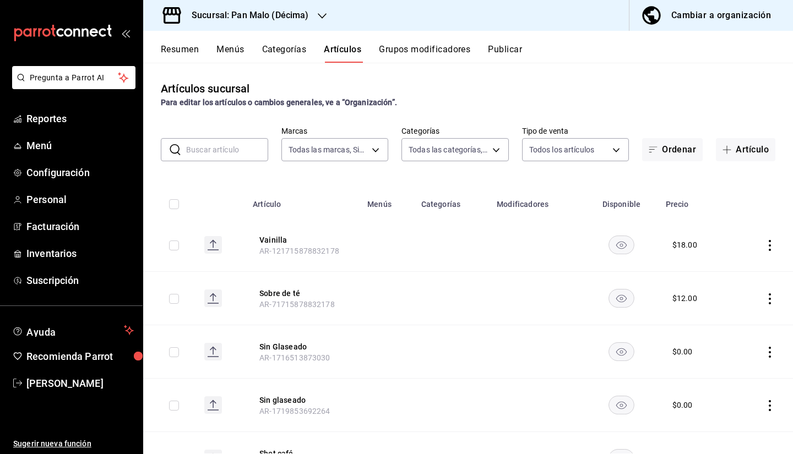
type input "bf44f180-d96c-444e-bed3-9f3cd05cffd0,279cc072-9810-43a6-bad4-6d6e71717a0f,dfcce…"
click at [411, 155] on body "Pregunta a Parrot AI Reportes Menú Configuración Personal Facturación Inventari…" at bounding box center [396, 227] width 793 height 454
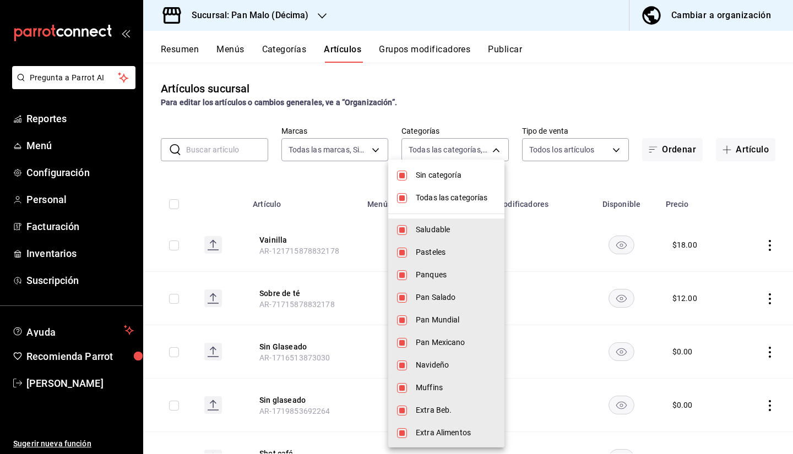
click at [272, 43] on div at bounding box center [396, 227] width 793 height 454
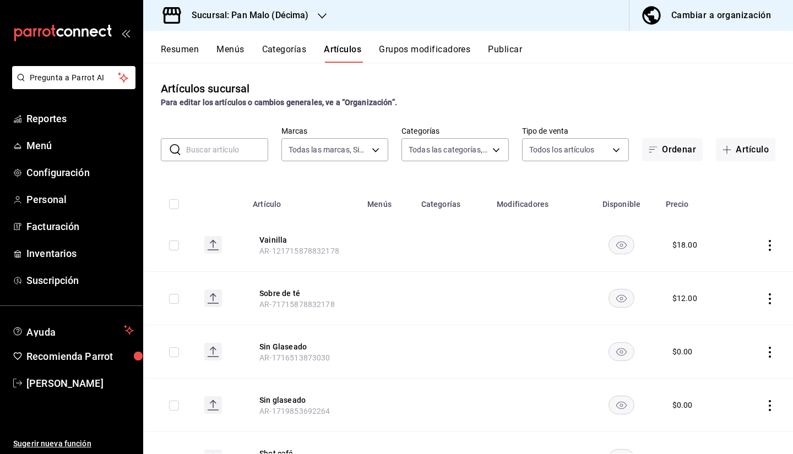
click at [284, 56] on button "Categorías" at bounding box center [284, 53] width 45 height 19
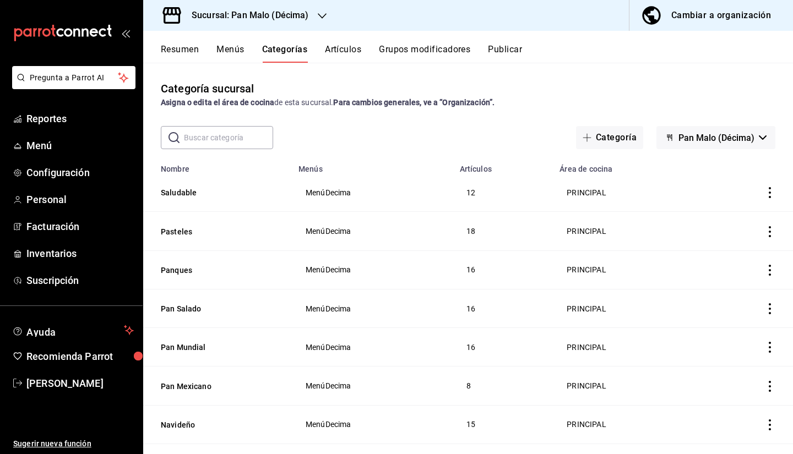
click at [783, 216] on td "categoriesTable" at bounding box center [747, 231] width 93 height 39
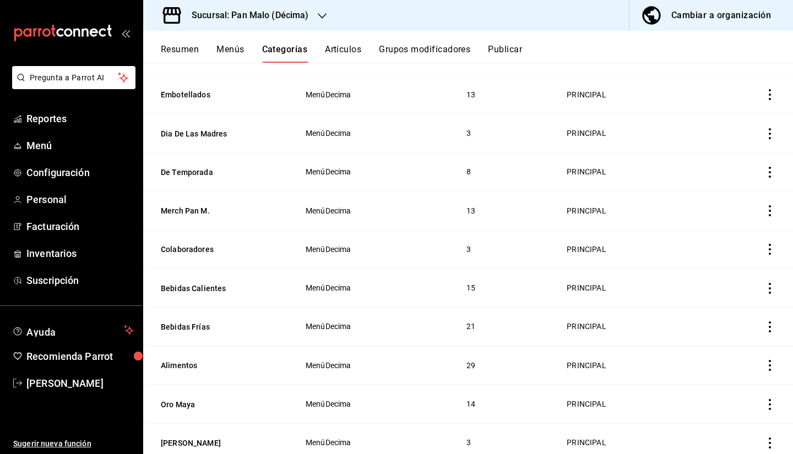
scroll to position [495, 0]
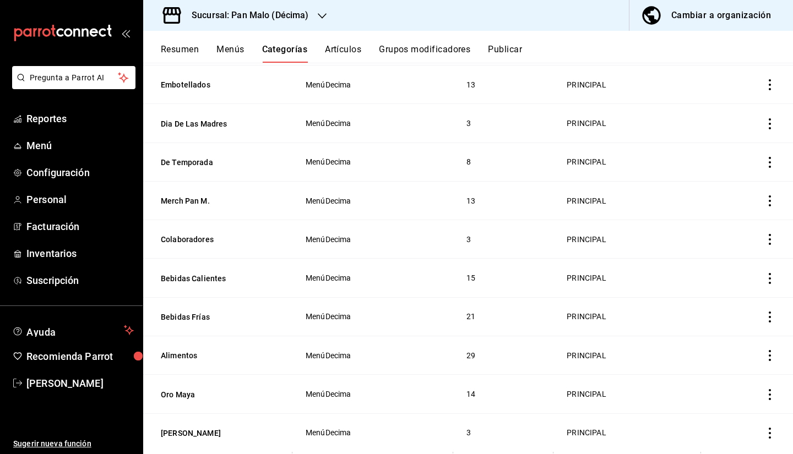
click at [768, 352] on td "categoriesTable" at bounding box center [747, 355] width 93 height 39
click at [764, 353] on icon "actions" at bounding box center [769, 355] width 11 height 11
click at [763, 353] on div at bounding box center [396, 227] width 793 height 454
click at [764, 357] on icon "actions" at bounding box center [769, 355] width 11 height 11
click at [734, 374] on li "Editar" at bounding box center [719, 380] width 66 height 23
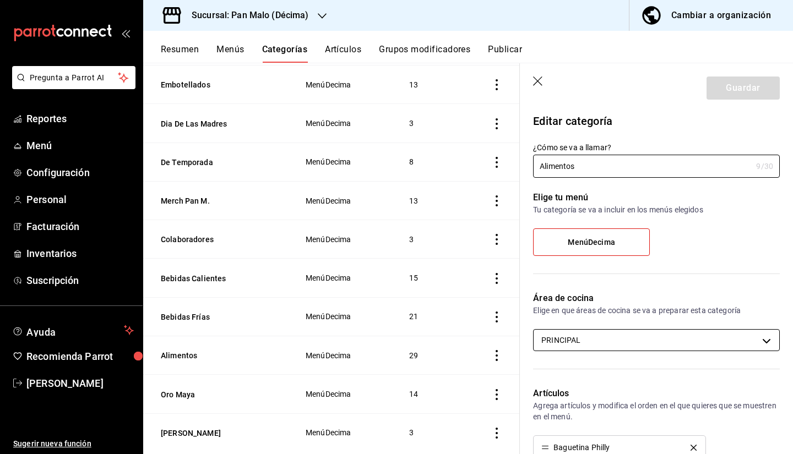
click at [582, 330] on body "Pregunta a Parrot AI Reportes Menú Configuración Personal Facturación Inventari…" at bounding box center [396, 227] width 793 height 454
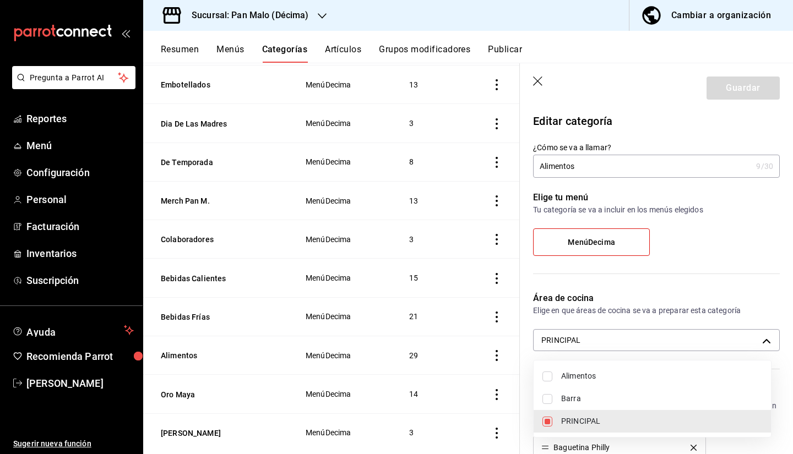
click at [577, 372] on span "Alimentos" at bounding box center [661, 377] width 201 height 12
type input "acaba004-e6d9-47b0-95aa-b4e438291bd1,824722f8-350e-413f-9a4c-a7371130ada9"
checkbox input "true"
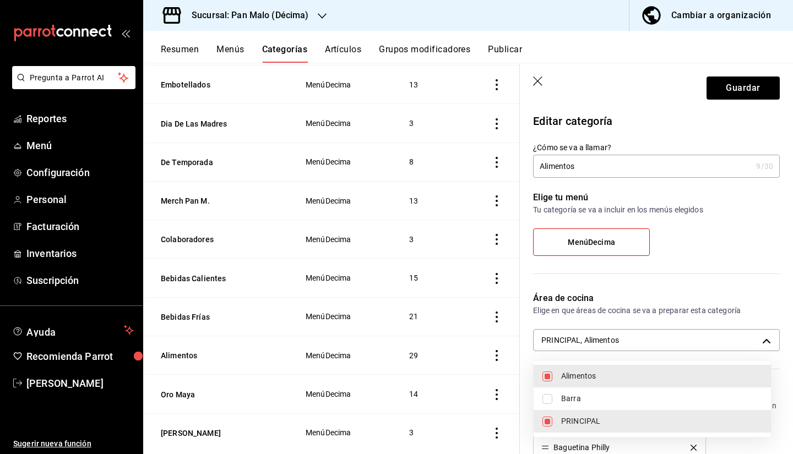
click at [724, 82] on div at bounding box center [396, 227] width 793 height 454
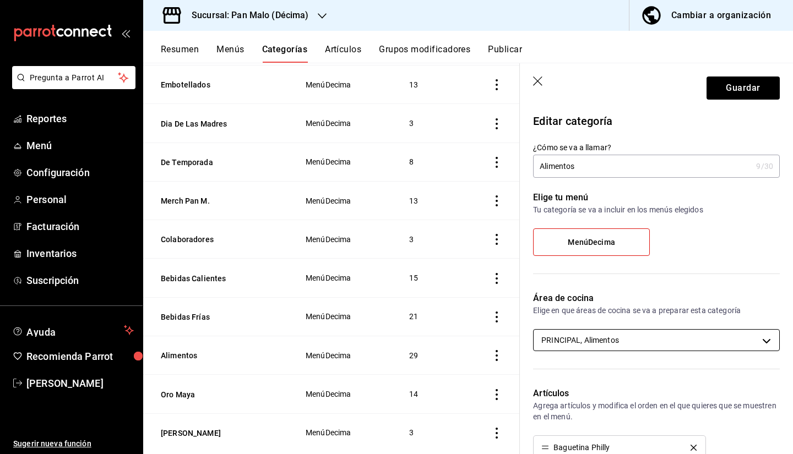
click at [653, 339] on body "Pregunta a Parrot AI Reportes Menú Configuración Personal Facturación Inventari…" at bounding box center [396, 227] width 793 height 454
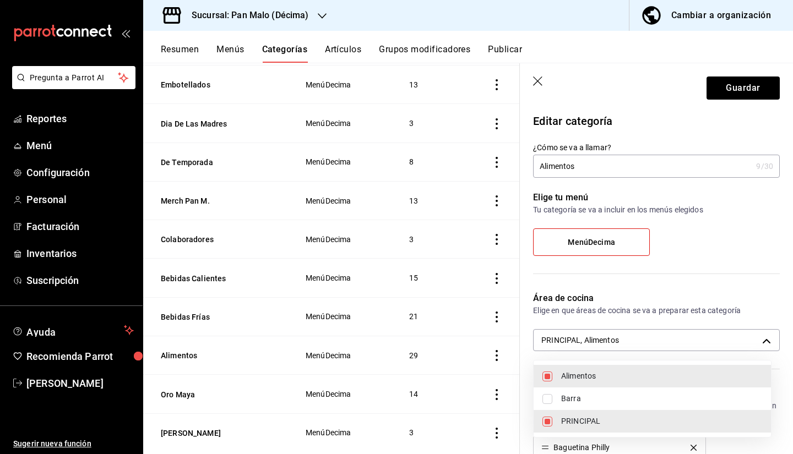
click at [577, 421] on span "PRINCIPAL" at bounding box center [661, 422] width 201 height 12
type input "824722f8-350e-413f-9a4c-a7371130ada9"
checkbox input "false"
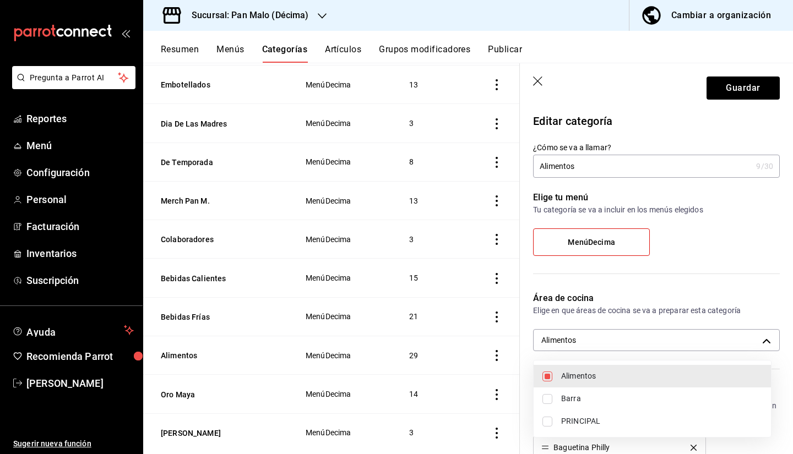
click at [719, 93] on div at bounding box center [396, 227] width 793 height 454
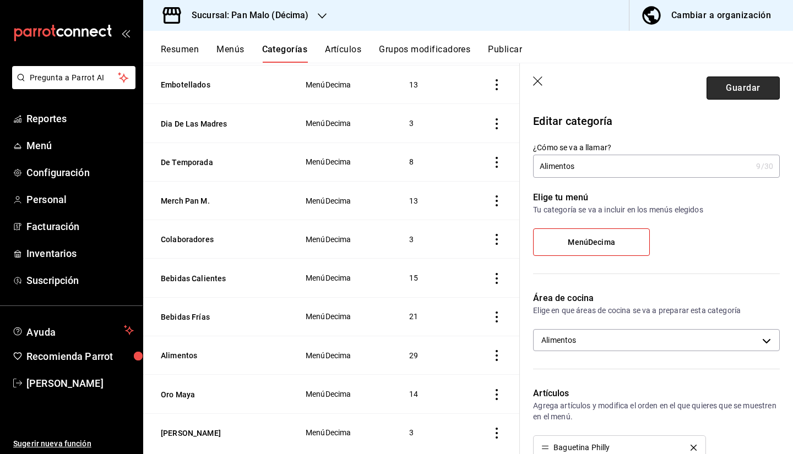
click at [721, 86] on button "Guardar" at bounding box center [743, 88] width 73 height 23
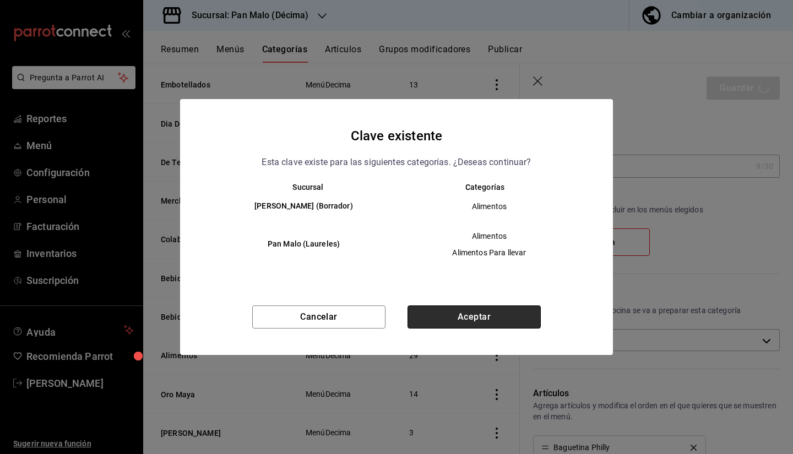
click at [498, 315] on button "Aceptar" at bounding box center [474, 317] width 133 height 23
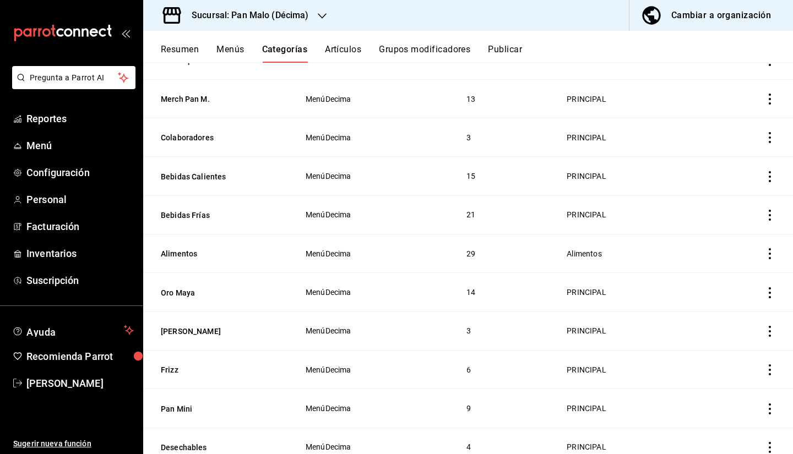
scroll to position [598, 0]
click at [182, 253] on button "Alimentos" at bounding box center [216, 253] width 110 height 11
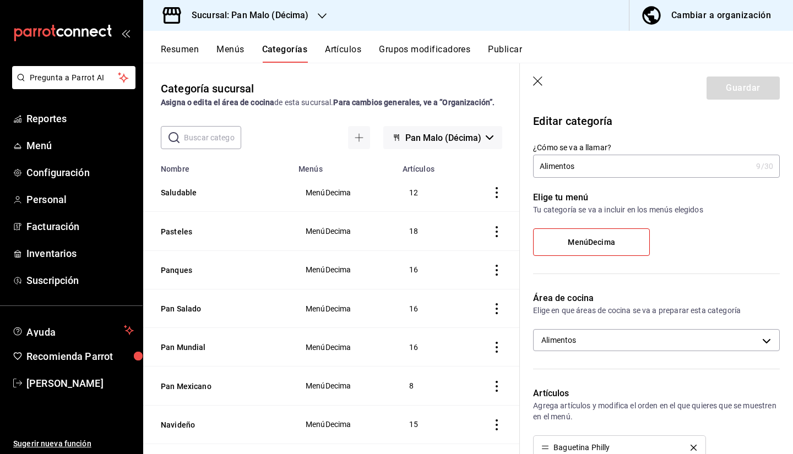
drag, startPoint x: 511, startPoint y: 112, endPoint x: 510, endPoint y: 118, distance: 6.6
click at [510, 108] on div "Categoría sucursal Asigna o edita el área de cocina de esta sucursal. Para camb…" at bounding box center [331, 94] width 377 height 28
click at [342, 55] on button "Artículos" at bounding box center [343, 53] width 36 height 19
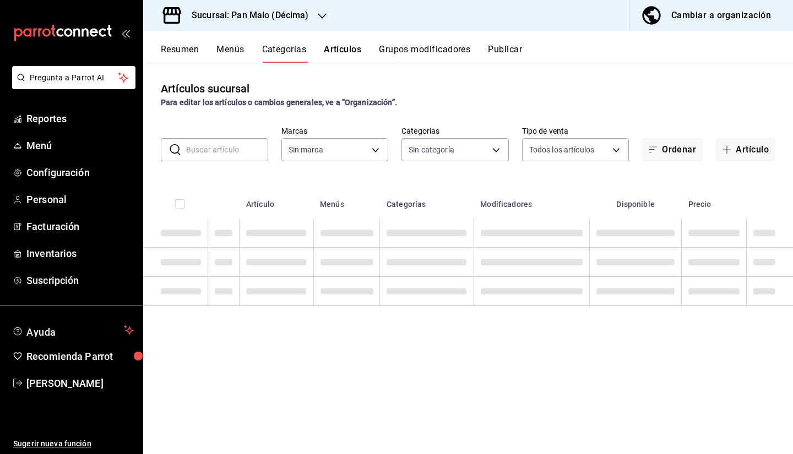
click at [210, 17] on h3 "Sucursal: Pan Malo (Décima)" at bounding box center [246, 15] width 126 height 13
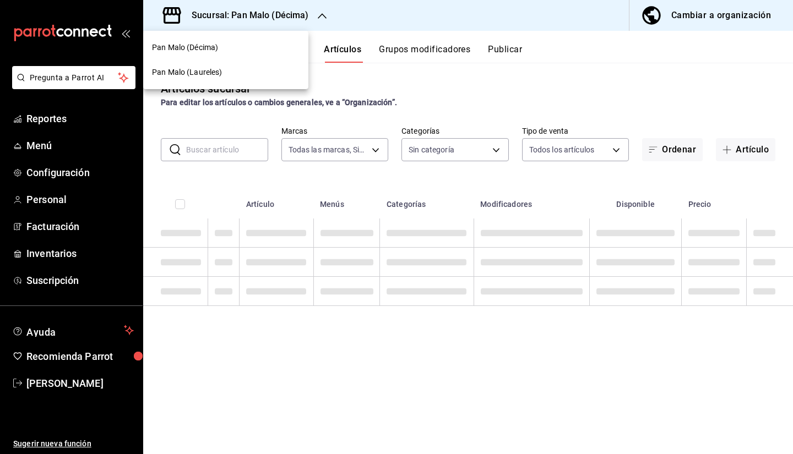
click at [211, 73] on span "Pan Malo (Laureles)" at bounding box center [187, 73] width 70 height 12
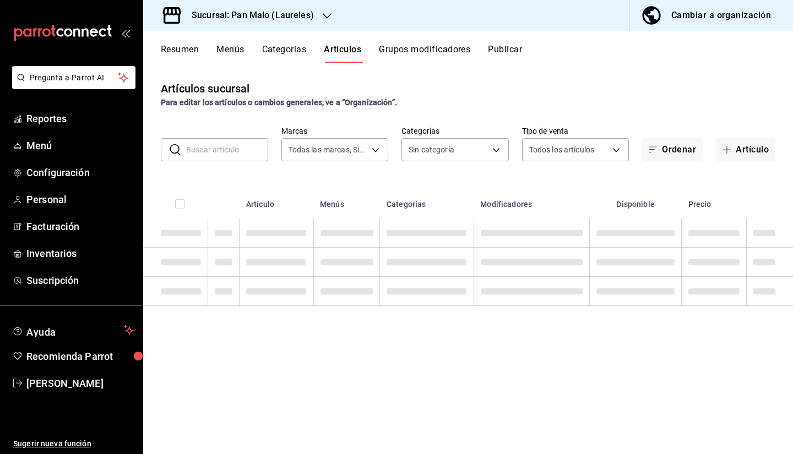
type input "f06aabe6-618c-447d-9268-685567b964da"
type input "e2093b90-b344-48fd-a6db-3b4a6ce9dd75,9ca8d65e-d0dc-49bd-8827-5e6e4e277be3,7646f…"
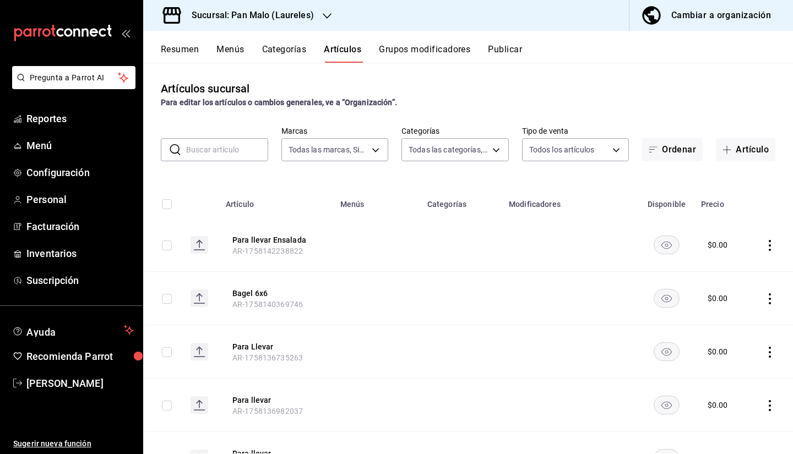
click at [295, 49] on button "Categorías" at bounding box center [284, 53] width 45 height 19
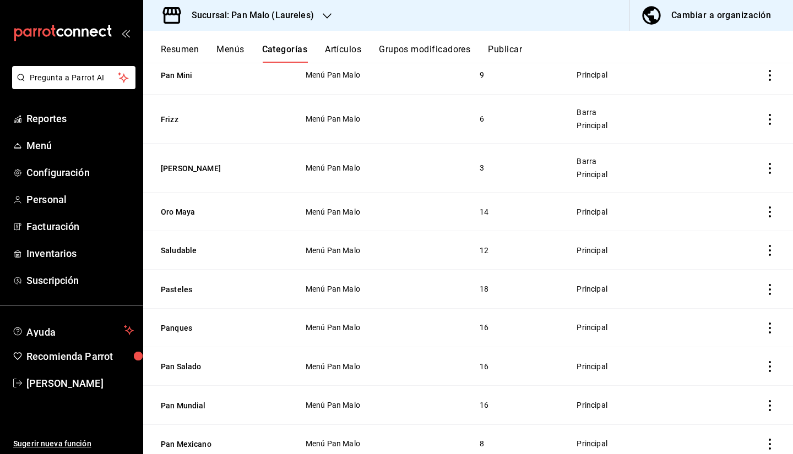
scroll to position [696, 0]
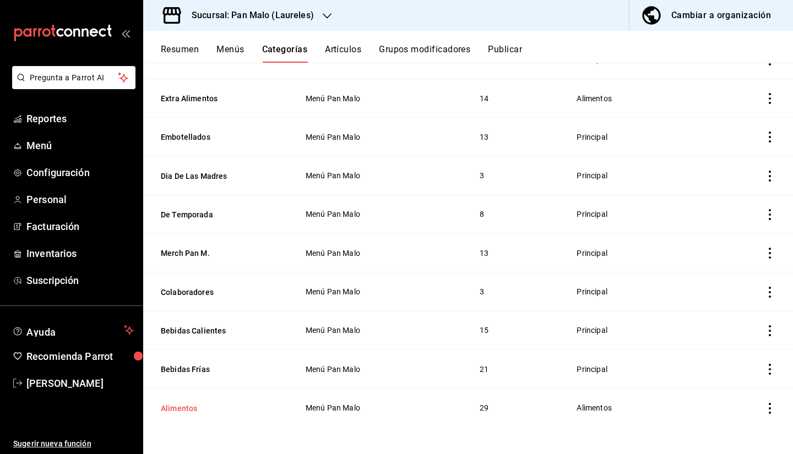
click at [193, 412] on button "Alimentos" at bounding box center [216, 408] width 110 height 11
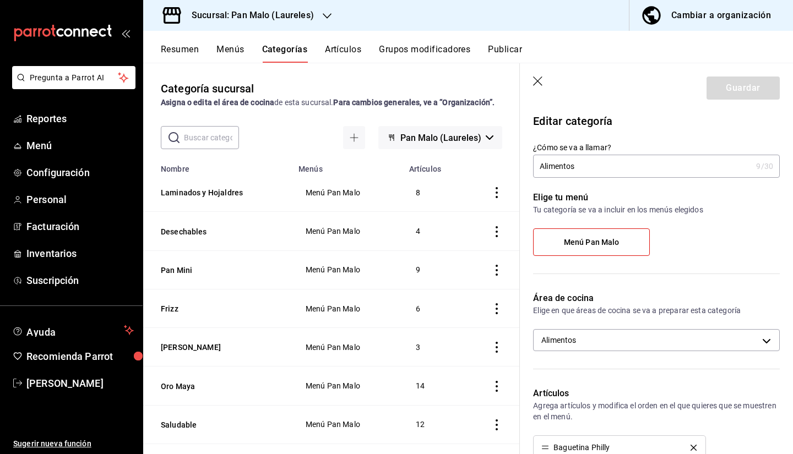
click at [184, 51] on button "Resumen" at bounding box center [180, 53] width 38 height 19
click at [58, 117] on span "Reportes" at bounding box center [79, 118] width 107 height 15
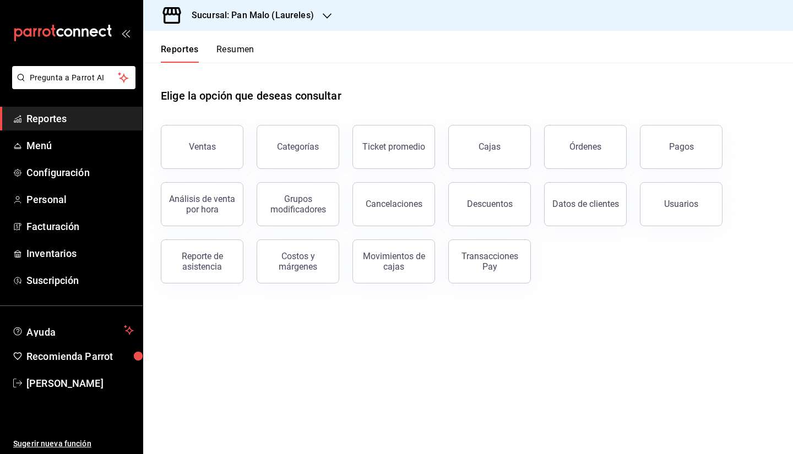
click at [557, 375] on main "Elige la opción que deseas consultar Ventas Categorías Ticket promedio Cajas Ór…" at bounding box center [468, 259] width 650 height 392
click at [475, 333] on main "Elige la opción que deseas consultar Ventas Categorías Ticket promedio Cajas Ór…" at bounding box center [468, 259] width 650 height 392
click at [518, 346] on main "Elige la opción que deseas consultar Ventas Categorías Ticket promedio Cajas Ór…" at bounding box center [468, 259] width 650 height 392
click at [249, 56] on button "Resumen" at bounding box center [235, 53] width 38 height 19
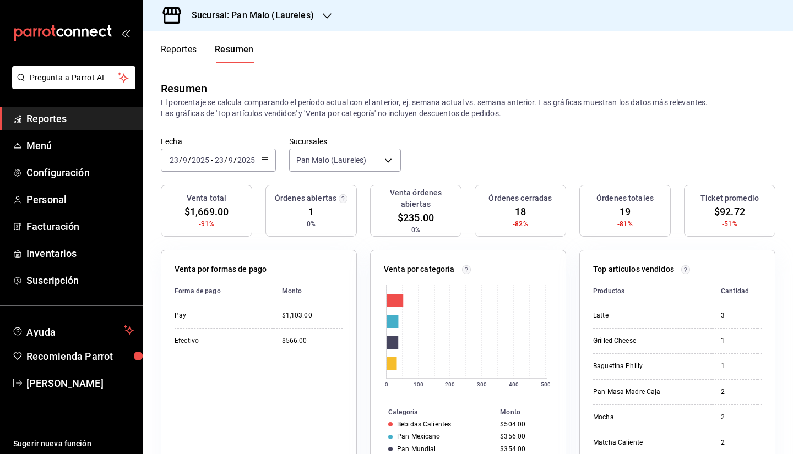
click at [186, 59] on button "Reportes" at bounding box center [179, 53] width 36 height 19
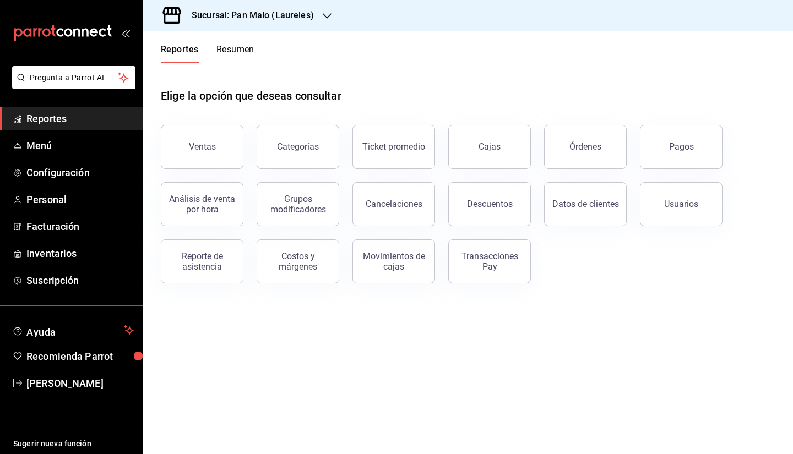
click at [78, 120] on span "Reportes" at bounding box center [79, 118] width 107 height 15
click at [253, 19] on h3 "Sucursal: Pan Malo (Laureles)" at bounding box center [248, 15] width 131 height 13
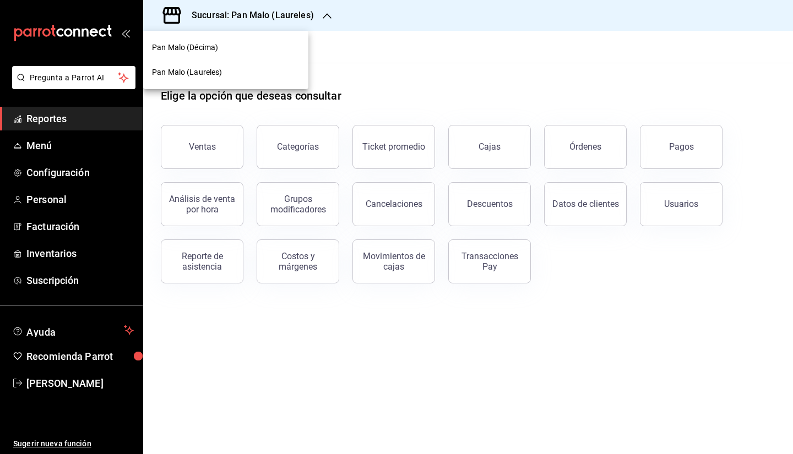
click at [389, 51] on div at bounding box center [396, 227] width 793 height 454
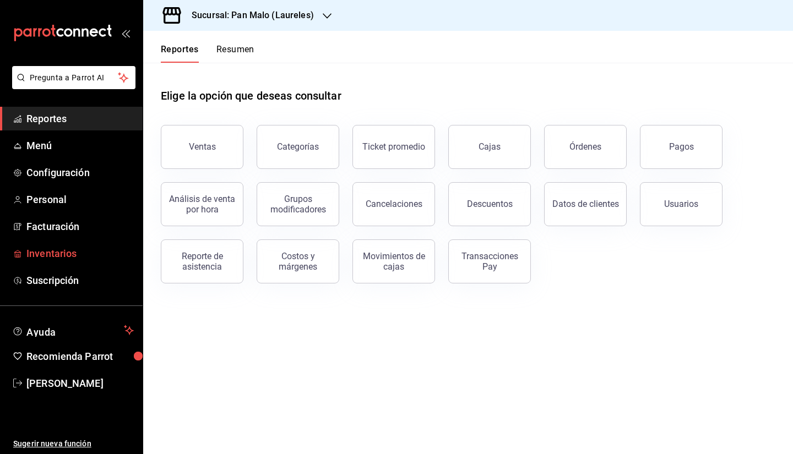
click at [66, 260] on span "Inventarios" at bounding box center [79, 253] width 107 height 15
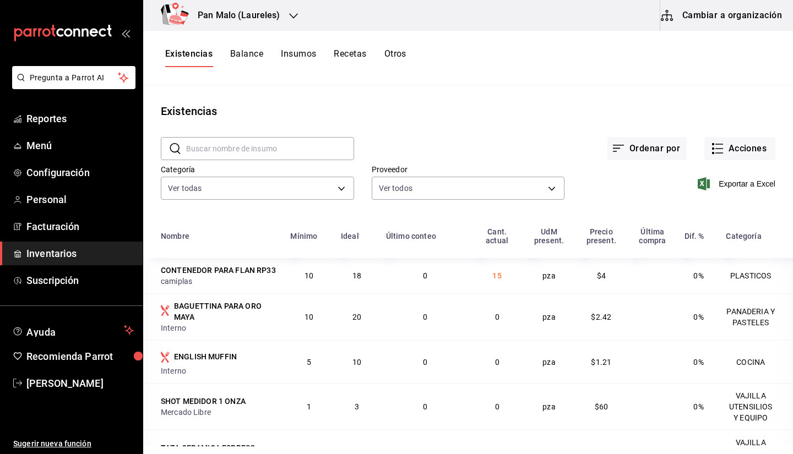
click at [337, 58] on button "Recetas" at bounding box center [350, 57] width 32 height 19
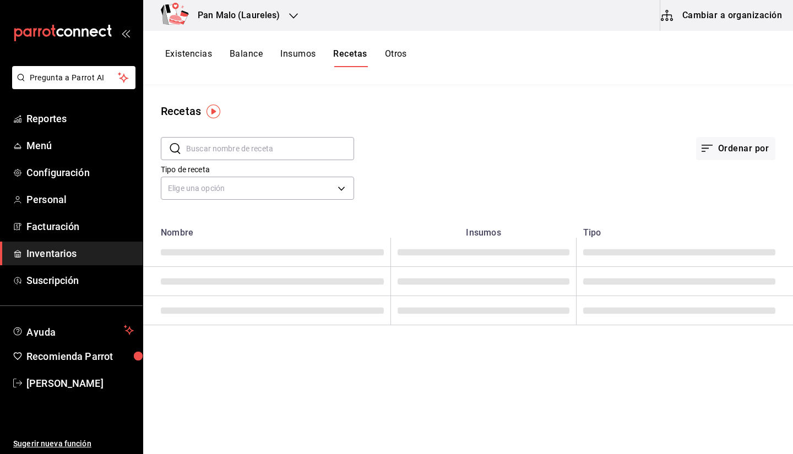
click at [243, 42] on div "Existencias Balance Insumos Recetas Otros" at bounding box center [468, 58] width 650 height 55
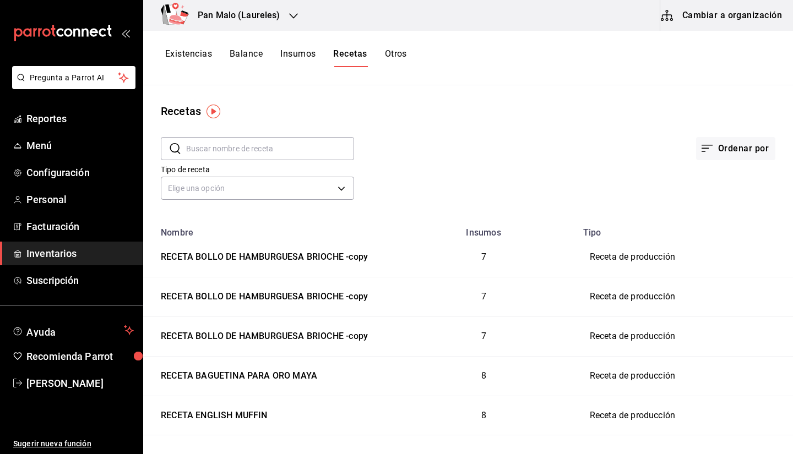
click at [245, 21] on h3 "Pan Malo (Laureles)" at bounding box center [234, 15] width 91 height 13
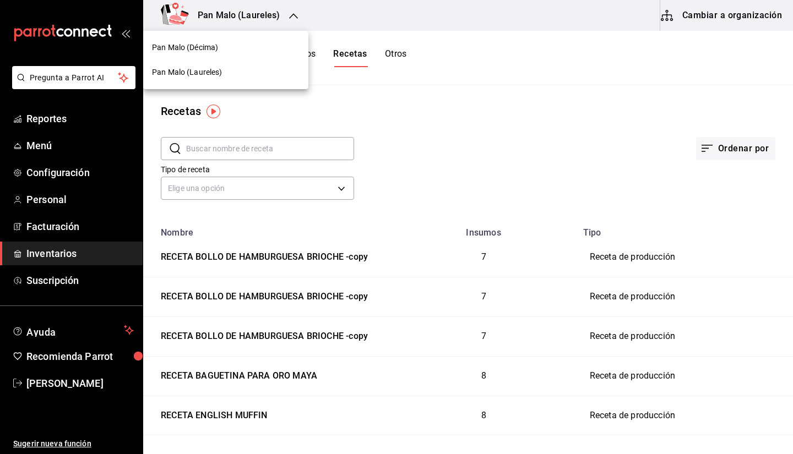
click at [236, 57] on div "Pan Malo (Décima)" at bounding box center [225, 47] width 165 height 25
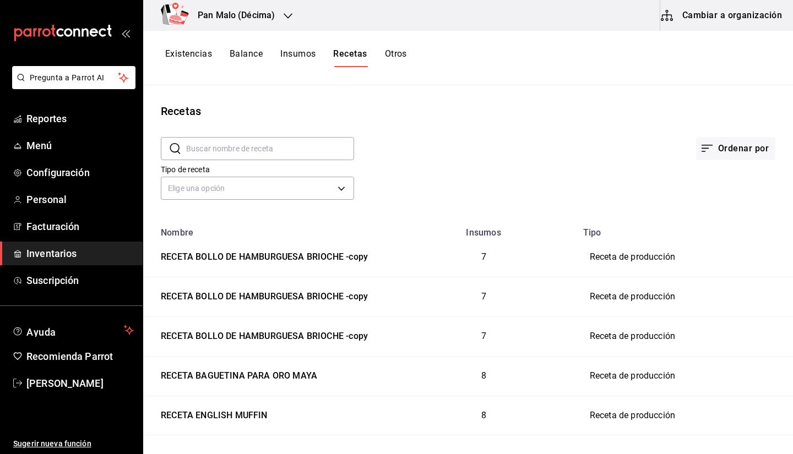
click at [269, 22] on div "Pan Malo (Décima)" at bounding box center [224, 15] width 145 height 31
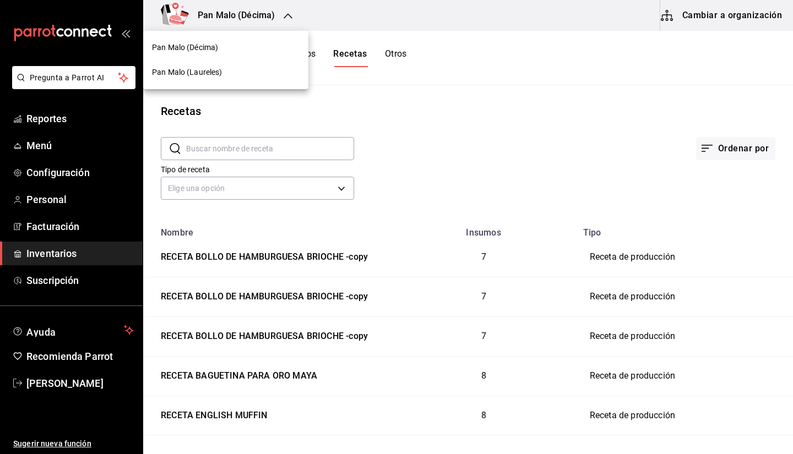
click at [349, 26] on div at bounding box center [396, 227] width 793 height 454
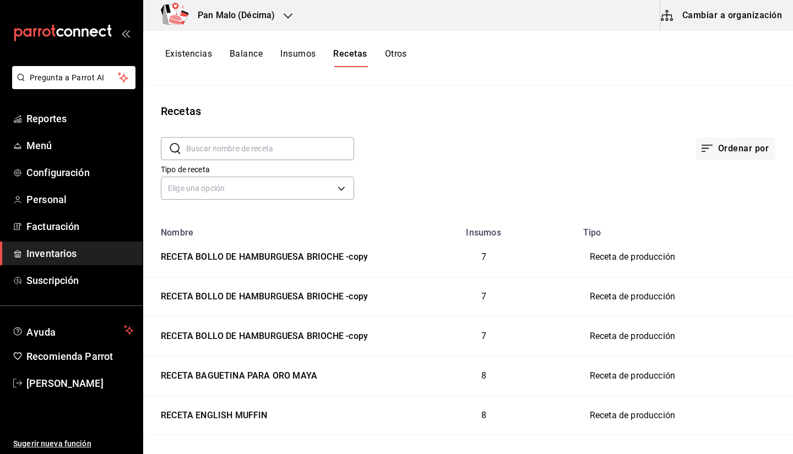
click at [196, 54] on button "Existencias" at bounding box center [188, 57] width 47 height 19
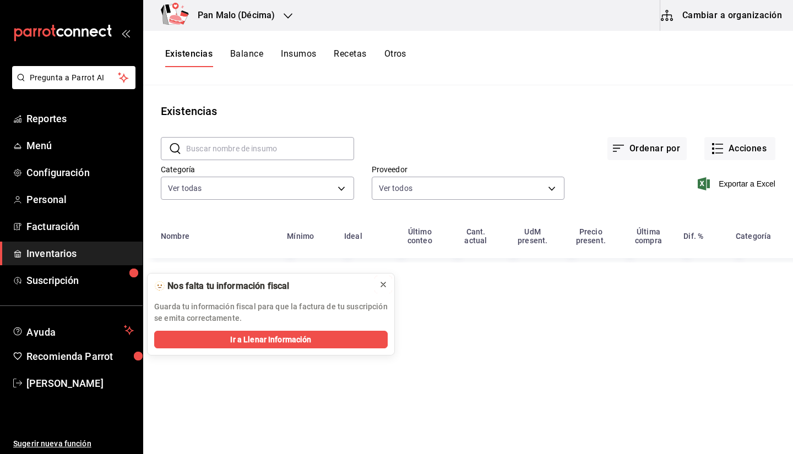
click at [382, 289] on icon at bounding box center [383, 284] width 9 height 9
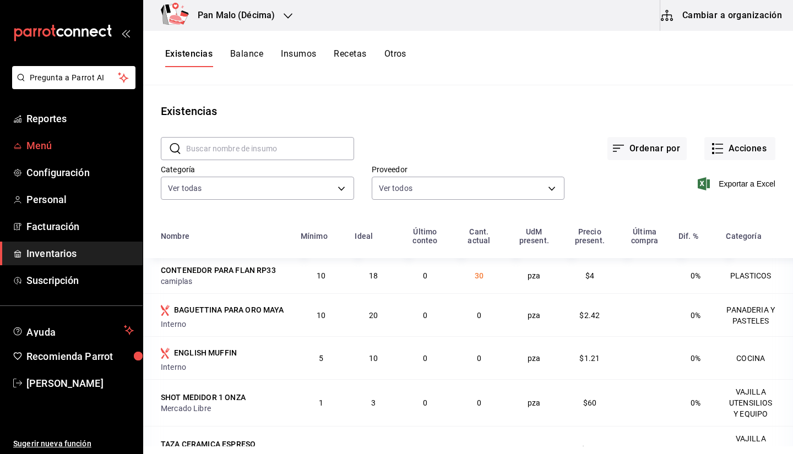
click at [43, 157] on link "Menú" at bounding box center [71, 146] width 143 height 24
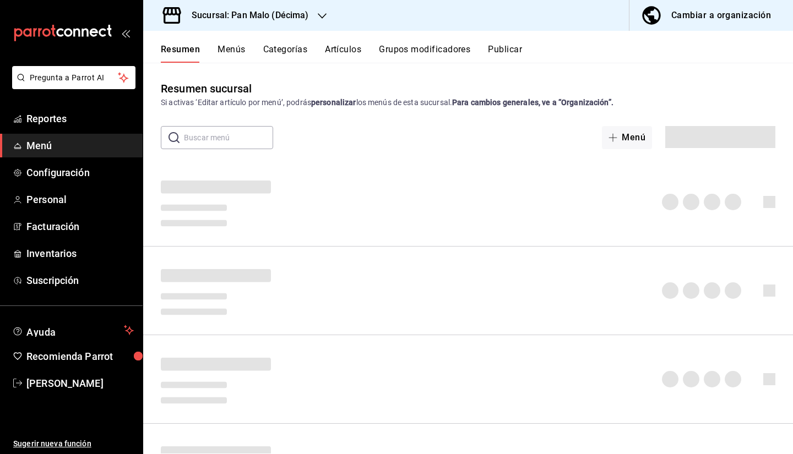
click at [226, 52] on button "Menús" at bounding box center [232, 53] width 28 height 19
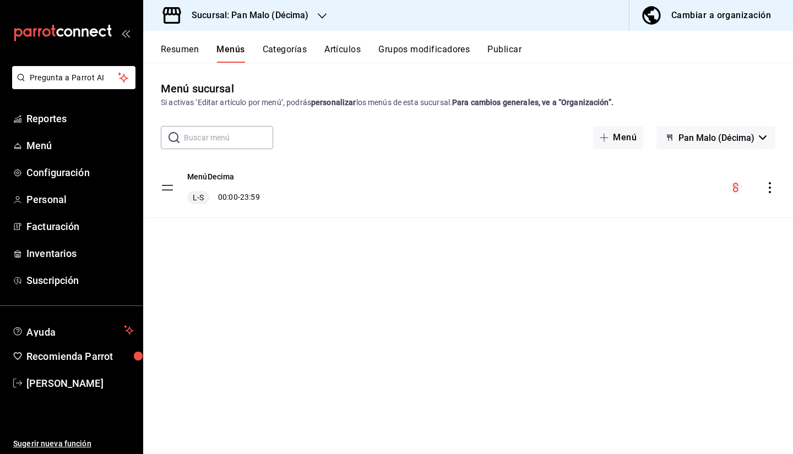
click at [278, 48] on button "Categorías" at bounding box center [285, 53] width 45 height 19
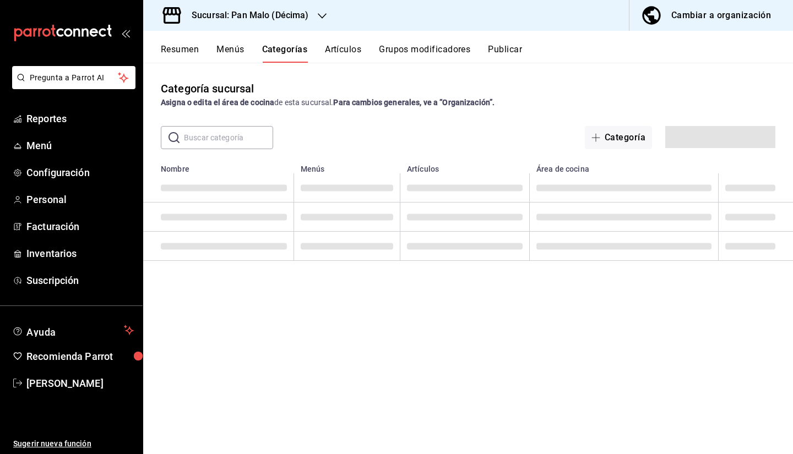
click at [440, 62] on button "Grupos modificadores" at bounding box center [424, 53] width 91 height 19
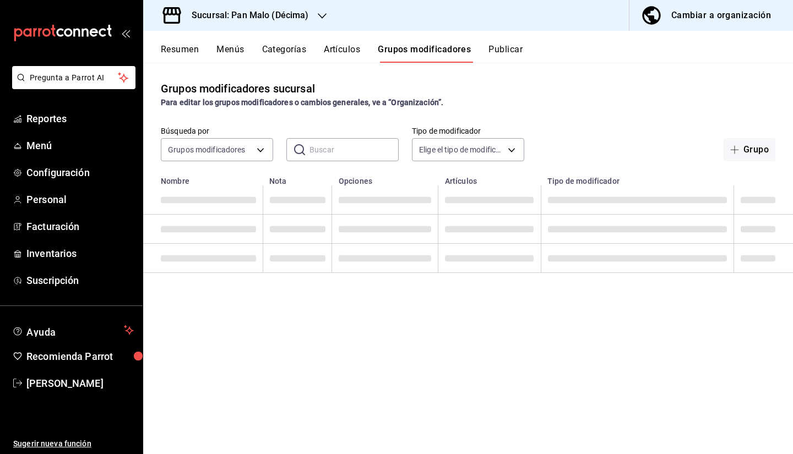
click at [415, 51] on button "Grupos modificadores" at bounding box center [424, 53] width 93 height 19
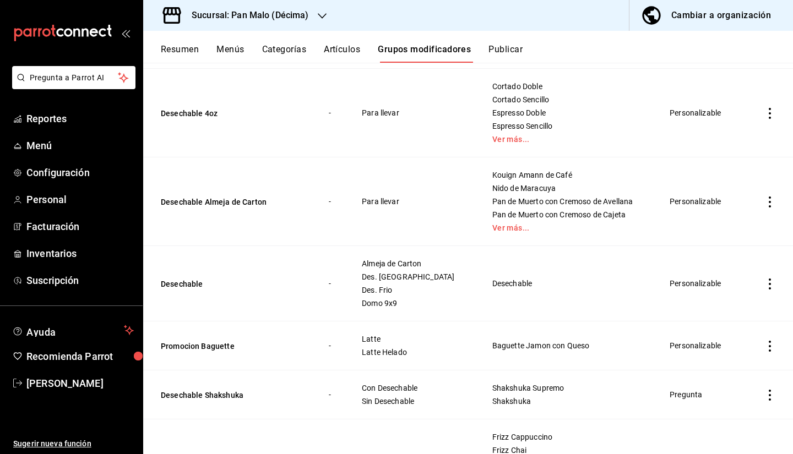
scroll to position [679, 0]
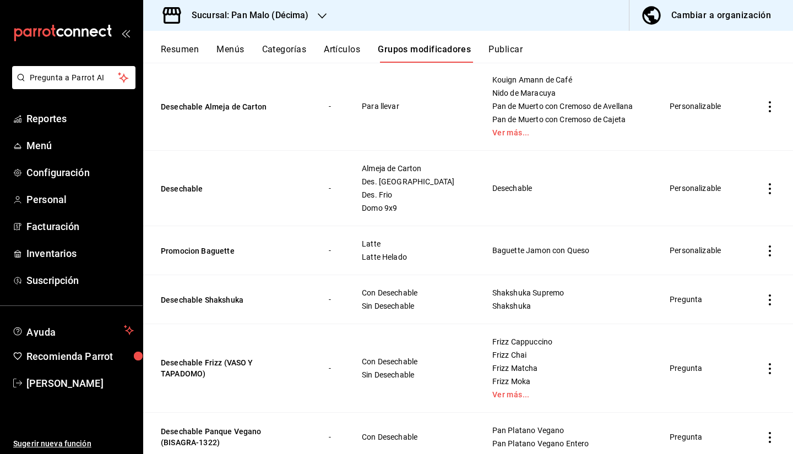
click at [764, 248] on icon "actions" at bounding box center [769, 251] width 11 height 11
click at [737, 272] on span "Editar" at bounding box center [728, 277] width 29 height 12
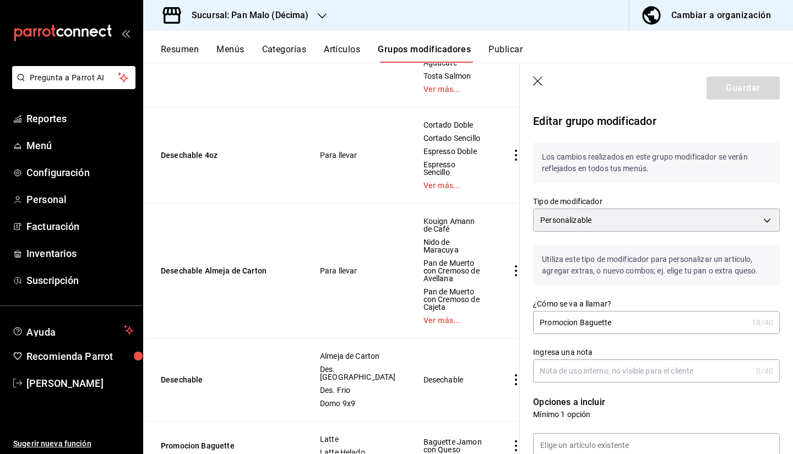
click at [539, 86] on icon "button" at bounding box center [538, 82] width 11 height 11
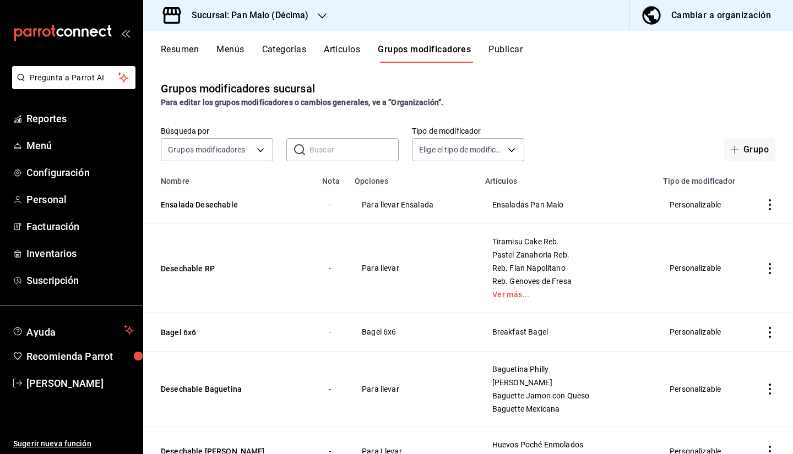
click at [570, 102] on div "Para editar los grupos modificadores o cambios generales, ve a “Organización”." at bounding box center [468, 103] width 615 height 12
click at [74, 261] on link "Inventarios" at bounding box center [71, 254] width 143 height 24
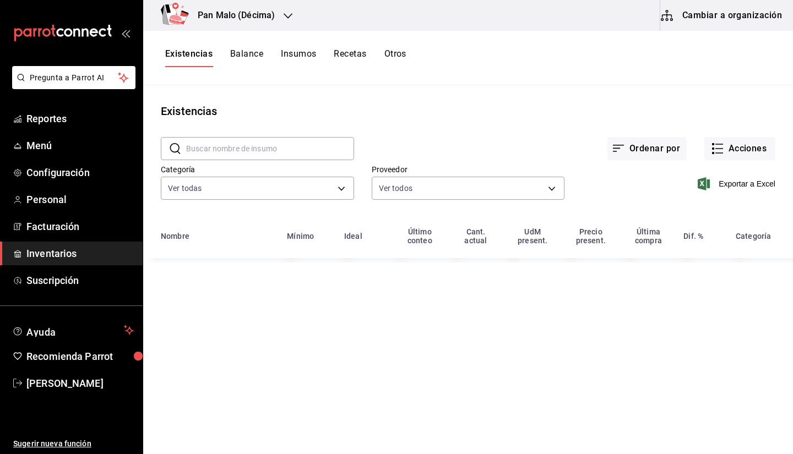
click at [695, 13] on button "Cambiar a organización" at bounding box center [722, 15] width 124 height 31
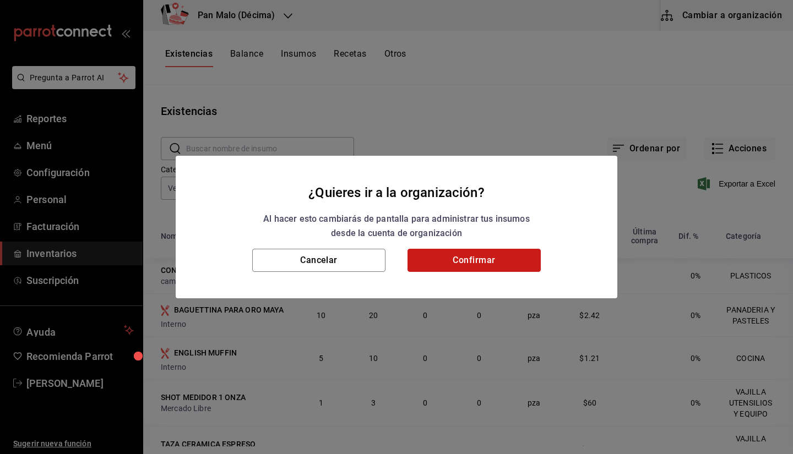
click at [478, 264] on button "Confirmar" at bounding box center [474, 260] width 133 height 23
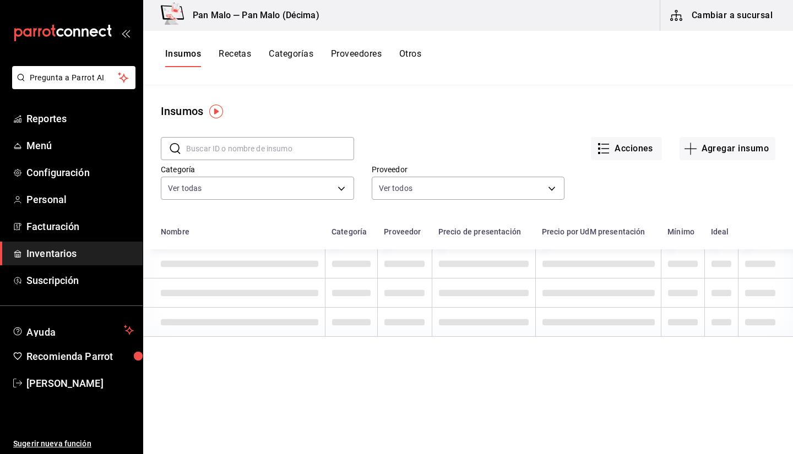
click at [419, 58] on button "Otros" at bounding box center [410, 57] width 22 height 19
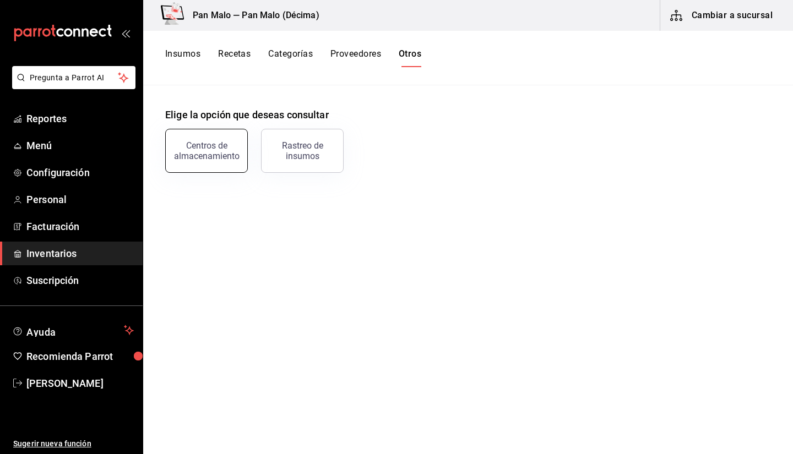
click at [227, 140] on button "Centros de almacenamiento" at bounding box center [206, 151] width 83 height 44
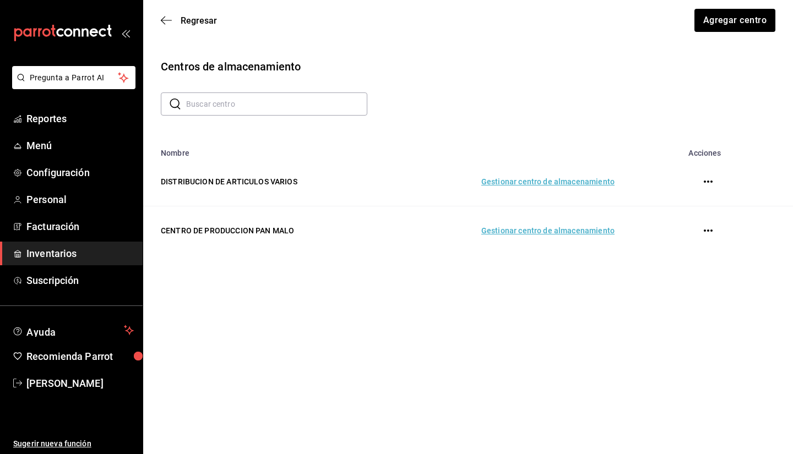
click at [508, 227] on td "Gestionar centro de almacenamiento" at bounding box center [509, 231] width 237 height 49
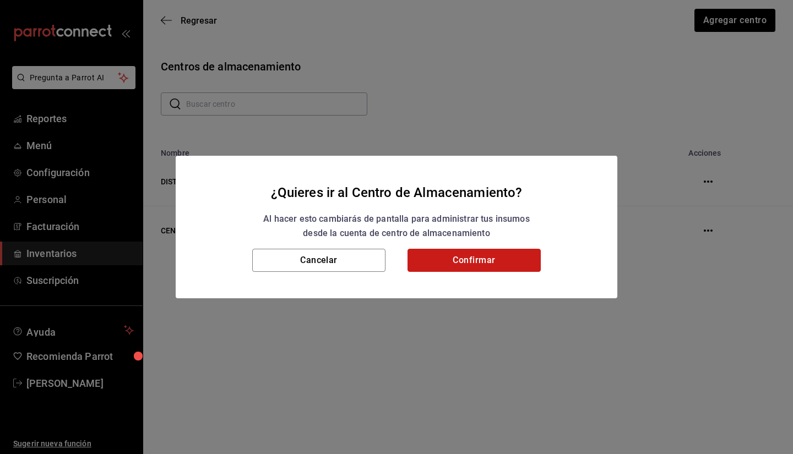
click at [481, 260] on button "Confirmar" at bounding box center [474, 260] width 133 height 23
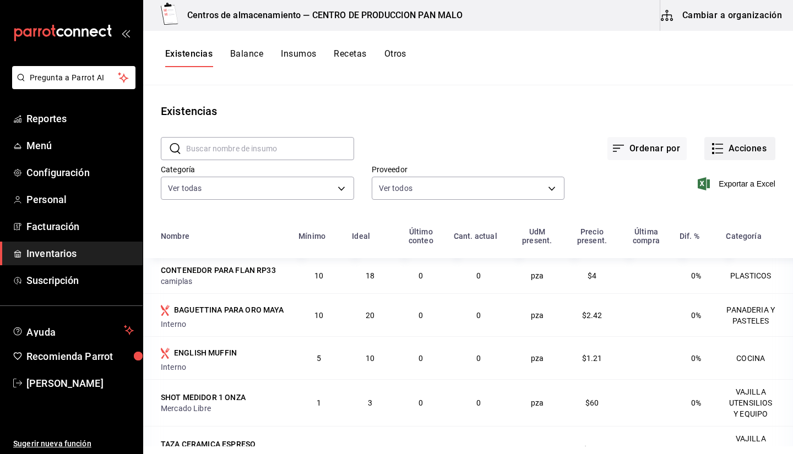
click at [716, 146] on button "Acciones" at bounding box center [739, 148] width 71 height 23
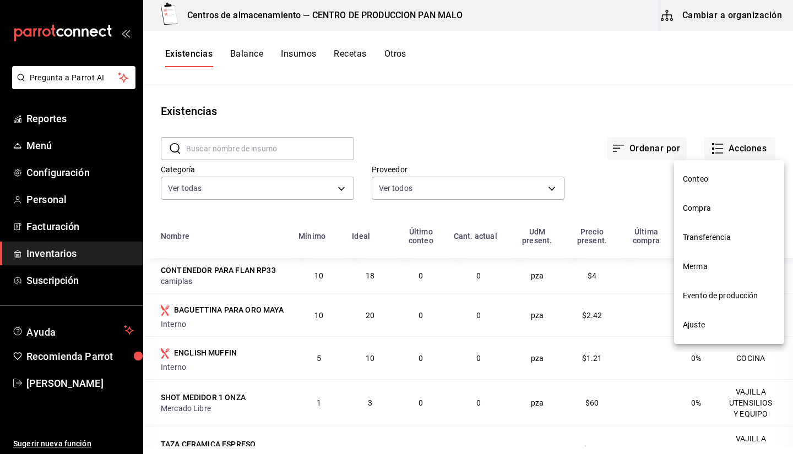
click at [640, 102] on div at bounding box center [396, 227] width 793 height 454
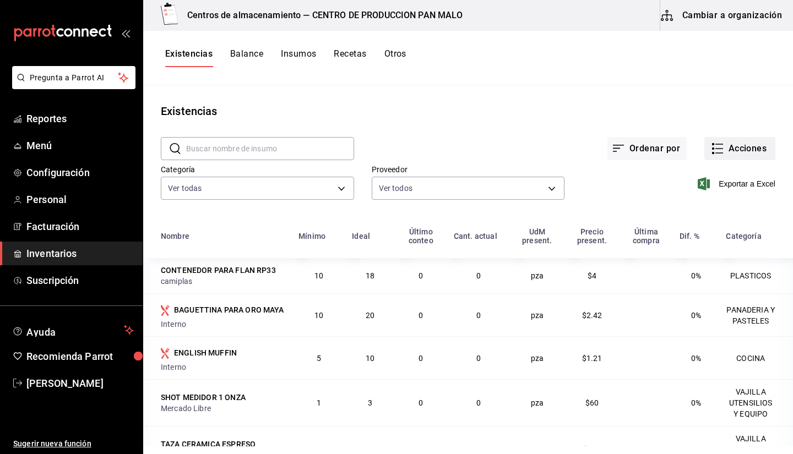
click at [713, 159] on button "Acciones" at bounding box center [739, 148] width 71 height 23
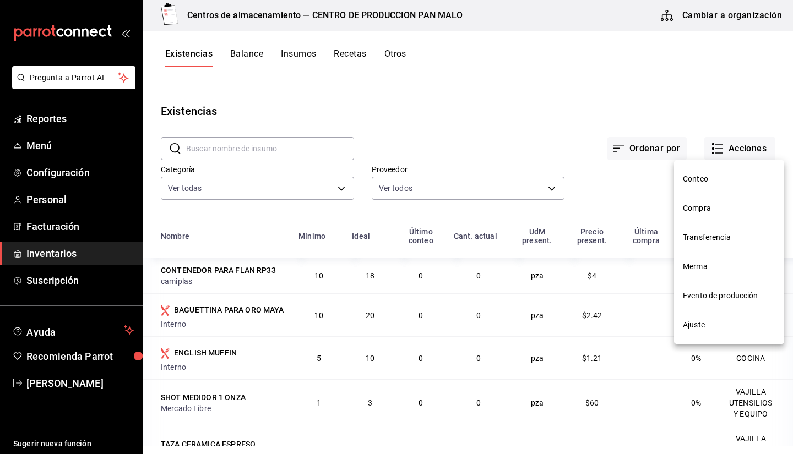
drag, startPoint x: 702, startPoint y: 305, endPoint x: 706, endPoint y: 232, distance: 72.2
click at [706, 232] on nav "Conteo Compra Transferencia Merma Evento de producción Ajuste" at bounding box center [729, 252] width 110 height 184
click at [696, 232] on span "Transferencia" at bounding box center [729, 238] width 93 height 12
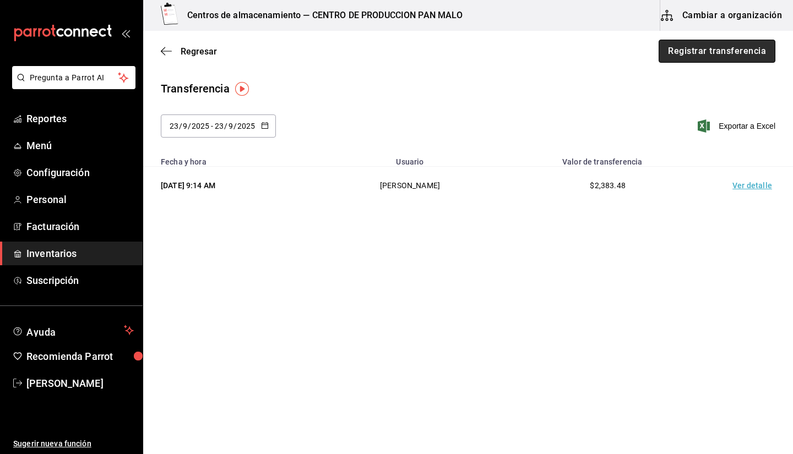
click at [698, 46] on button "Registrar transferencia" at bounding box center [717, 51] width 117 height 23
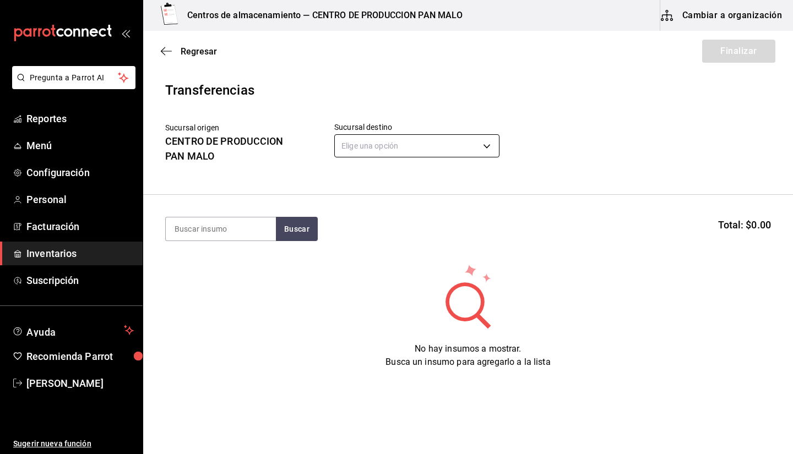
click at [366, 144] on body "Pregunta a Parrot AI Reportes Menú Configuración Personal Facturación Inventari…" at bounding box center [396, 196] width 793 height 392
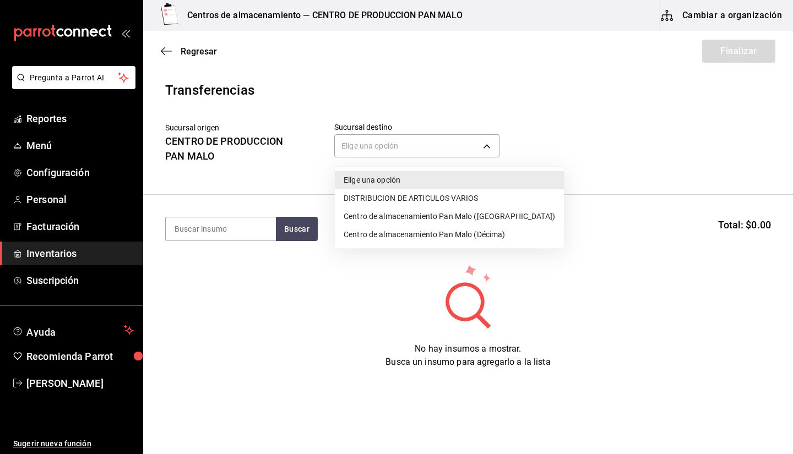
click at [390, 226] on li "Centro de almacenamiento Pan Malo (Décima)" at bounding box center [449, 235] width 229 height 18
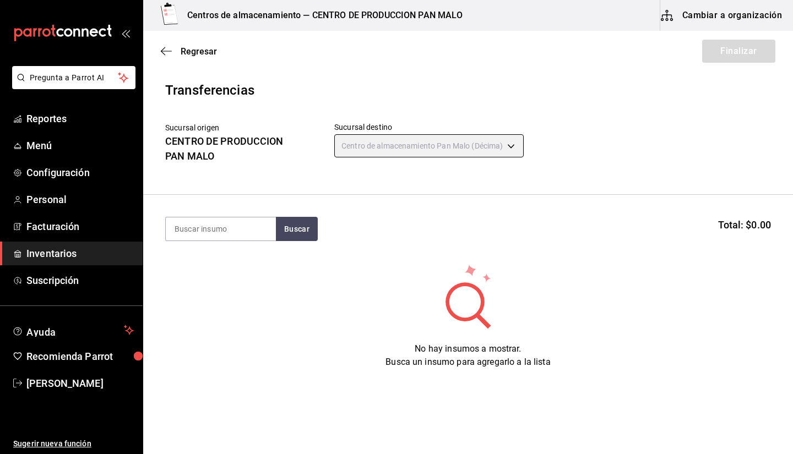
type input "9abab4d3-b7ec-41e7-98de-9fea929b679c"
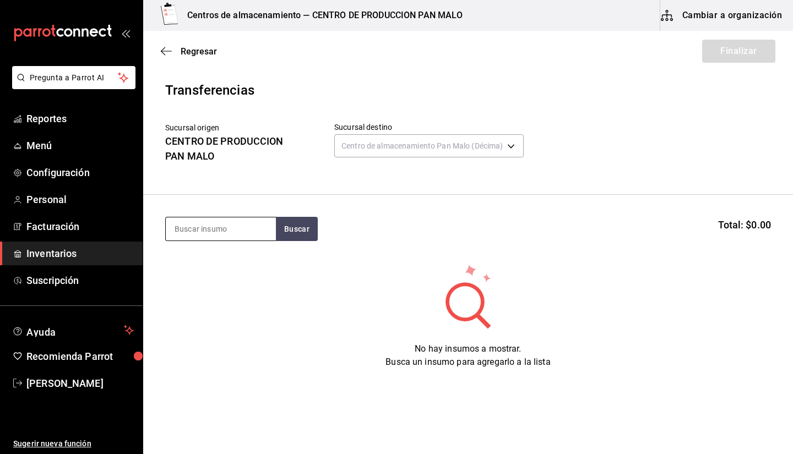
click at [231, 232] on input at bounding box center [221, 229] width 110 height 23
click at [0, 17] on div "mailbox folders" at bounding box center [71, 33] width 143 height 66
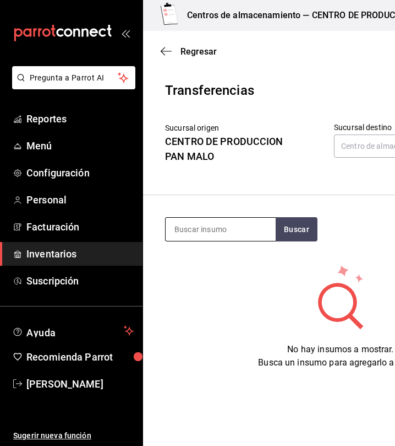
click at [246, 228] on input at bounding box center [221, 229] width 110 height 23
type input "BAGUETTE"
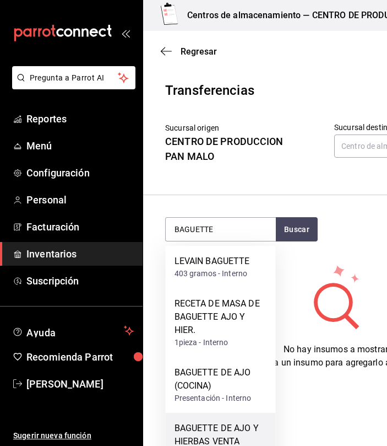
click at [232, 425] on div "BAGUETTE DE AJO Y HIERBAS VENTA" at bounding box center [221, 434] width 93 height 26
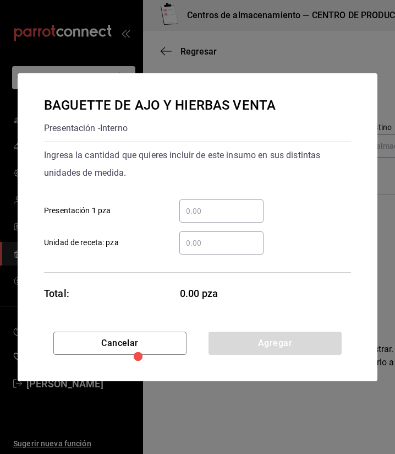
click at [234, 213] on input "​ Presentación 1 pza" at bounding box center [222, 210] width 84 height 13
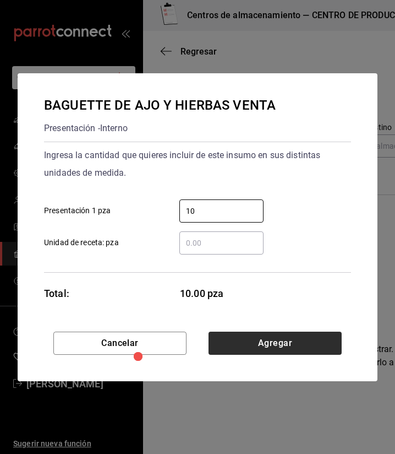
type input "10"
click at [281, 346] on button "Agregar" at bounding box center [275, 343] width 133 height 23
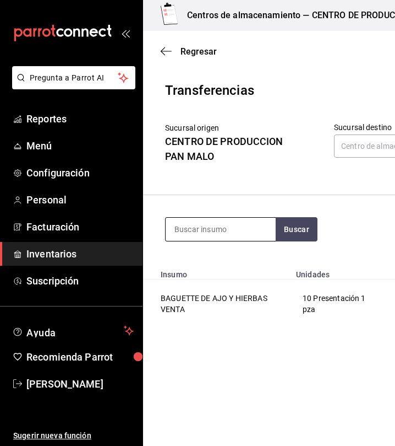
click at [192, 226] on input at bounding box center [221, 229] width 110 height 23
click at [253, 234] on input "BUN [PERSON_NAME]" at bounding box center [221, 229] width 110 height 23
type input "BOLLO DE CAR"
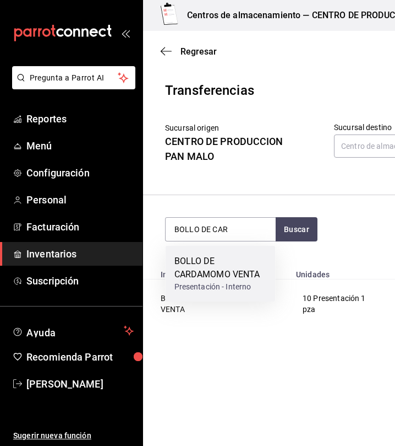
click at [240, 276] on div "BOLLO DE CARDAMOMO VENTA" at bounding box center [221, 267] width 93 height 26
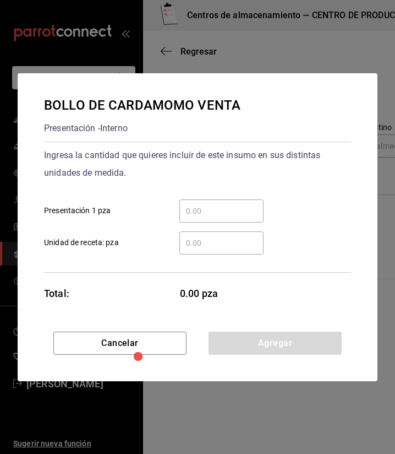
click at [235, 199] on div "​" at bounding box center [222, 210] width 84 height 23
click at [235, 204] on input "​ Presentación 1 pza" at bounding box center [222, 210] width 84 height 13
click at [231, 200] on div "​" at bounding box center [222, 210] width 84 height 23
click at [231, 204] on input "​ Presentación 1 pza" at bounding box center [222, 210] width 84 height 13
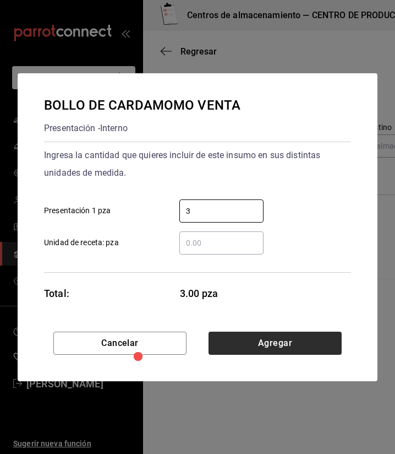
type input "3"
click at [317, 347] on button "Agregar" at bounding box center [275, 343] width 133 height 23
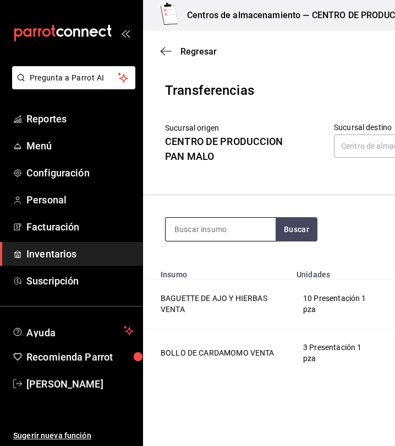
click at [224, 231] on input at bounding box center [221, 229] width 110 height 23
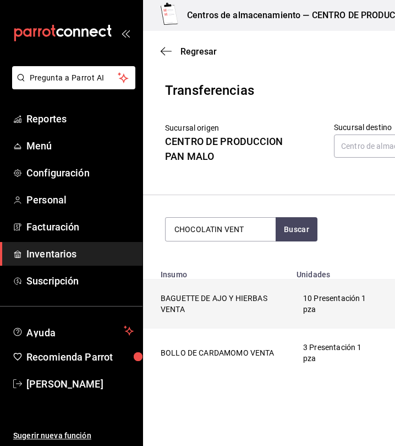
type input "CHOCOLATIN VENT"
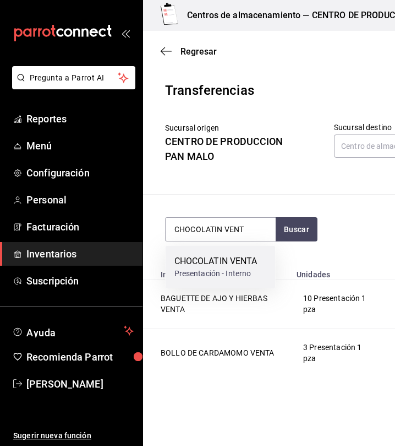
click at [239, 253] on div "CHOCOLATIN VENTA Presentación - Interno" at bounding box center [221, 267] width 110 height 42
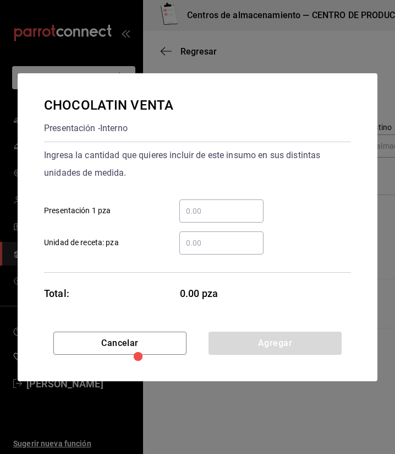
click at [241, 206] on input "​ Presentación 1 pza" at bounding box center [222, 210] width 84 height 13
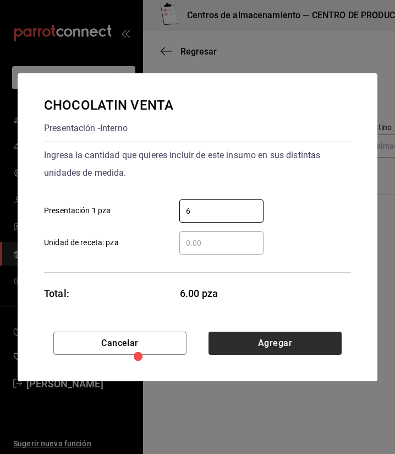
type input "6"
click at [305, 348] on button "Agregar" at bounding box center [275, 343] width 133 height 23
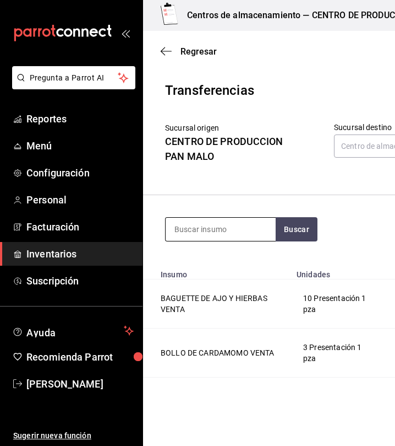
click at [238, 231] on input at bounding box center [221, 229] width 110 height 23
type input "CONCHA"
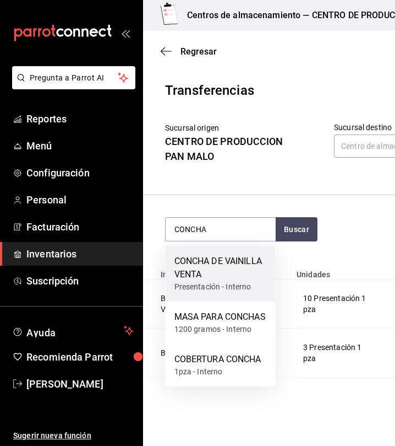
click at [210, 267] on div "CONCHA DE VAINILLA VENTA" at bounding box center [221, 267] width 93 height 26
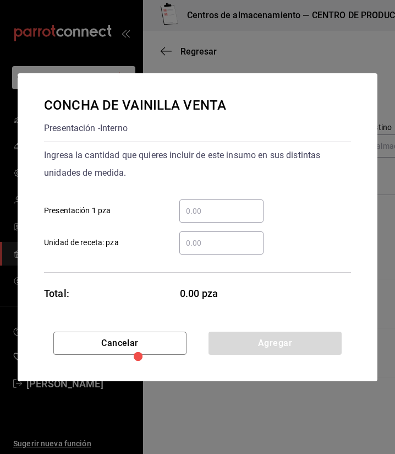
click at [240, 212] on input "​ Presentación 1 pza" at bounding box center [222, 210] width 84 height 13
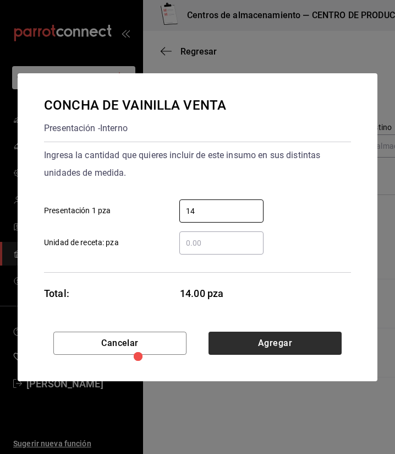
type input "14"
click at [256, 351] on button "Agregar" at bounding box center [275, 343] width 133 height 23
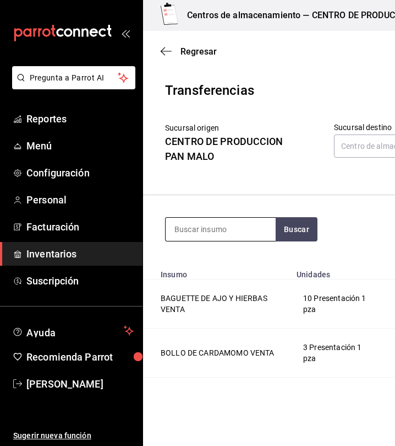
click at [220, 229] on input at bounding box center [221, 229] width 110 height 23
type input "CROIS"
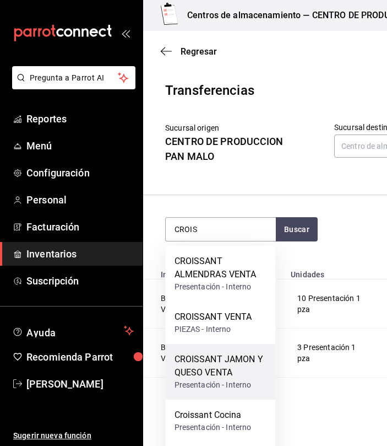
click at [251, 365] on div "CROISSANT JAMON Y QUESO VENTA" at bounding box center [221, 365] width 93 height 26
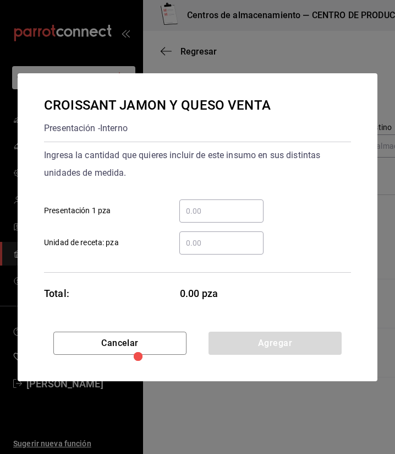
click at [210, 221] on div "​" at bounding box center [222, 210] width 84 height 23
click at [210, 218] on input "​ Presentación 1 pza" at bounding box center [222, 210] width 84 height 13
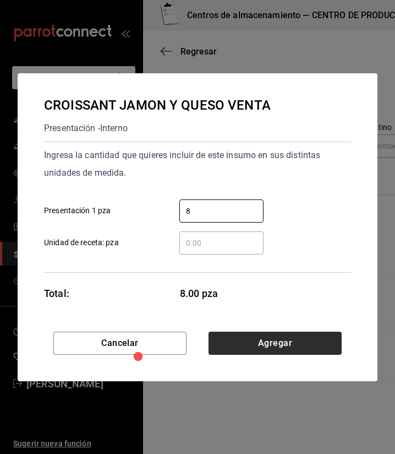
type input "8"
click at [333, 345] on button "Agregar" at bounding box center [275, 343] width 133 height 23
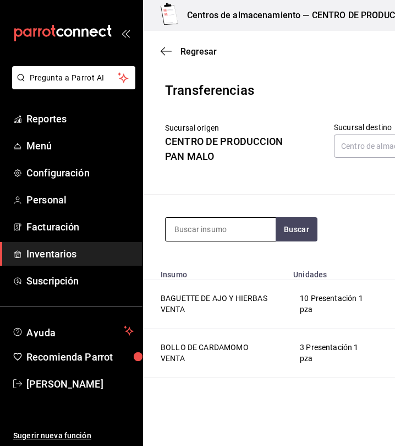
click at [196, 234] on input at bounding box center [221, 229] width 110 height 23
type input "ALMENDRA"
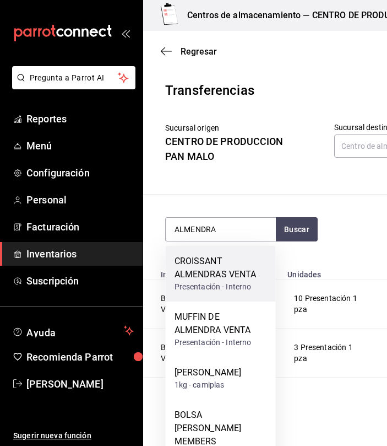
click at [235, 275] on div "CROISSANT ALMENDRAS VENTA" at bounding box center [221, 267] width 93 height 26
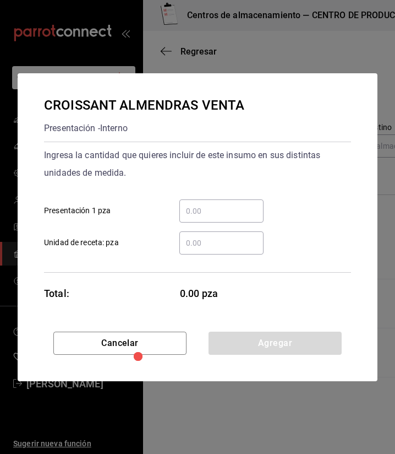
click at [238, 216] on input "​ Presentación 1 pza" at bounding box center [222, 210] width 84 height 13
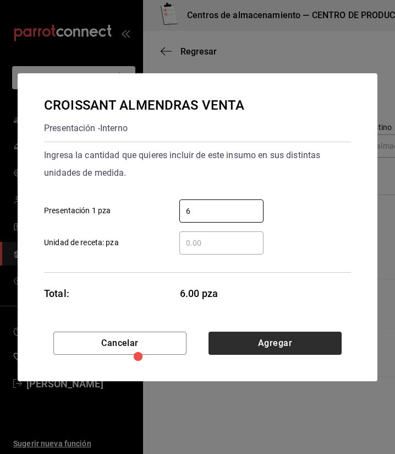
type input "6"
click at [273, 341] on button "Agregar" at bounding box center [275, 343] width 133 height 23
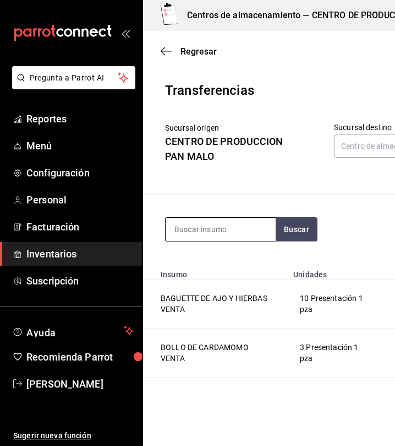
click at [222, 222] on input at bounding box center [221, 229] width 110 height 23
type input "CAFÉ"
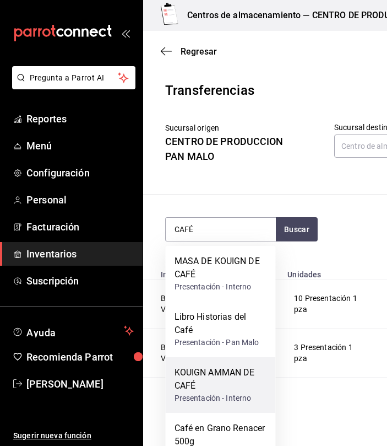
click at [224, 377] on div "KOUIGN AMMAN DE CAFÉ" at bounding box center [221, 379] width 93 height 26
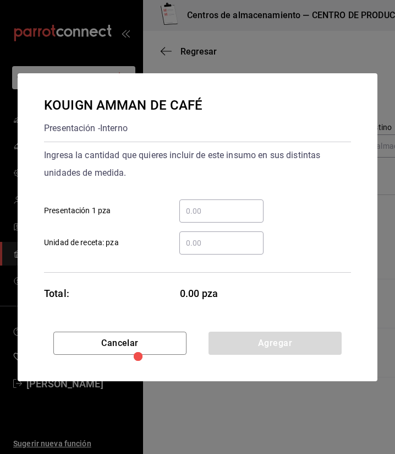
click at [203, 210] on input "​ Presentación 1 pza" at bounding box center [222, 210] width 84 height 13
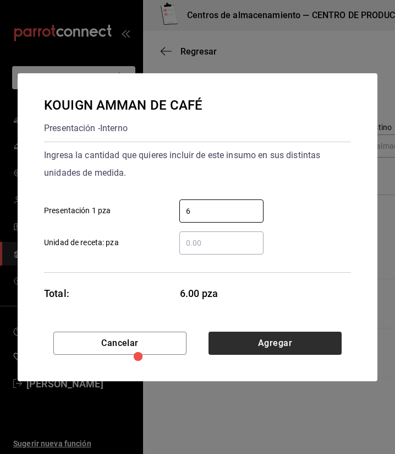
type input "6"
click at [241, 347] on button "Agregar" at bounding box center [275, 343] width 133 height 23
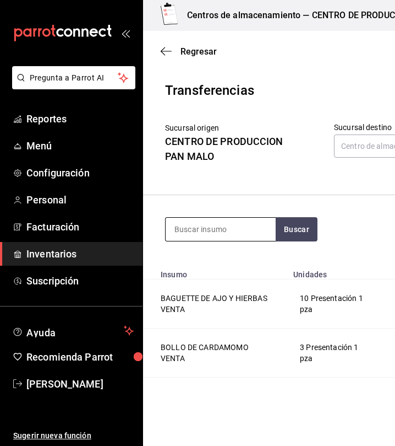
click at [211, 221] on input at bounding box center [221, 229] width 110 height 23
click at [230, 225] on input at bounding box center [221, 229] width 110 height 23
type input "MUFFIN"
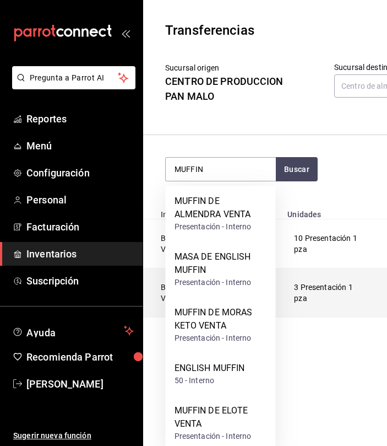
scroll to position [69, 0]
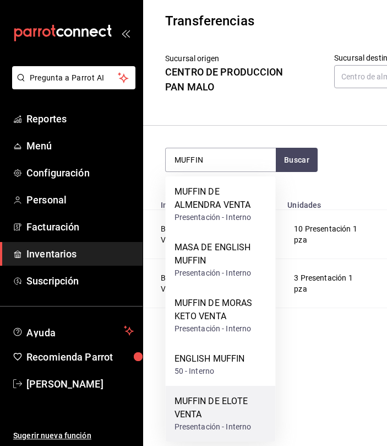
click at [200, 413] on div "MUFFIN DE ELOTE VENTA" at bounding box center [221, 407] width 93 height 26
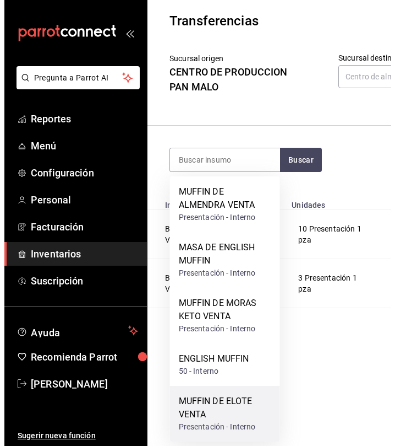
scroll to position [0, 0]
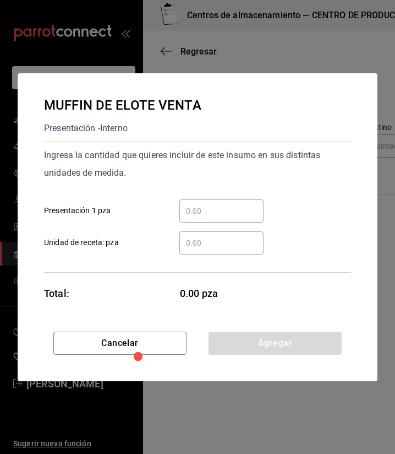
click at [235, 199] on div "​ Presentación 1 pza" at bounding box center [193, 207] width 316 height 32
click at [221, 210] on input "​ Presentación 1 pza" at bounding box center [222, 210] width 84 height 13
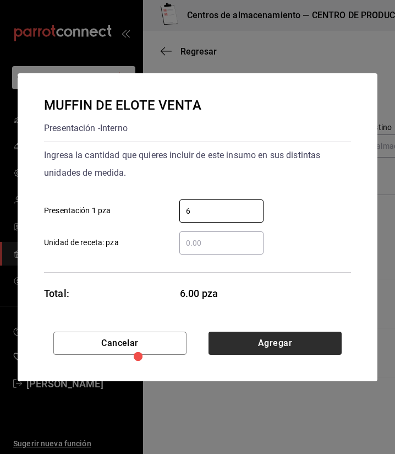
type input "6"
click at [320, 347] on button "Agregar" at bounding box center [275, 343] width 133 height 23
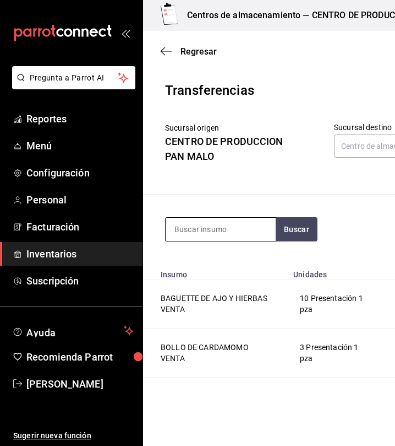
click at [231, 230] on input at bounding box center [221, 229] width 110 height 23
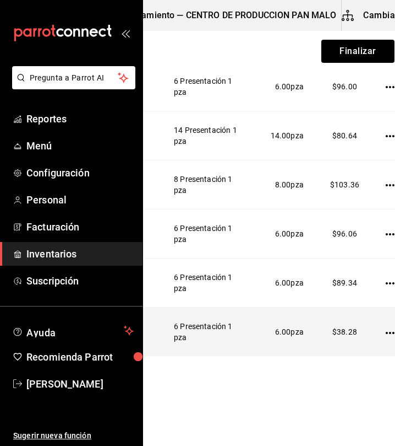
scroll to position [0, 142]
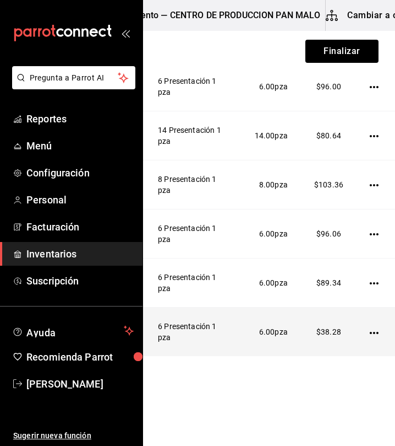
click at [370, 335] on icon "button" at bounding box center [374, 332] width 9 height 9
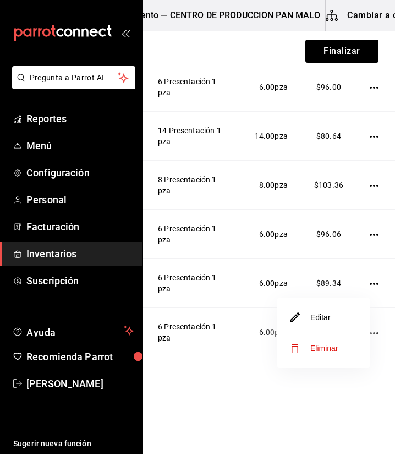
click at [341, 322] on li "Editar" at bounding box center [324, 317] width 93 height 31
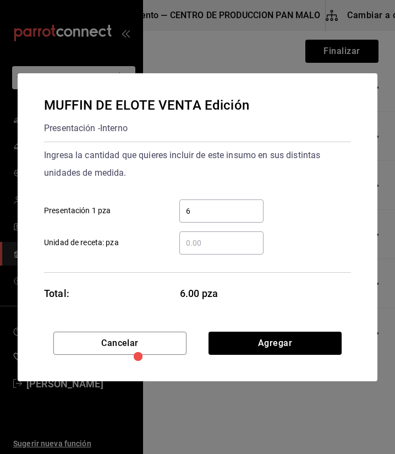
click at [238, 222] on div "6 ​" at bounding box center [222, 210] width 84 height 23
click at [238, 218] on input "6" at bounding box center [222, 210] width 84 height 13
click at [219, 216] on input "6" at bounding box center [222, 210] width 84 height 13
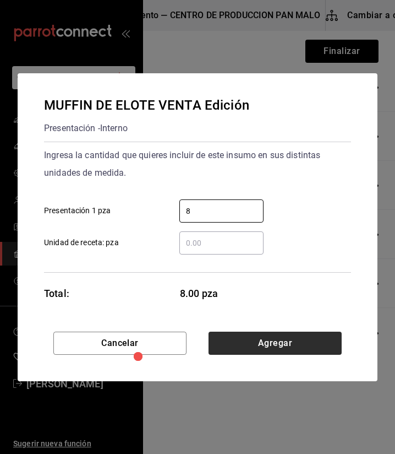
type input "8"
click at [264, 341] on button "Agregar" at bounding box center [275, 343] width 133 height 23
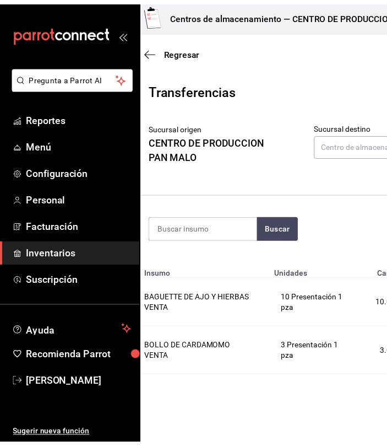
scroll to position [0, 0]
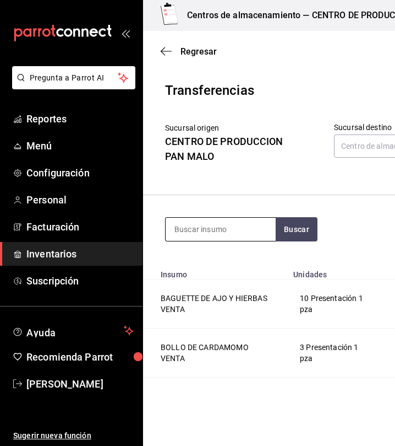
click at [215, 227] on input at bounding box center [221, 229] width 110 height 23
type input "NIDO"
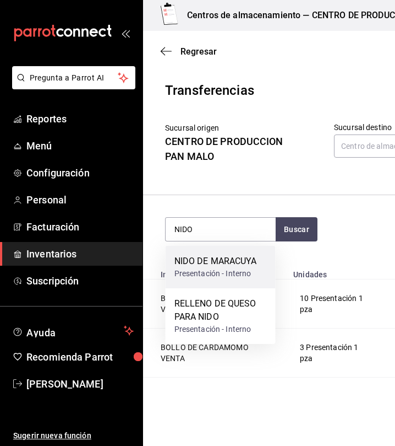
click at [210, 265] on div "NIDO DE MARACUYA" at bounding box center [216, 260] width 83 height 13
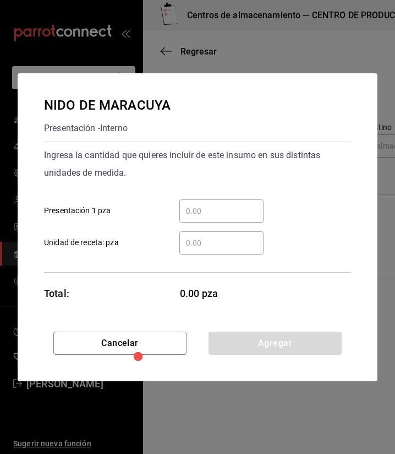
click at [230, 204] on input "​ Presentación 1 pza" at bounding box center [222, 210] width 84 height 13
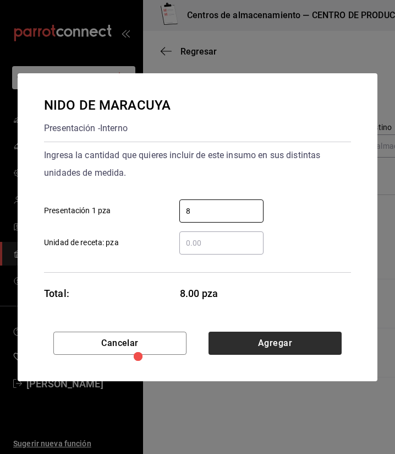
type input "8"
click at [302, 340] on button "Agregar" at bounding box center [275, 343] width 133 height 23
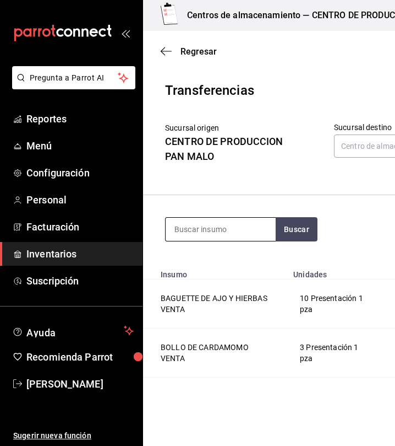
click at [207, 237] on input at bounding box center [221, 229] width 110 height 23
type input "NUDO"
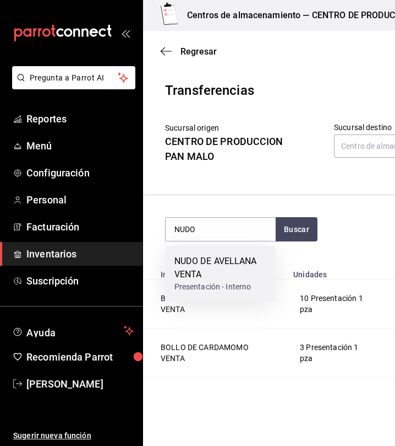
click at [208, 251] on div "NUDO DE AVELLANA VENTA Presentación - Interno" at bounding box center [221, 274] width 110 height 56
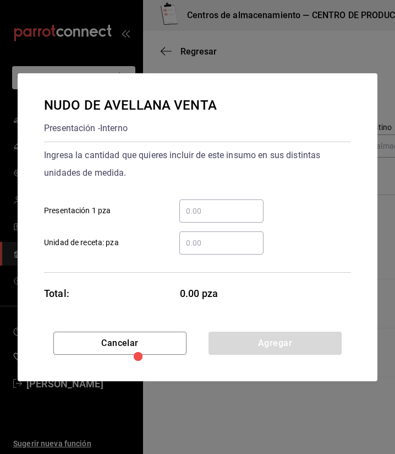
click at [199, 213] on input "​ Presentación 1 pza" at bounding box center [222, 210] width 84 height 13
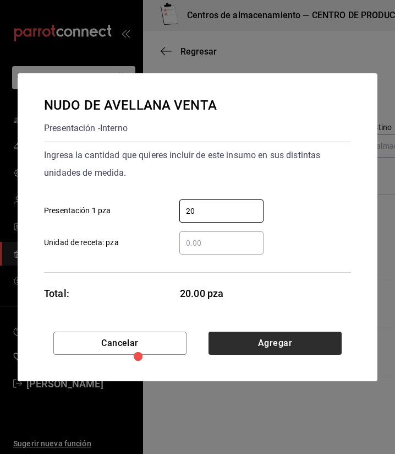
type input "20"
click at [252, 336] on button "Agregar" at bounding box center [275, 343] width 133 height 23
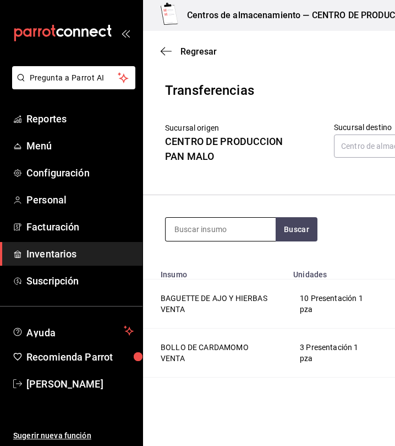
click at [200, 220] on input at bounding box center [221, 229] width 110 height 23
type input "SUIZO"
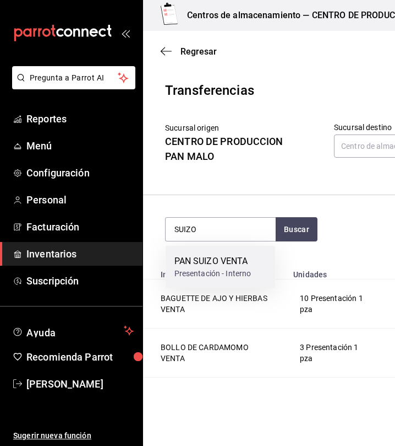
click at [198, 270] on div "Presentación - Interno" at bounding box center [213, 274] width 77 height 12
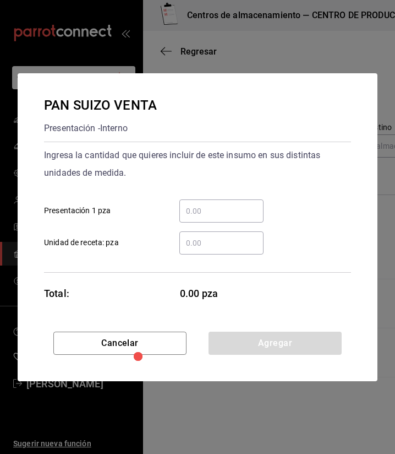
click at [216, 210] on input "​ Presentación 1 pza" at bounding box center [222, 210] width 84 height 13
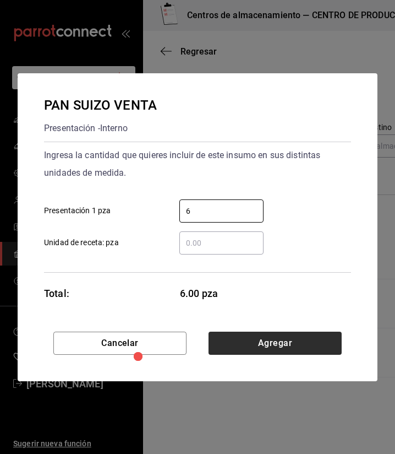
type input "6"
click at [276, 335] on button "Agregar" at bounding box center [275, 343] width 133 height 23
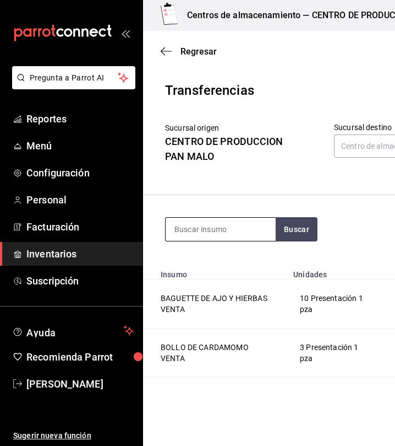
click at [214, 236] on input at bounding box center [221, 229] width 110 height 23
type input "C"
type input "M"
type input "O"
type input "PAN DE CAJA"
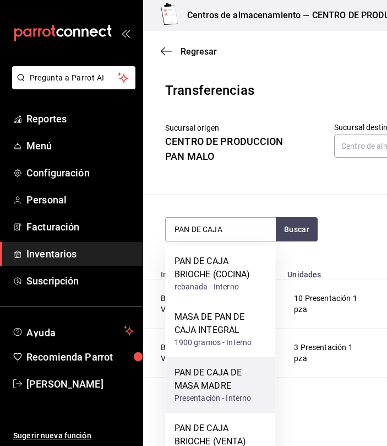
click at [241, 390] on div "PAN DE CAJA DE MASA MADRE" at bounding box center [221, 379] width 93 height 26
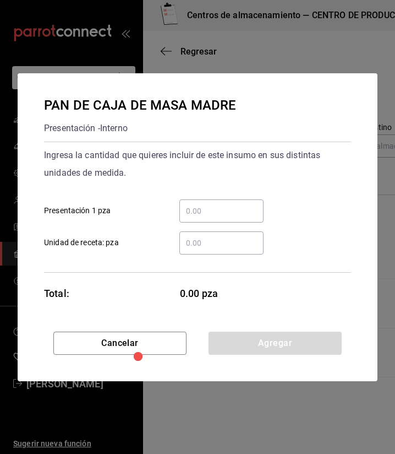
click at [243, 208] on input "​ Presentación 1 pza" at bounding box center [222, 210] width 84 height 13
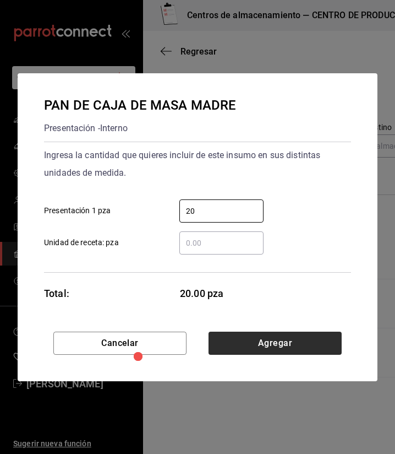
type input "20"
click at [269, 334] on button "Agregar" at bounding box center [275, 343] width 133 height 23
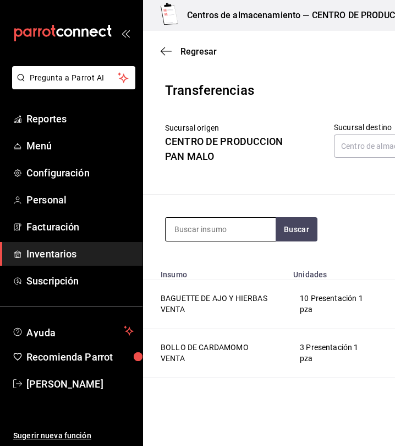
click at [214, 226] on input at bounding box center [221, 229] width 110 height 23
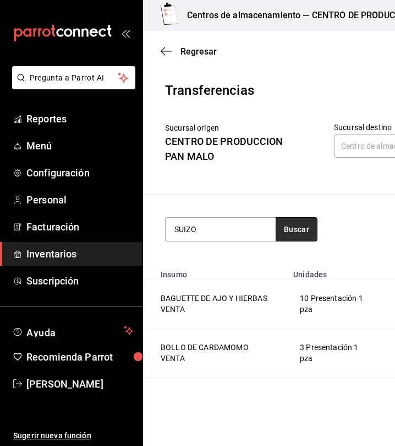
click at [289, 237] on button "Buscar" at bounding box center [297, 229] width 42 height 24
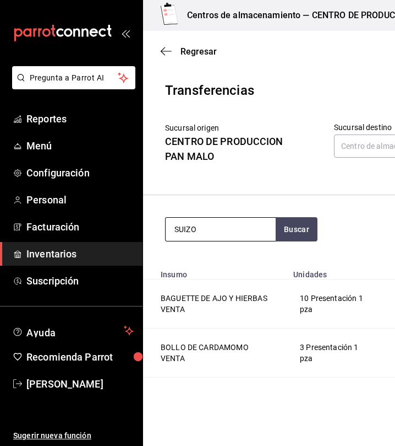
click at [227, 225] on input "SUIZO" at bounding box center [221, 229] width 110 height 23
type input "S"
type input "M"
type input "NARANJA"
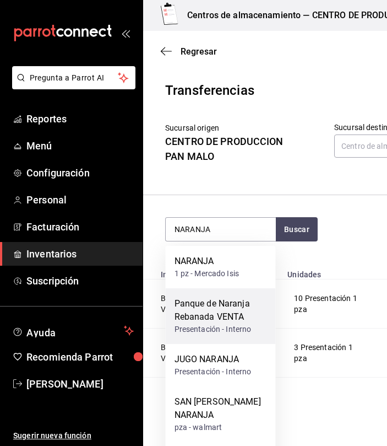
click at [213, 319] on div "Panque de Naranja Rebanada VENTA" at bounding box center [221, 310] width 93 height 26
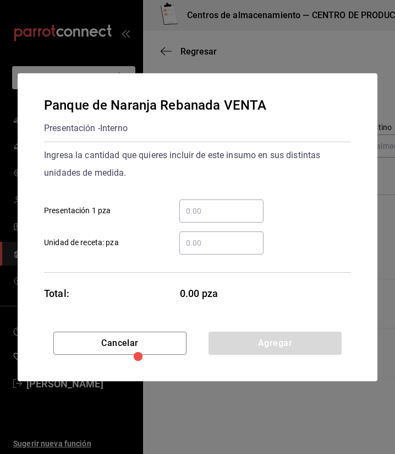
click at [195, 214] on input "​ Presentación 1 pza" at bounding box center [222, 210] width 84 height 13
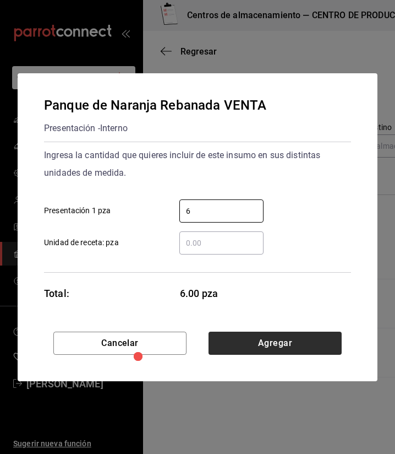
type input "6"
click at [244, 338] on button "Agregar" at bounding box center [275, 343] width 133 height 23
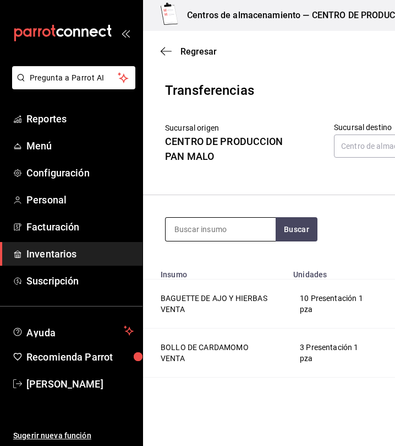
click at [207, 226] on input at bounding box center [221, 229] width 110 height 23
type input "PLATANO"
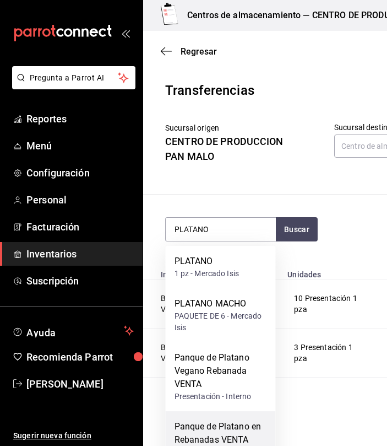
click at [235, 435] on div "Panque de Platano en Rebanadas VENTA" at bounding box center [221, 433] width 93 height 26
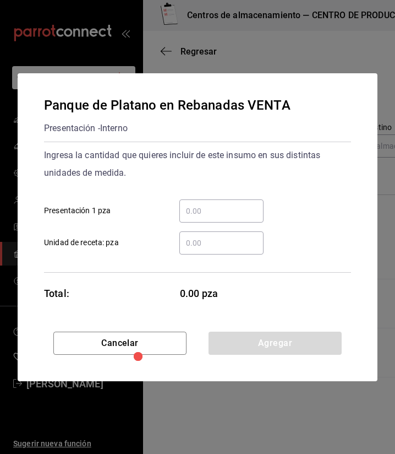
click at [197, 218] on div "​" at bounding box center [222, 210] width 84 height 23
click at [197, 218] on input "​ Presentación 1 pza" at bounding box center [222, 210] width 84 height 13
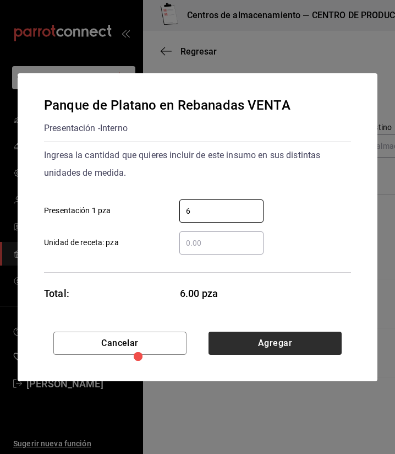
type input "6"
click at [263, 334] on button "Agregar" at bounding box center [275, 343] width 133 height 23
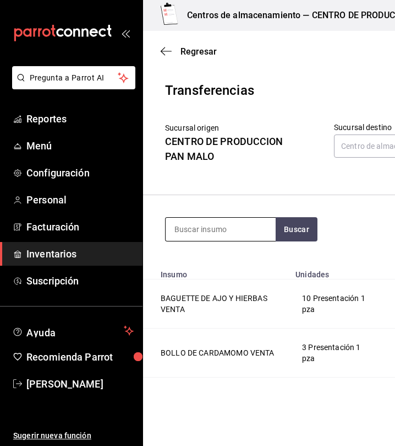
click at [203, 226] on input at bounding box center [221, 229] width 110 height 23
type input "ZANAHO"
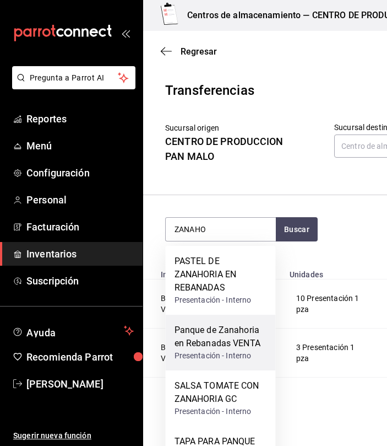
click at [221, 342] on div "Panque de Zanahoria en Rebanadas VENTA" at bounding box center [221, 336] width 93 height 26
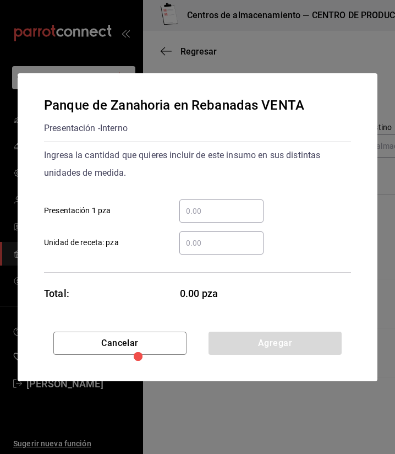
click at [243, 209] on input "​ Presentación 1 pza" at bounding box center [222, 210] width 84 height 13
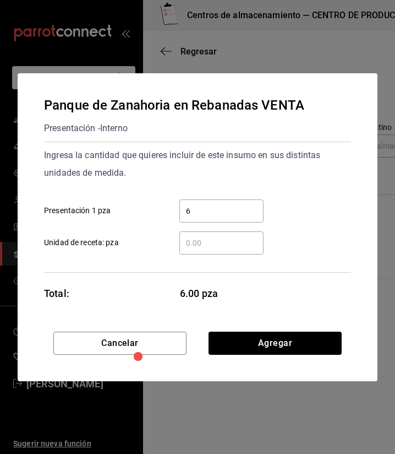
type input "6"
click at [220, 203] on div "6 ​" at bounding box center [222, 210] width 84 height 23
click at [220, 204] on input "6" at bounding box center [222, 210] width 84 height 13
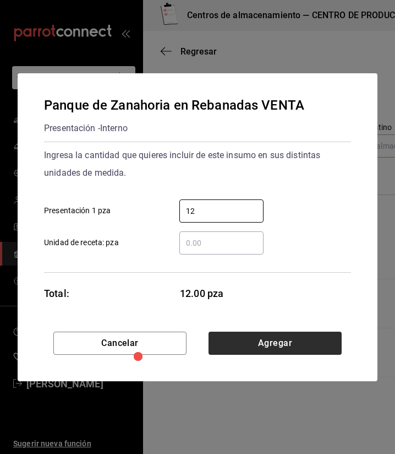
type input "12"
click at [323, 341] on button "Agregar" at bounding box center [275, 343] width 133 height 23
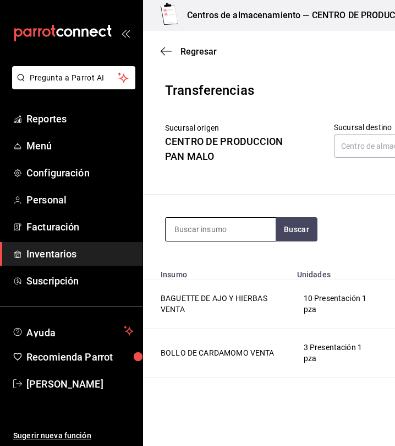
click at [219, 232] on input at bounding box center [221, 229] width 110 height 23
type input "INTEGRAL"
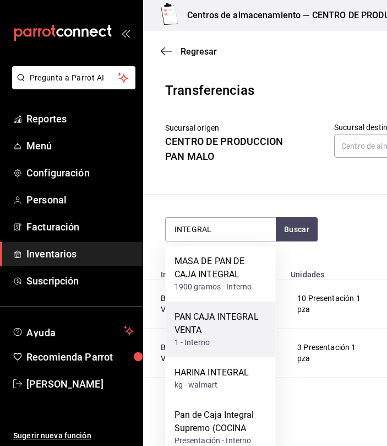
click at [216, 339] on div "1 - Interno" at bounding box center [221, 342] width 93 height 12
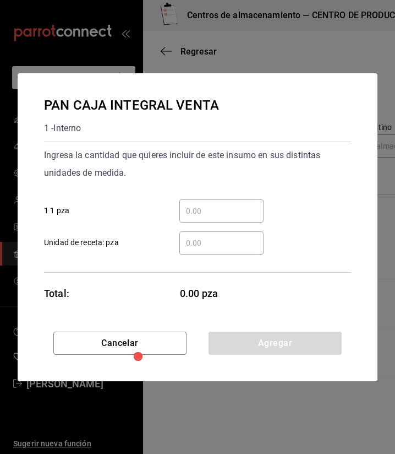
click at [210, 204] on input "​ 1 1 pza" at bounding box center [222, 210] width 84 height 13
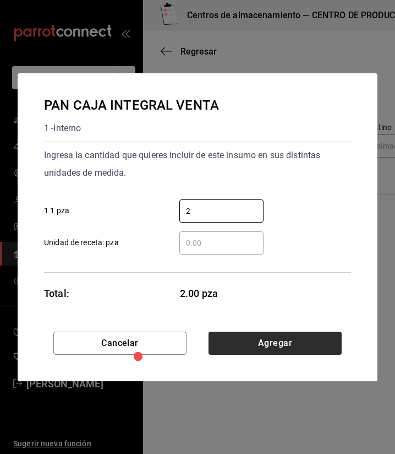
type input "2"
click at [318, 344] on button "Agregar" at bounding box center [275, 343] width 133 height 23
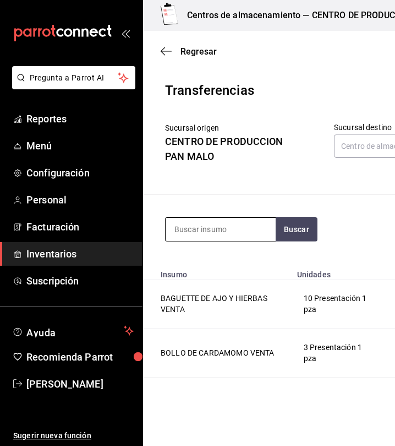
click at [211, 231] on input at bounding box center [221, 229] width 110 height 23
type input "VEGANO"
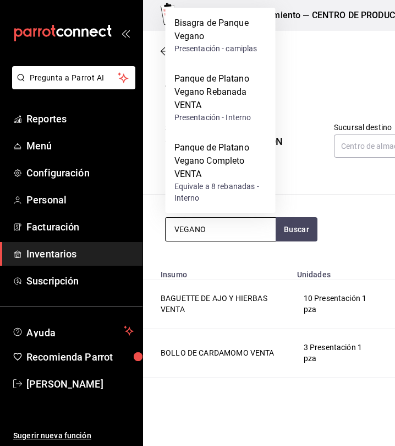
click at [256, 232] on input "VEGANO" at bounding box center [221, 229] width 110 height 23
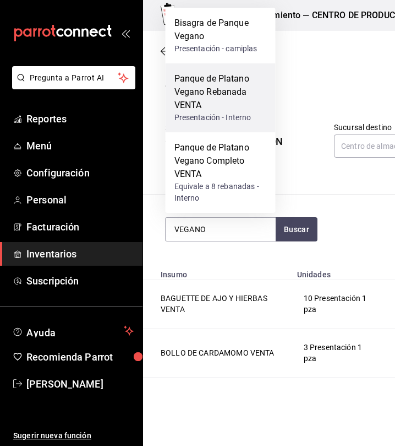
click at [212, 105] on div "Panque de Platano Vegano Rebanada VENTA" at bounding box center [221, 92] width 93 height 40
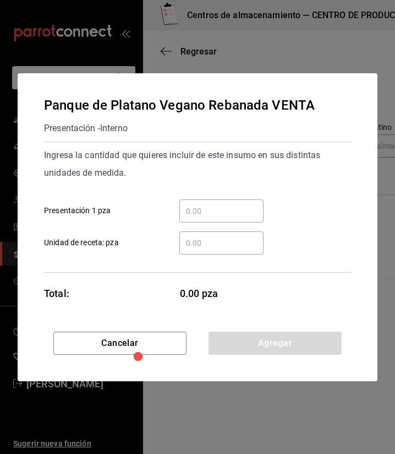
click at [226, 219] on div "​" at bounding box center [222, 210] width 84 height 23
click at [226, 218] on input "​ Presentación 1 pza" at bounding box center [222, 210] width 84 height 13
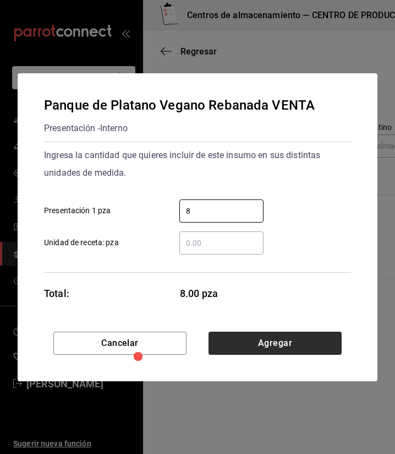
type input "8"
click at [321, 352] on button "Agregar" at bounding box center [275, 343] width 133 height 23
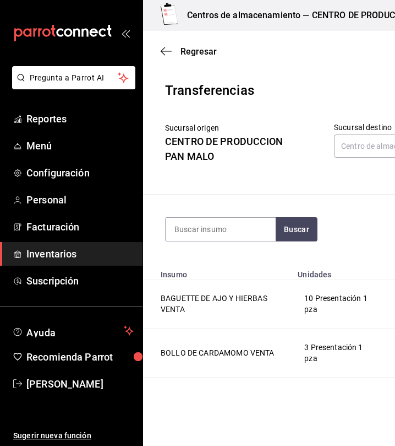
click at [229, 244] on section "Buscar Total: $1,554.70" at bounding box center [340, 229] width 395 height 68
click at [226, 240] on input at bounding box center [221, 229] width 110 height 23
type input "PASTEL"
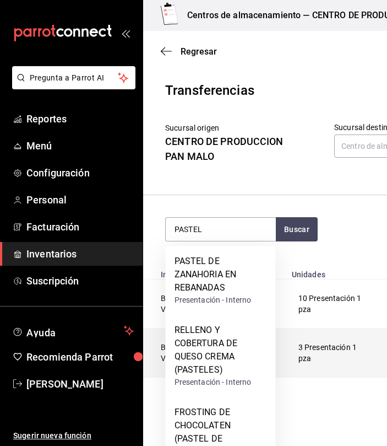
drag, startPoint x: 237, startPoint y: 411, endPoint x: 314, endPoint y: 350, distance: 98.4
click at [314, 350] on body "Pregunta a Parrot AI Reportes Menú Configuración Personal Facturación Inventari…" at bounding box center [193, 191] width 387 height 383
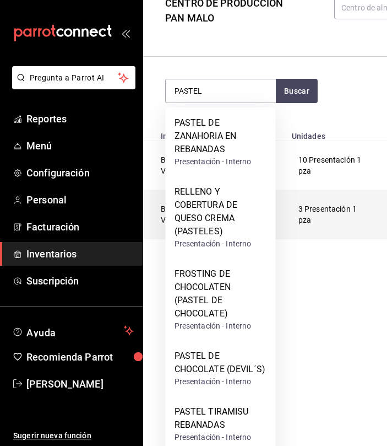
scroll to position [139, 0]
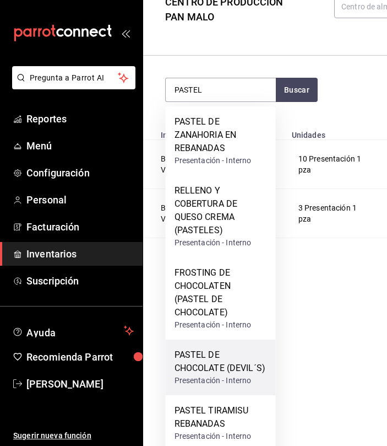
click at [205, 368] on div "PASTEL DE CHOCOLATE (DEVIL´S)" at bounding box center [221, 361] width 93 height 26
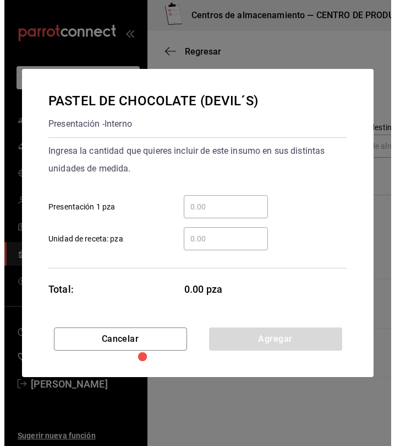
scroll to position [0, 0]
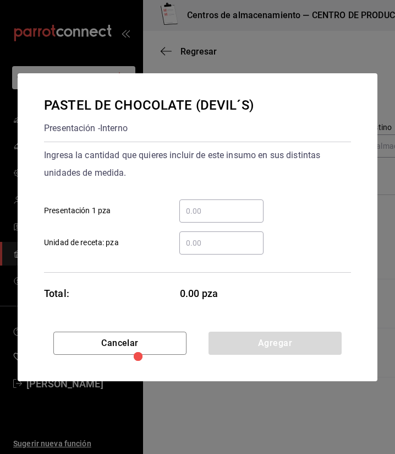
click at [204, 203] on div "​" at bounding box center [222, 210] width 84 height 23
click at [204, 204] on input "​ Presentación 1 pza" at bounding box center [222, 210] width 84 height 13
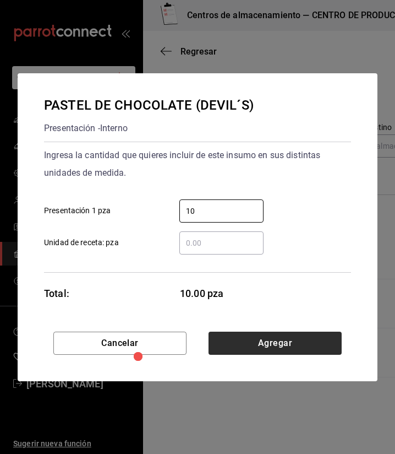
type input "10"
click at [245, 349] on button "Agregar" at bounding box center [275, 343] width 133 height 23
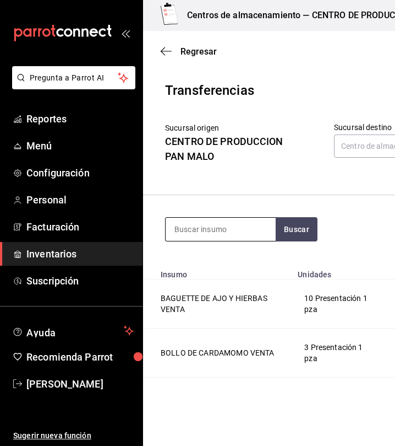
click at [213, 225] on input at bounding box center [221, 229] width 110 height 23
type input "FRESAS CON"
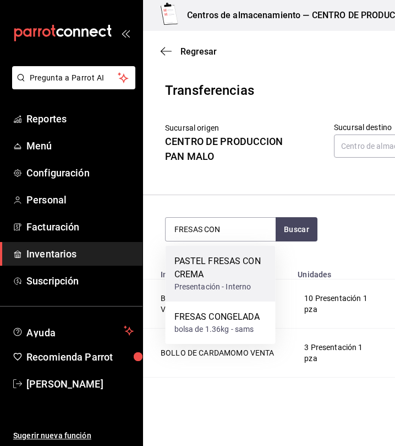
click at [220, 279] on div "PASTEL FRESAS CON CREMA" at bounding box center [221, 267] width 93 height 26
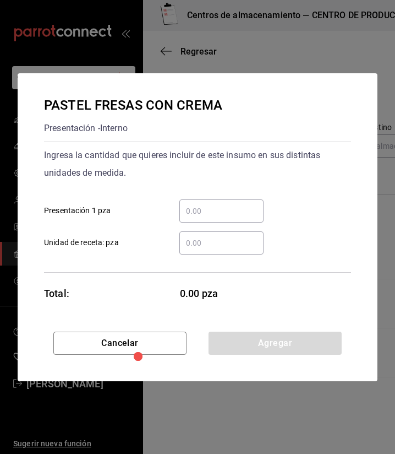
click at [217, 202] on div "​" at bounding box center [222, 210] width 84 height 23
click at [217, 204] on input "​ Presentación 1 pza" at bounding box center [222, 210] width 84 height 13
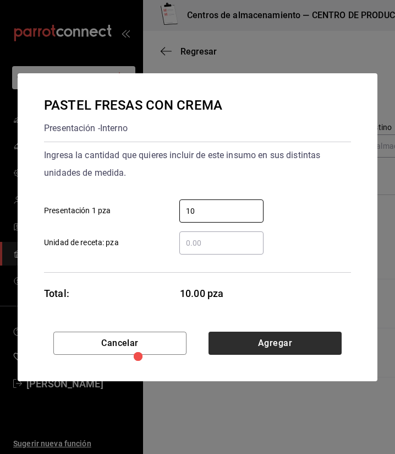
type input "10"
click at [317, 344] on button "Agregar" at bounding box center [275, 343] width 133 height 23
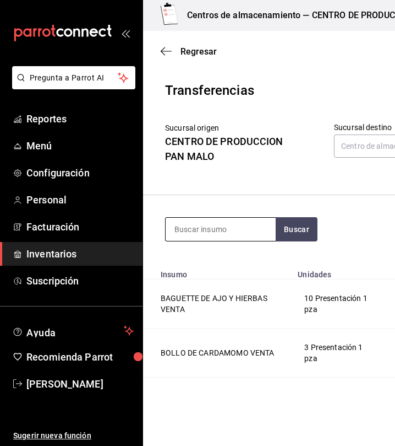
click at [210, 225] on input at bounding box center [221, 229] width 110 height 23
click at [185, 231] on input at bounding box center [221, 229] width 110 height 23
type input "S"
type input "POLVORON"
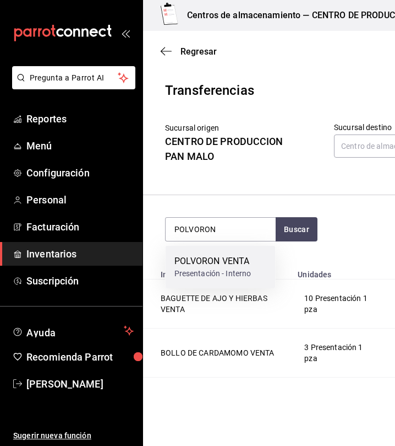
click at [214, 258] on div "POLVORON VENTA" at bounding box center [213, 260] width 77 height 13
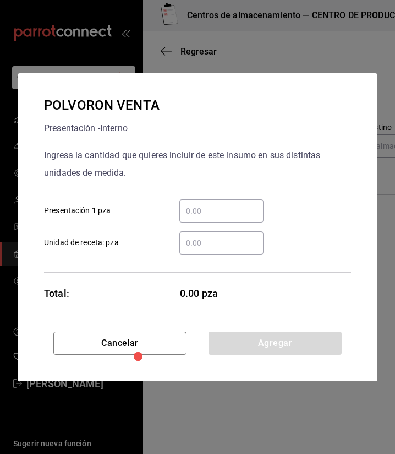
click at [240, 202] on div "​" at bounding box center [222, 210] width 84 height 23
click at [240, 204] on input "​ Presentación 1 pza" at bounding box center [222, 210] width 84 height 13
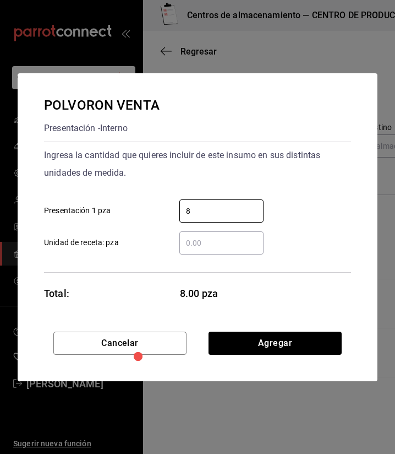
type input "8"
click at [311, 359] on div "Cancelar Agregar" at bounding box center [198, 357] width 360 height 50
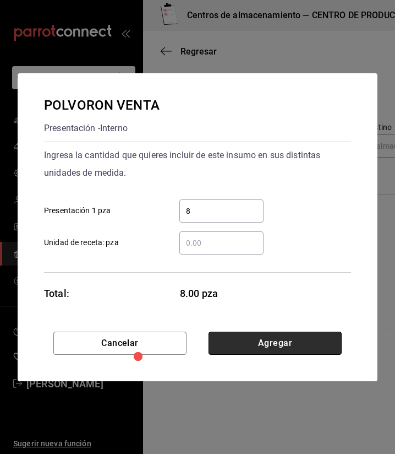
click at [294, 348] on button "Agregar" at bounding box center [275, 343] width 133 height 23
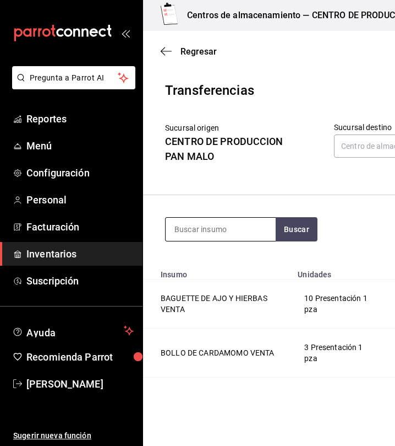
click at [219, 225] on input at bounding box center [221, 229] width 110 height 23
click at [214, 232] on input "ROL" at bounding box center [221, 229] width 110 height 23
type input "ROL DE"
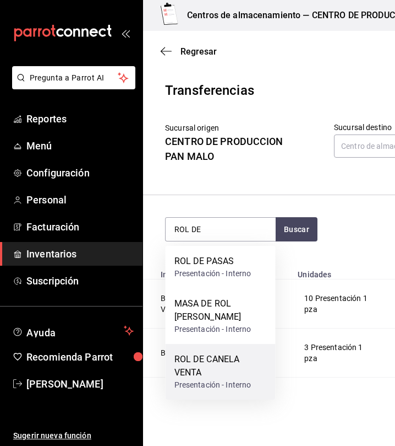
click at [221, 357] on div "ROL DE CANELA VENTA" at bounding box center [221, 365] width 93 height 26
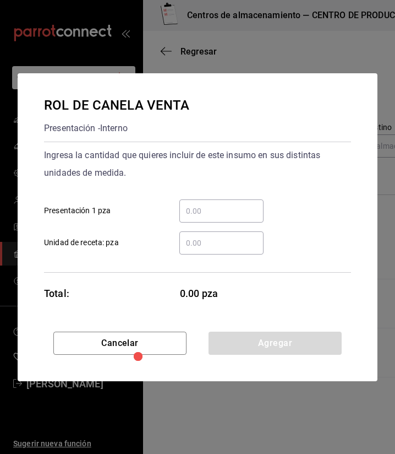
click at [201, 214] on input "​ Presentación 1 pza" at bounding box center [222, 210] width 84 height 13
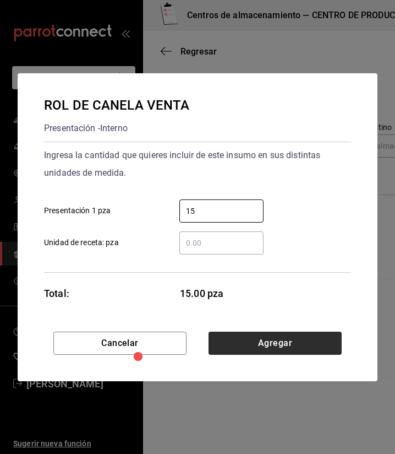
type input "15"
click at [259, 344] on button "Agregar" at bounding box center [275, 343] width 133 height 23
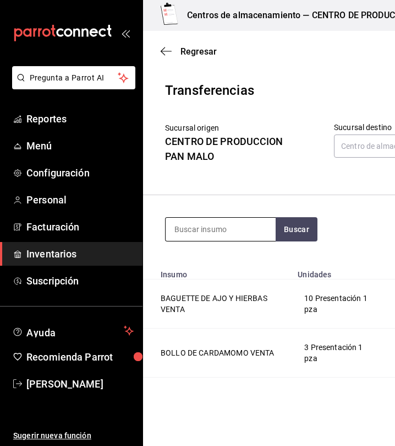
click at [203, 234] on input at bounding box center [221, 229] width 110 height 23
type input "QUESO"
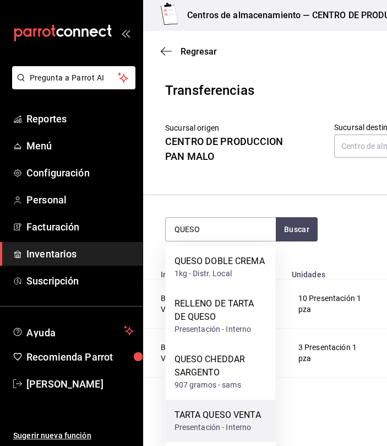
click at [232, 415] on div "TARTA QUESO VENTA" at bounding box center [218, 414] width 86 height 13
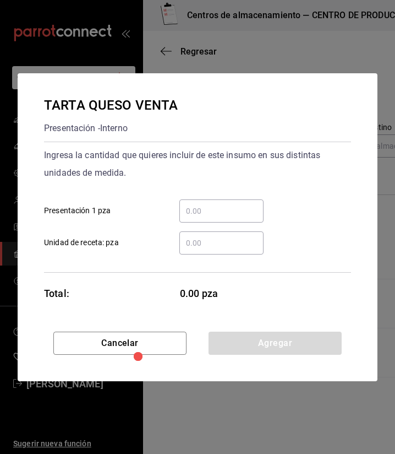
click at [220, 216] on input "​ Presentación 1 pza" at bounding box center [222, 210] width 84 height 13
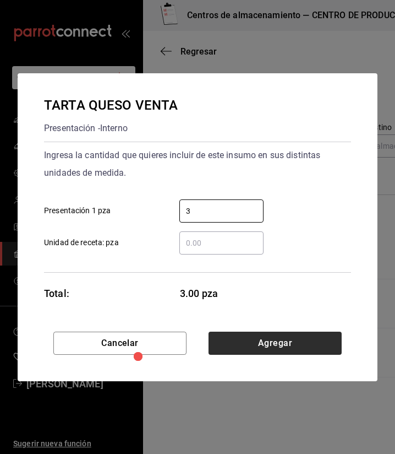
type input "3"
click at [328, 351] on button "Agregar" at bounding box center [275, 343] width 133 height 23
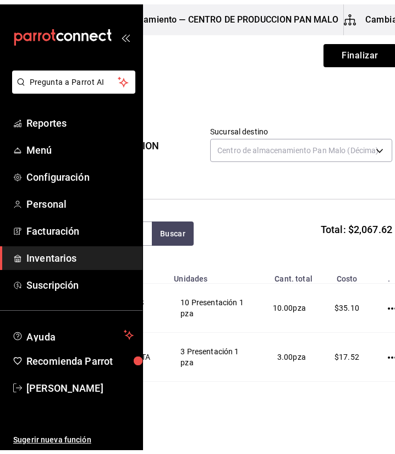
scroll to position [0, 158]
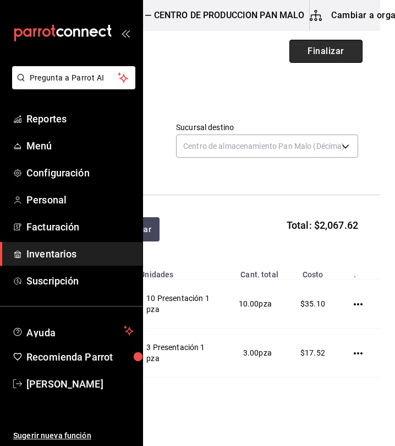
click at [310, 56] on button "Finalizar" at bounding box center [326, 51] width 73 height 23
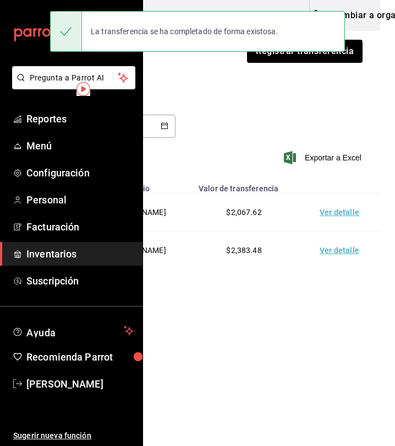
click at [345, 211] on td "Ver detalle" at bounding box center [341, 212] width 77 height 38
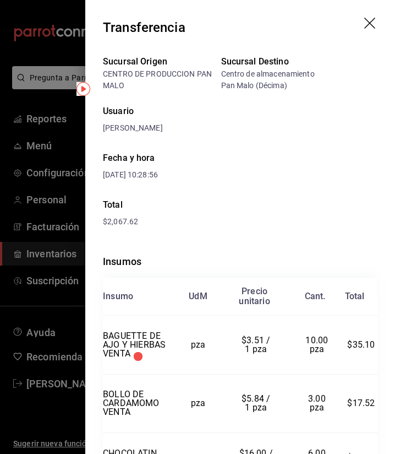
drag, startPoint x: 362, startPoint y: 23, endPoint x: 348, endPoint y: 127, distance: 105.5
click at [348, 127] on div "Transferencia Sucursal Origen CENTRO DE PRODUCCION PAN MALO Sucursal Destino Ce…" at bounding box center [240, 227] width 310 height 454
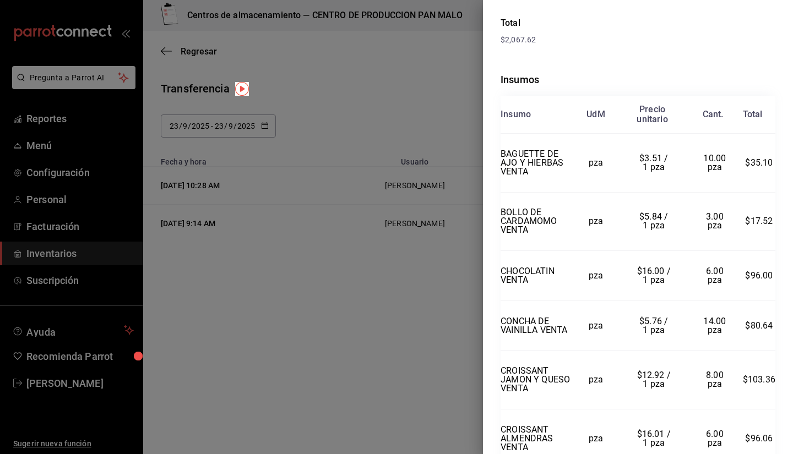
scroll to position [180, 0]
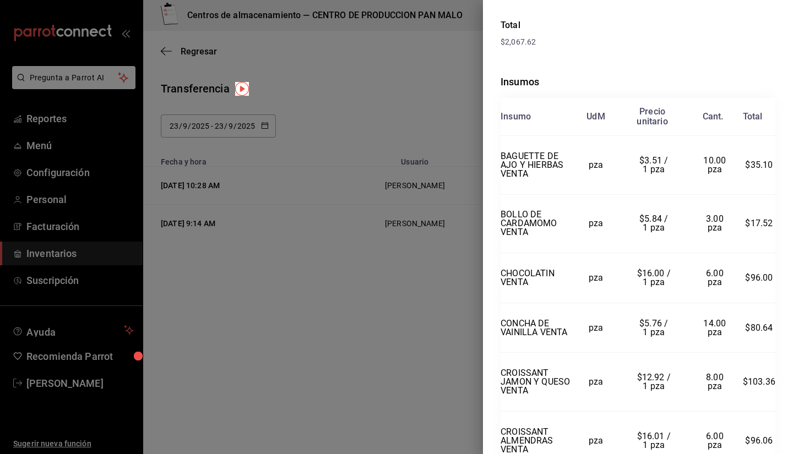
click at [360, 215] on div at bounding box center [396, 227] width 793 height 454
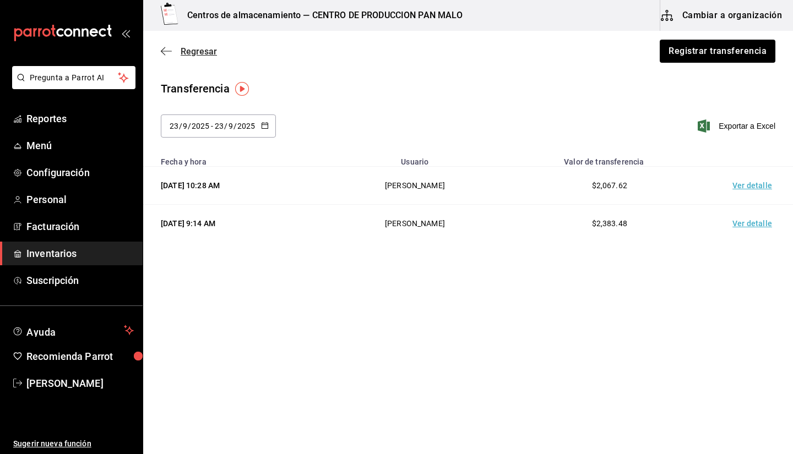
click at [176, 55] on span "Regresar" at bounding box center [189, 51] width 56 height 10
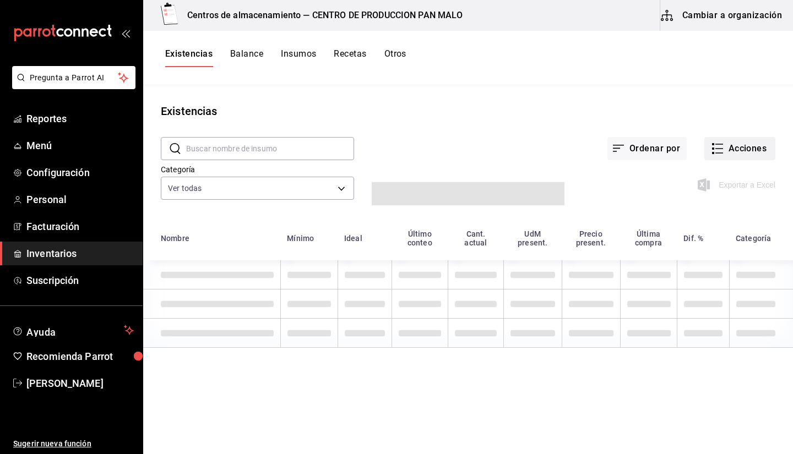
click at [733, 158] on button "Acciones" at bounding box center [739, 148] width 71 height 23
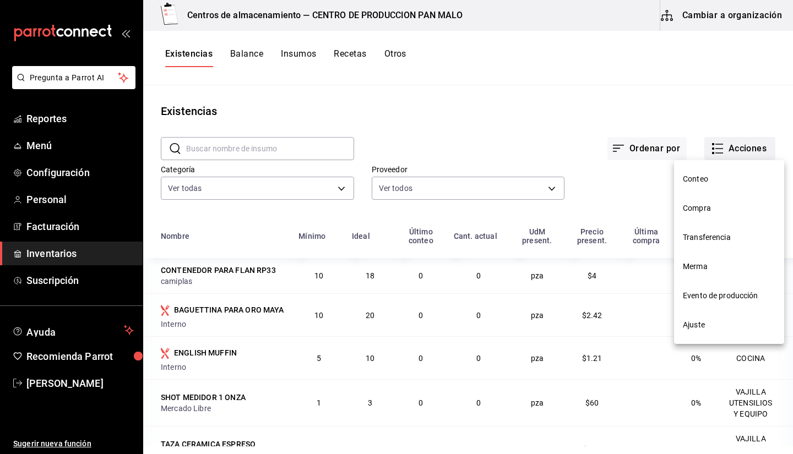
click at [689, 210] on nav "Conteo Compra Transferencia Merma Evento de producción Ajuste" at bounding box center [729, 252] width 110 height 184
click at [689, 204] on span "Compra" at bounding box center [729, 209] width 93 height 12
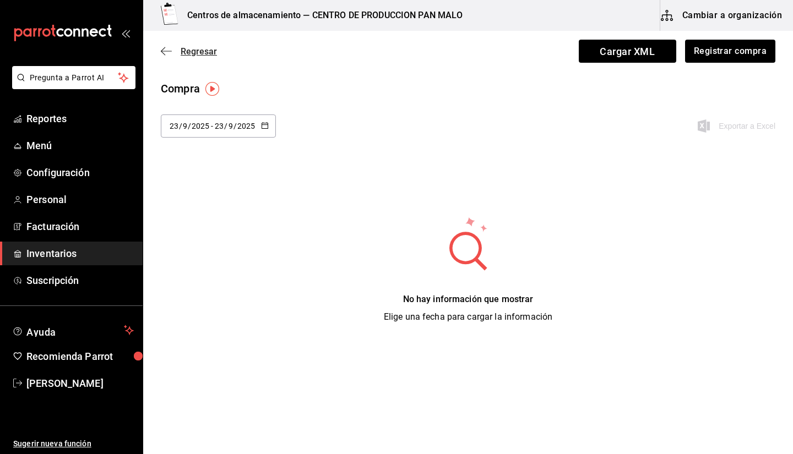
click at [164, 51] on icon "button" at bounding box center [166, 51] width 11 height 1
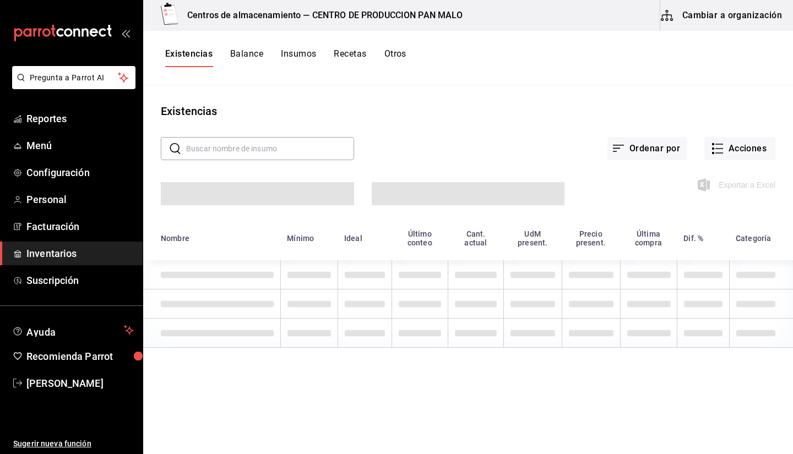
click at [248, 138] on input "text" at bounding box center [270, 149] width 168 height 22
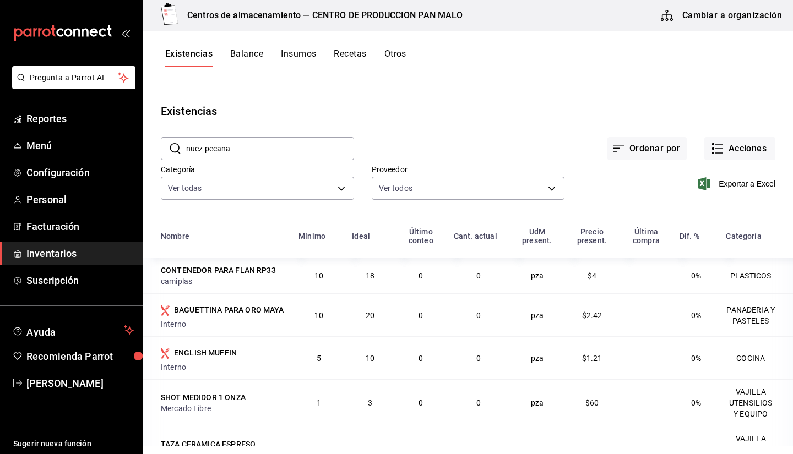
click at [318, 148] on input "nuez pecana" at bounding box center [270, 149] width 168 height 22
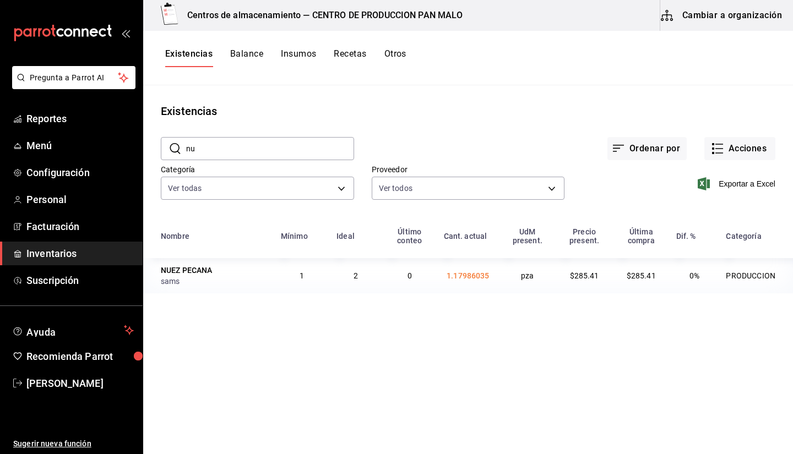
type input "n"
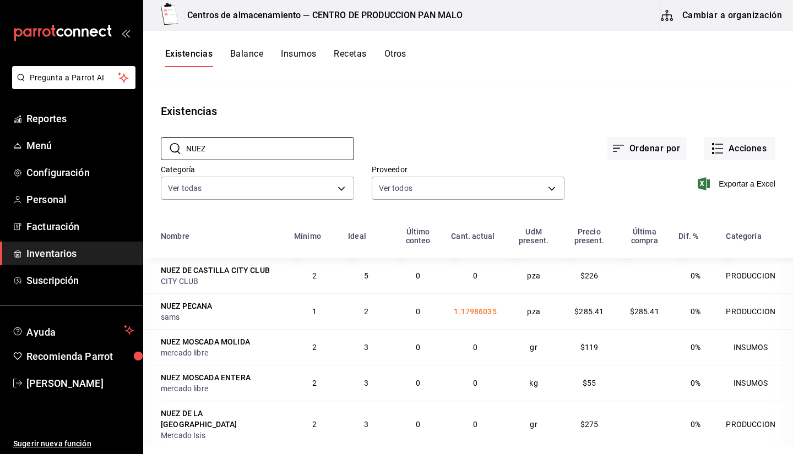
type input "NUEZ"
click at [519, 102] on main "Existencias ​ NUEZ ​ Ordenar por Acciones Categoría Ver todas 582c698c-3cca-49c…" at bounding box center [468, 265] width 650 height 361
click at [719, 147] on button "Acciones" at bounding box center [739, 148] width 71 height 23
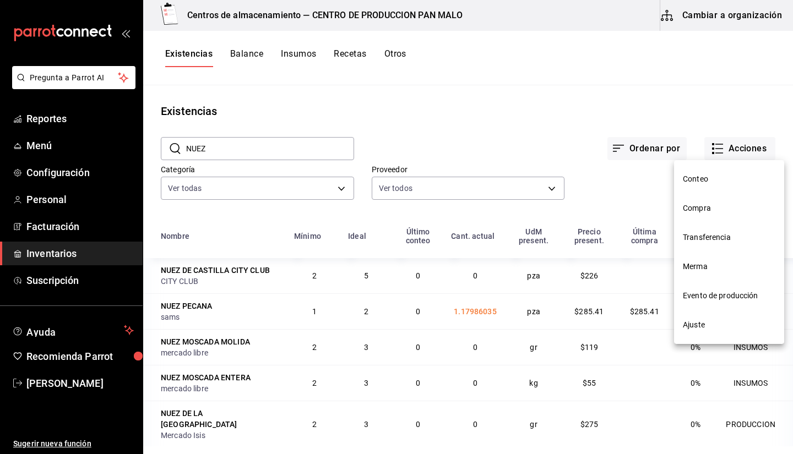
click at [696, 213] on span "Compra" at bounding box center [729, 209] width 93 height 12
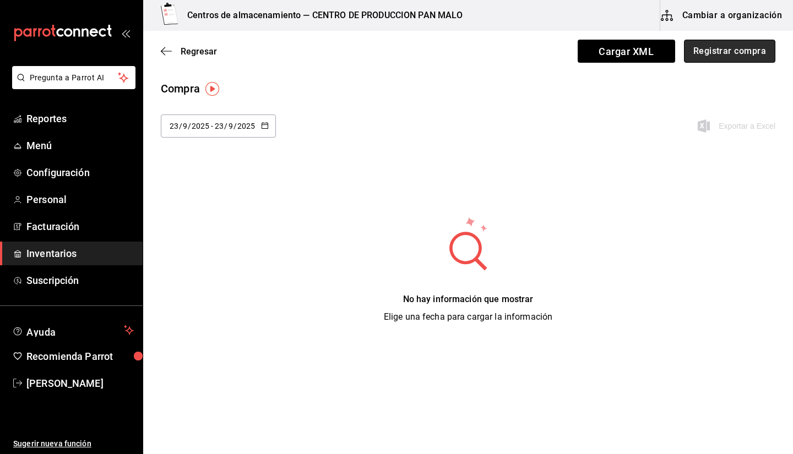
click at [752, 48] on button "Registrar compra" at bounding box center [729, 51] width 91 height 23
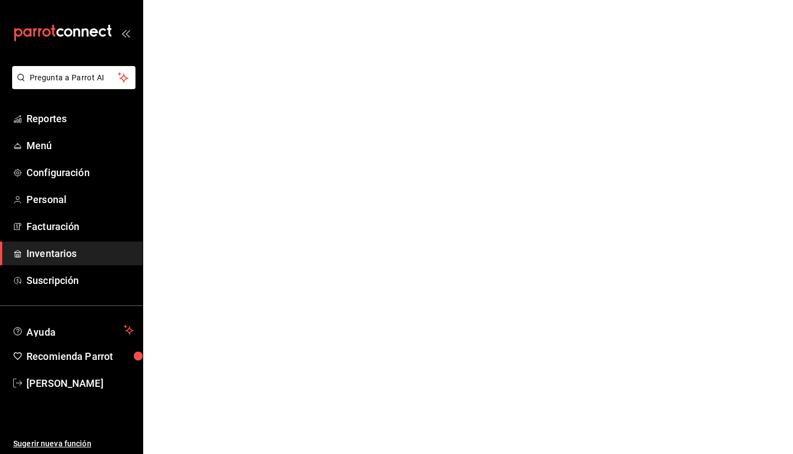
click at [387, 0] on html "Pregunta a Parrot AI Reportes Menú Configuración Personal Facturación Inventari…" at bounding box center [396, 0] width 793 height 0
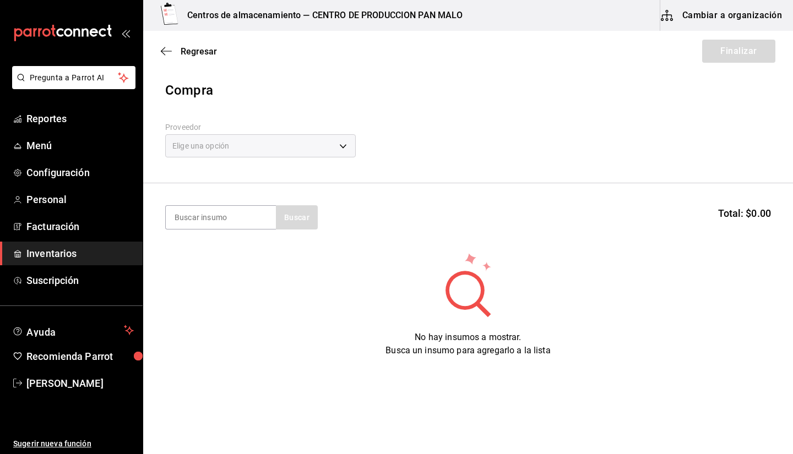
click at [53, 246] on link "Inventarios" at bounding box center [71, 254] width 143 height 24
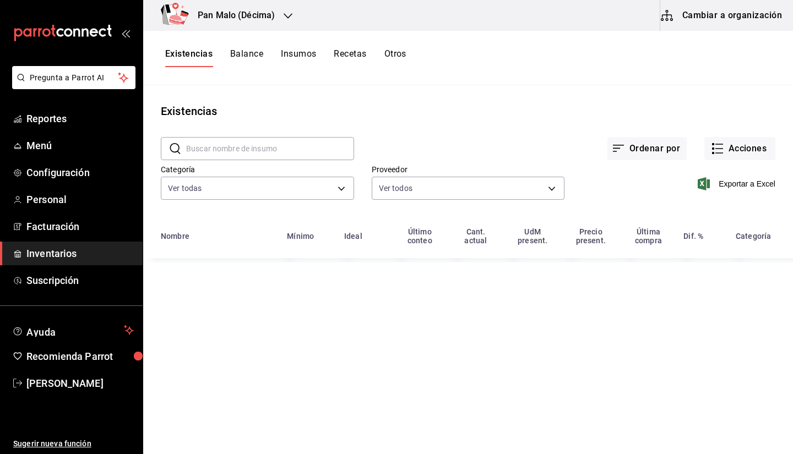
click at [705, 18] on button "Cambiar a organización" at bounding box center [722, 15] width 124 height 31
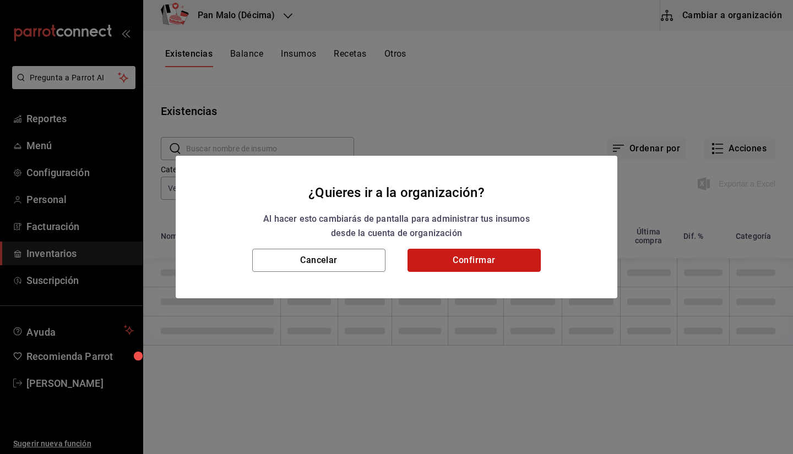
click at [502, 256] on button "Confirmar" at bounding box center [474, 260] width 133 height 23
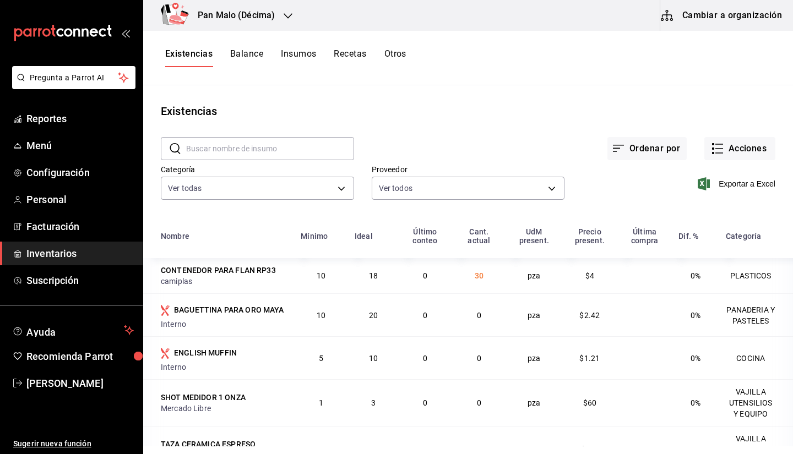
click at [466, 262] on button "Confirmar" at bounding box center [474, 260] width 133 height 23
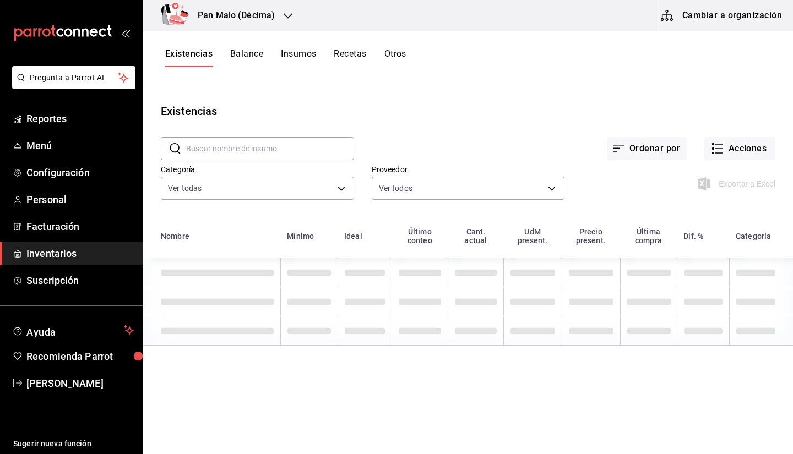
click at [683, 14] on button "Cambiar a organización" at bounding box center [722, 15] width 124 height 31
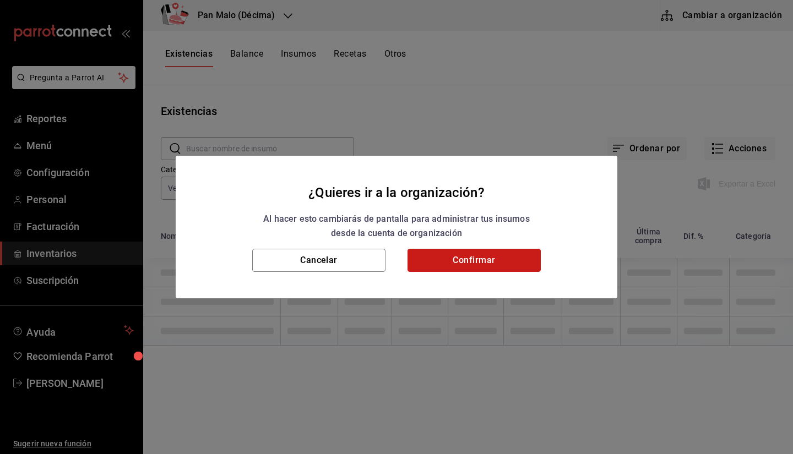
click at [503, 253] on button "Confirmar" at bounding box center [474, 260] width 133 height 23
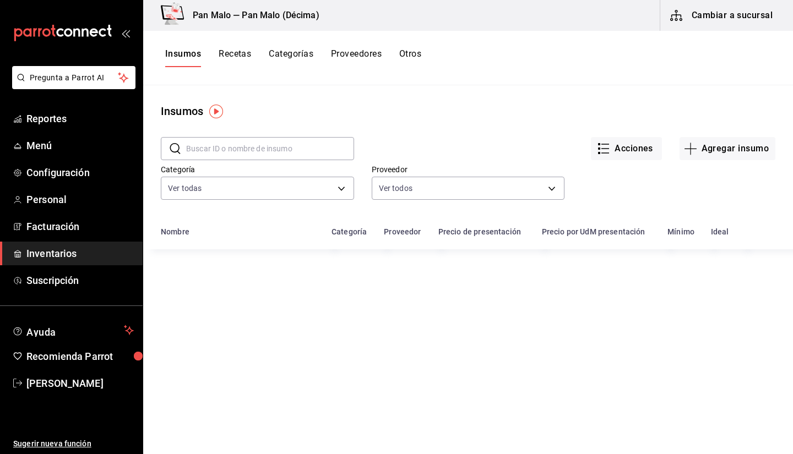
click at [408, 60] on button "Otros" at bounding box center [410, 57] width 22 height 19
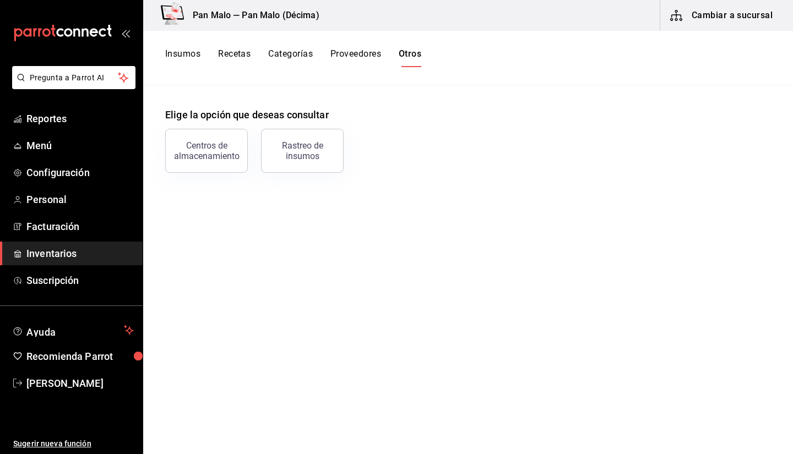
click at [204, 63] on div "Insumos Recetas Categorías Proveedores Otros" at bounding box center [293, 57] width 256 height 19
click at [208, 155] on div "Centros de almacenamiento" at bounding box center [206, 150] width 68 height 21
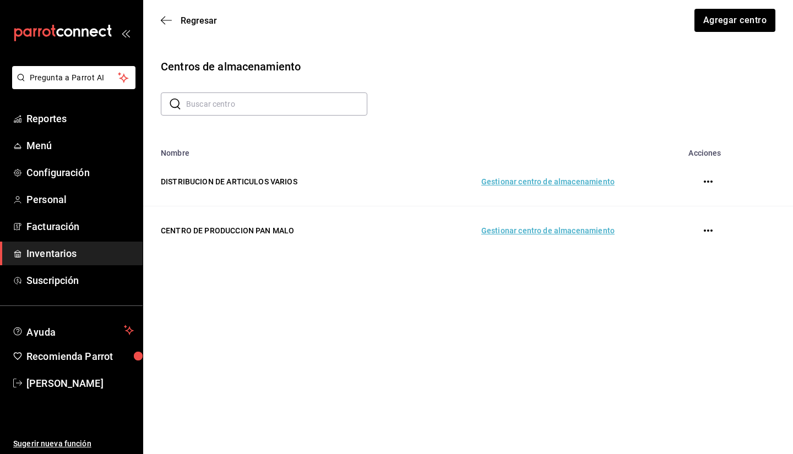
click at [574, 234] on td "Gestionar centro de almacenamiento" at bounding box center [509, 231] width 237 height 49
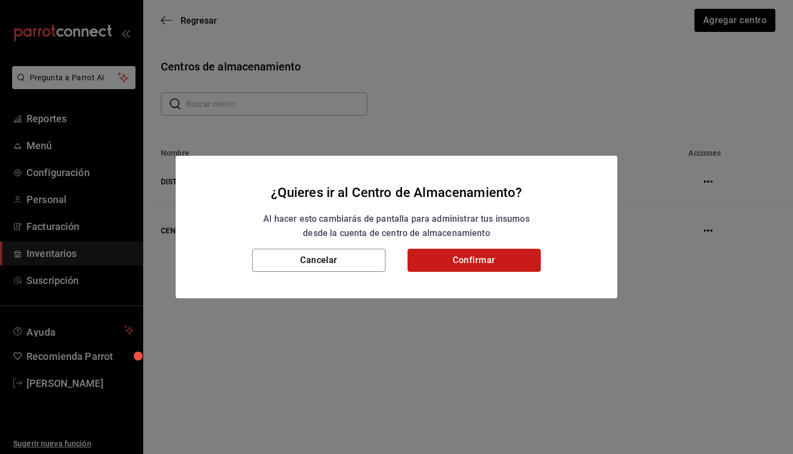
click at [464, 259] on button "Confirmar" at bounding box center [474, 260] width 133 height 23
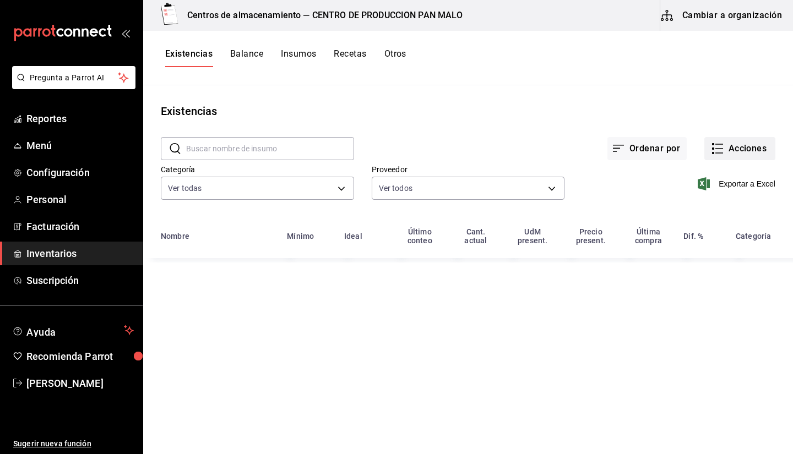
click at [744, 148] on button "Acciones" at bounding box center [739, 148] width 71 height 23
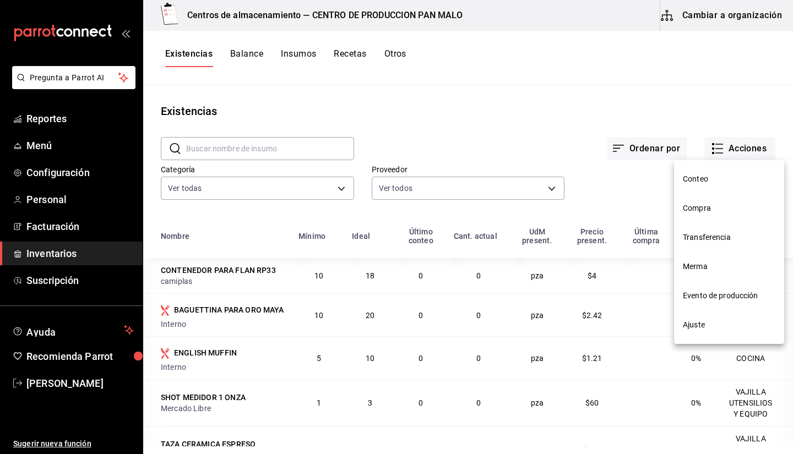
click at [703, 220] on li "Compra" at bounding box center [729, 208] width 110 height 29
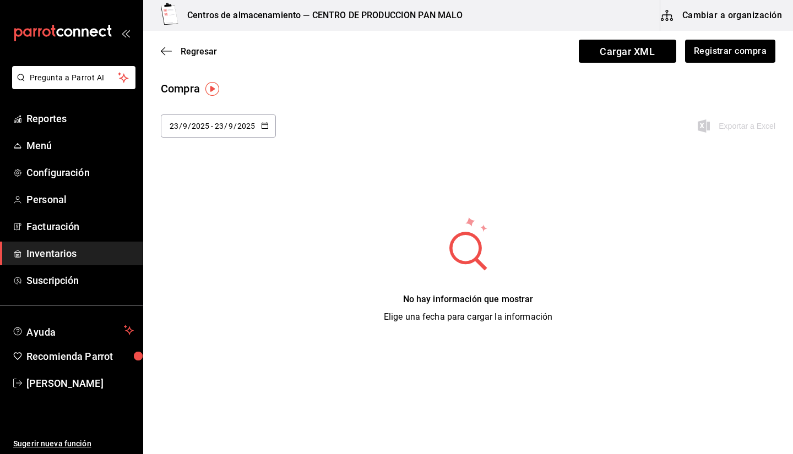
click at [717, 67] on div "Regresar Cargar XML Registrar compra" at bounding box center [468, 51] width 650 height 41
click at [714, 57] on button "Registrar compra" at bounding box center [729, 51] width 91 height 23
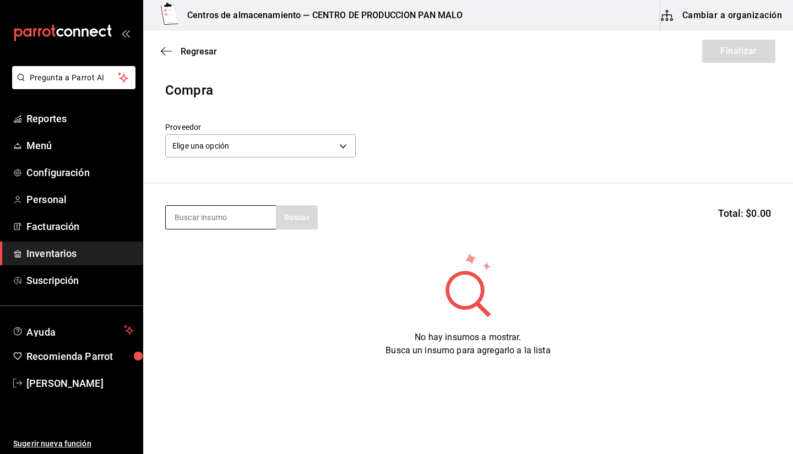
click at [203, 218] on input at bounding box center [221, 217] width 110 height 23
type input "nuez pec"
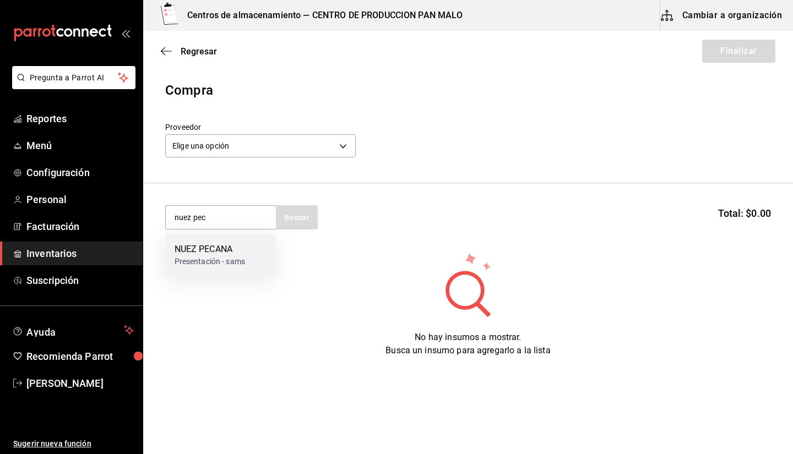
click at [218, 248] on div "NUEZ PECANA" at bounding box center [210, 249] width 71 height 13
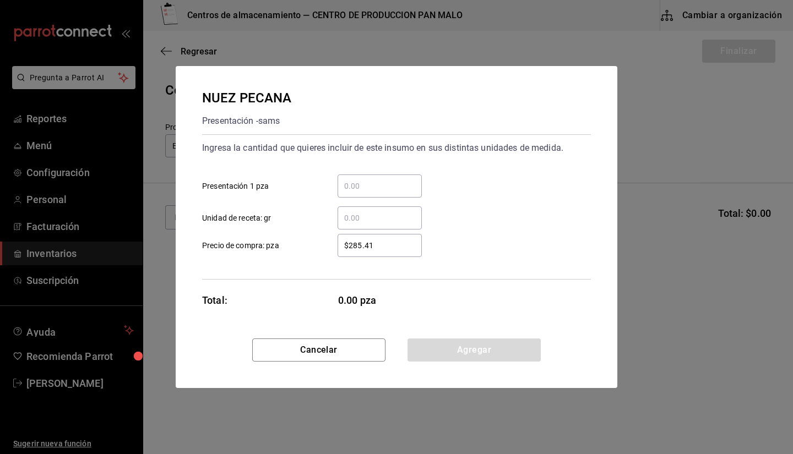
click at [372, 198] on div "​ Unidad de receta: gr" at bounding box center [392, 214] width 398 height 32
click at [370, 194] on div "​" at bounding box center [380, 186] width 84 height 23
click at [370, 193] on input "​ Presentación 1 pza" at bounding box center [380, 186] width 84 height 13
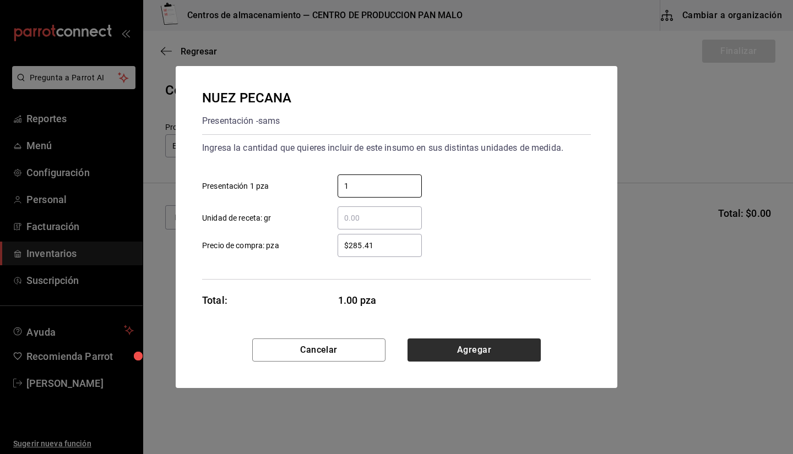
type input "1"
click at [424, 355] on button "Agregar" at bounding box center [474, 350] width 133 height 23
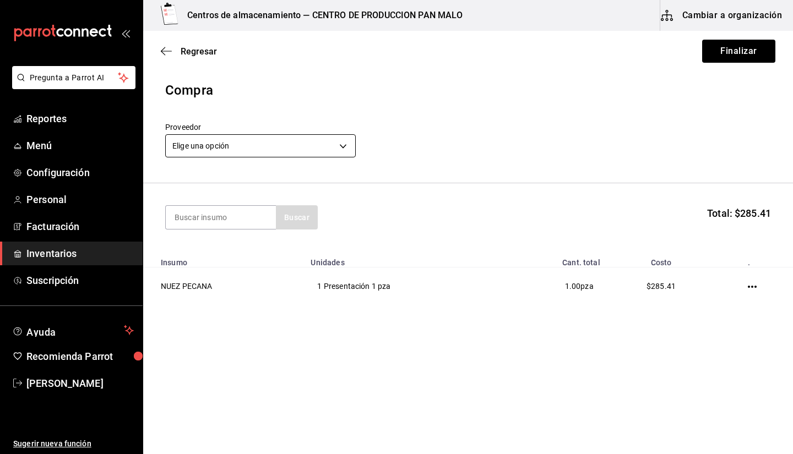
click at [267, 148] on body "Pregunta a Parrot AI Reportes Menú Configuración Personal Facturación Inventari…" at bounding box center [396, 196] width 793 height 392
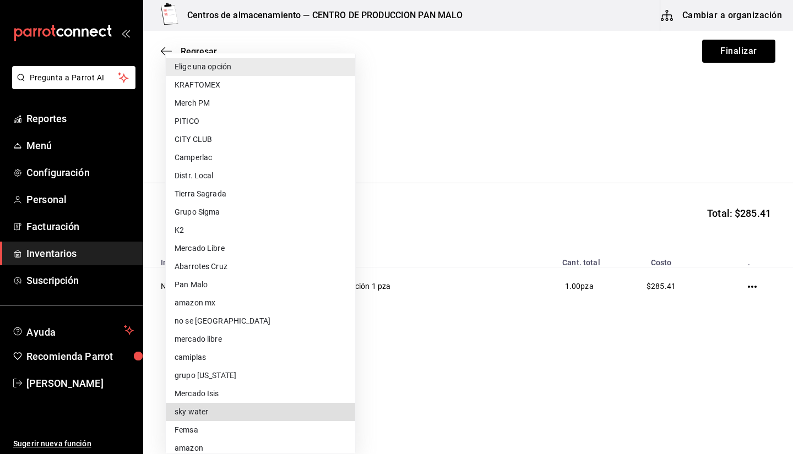
scroll to position [63, 0]
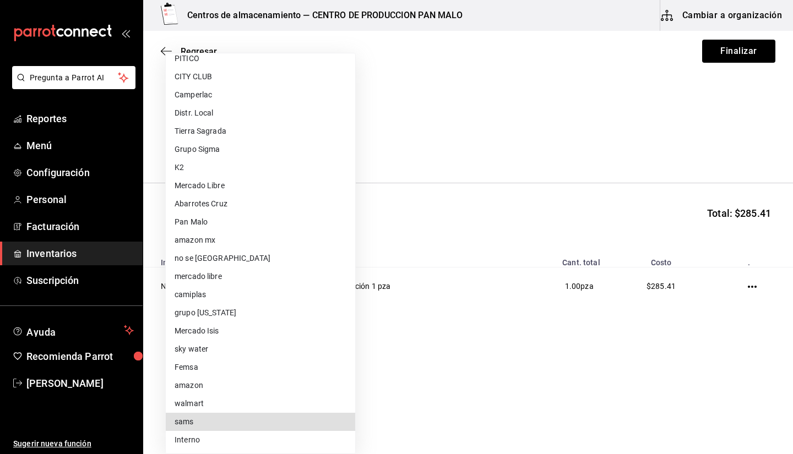
click at [219, 416] on li "sams" at bounding box center [260, 422] width 189 height 18
type input "a354c14f-b523-4790-b00e-6b1458811c44"
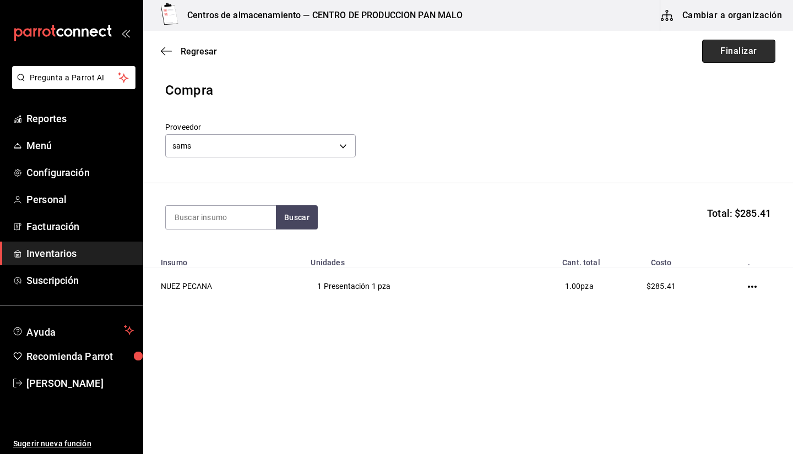
click at [746, 49] on button "Finalizar" at bounding box center [738, 51] width 73 height 23
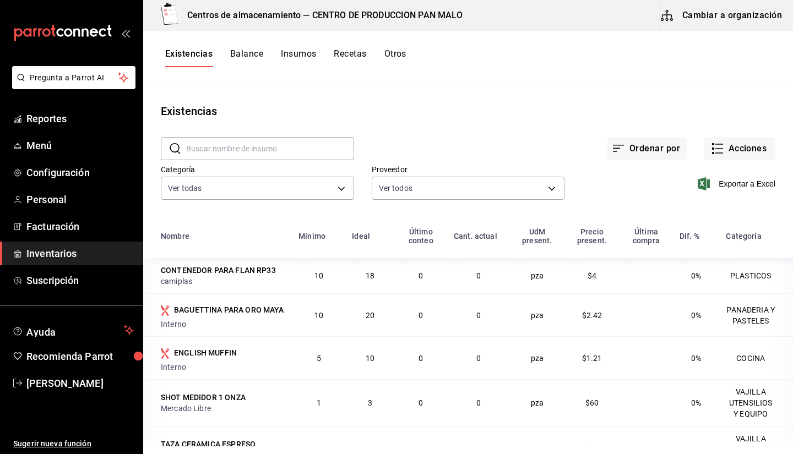
click at [77, 254] on span "Inventarios" at bounding box center [79, 253] width 107 height 15
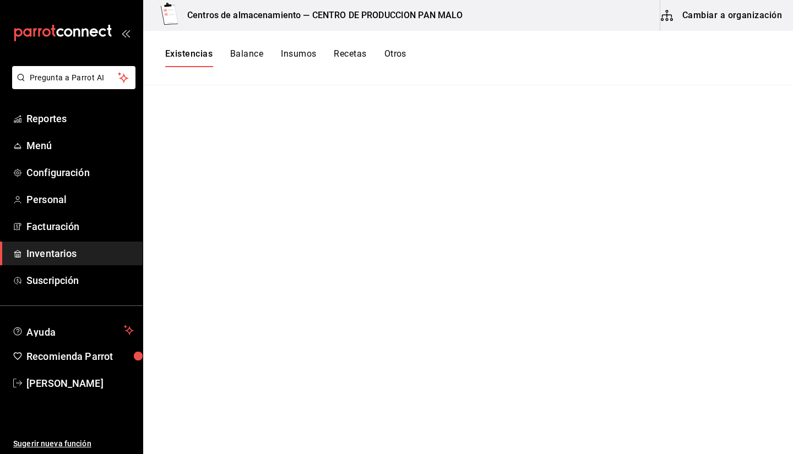
click at [542, 286] on main at bounding box center [468, 265] width 650 height 361
click at [82, 146] on span "Menú" at bounding box center [79, 145] width 107 height 15
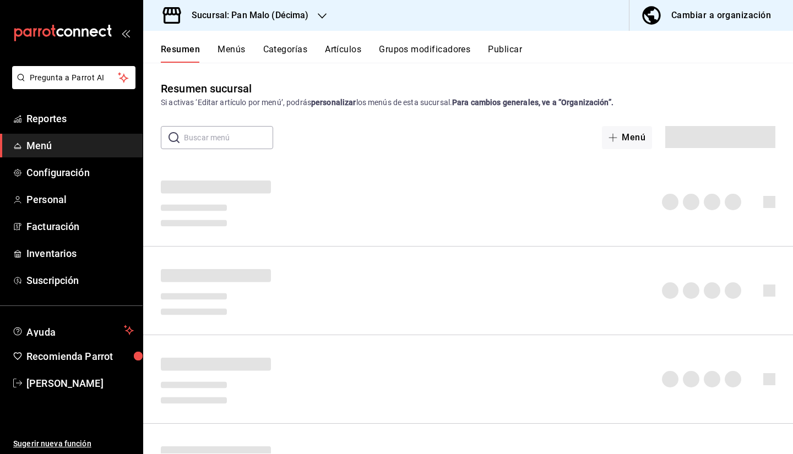
click at [400, 108] on div "Si activas ‘Editar artículo por menú’, podrás personalizar los menús de esta su…" at bounding box center [468, 103] width 615 height 12
click at [482, 167] on div at bounding box center [468, 202] width 650 height 70
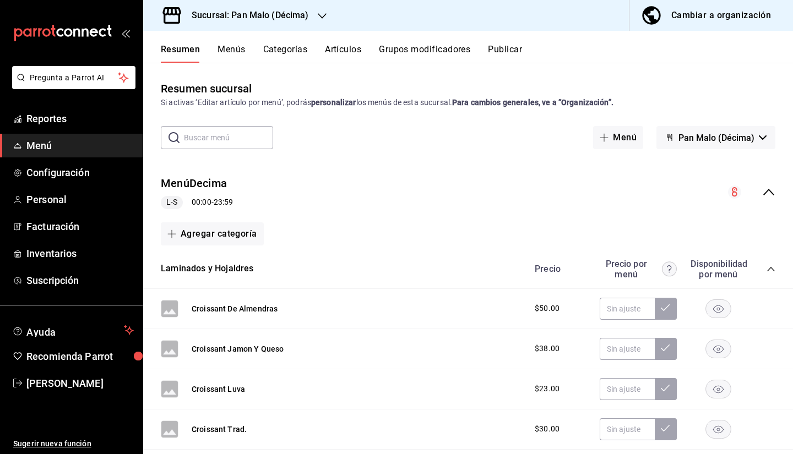
click at [67, 148] on span "Menú" at bounding box center [79, 145] width 107 height 15
click at [96, 253] on span "Inventarios" at bounding box center [79, 253] width 107 height 15
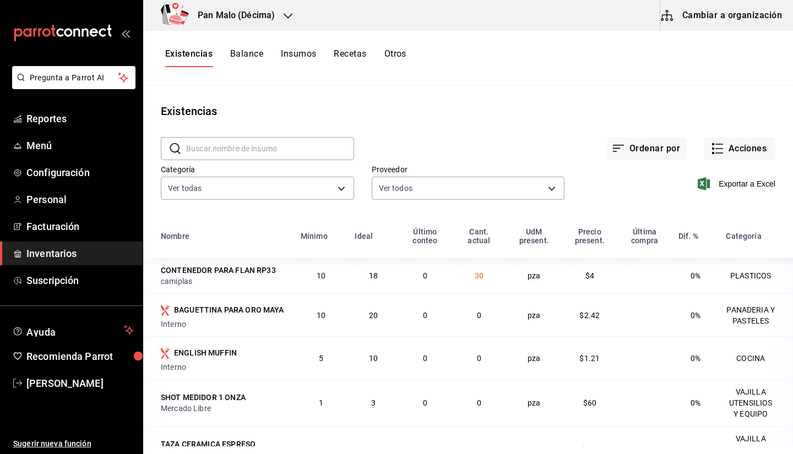
click at [352, 105] on div "Existencias" at bounding box center [468, 111] width 650 height 17
click at [420, 111] on div "Existencias" at bounding box center [468, 111] width 650 height 17
click at [326, 121] on div "​ ​" at bounding box center [248, 140] width 211 height 41
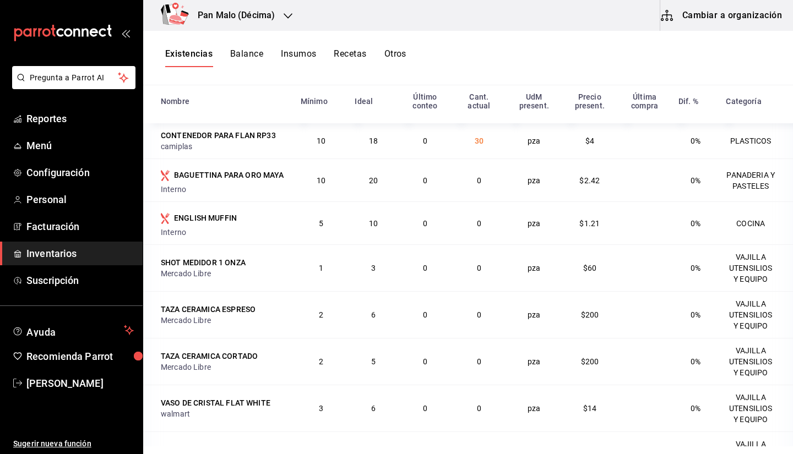
click at [183, 63] on button "Existencias" at bounding box center [188, 57] width 47 height 19
click at [222, 56] on div "Existencias Balance Insumos Recetas Otros" at bounding box center [285, 57] width 241 height 19
click at [196, 59] on button "Existencias" at bounding box center [188, 57] width 47 height 19
click at [105, 246] on span "Inventarios" at bounding box center [79, 253] width 107 height 15
